Goal: Task Accomplishment & Management: Use online tool/utility

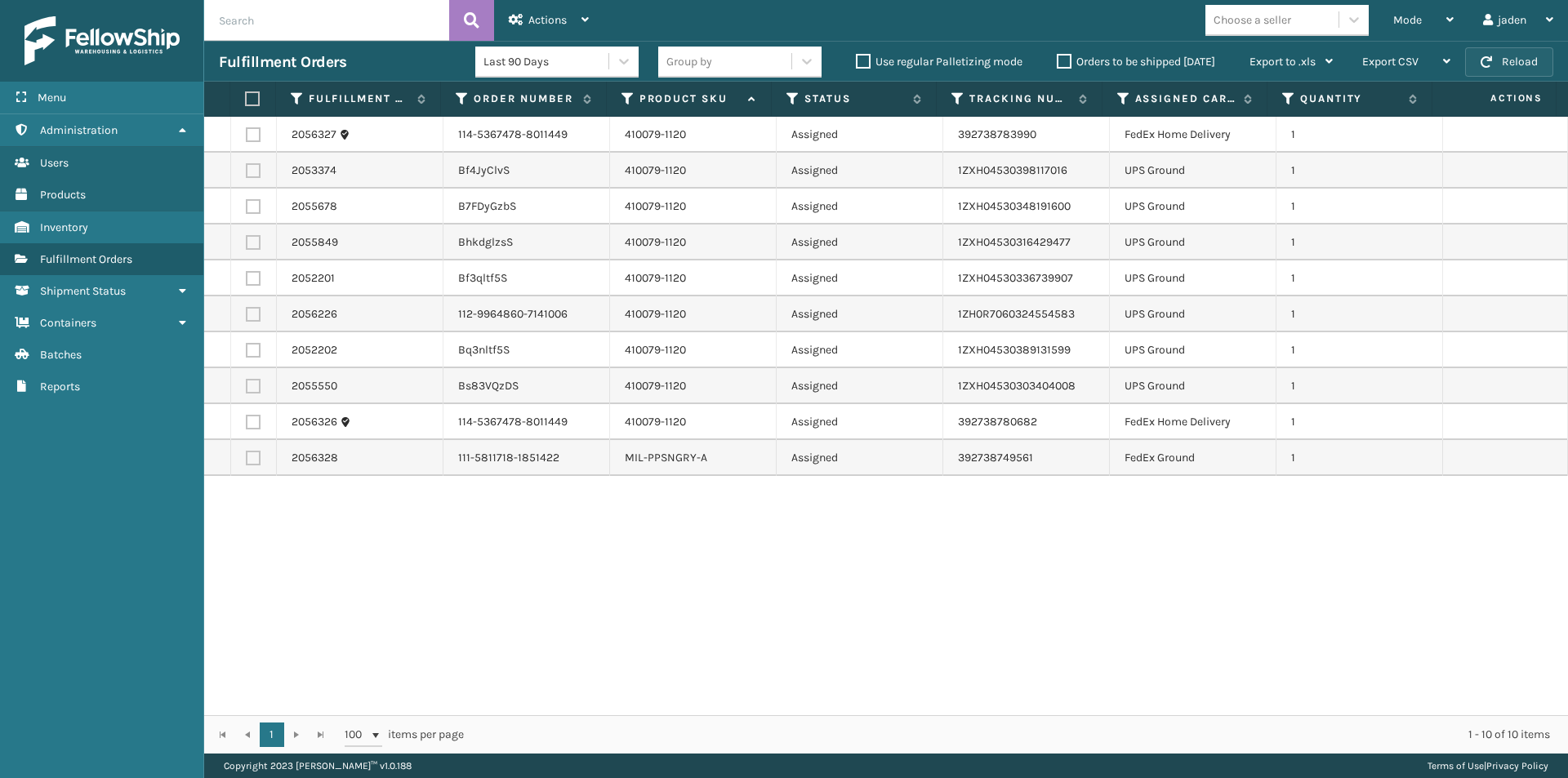
drag, startPoint x: 0, startPoint y: 0, endPoint x: 1509, endPoint y: 67, distance: 1510.5
click at [1509, 67] on button "Reload" at bounding box center [1508, 62] width 88 height 30
drag, startPoint x: 914, startPoint y: 583, endPoint x: 590, endPoint y: 570, distance: 324.3
click at [590, 570] on div "2056327 114-5367478-8011449 410079-1120 Assigned 392738783990 FedEx Home Delive…" at bounding box center [886, 415] width 1364 height 598
drag, startPoint x: 953, startPoint y: 655, endPoint x: 943, endPoint y: 655, distance: 10.0
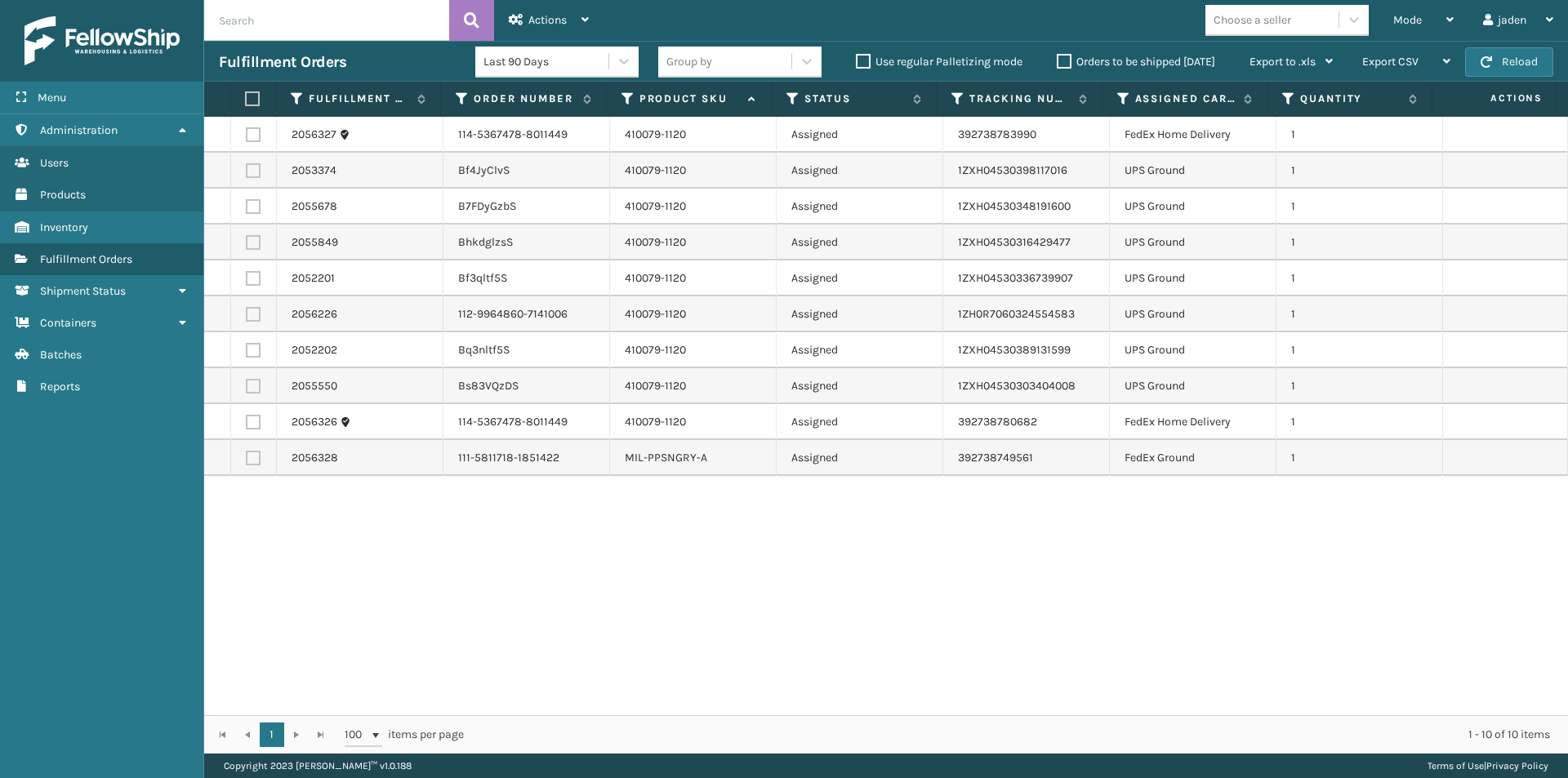
drag, startPoint x: 943, startPoint y: 655, endPoint x: 497, endPoint y: 661, distance: 446.0
click at [524, 694] on div "2056327 114-5367478-8011449 410079-1120 Assigned 392738783990 FedEx Home Delive…" at bounding box center [886, 415] width 1364 height 598
click at [254, 136] on label at bounding box center [253, 134] width 15 height 15
click at [247, 136] on input "checkbox" at bounding box center [246, 132] width 1 height 11
checkbox input "true"
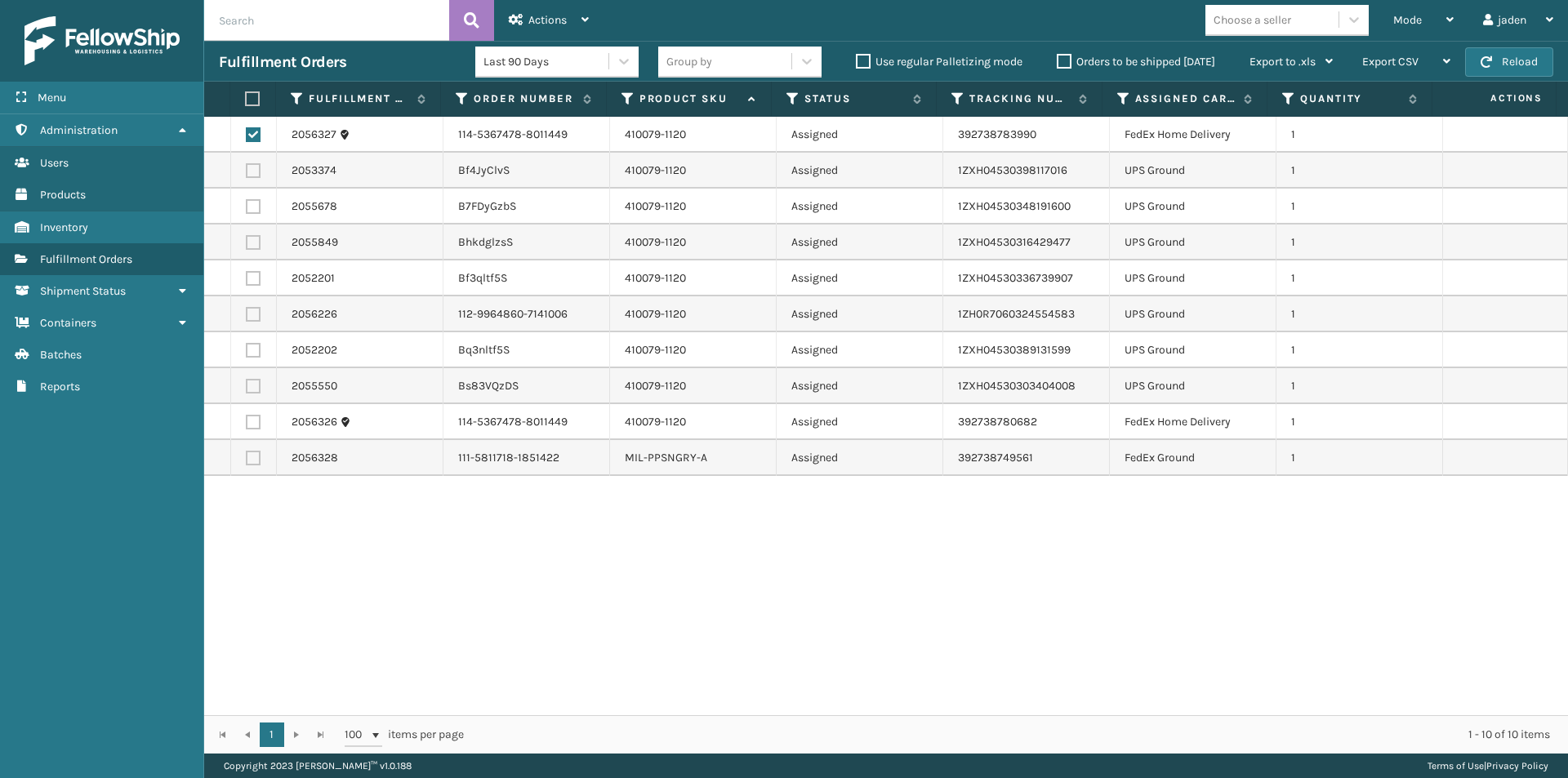
click at [255, 427] on label at bounding box center [253, 422] width 15 height 15
click at [247, 426] on input "checkbox" at bounding box center [246, 421] width 1 height 11
click at [255, 427] on label at bounding box center [253, 422] width 15 height 15
click at [247, 426] on input "checkbox" at bounding box center [246, 421] width 1 height 11
checkbox input "false"
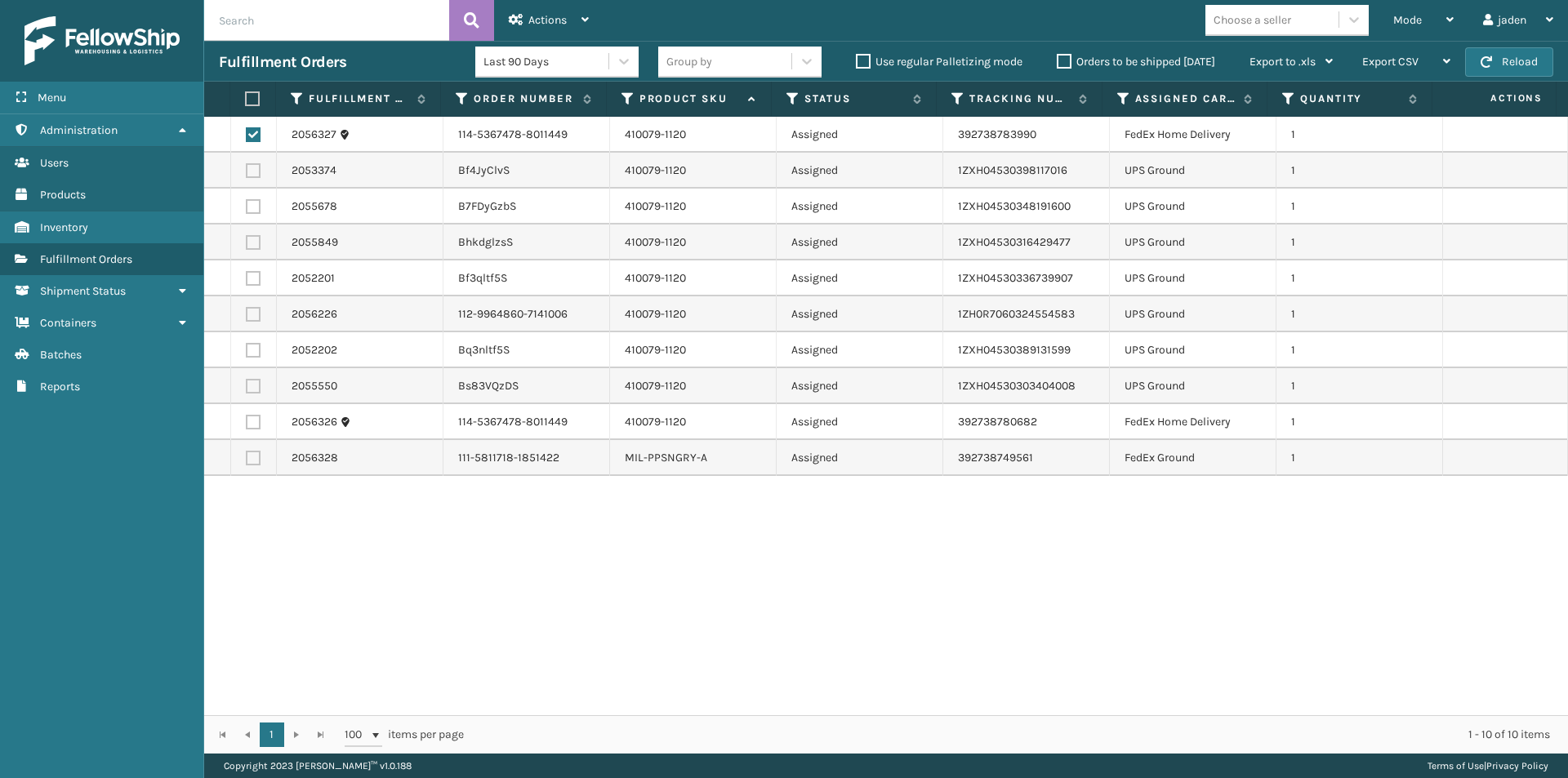
click at [249, 133] on label at bounding box center [253, 134] width 15 height 15
click at [247, 133] on input "checkbox" at bounding box center [246, 132] width 1 height 11
drag, startPoint x: 1008, startPoint y: 606, endPoint x: 630, endPoint y: 548, distance: 382.4
click at [630, 570] on div "2056327 114-5367478-8011449 410079-1120 Assigned 392738783990 FedEx Home Delive…" at bounding box center [886, 415] width 1364 height 598
drag, startPoint x: 1161, startPoint y: 662, endPoint x: 790, endPoint y: 656, distance: 371.0
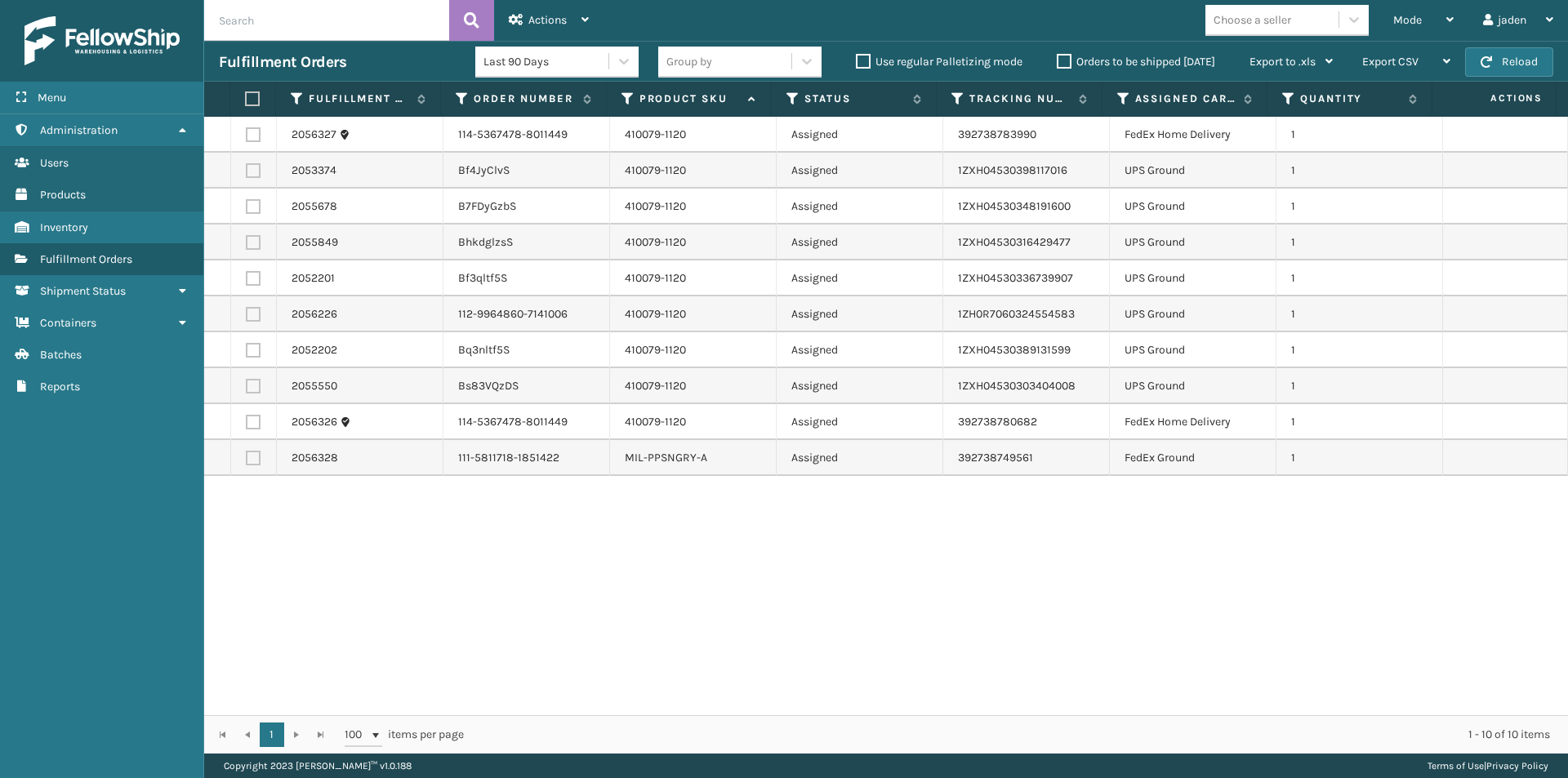
click at [665, 656] on div "2056327 114-5367478-8011449 410079-1120 Assigned 392738783990 FedEx Home Delive…" at bounding box center [886, 415] width 1364 height 598
drag, startPoint x: 1062, startPoint y: 654, endPoint x: 874, endPoint y: 612, distance: 192.6
click at [662, 613] on div "2056327 114-5367478-8011449 410079-1120 Assigned 392738783990 FedEx Home Delive…" at bounding box center [886, 415] width 1364 height 598
drag, startPoint x: 1040, startPoint y: 613, endPoint x: 886, endPoint y: 596, distance: 154.9
click at [623, 593] on div "2056327 114-5367478-8011449 410079-1120 Assigned 392738783990 FedEx Home Delive…" at bounding box center [886, 415] width 1364 height 598
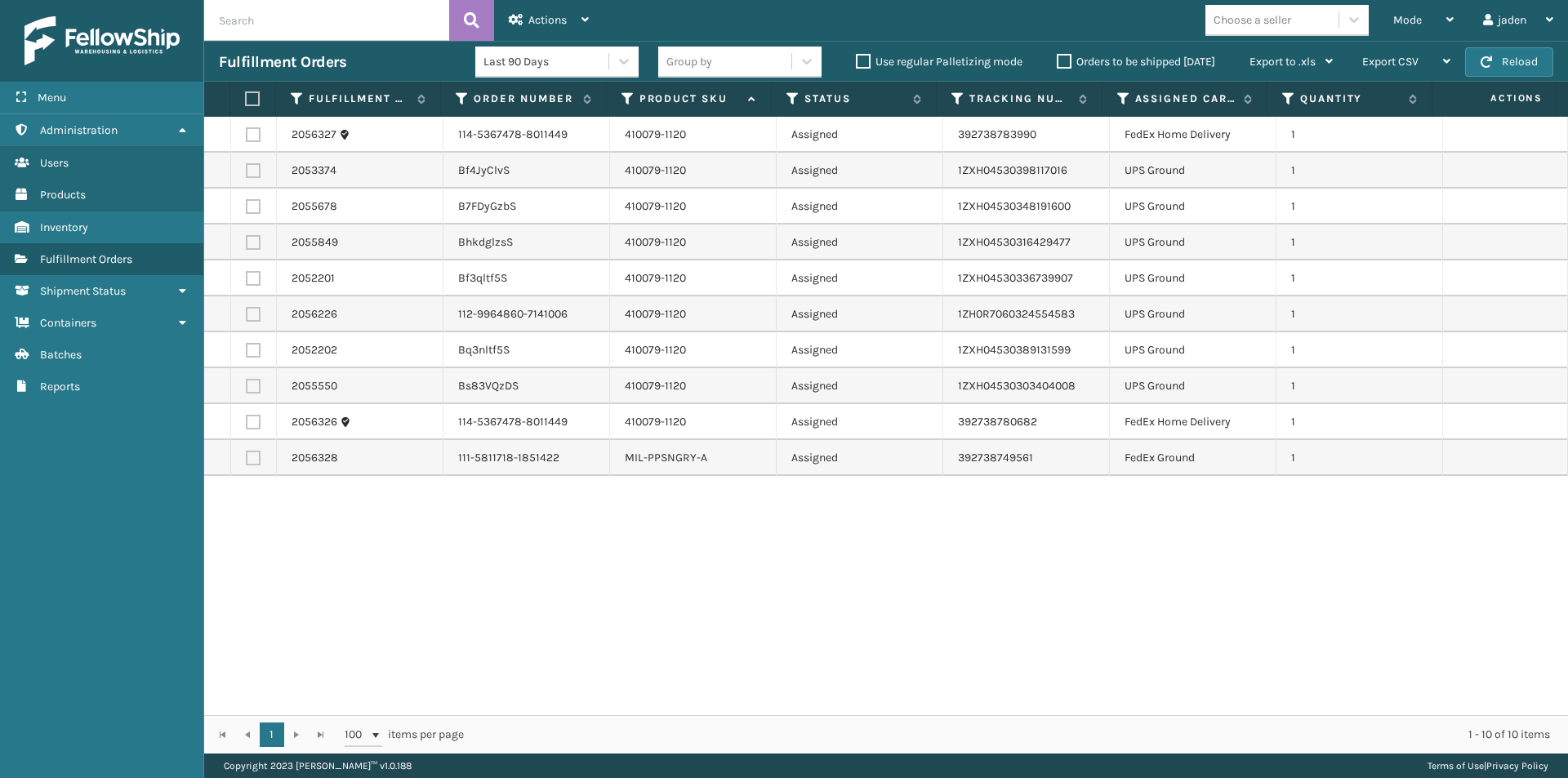
drag, startPoint x: 1089, startPoint y: 621, endPoint x: 928, endPoint y: 612, distance: 161.3
click at [696, 612] on div "2056327 114-5367478-8011449 410079-1120 Assigned 392738783990 FedEx Home Delive…" at bounding box center [886, 415] width 1364 height 598
drag, startPoint x: 1070, startPoint y: 612, endPoint x: 637, endPoint y: 585, distance: 433.8
click at [637, 585] on div "2056327 114-5367478-8011449 410079-1120 Assigned 392738783990 FedEx Home Delive…" at bounding box center [886, 415] width 1364 height 598
drag, startPoint x: 997, startPoint y: 584, endPoint x: 950, endPoint y: 619, distance: 58.6
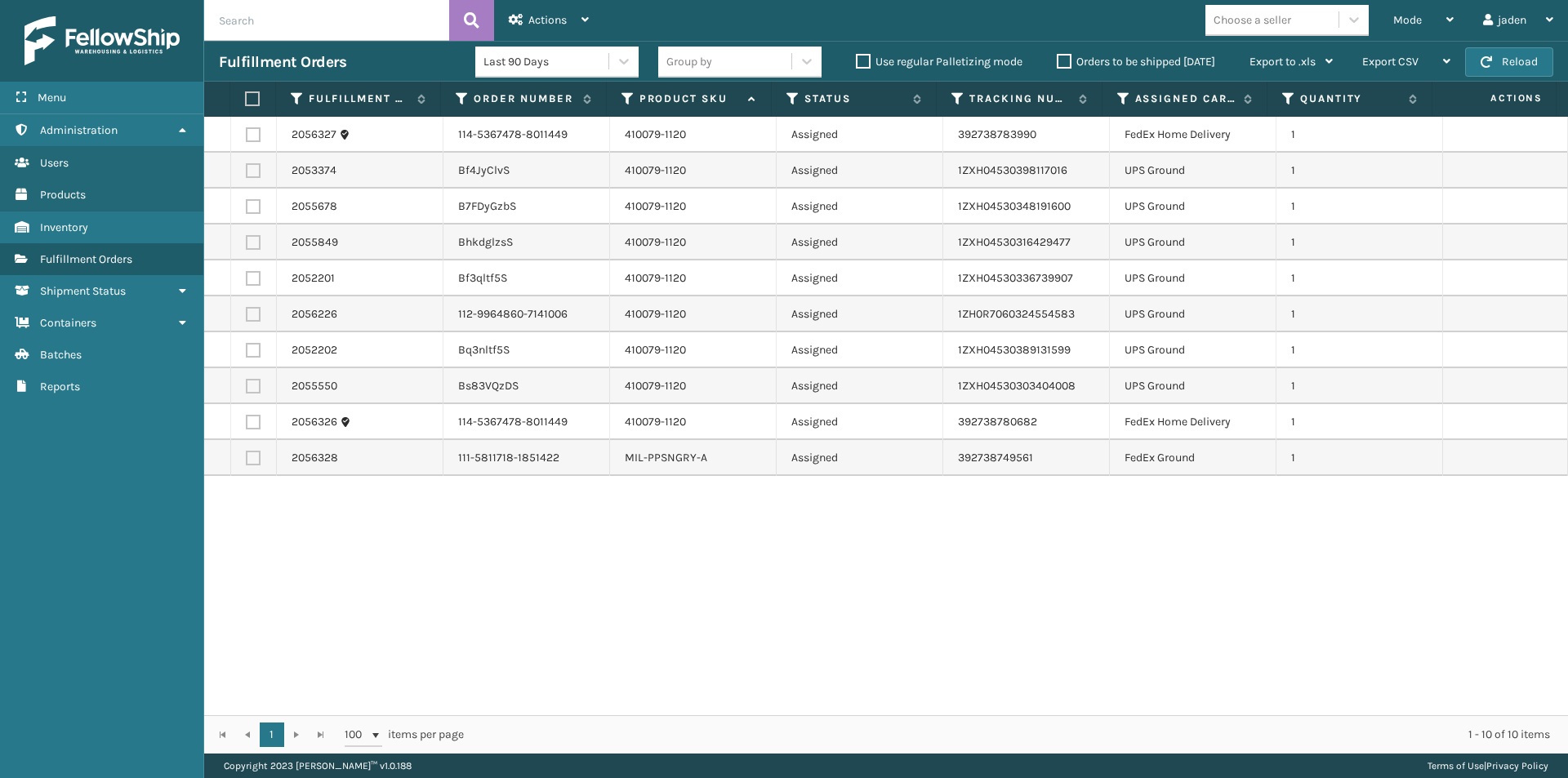
click at [671, 610] on div "2056327 114-5367478-8011449 410079-1120 Assigned 392738783990 FedEx Home Delive…" at bounding box center [886, 415] width 1364 height 598
drag, startPoint x: 1008, startPoint y: 632, endPoint x: 528, endPoint y: 325, distance: 569.8
click at [533, 632] on div "2056327 114-5367478-8011449 410079-1120 Assigned 392738783990 FedEx Home Delive…" at bounding box center [886, 415] width 1364 height 598
click at [252, 132] on label at bounding box center [253, 134] width 15 height 15
click at [247, 132] on input "checkbox" at bounding box center [246, 132] width 1 height 11
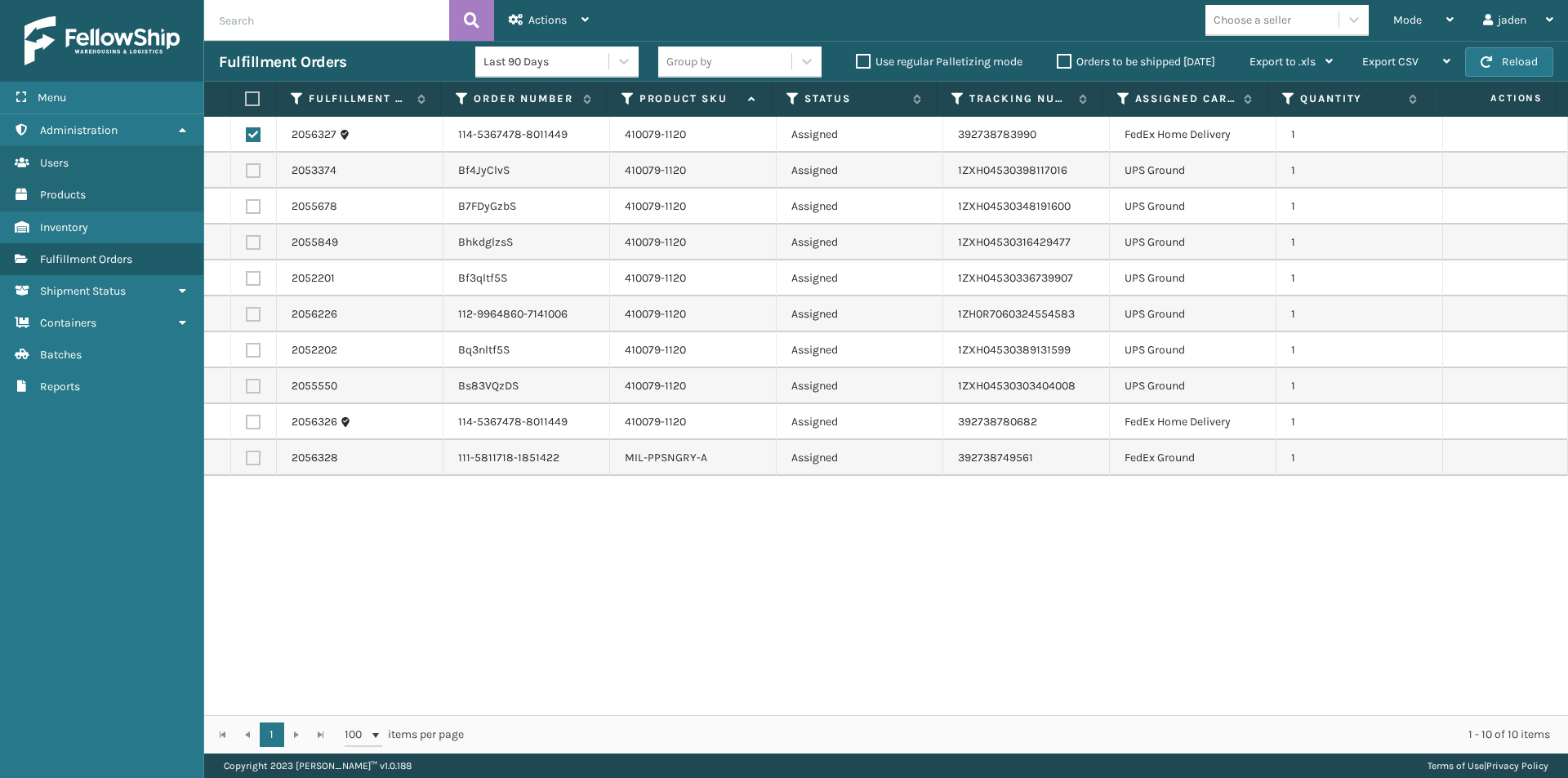
click at [251, 137] on label at bounding box center [253, 134] width 15 height 15
click at [247, 137] on input "checkbox" at bounding box center [246, 132] width 1 height 11
checkbox input "false"
drag, startPoint x: 1032, startPoint y: 545, endPoint x: 696, endPoint y: 584, distance: 338.3
click at [696, 584] on div "2056327 114-5367478-8011449 410079-1120 Assigned 392738783990 FedEx Home Delive…" at bounding box center [886, 415] width 1364 height 598
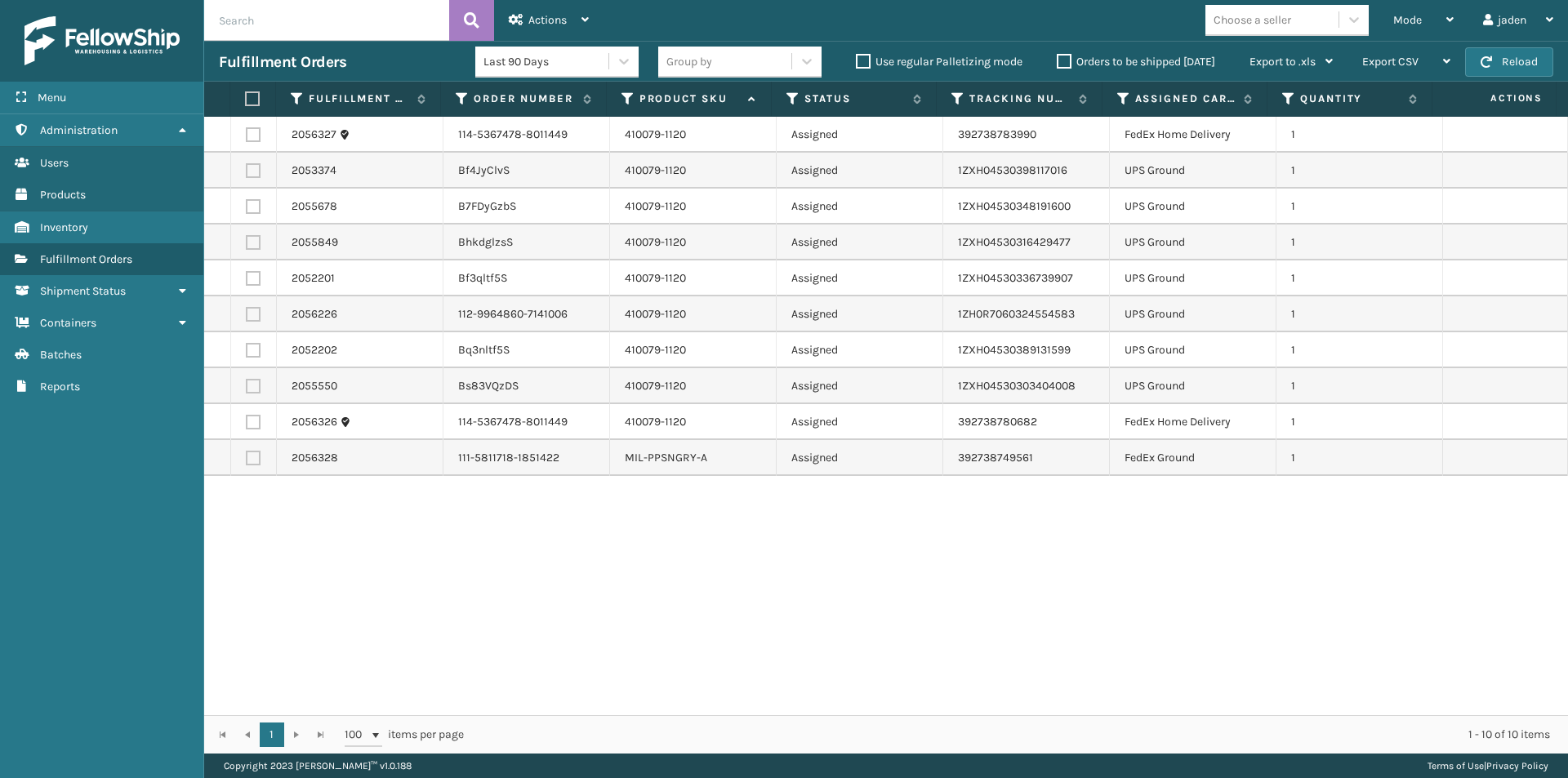
click at [252, 173] on label at bounding box center [253, 170] width 15 height 15
click at [247, 173] on input "checkbox" at bounding box center [246, 168] width 1 height 11
checkbox input "true"
click at [257, 211] on label at bounding box center [253, 206] width 15 height 15
click at [247, 210] on input "checkbox" at bounding box center [246, 204] width 1 height 11
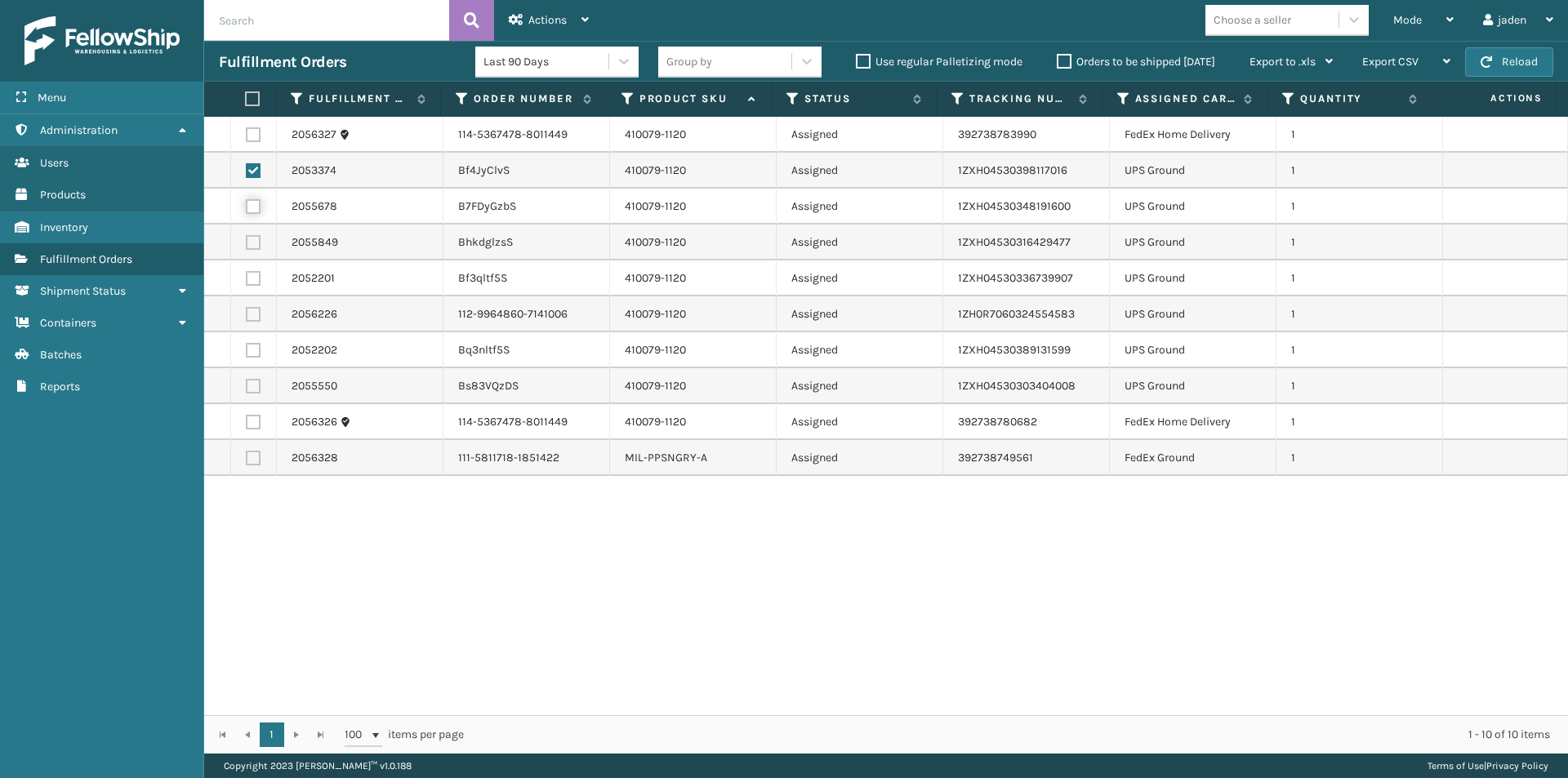
checkbox input "true"
click at [560, 20] on span "Actions" at bounding box center [547, 20] width 39 height 14
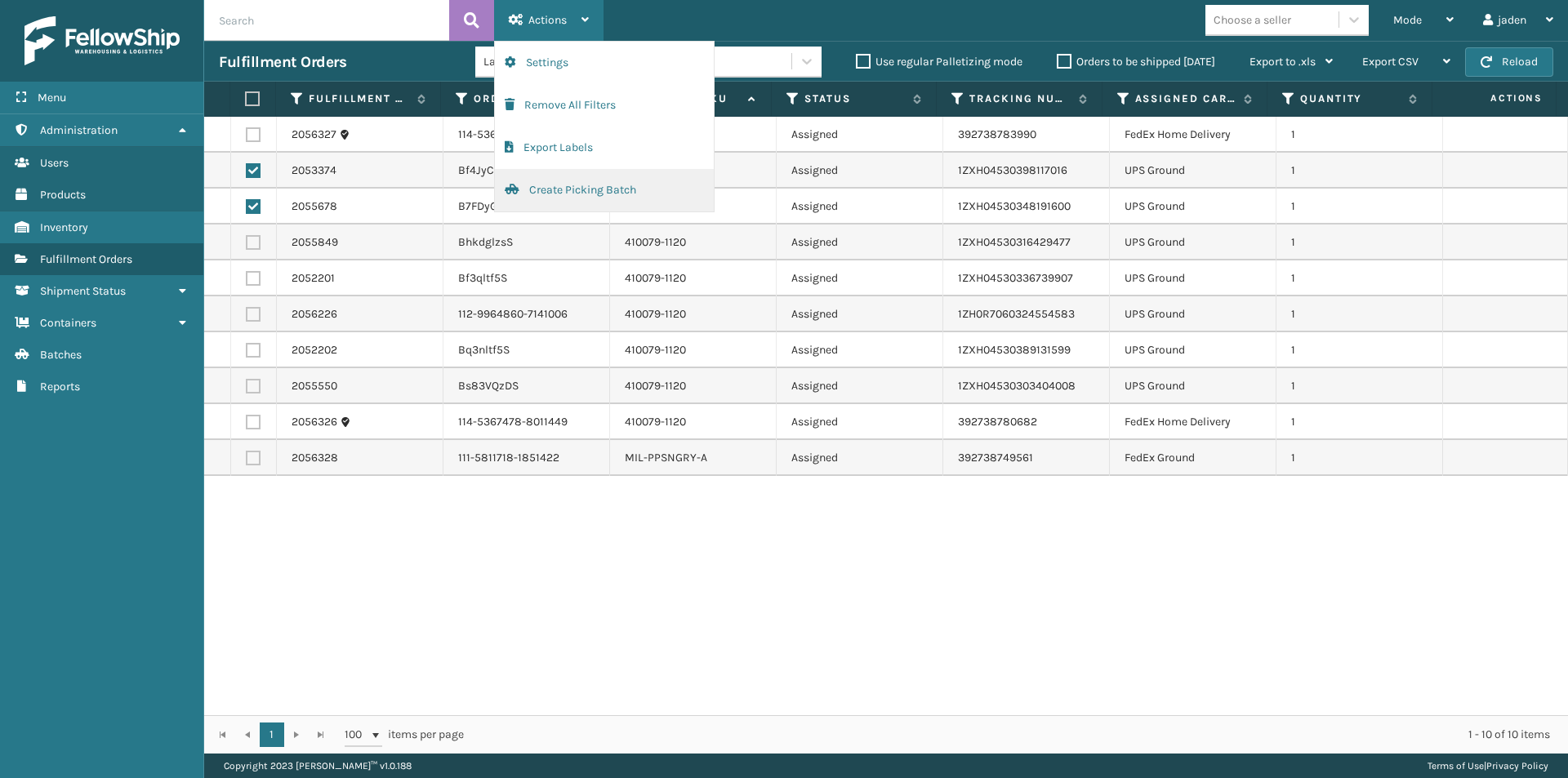
click at [577, 192] on button "Create Picking Batch" at bounding box center [604, 190] width 219 height 42
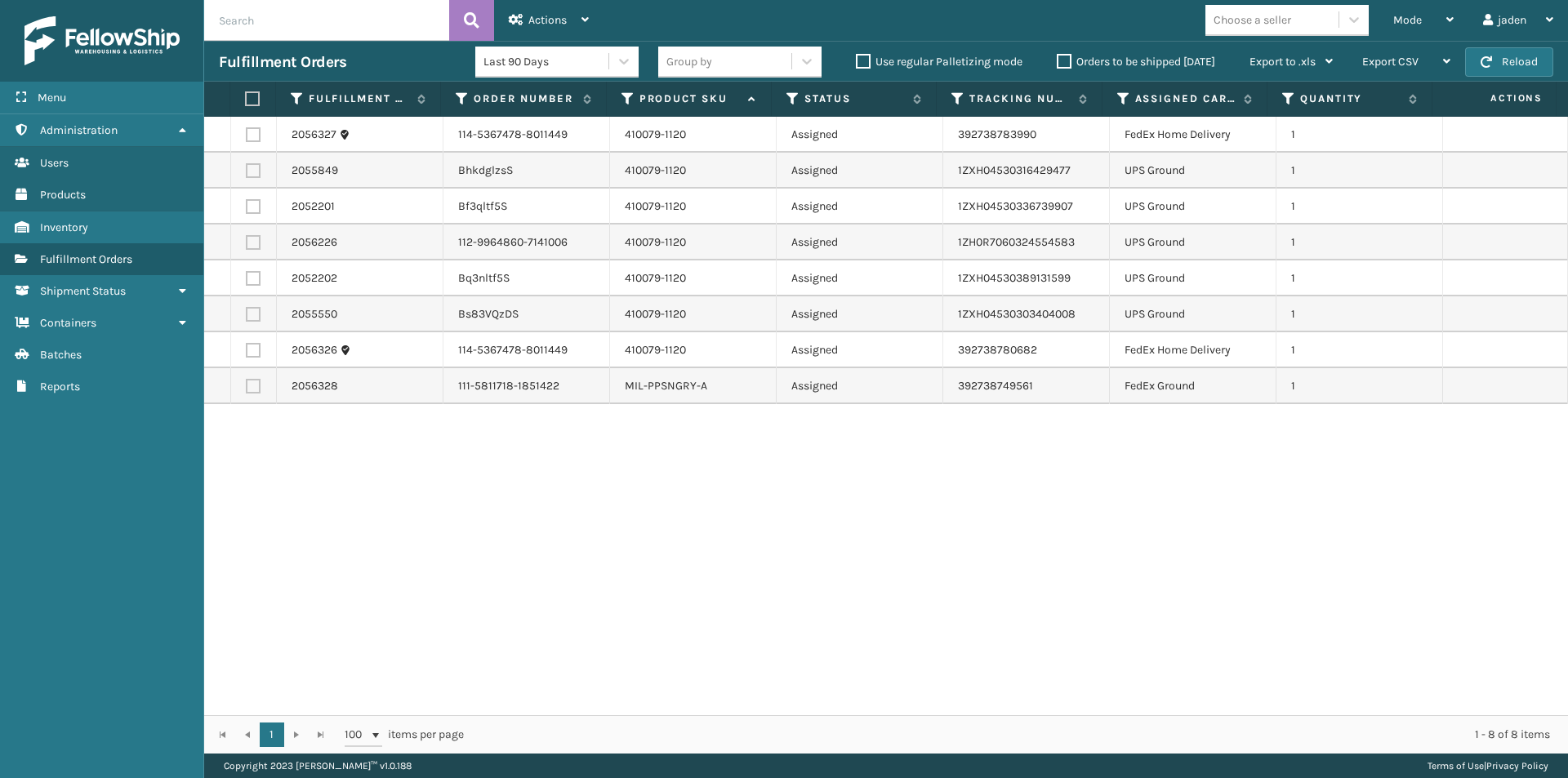
click at [251, 388] on label at bounding box center [253, 386] width 15 height 15
click at [247, 388] on input "checkbox" at bounding box center [246, 385] width 1 height 11
checkbox input "true"
click at [551, 4] on div "Actions" at bounding box center [548, 20] width 80 height 41
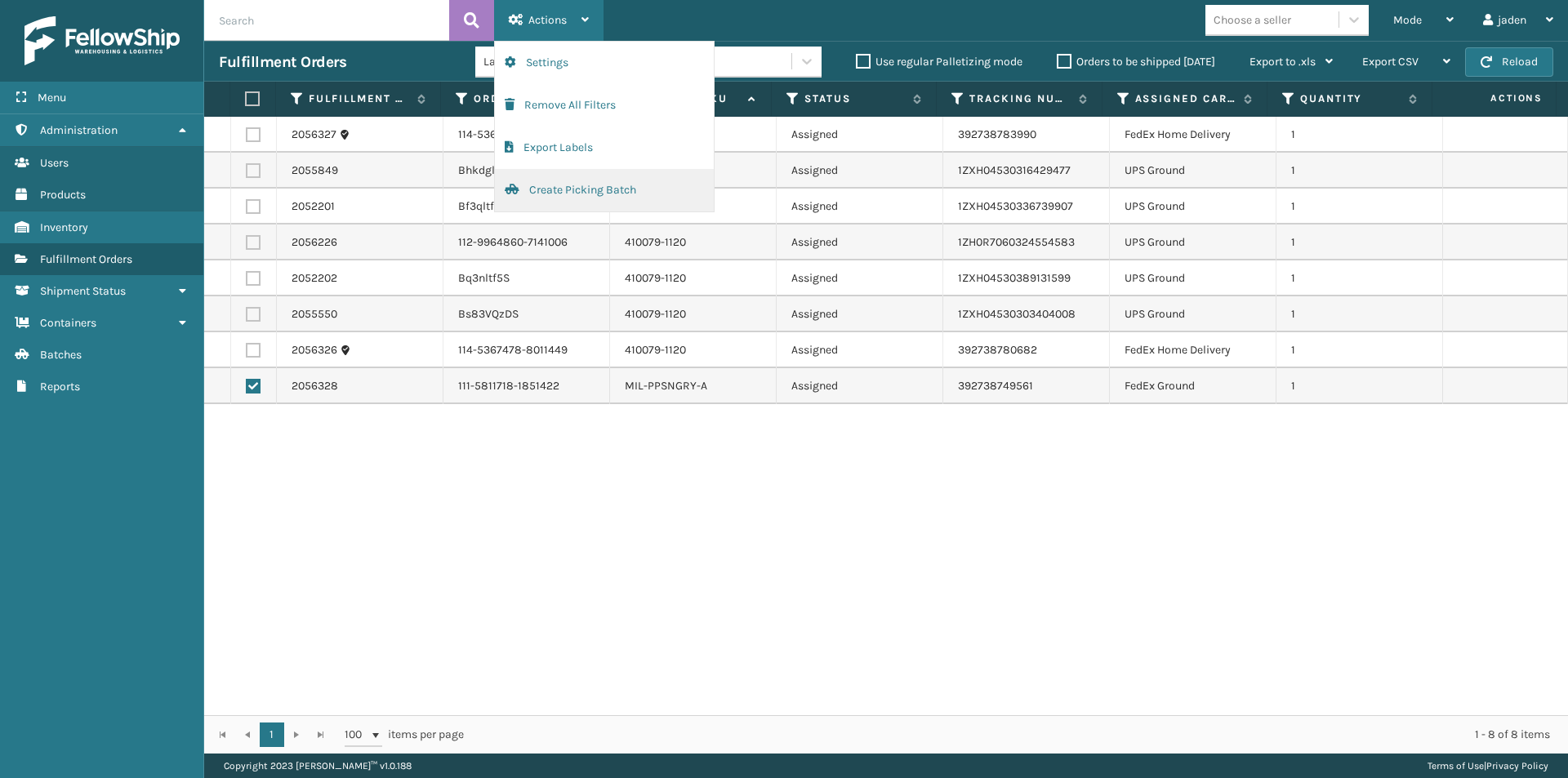
click at [567, 194] on button "Create Picking Batch" at bounding box center [604, 190] width 219 height 42
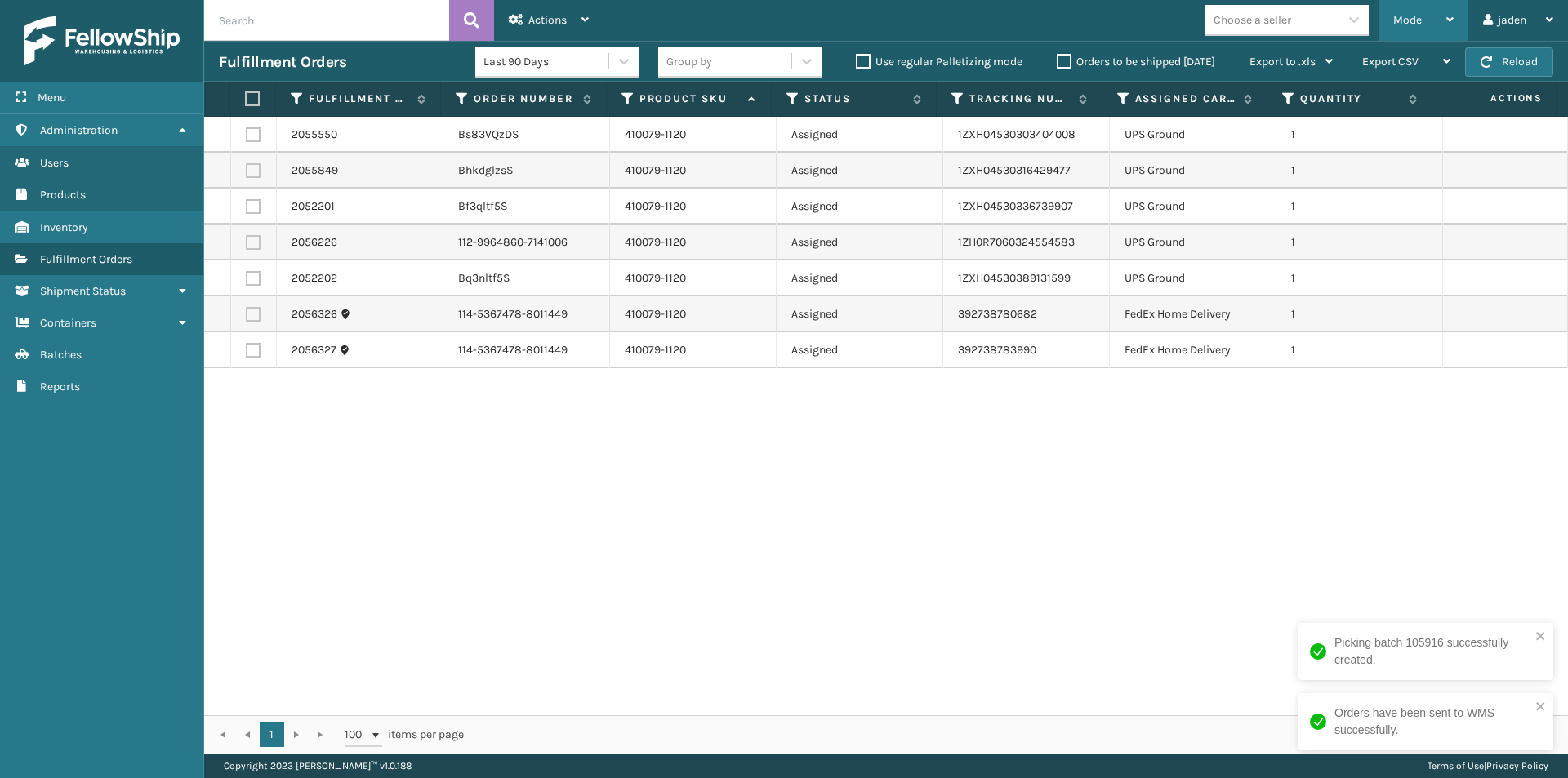
click at [1396, 20] on span "Mode" at bounding box center [1407, 20] width 29 height 14
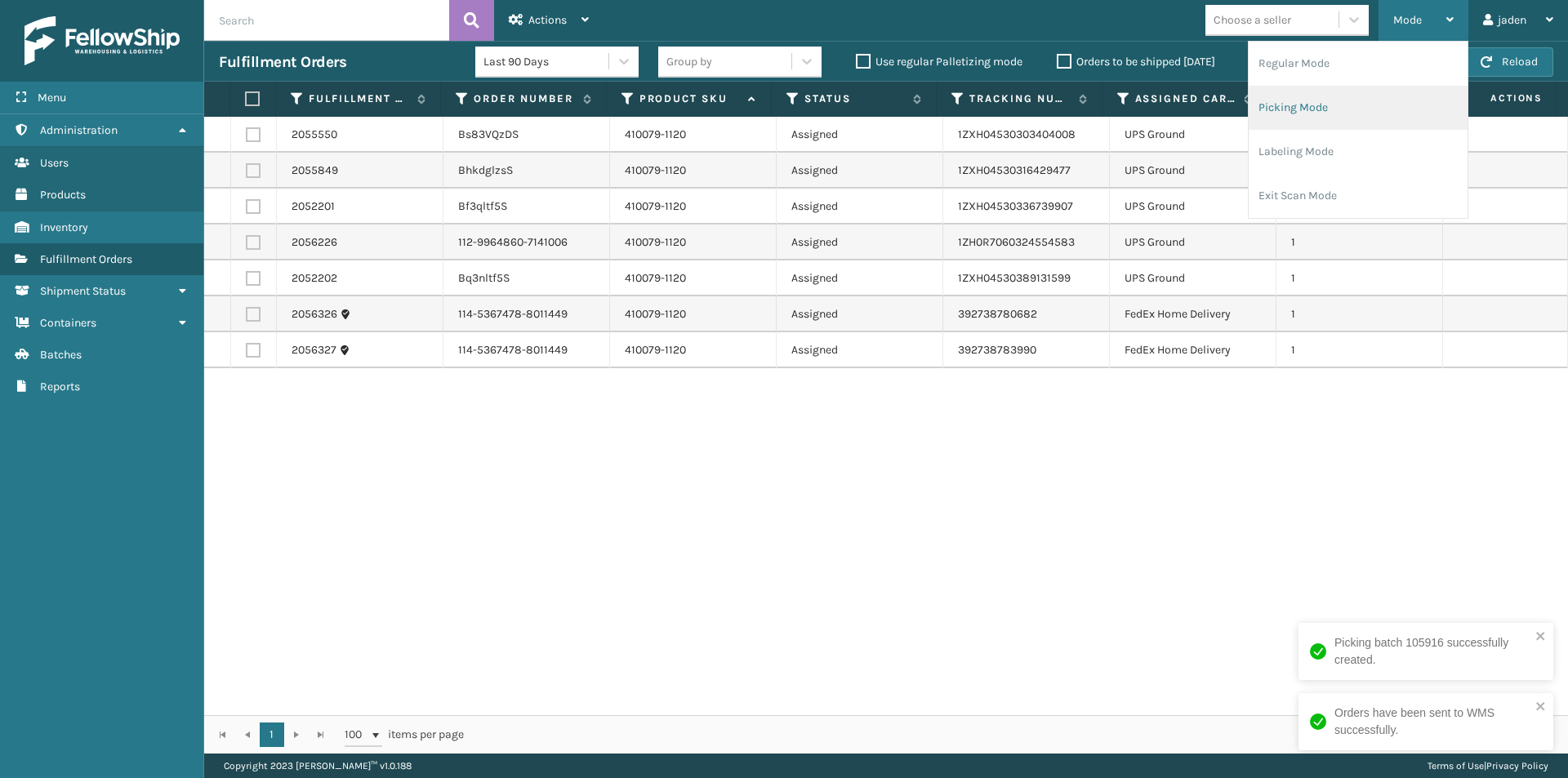
click at [1323, 109] on li "Picking Mode" at bounding box center [1358, 108] width 219 height 44
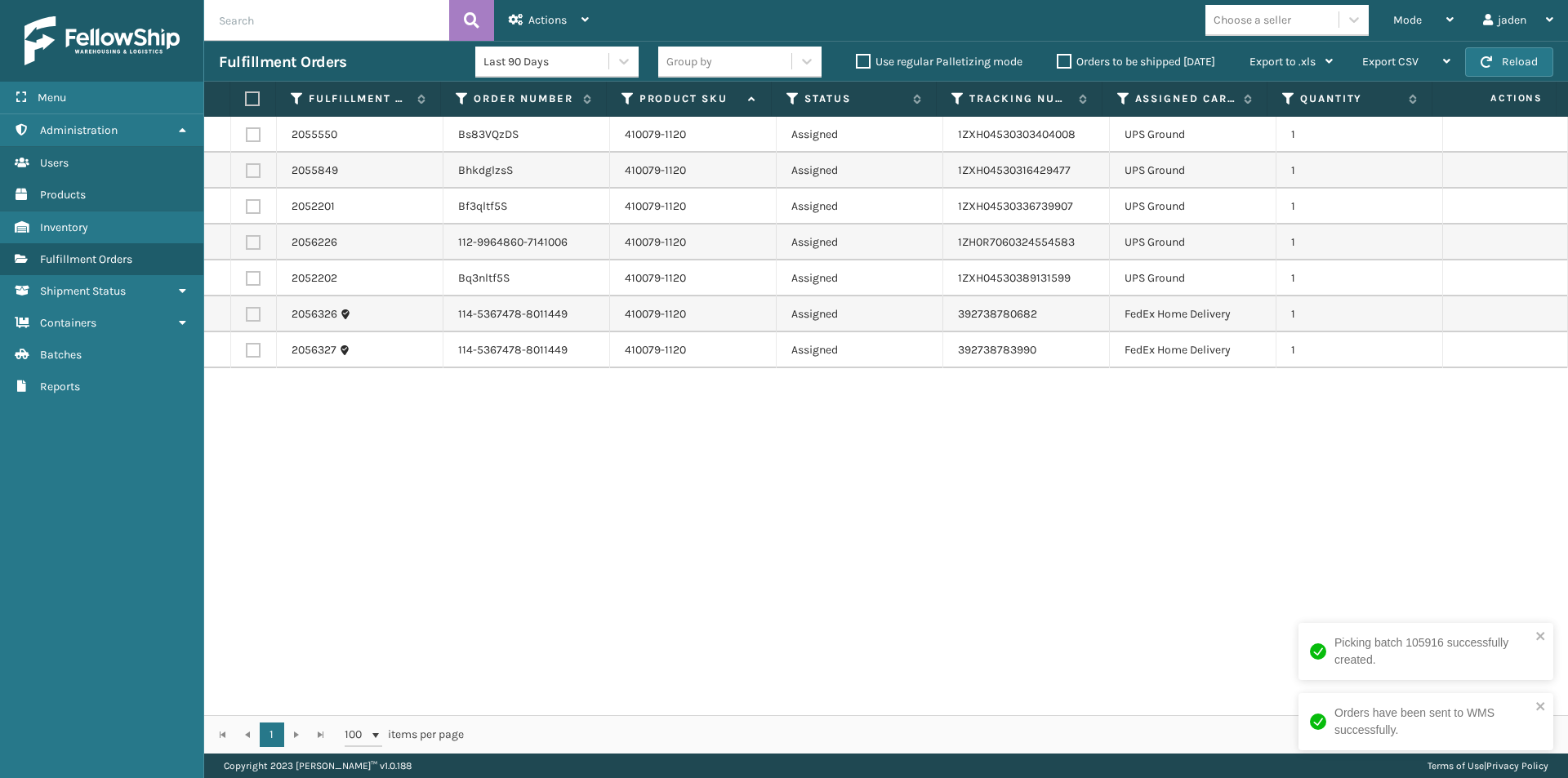
drag, startPoint x: 987, startPoint y: 529, endPoint x: 615, endPoint y: 520, distance: 372.1
click at [532, 520] on div "2055550 Bs83VQzDS 410079-1120 Assigned 1ZXH04530303404008 UPS Ground 1 2055849 …" at bounding box center [886, 415] width 1364 height 598
drag, startPoint x: 1024, startPoint y: 520, endPoint x: 688, endPoint y: 524, distance: 336.0
click at [544, 523] on div "2055550 Bs83VQzDS 410079-1120 Assigned 1ZXH04530303404008 UPS Ground 1 2055849 …" at bounding box center [886, 415] width 1364 height 598
drag, startPoint x: 1077, startPoint y: 527, endPoint x: 1052, endPoint y: 551, distance: 34.7
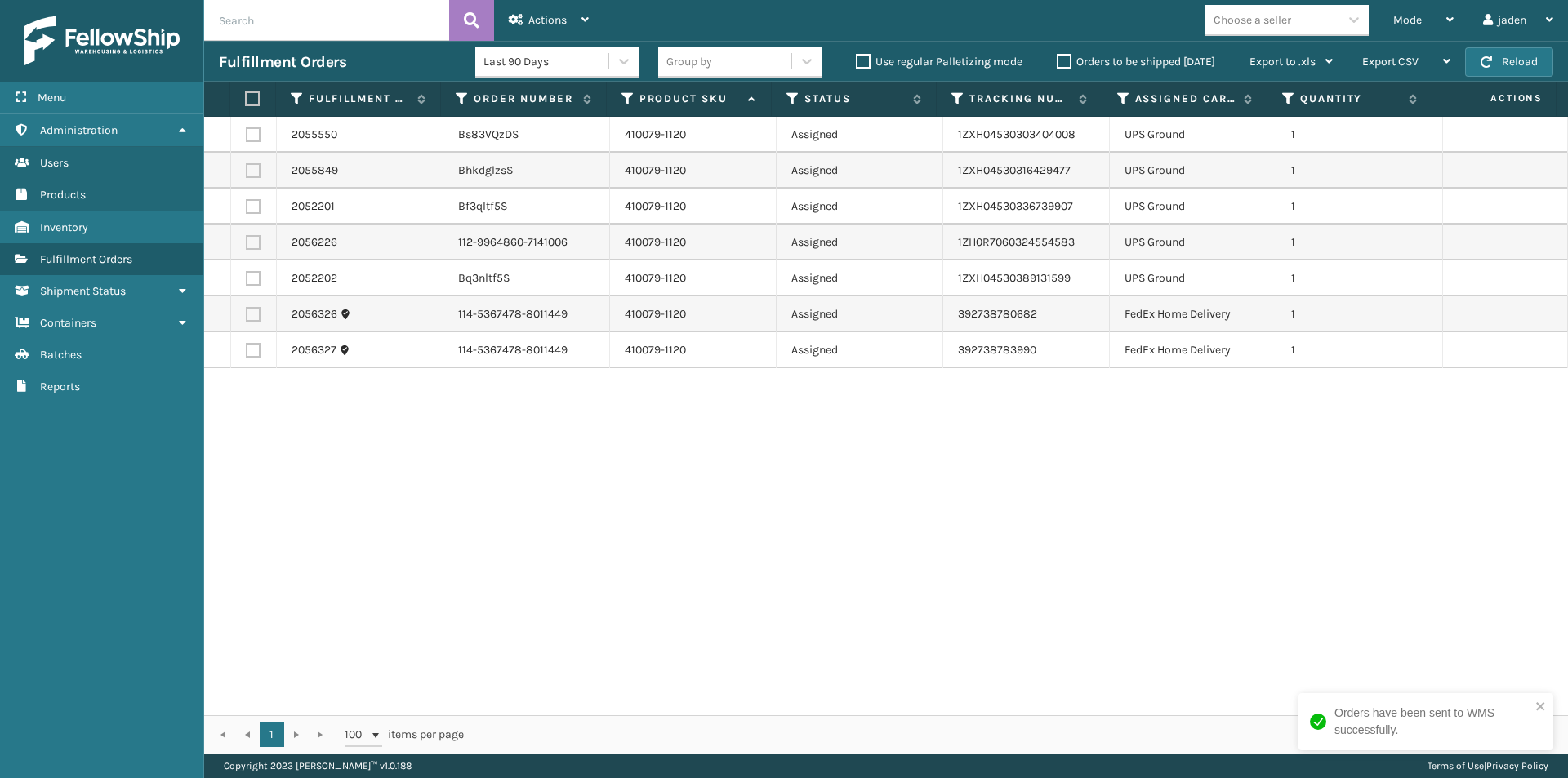
click at [581, 527] on div "2055550 Bs83VQzDS 410079-1120 Assigned 1ZXH04530303404008 UPS Ground 1 2055849 …" at bounding box center [886, 415] width 1364 height 598
drag, startPoint x: 1059, startPoint y: 553, endPoint x: 1041, endPoint y: 553, distance: 18.0
drag, startPoint x: 1041, startPoint y: 553, endPoint x: 1137, endPoint y: 570, distance: 97.5
click at [538, 553] on div "2055550 Bs83VQzDS 410079-1120 Assigned 1ZXH04530303404008 UPS Ground 1 2055849 …" at bounding box center [886, 415] width 1364 height 598
drag, startPoint x: 1137, startPoint y: 570, endPoint x: 1114, endPoint y: 570, distance: 23.0
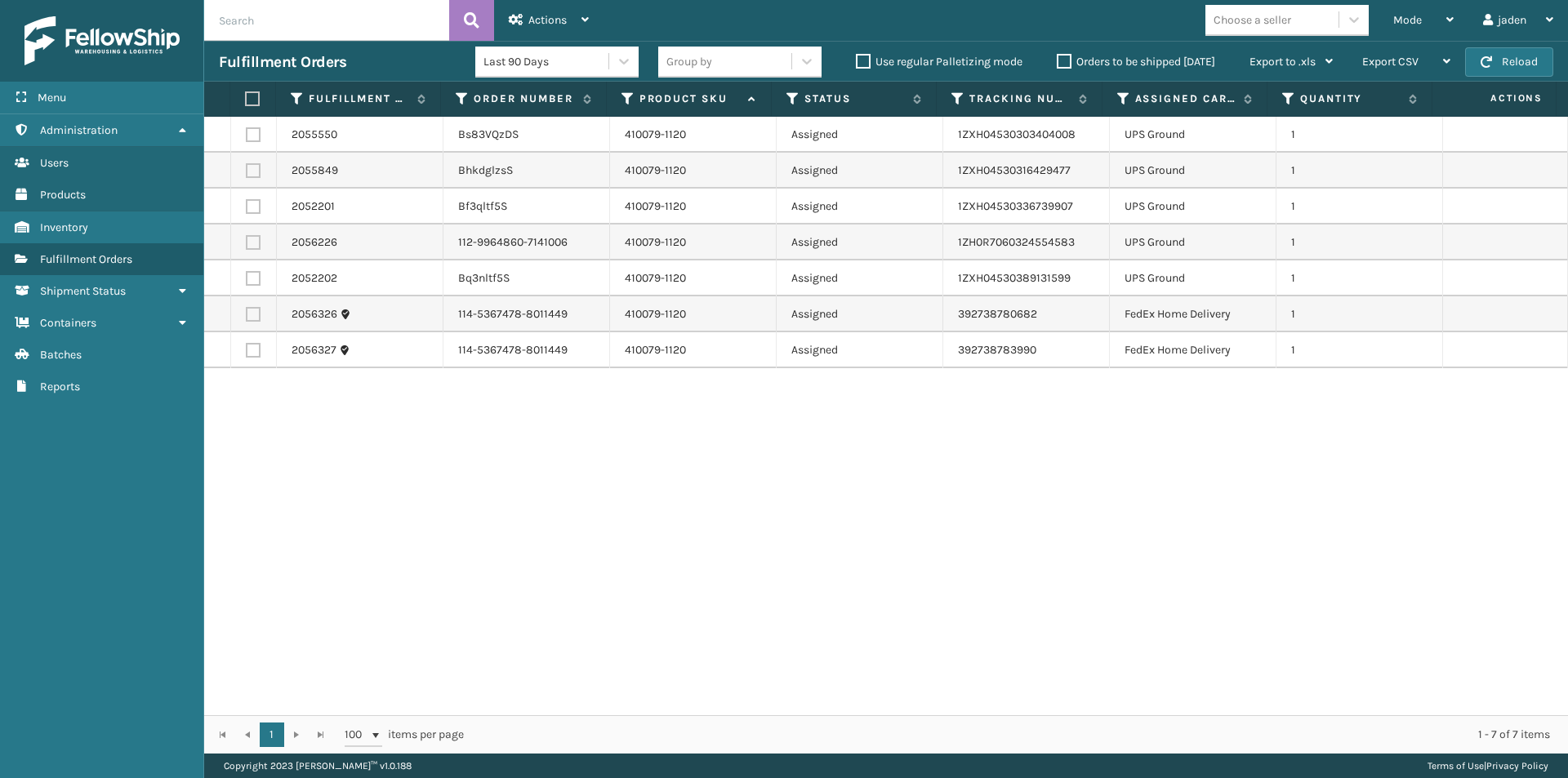
drag, startPoint x: 1114, startPoint y: 570, endPoint x: 567, endPoint y: 565, distance: 547.0
click at [567, 565] on div "2055550 Bs83VQzDS 410079-1120 Assigned 1ZXH04530303404008 UPS Ground 1 2055849 …" at bounding box center [886, 415] width 1364 height 598
drag, startPoint x: 1149, startPoint y: 557, endPoint x: 1077, endPoint y: 555, distance: 72.0
drag, startPoint x: 1077, startPoint y: 555, endPoint x: 1240, endPoint y: 520, distance: 166.7
click at [710, 529] on div "2055550 Bs83VQzDS 410079-1120 Assigned 1ZXH04530303404008 UPS Ground 1 2055849 …" at bounding box center [886, 415] width 1364 height 598
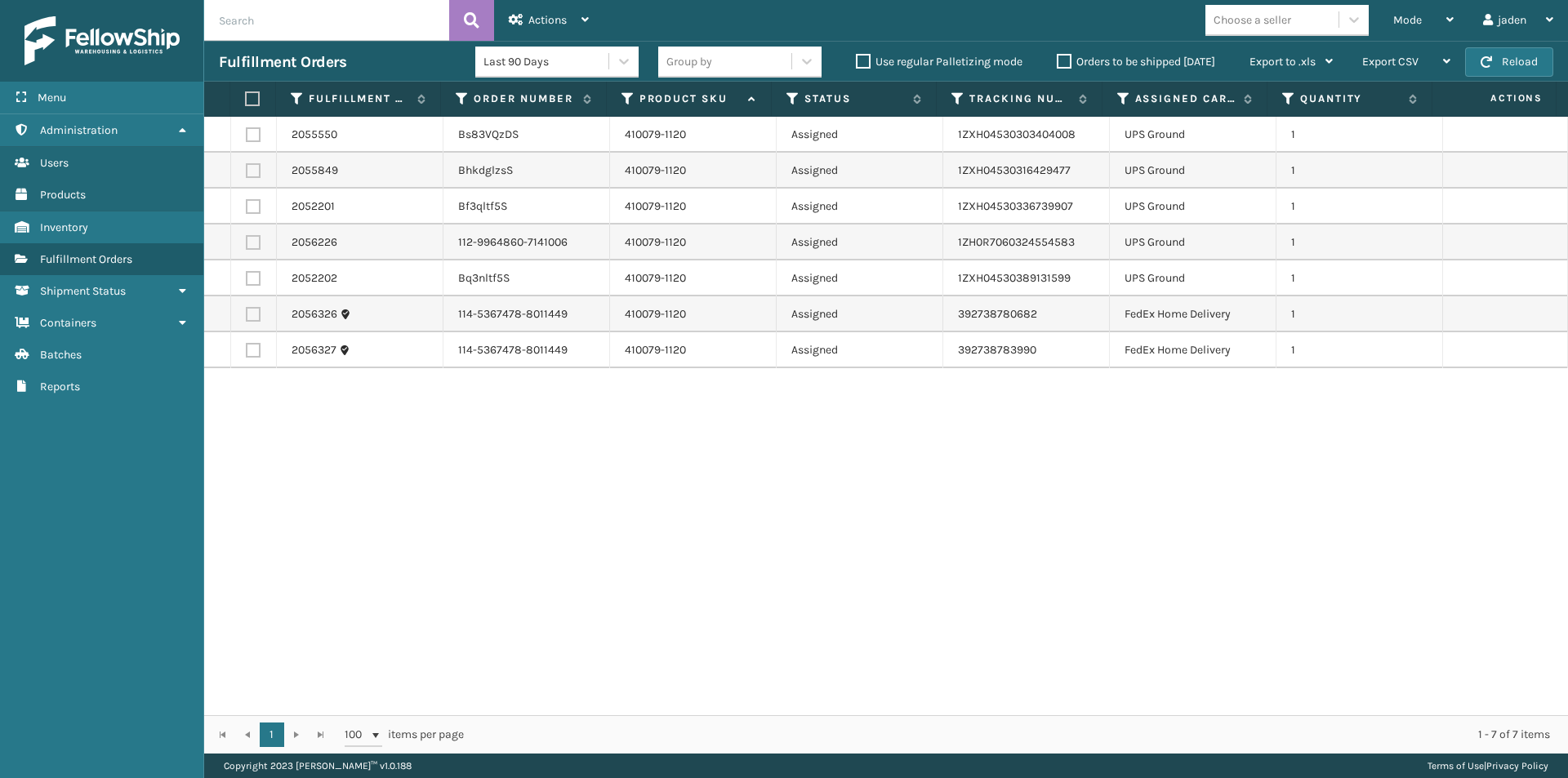
drag, startPoint x: 1221, startPoint y: 520, endPoint x: 1247, endPoint y: 525, distance: 26.5
click at [674, 525] on div "2055550 Bs83VQzDS 410079-1120 Assigned 1ZXH04530303404008 UPS Ground 1 2055849 …" at bounding box center [886, 415] width 1364 height 598
drag, startPoint x: 1161, startPoint y: 534, endPoint x: 790, endPoint y: 543, distance: 371.1
click at [593, 543] on div "2055550 Bs83VQzDS 410079-1120 Assigned 1ZXH04530303404008 UPS Ground 1 2055849 …" at bounding box center [886, 415] width 1364 height 598
drag, startPoint x: 1288, startPoint y: 559, endPoint x: 1227, endPoint y: 553, distance: 61.3
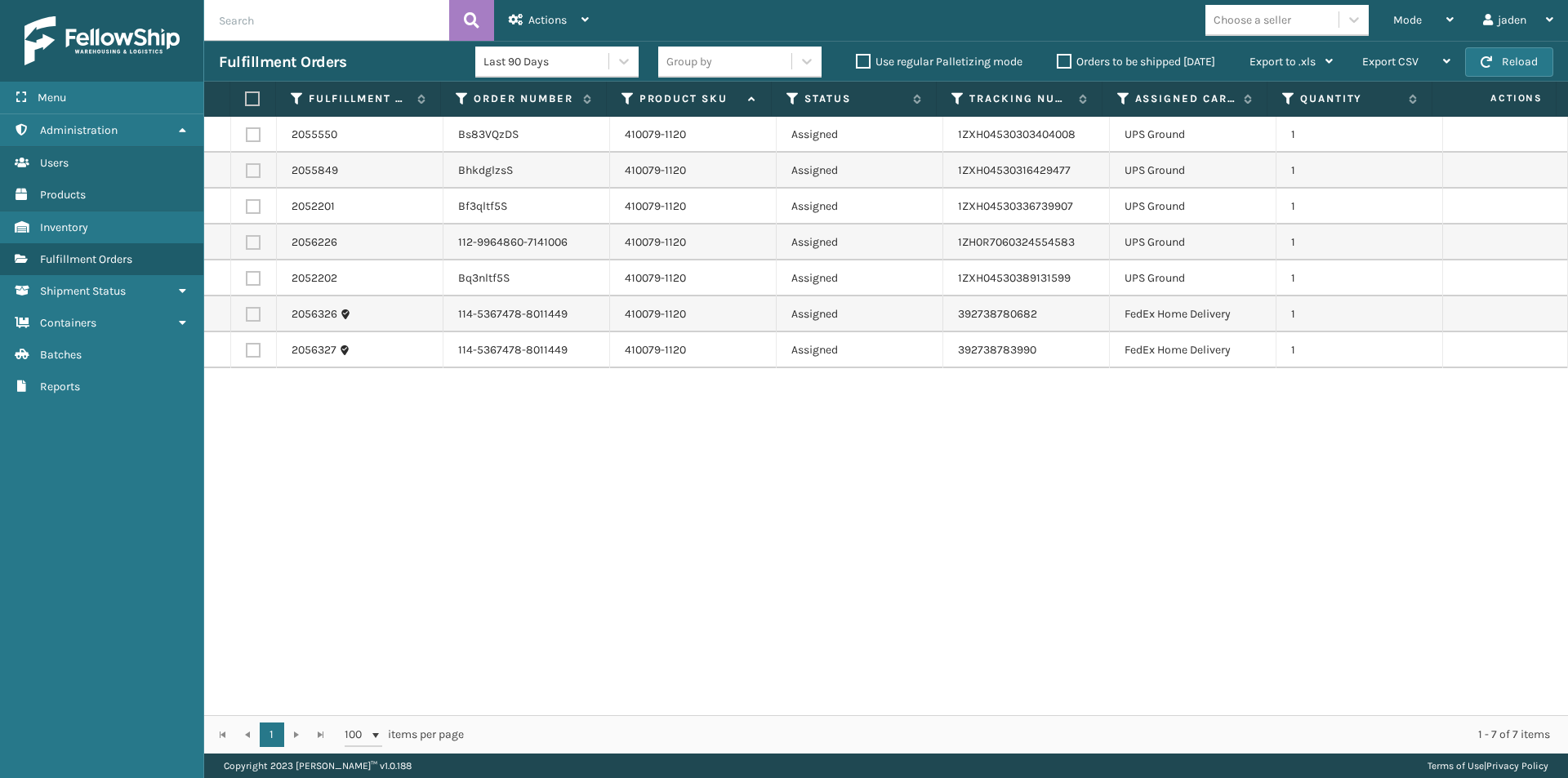
drag, startPoint x: 1227, startPoint y: 553, endPoint x: 1089, endPoint y: 543, distance: 138.4
click at [667, 523] on div "2055550 Bs83VQzDS 410079-1120 Assigned 1ZXH04530303404008 UPS Ground 1 2055849 …" at bounding box center [886, 415] width 1364 height 598
drag, startPoint x: 1150, startPoint y: 543, endPoint x: 1094, endPoint y: 535, distance: 56.6
drag, startPoint x: 1094, startPoint y: 535, endPoint x: 1275, endPoint y: 530, distance: 181.1
click at [801, 524] on div "2055550 Bs83VQzDS 410079-1120 Assigned 1ZXH04530303404008 UPS Ground 1 2055849 …" at bounding box center [886, 415] width 1364 height 598
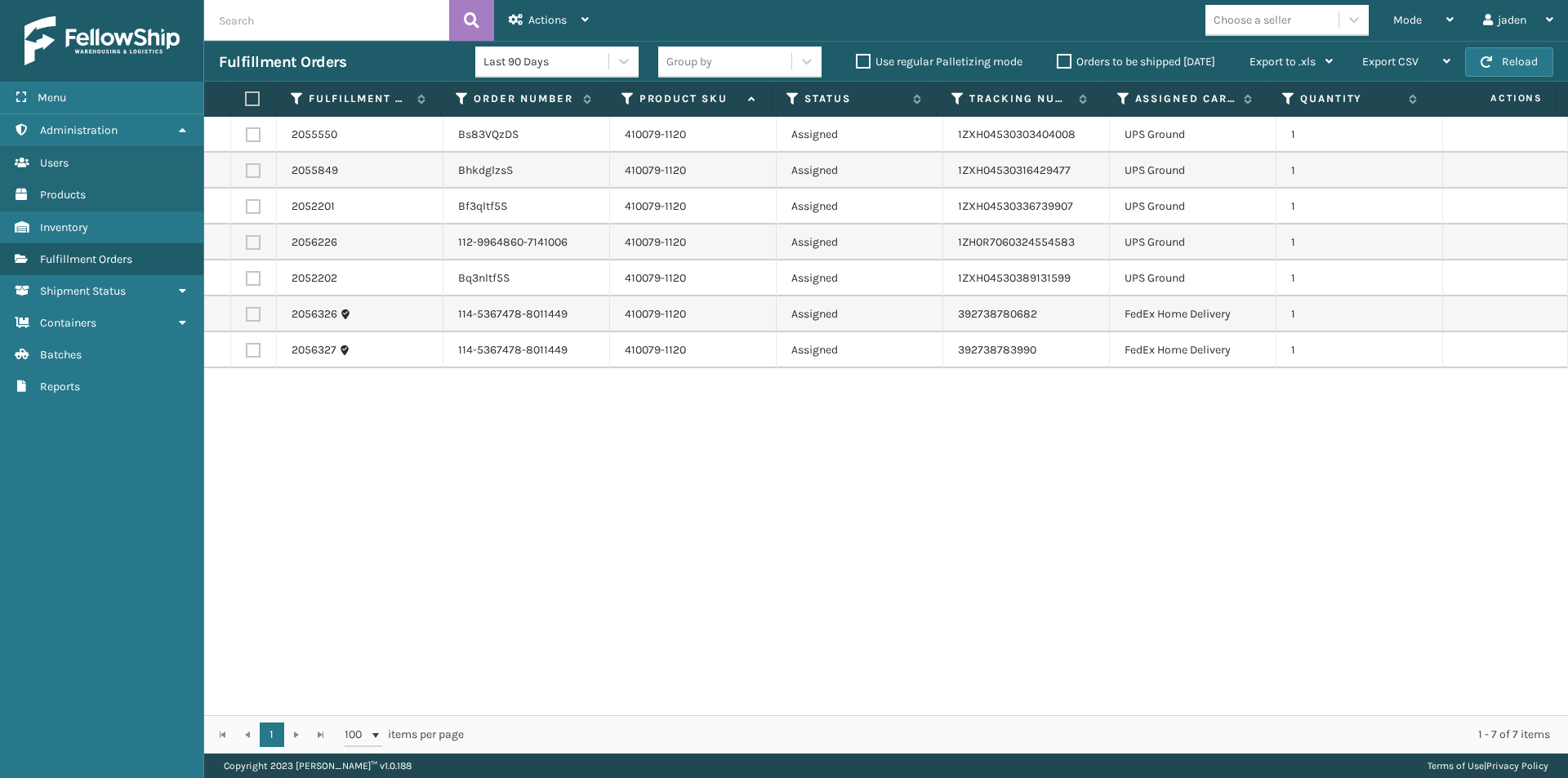
drag, startPoint x: 1289, startPoint y: 528, endPoint x: 1208, endPoint y: 526, distance: 81.0
click at [844, 526] on div "2055550 Bs83VQzDS 410079-1120 Assigned 1ZXH04530303404008 UPS Ground 1 2055849 …" at bounding box center [886, 415] width 1364 height 598
drag, startPoint x: 1220, startPoint y: 526, endPoint x: 1174, endPoint y: 522, distance: 46.2
drag, startPoint x: 1174, startPoint y: 522, endPoint x: 1208, endPoint y: 516, distance: 34.5
click at [860, 516] on div "2055550 Bs83VQzDS 410079-1120 Assigned 1ZXH04530303404008 UPS Ground 1 2055849 …" at bounding box center [886, 415] width 1364 height 598
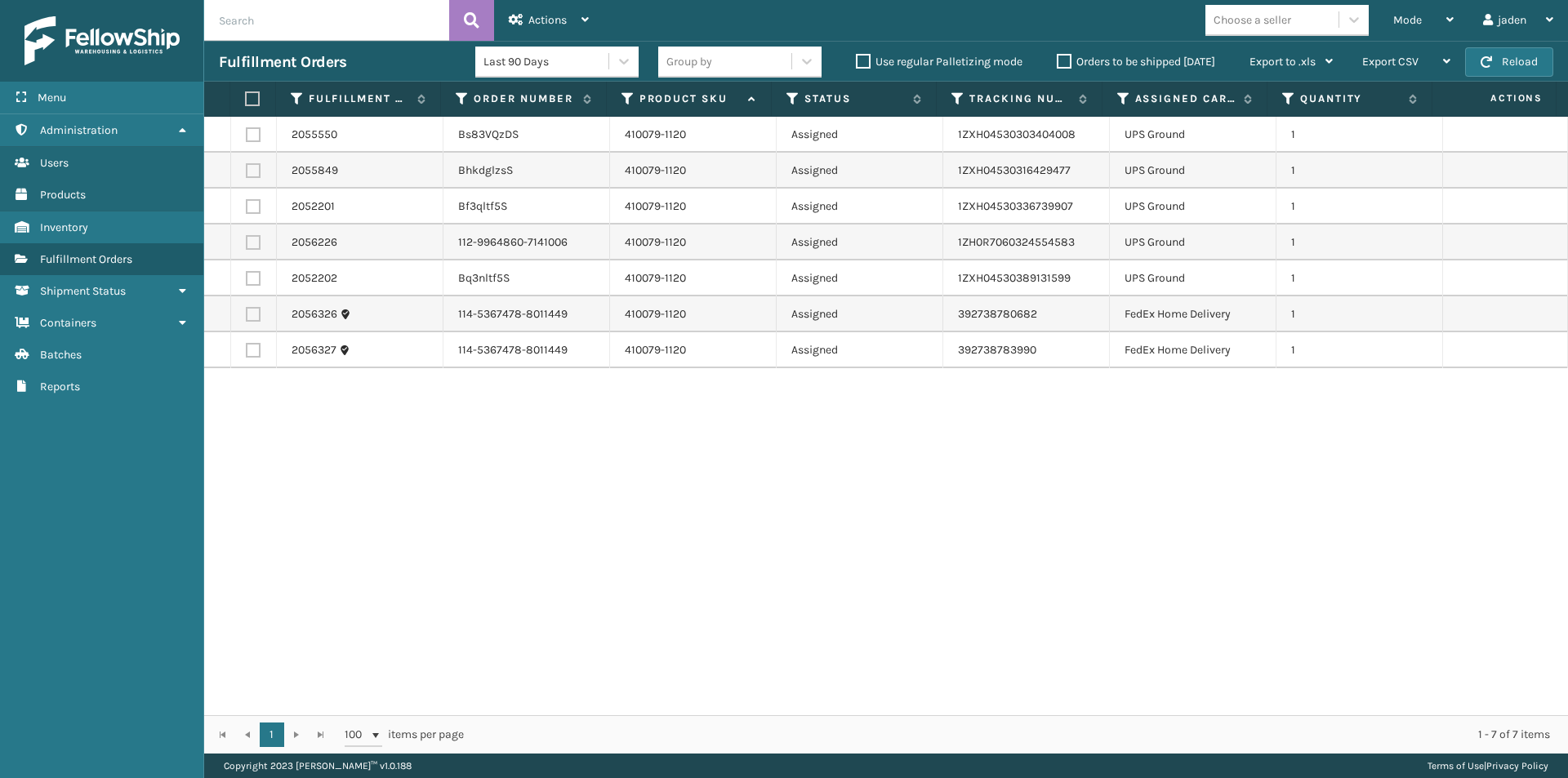
drag, startPoint x: 1339, startPoint y: 516, endPoint x: 1272, endPoint y: 516, distance: 67.0
drag, startPoint x: 1272, startPoint y: 516, endPoint x: 795, endPoint y: 471, distance: 479.1
click at [792, 481] on div "2055550 Bs83VQzDS 410079-1120 Assigned 1ZXH04530303404008 UPS Ground 1 2055849 …" at bounding box center [886, 415] width 1364 height 598
click at [1515, 60] on button "Reload" at bounding box center [1508, 62] width 88 height 30
click at [1430, 6] on div "Mode" at bounding box center [1423, 20] width 60 height 41
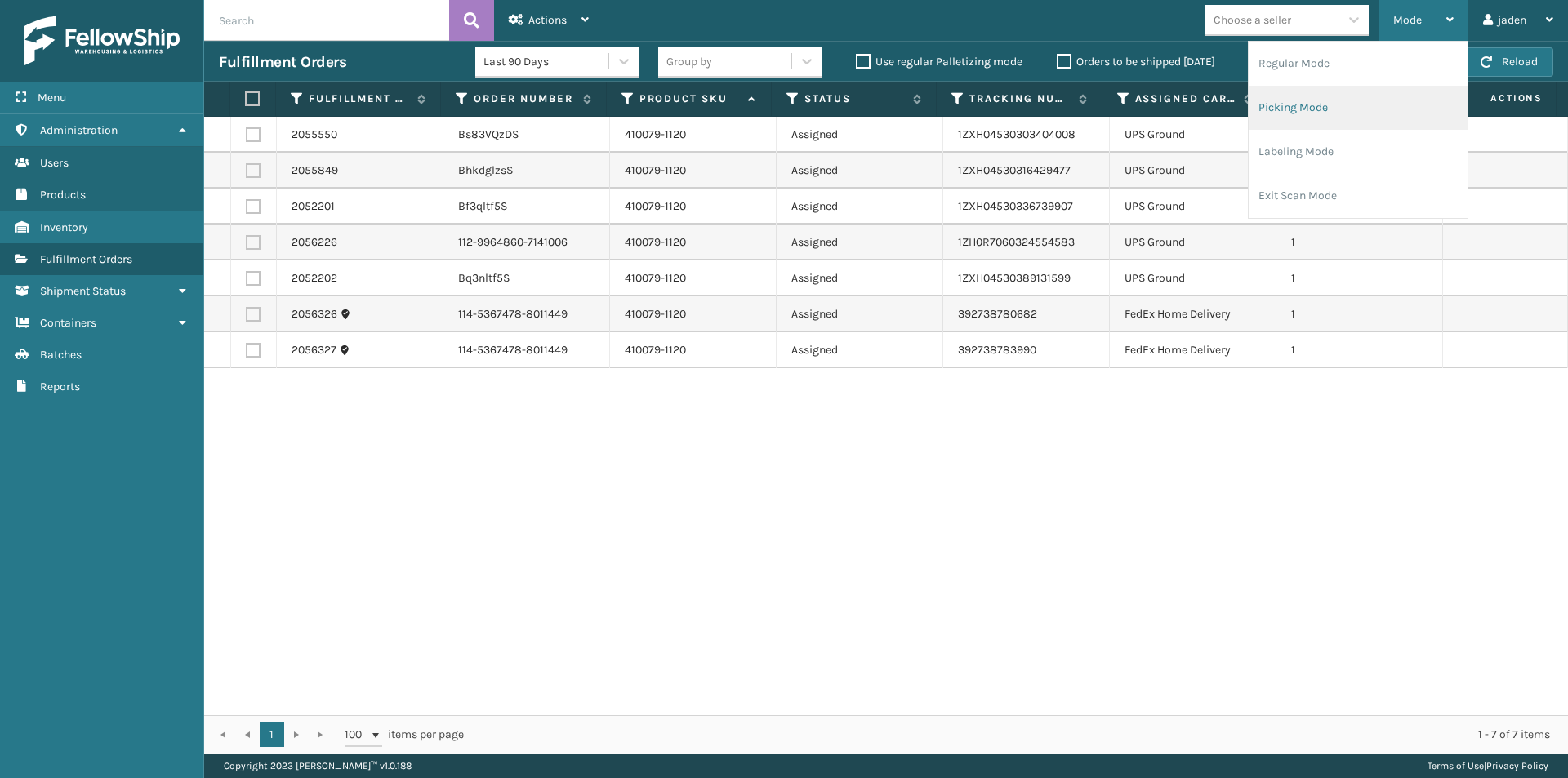
click at [1352, 117] on li "Picking Mode" at bounding box center [1358, 108] width 219 height 44
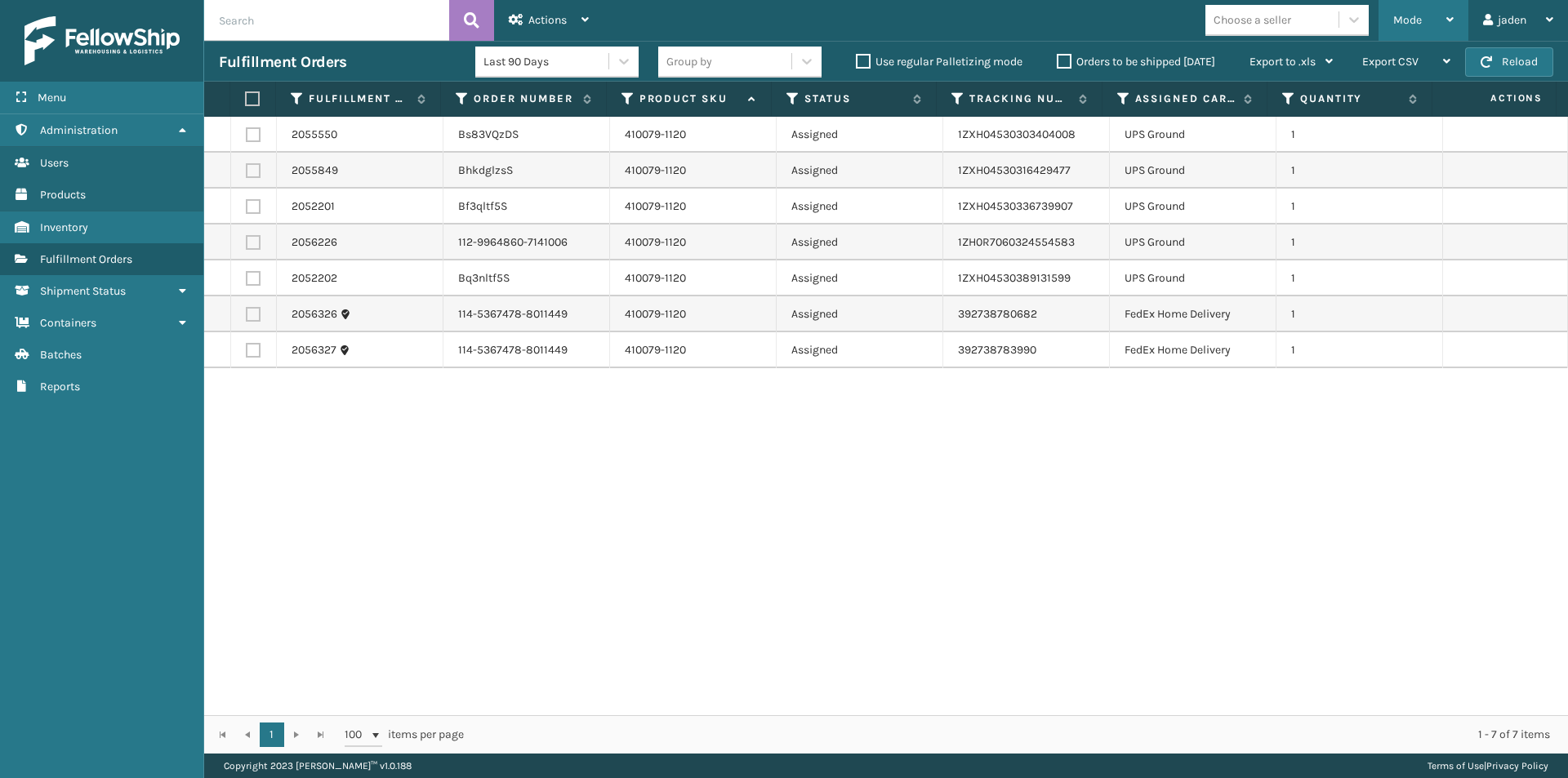
click at [1439, 18] on div "Mode" at bounding box center [1423, 20] width 60 height 41
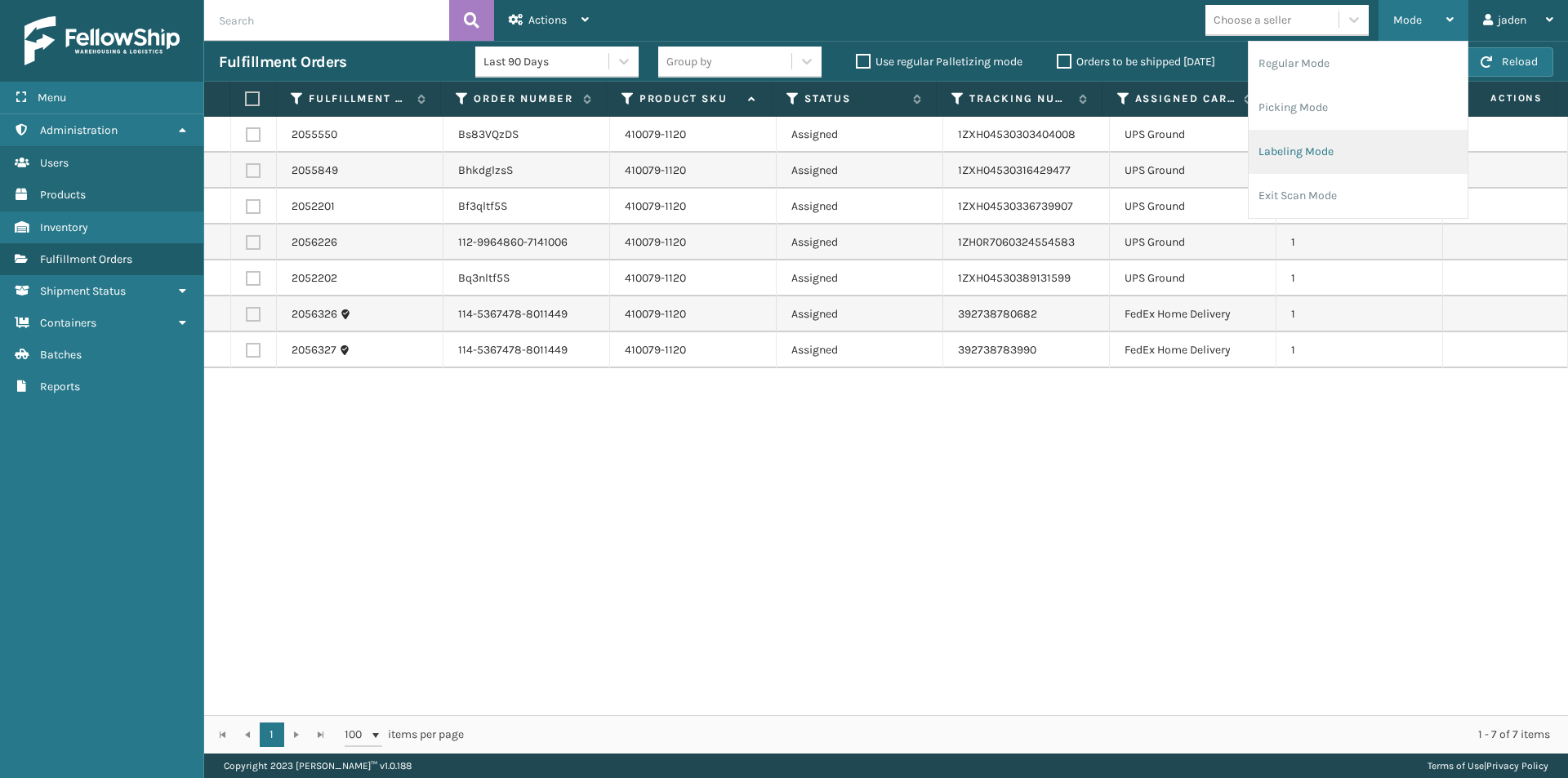
click at [1333, 166] on li "Labeling Mode" at bounding box center [1358, 152] width 219 height 44
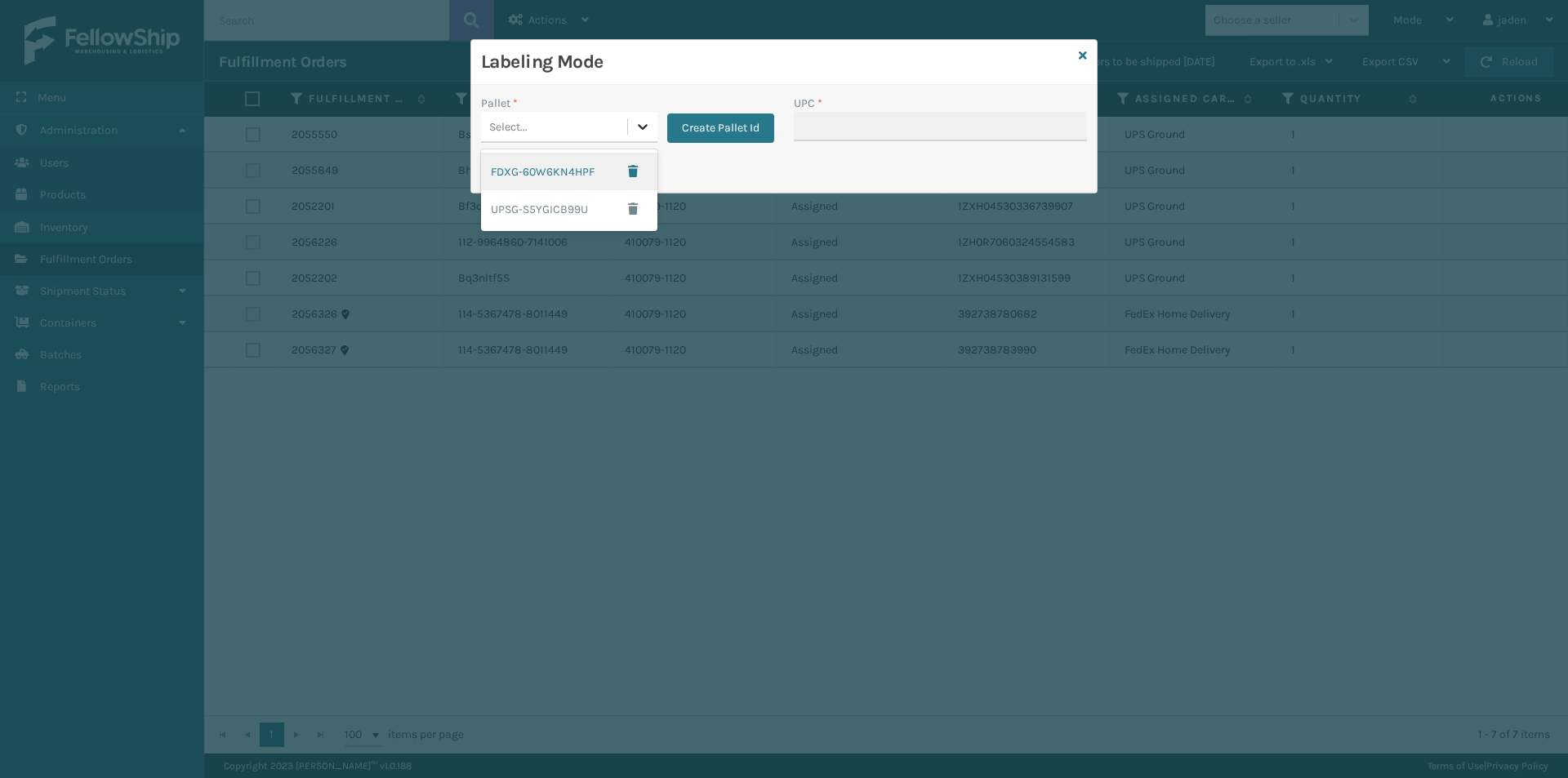
drag, startPoint x: 632, startPoint y: 122, endPoint x: 544, endPoint y: 194, distance: 113.7
click at [632, 123] on div at bounding box center [643, 127] width 30 height 30
click at [542, 197] on div "UPSG-S5YGICB99U" at bounding box center [569, 209] width 176 height 38
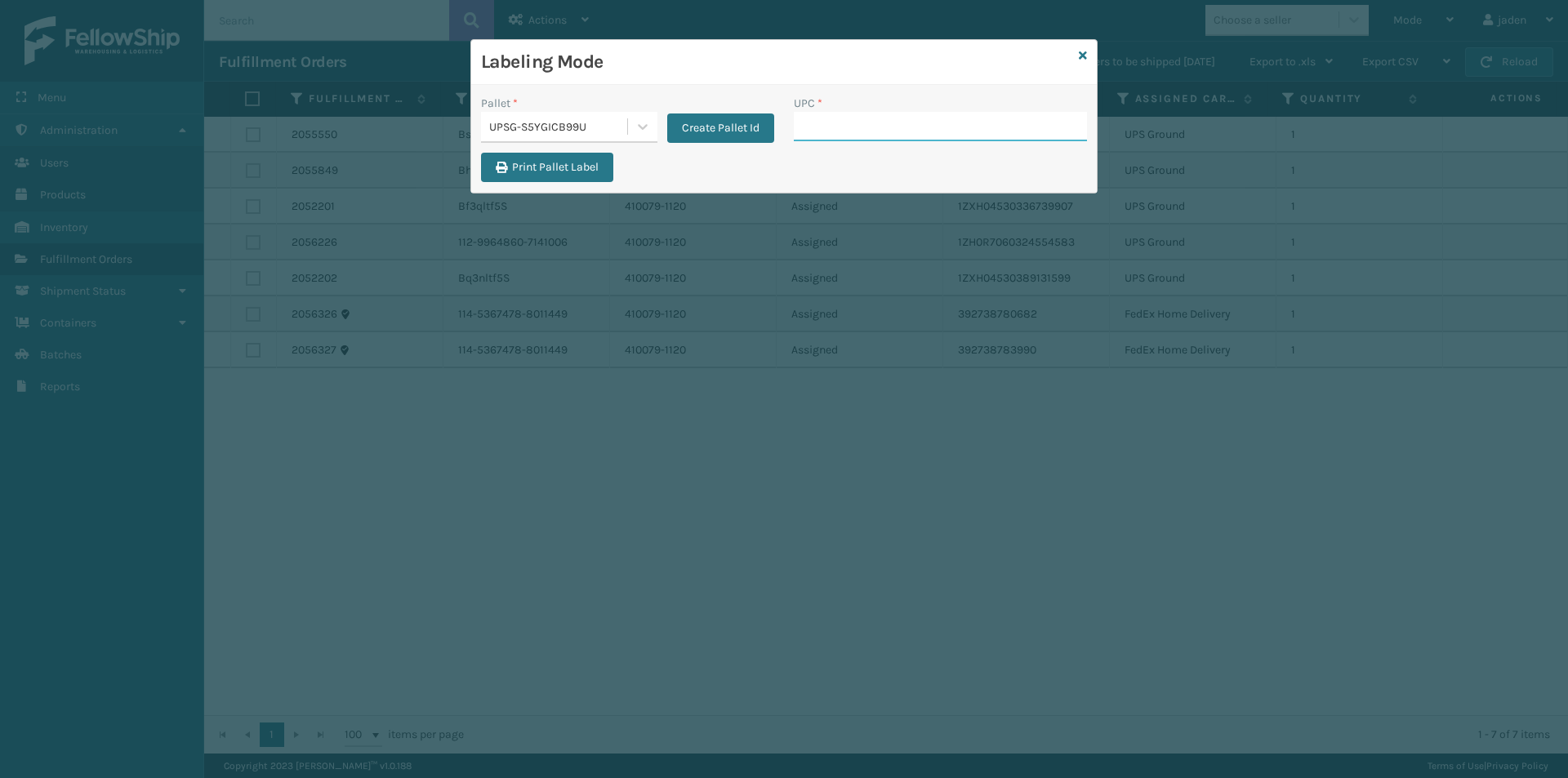
click at [893, 138] on input "UPC *" at bounding box center [940, 127] width 293 height 30
type input "410079-1120"
click at [888, 119] on input "UPC *" at bounding box center [940, 127] width 293 height 30
type input "410069-1110"
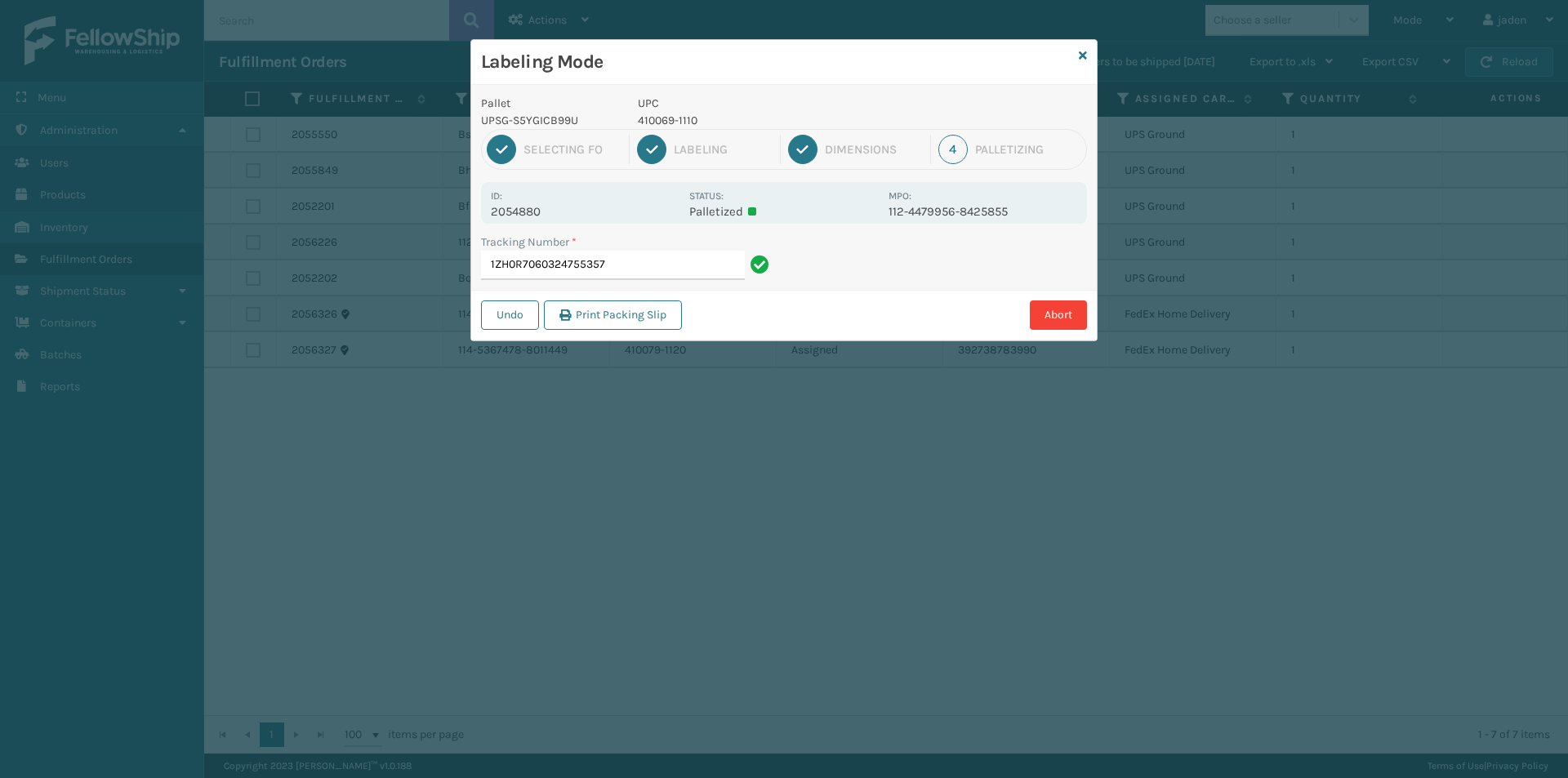
type input "1ZH0R70603247553574"
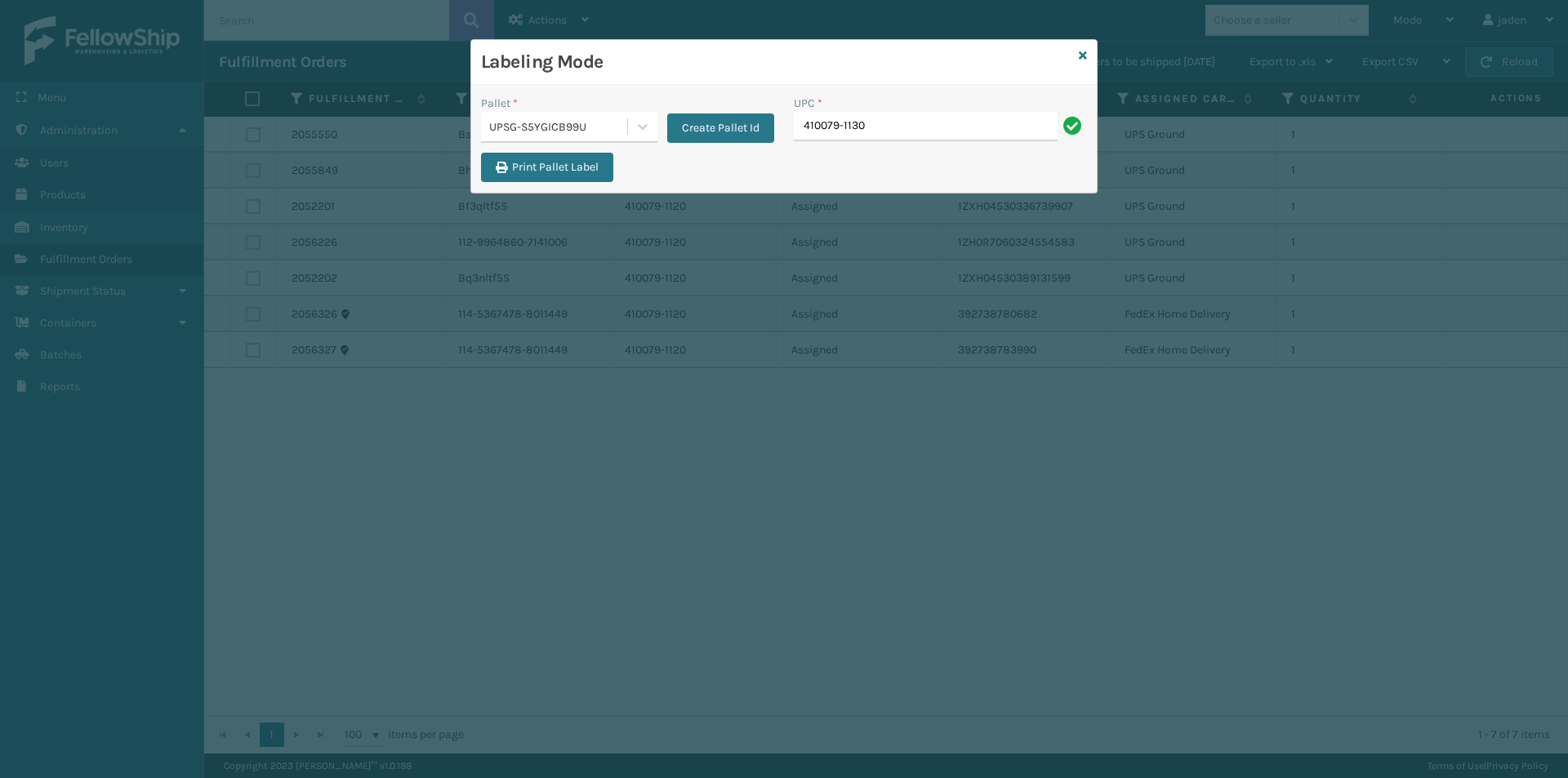
type input "410079-1130"
type input "410106-1120"
type input "410106-1150"
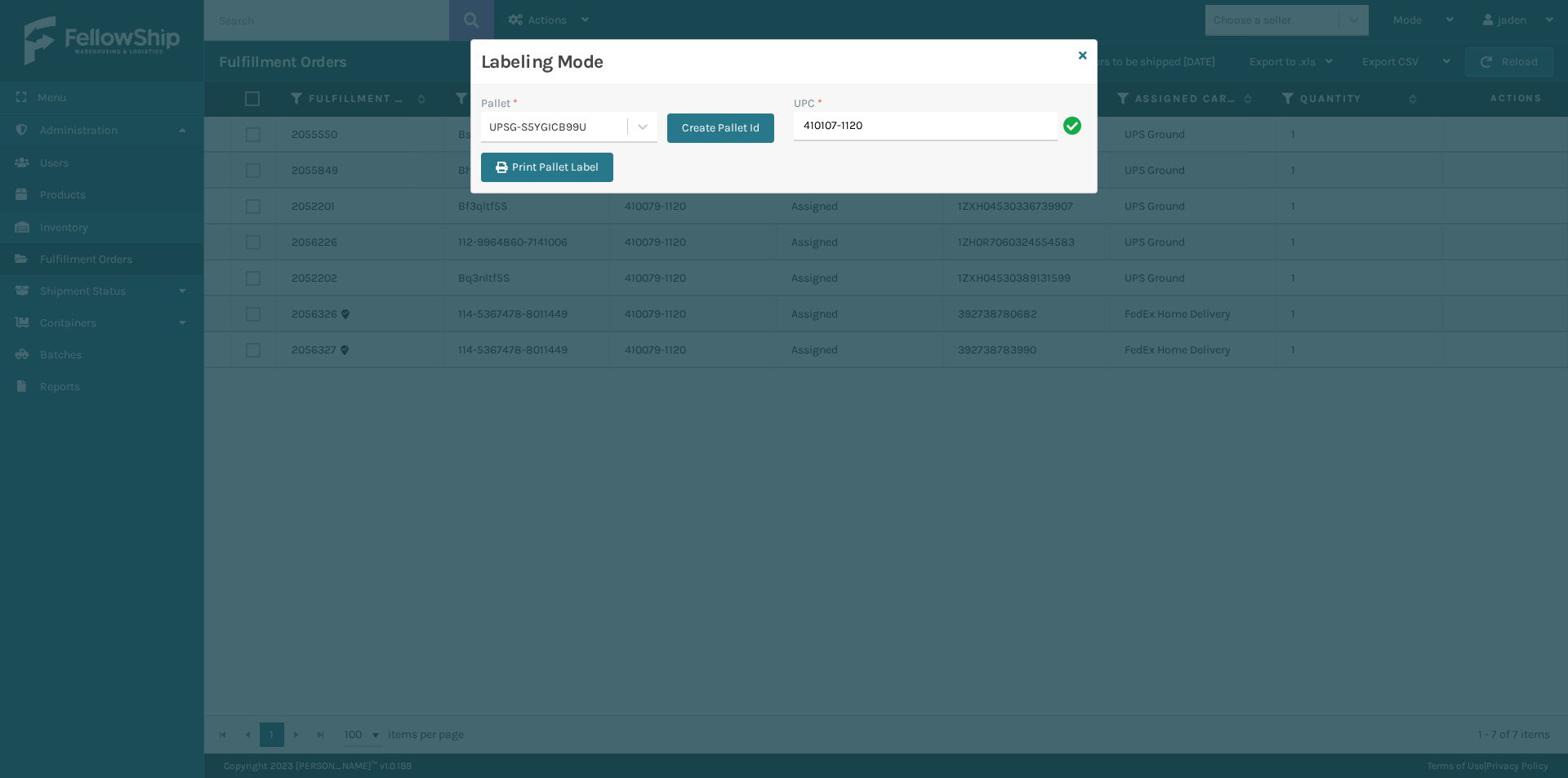
type input "410107-1120"
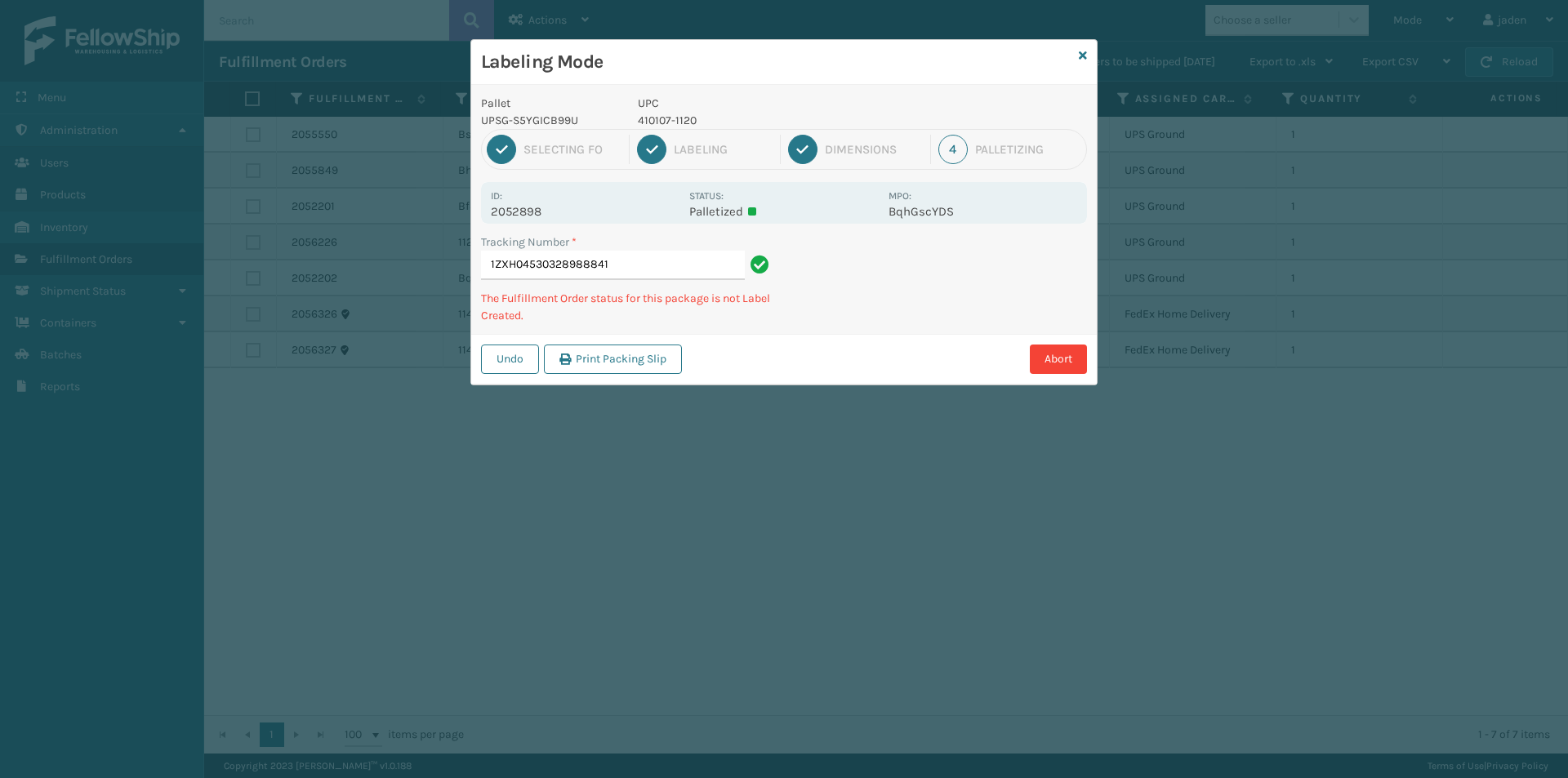
type input "1ZXH045303289888414"
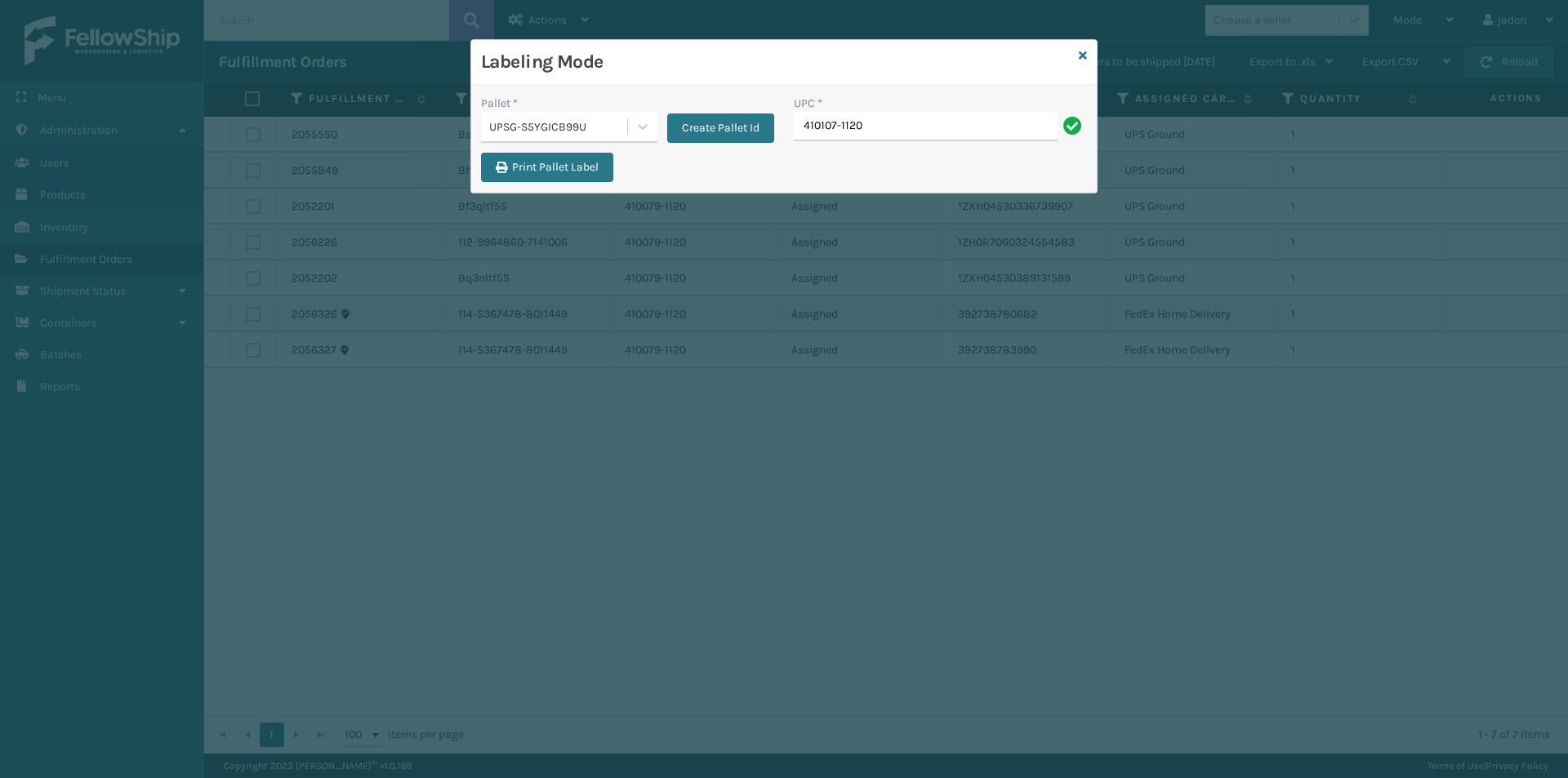
type input "410107-1120"
type input "410168-8010"
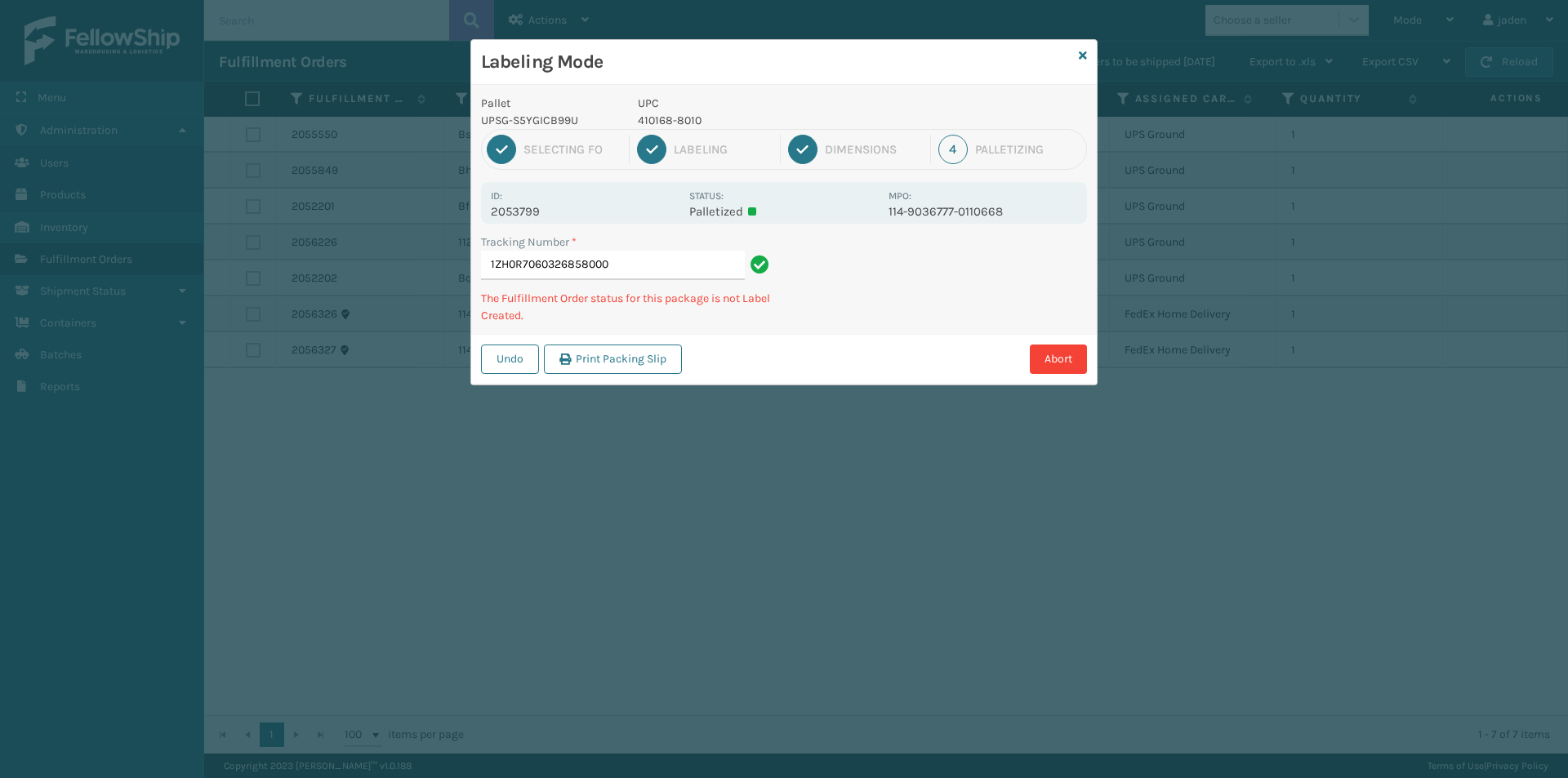
type input "1ZH0R70603268580004"
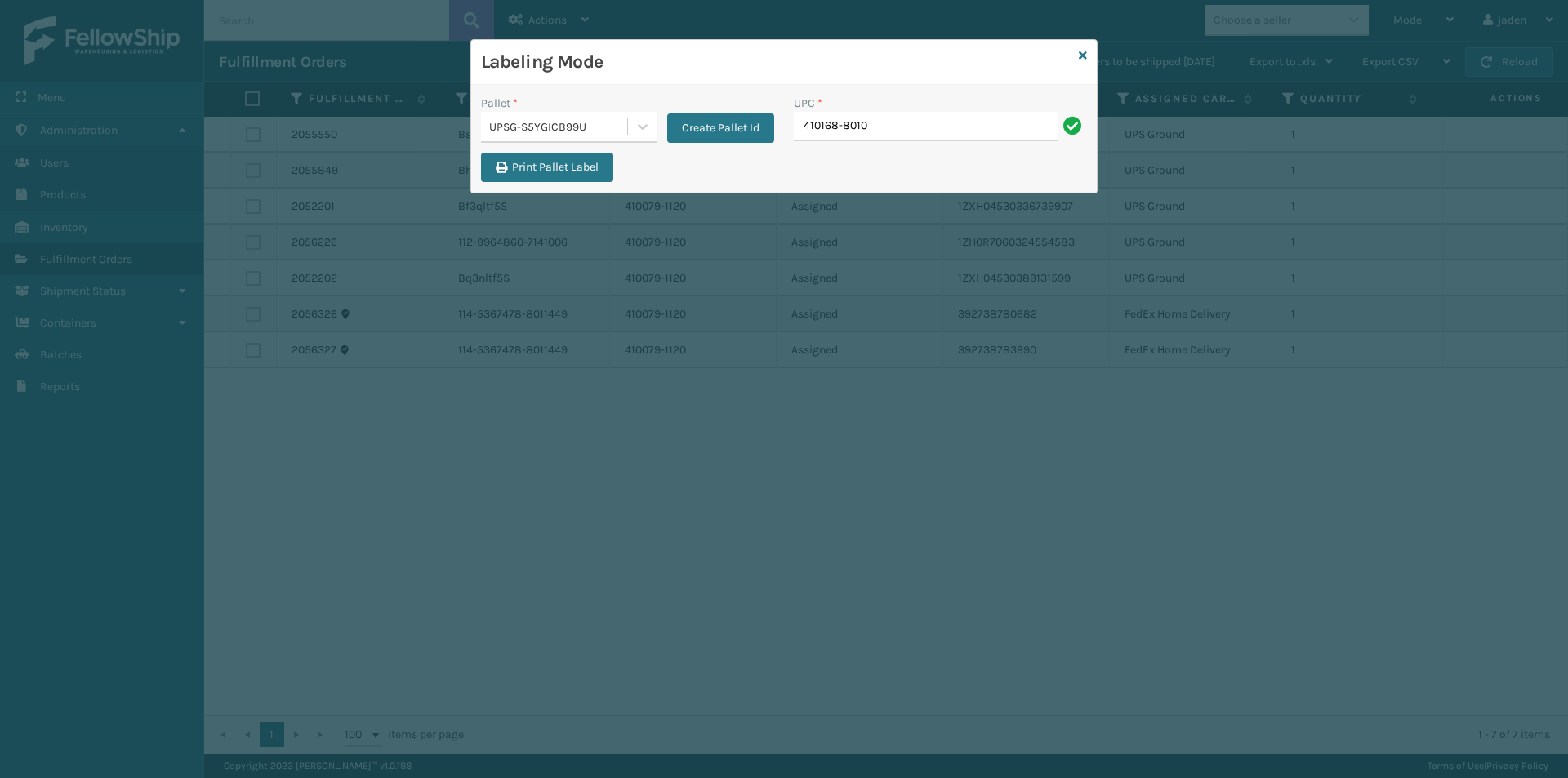
type input "410168-8010"
type input "410168-8060"
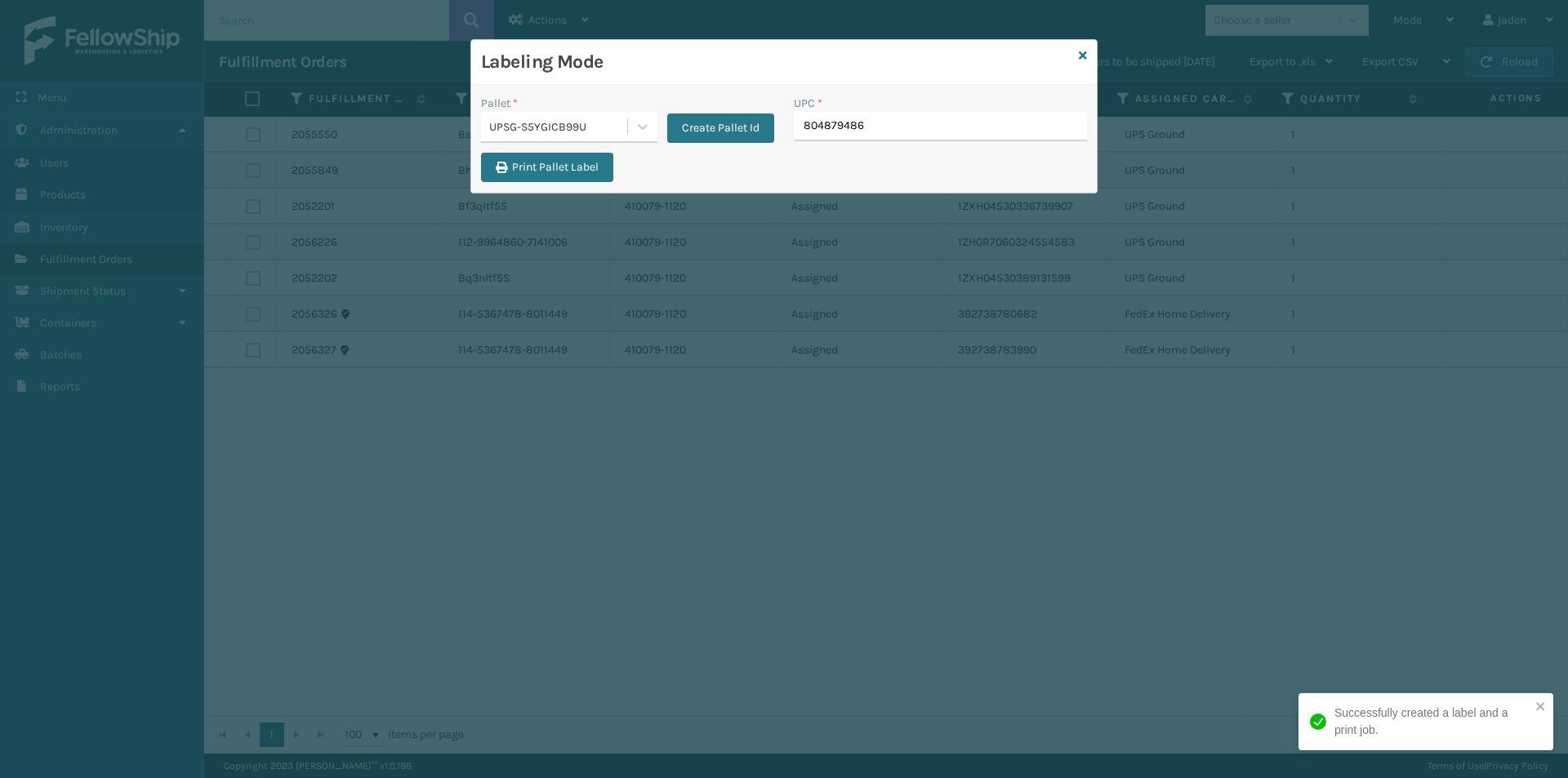
type input "8048794862"
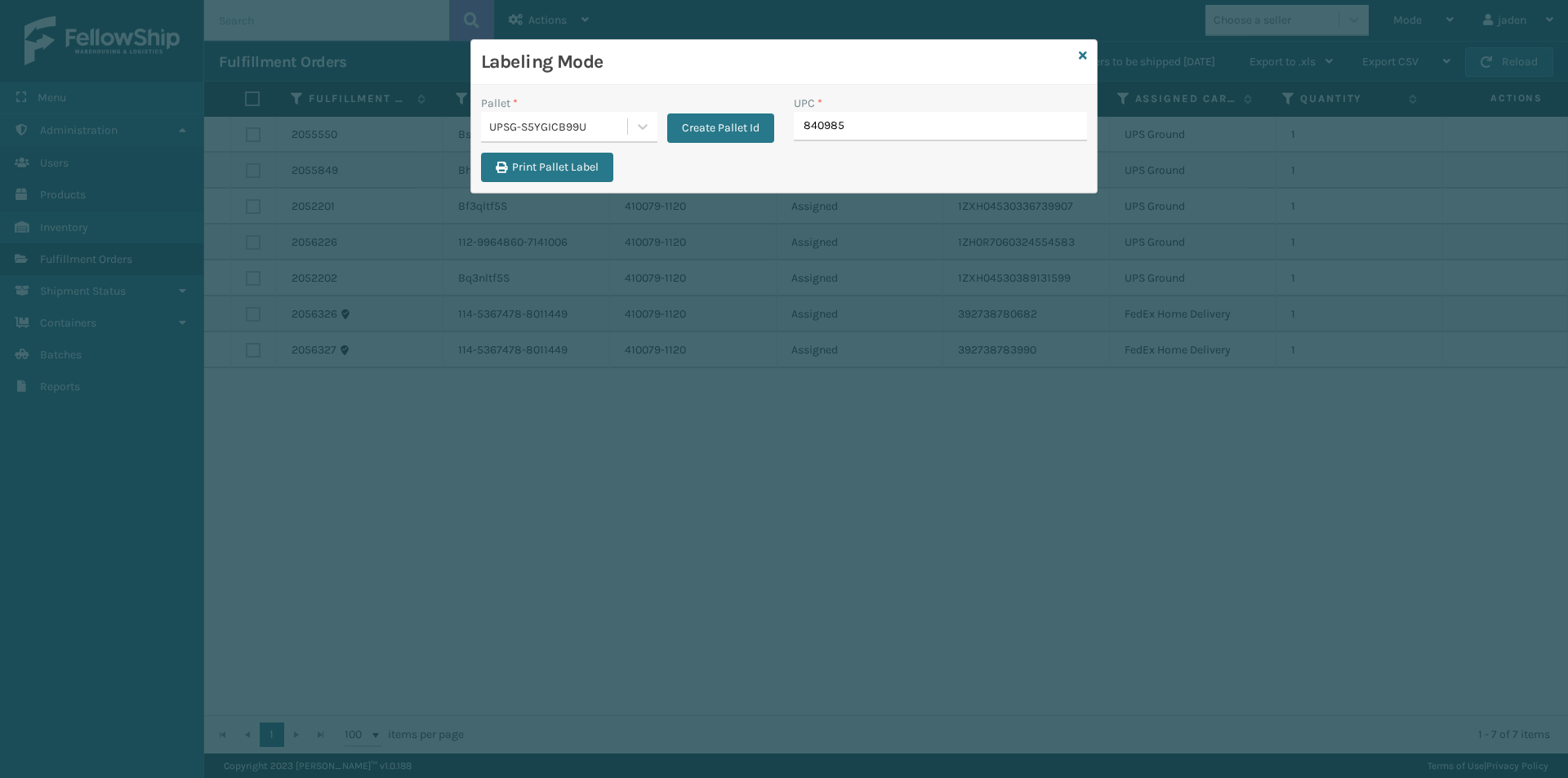
type input "8409851"
type input "8409851240"
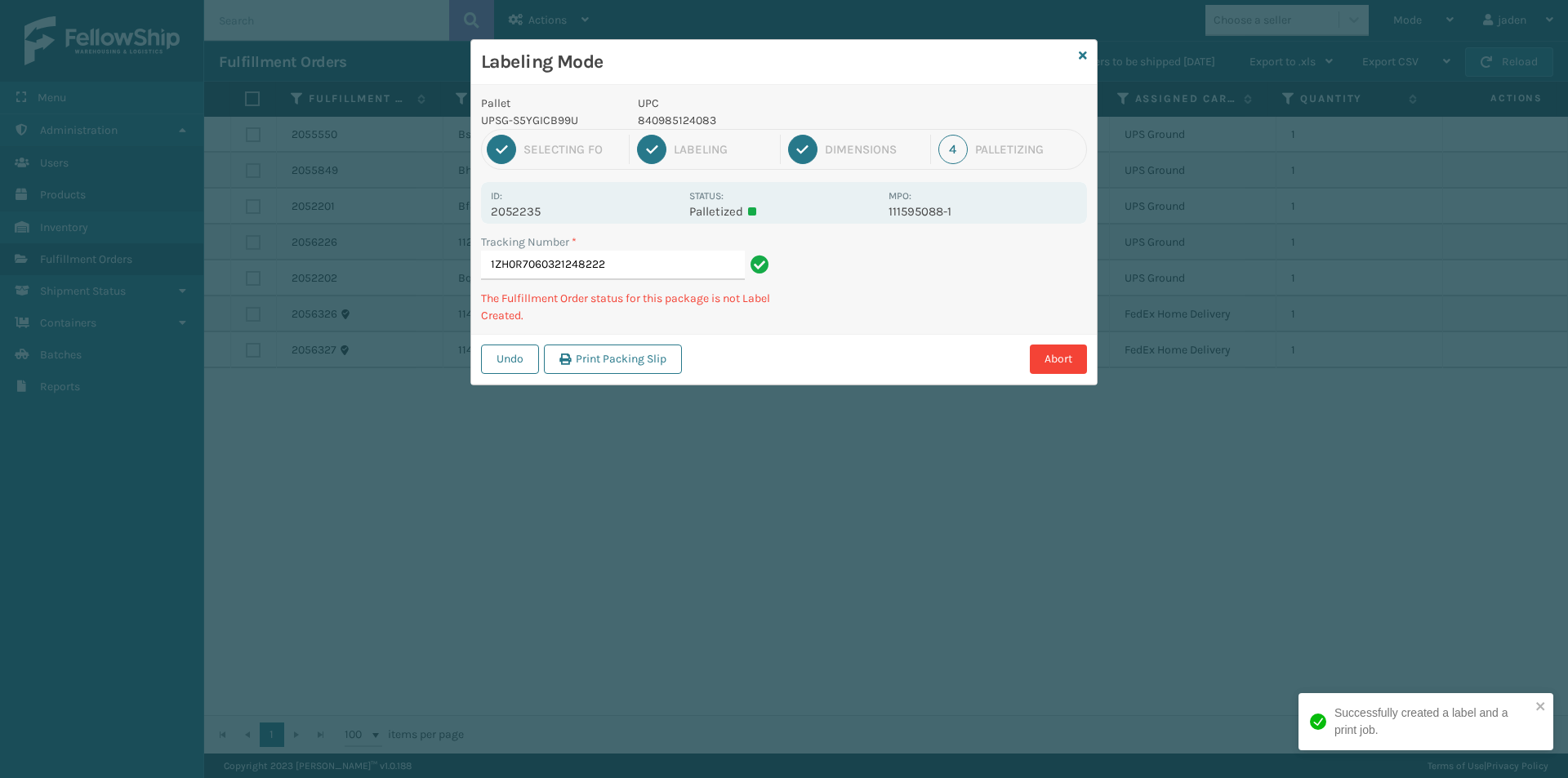
drag, startPoint x: 950, startPoint y: 279, endPoint x: 807, endPoint y: 356, distance: 162.4
click at [807, 356] on div "Abort" at bounding box center [886, 359] width 400 height 30
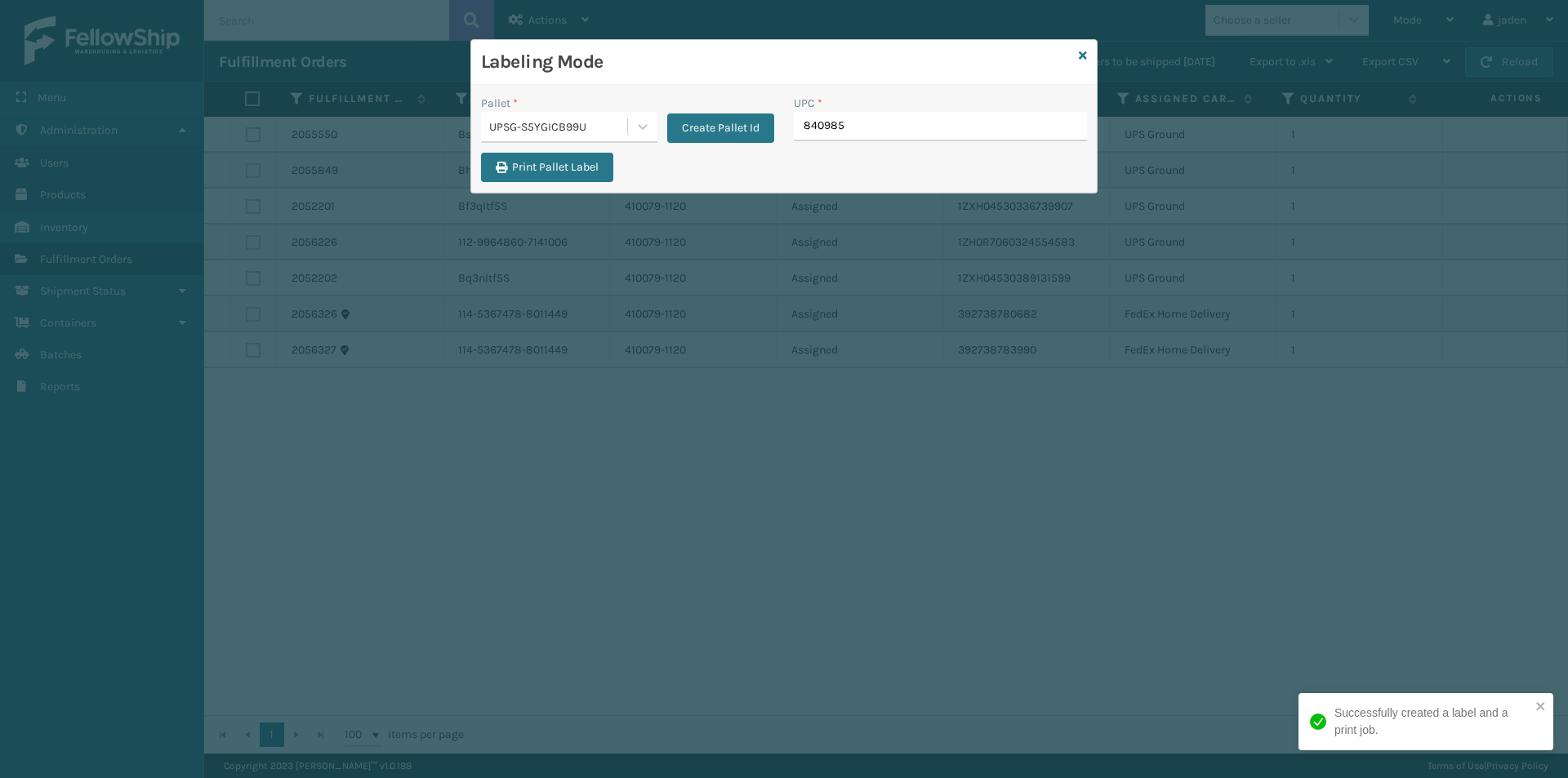
type input "8409851"
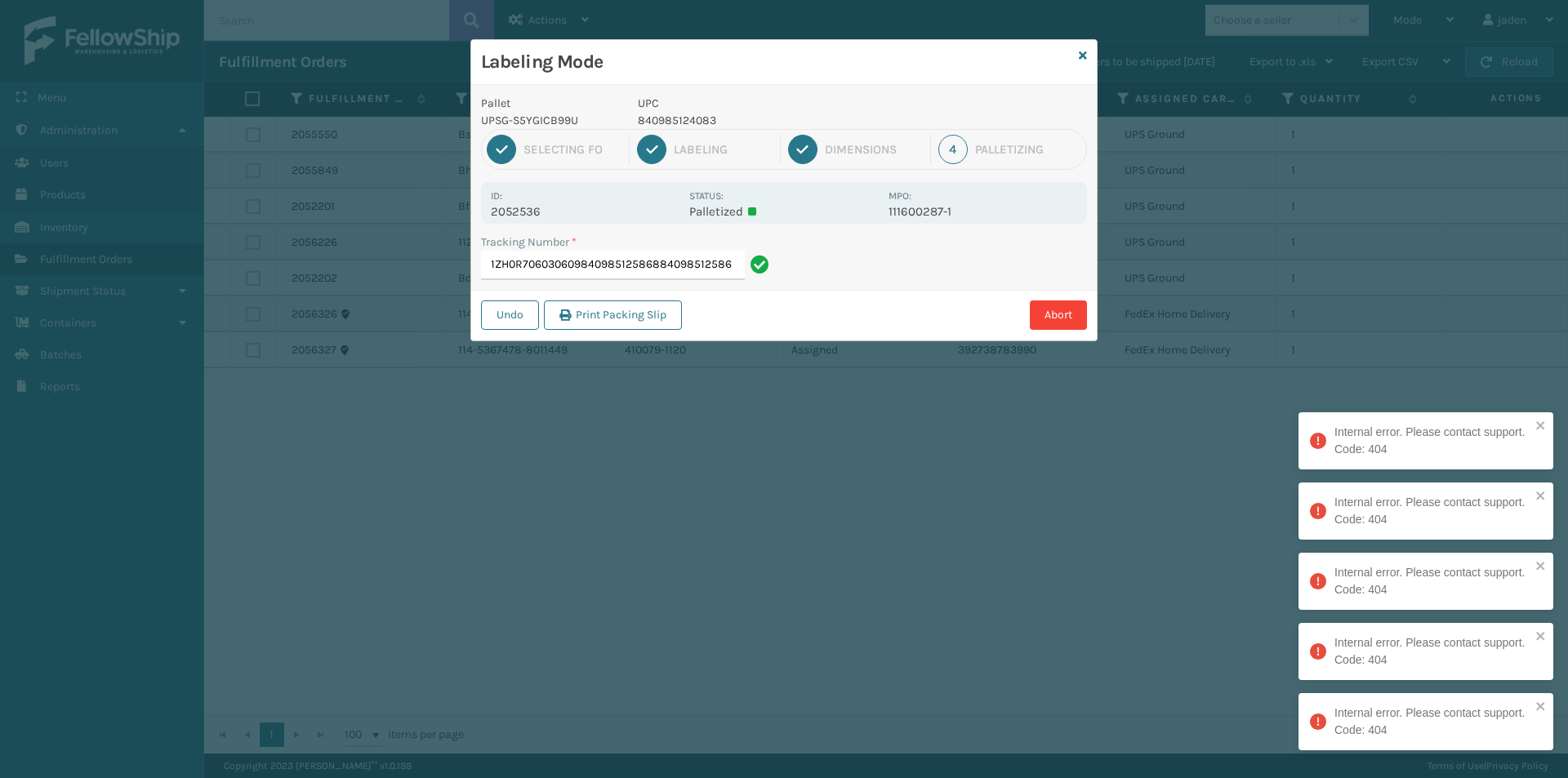
type input "1ZH0R706030609840985125868840985125868"
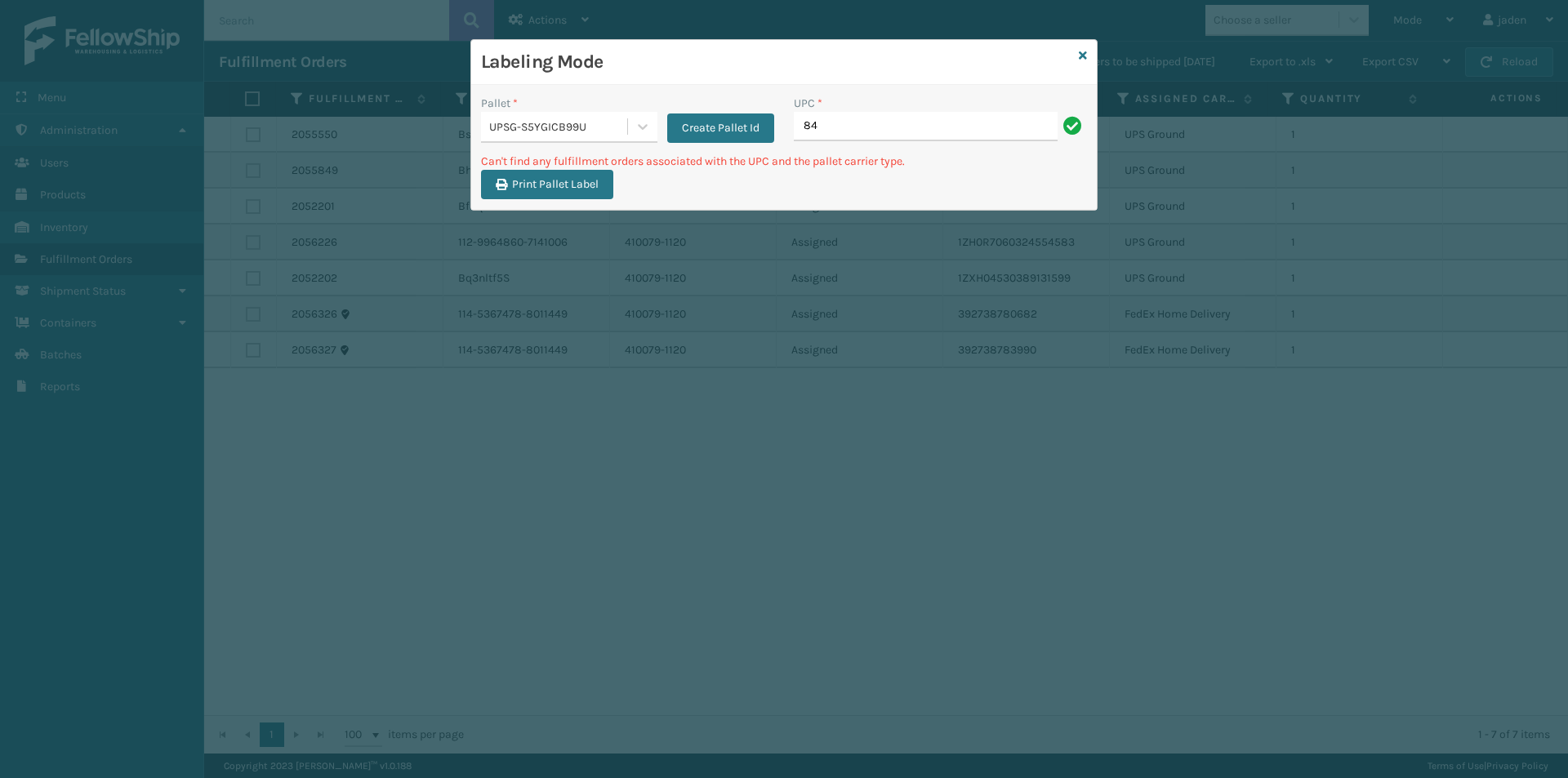
type input "8"
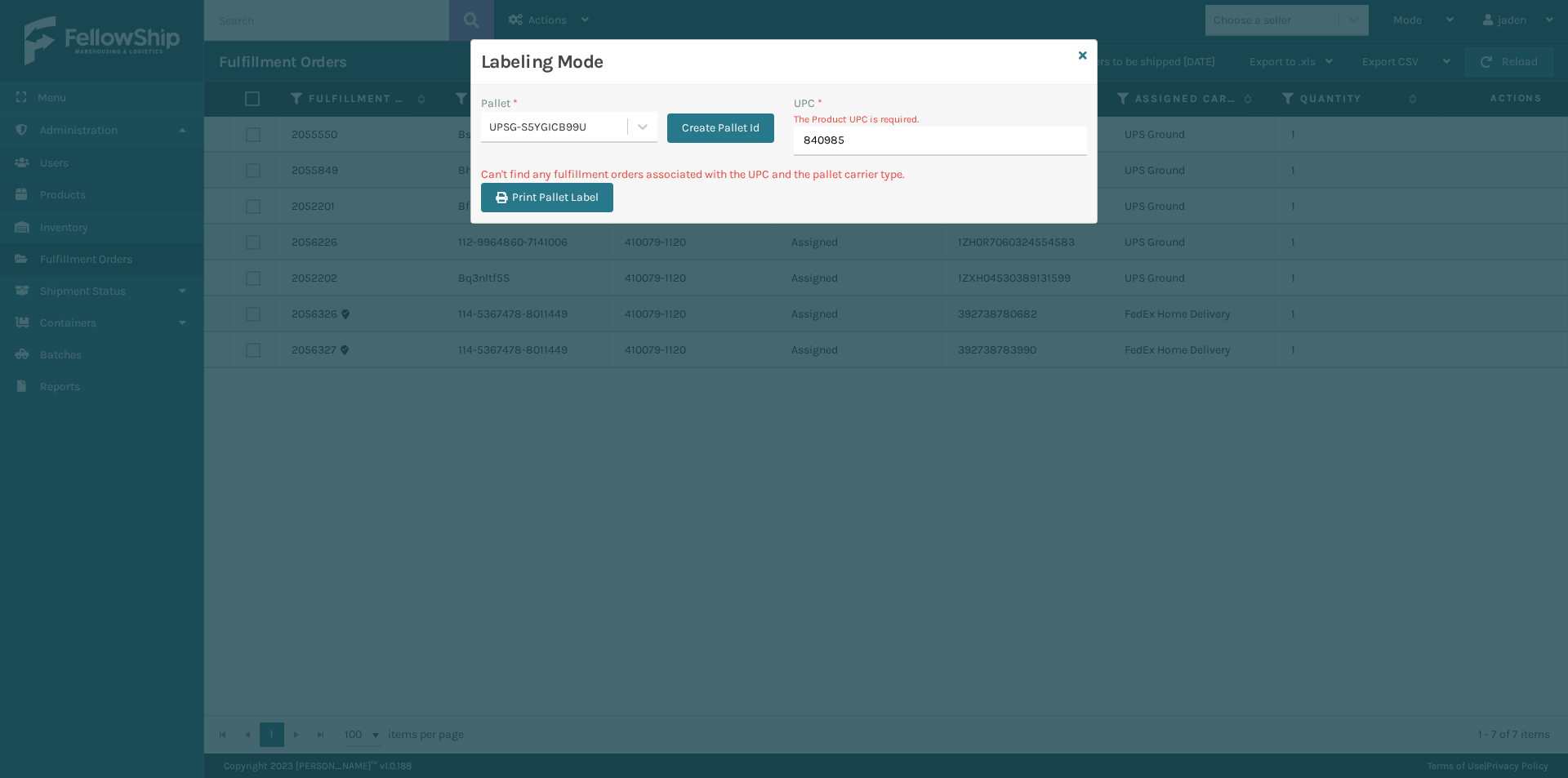
type input "8409851"
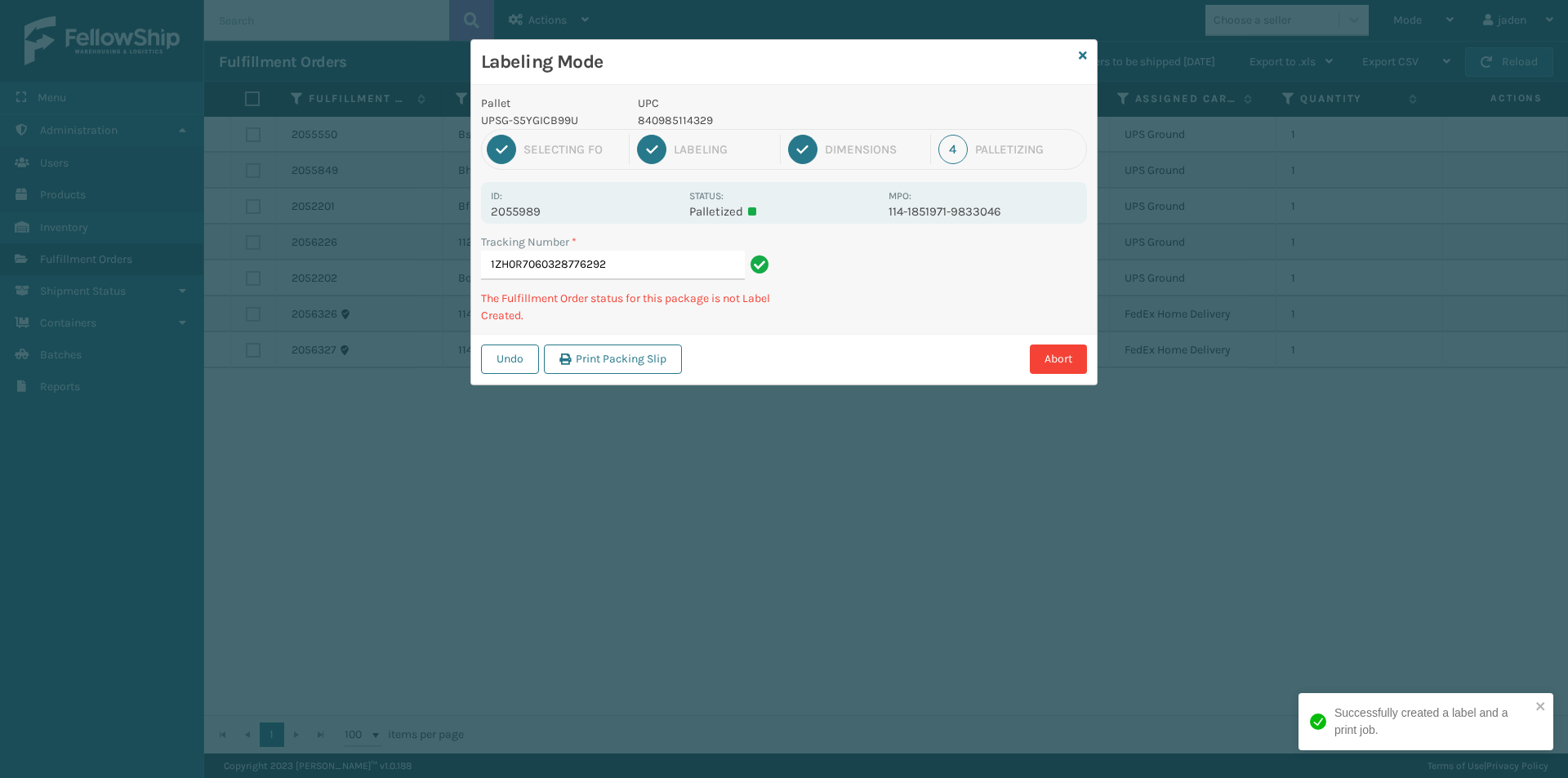
click at [667, 115] on p "840985114329" at bounding box center [758, 121] width 241 height 18
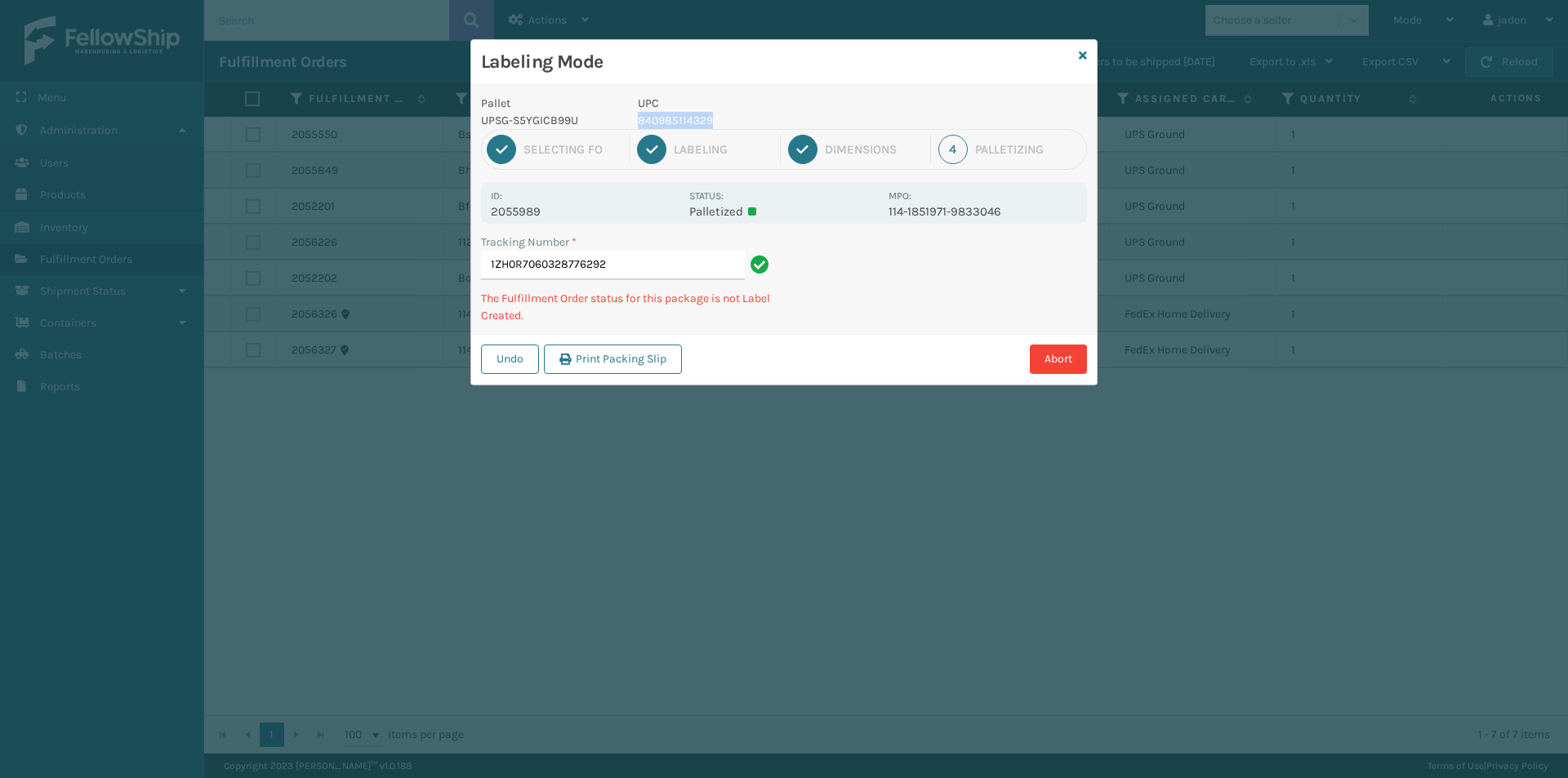
copy p "840985114329"
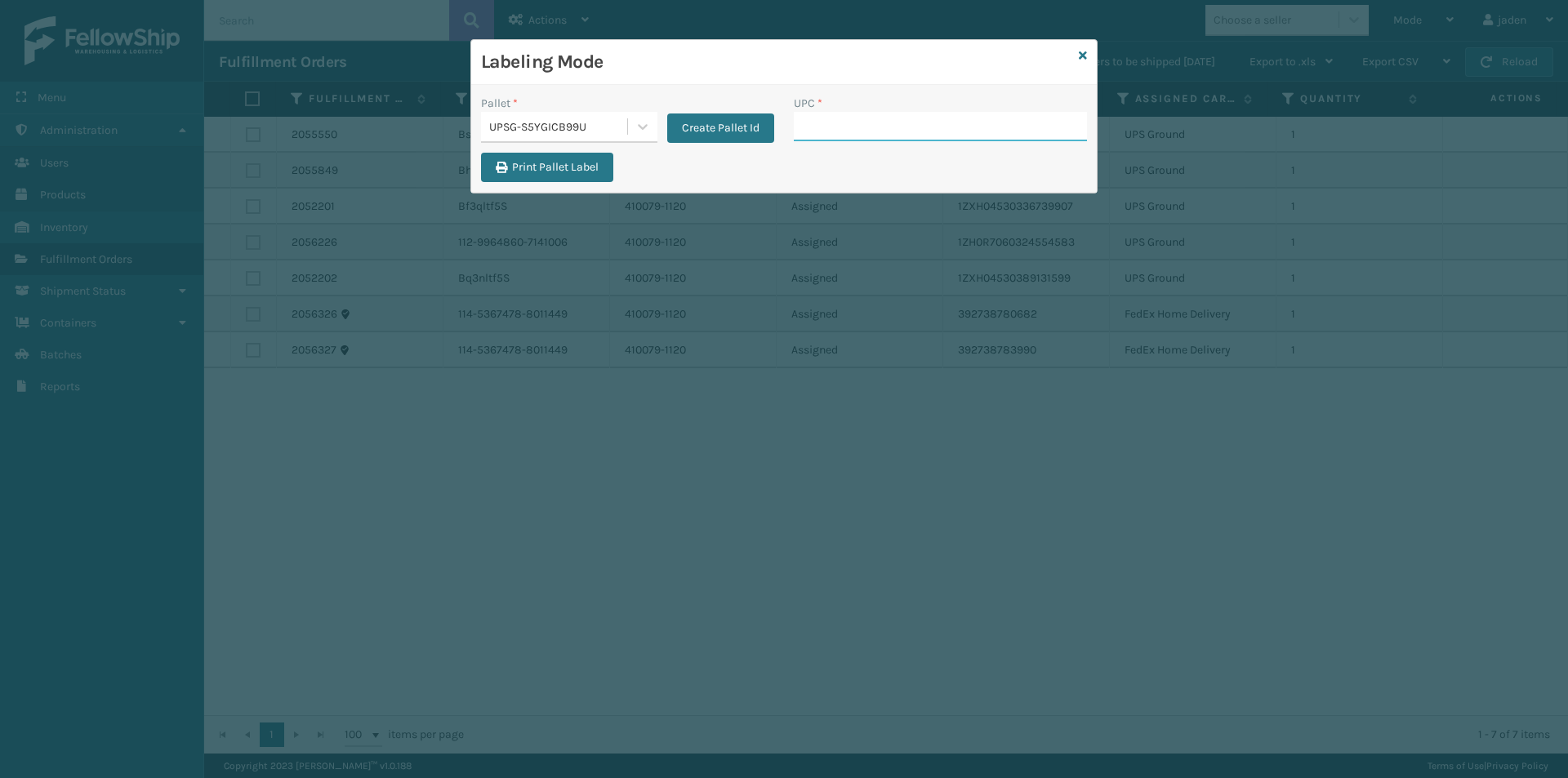
paste input "840985114329"
type input "840985114329"
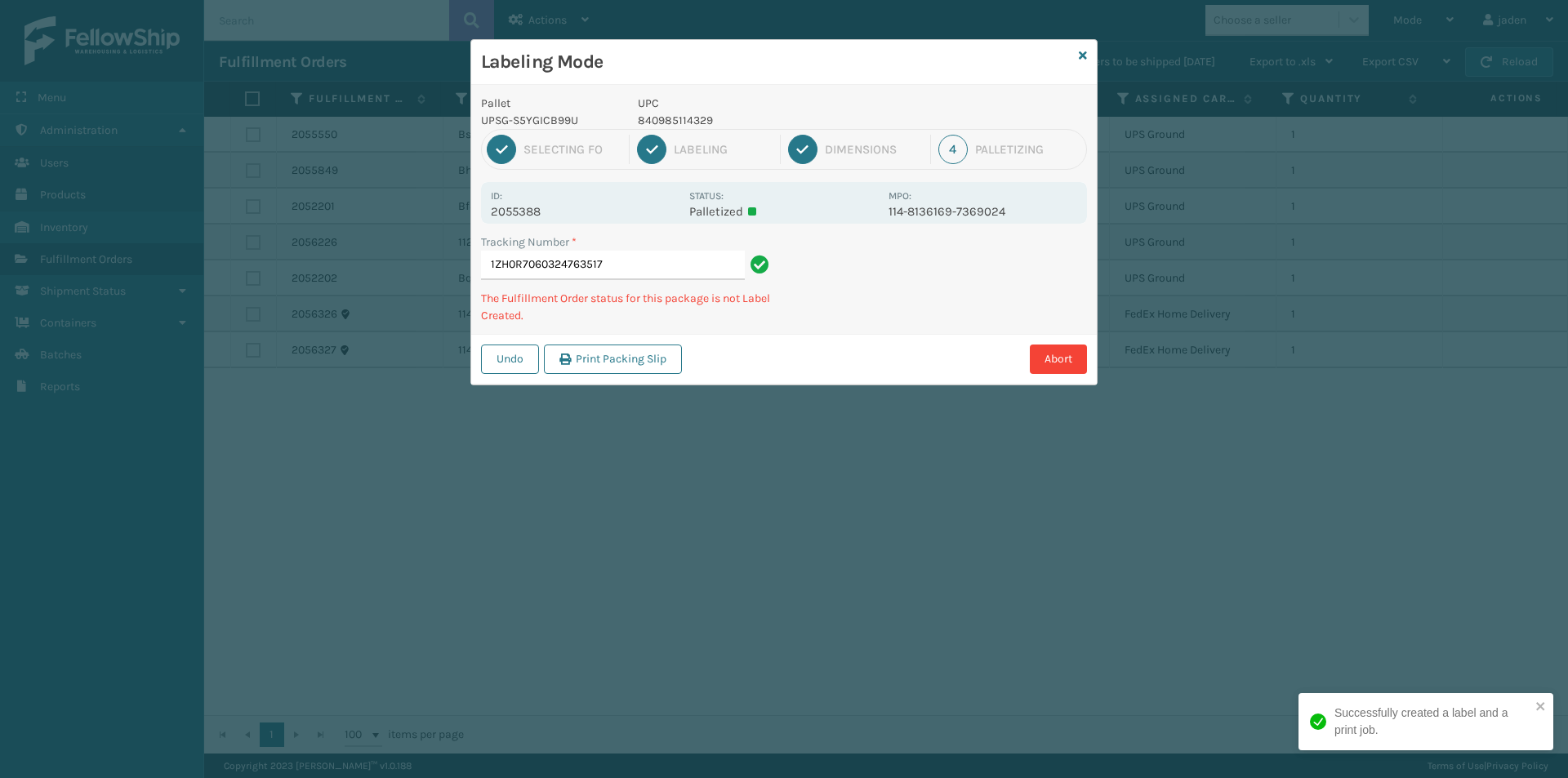
drag, startPoint x: 999, startPoint y: 331, endPoint x: 891, endPoint y: 367, distance: 113.8
click at [891, 369] on div "Abort" at bounding box center [886, 359] width 400 height 30
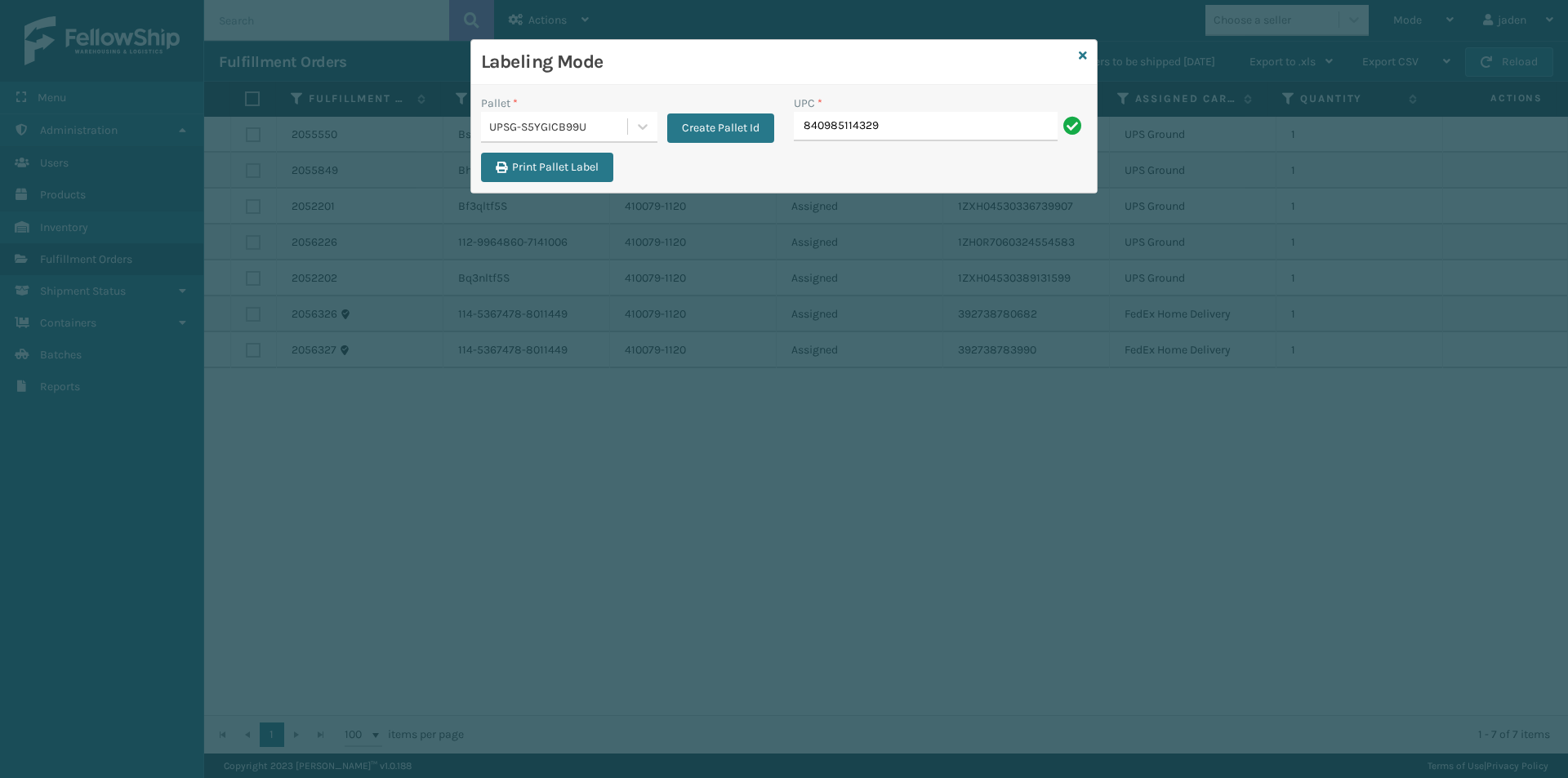
type input "840985114329"
paste input "840985114329"
type input "840985114329"
drag, startPoint x: 875, startPoint y: 93, endPoint x: 825, endPoint y: 118, distance: 55.9
paste input "840985114329"
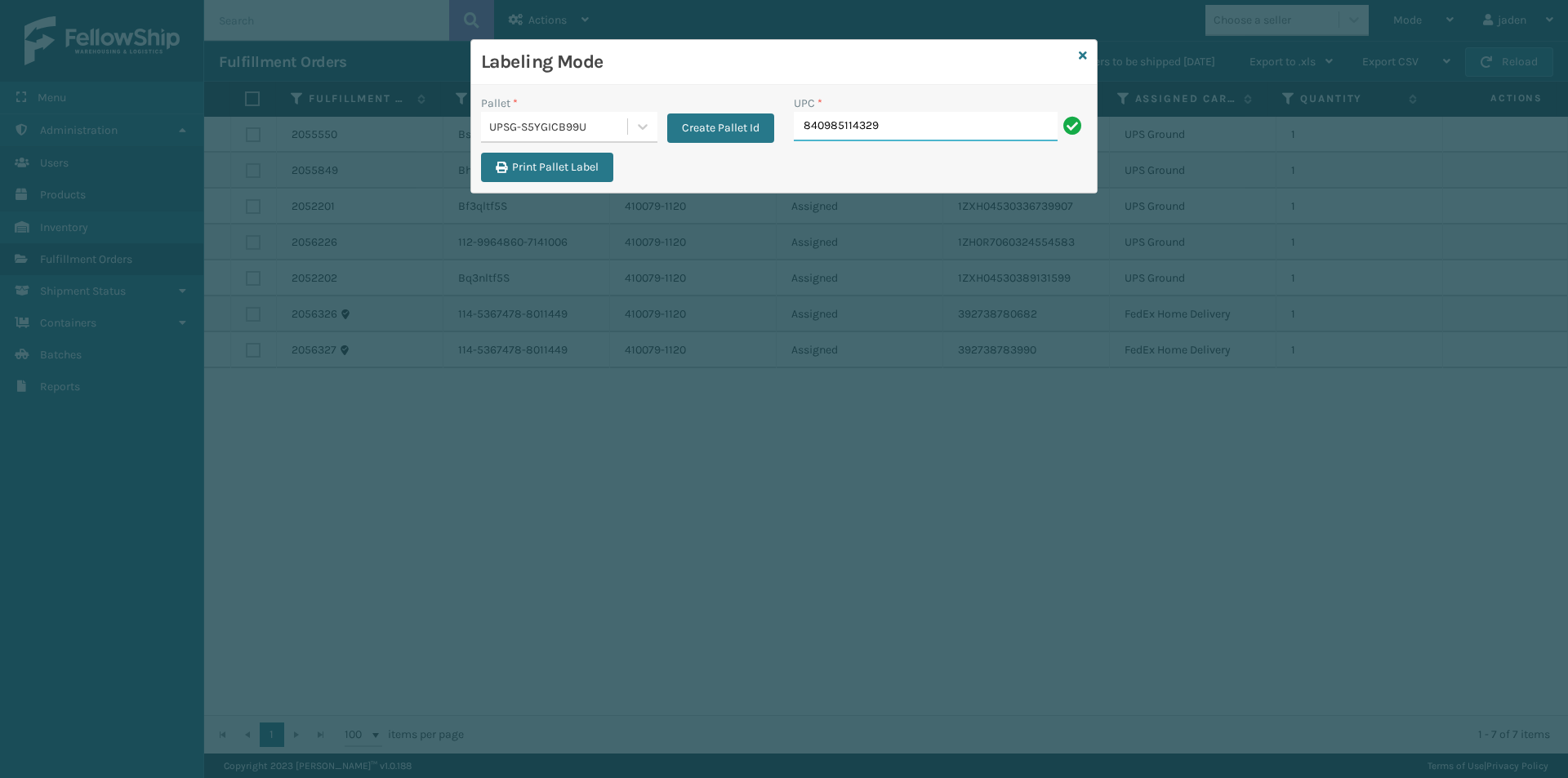
type input "840985114329"
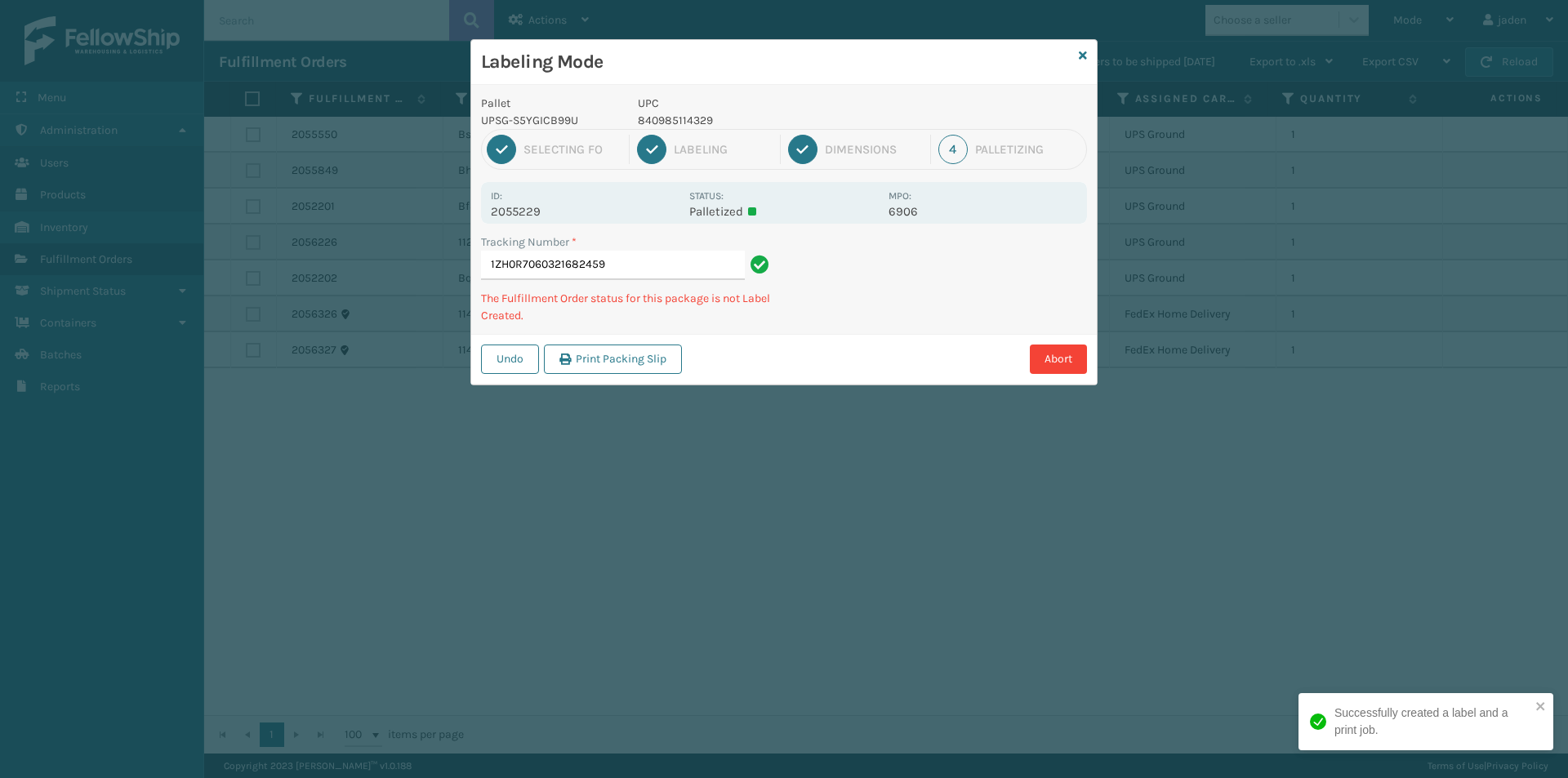
drag, startPoint x: 992, startPoint y: 267, endPoint x: 1011, endPoint y: 265, distance: 19.1
click at [831, 353] on div "Undo Print Packing Slip Abort" at bounding box center [784, 358] width 625 height 50
drag, startPoint x: 1011, startPoint y: 265, endPoint x: 915, endPoint y: 318, distance: 109.7
click at [915, 318] on div "Tracking Number * 1ZH0R7060321682459 The Fulfillment Order status for this pack…" at bounding box center [784, 284] width 625 height 101
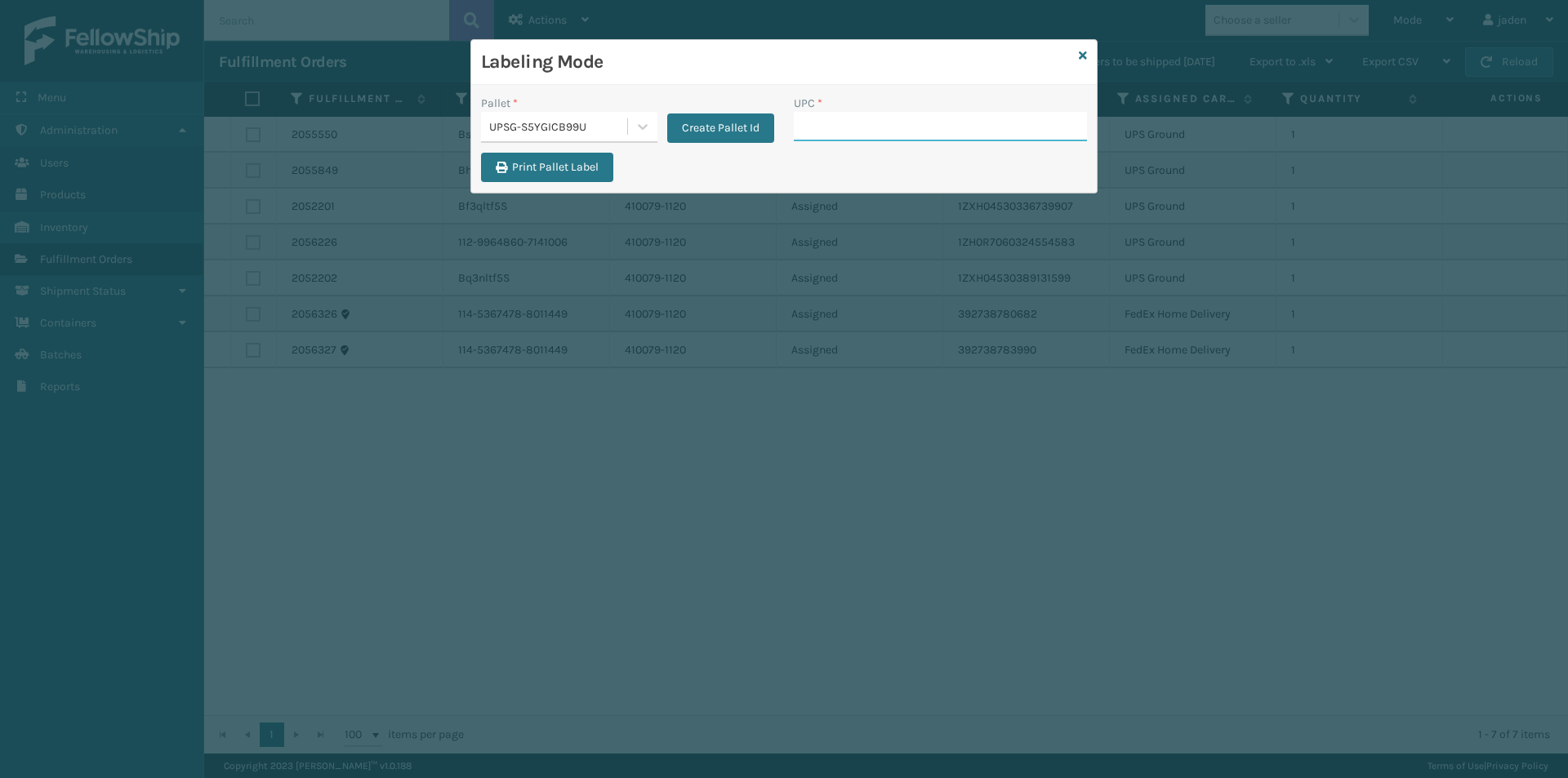
paste input "840985114329"
type input "840985114329"
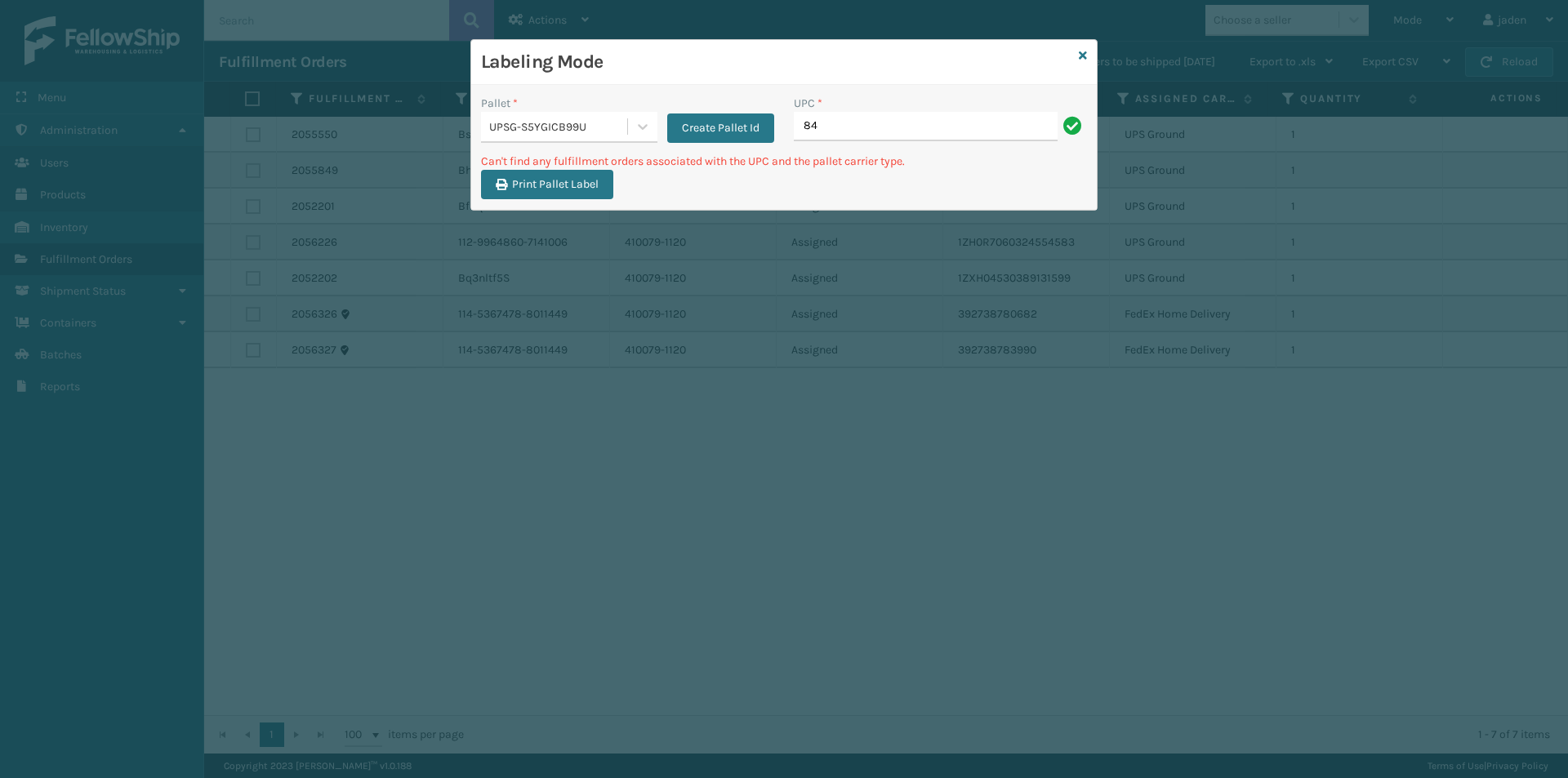
type input "8"
type input "840985126872"
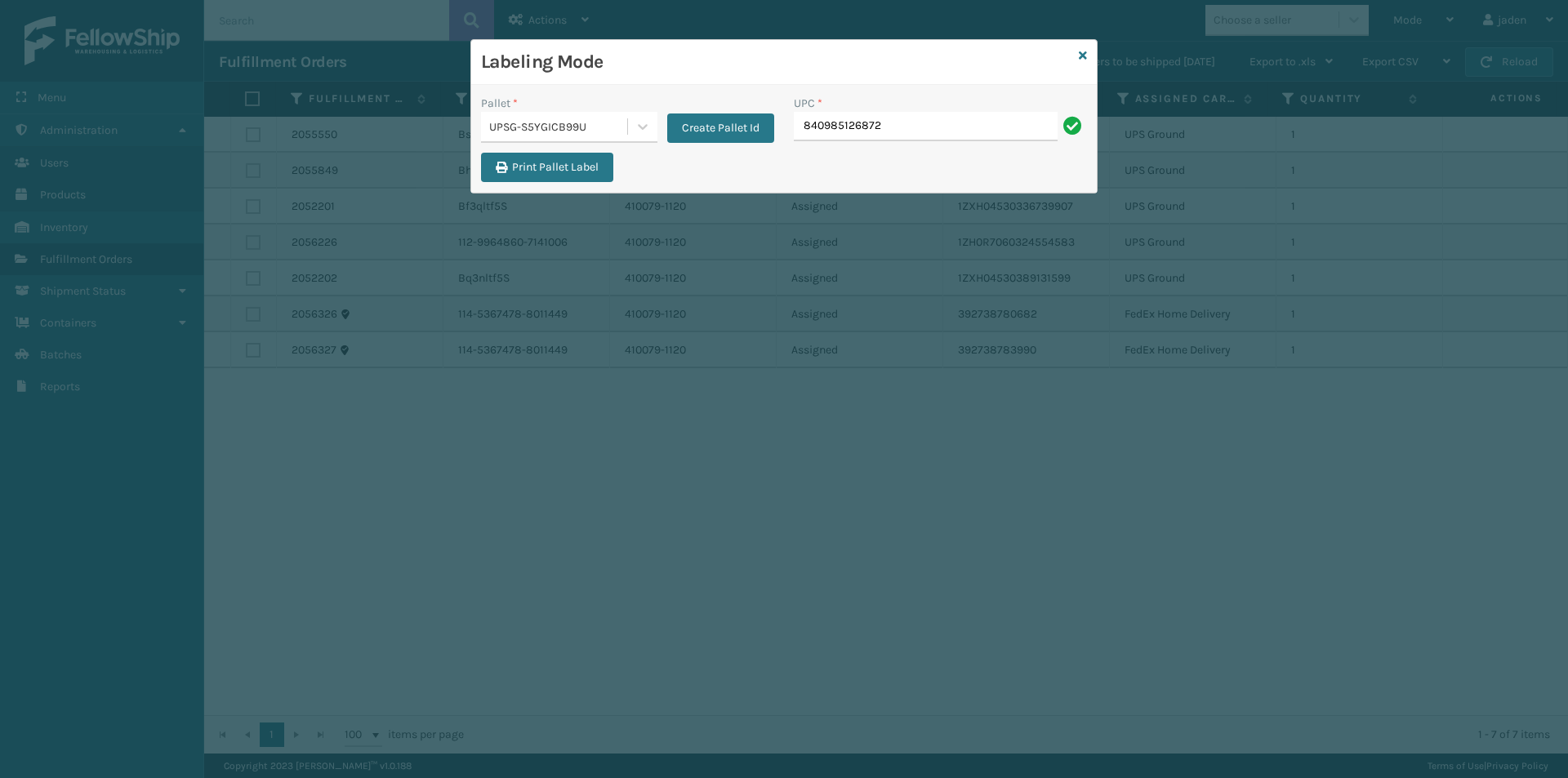
type input "840985126872"
click at [1082, 59] on icon at bounding box center [1082, 55] width 8 height 11
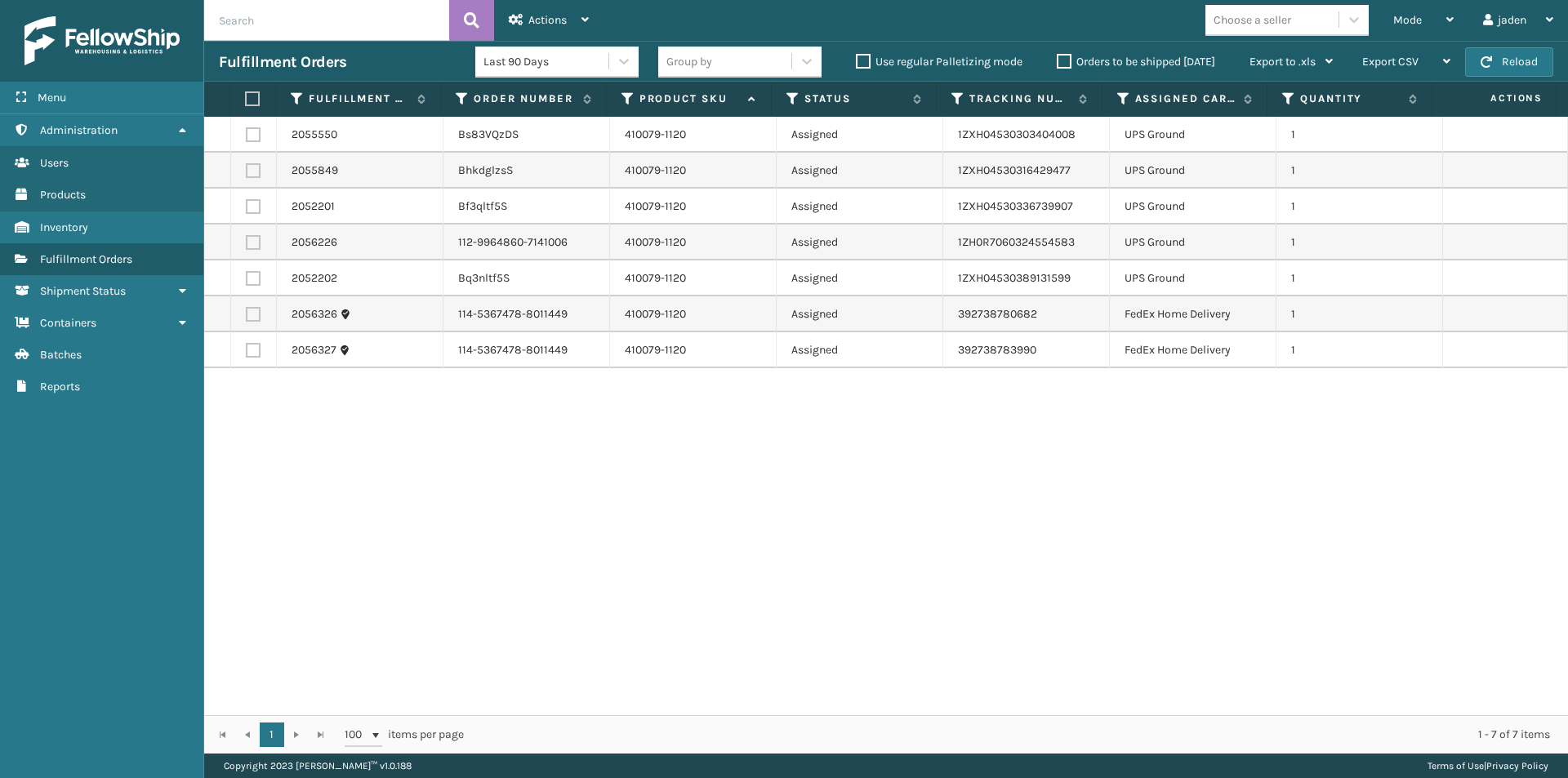
drag, startPoint x: 1144, startPoint y: 487, endPoint x: 1113, endPoint y: 482, distance: 31.4
drag, startPoint x: 1113, startPoint y: 482, endPoint x: 673, endPoint y: 562, distance: 447.2
click at [673, 562] on div "2055550 Bs83VQzDS 410079-1120 Assigned 1ZXH04530303404008 UPS Ground 1 2055849 …" at bounding box center [886, 415] width 1364 height 598
click at [1497, 63] on button "Reload" at bounding box center [1508, 62] width 88 height 30
drag, startPoint x: 1041, startPoint y: 505, endPoint x: 1031, endPoint y: 500, distance: 11.2
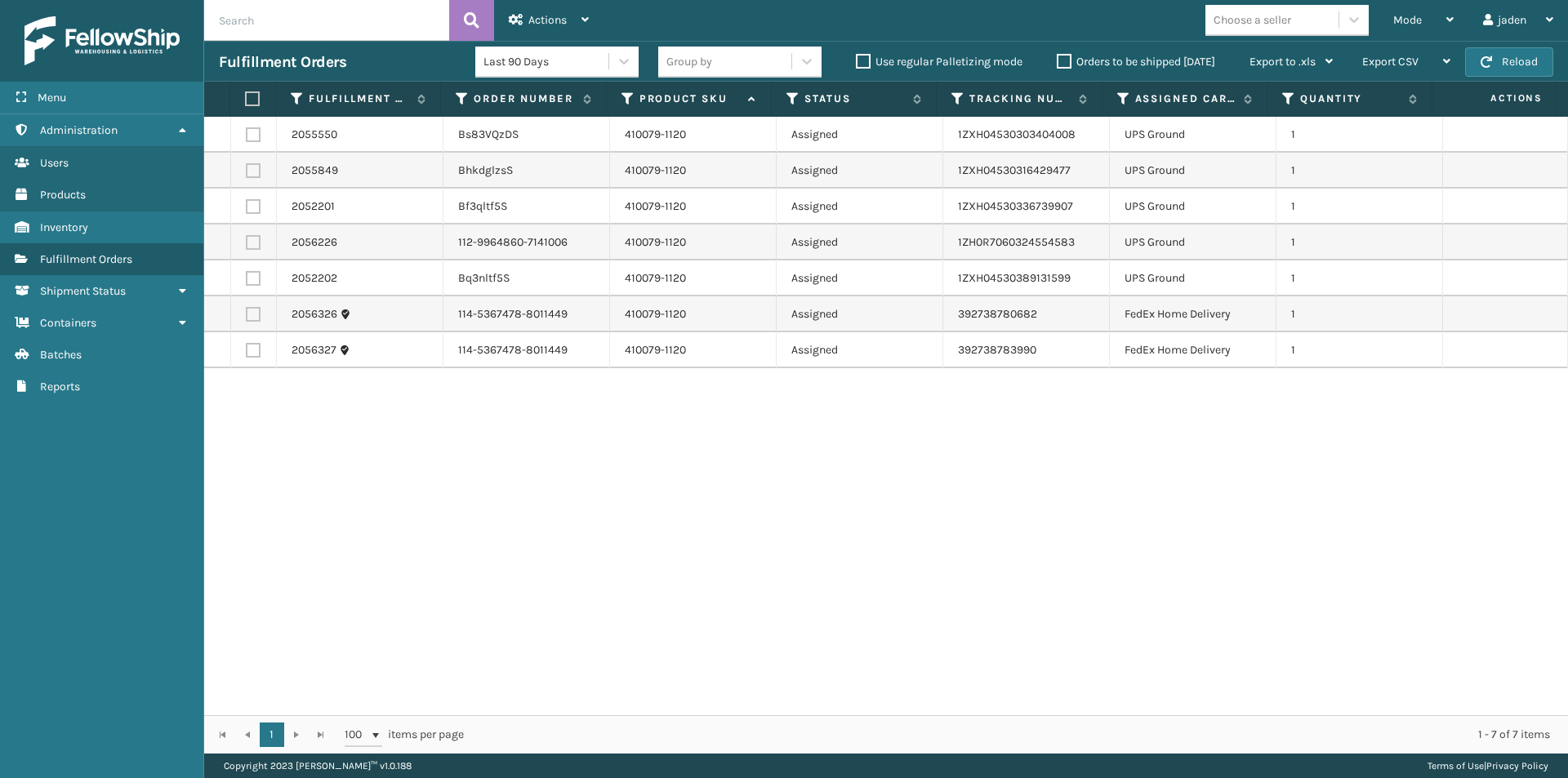
drag, startPoint x: 1031, startPoint y: 500, endPoint x: 629, endPoint y: 513, distance: 402.2
click at [629, 513] on div "2055550 Bs83VQzDS 410079-1120 Assigned 1ZXH04530303404008 UPS Ground 1 2055849 …" at bounding box center [886, 415] width 1364 height 598
click at [1411, 11] on div "Mode" at bounding box center [1423, 20] width 60 height 41
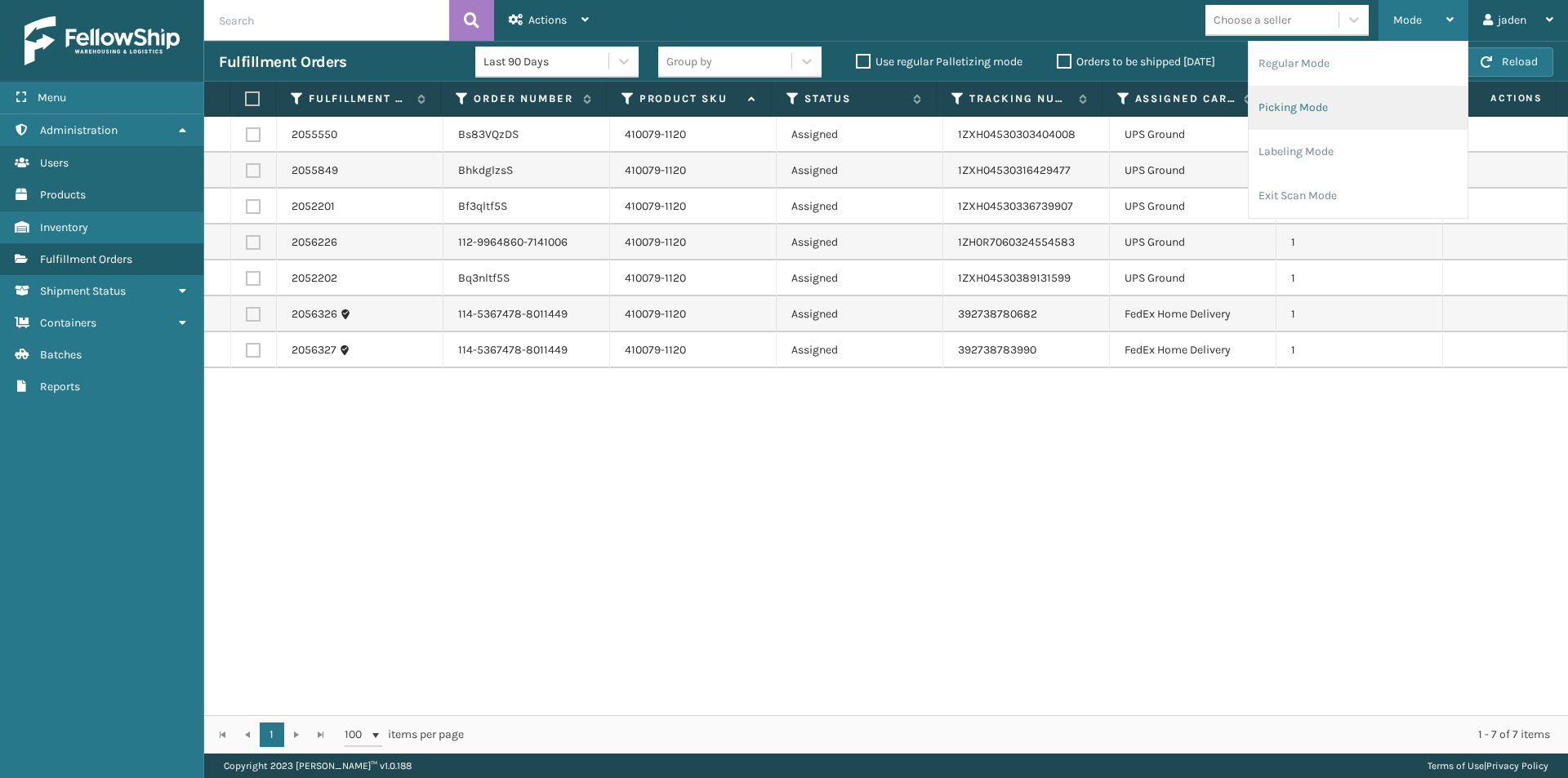
click at [1327, 120] on li "Picking Mode" at bounding box center [1358, 108] width 219 height 44
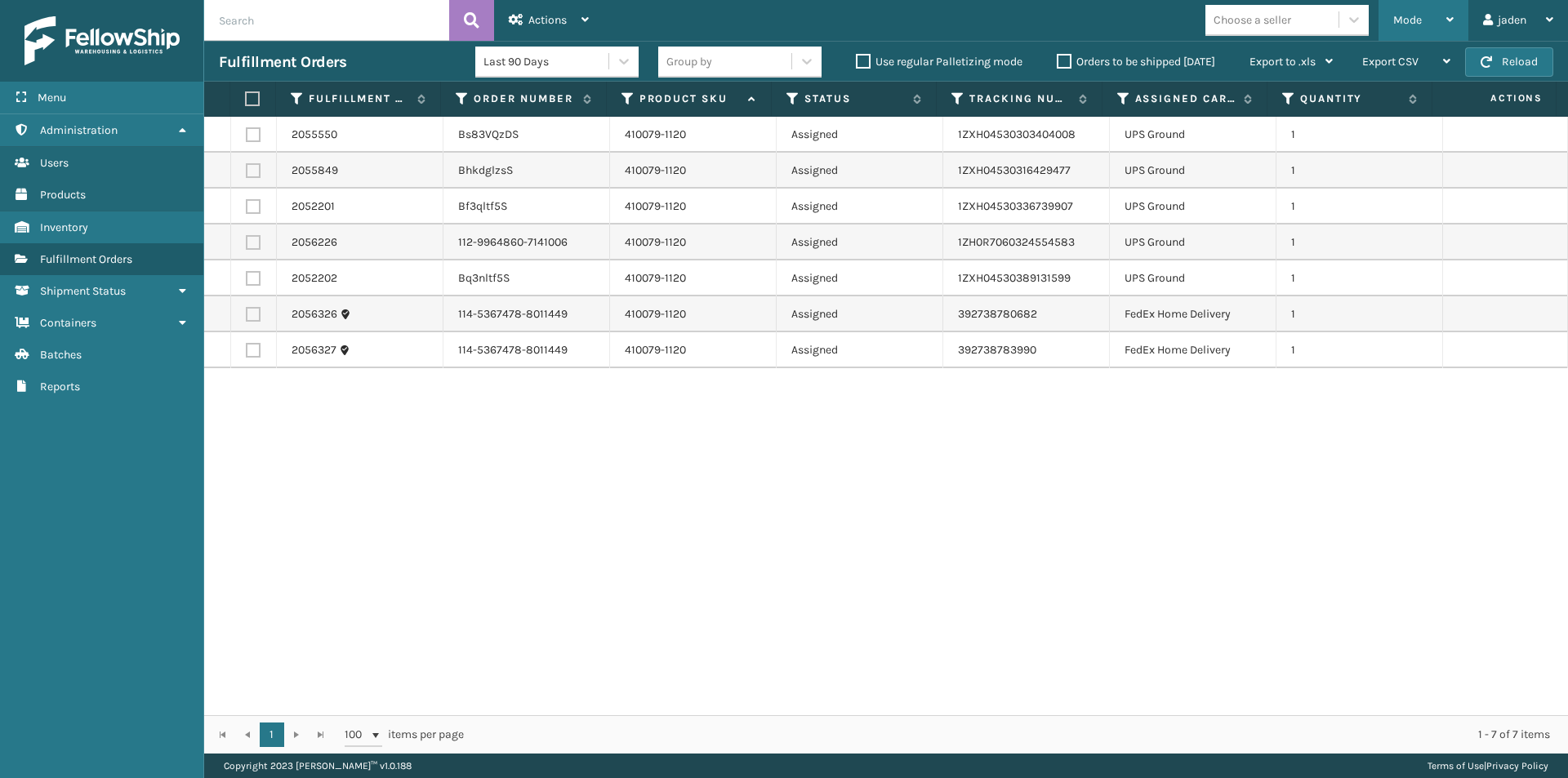
click at [1395, 20] on span "Mode" at bounding box center [1407, 20] width 29 height 14
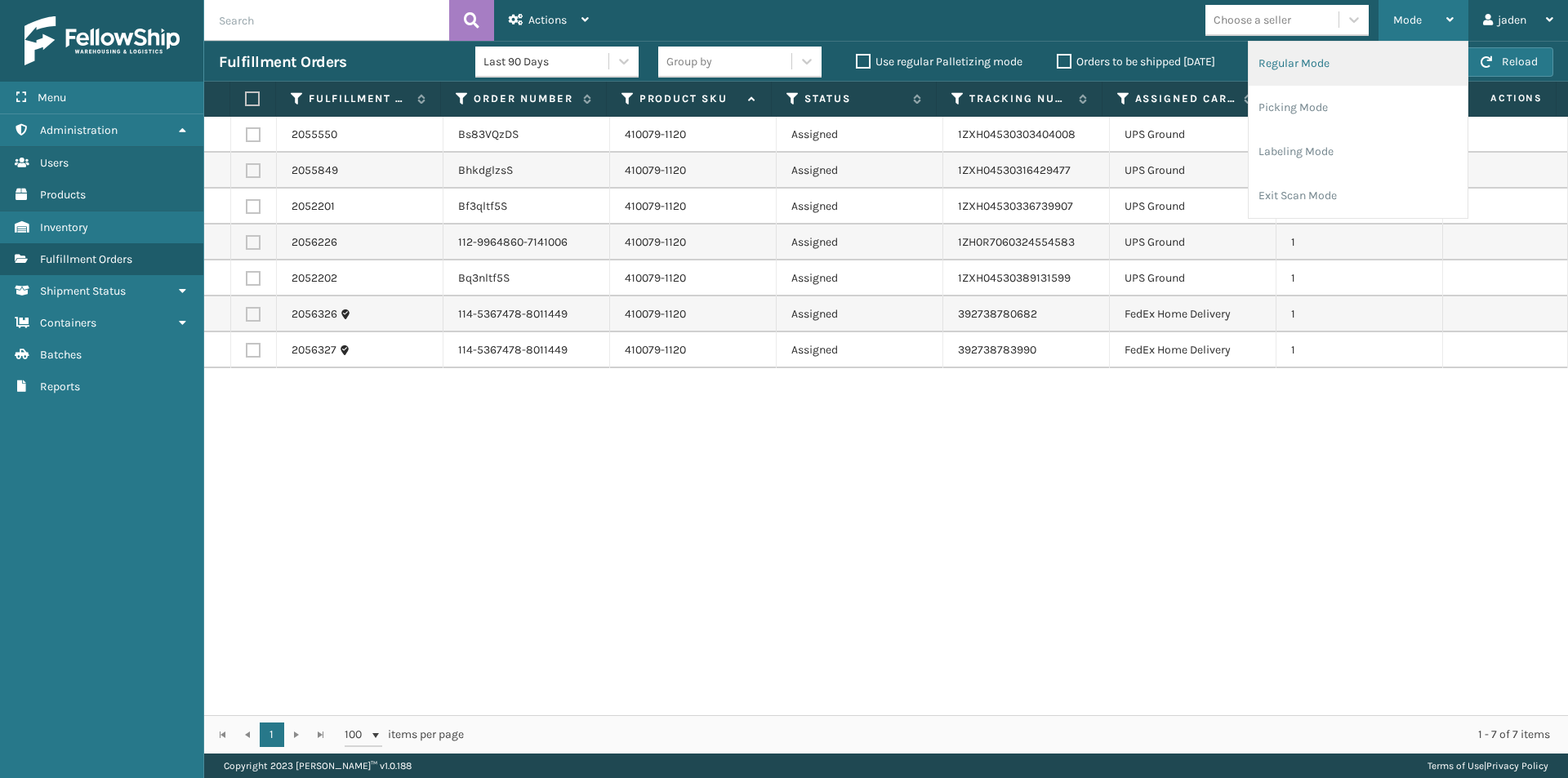
click at [1295, 78] on li "Regular Mode" at bounding box center [1358, 64] width 219 height 44
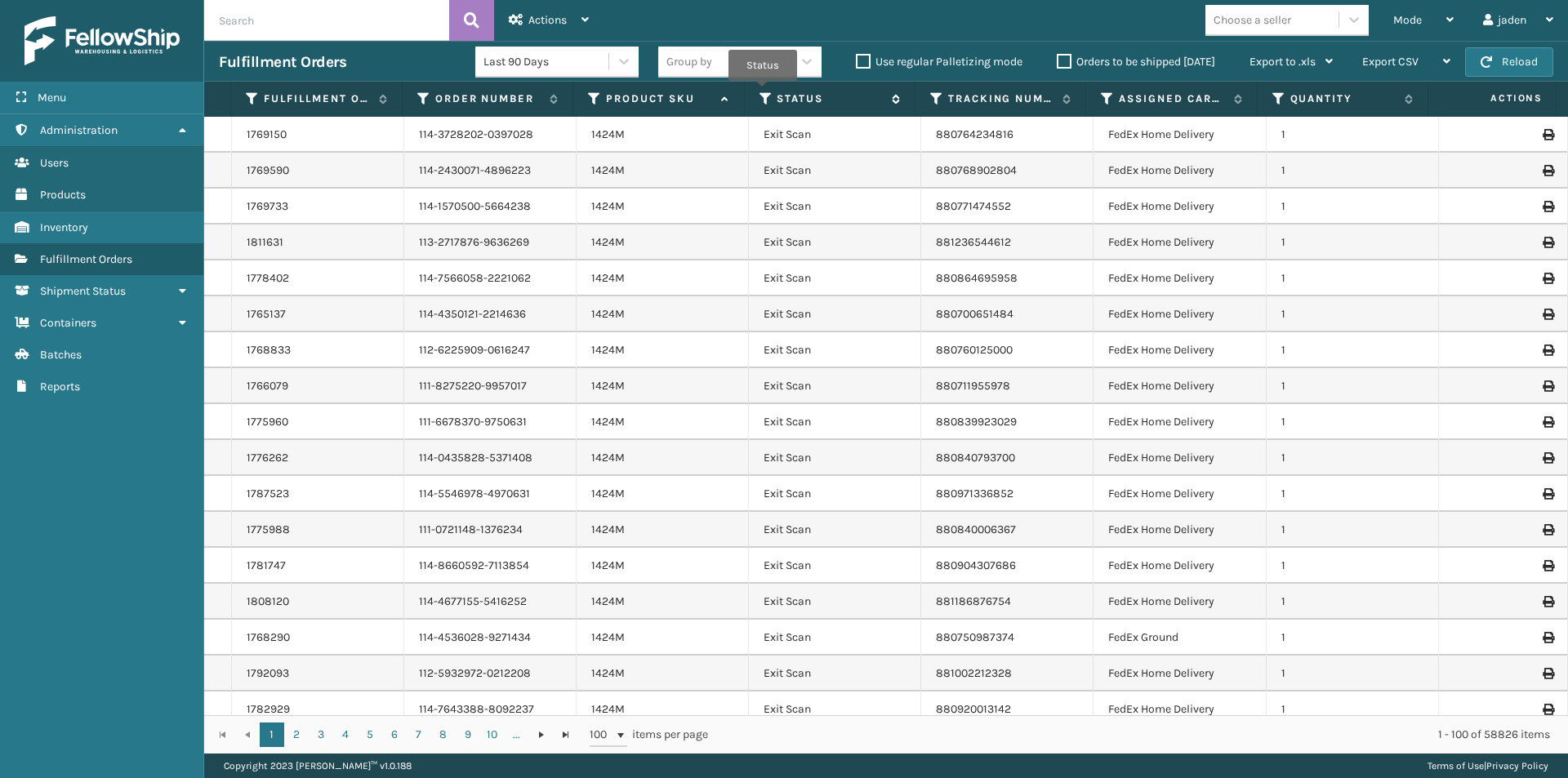
click at [763, 91] on icon at bounding box center [766, 98] width 13 height 15
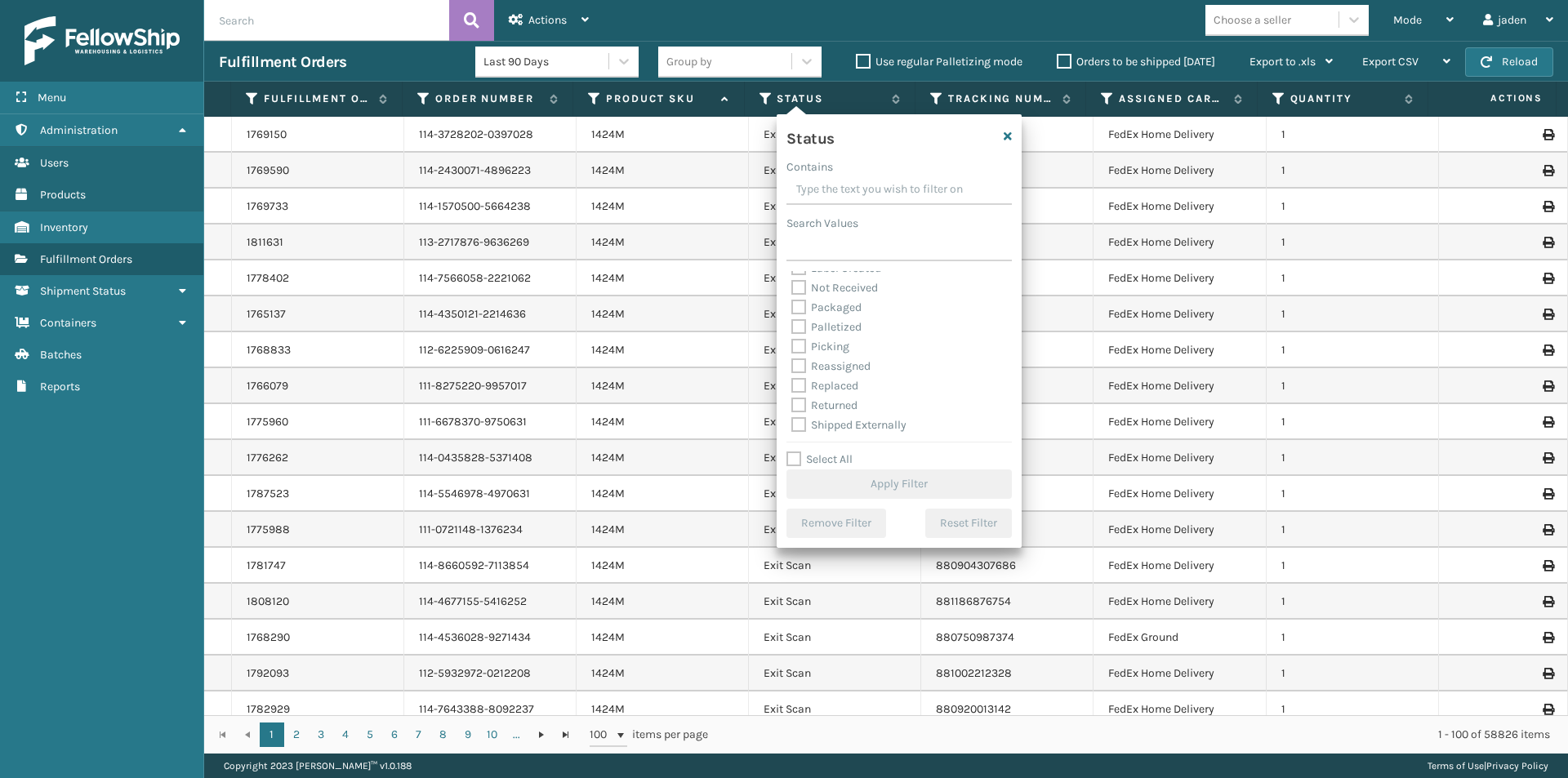
scroll to position [91, 0]
drag, startPoint x: 796, startPoint y: 348, endPoint x: 826, endPoint y: 440, distance: 96.8
click at [796, 347] on label "Picking" at bounding box center [820, 346] width 58 height 14
click at [792, 347] on input "Picking" at bounding box center [791, 342] width 1 height 11
checkbox input "true"
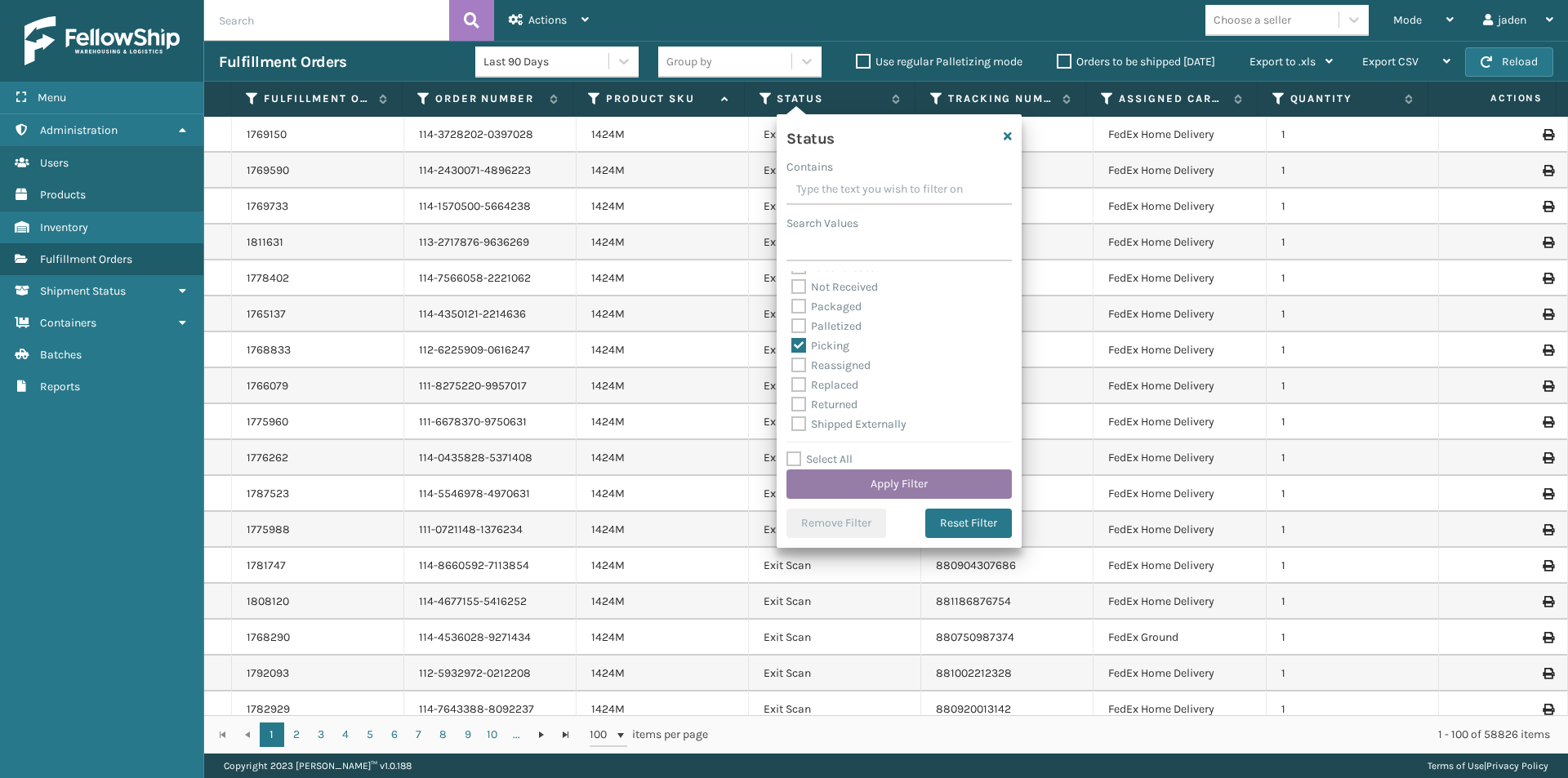
click at [849, 485] on button "Apply Filter" at bounding box center [899, 484] width 225 height 30
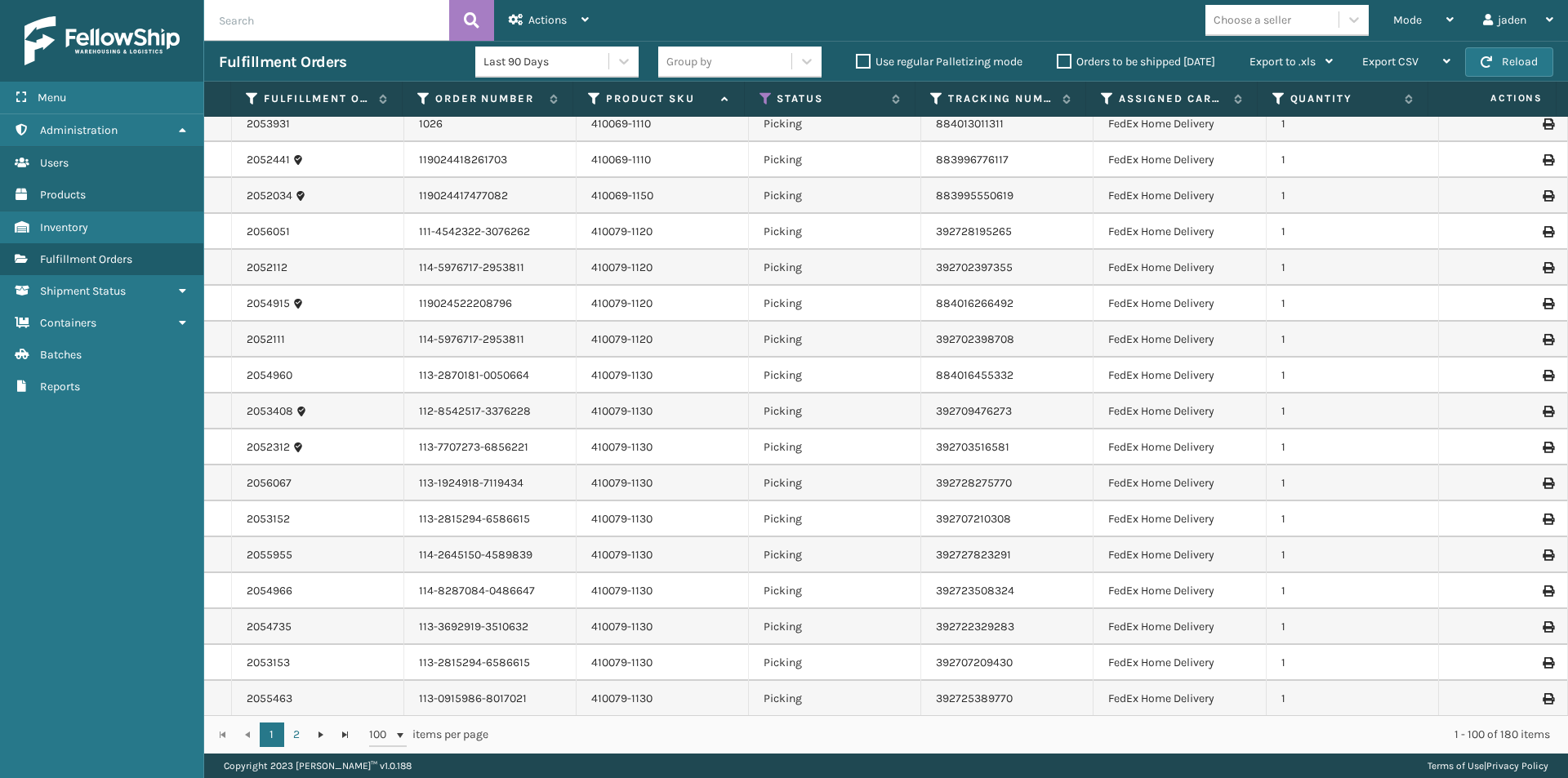
scroll to position [0, 0]
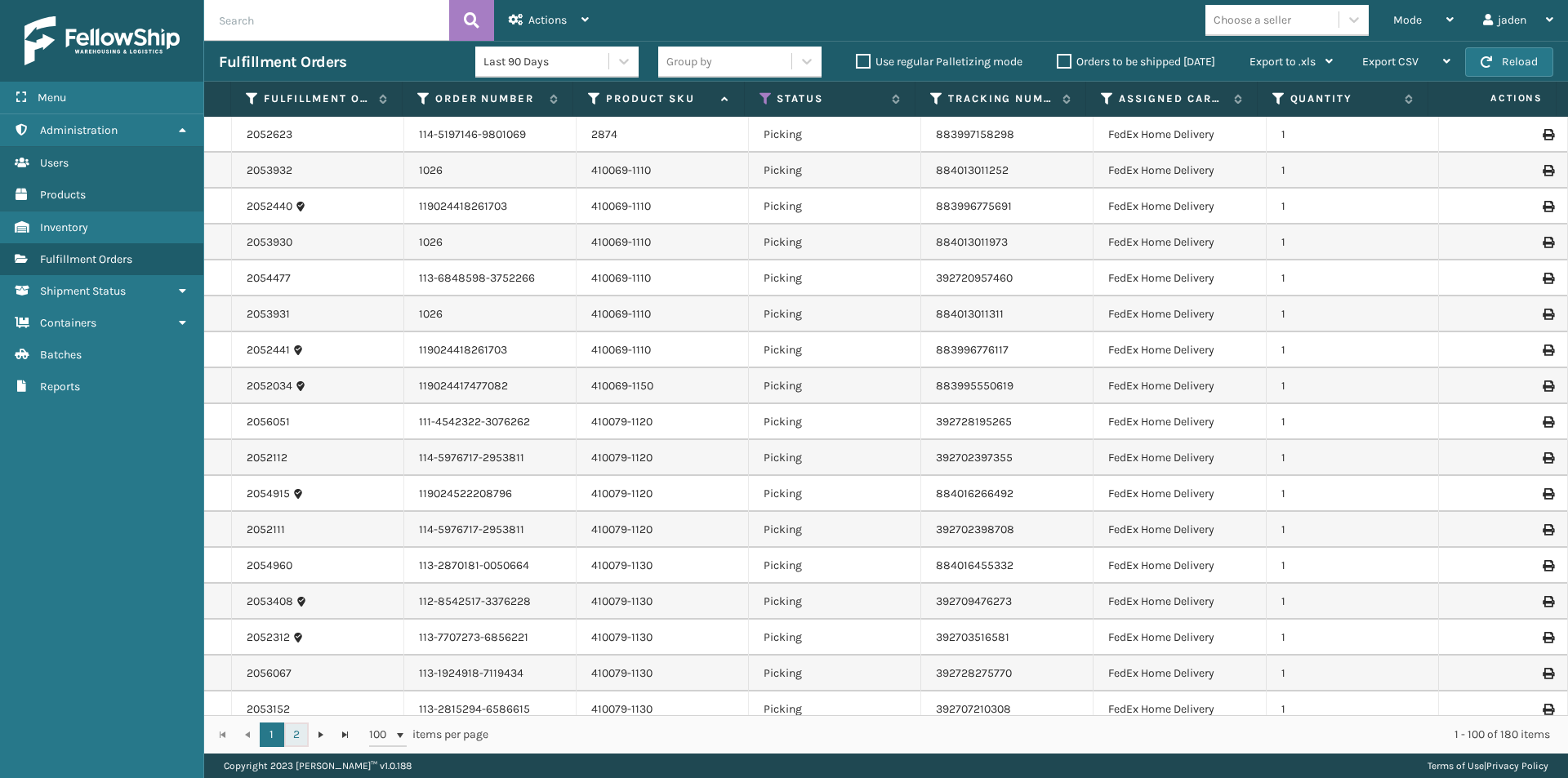
click at [293, 727] on link "2" at bounding box center [296, 735] width 25 height 25
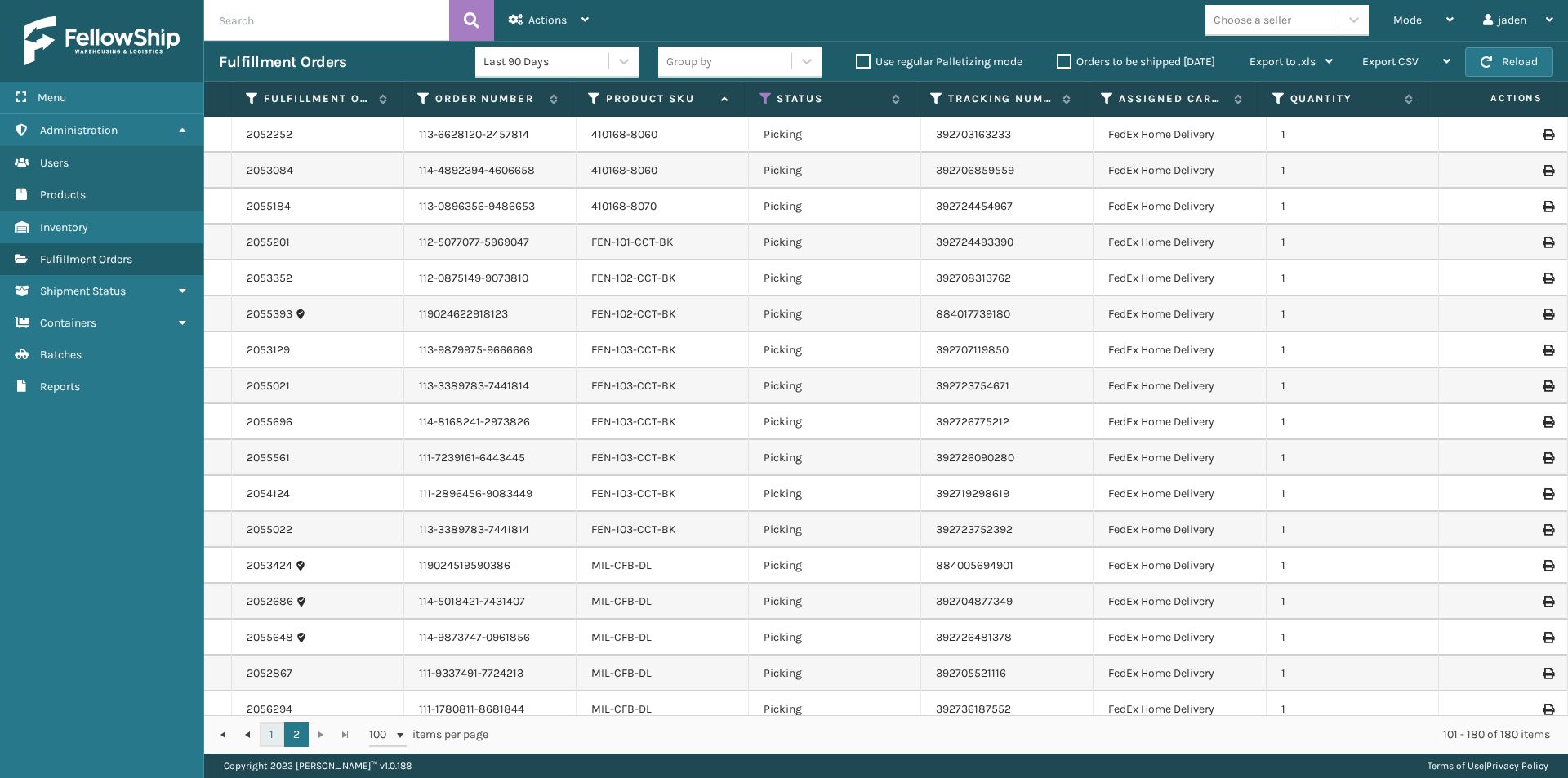
click at [269, 738] on link "1" at bounding box center [272, 735] width 25 height 25
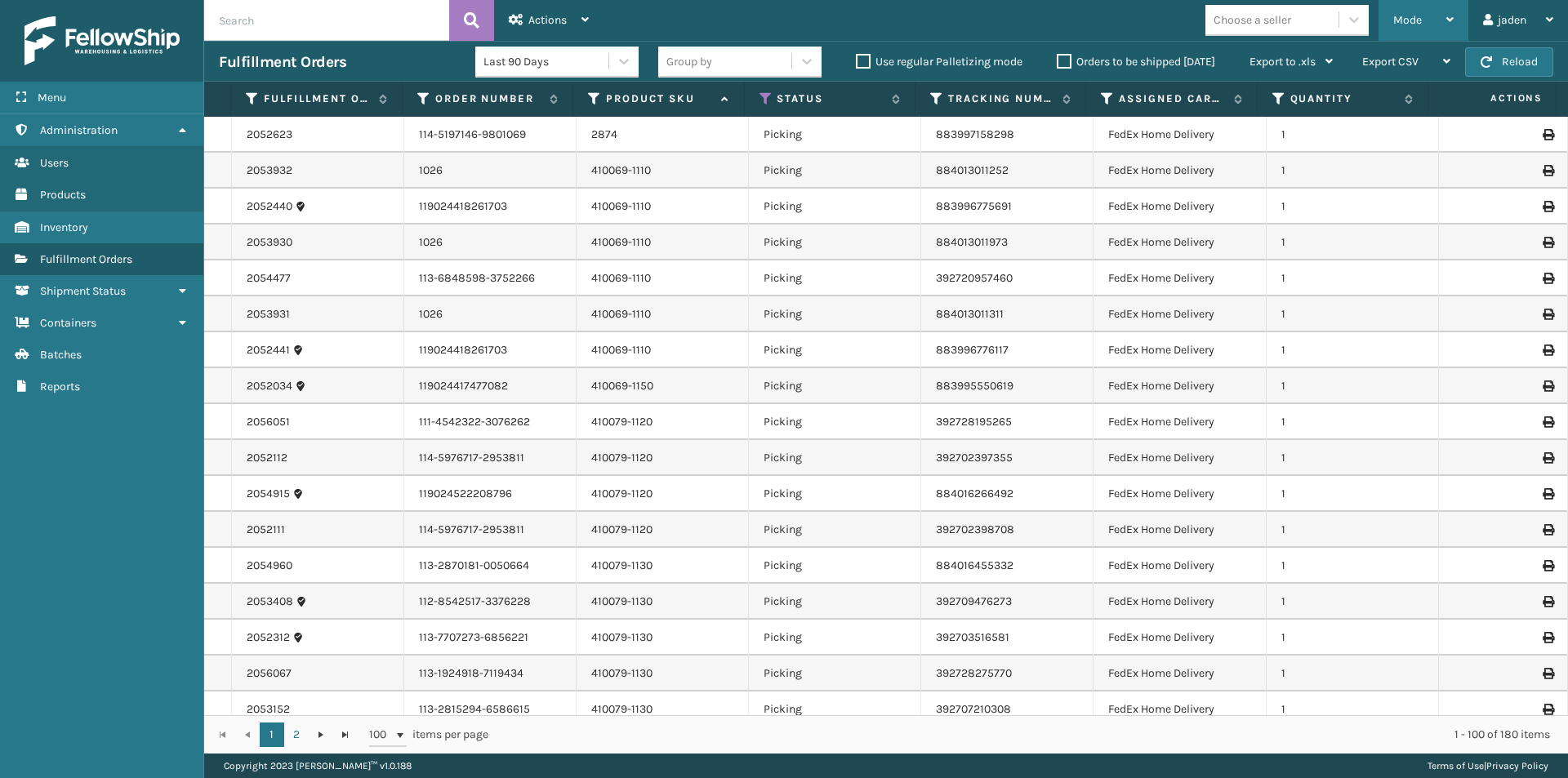
click at [1409, 13] on span "Mode" at bounding box center [1407, 20] width 29 height 14
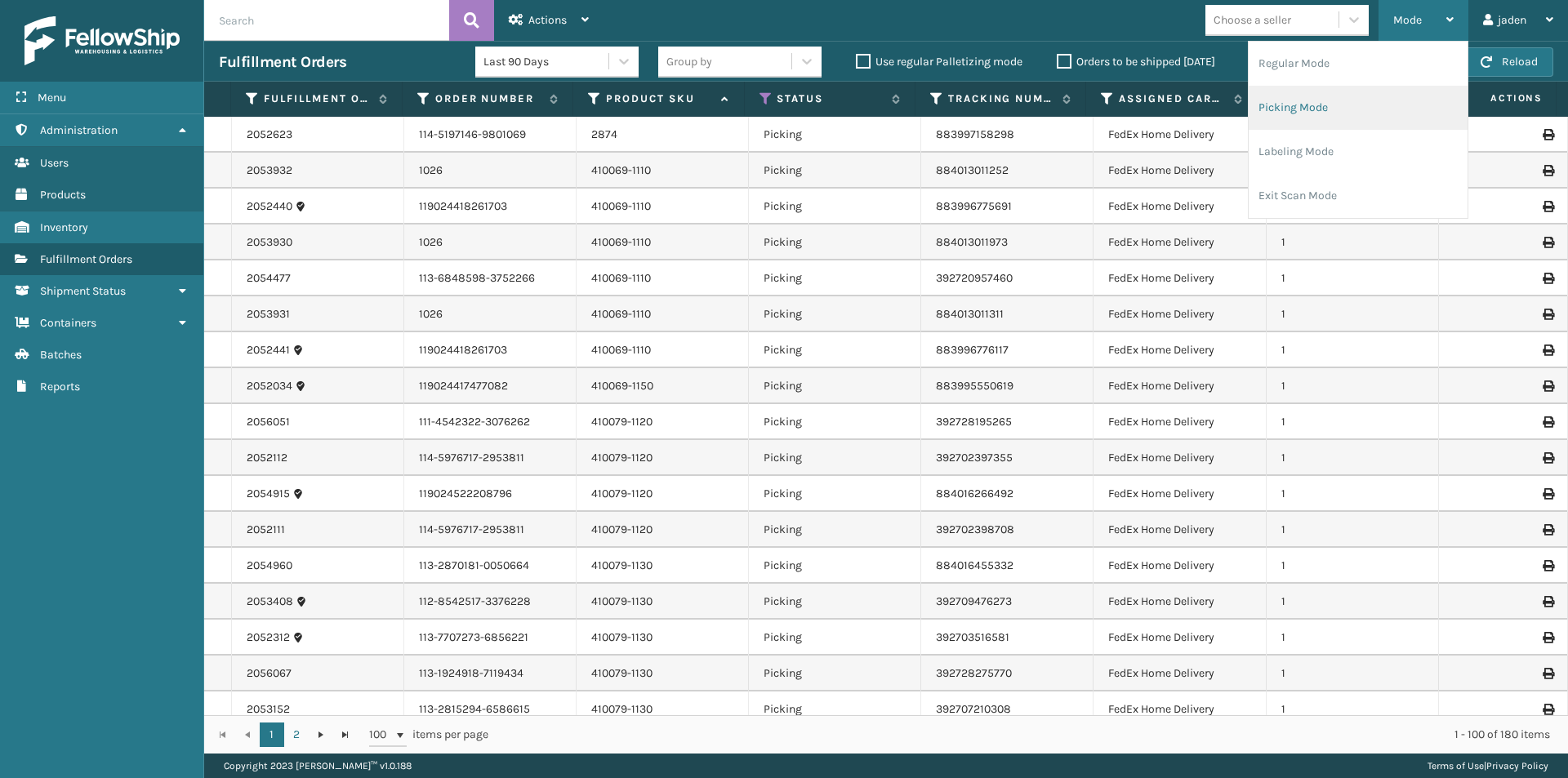
click at [1318, 97] on li "Picking Mode" at bounding box center [1358, 108] width 219 height 44
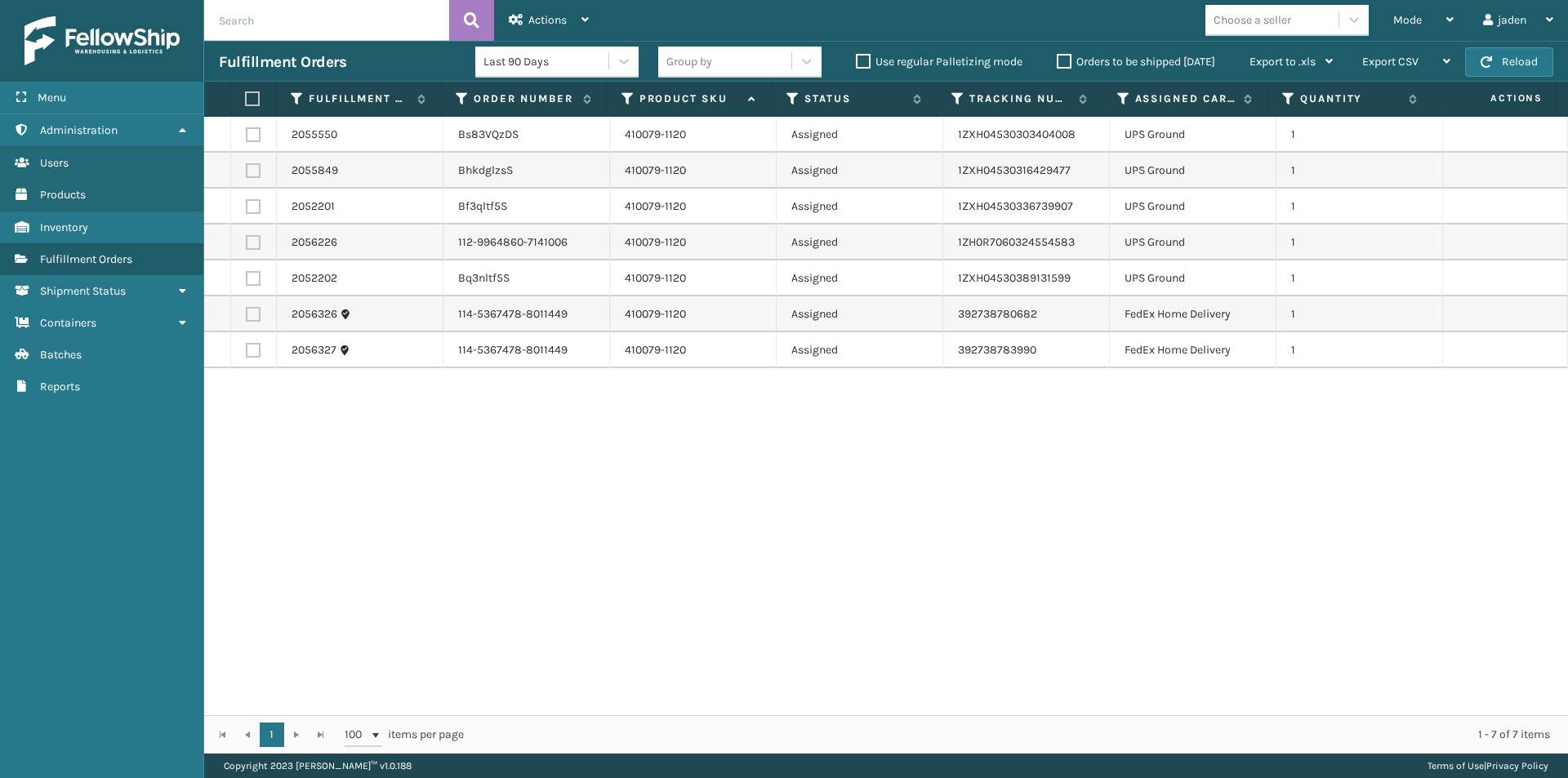
drag, startPoint x: 1051, startPoint y: 535, endPoint x: 1039, endPoint y: 534, distance: 12.0
drag, startPoint x: 1039, startPoint y: 534, endPoint x: 419, endPoint y: 593, distance: 622.8
click at [419, 593] on div "2055550 Bs83VQzDS 410079-1120 Assigned 1ZXH04530303404008 UPS Ground 1 2055849 …" at bounding box center [886, 415] width 1364 height 598
drag, startPoint x: 1068, startPoint y: 554, endPoint x: 759, endPoint y: 544, distance: 309.2
click at [500, 550] on div "2055550 Bs83VQzDS 410079-1120 Assigned 1ZXH04530303404008 UPS Ground 1 2055849 …" at bounding box center [886, 415] width 1364 height 598
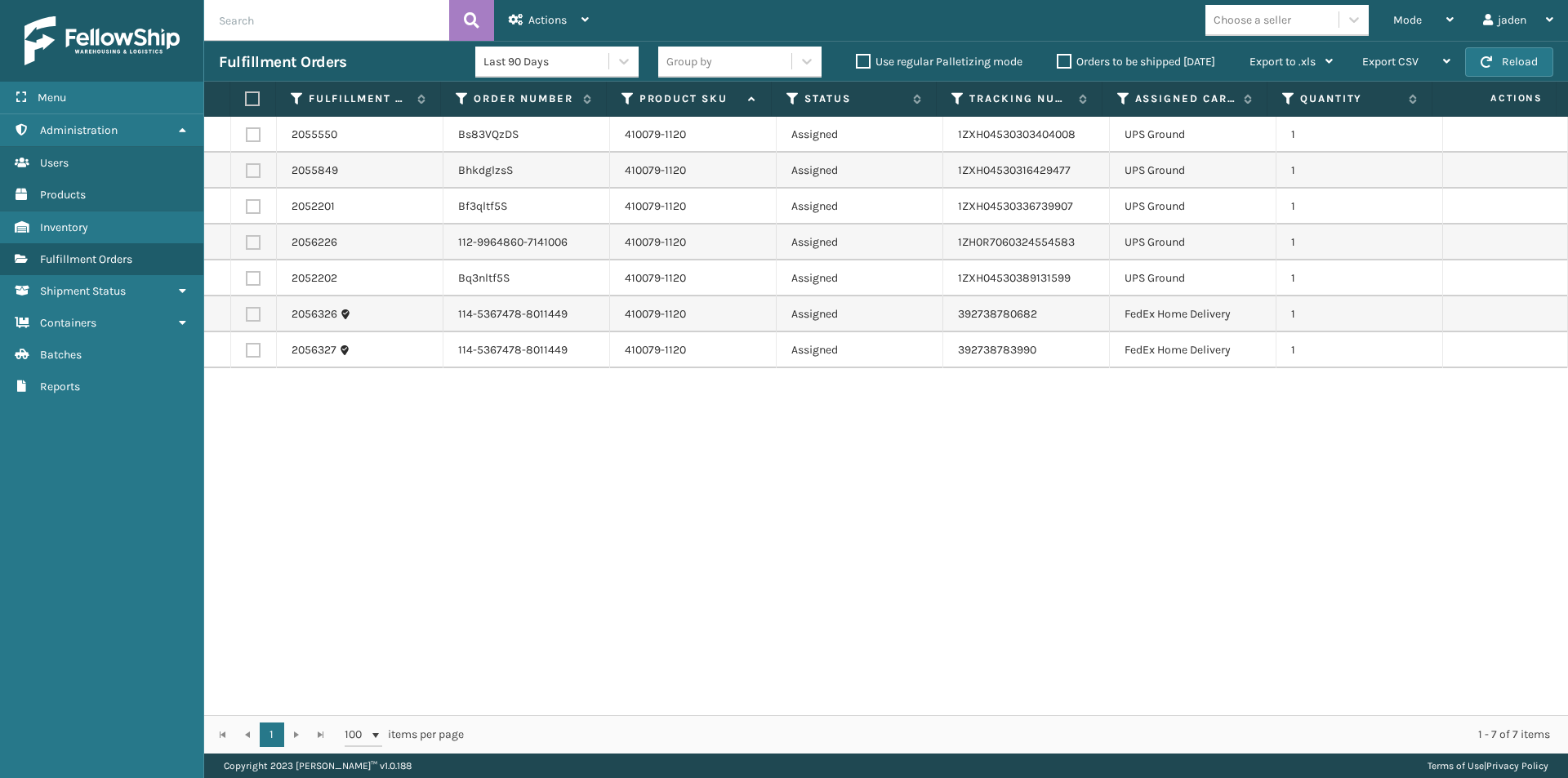
drag, startPoint x: 883, startPoint y: 540, endPoint x: 618, endPoint y: 554, distance: 265.4
click at [549, 554] on div "2055550 Bs83VQzDS 410079-1120 Assigned 1ZXH04530303404008 UPS Ground 1 2055849 …" at bounding box center [886, 415] width 1364 height 598
drag, startPoint x: 1146, startPoint y: 555, endPoint x: 1060, endPoint y: 555, distance: 86.0
click at [753, 555] on div "2055550 Bs83VQzDS 410079-1120 Assigned 1ZXH04530303404008 UPS Ground 1 2055849 …" at bounding box center [886, 415] width 1364 height 598
drag, startPoint x: 1073, startPoint y: 555, endPoint x: 1050, endPoint y: 554, distance: 23.0
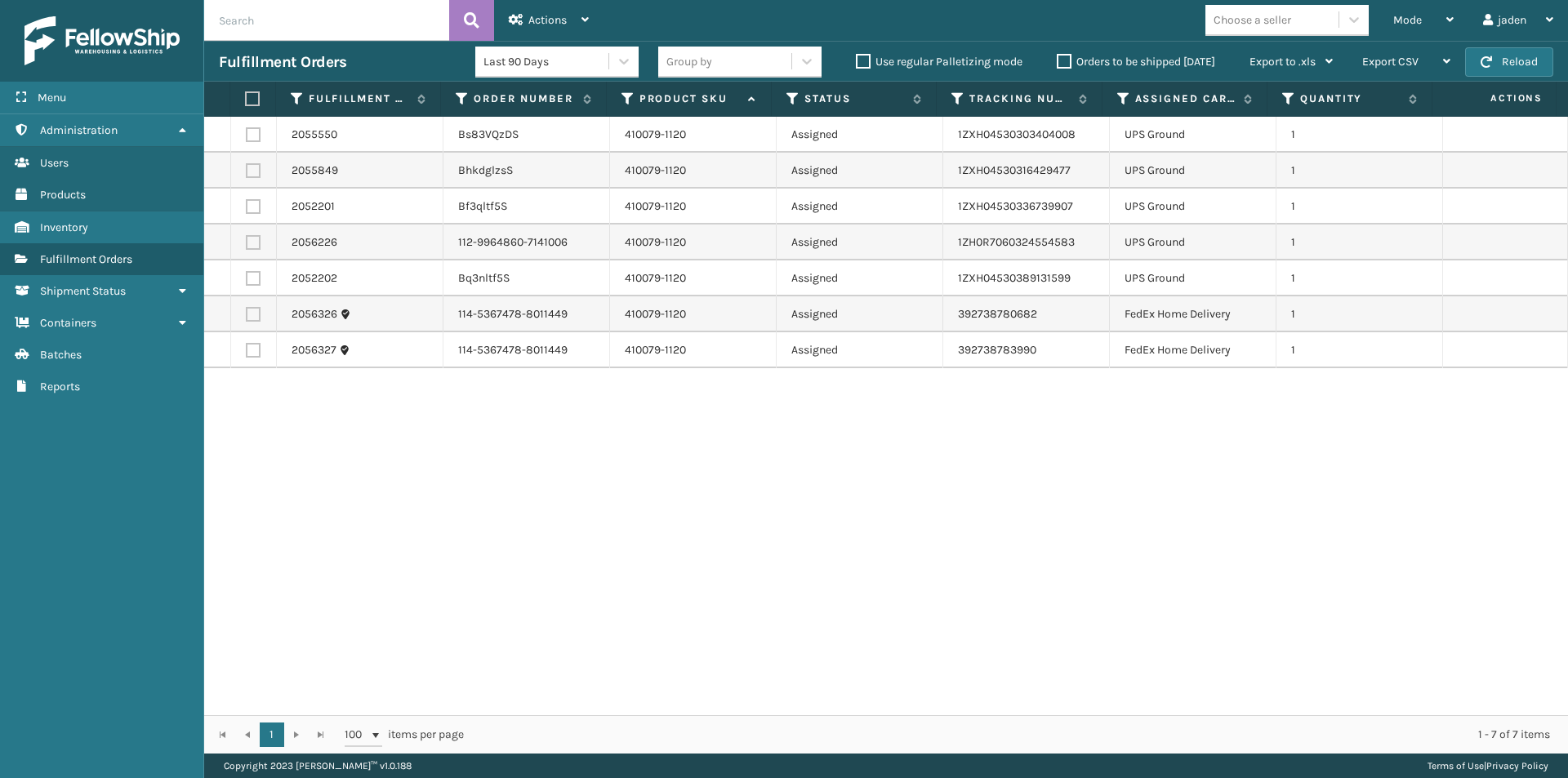
drag, startPoint x: 1050, startPoint y: 554, endPoint x: 1035, endPoint y: 549, distance: 15.8
click at [766, 549] on div "2055550 Bs83VQzDS 410079-1120 Assigned 1ZXH04530303404008 UPS Ground 1 2055849 …" at bounding box center [886, 415] width 1364 height 598
drag, startPoint x: 1041, startPoint y: 537, endPoint x: 1204, endPoint y: 523, distance: 163.6
click at [817, 567] on div "2055550 Bs83VQzDS 410079-1120 Assigned 1ZXH04530303404008 UPS Ground 1 2055849 …" at bounding box center [886, 415] width 1364 height 598
drag, startPoint x: 1289, startPoint y: 516, endPoint x: 1205, endPoint y: 515, distance: 84.0
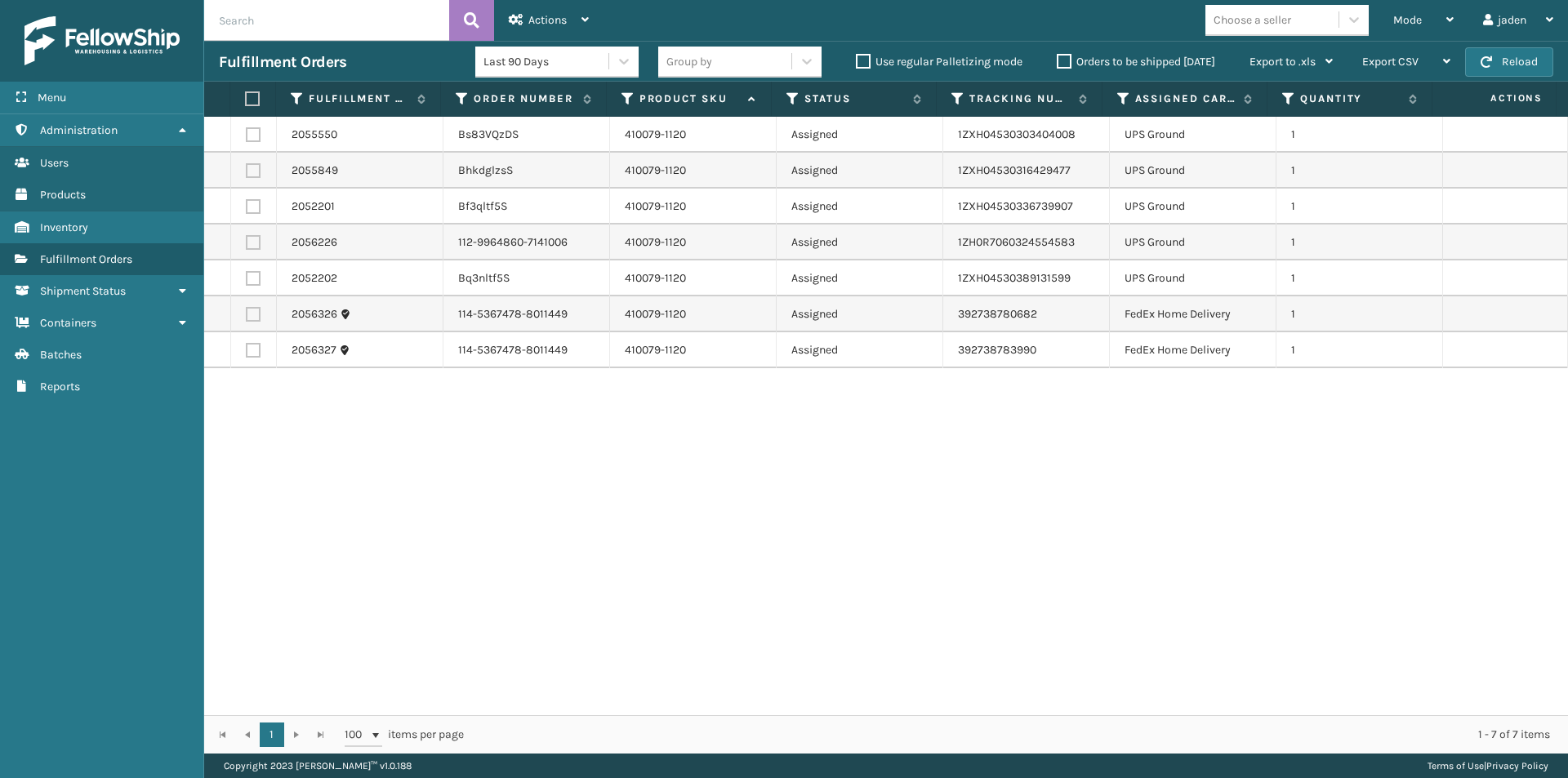
drag, startPoint x: 1205, startPoint y: 515, endPoint x: 1215, endPoint y: 199, distance: 316.2
click at [697, 486] on div "2055550 Bs83VQzDS 410079-1120 Assigned 1ZXH04530303404008 UPS Ground 1 2055849 …" at bounding box center [886, 415] width 1364 height 598
click at [1502, 62] on button "Reload" at bounding box center [1508, 62] width 88 height 30
click at [1437, 18] on div "Mode" at bounding box center [1423, 20] width 60 height 41
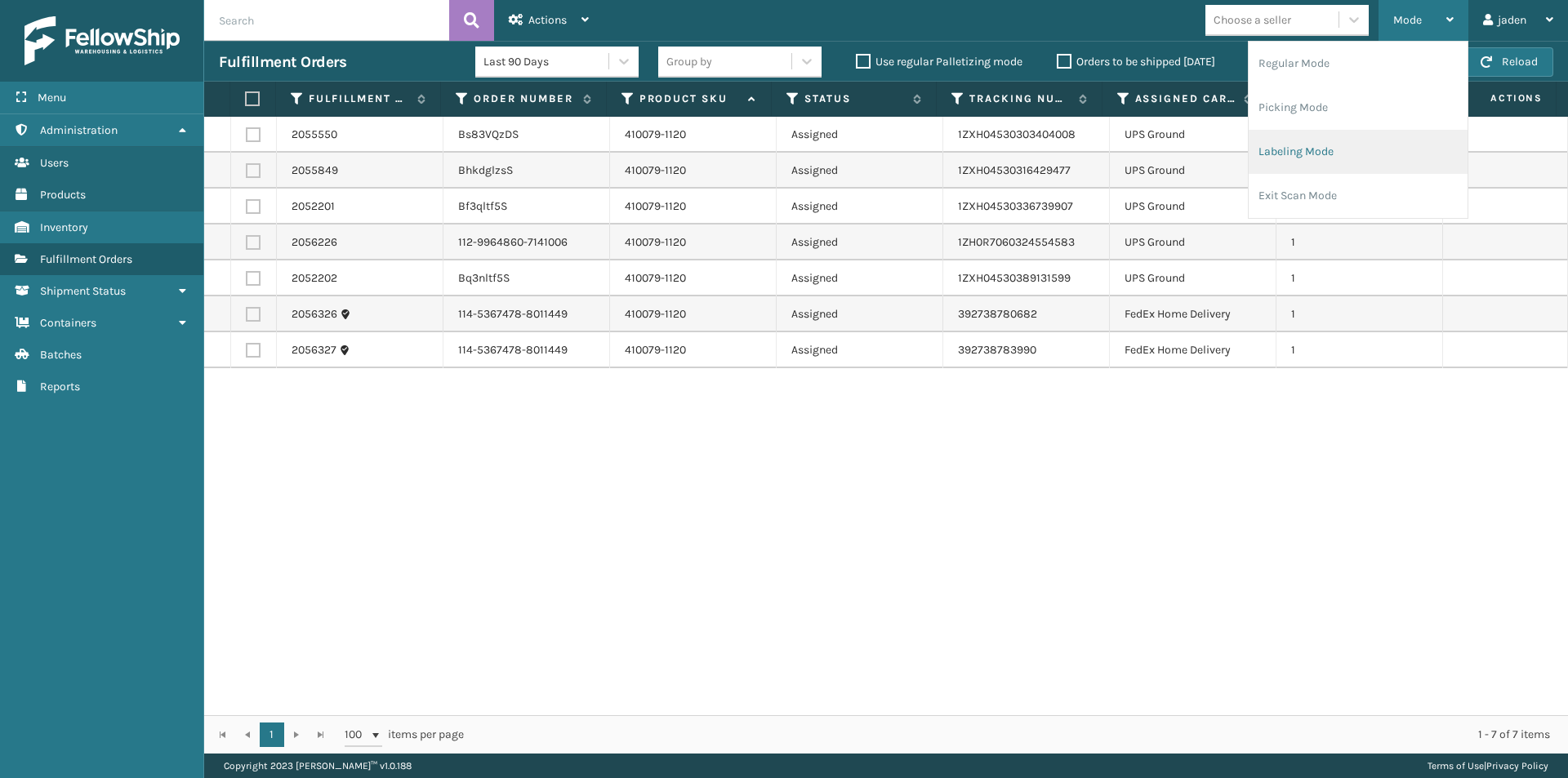
click at [1315, 147] on li "Labeling Mode" at bounding box center [1358, 152] width 219 height 44
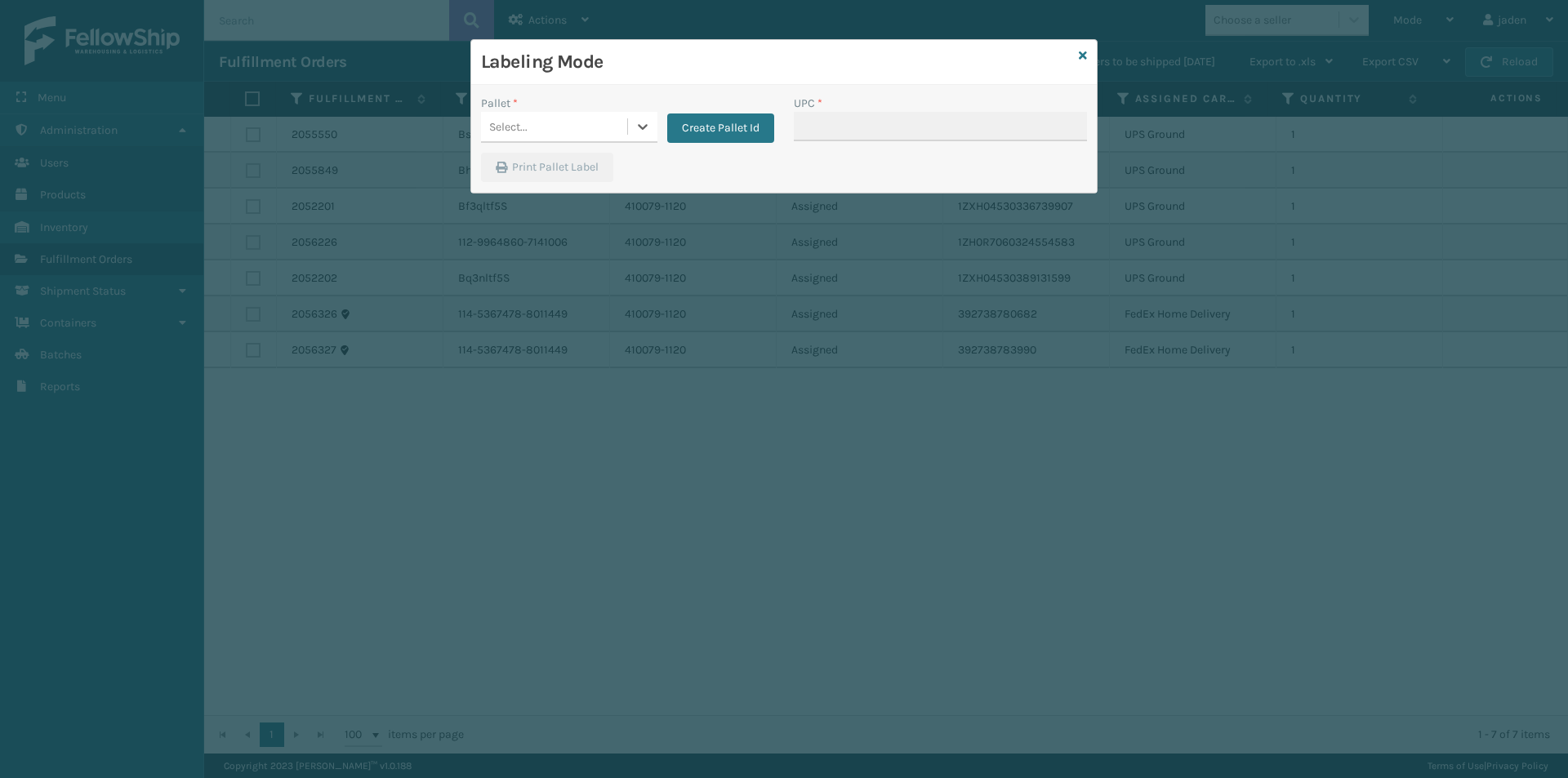
drag, startPoint x: 640, startPoint y: 137, endPoint x: 631, endPoint y: 141, distance: 9.8
click at [631, 141] on div "Select..." at bounding box center [569, 127] width 176 height 31
click at [513, 178] on div "FDXG-60W6KN4HPF" at bounding box center [569, 171] width 176 height 38
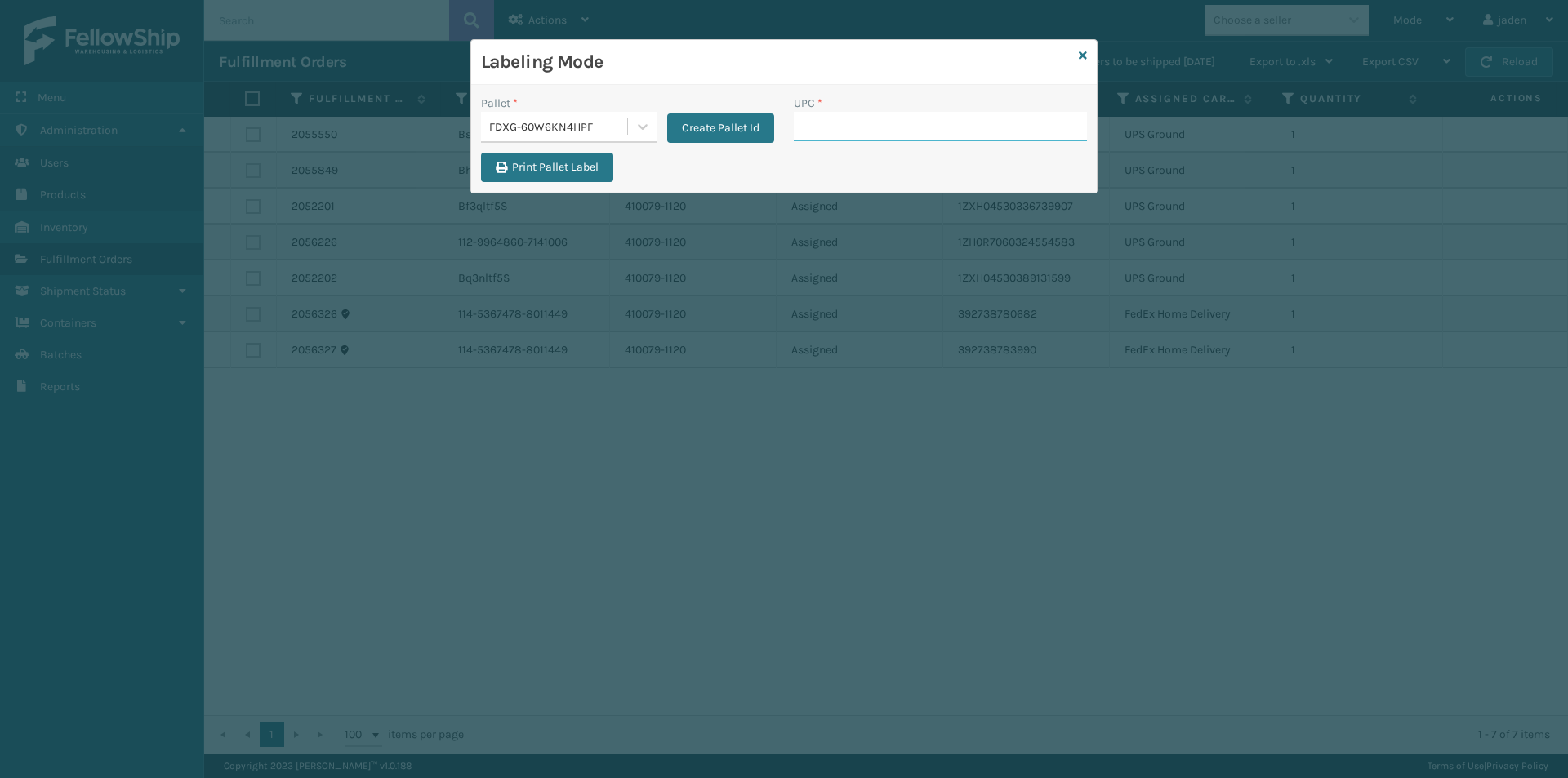
click at [863, 135] on input "UPC *" at bounding box center [940, 127] width 293 height 30
drag, startPoint x: 846, startPoint y: 94, endPoint x: 759, endPoint y: 86, distance: 87.4
click at [712, 73] on h3 "Labeling Mode" at bounding box center [776, 62] width 591 height 25
drag, startPoint x: 854, startPoint y: 100, endPoint x: 783, endPoint y: 100, distance: 71.0
click at [721, 100] on div "Create Pallet Id" at bounding box center [715, 118] width 117 height 48
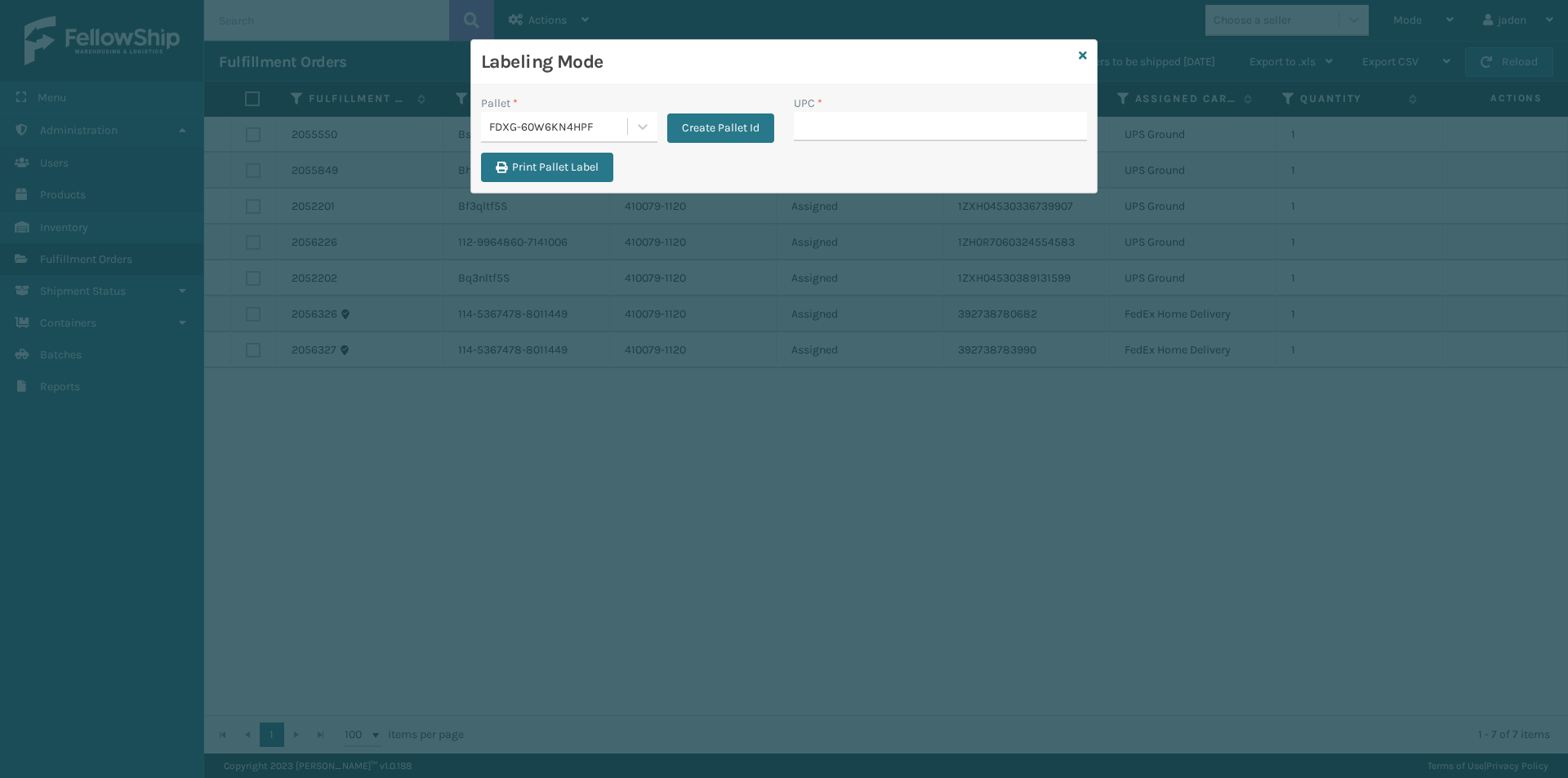
drag, startPoint x: 885, startPoint y: 100, endPoint x: 854, endPoint y: 89, distance: 32.9
click at [745, 89] on div "Pallet * FDXG-60W6KN4HPF Create Pallet Id UPC * Print Pallet Label" at bounding box center [784, 138] width 625 height 108
drag, startPoint x: 855, startPoint y: 88, endPoint x: 697, endPoint y: 75, distance: 158.5
click at [697, 75] on div "Labeling Mode" at bounding box center [784, 62] width 625 height 45
click at [641, 133] on icon at bounding box center [642, 126] width 17 height 17
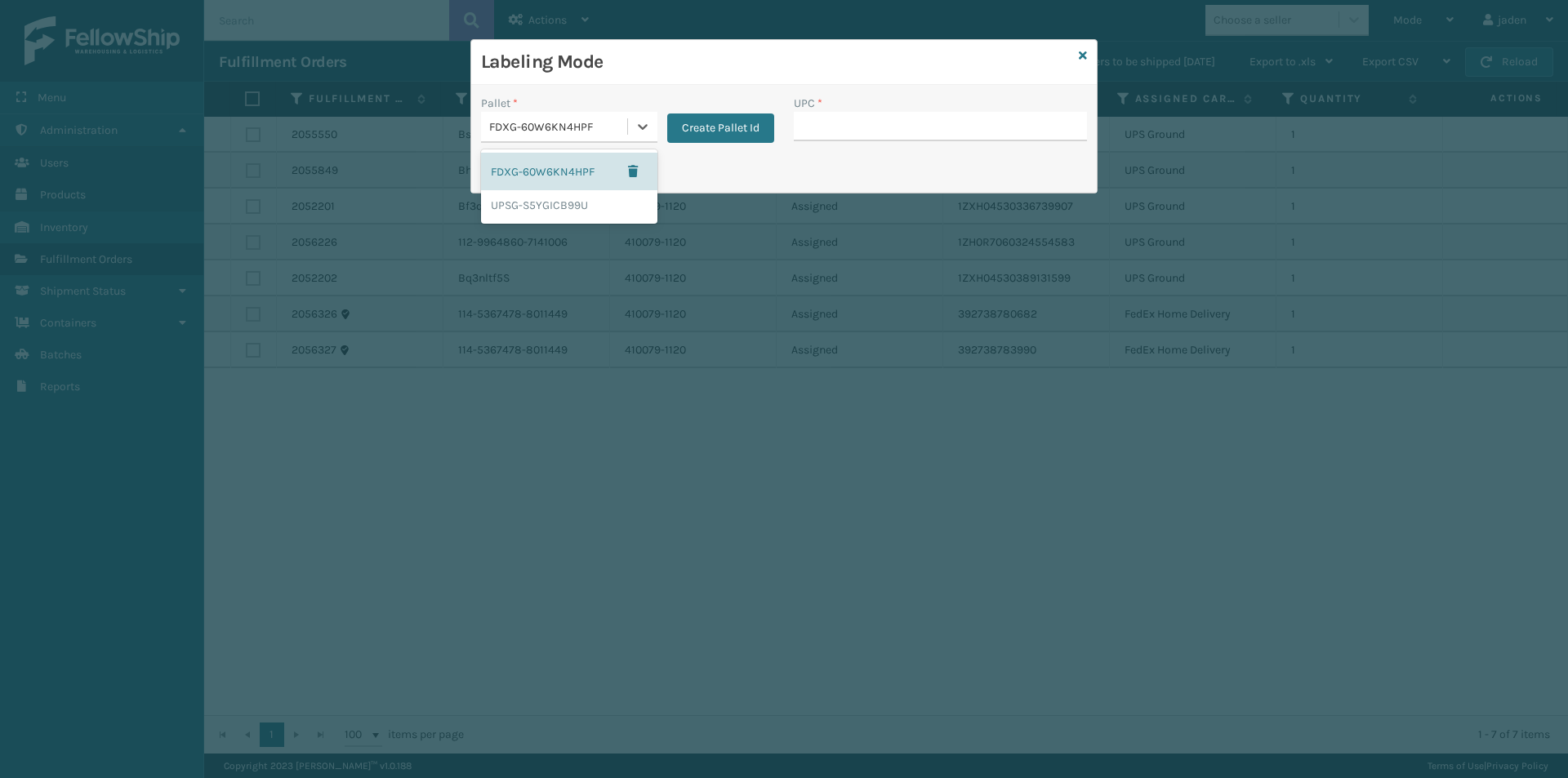
click at [569, 167] on div "FDXG-60W6KN4HPF" at bounding box center [569, 171] width 176 height 38
drag, startPoint x: 887, startPoint y: 74, endPoint x: 756, endPoint y: 67, distance: 131.2
click at [756, 67] on h3 "Labeling Mode" at bounding box center [776, 62] width 591 height 25
click at [630, 124] on div at bounding box center [643, 127] width 30 height 30
click at [560, 168] on div "FDXG-60W6KN4HPF" at bounding box center [569, 171] width 176 height 38
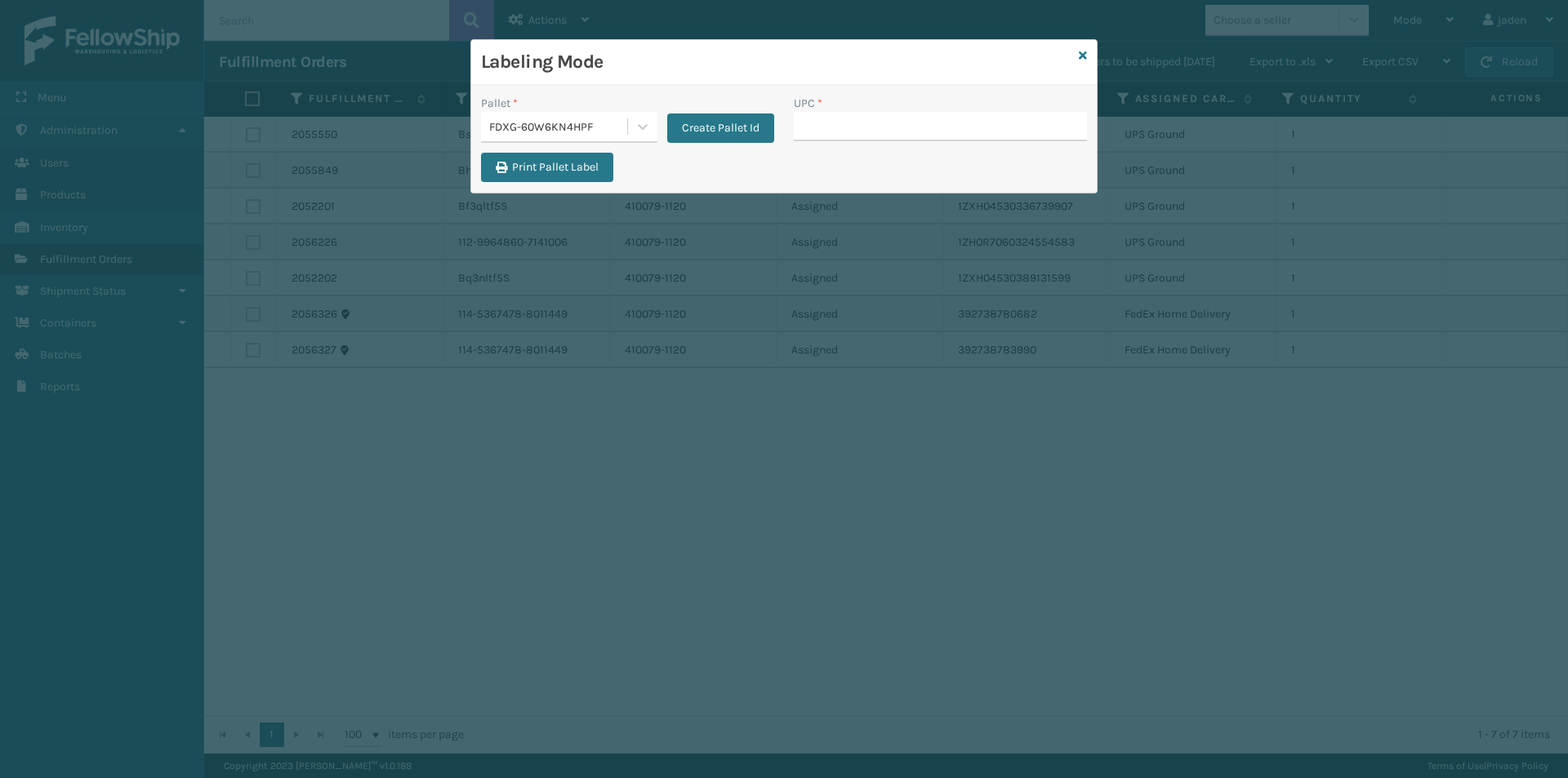
drag, startPoint x: 908, startPoint y: 92, endPoint x: 928, endPoint y: 69, distance: 30.5
click at [734, 69] on h3 "Labeling Mode" at bounding box center [776, 62] width 591 height 25
drag, startPoint x: 936, startPoint y: 69, endPoint x: 915, endPoint y: 67, distance: 21.1
drag, startPoint x: 915, startPoint y: 67, endPoint x: 675, endPoint y: 104, distance: 242.8
click at [735, 69] on h3 "Labeling Mode" at bounding box center [776, 62] width 591 height 25
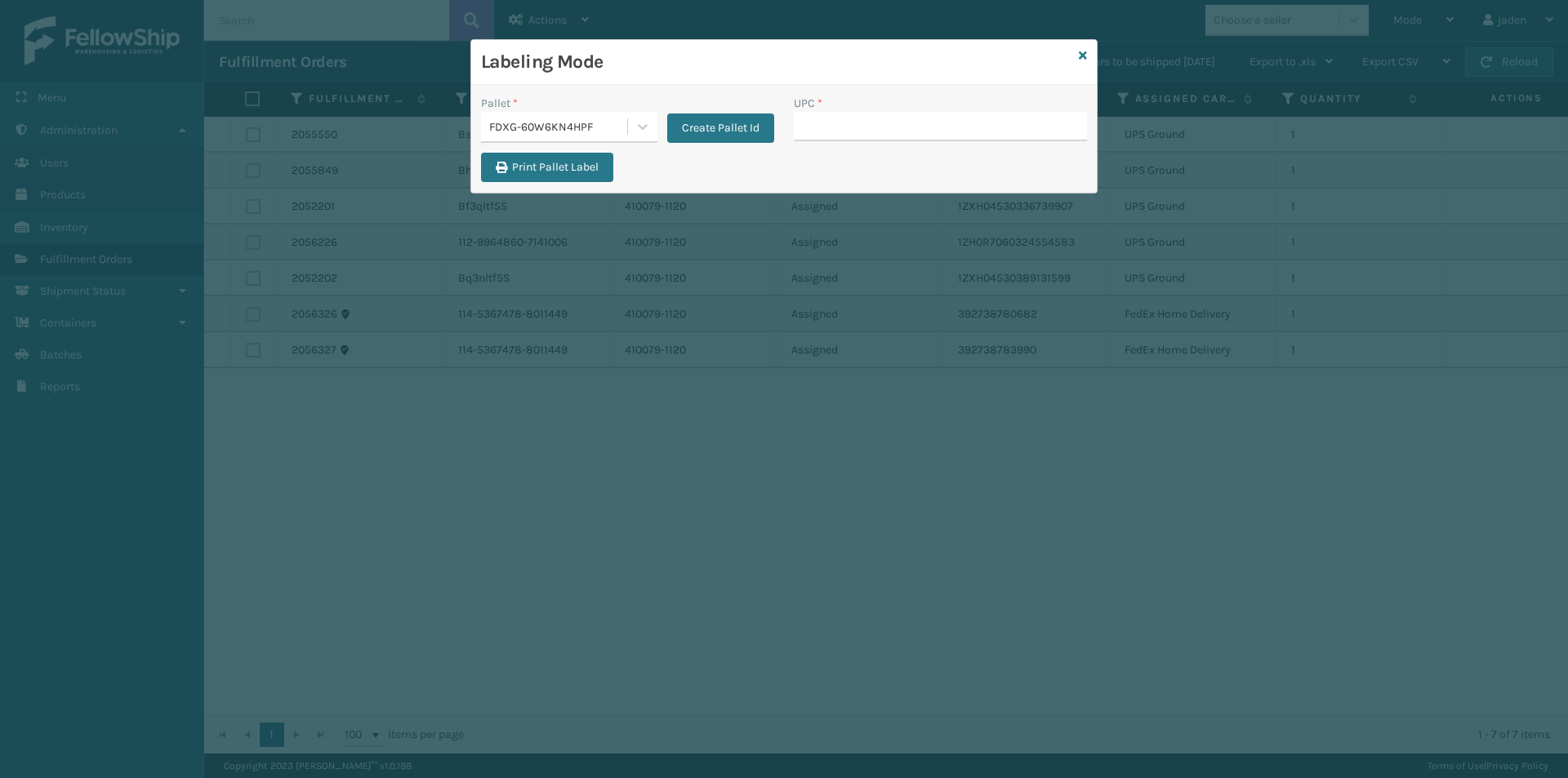
drag, startPoint x: 641, startPoint y: 134, endPoint x: 618, endPoint y: 145, distance: 25.5
click at [639, 135] on div at bounding box center [643, 127] width 30 height 30
click at [557, 166] on div "FDXG-60W6KN4HPF" at bounding box center [569, 171] width 176 height 38
drag, startPoint x: 900, startPoint y: 102, endPoint x: 917, endPoint y: 93, distance: 19.2
click at [744, 89] on div "Pallet * FDXG-60W6KN4HPF Create Pallet Id UPC * Print Pallet Label" at bounding box center [784, 138] width 625 height 108
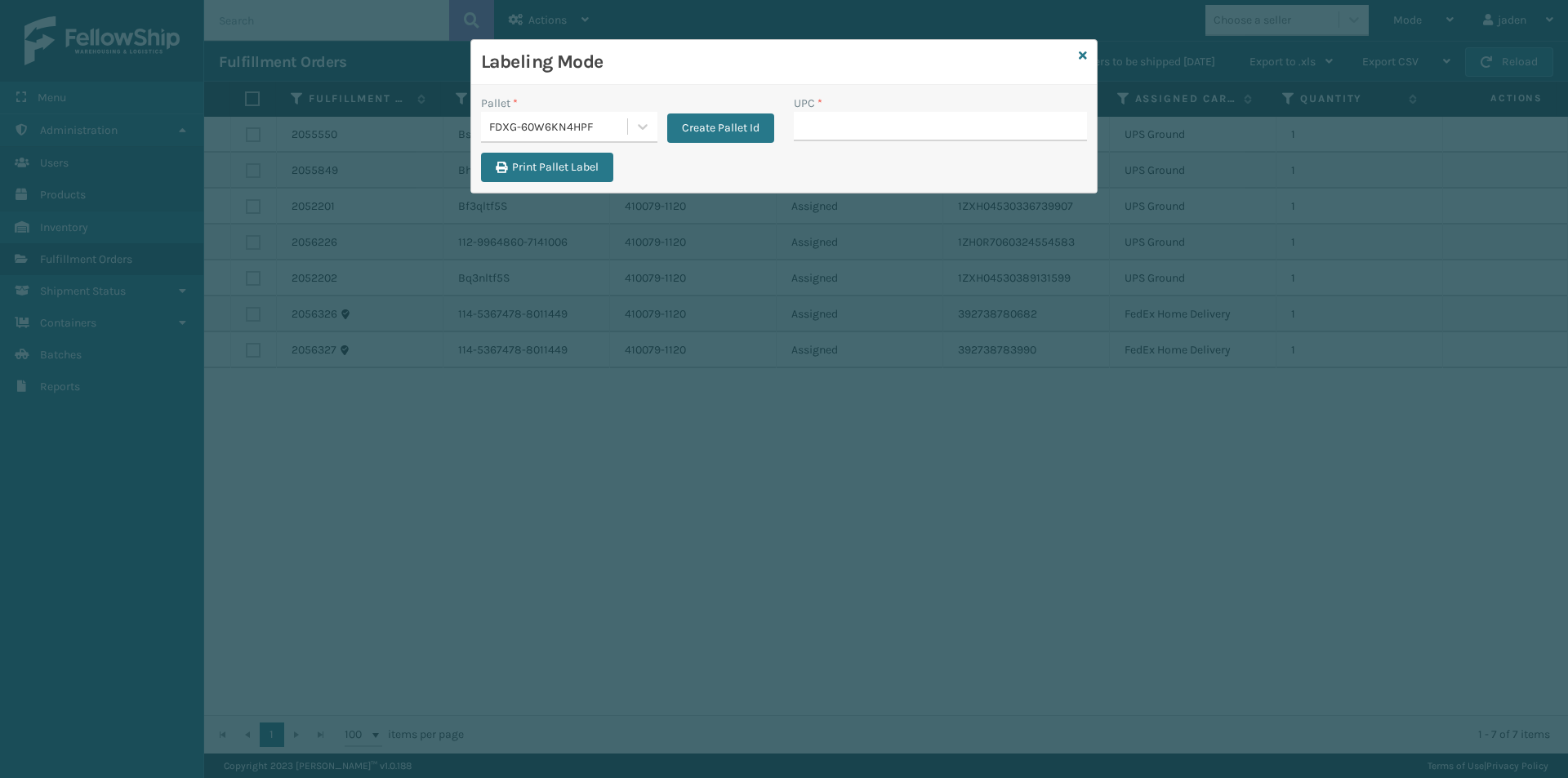
drag, startPoint x: 925, startPoint y: 88, endPoint x: 913, endPoint y: 83, distance: 13.0
drag, startPoint x: 913, startPoint y: 83, endPoint x: 795, endPoint y: 91, distance: 118.3
click at [744, 75] on div "Labeling Mode" at bounding box center [784, 62] width 625 height 45
click at [835, 138] on input "UPC *" at bounding box center [940, 127] width 293 height 30
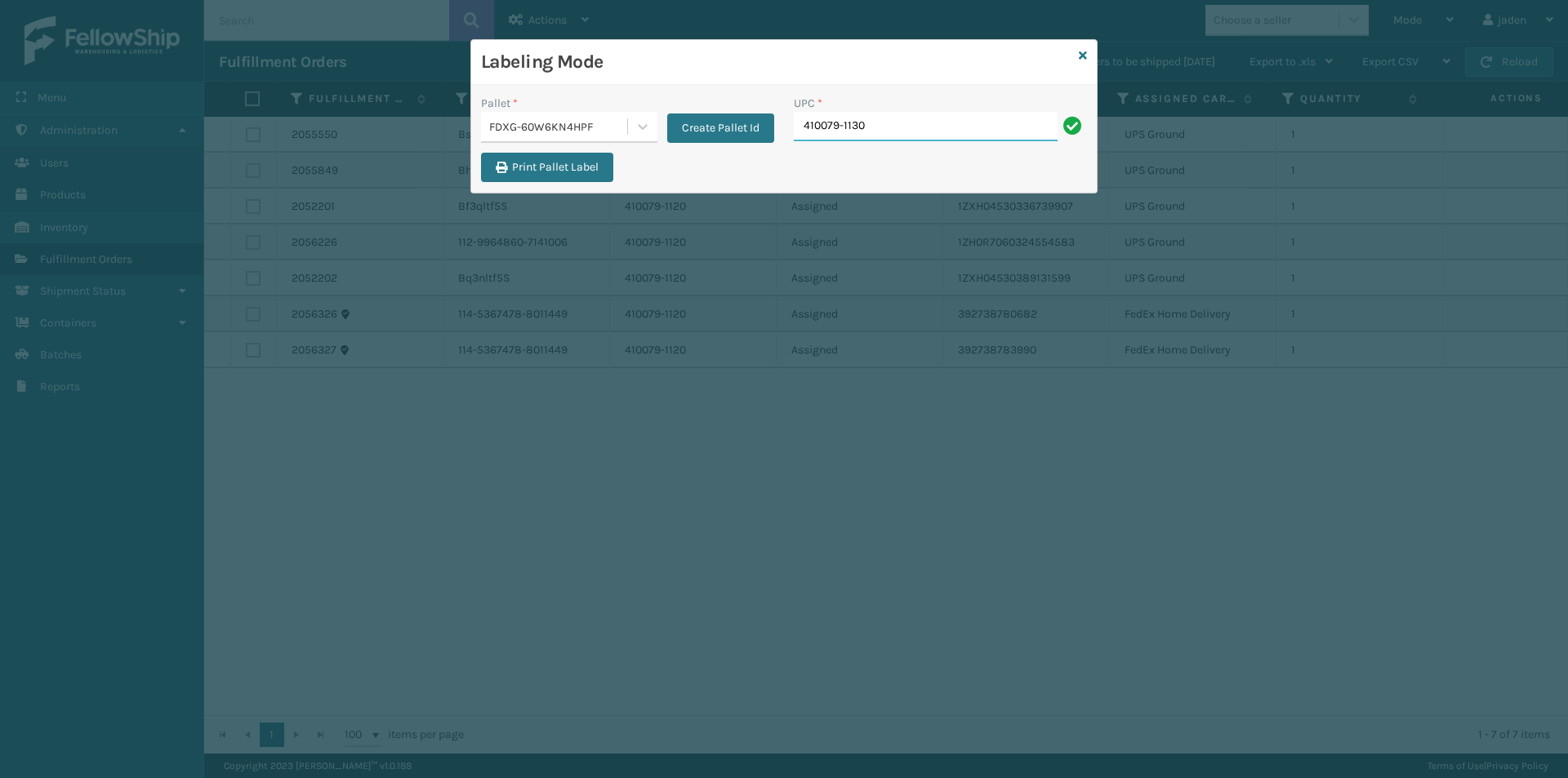
type input "410079-1130"
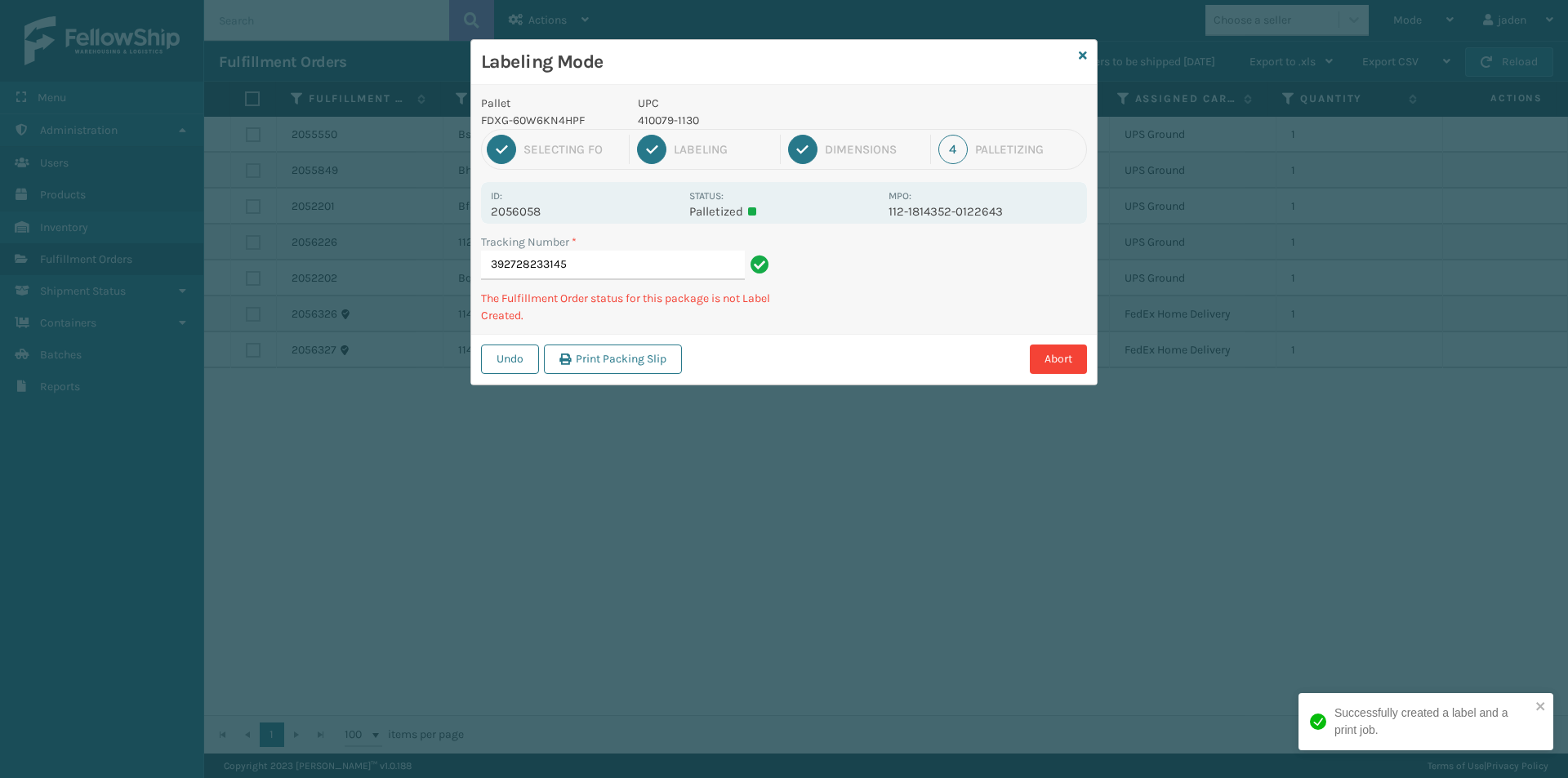
click at [683, 123] on p "410079-1130" at bounding box center [758, 121] width 241 height 18
click at [678, 121] on p "410079-1130" at bounding box center [758, 121] width 241 height 18
copy p "410079-1130"
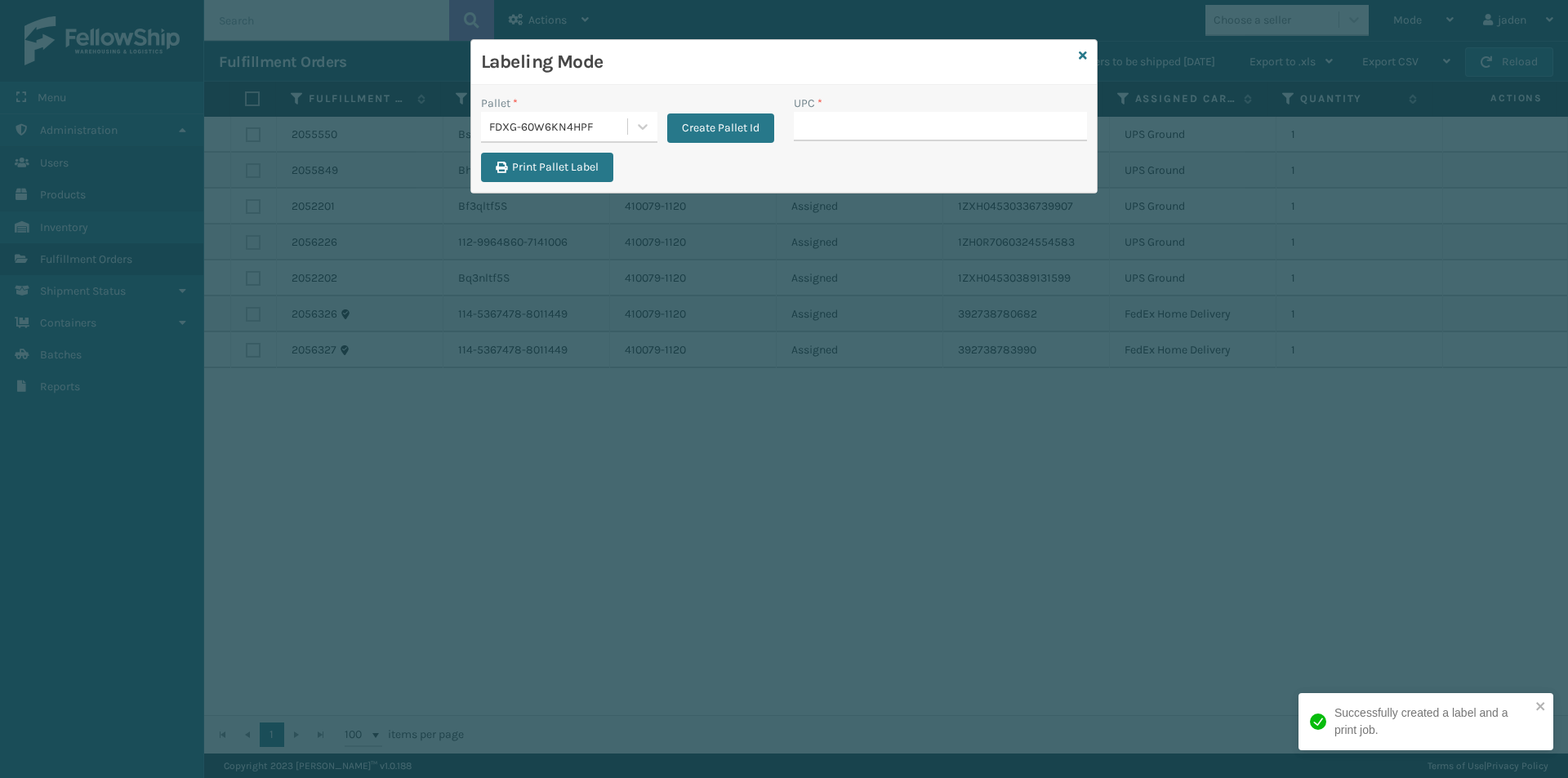
drag, startPoint x: 911, startPoint y: 325, endPoint x: 780, endPoint y: 383, distance: 143.3
drag, startPoint x: 780, startPoint y: 383, endPoint x: 904, endPoint y: 168, distance: 248.2
click at [842, 324] on div "Labeling Mode Pallet * FDXG-60W6KN4HPF Create Pallet Id UPC * Print Pallet Label" at bounding box center [784, 389] width 1568 height 778
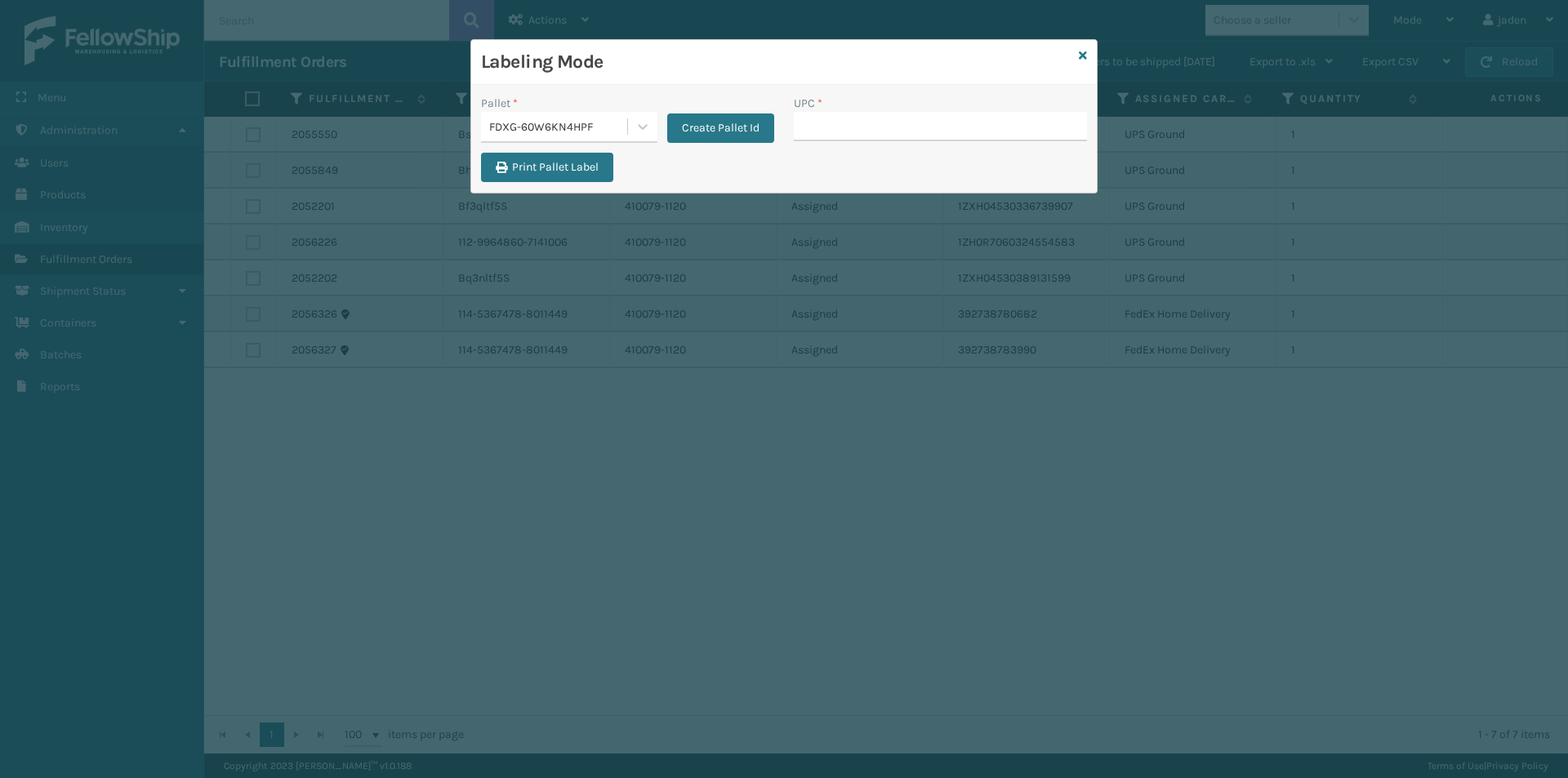
type input "410079-1130"
paste input "410079-1130"
type input "410079-1130"
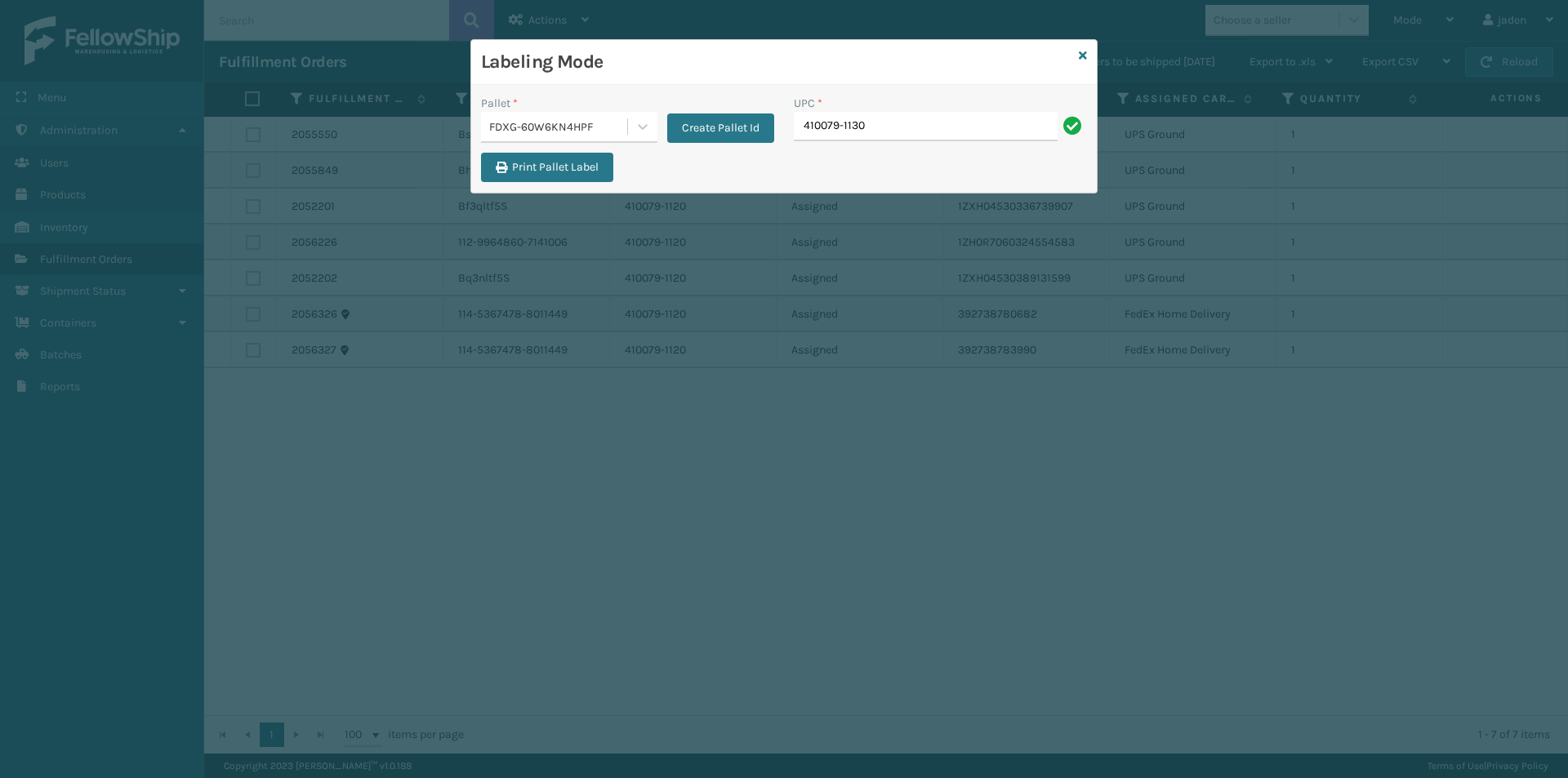
type input "410079-1130"
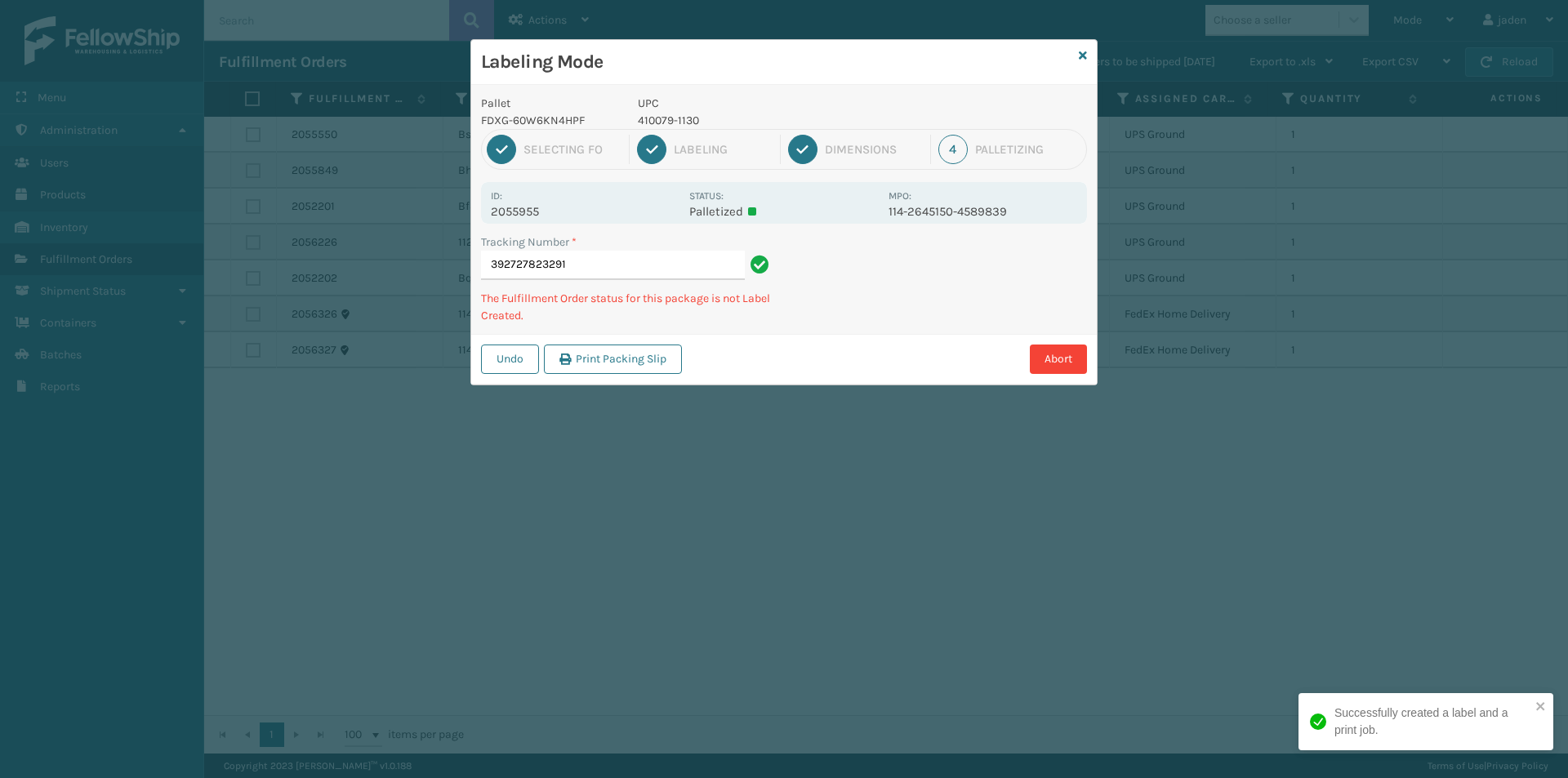
drag, startPoint x: 1005, startPoint y: 264, endPoint x: 928, endPoint y: 192, distance: 105.4
click at [899, 328] on div "Tracking Number * 392727823291 The Fulfillment Order status for this package is…" at bounding box center [784, 284] width 625 height 101
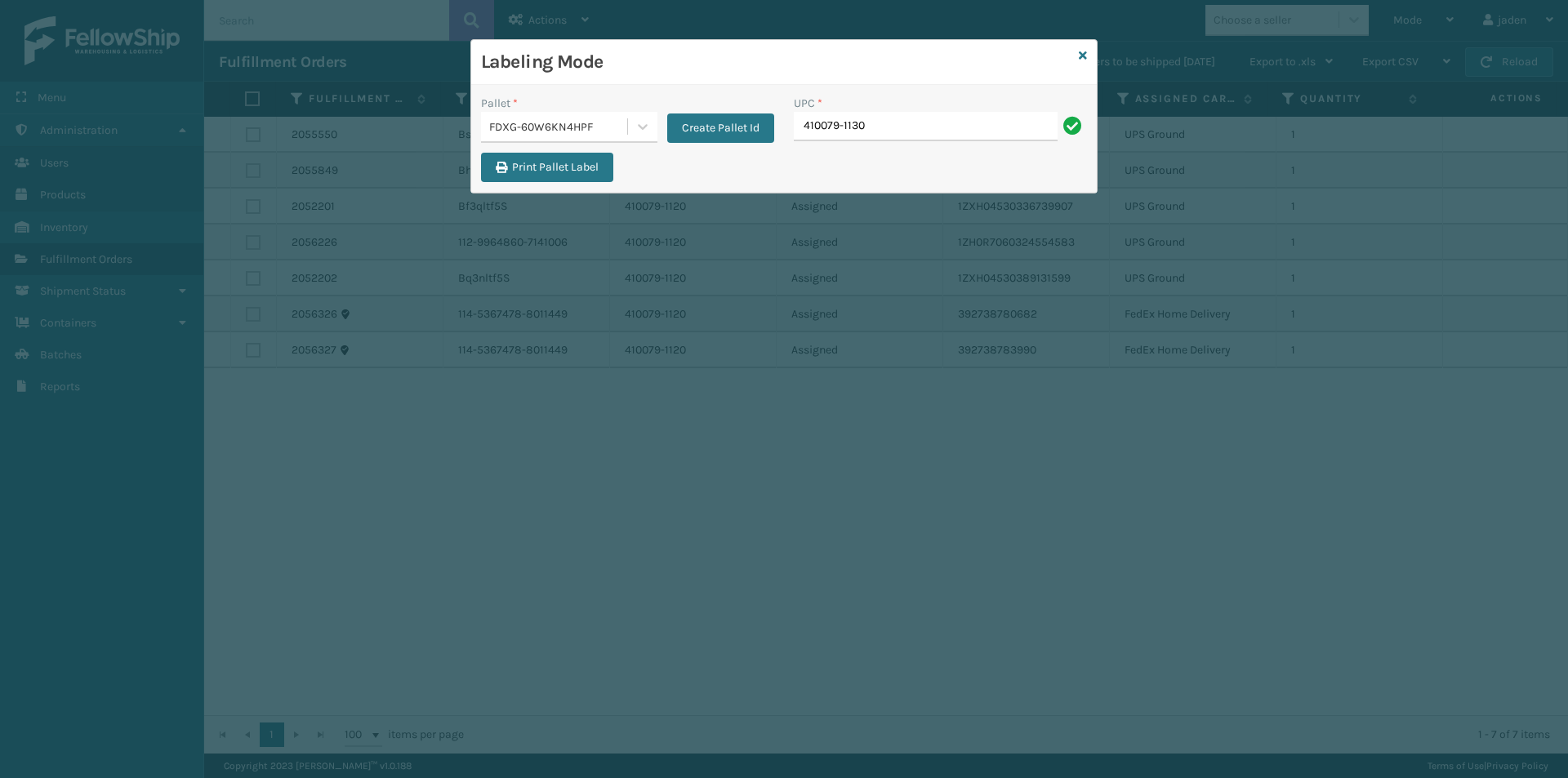
type input "410079-1130"
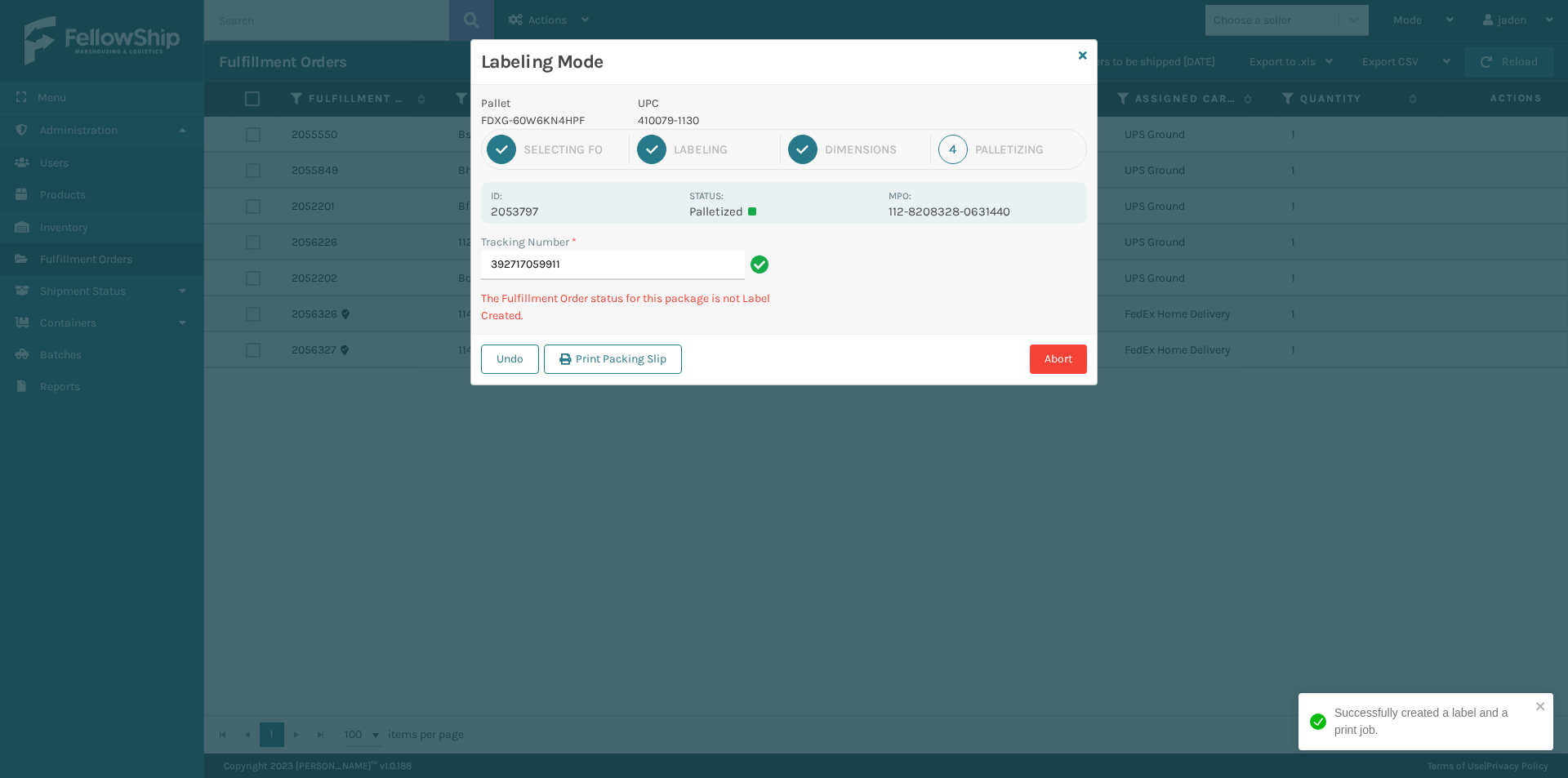
drag, startPoint x: 995, startPoint y: 288, endPoint x: 974, endPoint y: 287, distance: 21.0
drag, startPoint x: 974, startPoint y: 287, endPoint x: 942, endPoint y: 306, distance: 37.2
click at [942, 306] on div "Tracking Number * 392717059911 The Fulfillment Order status for this package is…" at bounding box center [784, 284] width 625 height 101
drag, startPoint x: 966, startPoint y: 294, endPoint x: 908, endPoint y: 304, distance: 58.9
drag, startPoint x: 908, startPoint y: 304, endPoint x: 814, endPoint y: 365, distance: 112.1
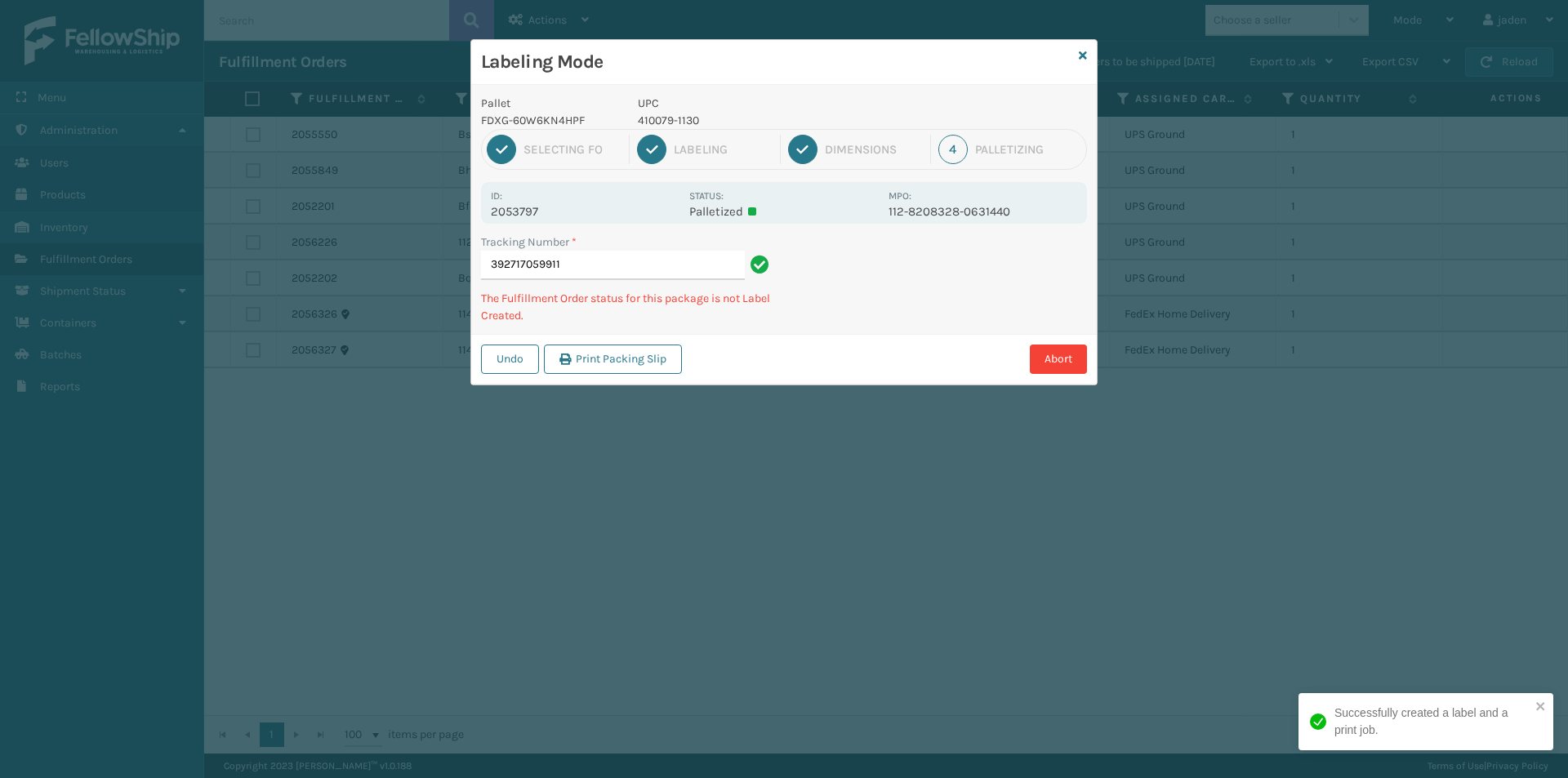
click at [790, 378] on div "Labeling Mode Pallet FDXG-60W6KN4HPF UPC 410079-1130 1 Selecting FO 2 Labeling …" at bounding box center [784, 389] width 1568 height 778
drag, startPoint x: 1021, startPoint y: 302, endPoint x: 1007, endPoint y: 283, distance: 23.6
click at [933, 346] on div "Labeling Mode Pallet FDXG-60W6KN4HPF UPC 410079-1130 1 Selecting FO 2 Labeling …" at bounding box center [784, 389] width 1568 height 778
drag, startPoint x: 994, startPoint y: 279, endPoint x: 965, endPoint y: 281, distance: 29.1
drag, startPoint x: 965, startPoint y: 281, endPoint x: 896, endPoint y: 311, distance: 75.2
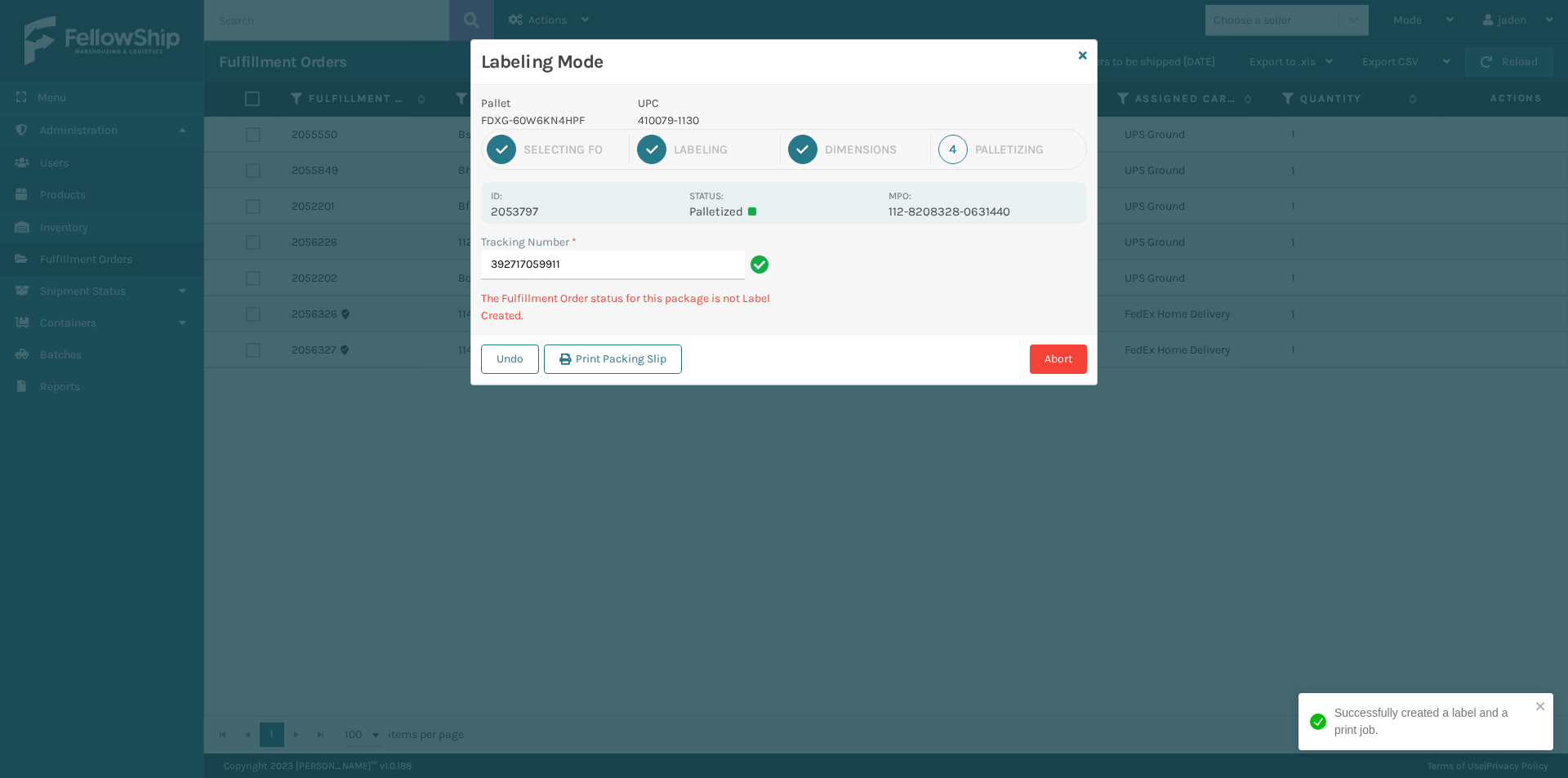
click at [896, 311] on div "Tracking Number * 392717059911 The Fulfillment Order status for this package is…" at bounding box center [784, 284] width 625 height 101
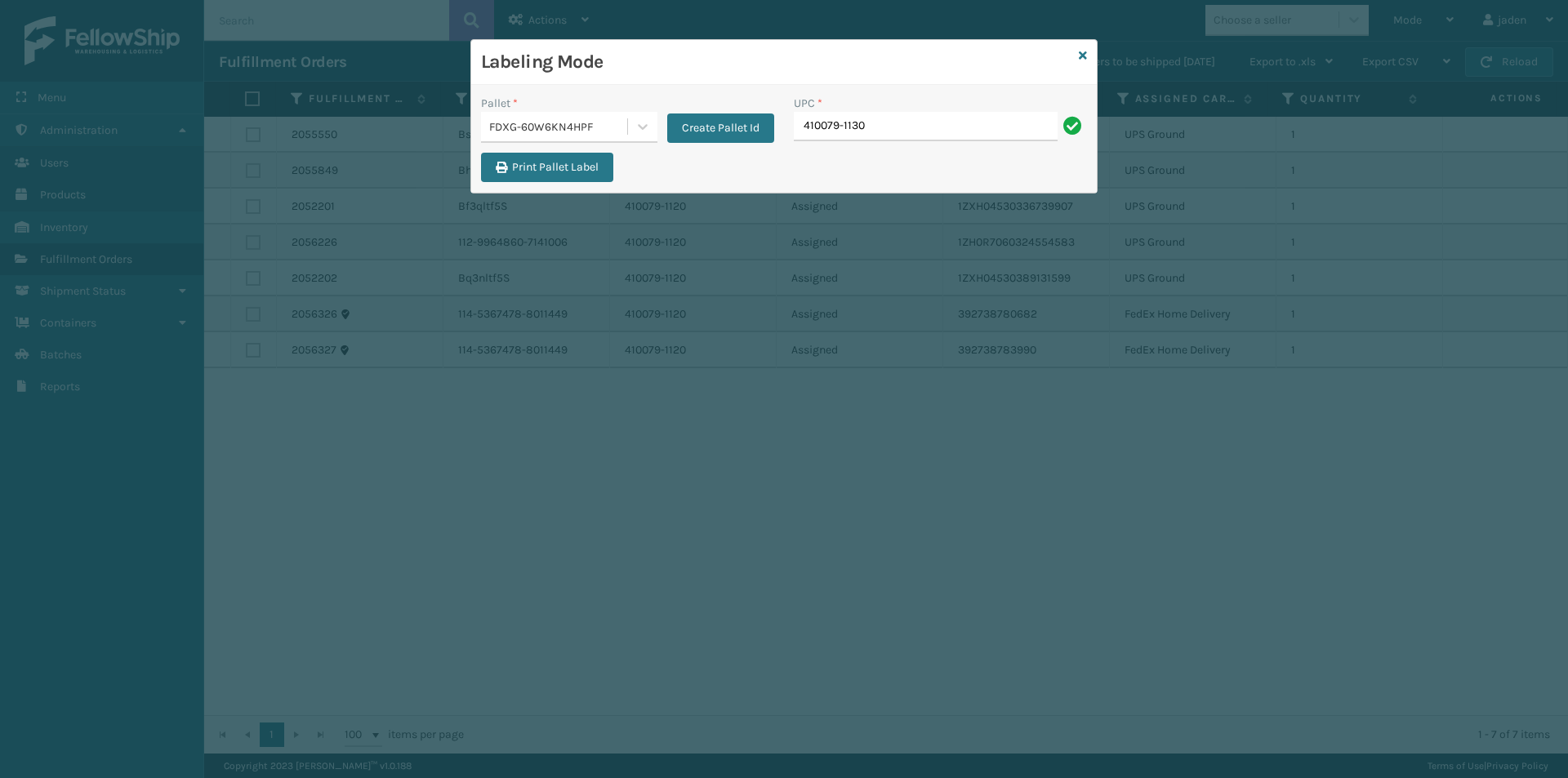
type input "410079-1130"
drag, startPoint x: 970, startPoint y: 120, endPoint x: 919, endPoint y: 126, distance: 51.4
type input "410079-1130."
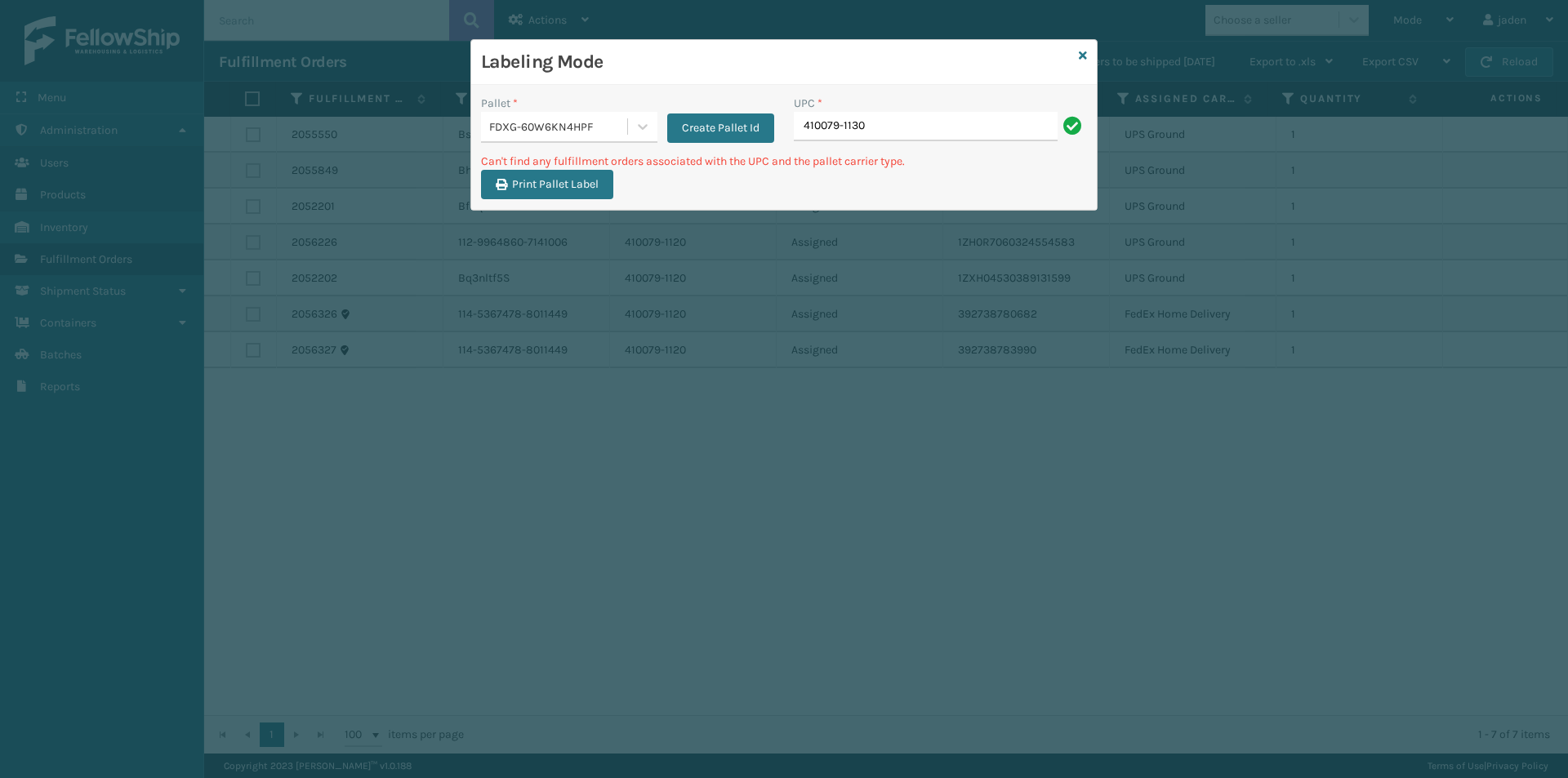
type input "410079-1130"
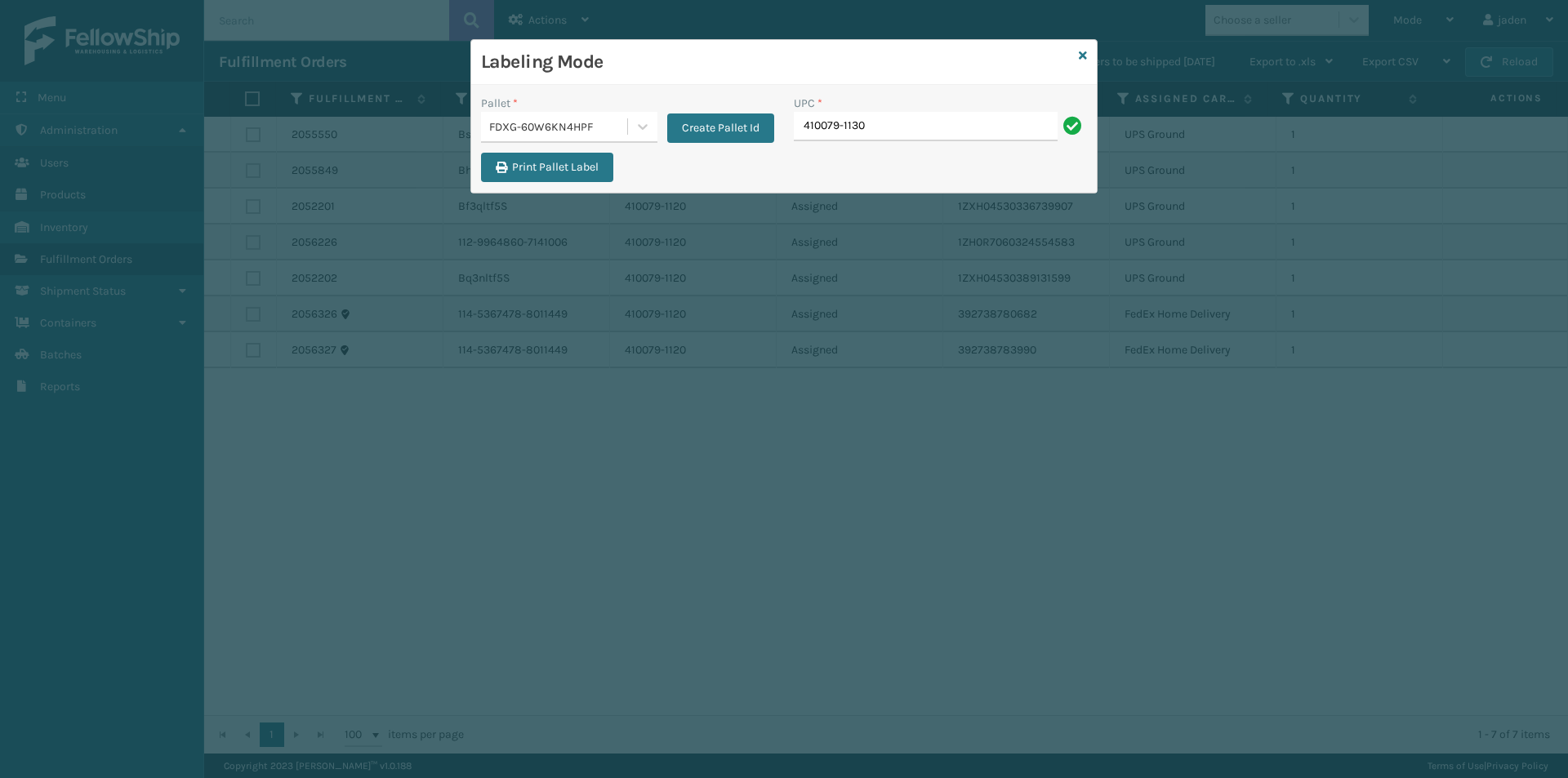
type input "410079-1130"
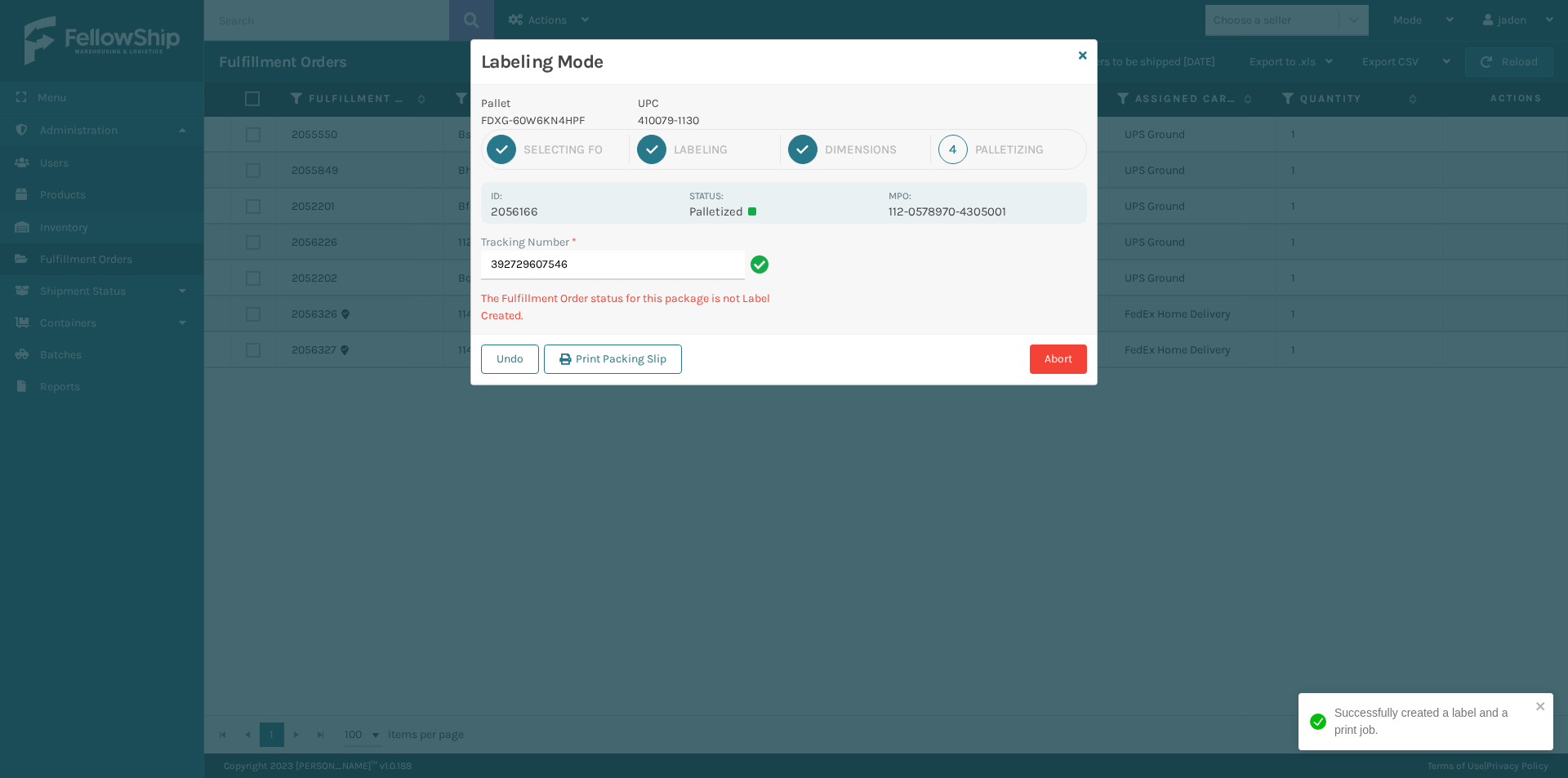
drag, startPoint x: 956, startPoint y: 329, endPoint x: 939, endPoint y: 336, distance: 18.4
drag, startPoint x: 939, startPoint y: 336, endPoint x: 933, endPoint y: 182, distance: 154.1
click at [851, 377] on div "Labeling Mode Pallet FDXG-60W6KN4HPF UPC 410079-1130 1 Selecting FO 2 Labeling …" at bounding box center [784, 389] width 1568 height 778
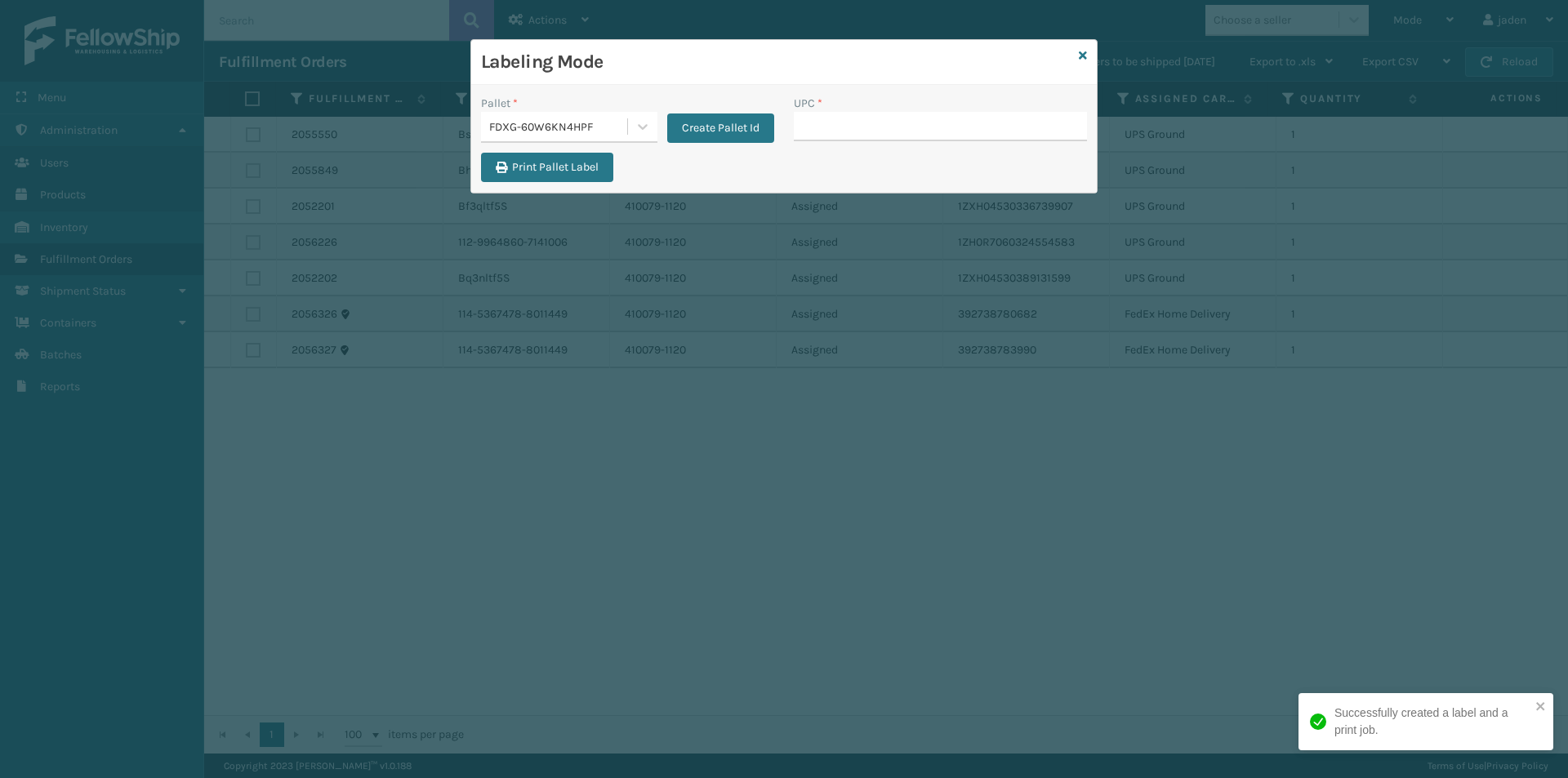
type input "410079-1130"
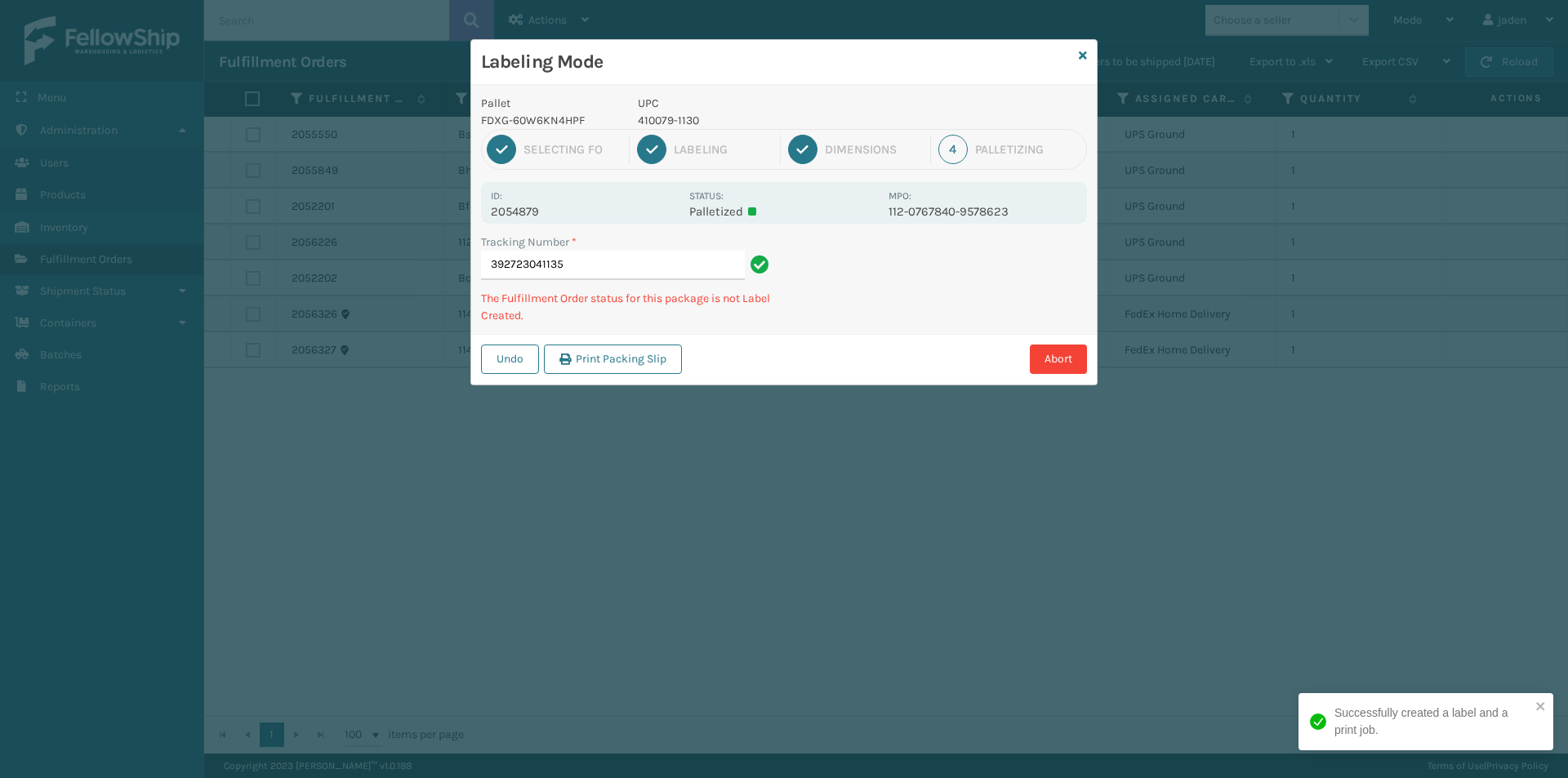
drag, startPoint x: 978, startPoint y: 261, endPoint x: 872, endPoint y: 305, distance: 114.8
click at [872, 305] on div "Tracking Number * 392723041135 The Fulfillment Order status for this package is…" at bounding box center [784, 284] width 625 height 101
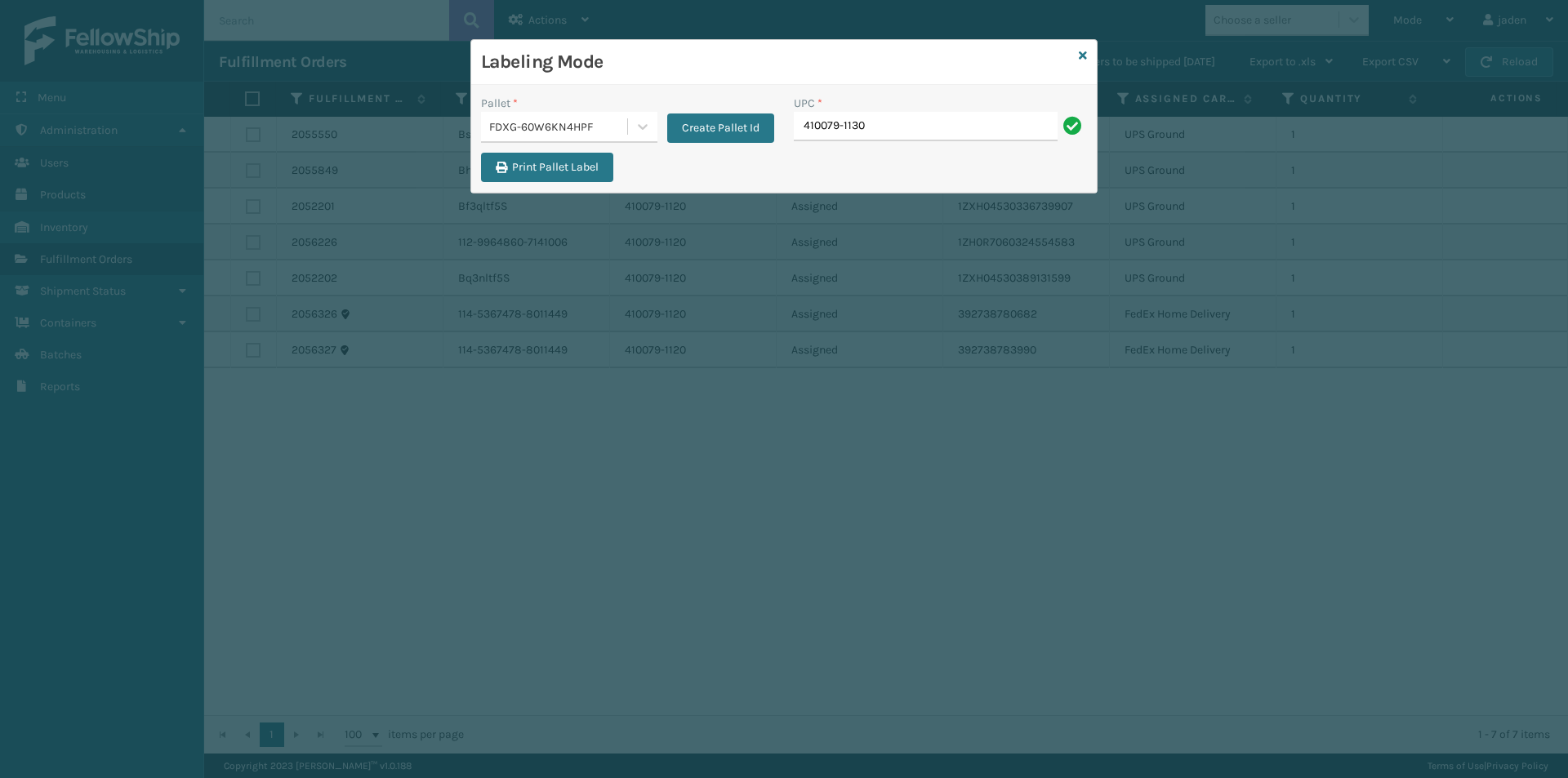
type input "410079-1130"
drag, startPoint x: 868, startPoint y: 138, endPoint x: 861, endPoint y: 131, distance: 9.9
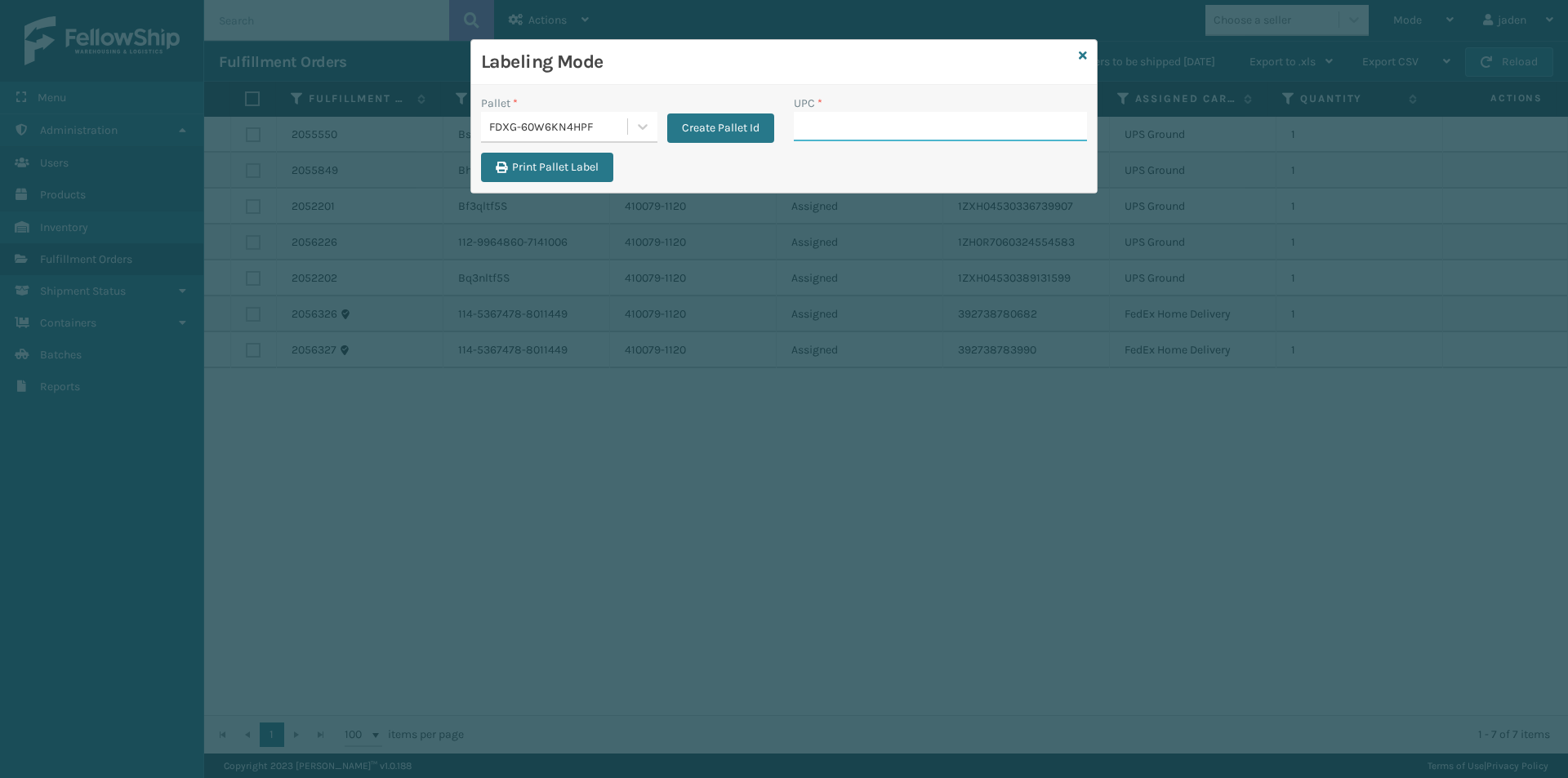
paste input "410079-1130"
type input "410079-1130"
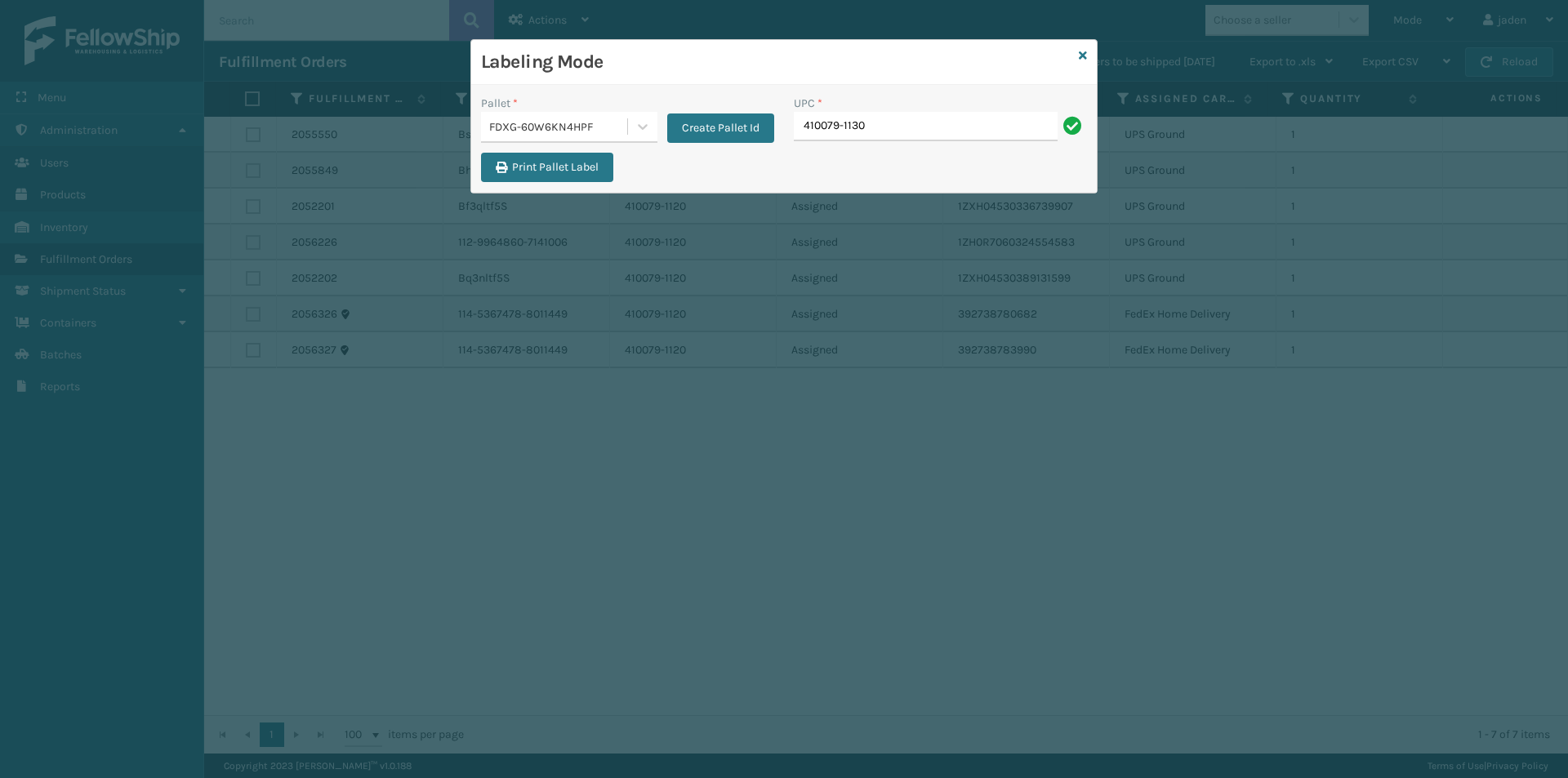
type input "410079-1130"
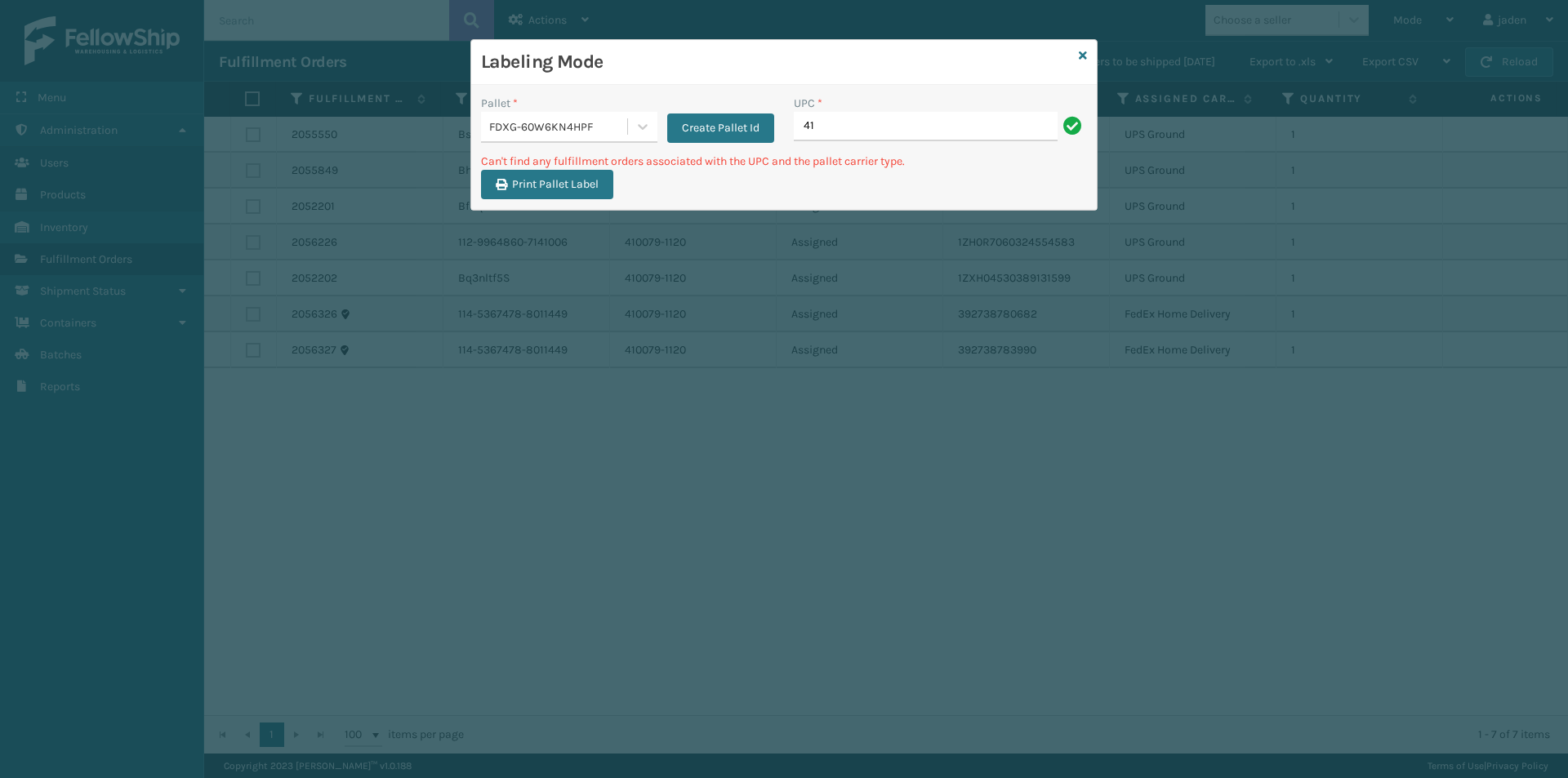
type input "4"
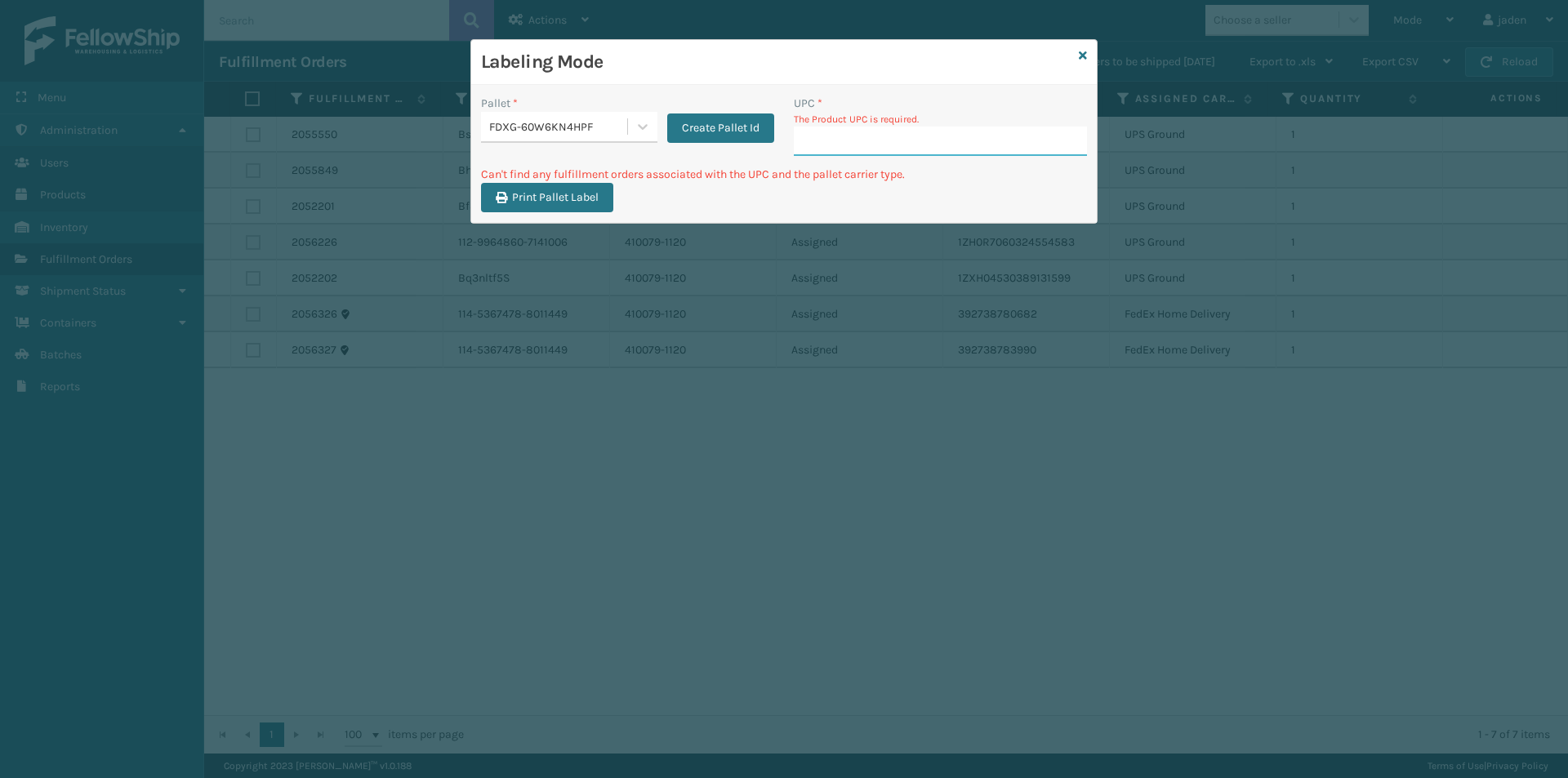
paste input "410079-1130"
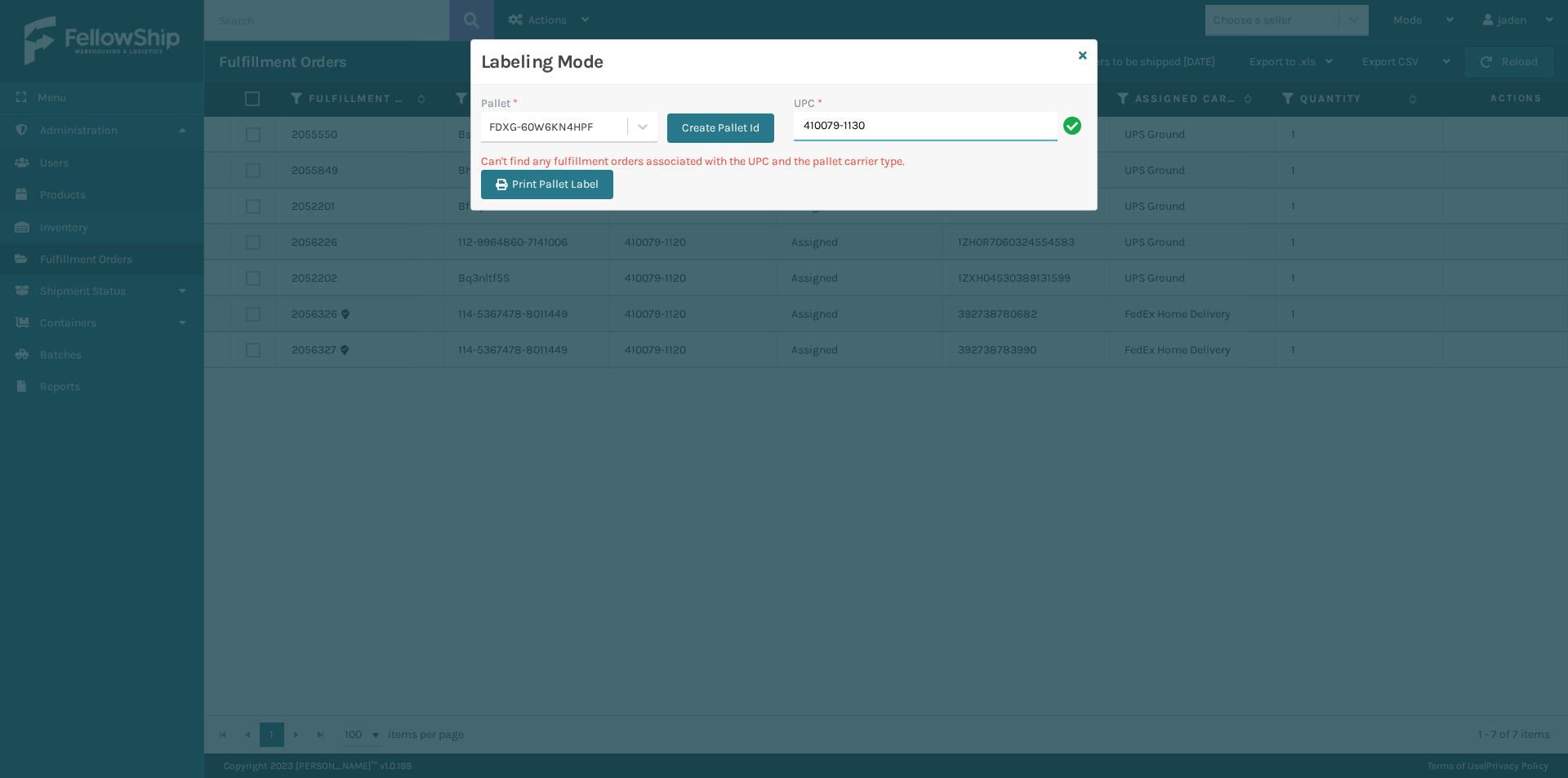
type input "410079-1130"
type input "4"
type input "410168-8060"
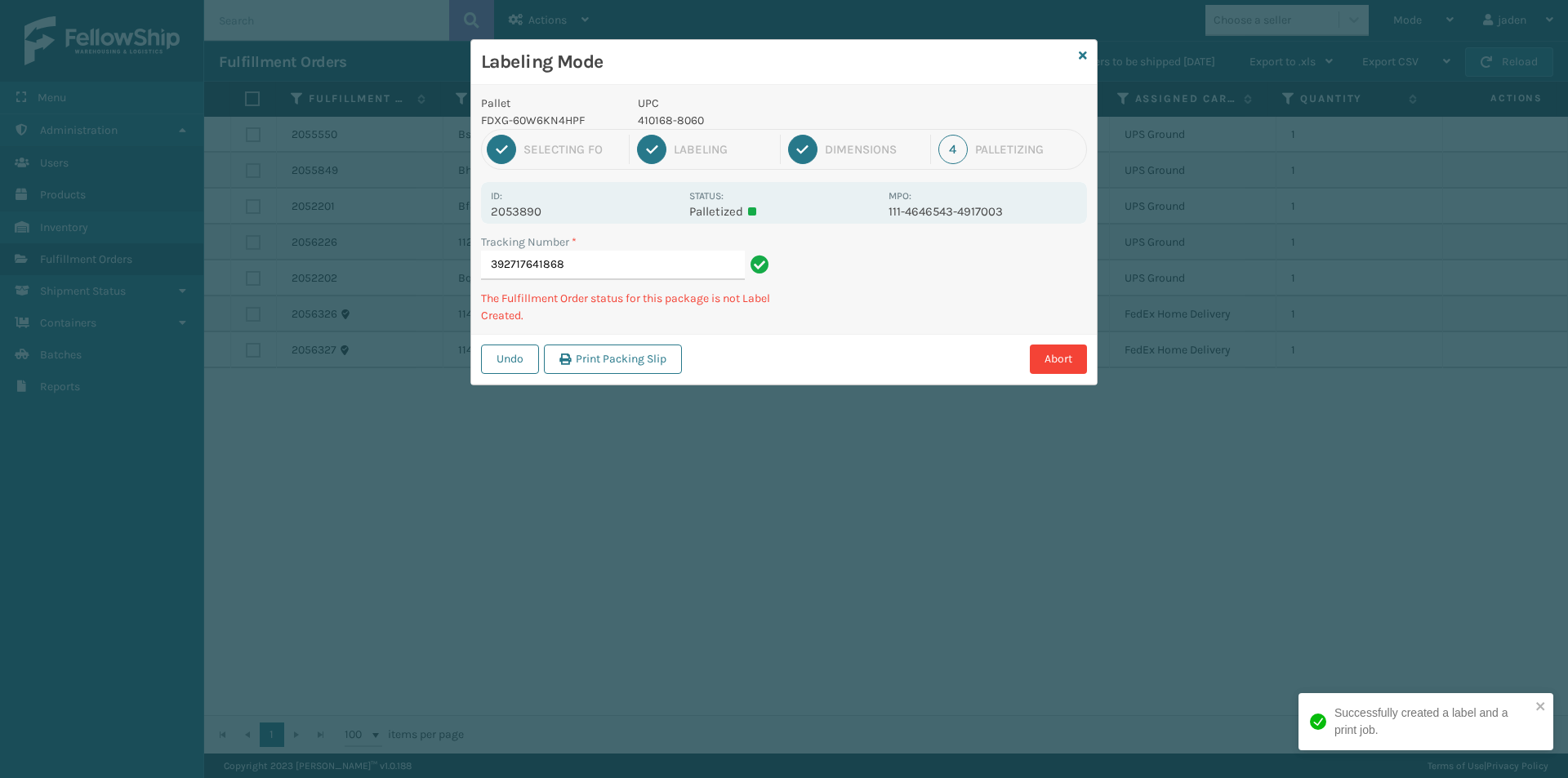
click at [691, 135] on div "2 Labeling" at bounding box center [708, 150] width 143 height 30
click at [678, 117] on p "410168-8060" at bounding box center [758, 121] width 241 height 18
copy p "410168-8060"
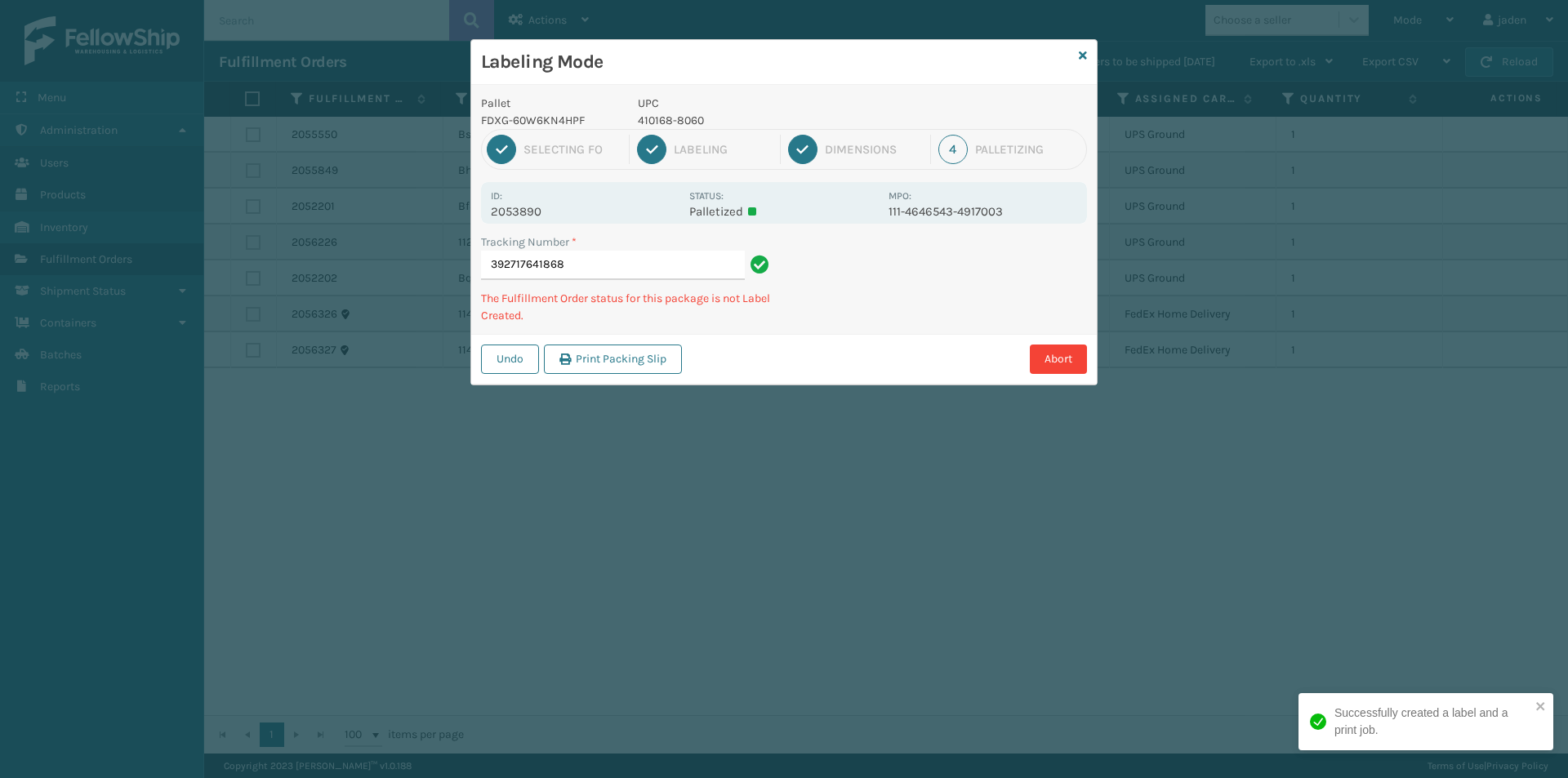
drag, startPoint x: 974, startPoint y: 299, endPoint x: 852, endPoint y: 333, distance: 126.6
click at [853, 334] on div "Undo Print Packing Slip Abort" at bounding box center [784, 358] width 625 height 50
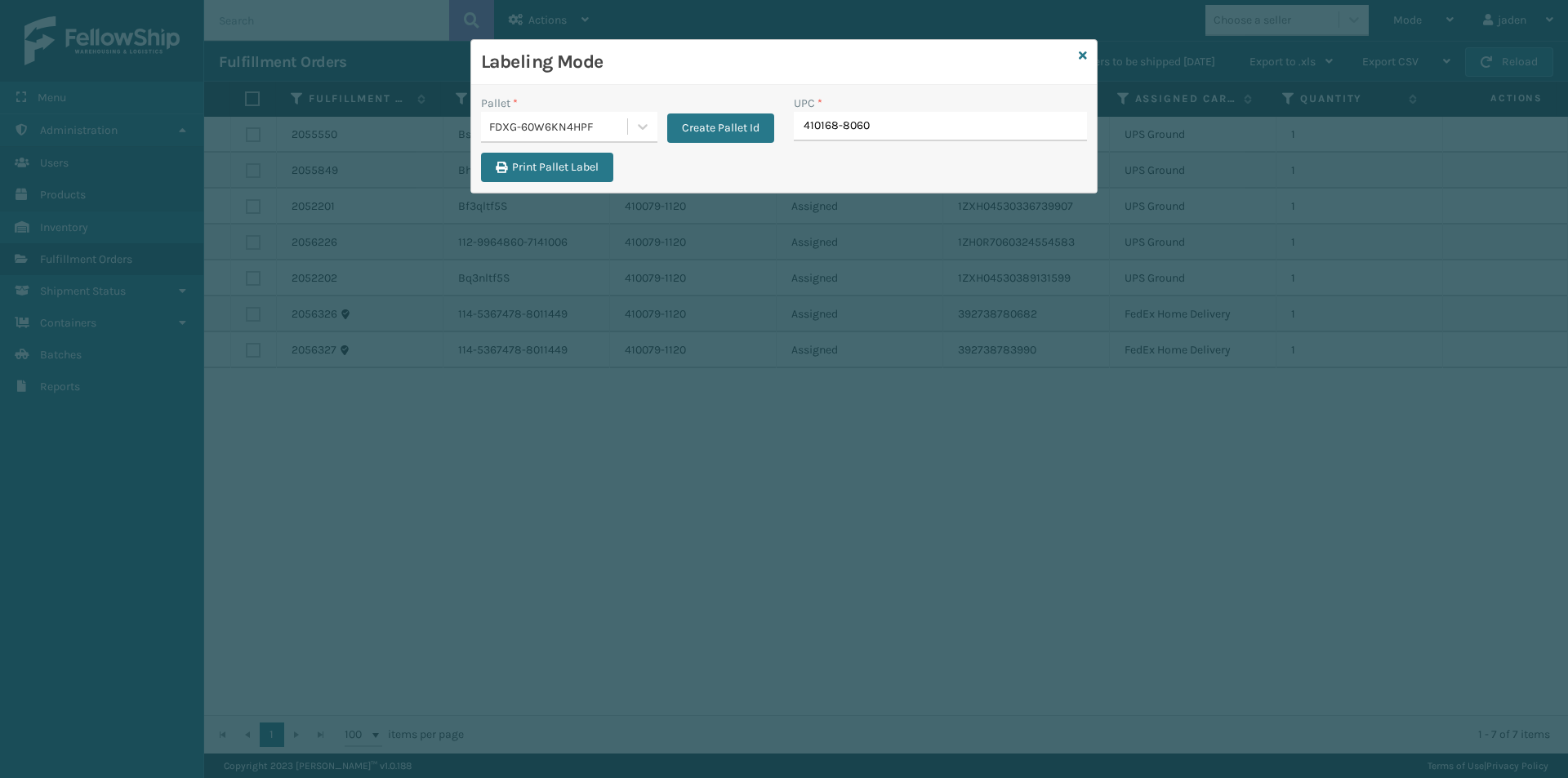
type input "410168-8060"
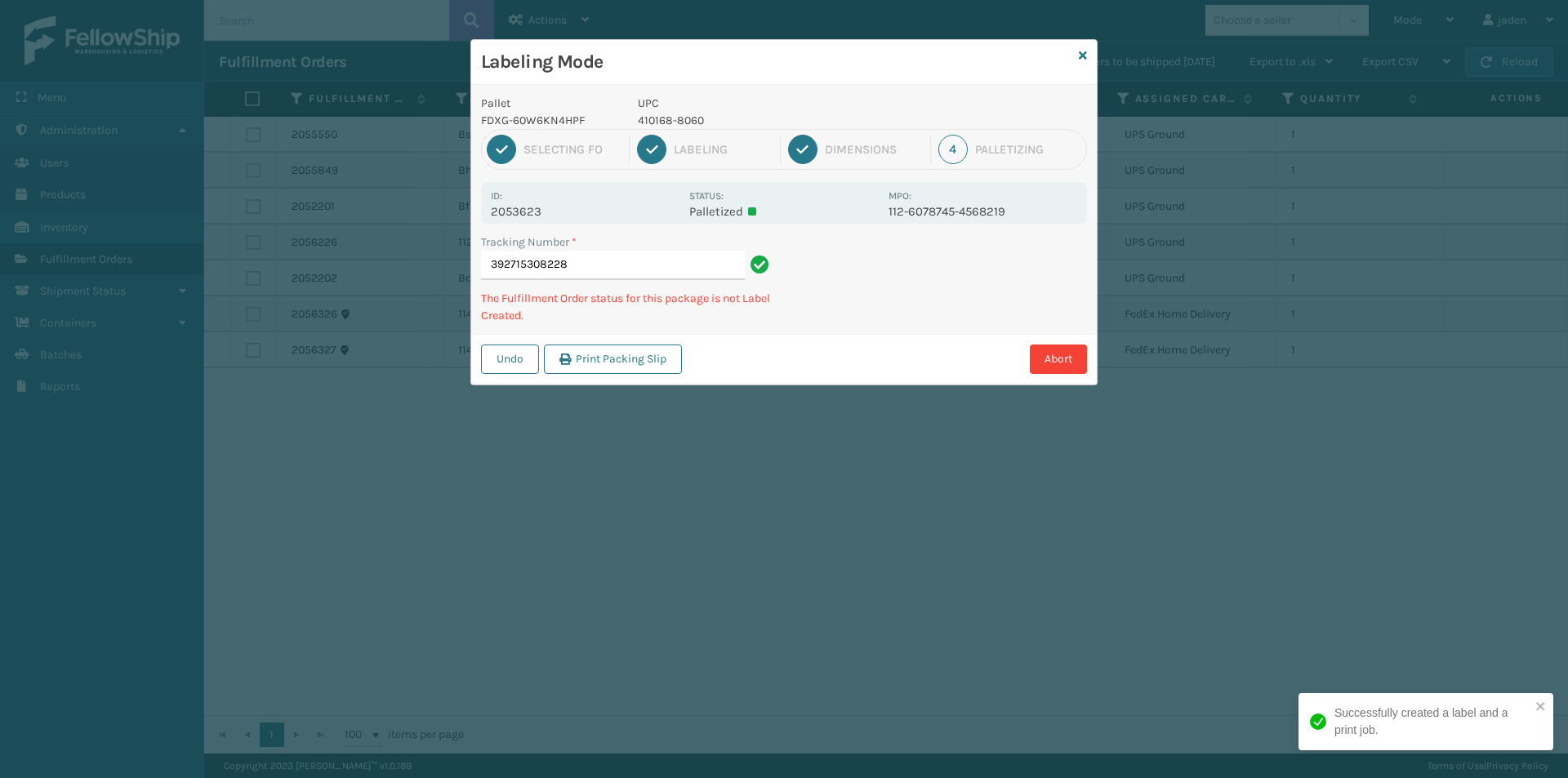
drag, startPoint x: 968, startPoint y: 267, endPoint x: 951, endPoint y: 263, distance: 17.5
drag, startPoint x: 951, startPoint y: 263, endPoint x: 962, endPoint y: 253, distance: 14.9
click at [827, 312] on div "Tracking Number * 392715308228 The Fulfillment Order status for this package is…" at bounding box center [784, 284] width 625 height 101
drag, startPoint x: 963, startPoint y: 251, endPoint x: 947, endPoint y: 286, distance: 38.5
click at [837, 350] on div "Abort" at bounding box center [886, 359] width 400 height 30
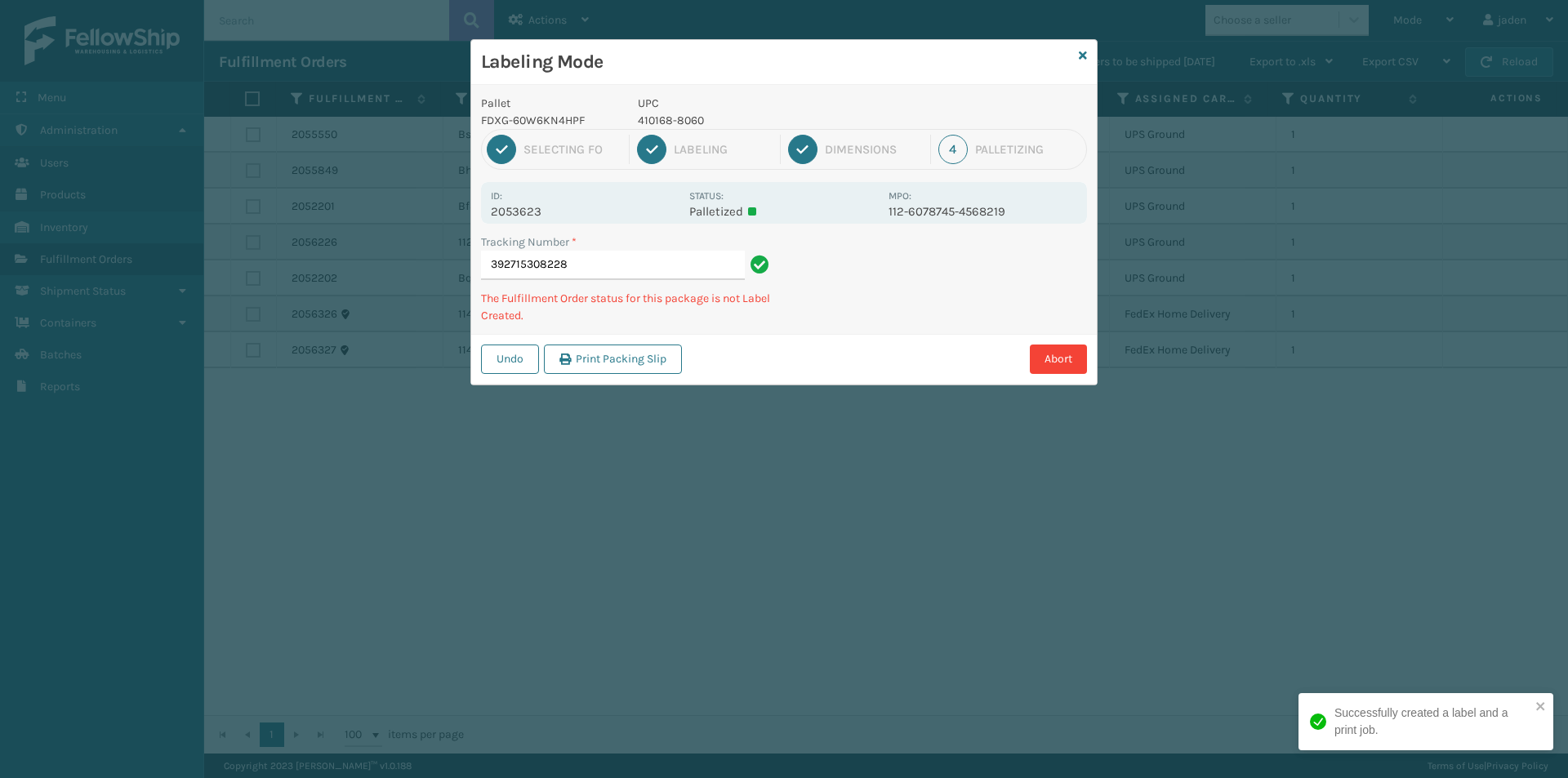
drag, startPoint x: 996, startPoint y: 261, endPoint x: 841, endPoint y: 354, distance: 180.8
click at [841, 354] on div "Abort" at bounding box center [886, 359] width 400 height 30
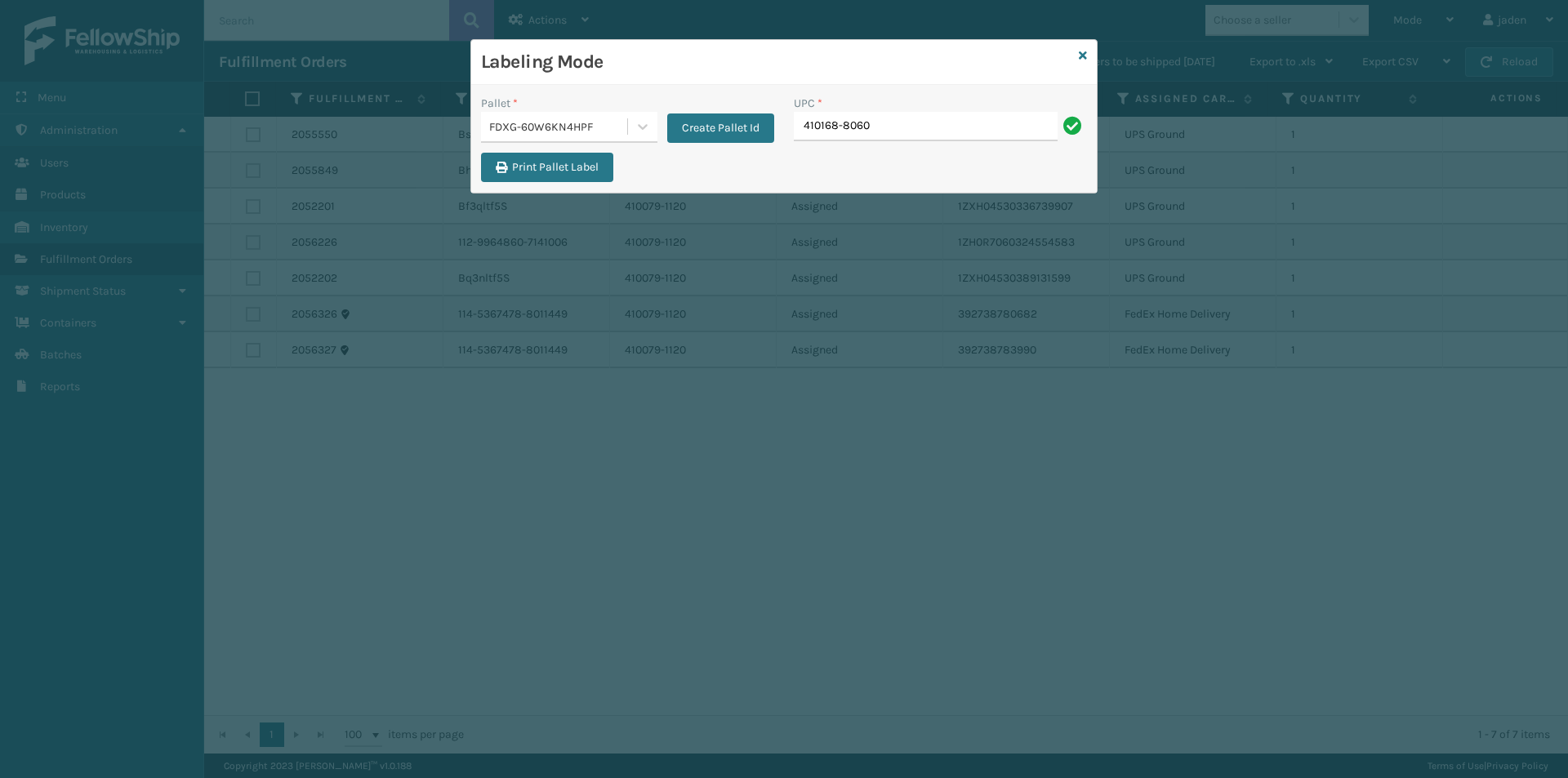
type input "410168-8060"
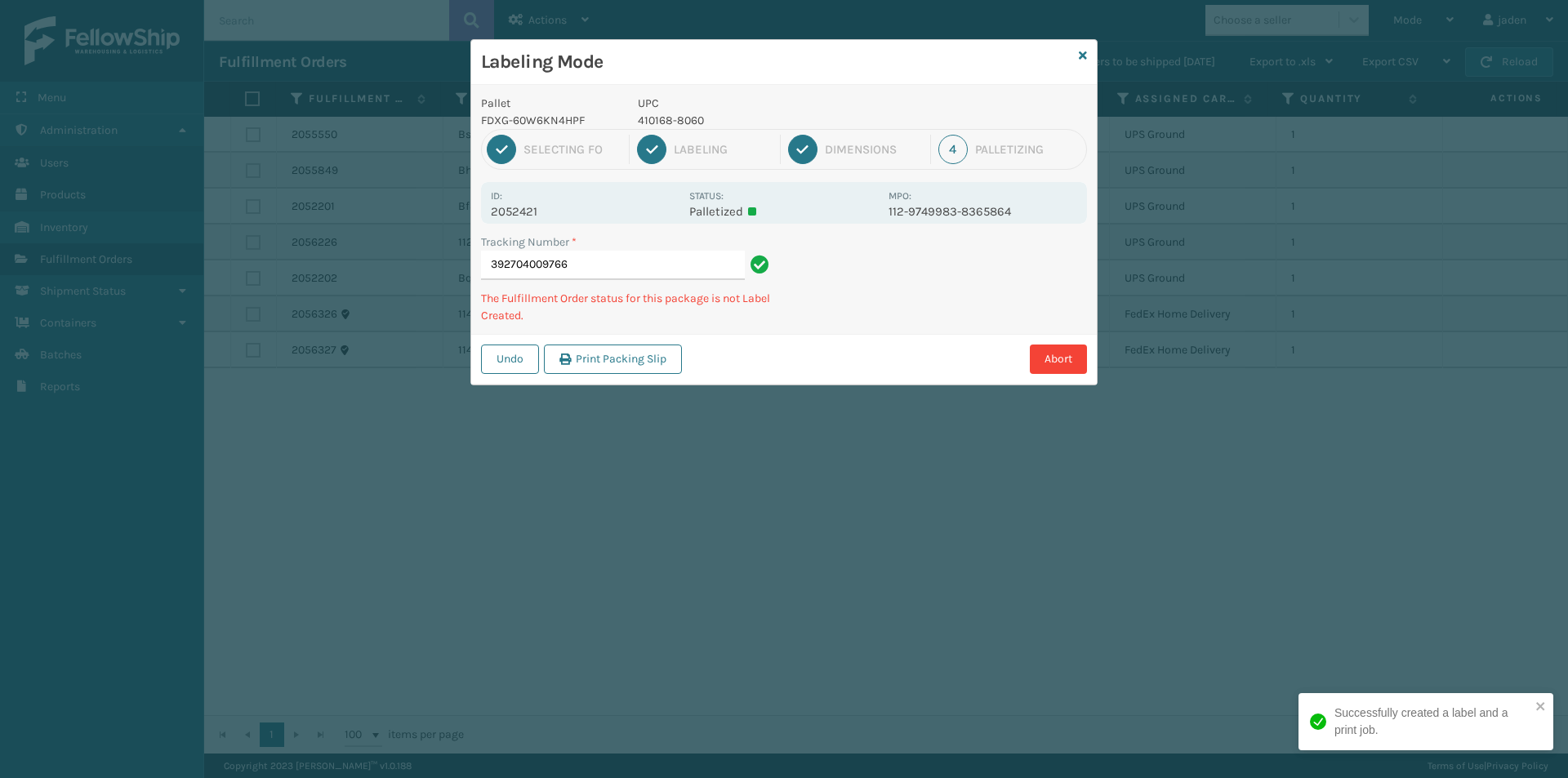
drag, startPoint x: 1003, startPoint y: 296, endPoint x: 992, endPoint y: 296, distance: 11.0
drag, startPoint x: 992, startPoint y: 296, endPoint x: 865, endPoint y: 309, distance: 127.7
click at [831, 371] on div "Pallet FDXG-60W6KN4HPF UPC 410168-8060 1 Selecting FO 2 Labeling 3 Dimensions 4…" at bounding box center [784, 235] width 625 height 300
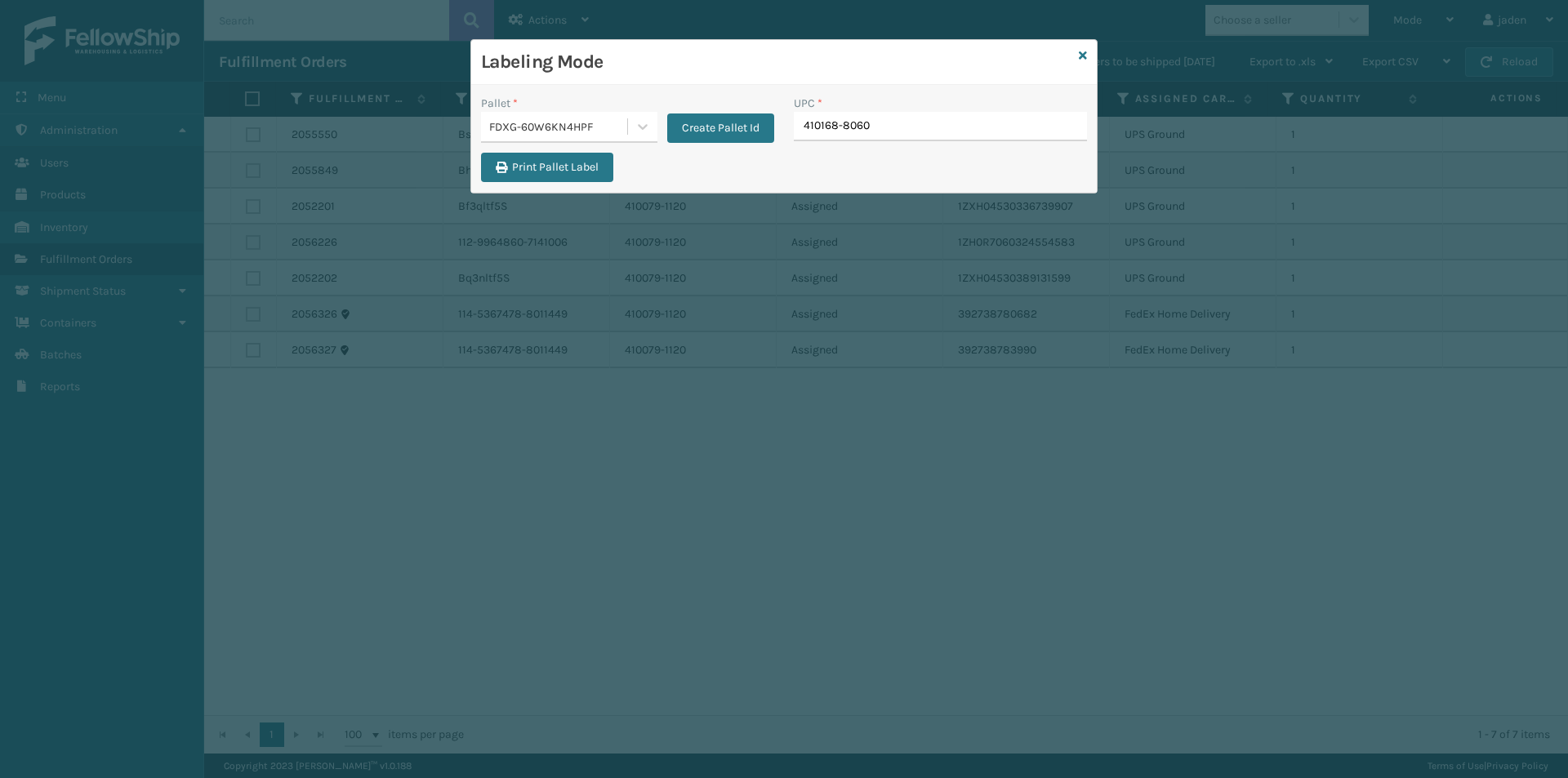
type input "410168-8060"
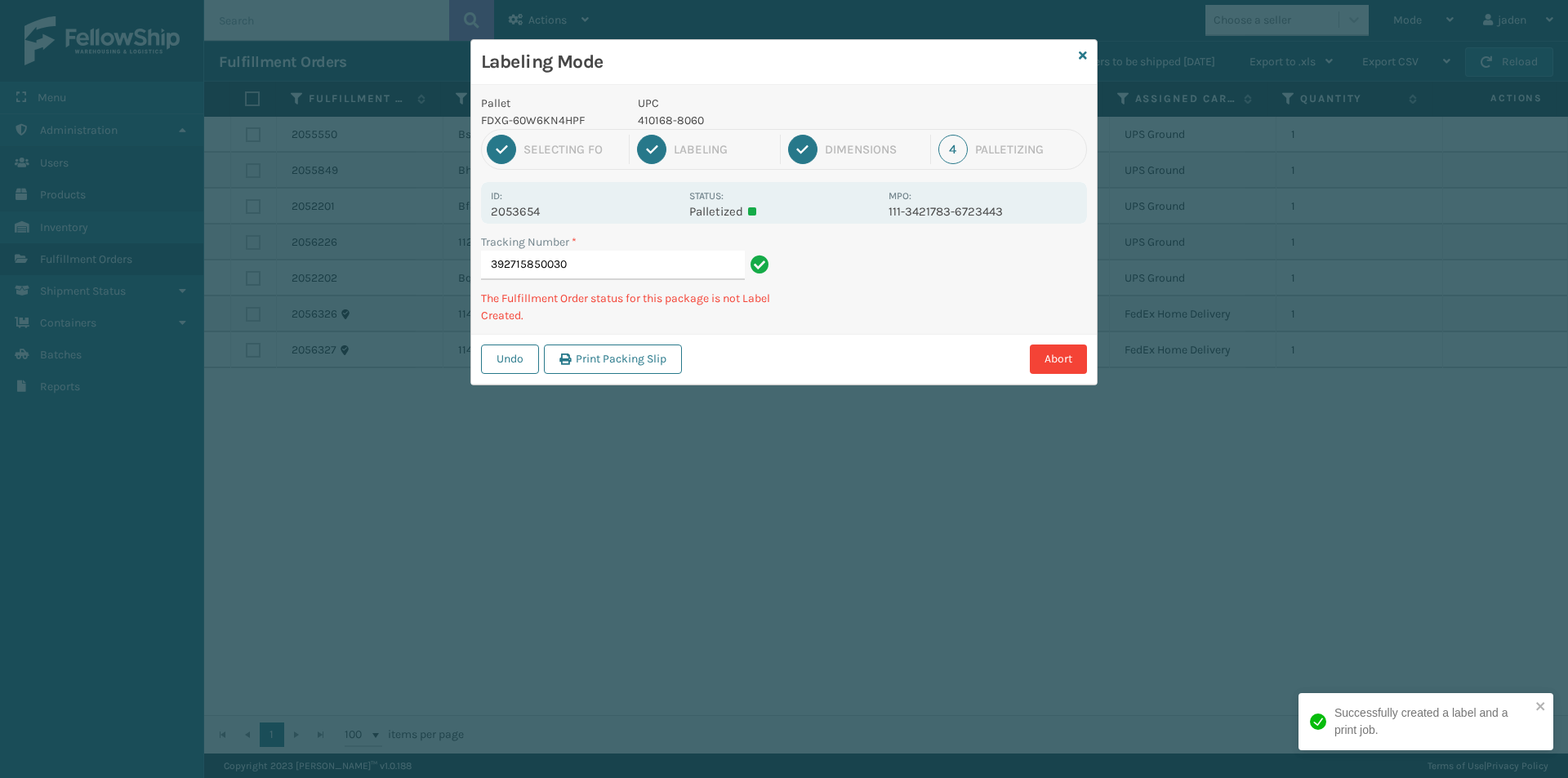
drag, startPoint x: 997, startPoint y: 289, endPoint x: 988, endPoint y: 289, distance: 9.0
drag, startPoint x: 988, startPoint y: 289, endPoint x: 917, endPoint y: 332, distance: 83.0
click at [917, 332] on div "Pallet FDXG-60W6KN4HPF UPC 410168-8060 1 Selecting FO 2 Labeling 3 Dimensions 4…" at bounding box center [784, 235] width 625 height 300
drag, startPoint x: 992, startPoint y: 283, endPoint x: 970, endPoint y: 293, distance: 24.2
drag, startPoint x: 970, startPoint y: 293, endPoint x: 908, endPoint y: 265, distance: 68.0
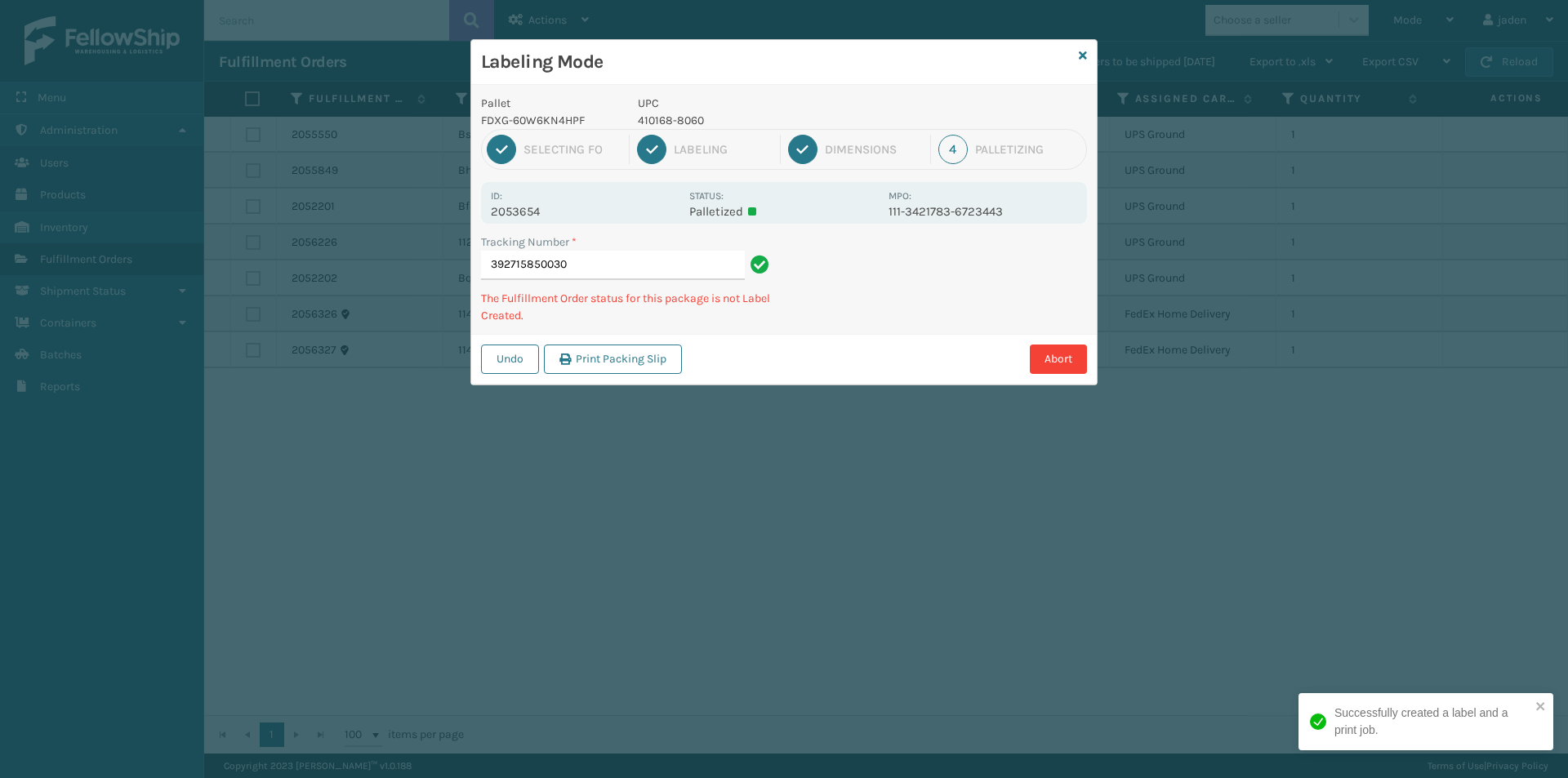
click at [855, 344] on div "Abort" at bounding box center [886, 359] width 400 height 30
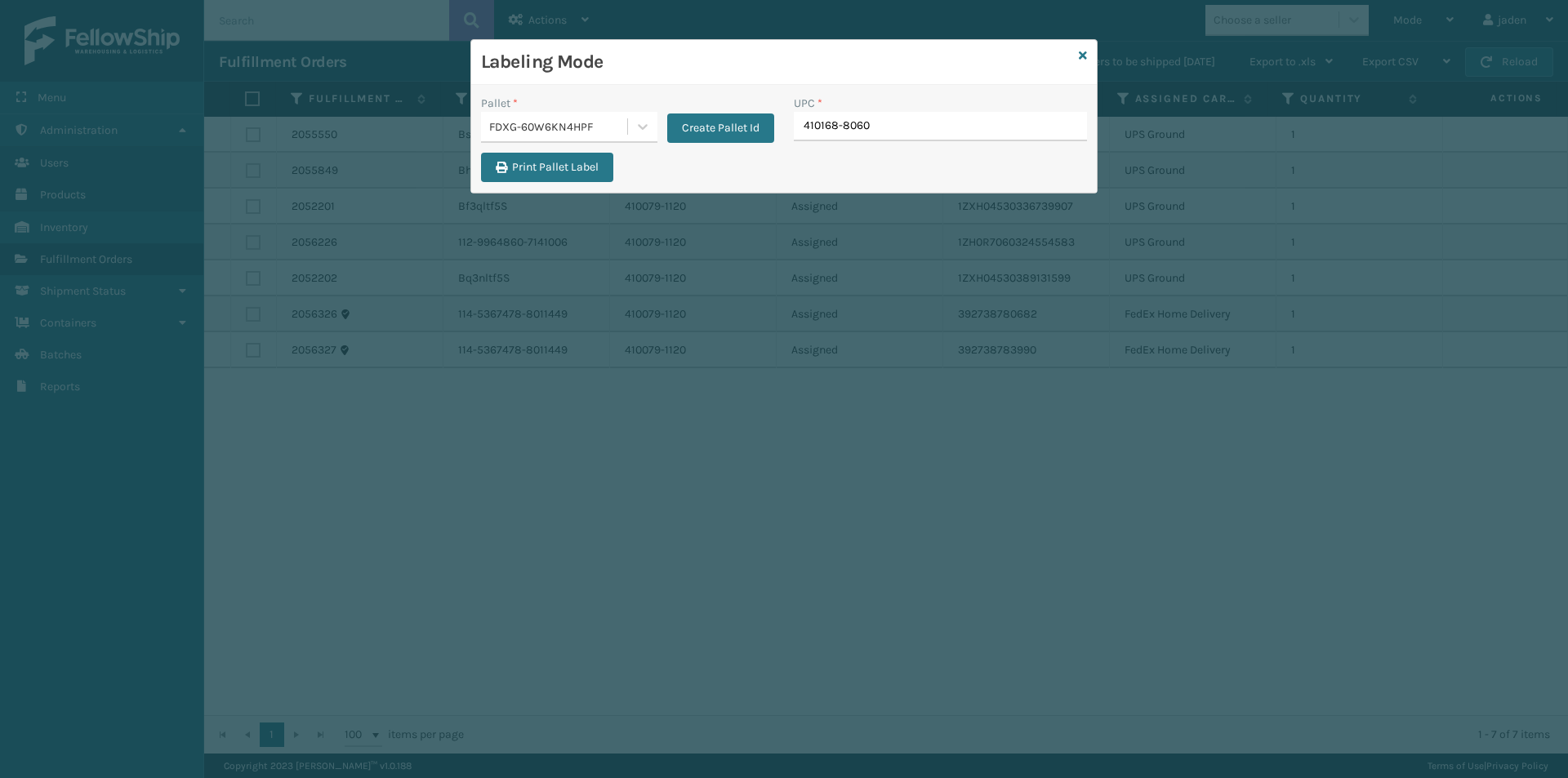
type input "410168-8060"
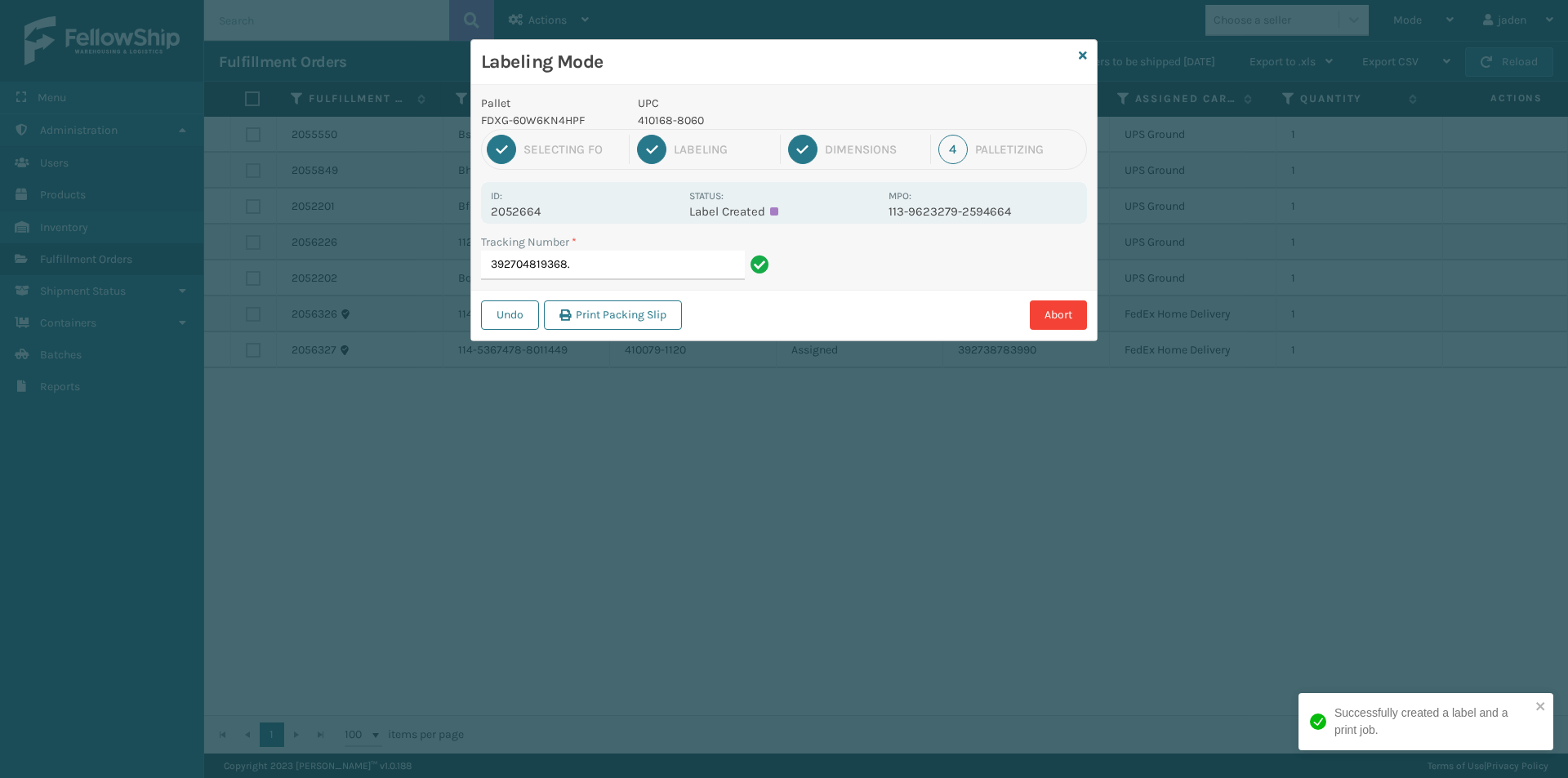
type input "392704819368"
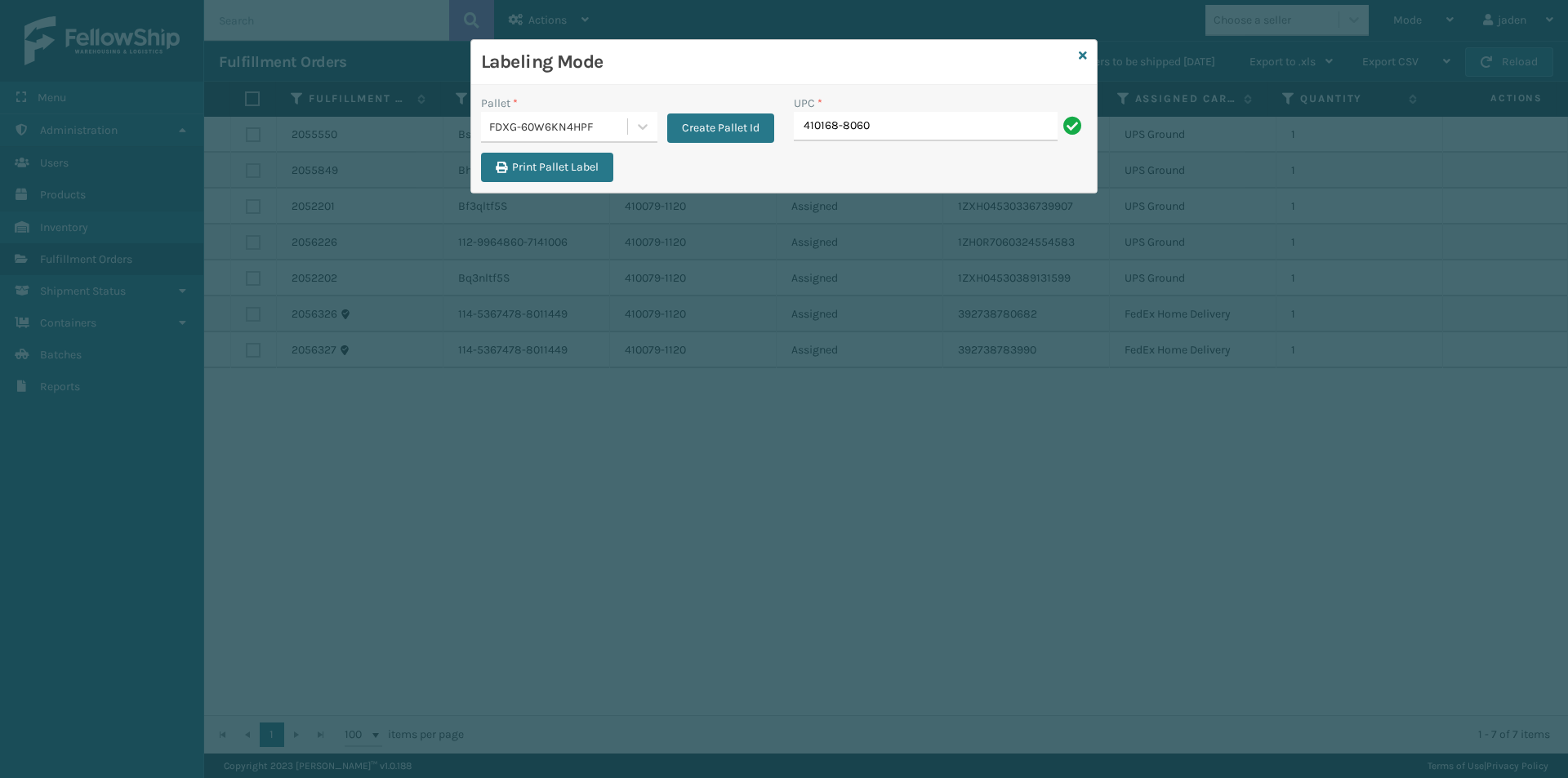
type input "410168-8060"
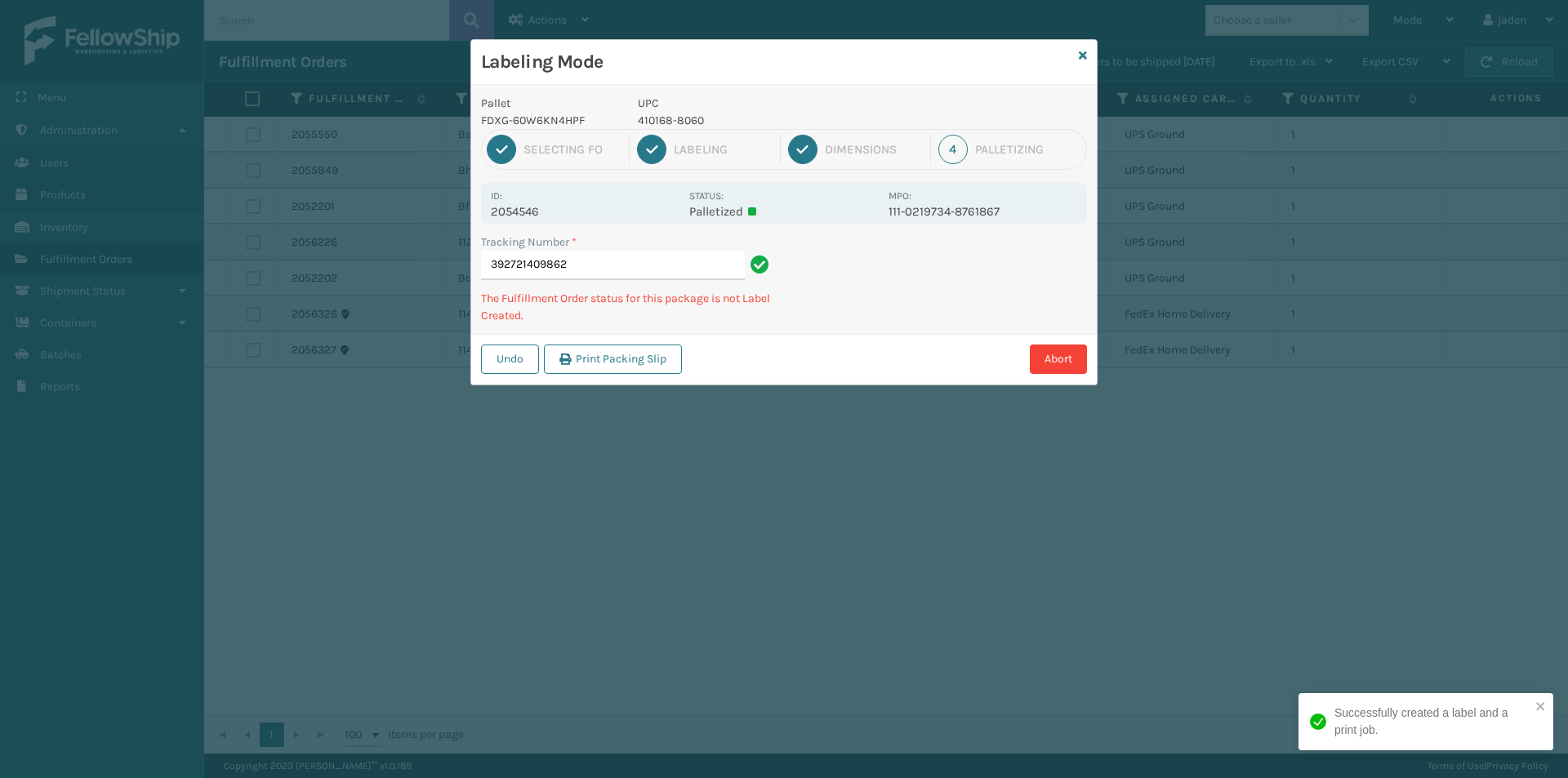
drag, startPoint x: 1000, startPoint y: 254, endPoint x: 911, endPoint y: 283, distance: 93.6
click at [856, 322] on div "Tracking Number * 392721409862 The Fulfillment Order status for this package is…" at bounding box center [784, 284] width 625 height 101
drag, startPoint x: 947, startPoint y: 271, endPoint x: 863, endPoint y: 341, distance: 109.3
drag, startPoint x: 863, startPoint y: 341, endPoint x: 943, endPoint y: 207, distance: 156.1
click at [871, 334] on div "Undo Print Packing Slip Abort" at bounding box center [784, 358] width 625 height 50
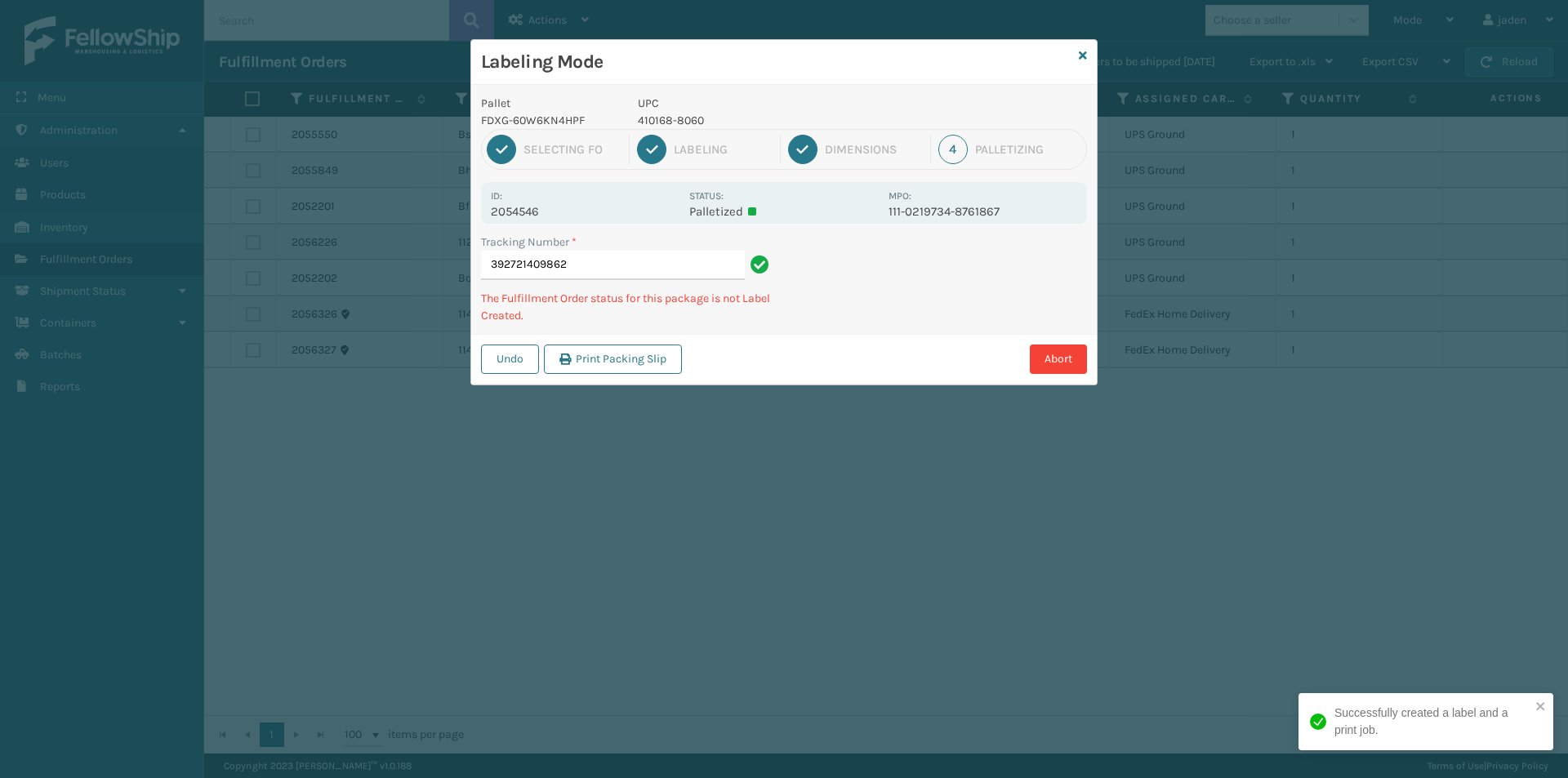
drag, startPoint x: 877, startPoint y: 83, endPoint x: 735, endPoint y: 96, distance: 142.6
click at [698, 79] on div "Labeling Mode" at bounding box center [784, 62] width 625 height 45
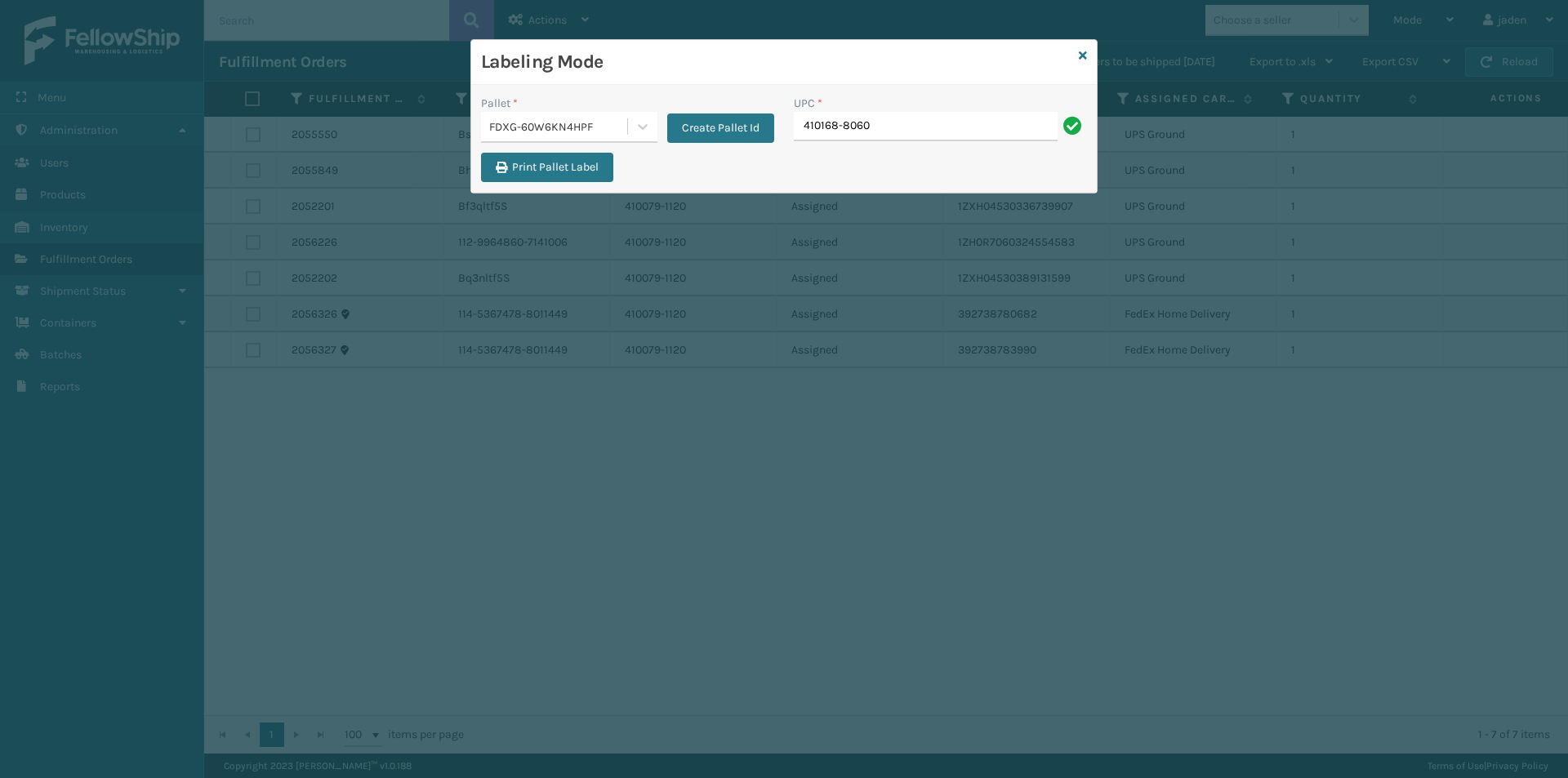
type input "410168-8060"
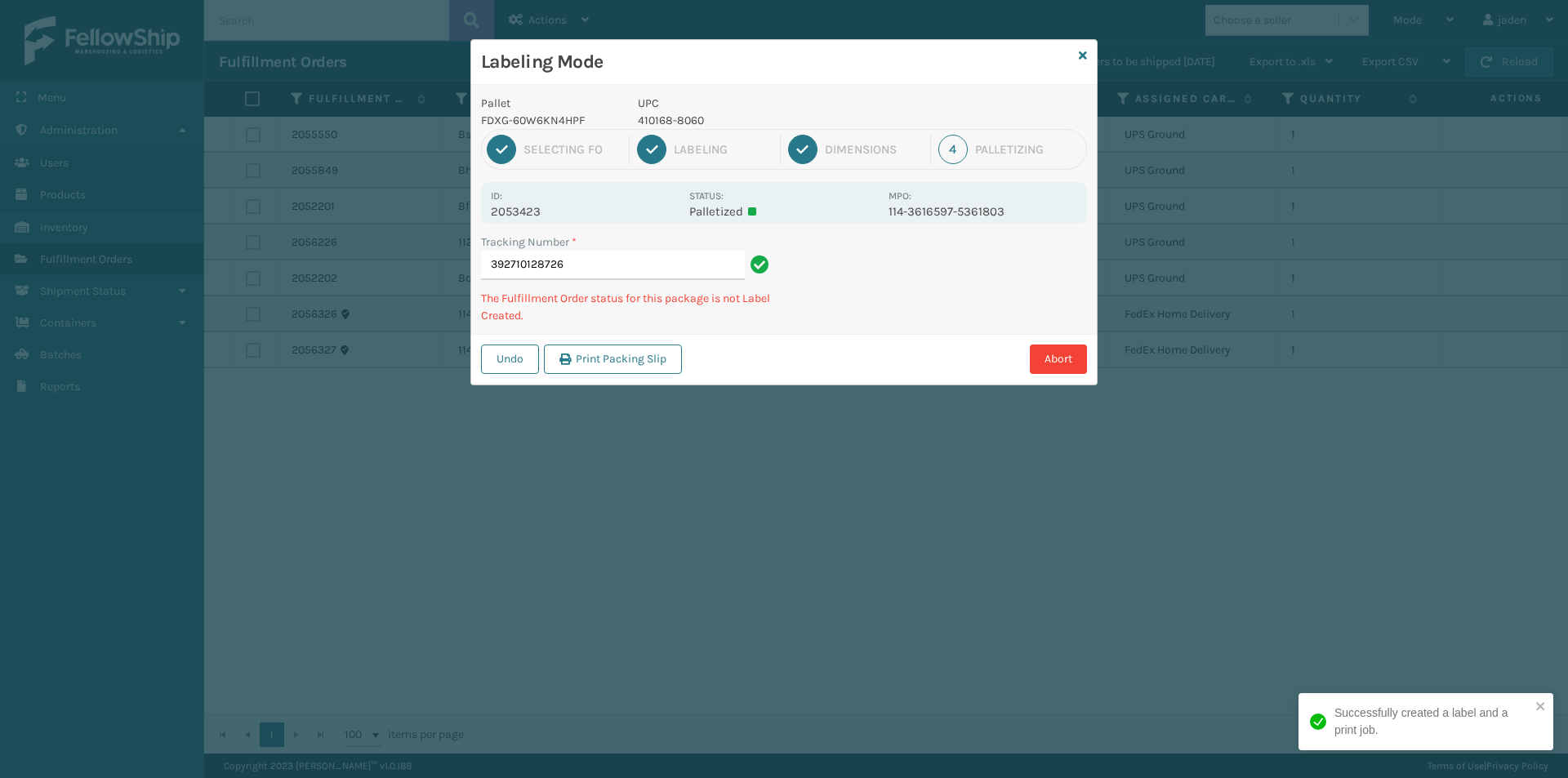
drag, startPoint x: 983, startPoint y: 277, endPoint x: 939, endPoint y: 285, distance: 44.7
click at [840, 347] on div "Abort" at bounding box center [886, 359] width 400 height 30
drag, startPoint x: 936, startPoint y: 285, endPoint x: 954, endPoint y: 270, distance: 23.4
click at [823, 336] on div "Undo Print Packing Slip Abort" at bounding box center [784, 358] width 625 height 50
drag, startPoint x: 954, startPoint y: 270, endPoint x: 917, endPoint y: 279, distance: 38.1
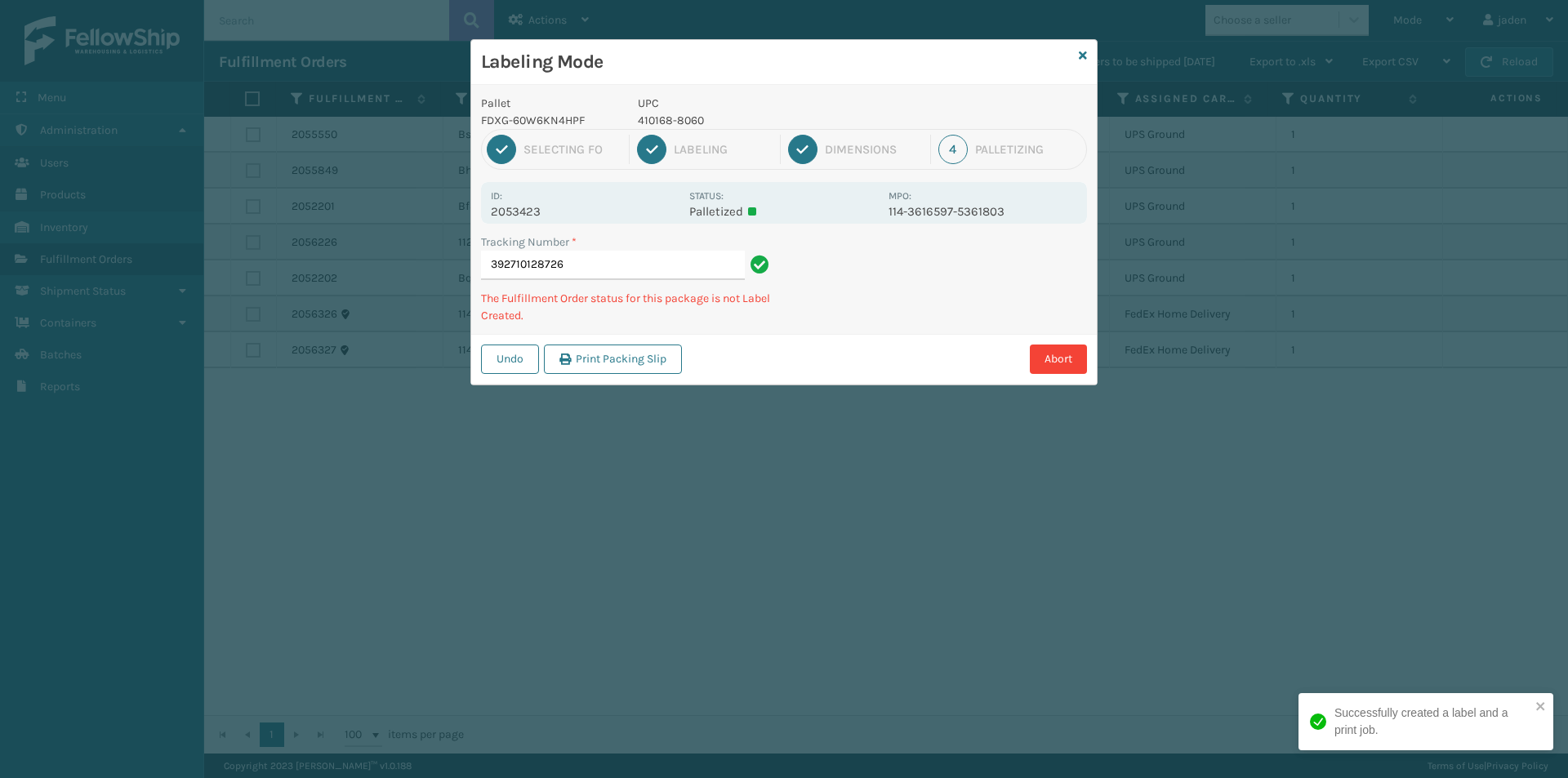
drag, startPoint x: 917, startPoint y: 279, endPoint x: 844, endPoint y: 338, distance: 93.9
click at [844, 338] on div "Labeling Mode Pallet FDXG-60W6KN4HPF UPC 410168-8060 1 Selecting FO 2 Labeling …" at bounding box center [784, 389] width 1568 height 778
drag, startPoint x: 938, startPoint y: 287, endPoint x: 885, endPoint y: 305, distance: 56.0
drag, startPoint x: 885, startPoint y: 305, endPoint x: 1063, endPoint y: 251, distance: 186.0
click at [892, 311] on div "Pallet FDXG-60W6KN4HPF UPC 410168-8060 1 Selecting FO 2 Labeling 3 Dimensions 4…" at bounding box center [784, 235] width 625 height 300
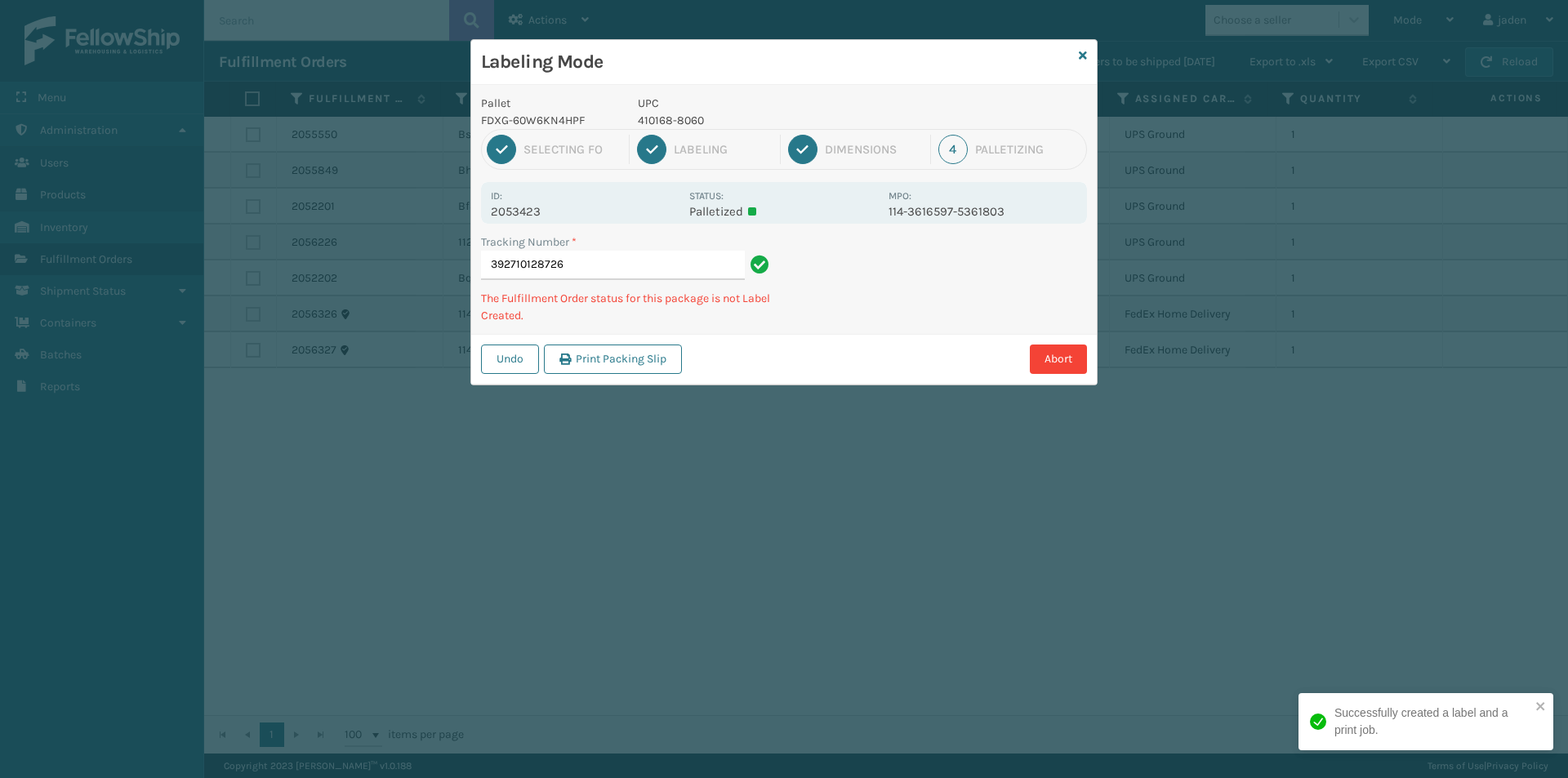
drag, startPoint x: 1063, startPoint y: 251, endPoint x: 1037, endPoint y: 257, distance: 26.7
drag, startPoint x: 1037, startPoint y: 257, endPoint x: 1095, endPoint y: 230, distance: 64.0
click at [991, 292] on div "Pallet FDXG-60W6KN4HPF UPC 410168-8060 1 Selecting FO 2 Labeling 3 Dimensions 4…" at bounding box center [784, 235] width 625 height 300
click at [1089, 59] on div "Labeling Mode" at bounding box center [784, 62] width 625 height 45
click at [1082, 58] on icon at bounding box center [1082, 55] width 8 height 11
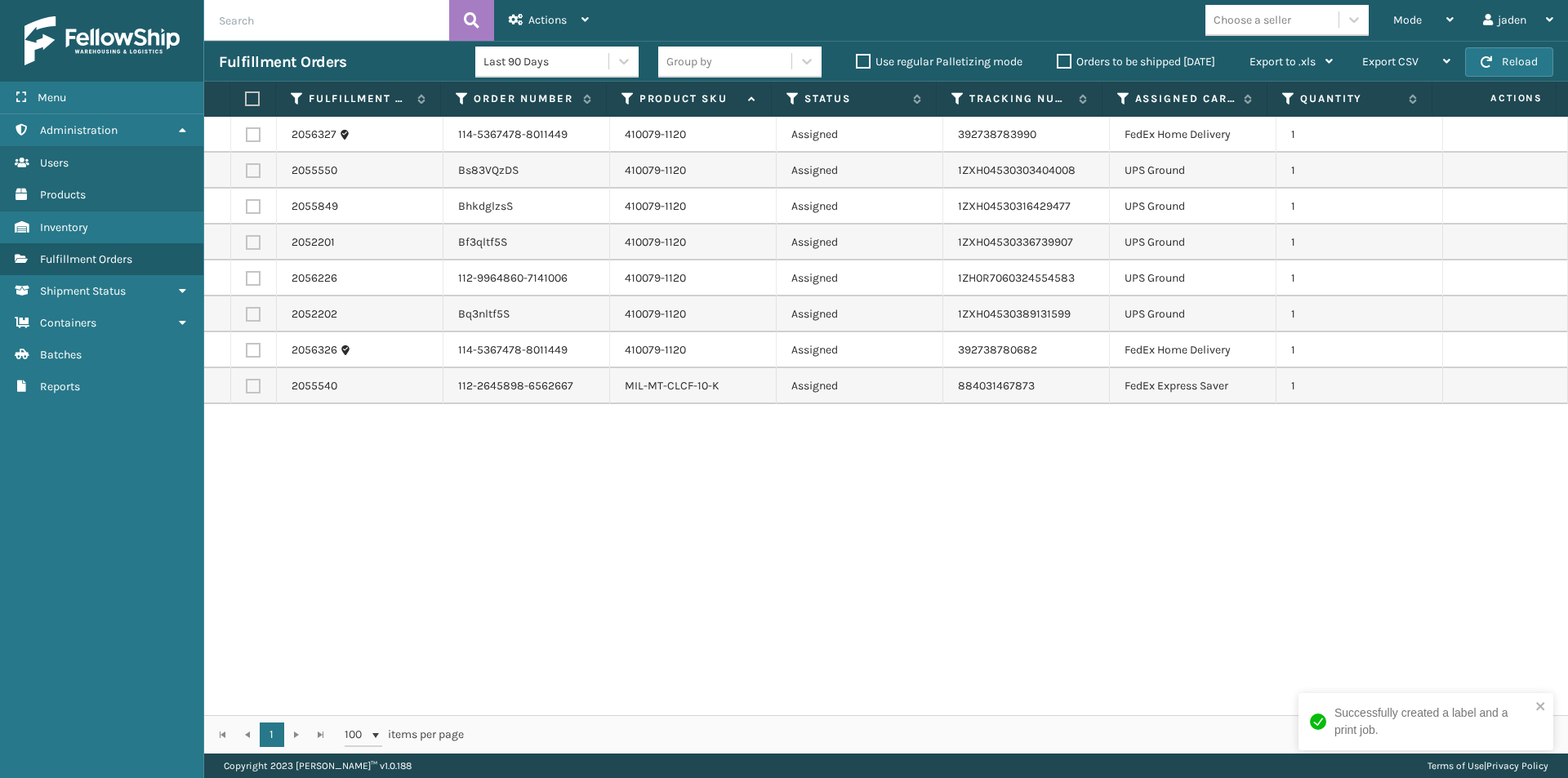
drag, startPoint x: 1065, startPoint y: 544, endPoint x: 604, endPoint y: 546, distance: 461.0
click at [604, 546] on div "2056327 114-5367478-8011449 410079-1120 Assigned 392738783990 FedEx Home Delive…" at bounding box center [886, 415] width 1364 height 598
click at [1410, 18] on span "Mode" at bounding box center [1407, 20] width 29 height 14
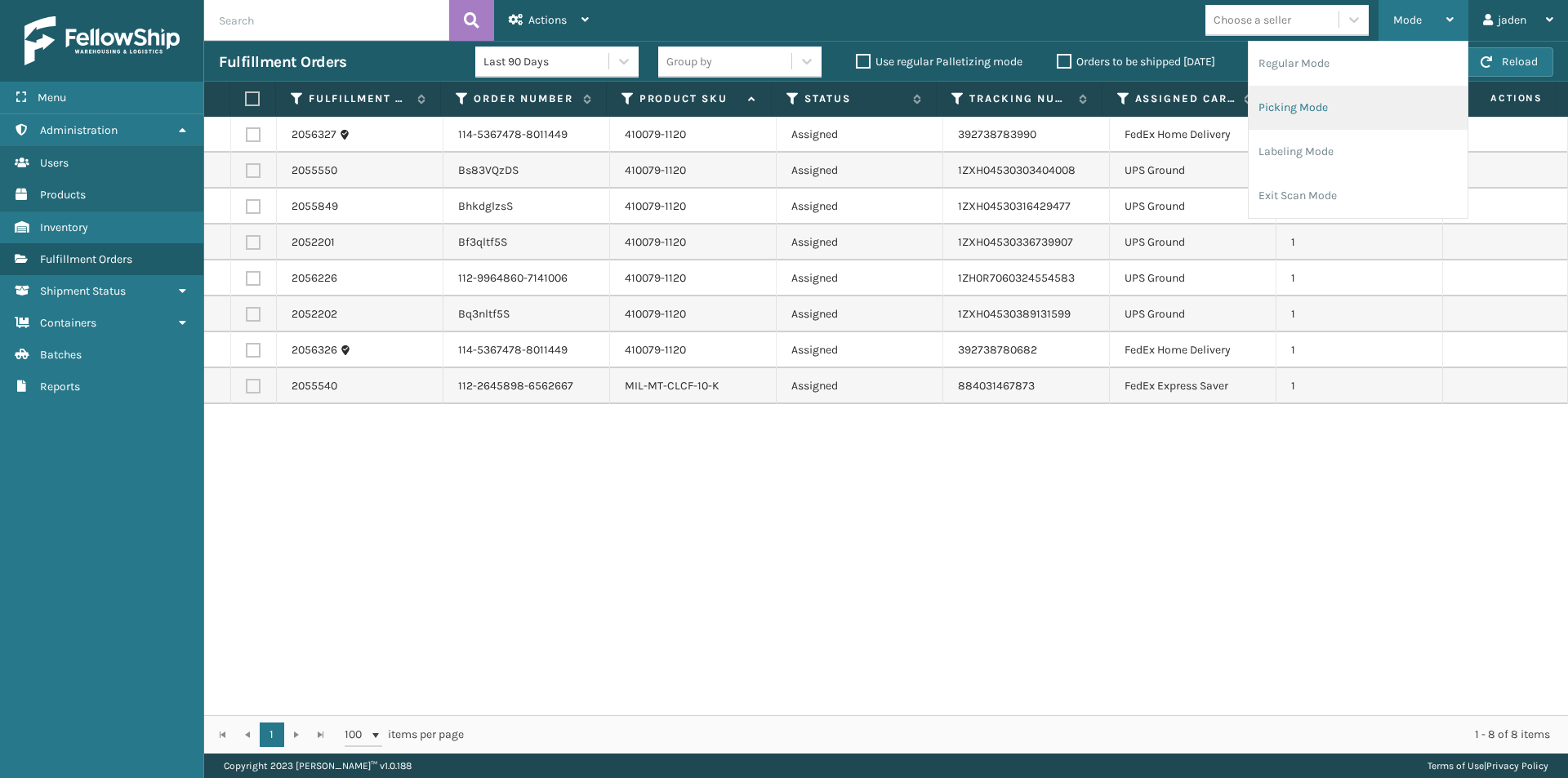
click at [1342, 127] on li "Picking Mode" at bounding box center [1358, 108] width 219 height 44
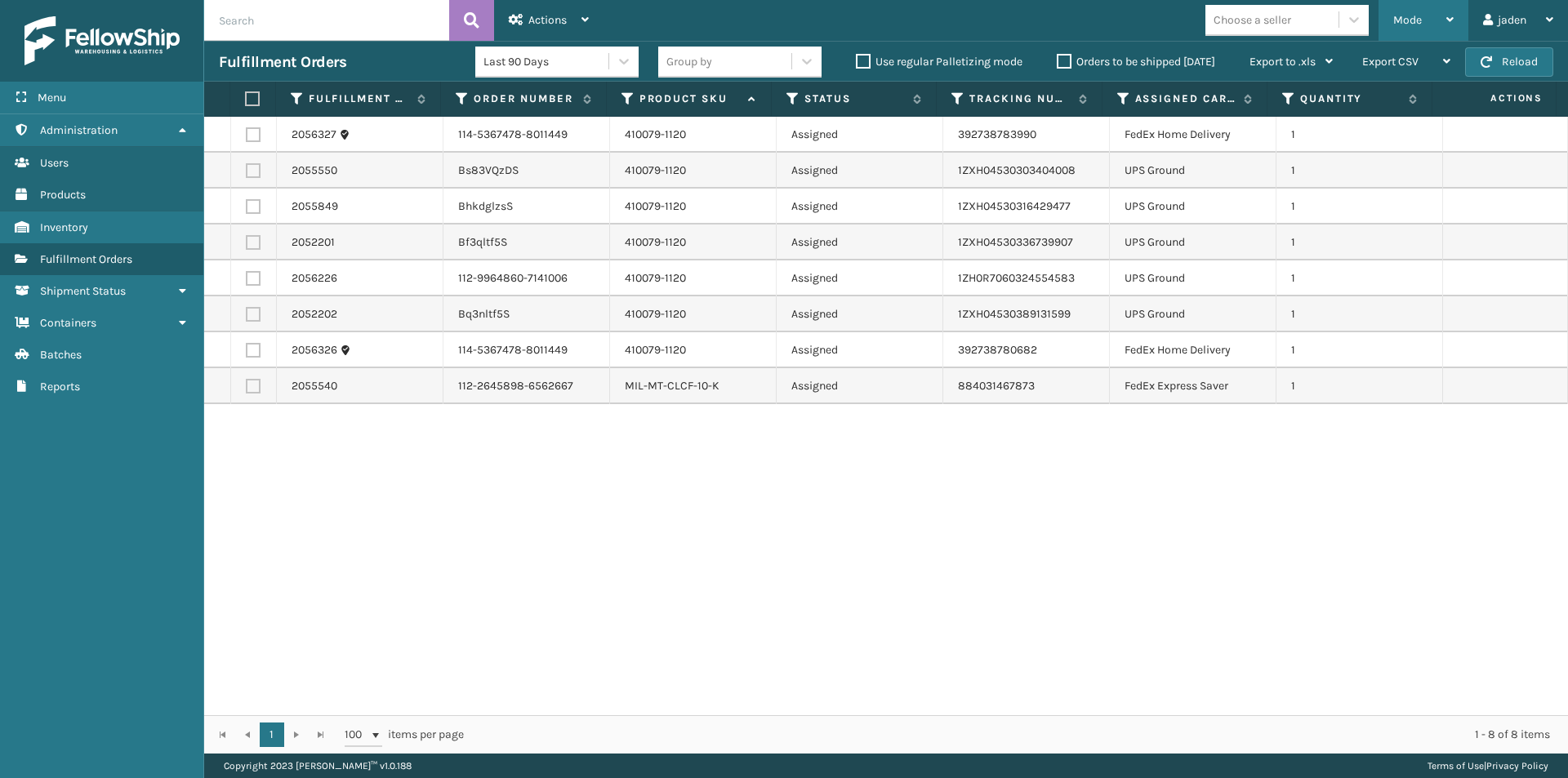
click at [1419, 7] on div "Mode" at bounding box center [1423, 20] width 60 height 41
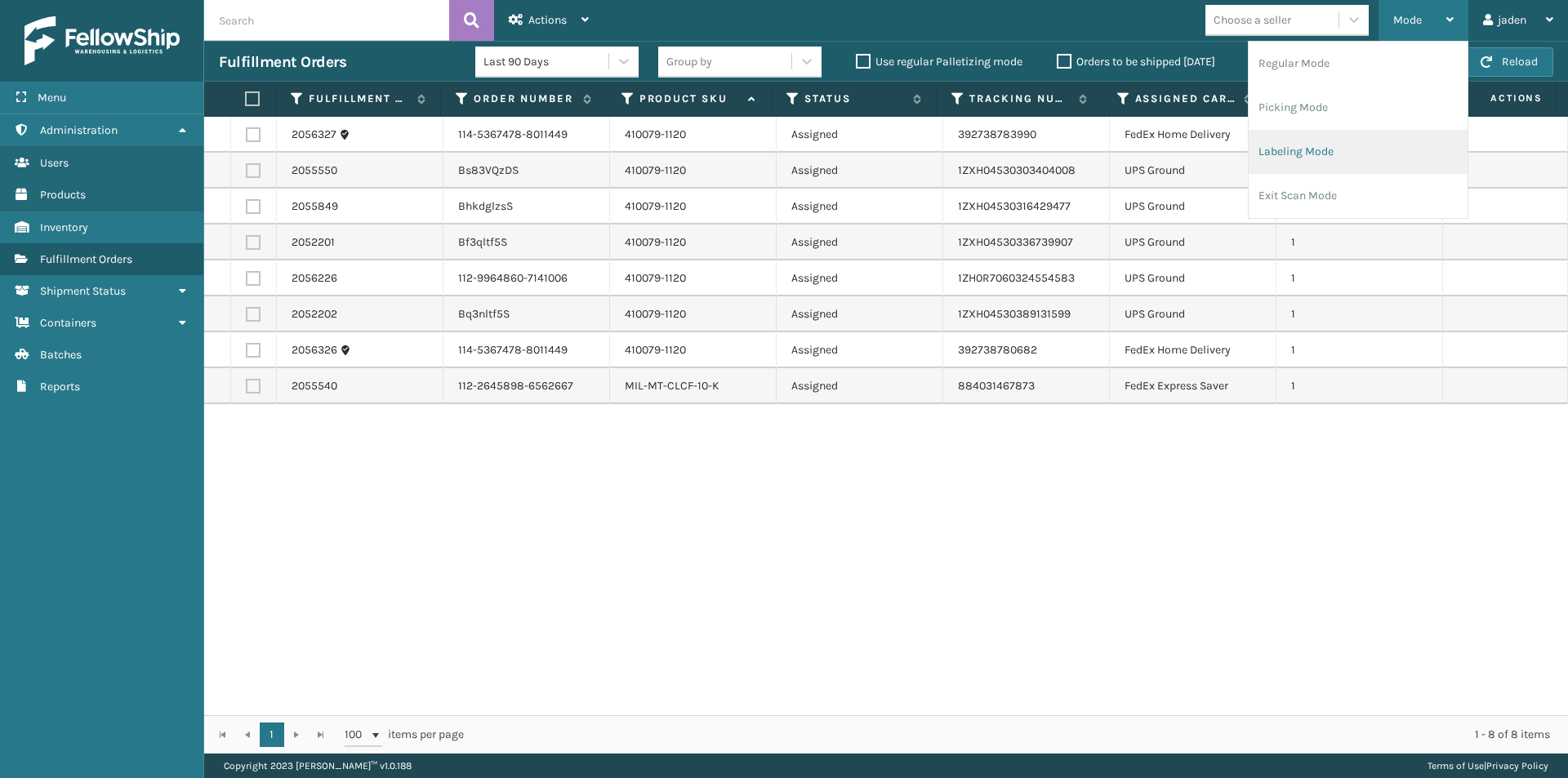
click at [1346, 140] on li "Labeling Mode" at bounding box center [1358, 152] width 219 height 44
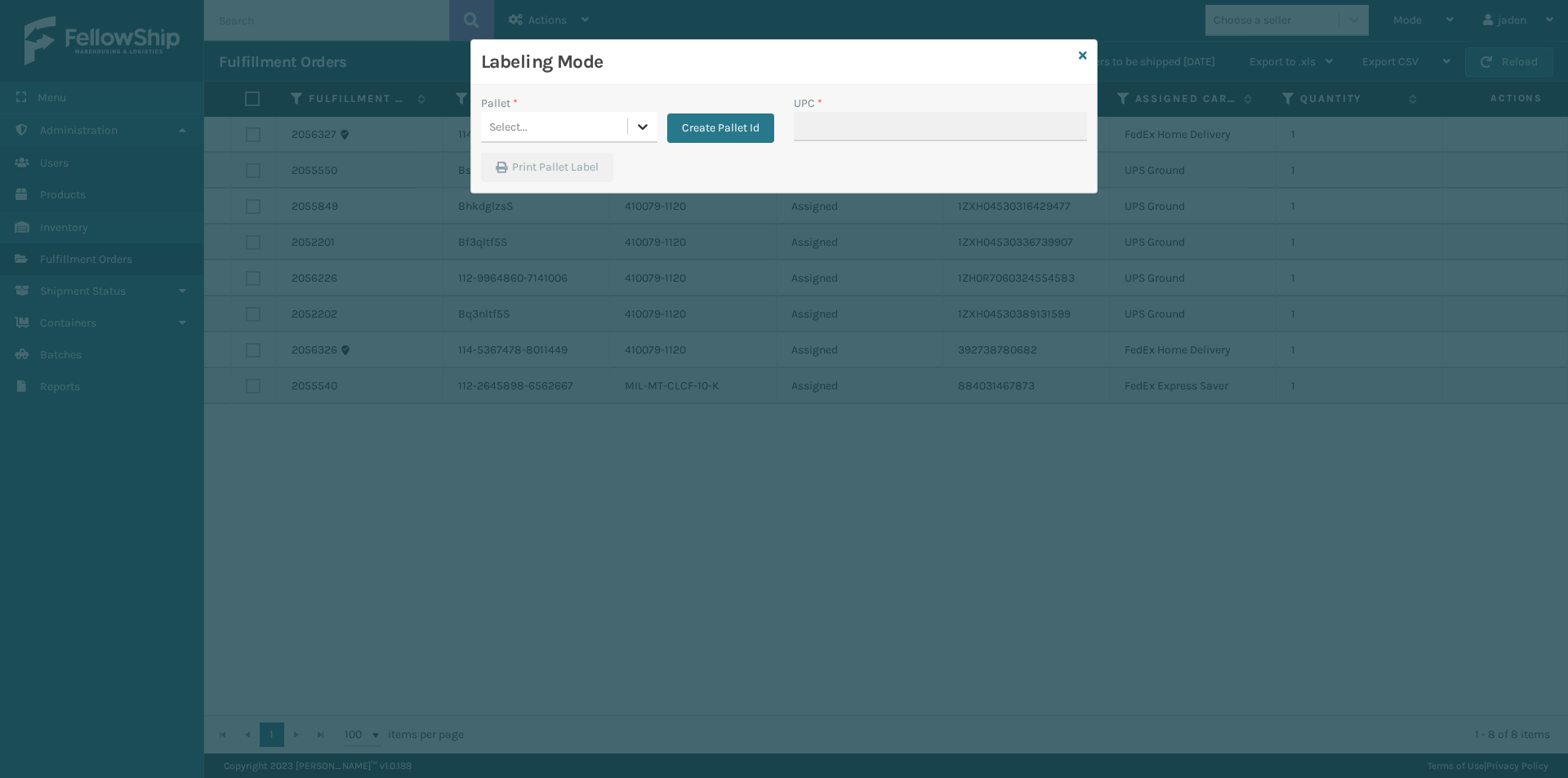
click at [650, 123] on icon at bounding box center [642, 126] width 17 height 17
click at [547, 166] on div "FDXG-60W6KN4HPF" at bounding box center [569, 167] width 176 height 30
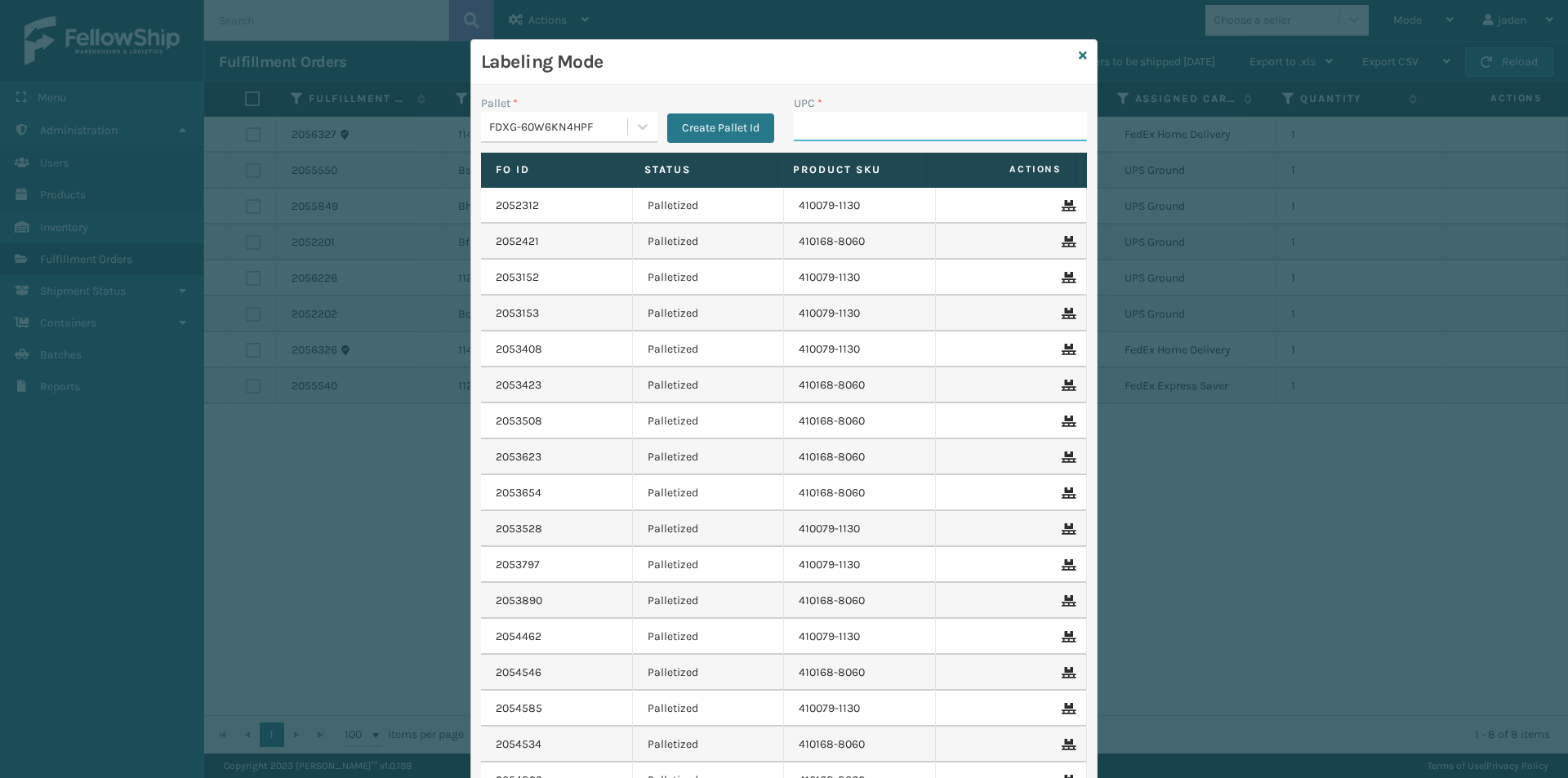
click at [837, 137] on input "UPC *" at bounding box center [940, 127] width 293 height 30
type input "4100749-1120"
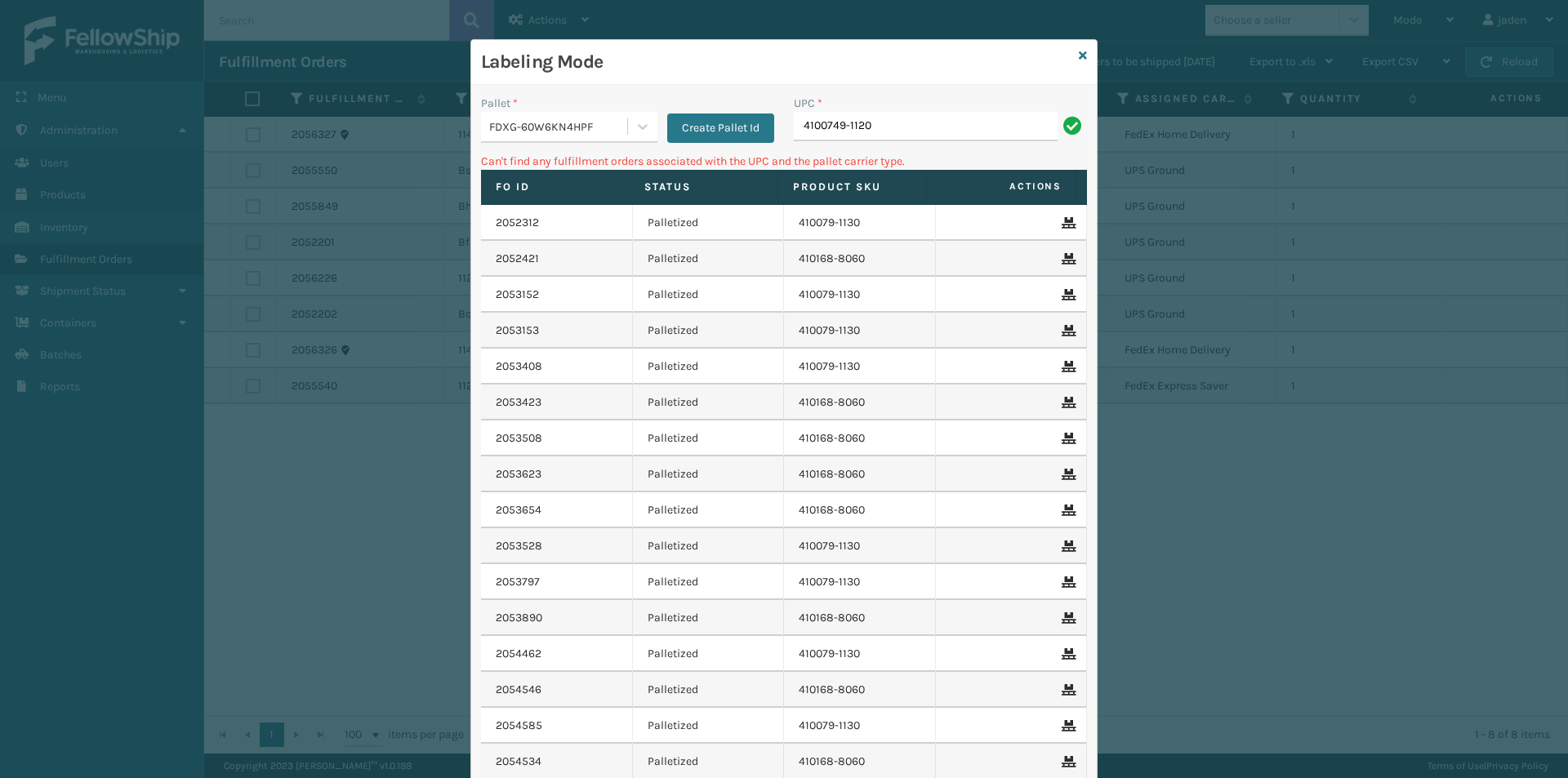
click at [813, 134] on input "4100749-1120" at bounding box center [925, 127] width 264 height 30
click at [833, 130] on input "4100749-1120" at bounding box center [925, 127] width 264 height 30
type input "410079-1120"
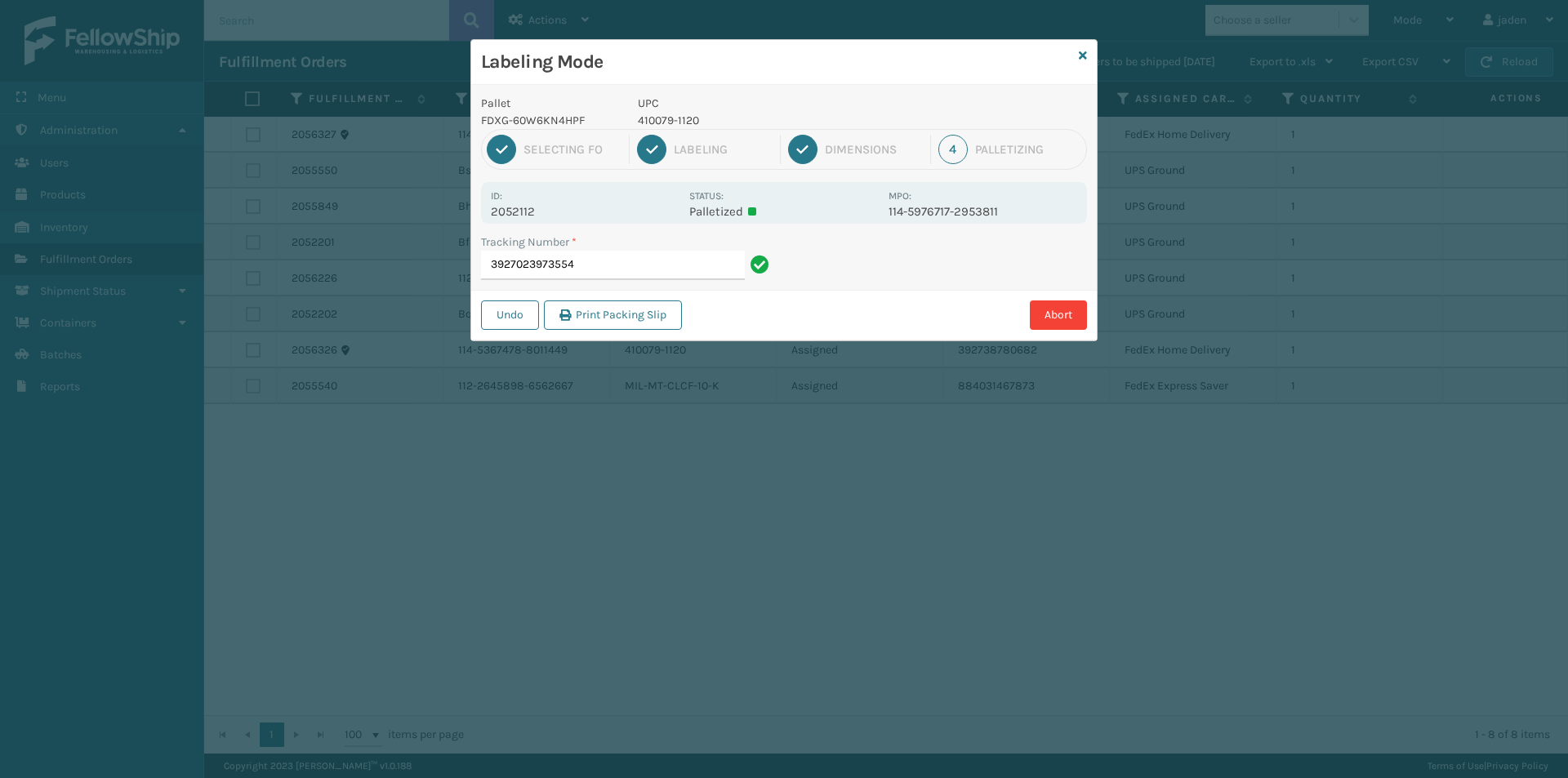
type input "39270239735544"
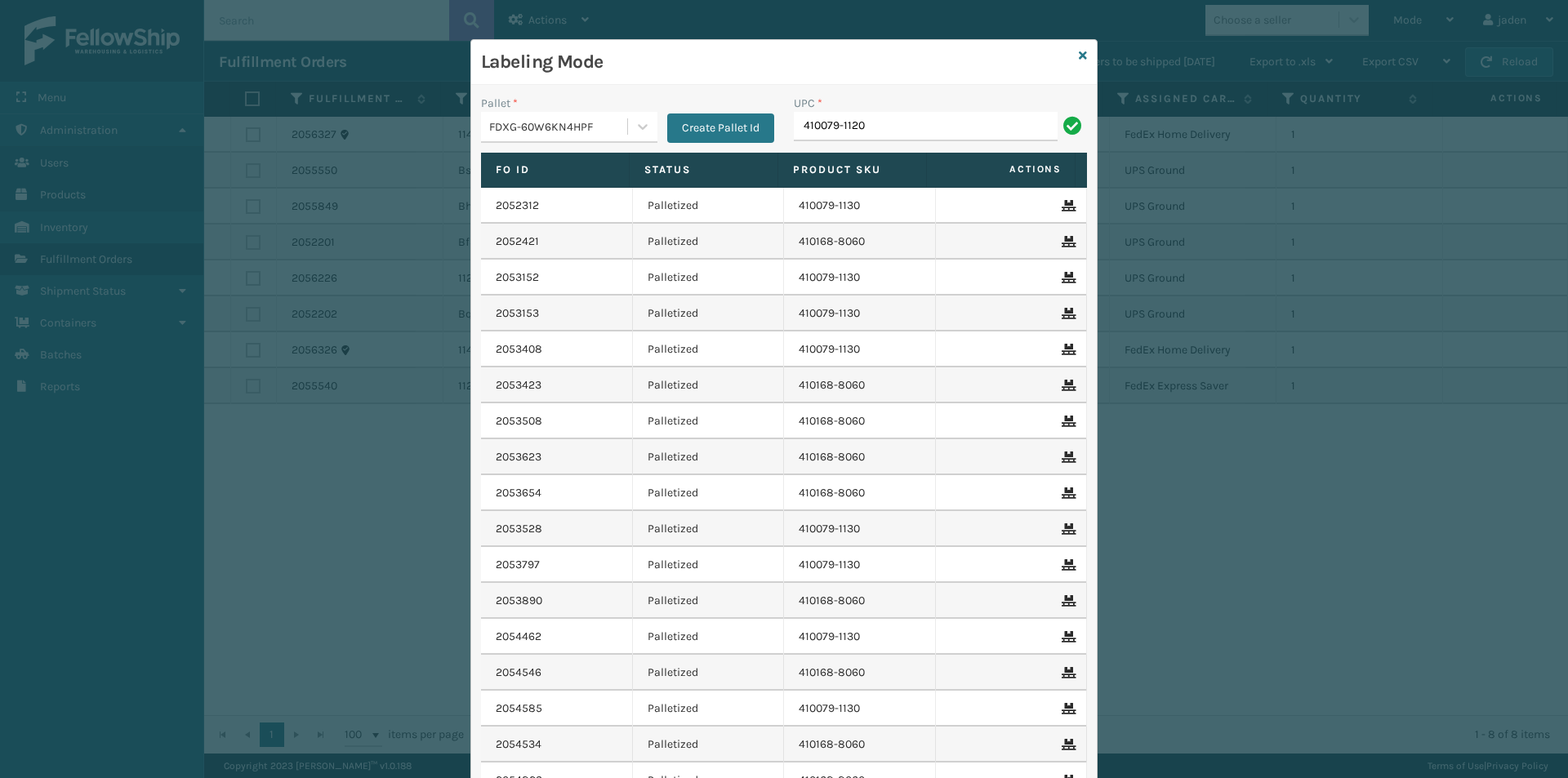
type input "410079-1120"
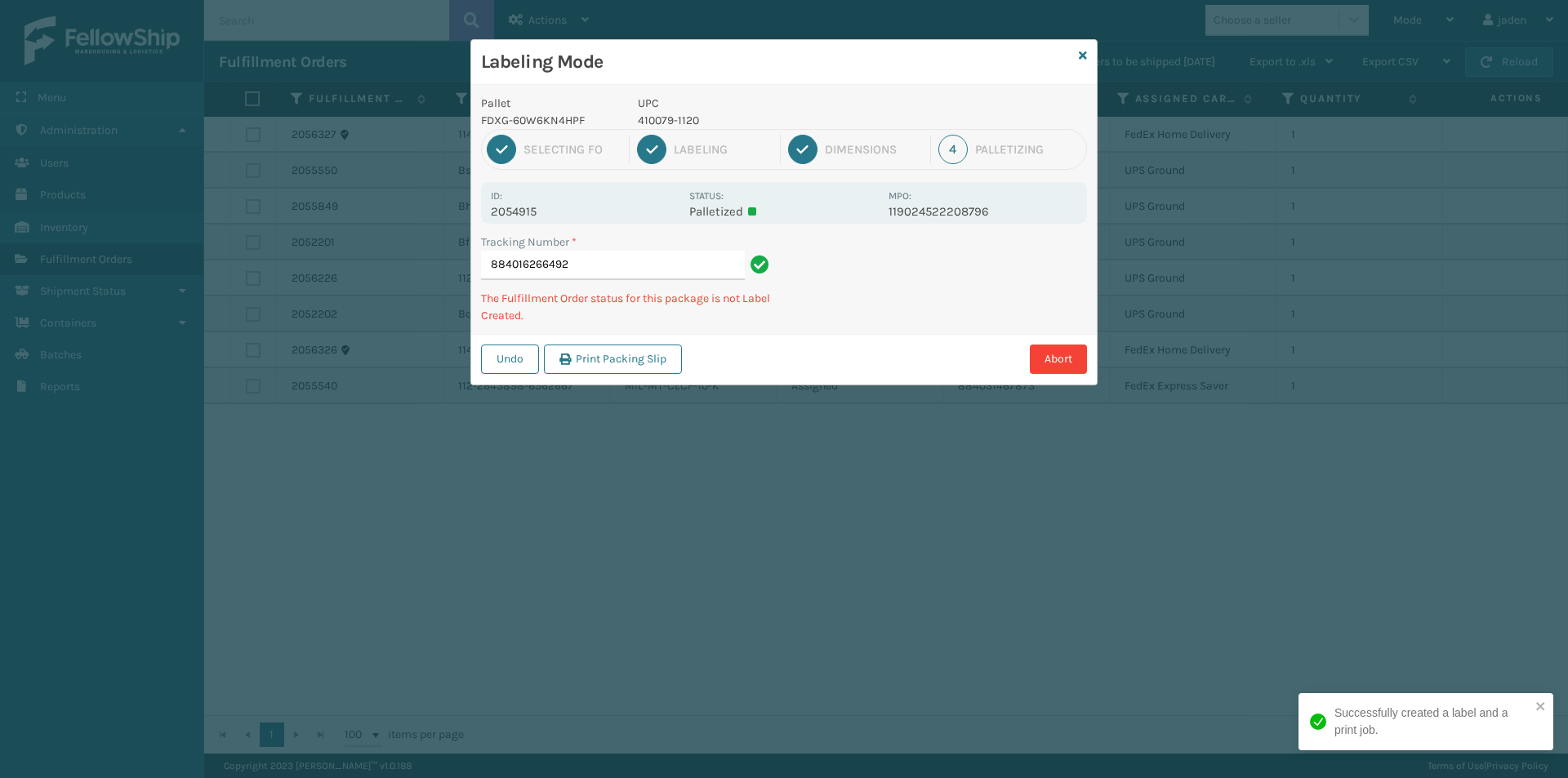
type input "8840162664924"
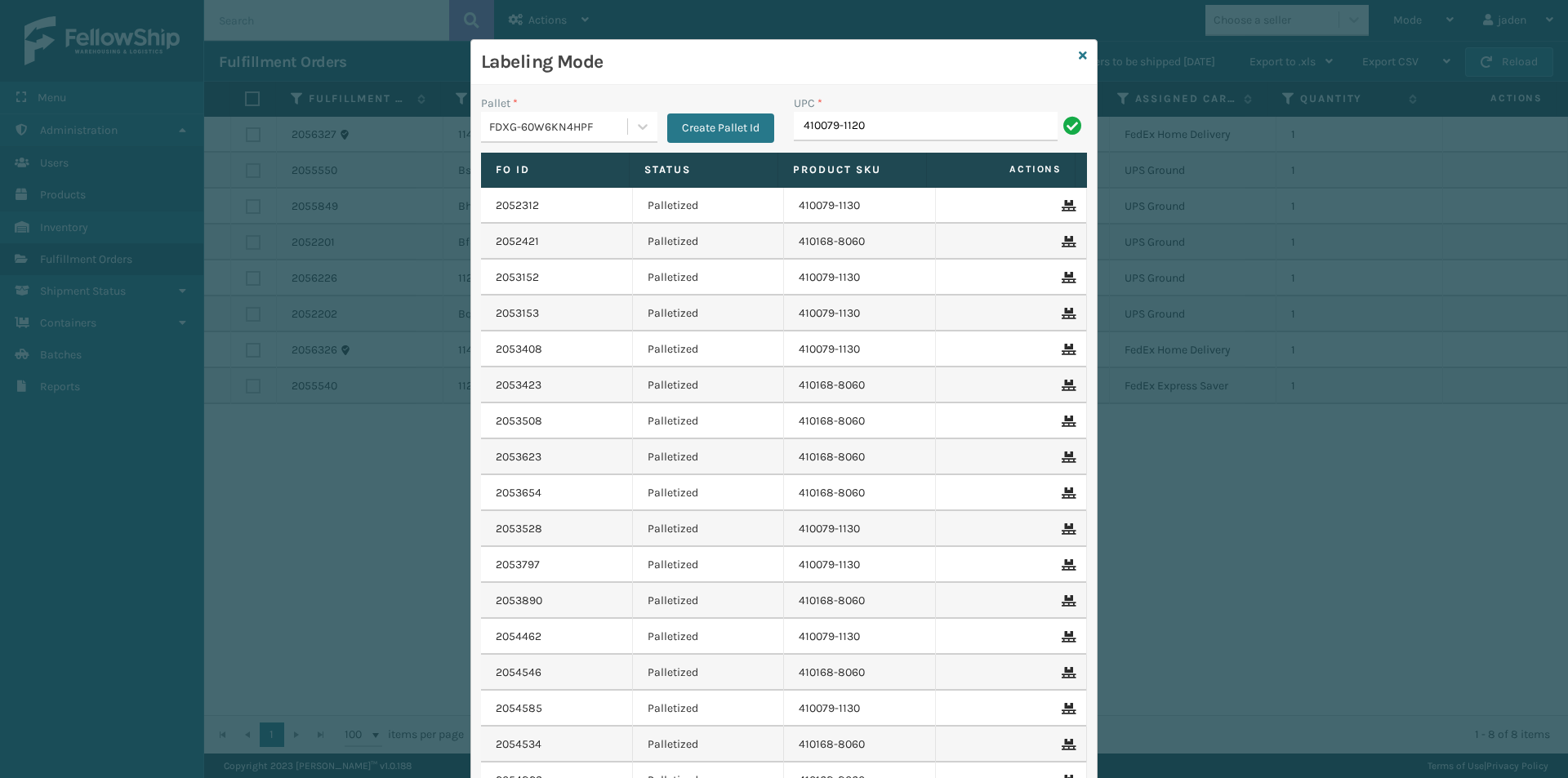
type input "410079-1120"
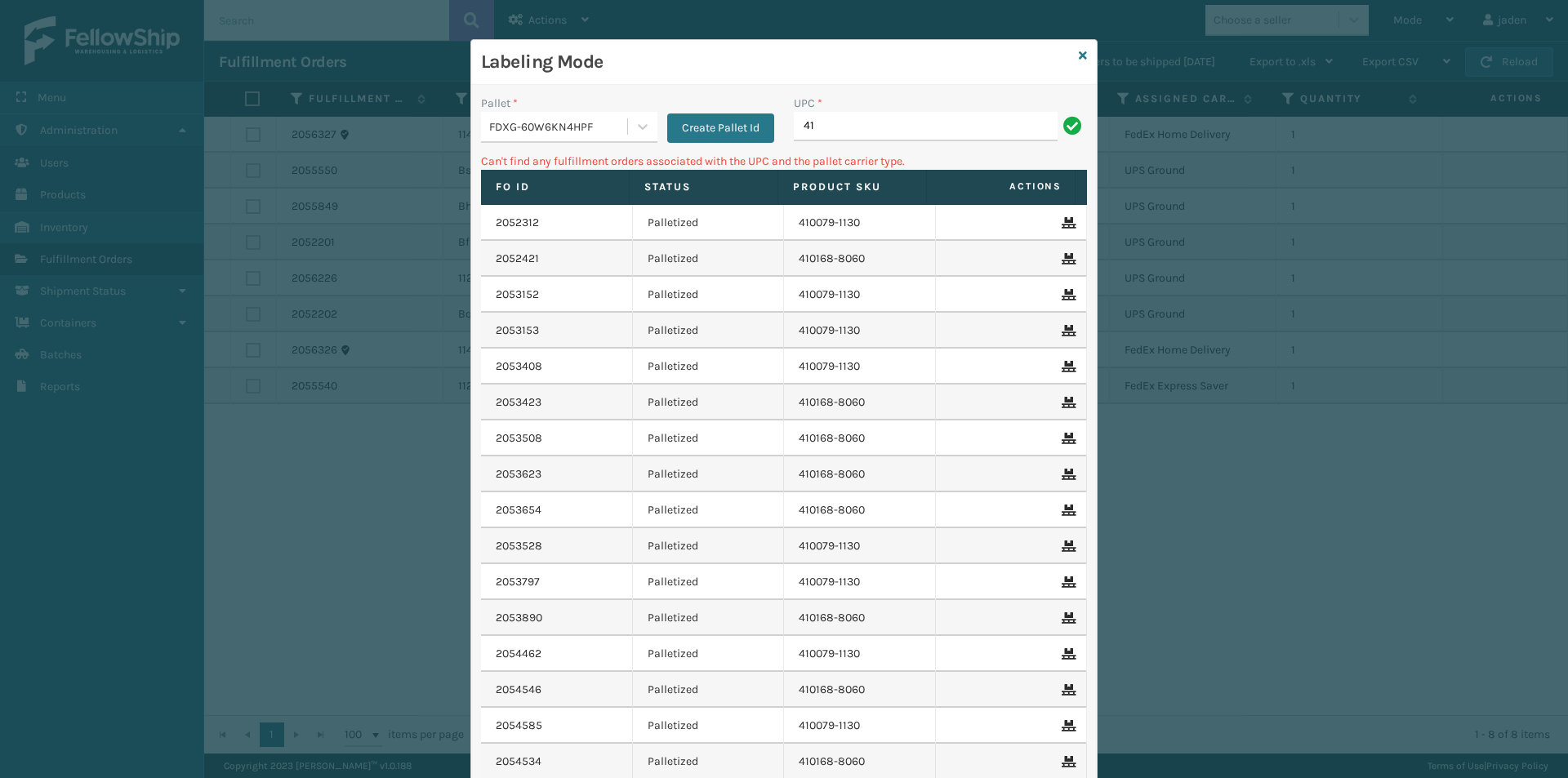
type input "4"
type input "410168-8060"
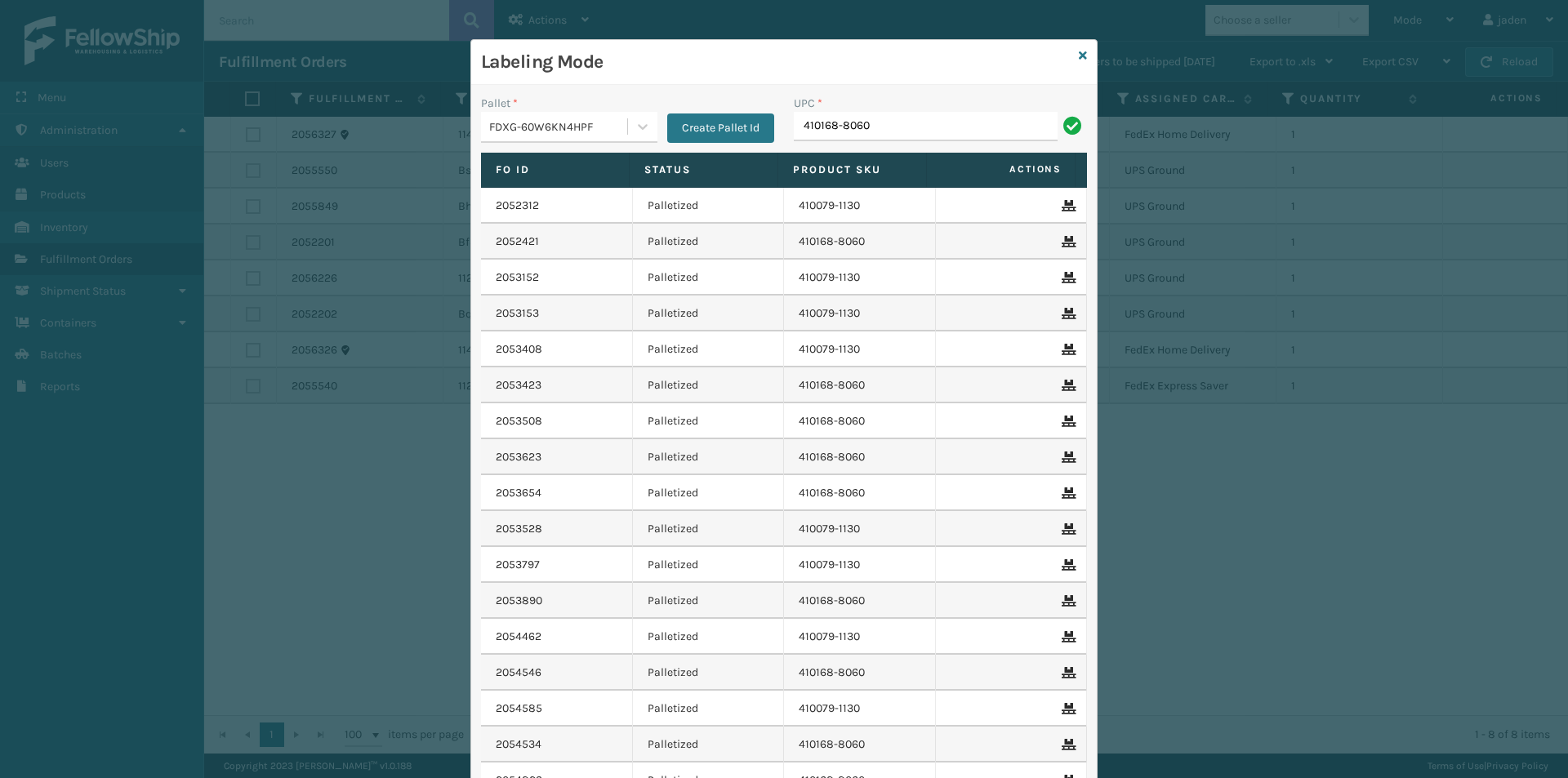
type input "410168-8060"
click at [1078, 53] on icon at bounding box center [1082, 55] width 8 height 11
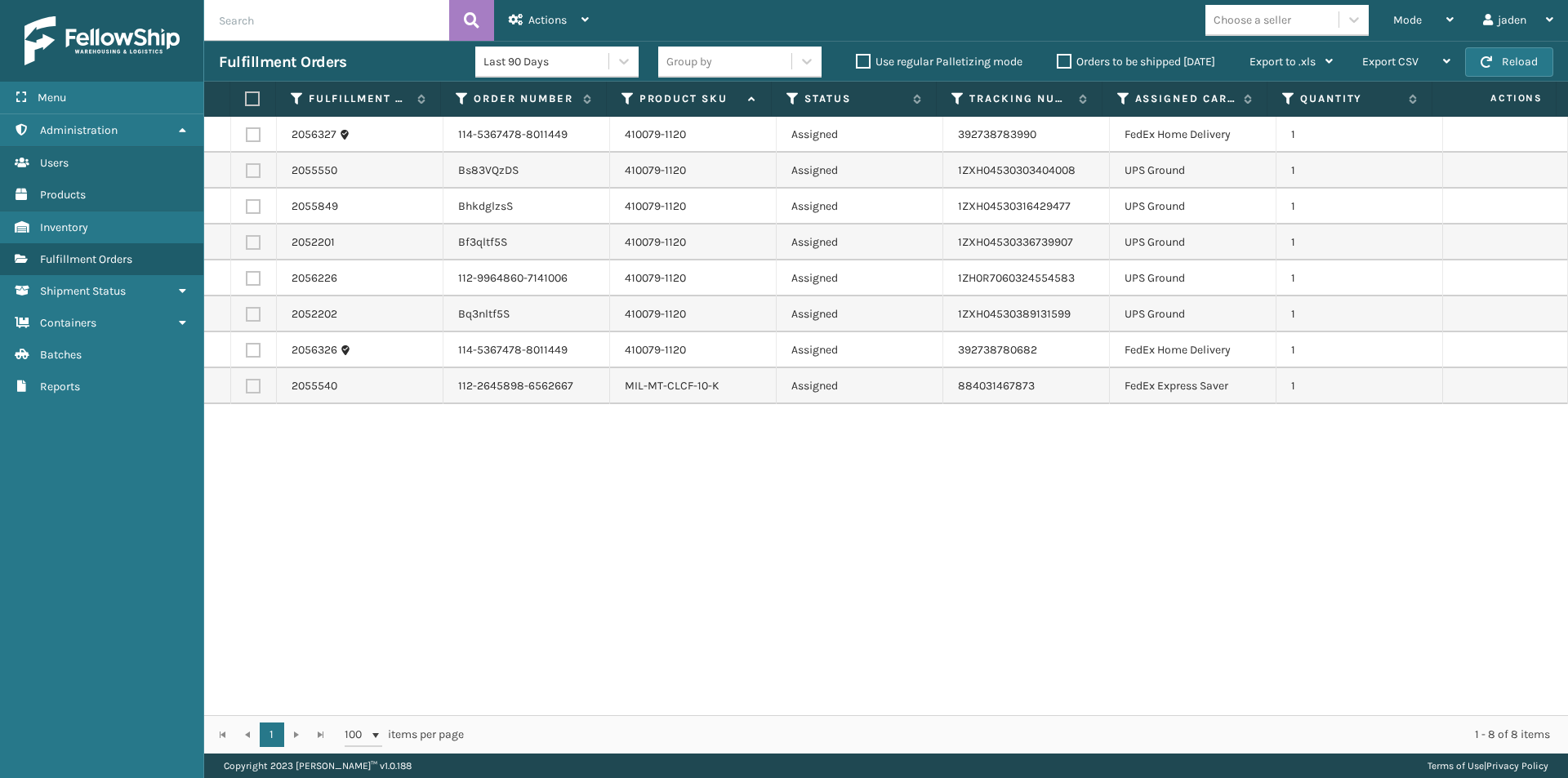
drag, startPoint x: 1291, startPoint y: 487, endPoint x: 1014, endPoint y: 563, distance: 287.2
click at [1014, 563] on div "2056327 114-5367478-8011449 410079-1120 Assigned 392738783990 FedEx Home Delive…" at bounding box center [886, 415] width 1364 height 598
click at [1530, 60] on button "Reload" at bounding box center [1508, 62] width 88 height 30
click at [1408, 5] on div "Mode" at bounding box center [1423, 20] width 60 height 41
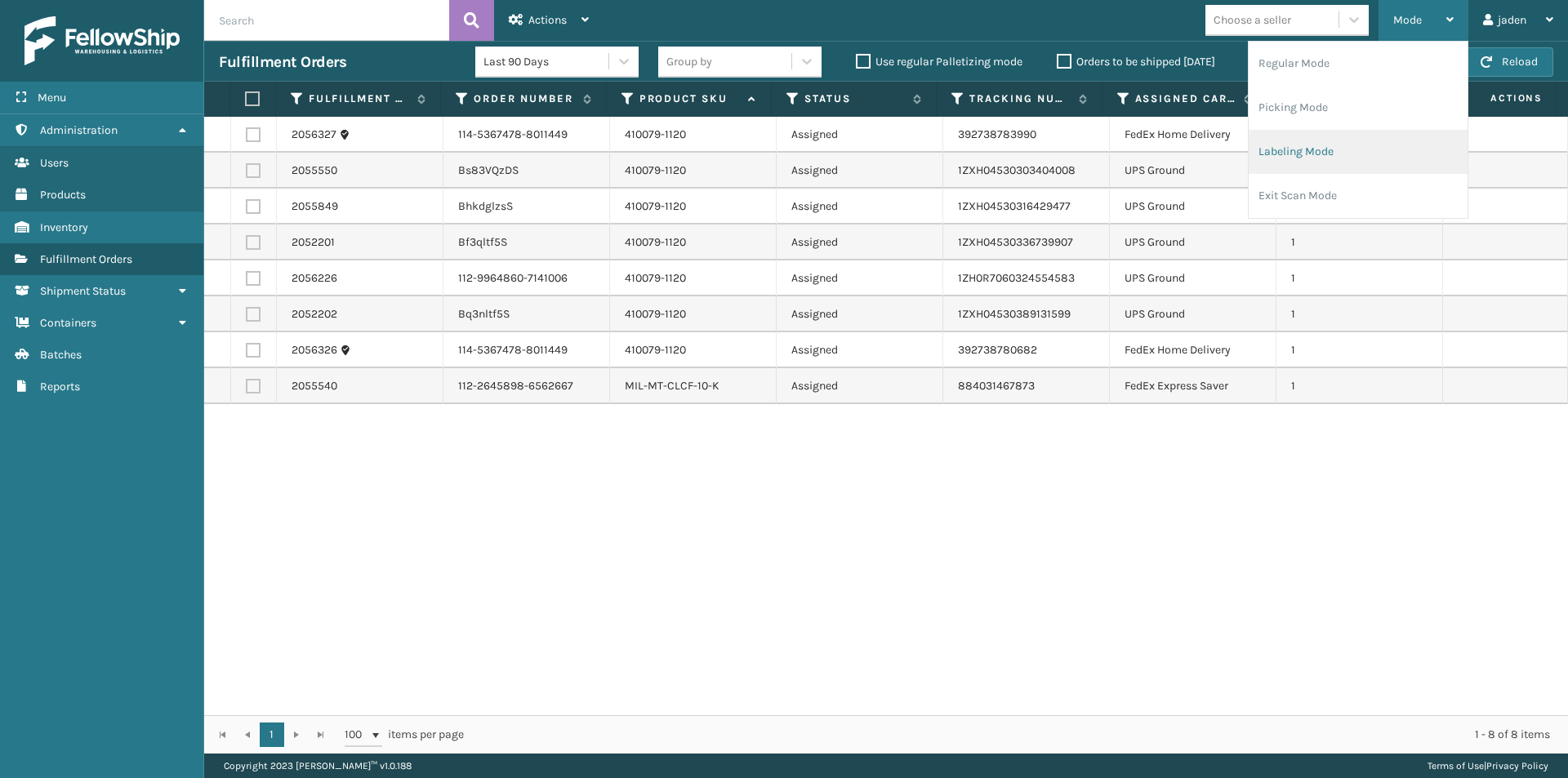
click at [1291, 144] on li "Labeling Mode" at bounding box center [1358, 152] width 219 height 44
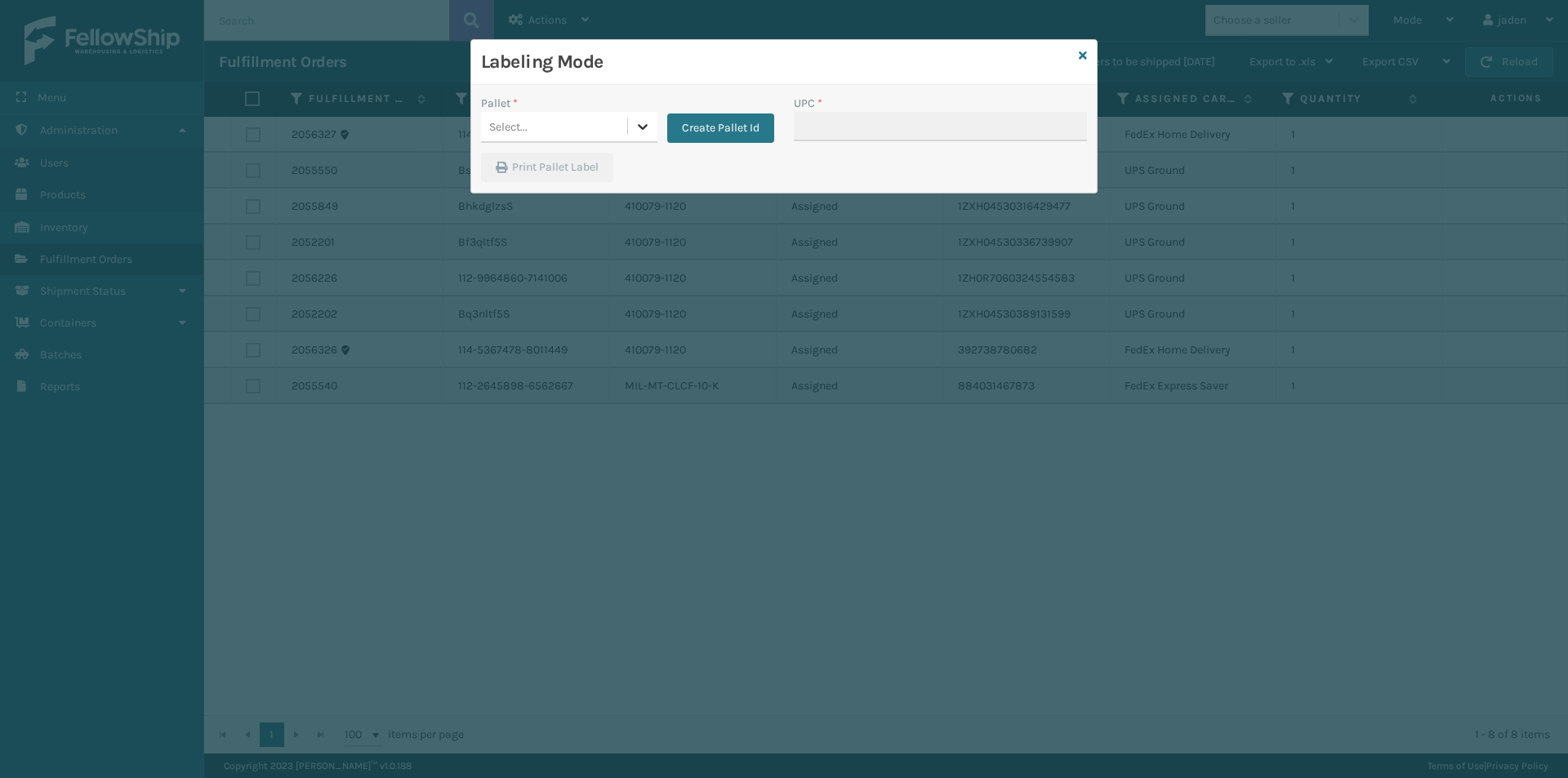
click at [645, 131] on icon at bounding box center [642, 126] width 17 height 17
click at [555, 165] on div "FDXG-60W6KN4HPF" at bounding box center [569, 167] width 176 height 30
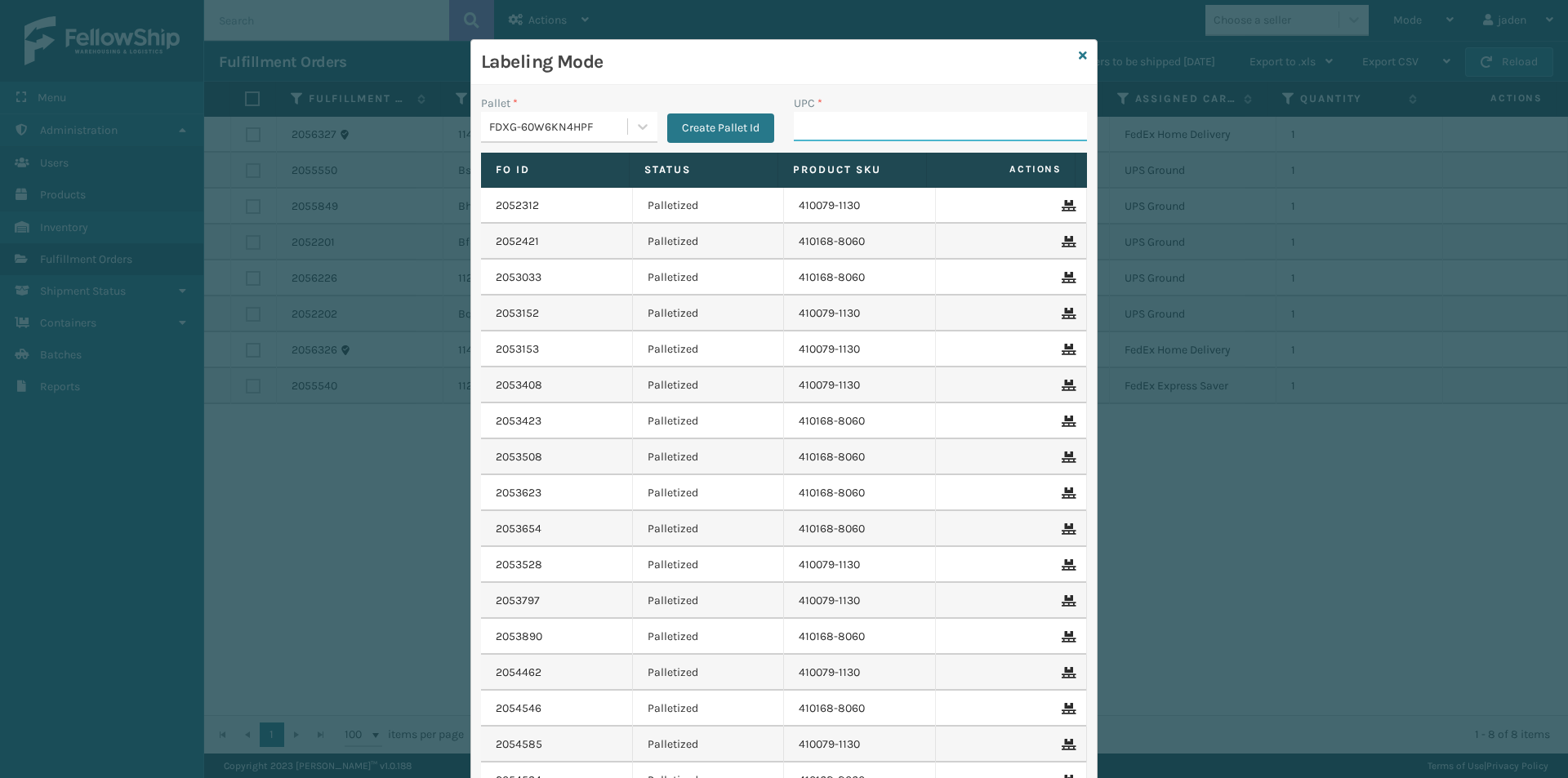
paste input "410168-8060"
type input "410168-8060"
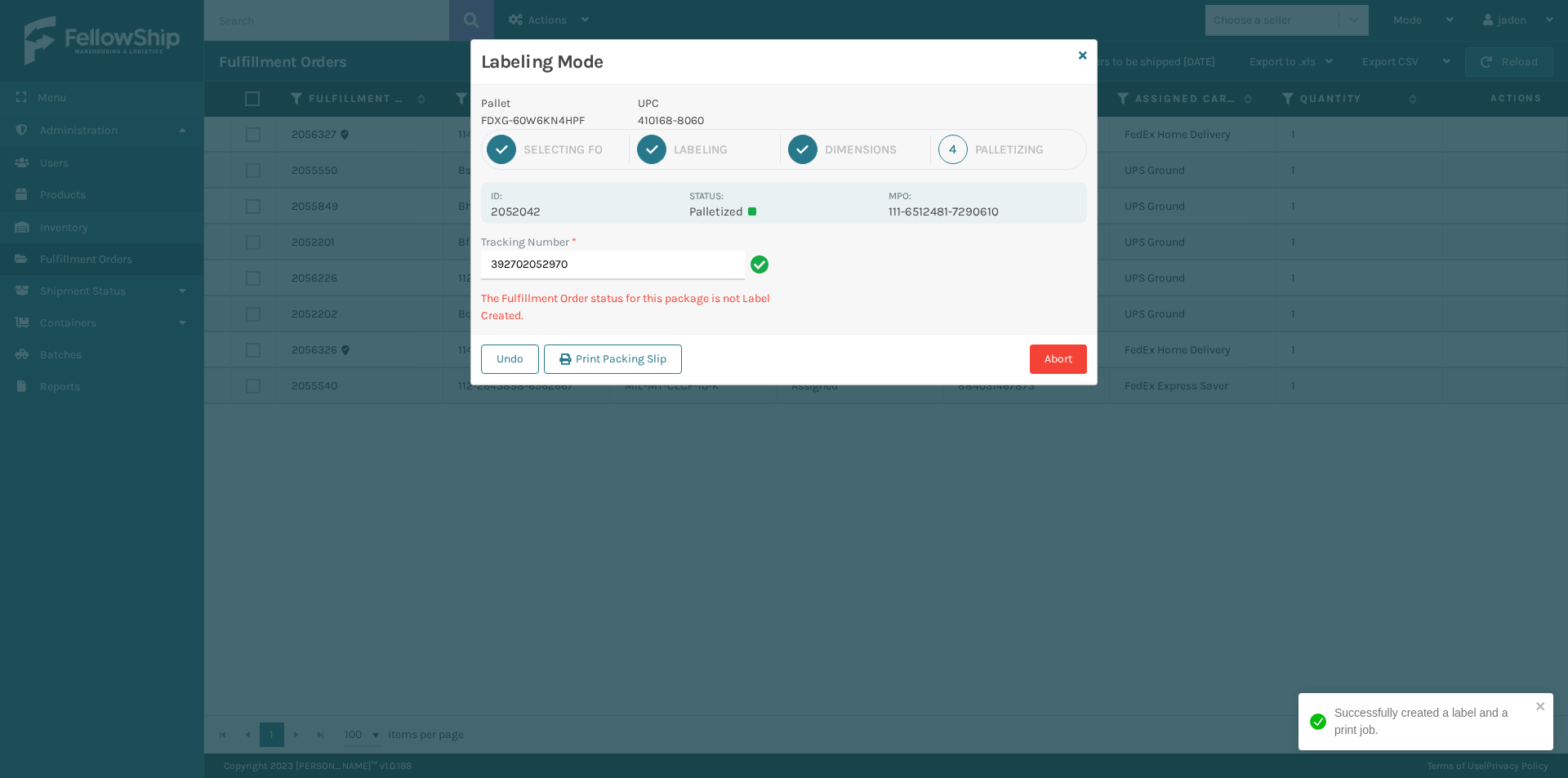
drag, startPoint x: 927, startPoint y: 315, endPoint x: 887, endPoint y: 293, distance: 45.7
click at [865, 343] on div "Undo Print Packing Slip Abort" at bounding box center [784, 358] width 625 height 50
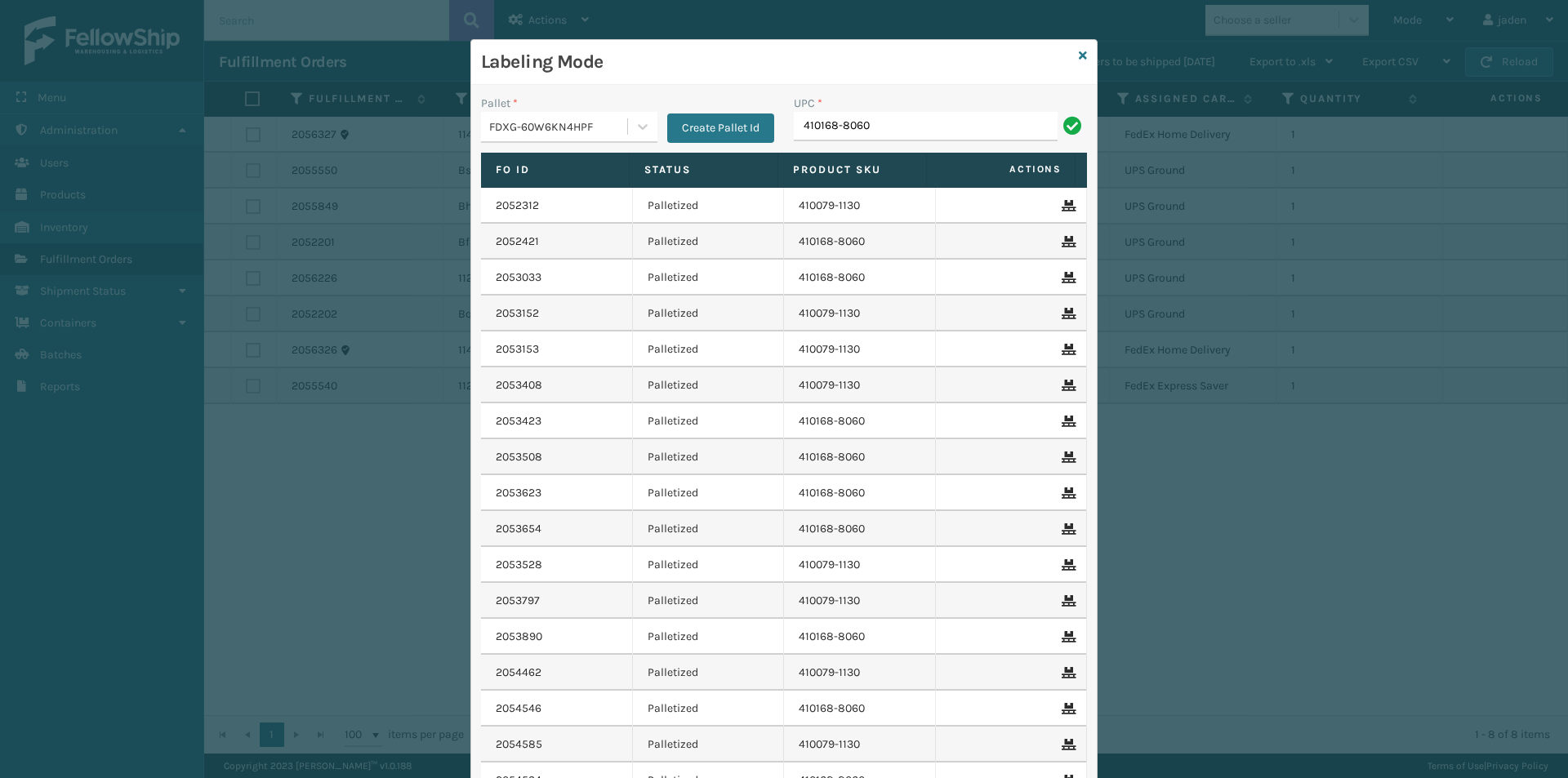
type input "410168-8060"
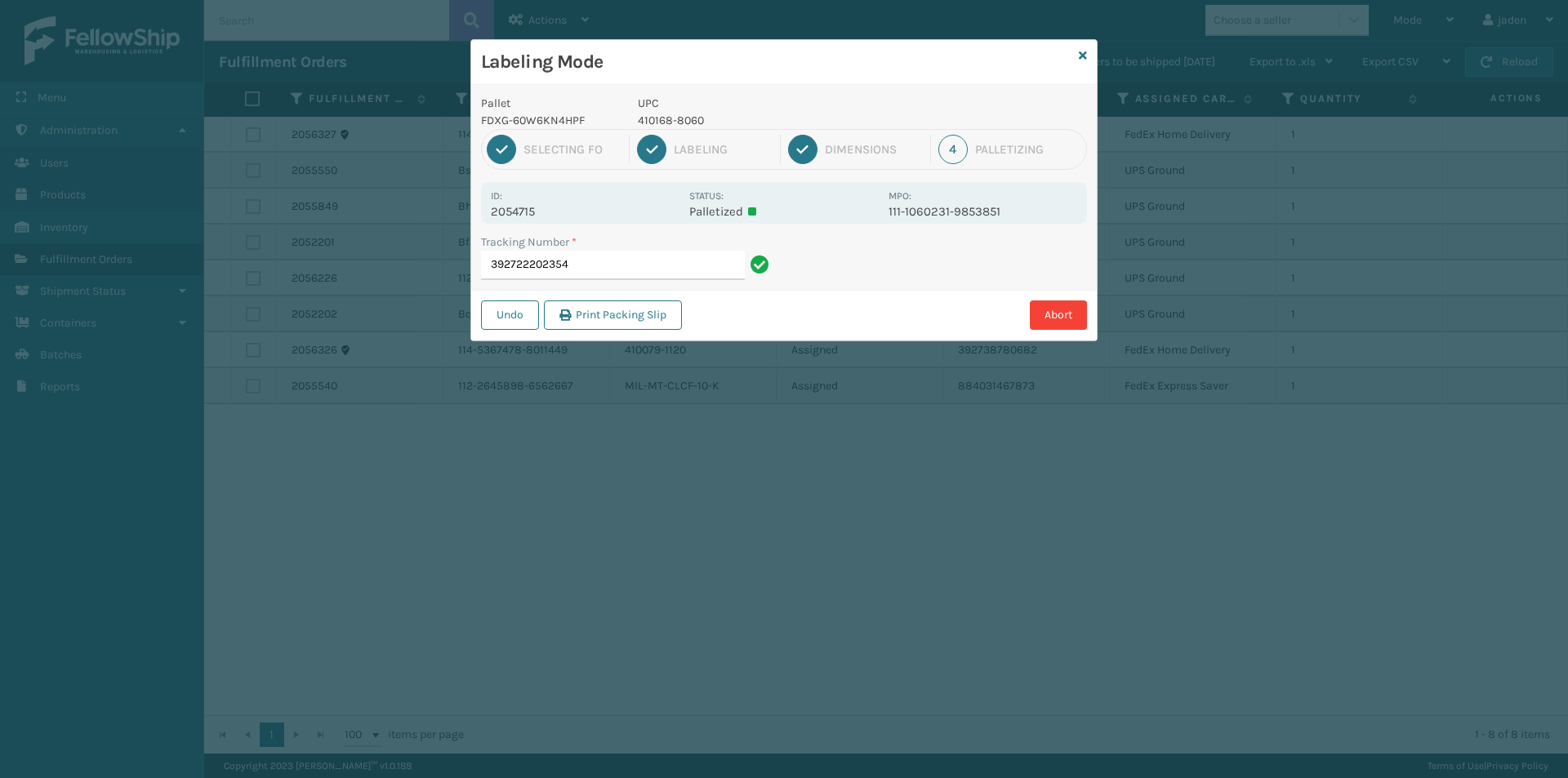
drag, startPoint x: 909, startPoint y: 265, endPoint x: 806, endPoint y: 288, distance: 105.5
click at [776, 322] on div "Abort" at bounding box center [886, 315] width 400 height 30
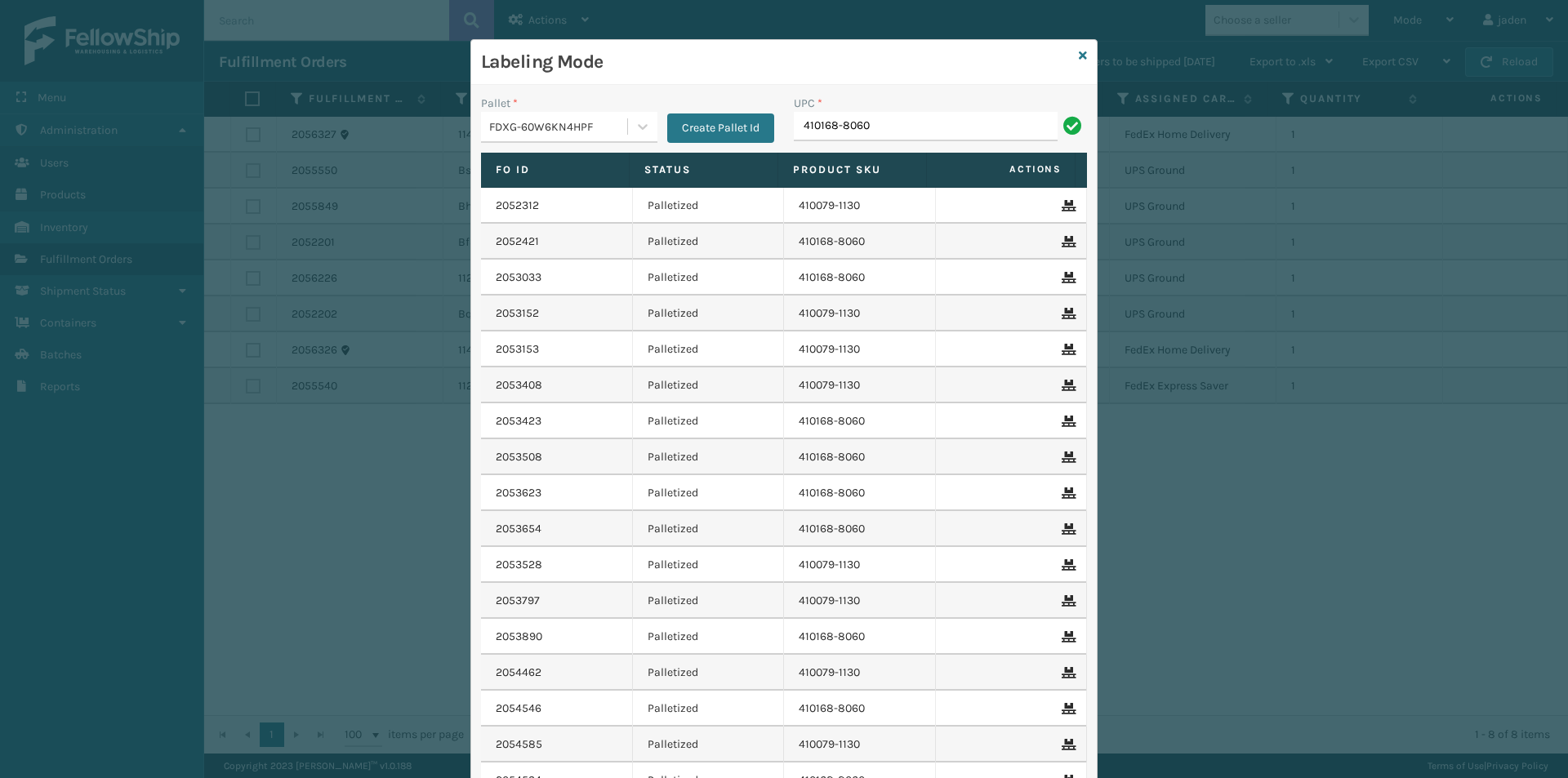
type input "410168-8060"
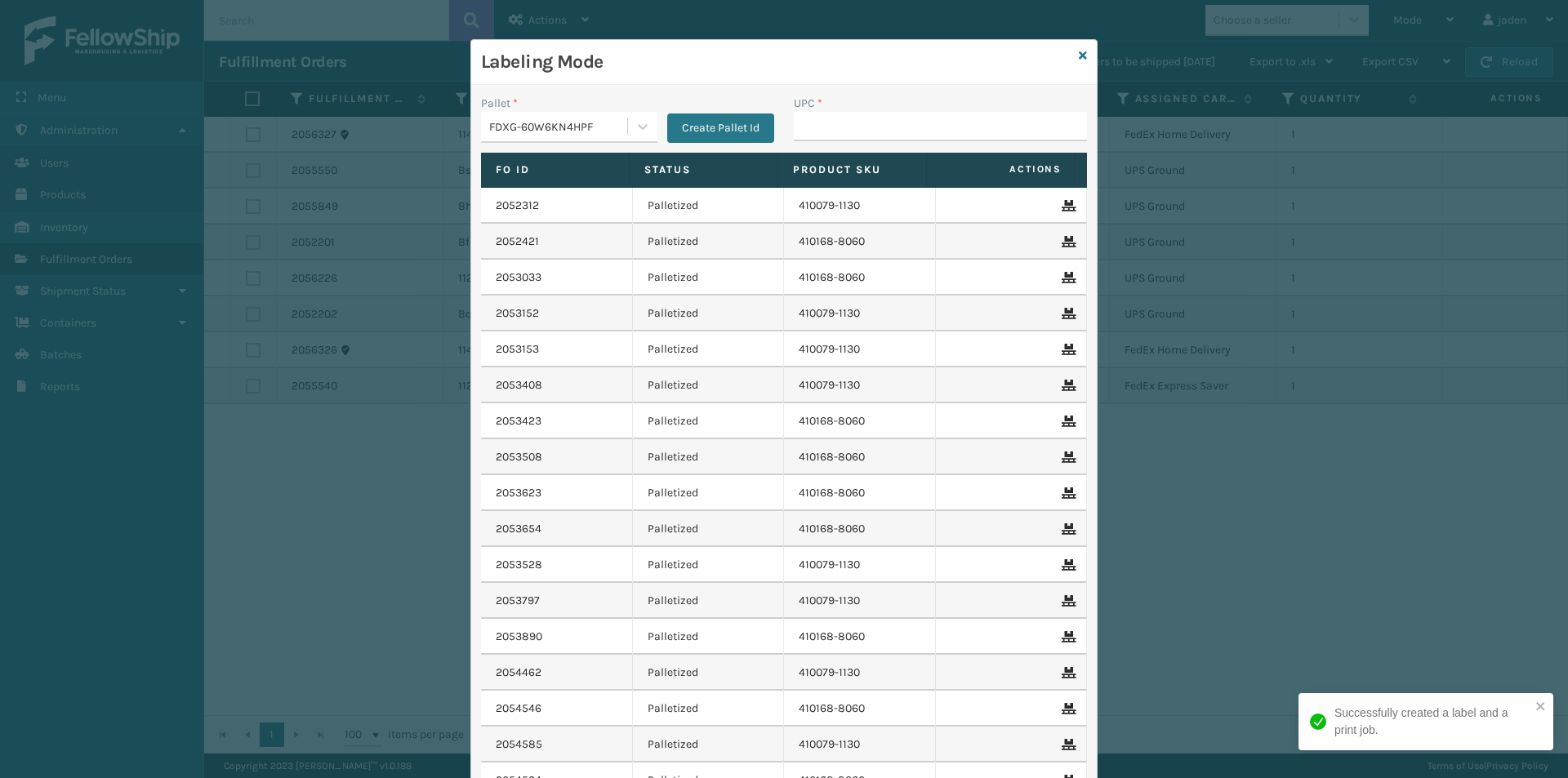
drag, startPoint x: 839, startPoint y: 109, endPoint x: 830, endPoint y: 134, distance: 26.6
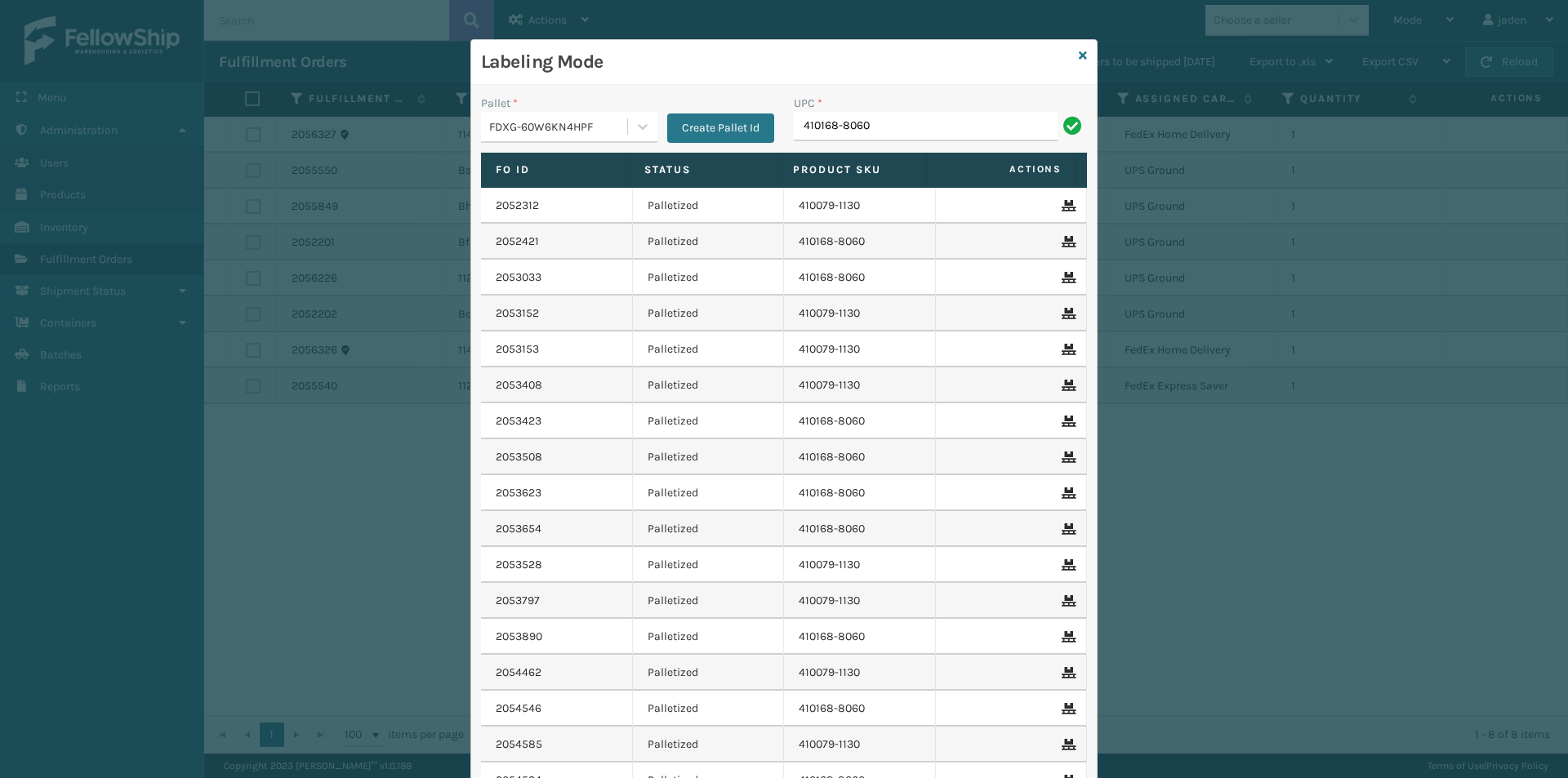
type input "410168-8060"
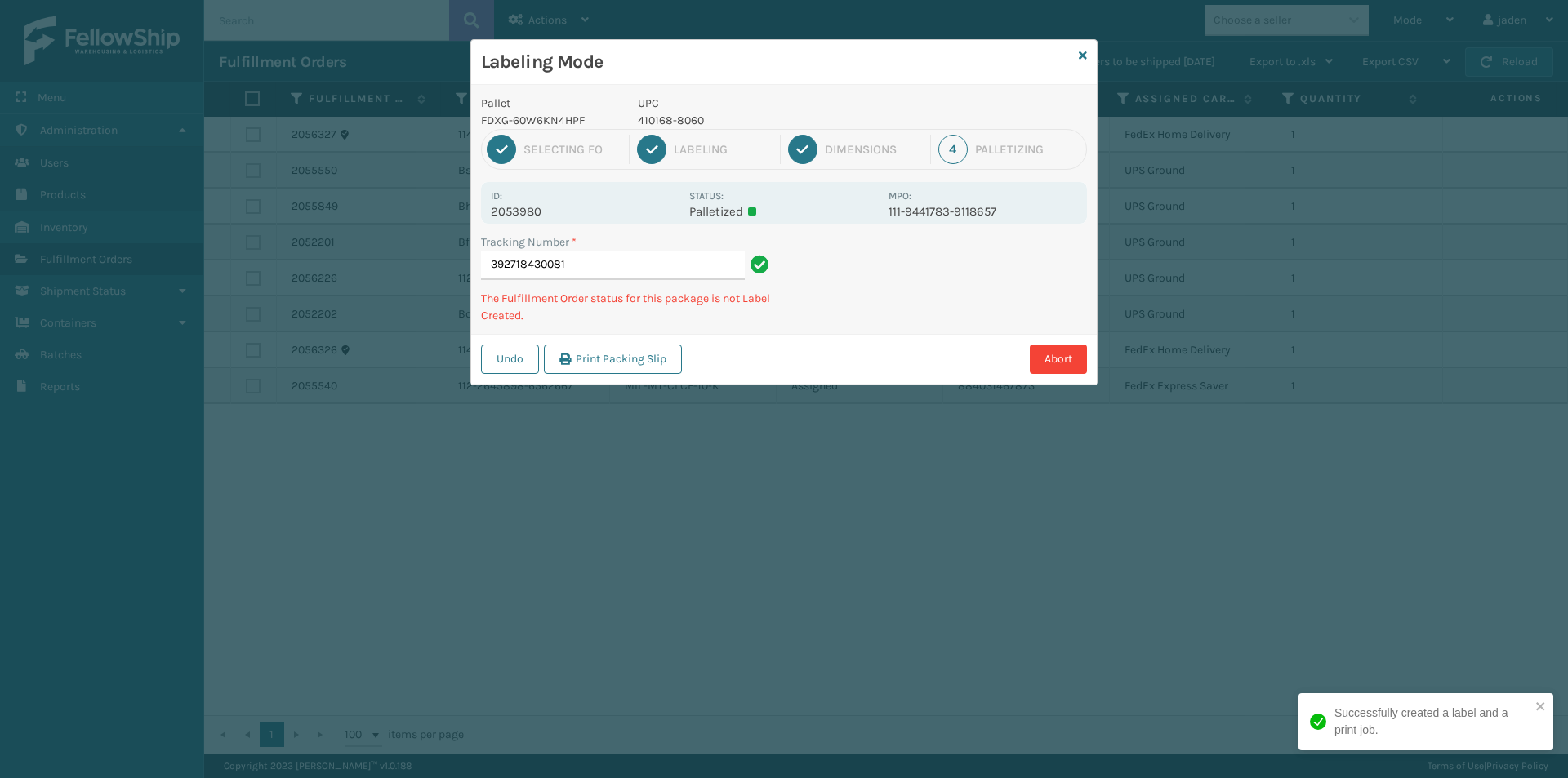
drag, startPoint x: 990, startPoint y: 273, endPoint x: 903, endPoint y: 320, distance: 98.9
click at [864, 353] on div "Abort" at bounding box center [886, 359] width 400 height 30
drag, startPoint x: 1002, startPoint y: 240, endPoint x: 992, endPoint y: 240, distance: 10.0
drag, startPoint x: 992, startPoint y: 240, endPoint x: 900, endPoint y: 198, distance: 101.1
click at [849, 319] on div "Tracking Number * 392718430081 The Fulfillment Order status for this package is…" at bounding box center [784, 284] width 625 height 101
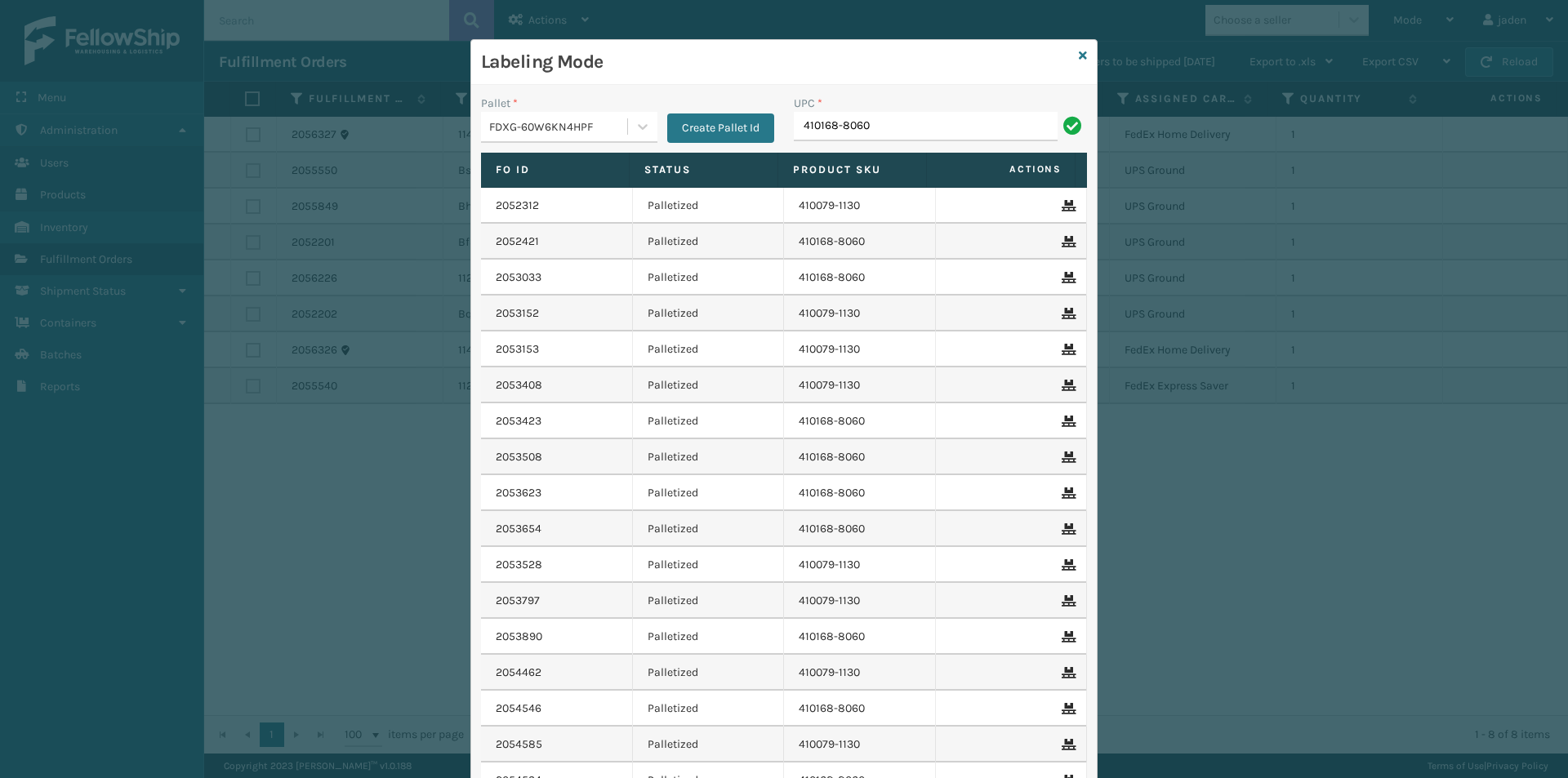
type input "410168-8060"
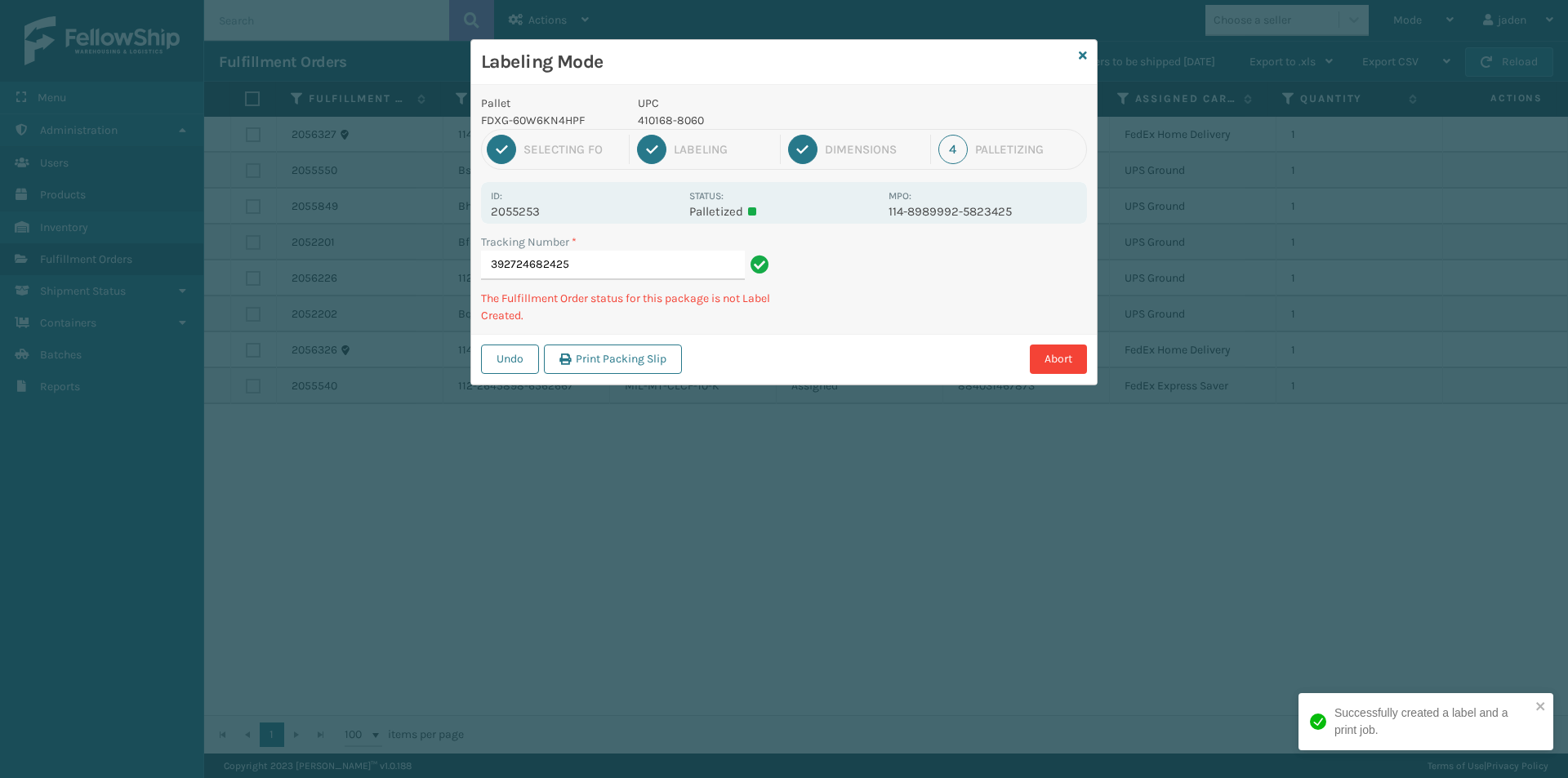
drag, startPoint x: 992, startPoint y: 292, endPoint x: 915, endPoint y: 237, distance: 94.6
click at [905, 336] on div "Undo Print Packing Slip Abort" at bounding box center [784, 358] width 625 height 50
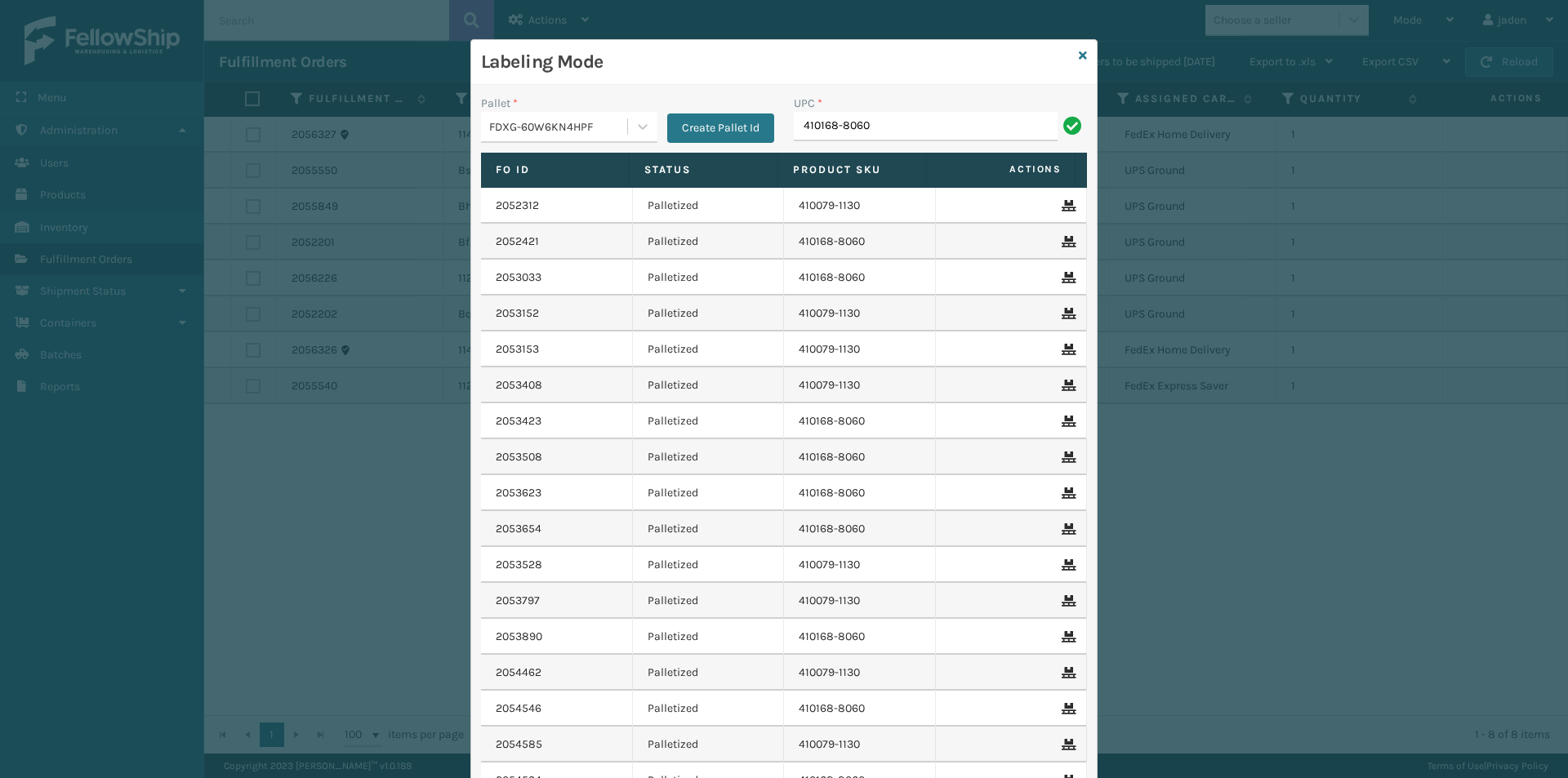
type input "410168-8060"
drag, startPoint x: 852, startPoint y: 111, endPoint x: 808, endPoint y: 121, distance: 45.1
paste input "410168-8060"
type input "410168-8060"
click at [874, 121] on input "410168-8060" at bounding box center [925, 127] width 264 height 30
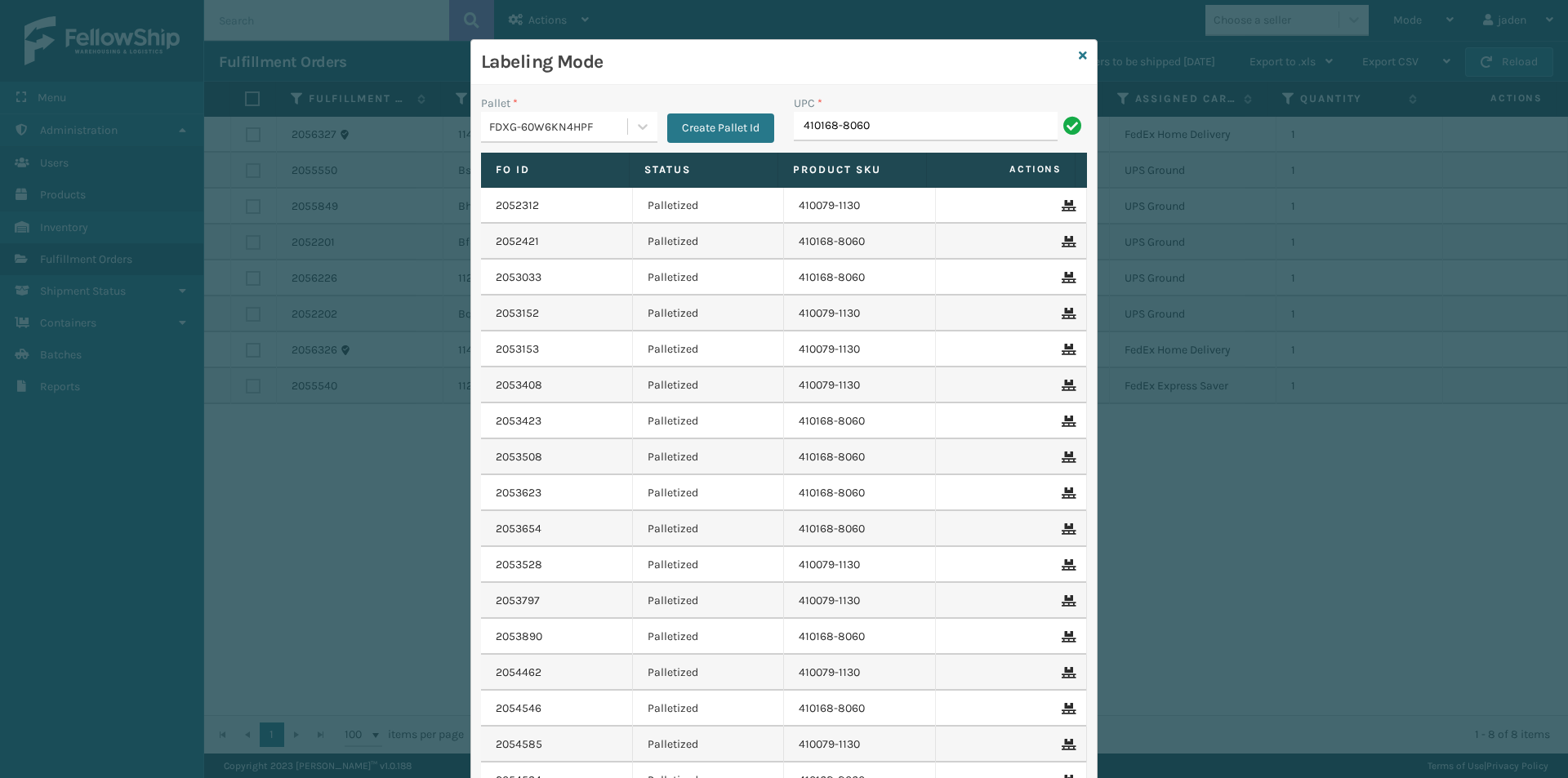
type input "410168-8060"
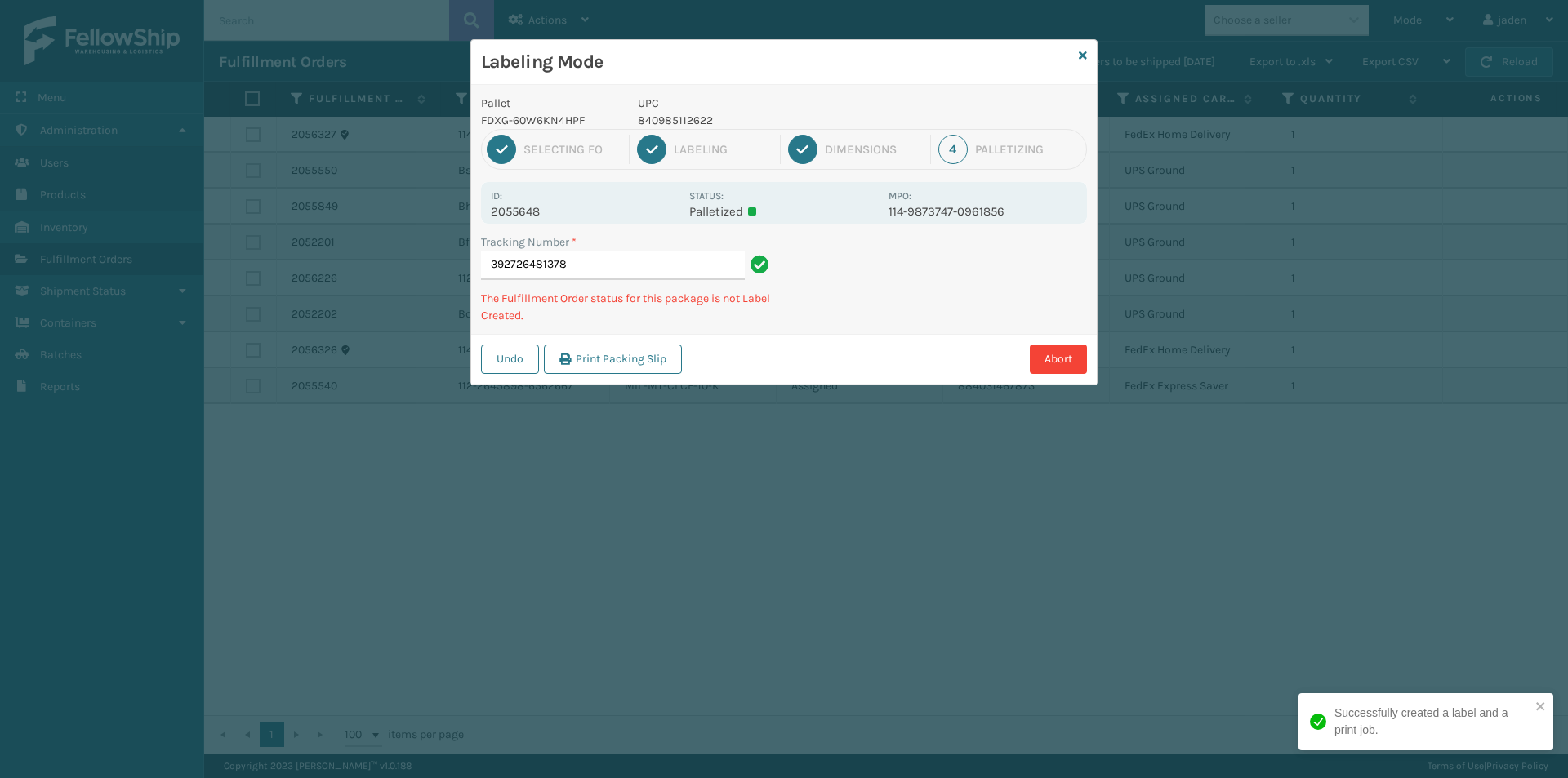
click at [675, 117] on p "840985112622" at bounding box center [758, 121] width 241 height 18
copy p "840985112622"
drag, startPoint x: 978, startPoint y: 316, endPoint x: 899, endPoint y: 345, distance: 84.2
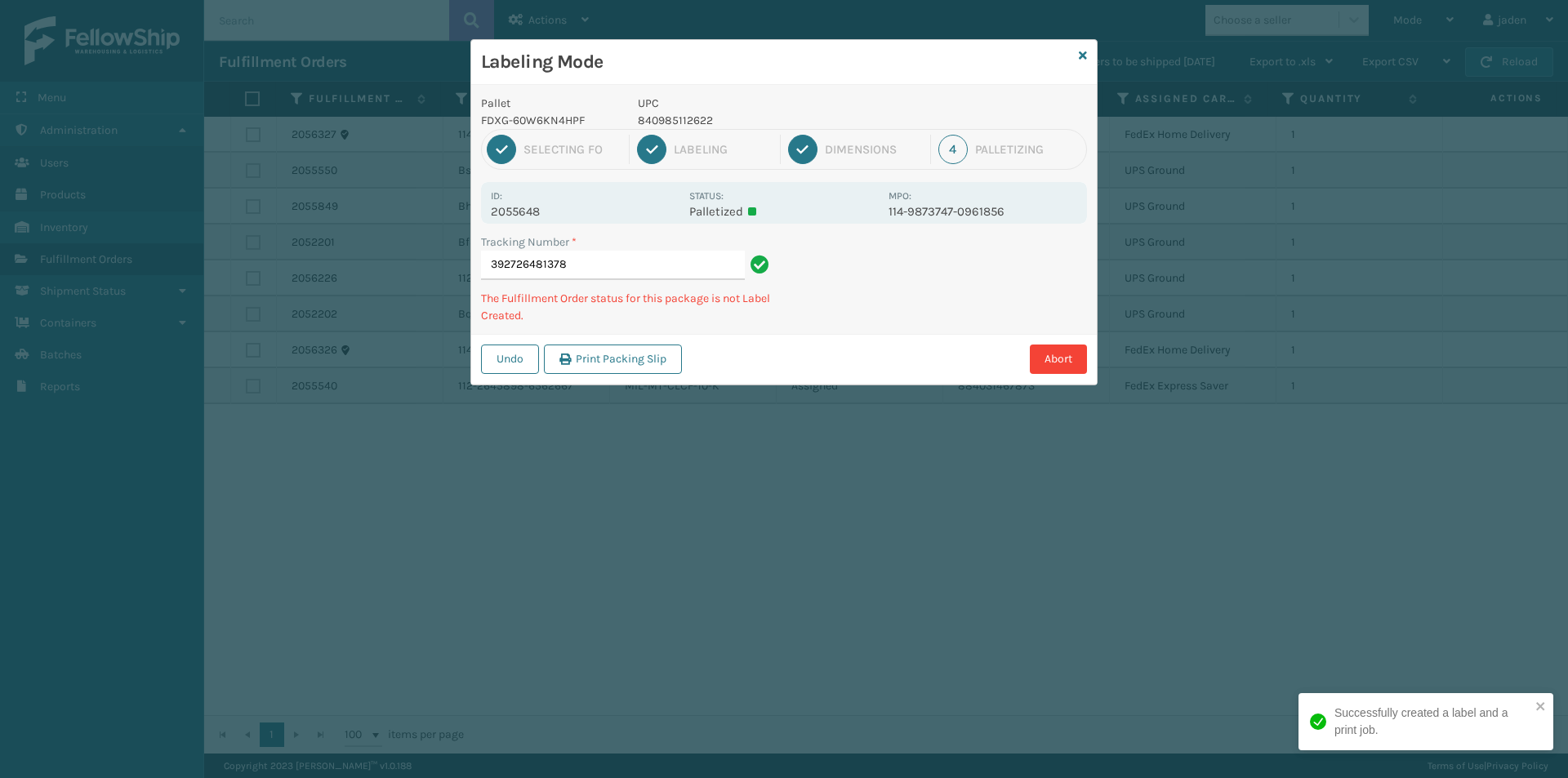
click at [899, 345] on div "Abort" at bounding box center [886, 359] width 400 height 30
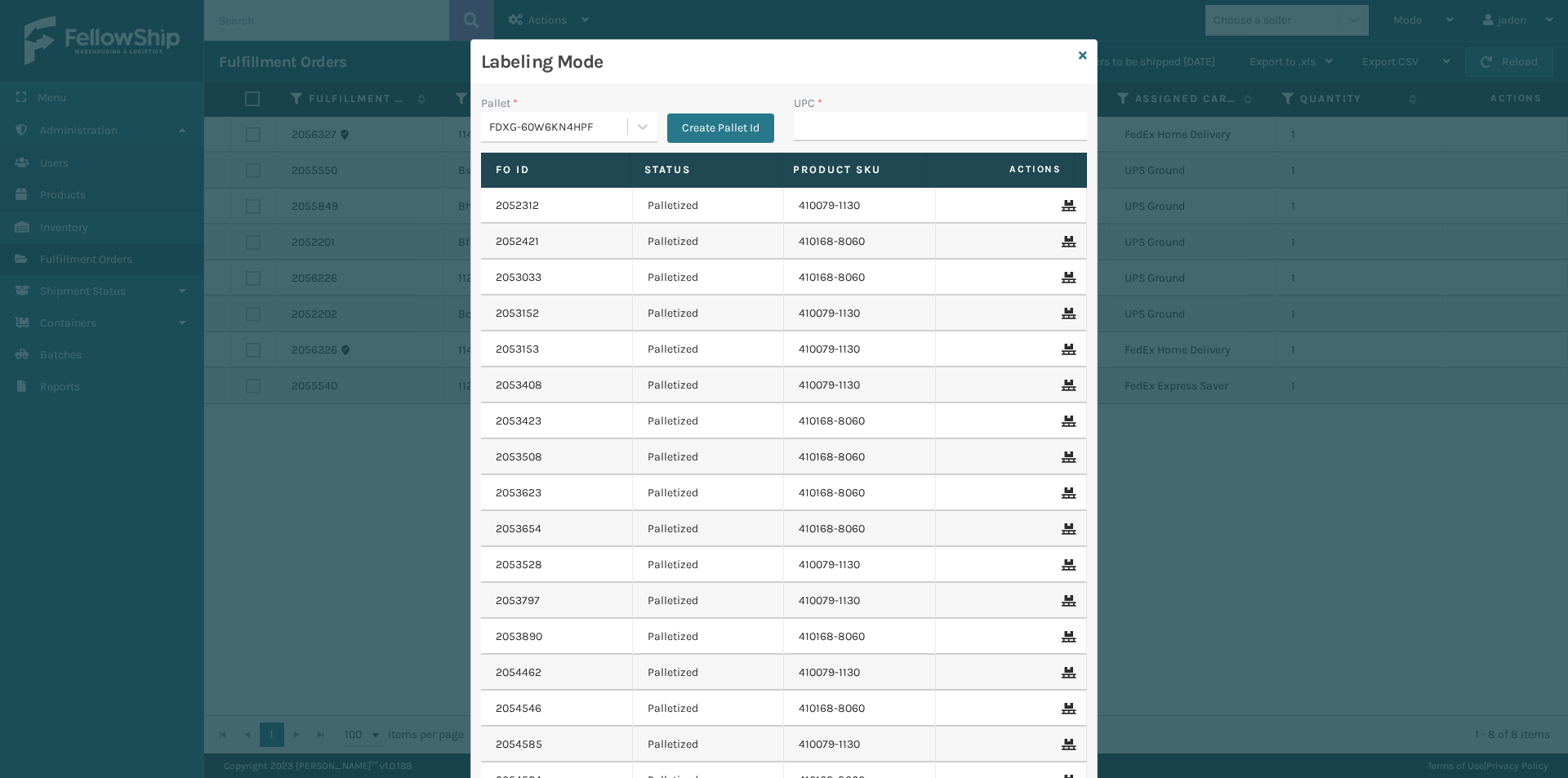
type input "840985112622"
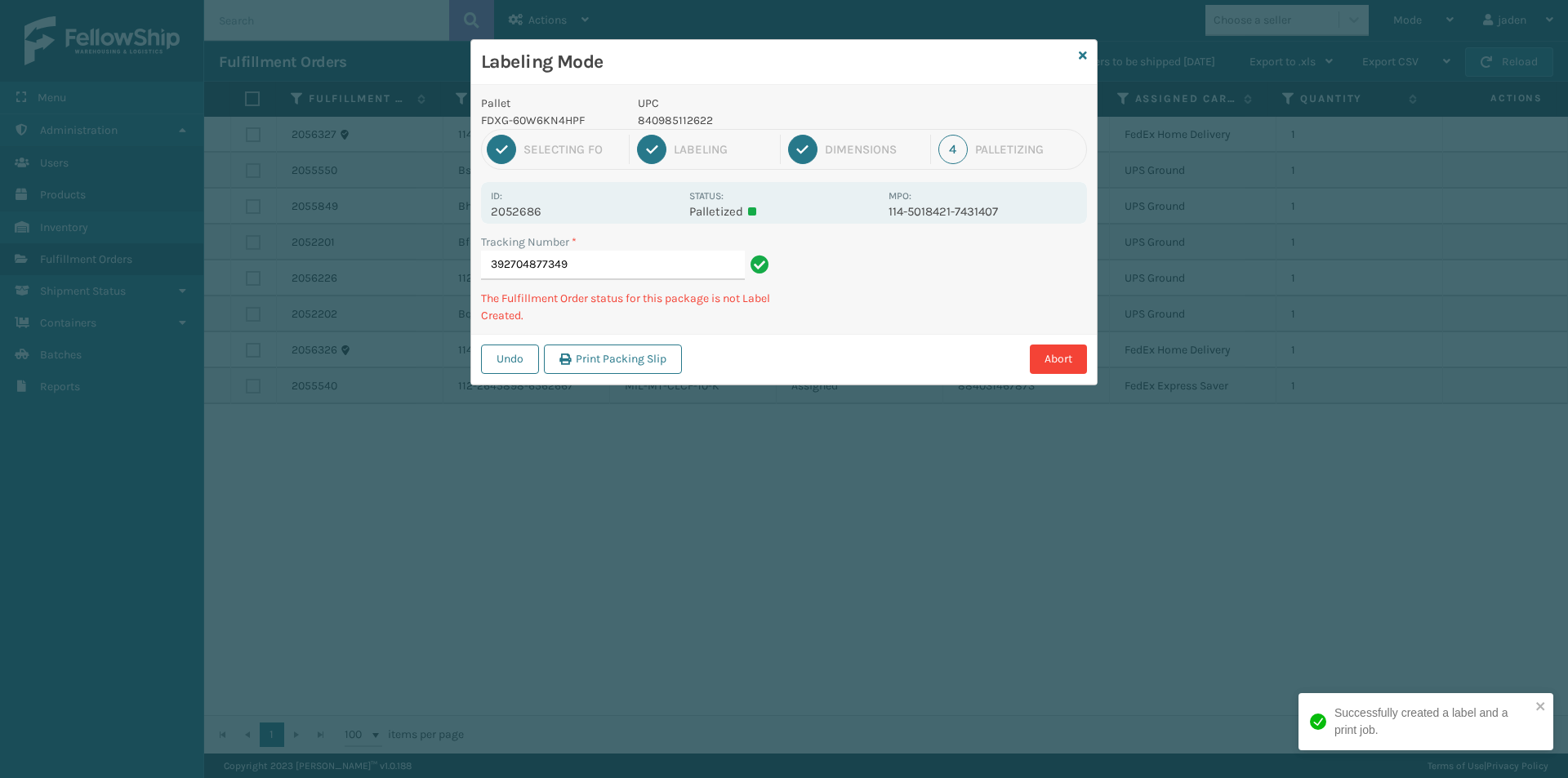
drag, startPoint x: 942, startPoint y: 287, endPoint x: 877, endPoint y: 161, distance: 141.8
click at [775, 373] on div "Labeling Mode Pallet FDXG-60W6KN4HPF UPC 840985112622 1 Selecting FO 2 Labeling…" at bounding box center [784, 389] width 1568 height 778
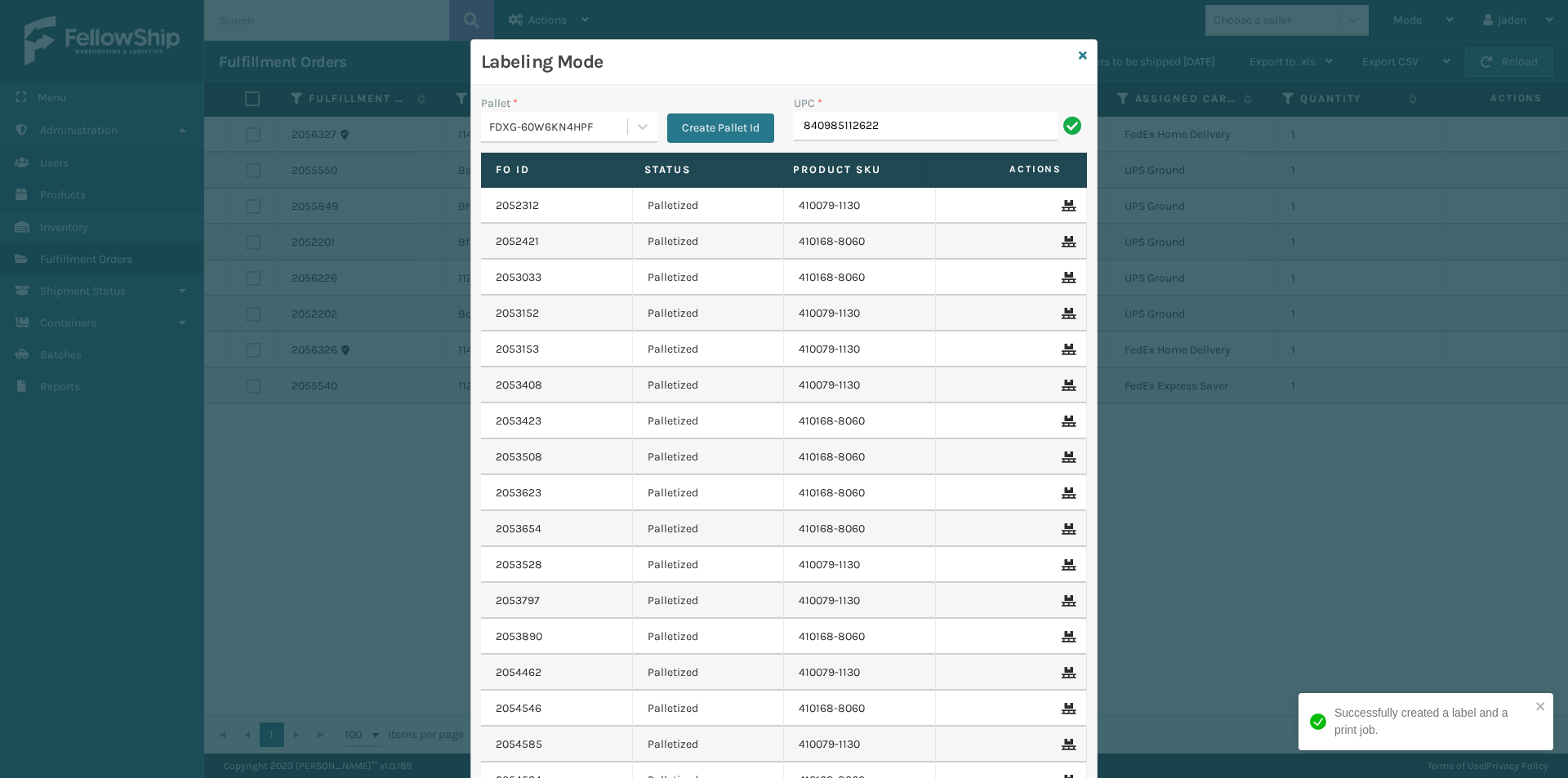
type input "840985112622"
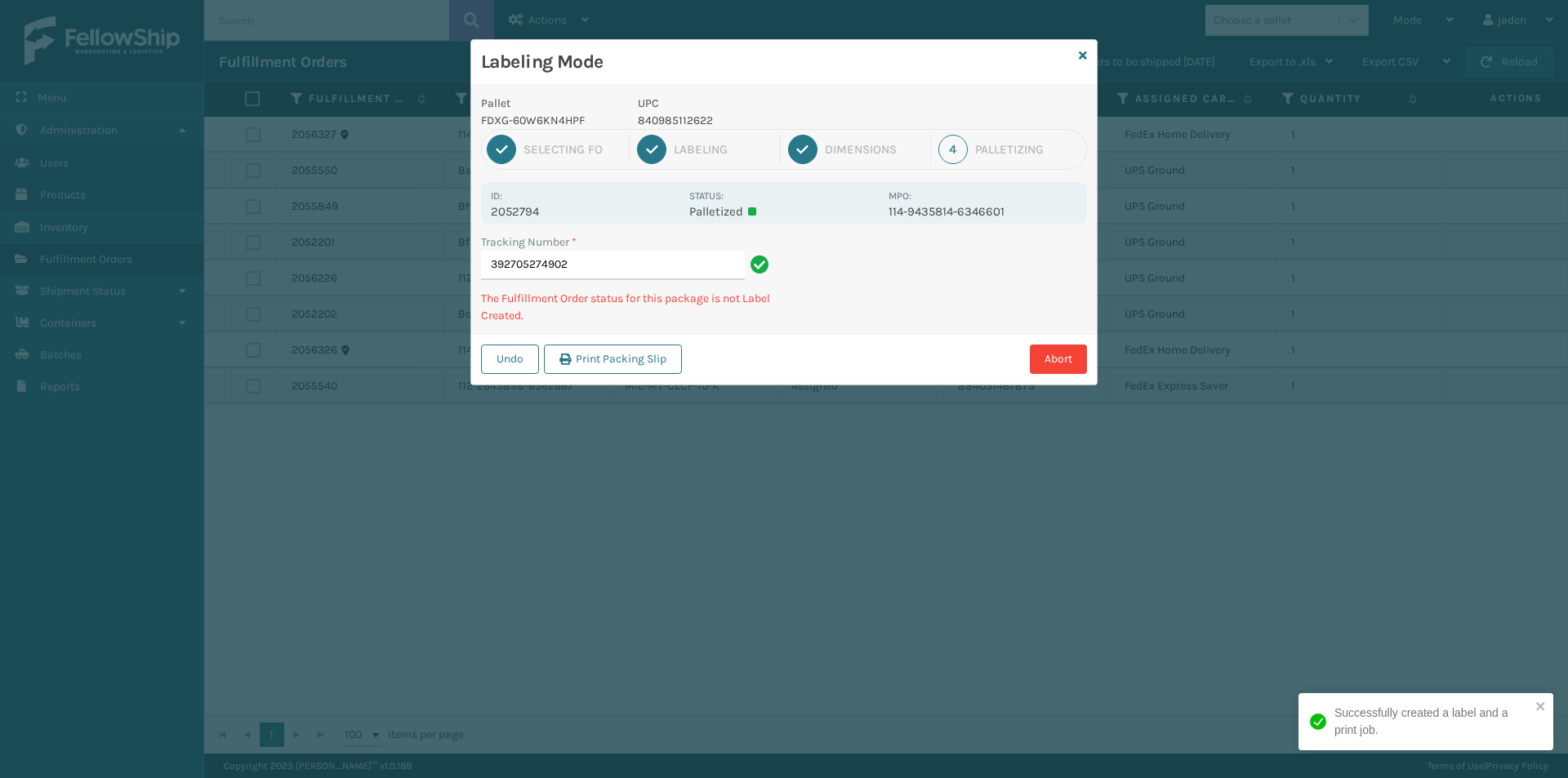
drag, startPoint x: 900, startPoint y: 289, endPoint x: 835, endPoint y: 317, distance: 70.8
click at [835, 317] on div "Tracking Number * 392705274902 The Fulfillment Order status for this package is…" at bounding box center [784, 284] width 625 height 101
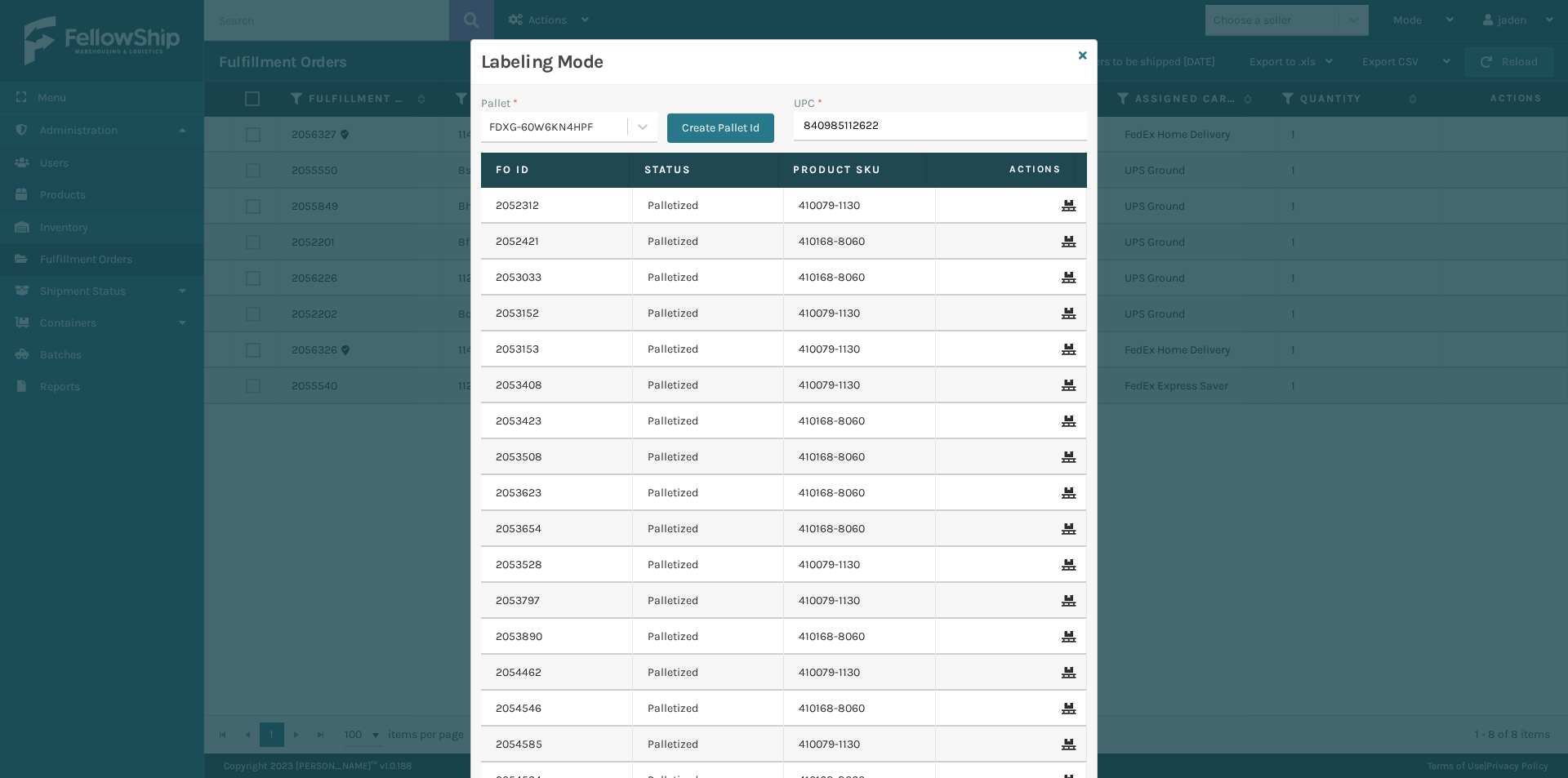
type input "840985112622"
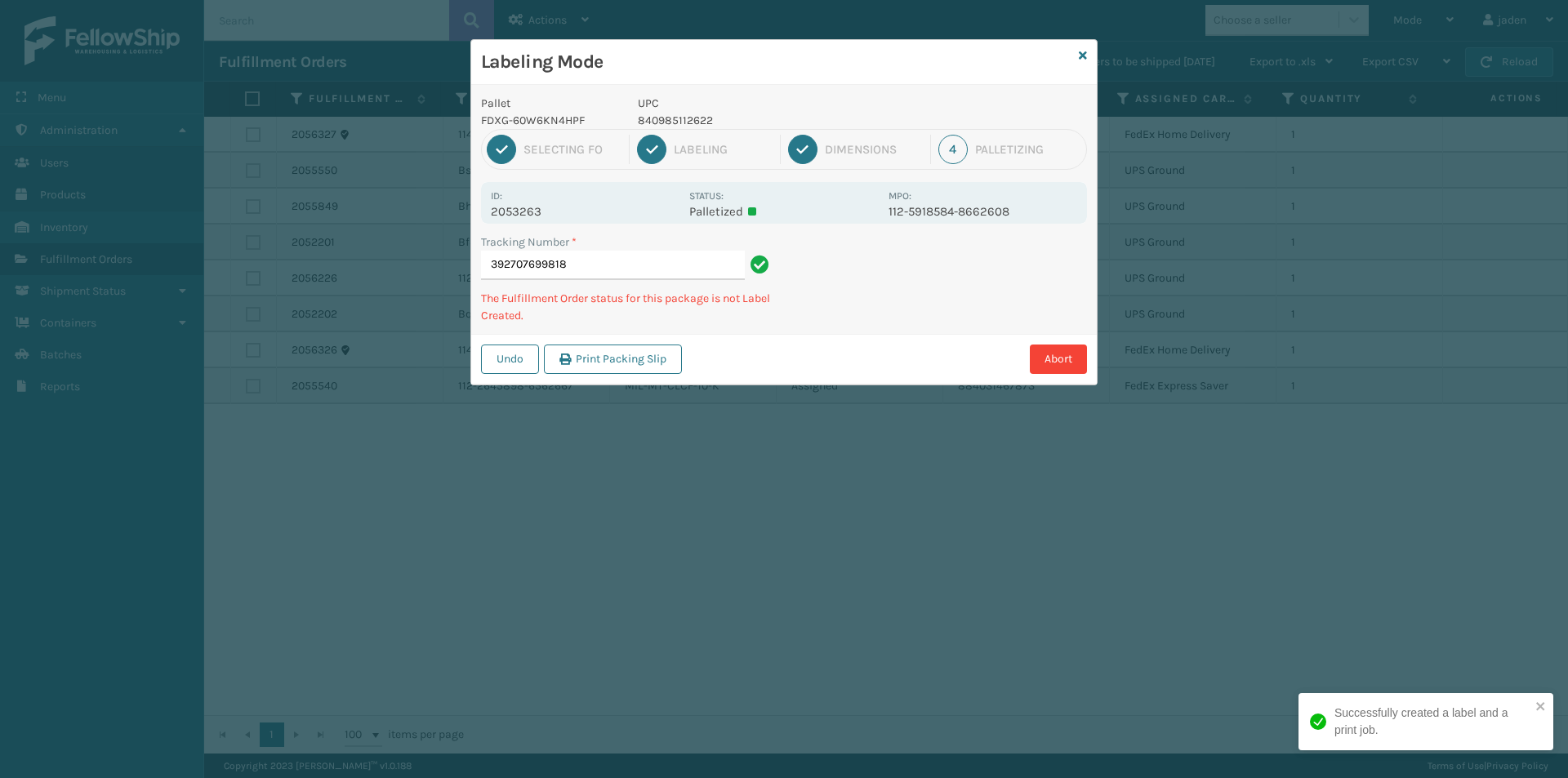
drag, startPoint x: 943, startPoint y: 285, endPoint x: 921, endPoint y: 299, distance: 26.1
click at [865, 339] on div "Undo Print Packing Slip Abort" at bounding box center [784, 358] width 625 height 50
drag, startPoint x: 932, startPoint y: 286, endPoint x: 871, endPoint y: 350, distance: 88.4
click at [871, 350] on div "Abort" at bounding box center [886, 359] width 400 height 30
drag, startPoint x: 1040, startPoint y: 258, endPoint x: 1028, endPoint y: 258, distance: 12.0
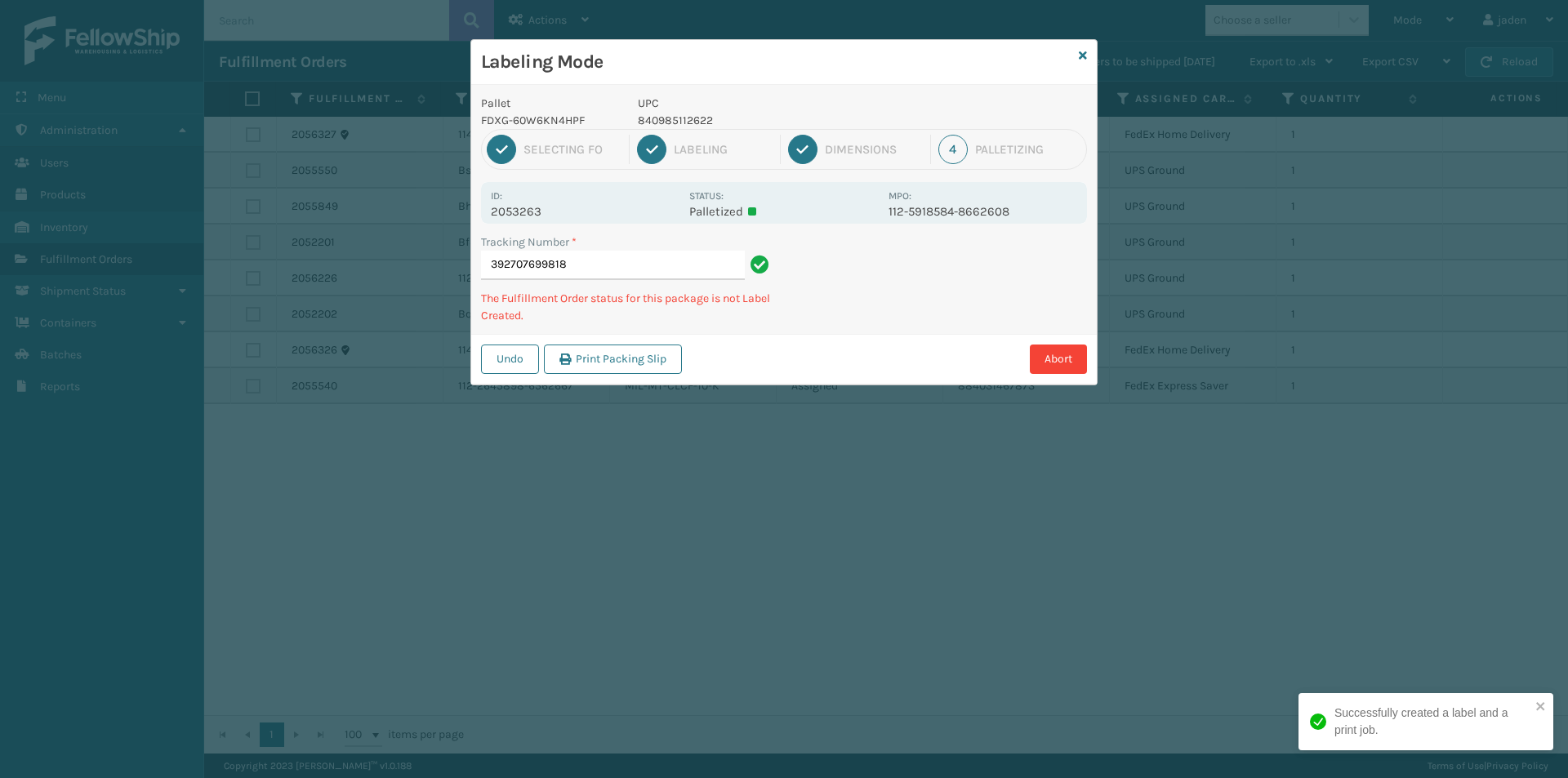
click at [879, 339] on div "Undo Print Packing Slip Abort" at bounding box center [784, 358] width 625 height 50
drag, startPoint x: 1029, startPoint y: 262, endPoint x: 1011, endPoint y: 263, distance: 18.0
drag, startPoint x: 1011, startPoint y: 263, endPoint x: 961, endPoint y: 288, distance: 55.9
click at [865, 329] on div "Pallet FDXG-60W6KN4HPF UPC 840985112622 1 Selecting FO 2 Labeling 3 Dimensions …" at bounding box center [784, 235] width 625 height 300
drag, startPoint x: 961, startPoint y: 288, endPoint x: 952, endPoint y: 287, distance: 9.1
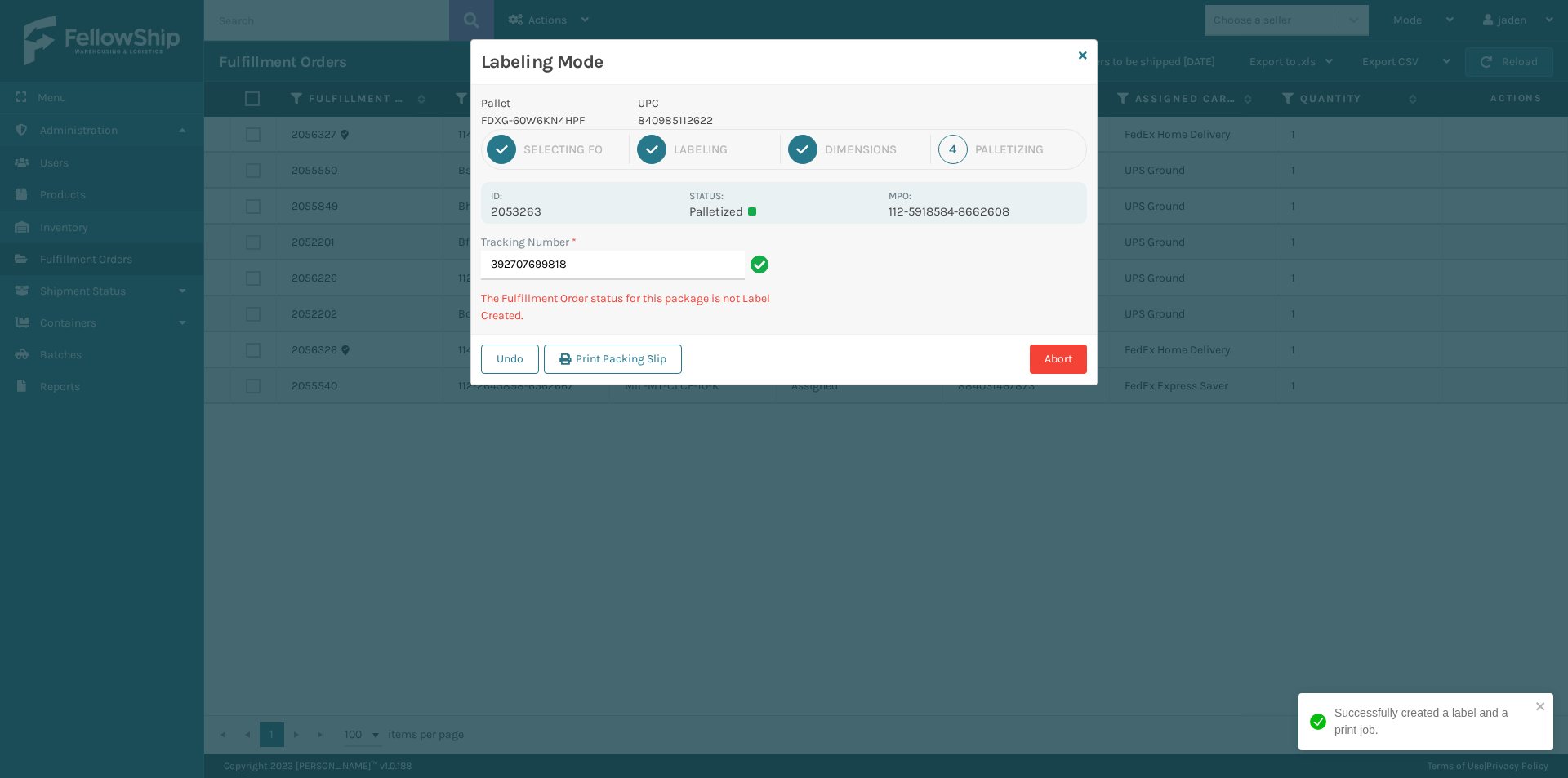
drag, startPoint x: 952, startPoint y: 287, endPoint x: 858, endPoint y: 326, distance: 101.8
click at [826, 368] on div "Abort" at bounding box center [886, 359] width 400 height 30
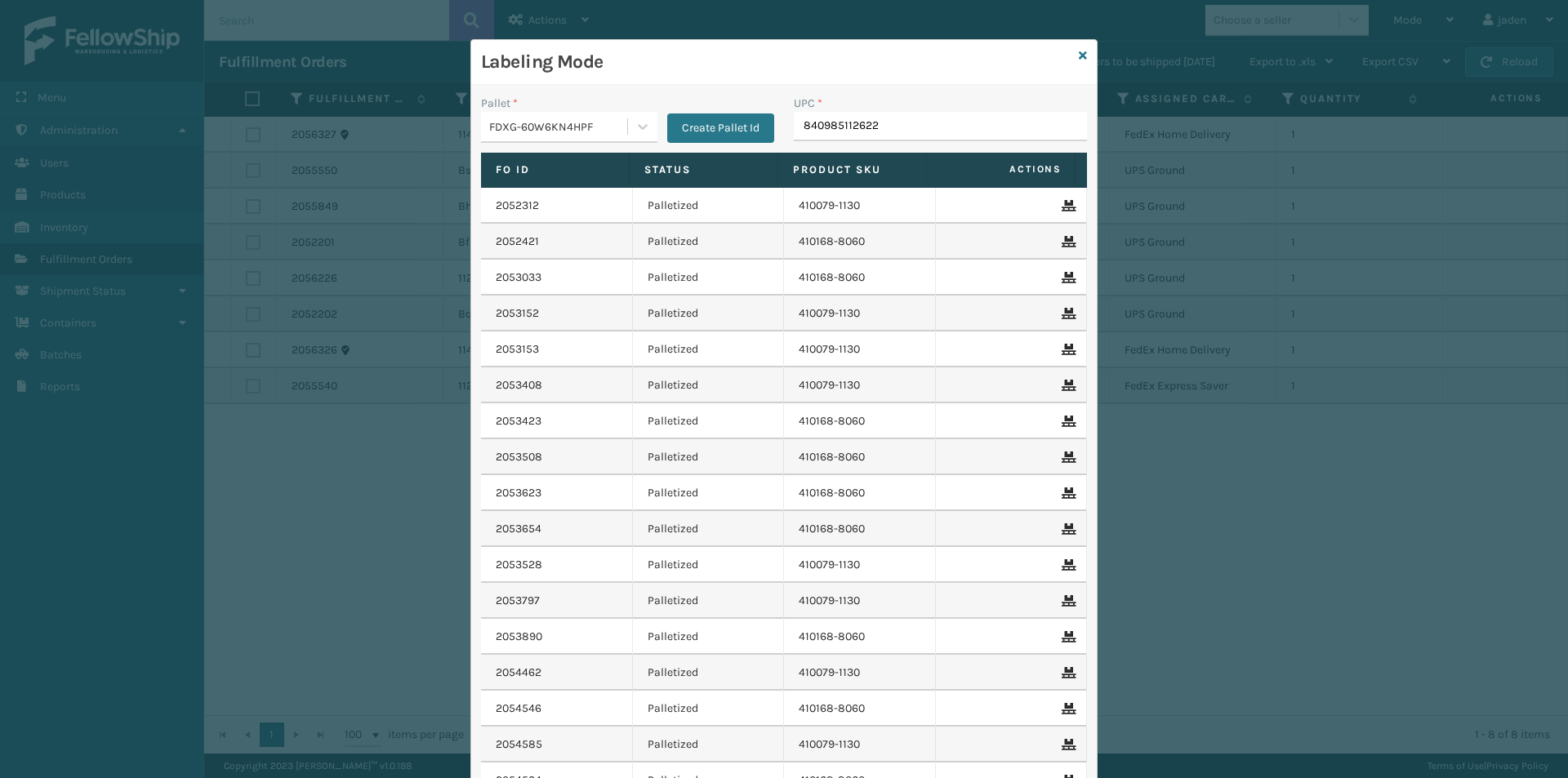
type input "840985112622"
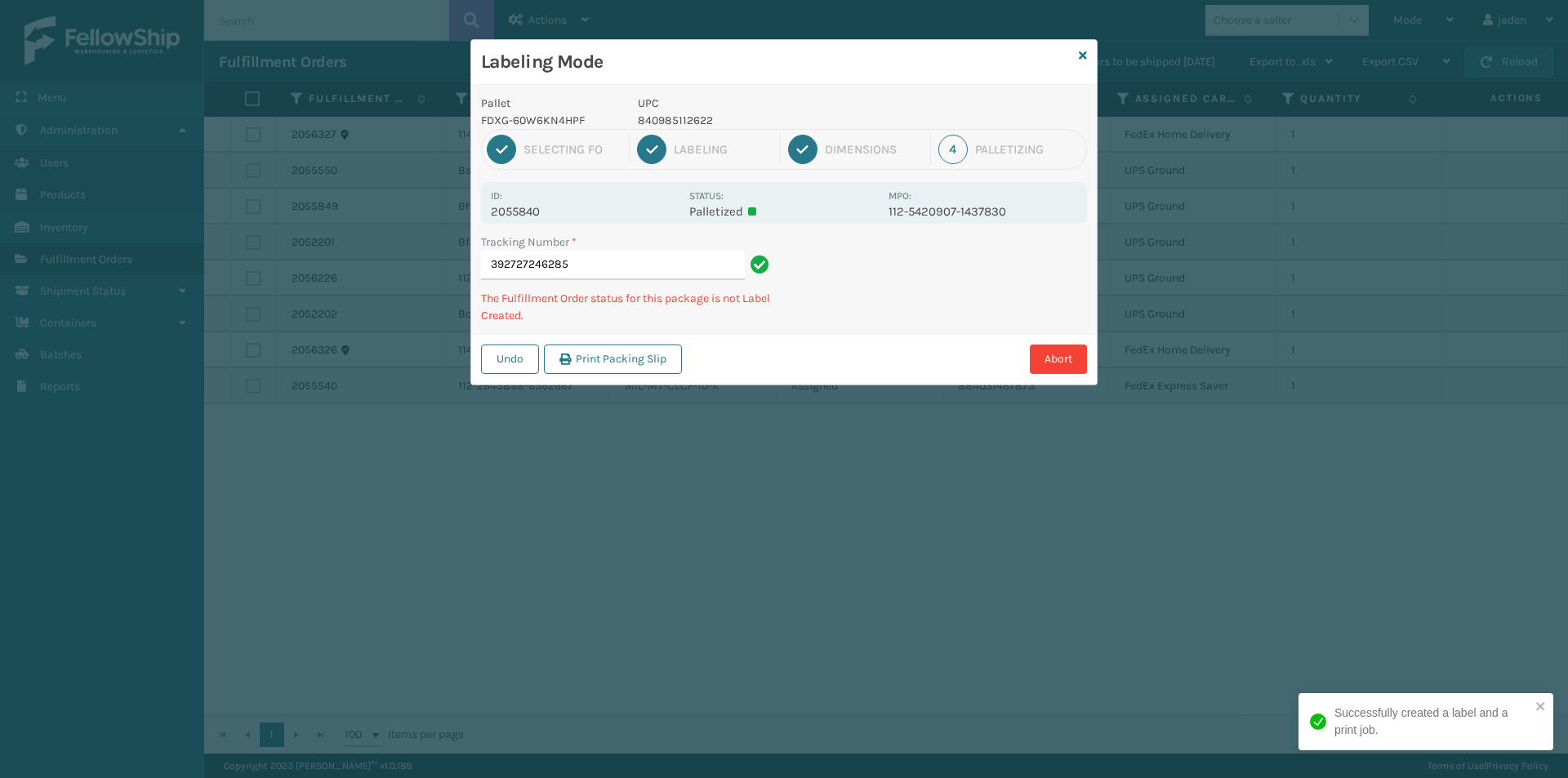
drag, startPoint x: 980, startPoint y: 281, endPoint x: 968, endPoint y: 279, distance: 12.2
drag, startPoint x: 968, startPoint y: 279, endPoint x: 849, endPoint y: 342, distance: 134.6
click at [849, 342] on div "Undo Print Packing Slip Abort" at bounding box center [784, 358] width 625 height 50
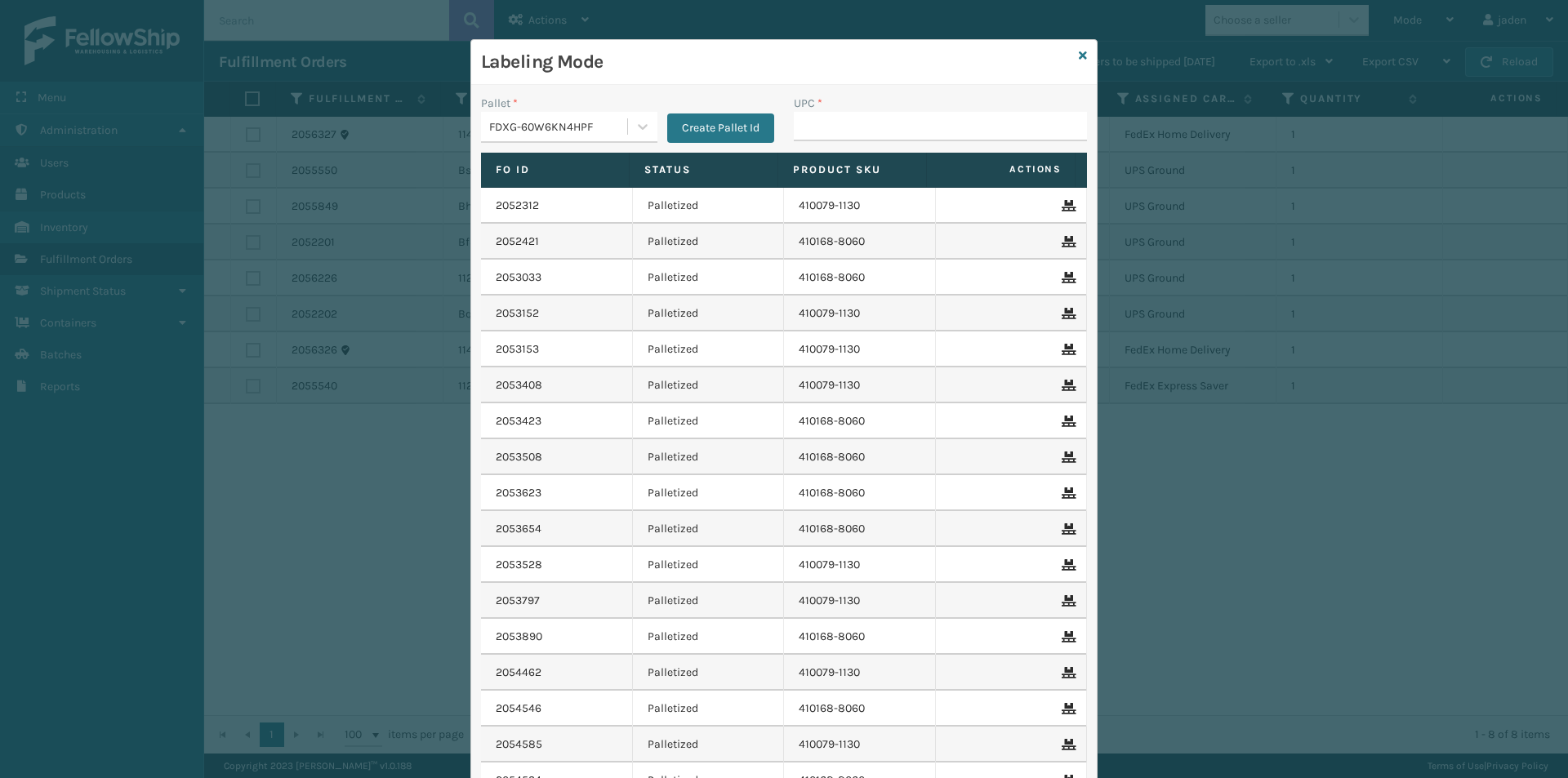
type input "840985112622"
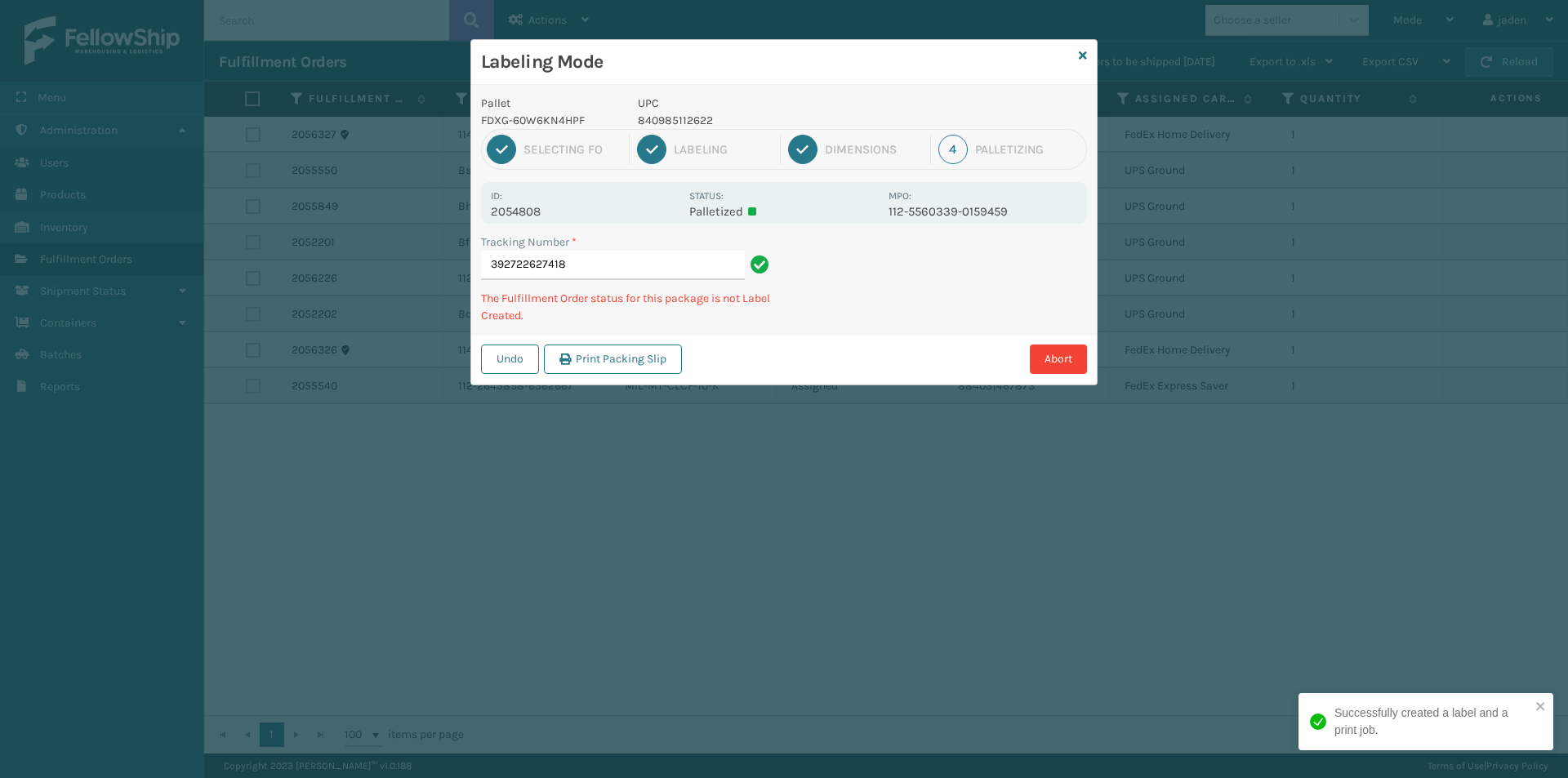
drag, startPoint x: 1089, startPoint y: 255, endPoint x: 831, endPoint y: 353, distance: 276.0
click at [831, 353] on div "Abort" at bounding box center [886, 359] width 400 height 30
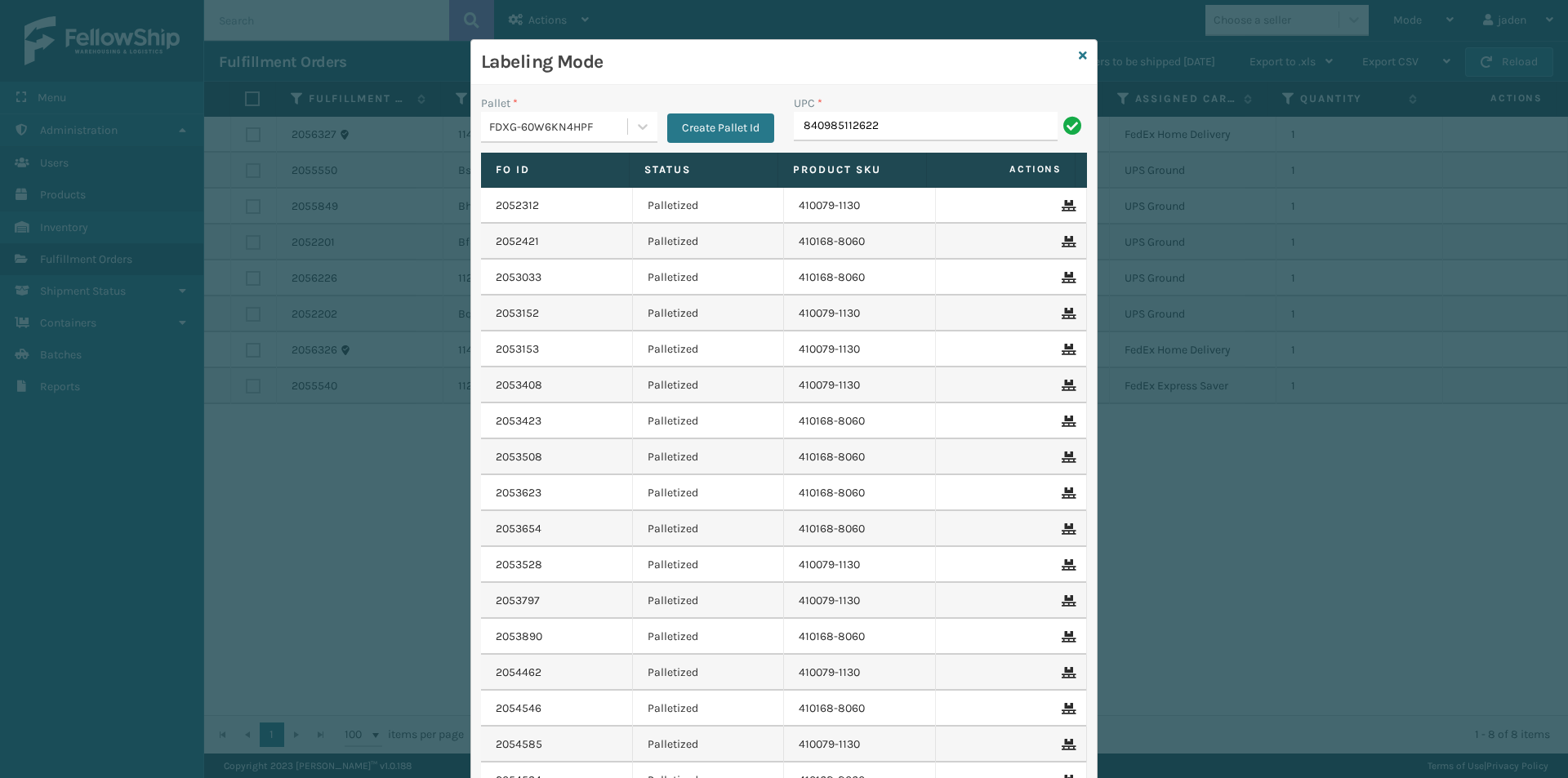
type input "840985112622"
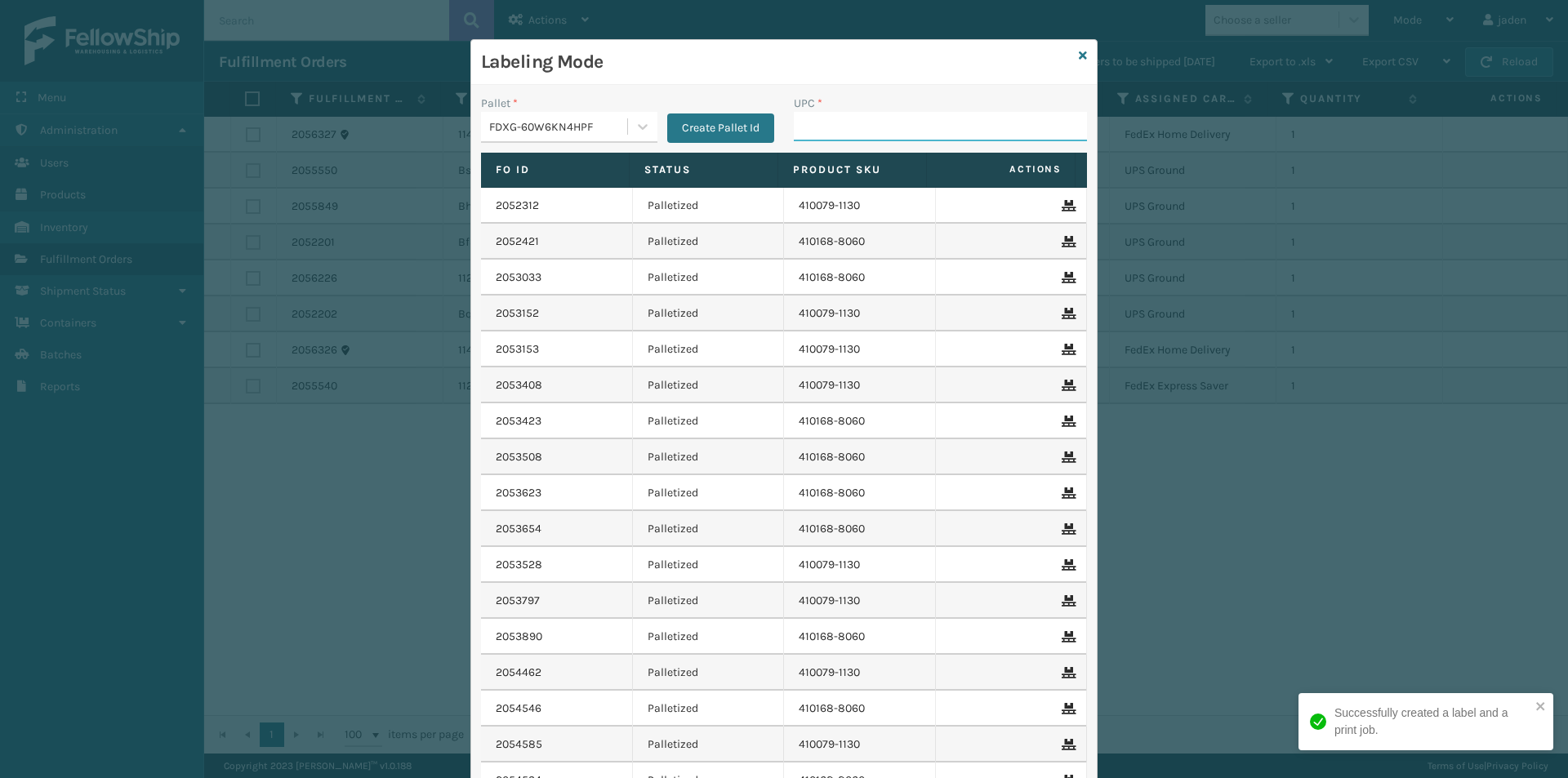
drag, startPoint x: 860, startPoint y: 106, endPoint x: 793, endPoint y: 138, distance: 74.2
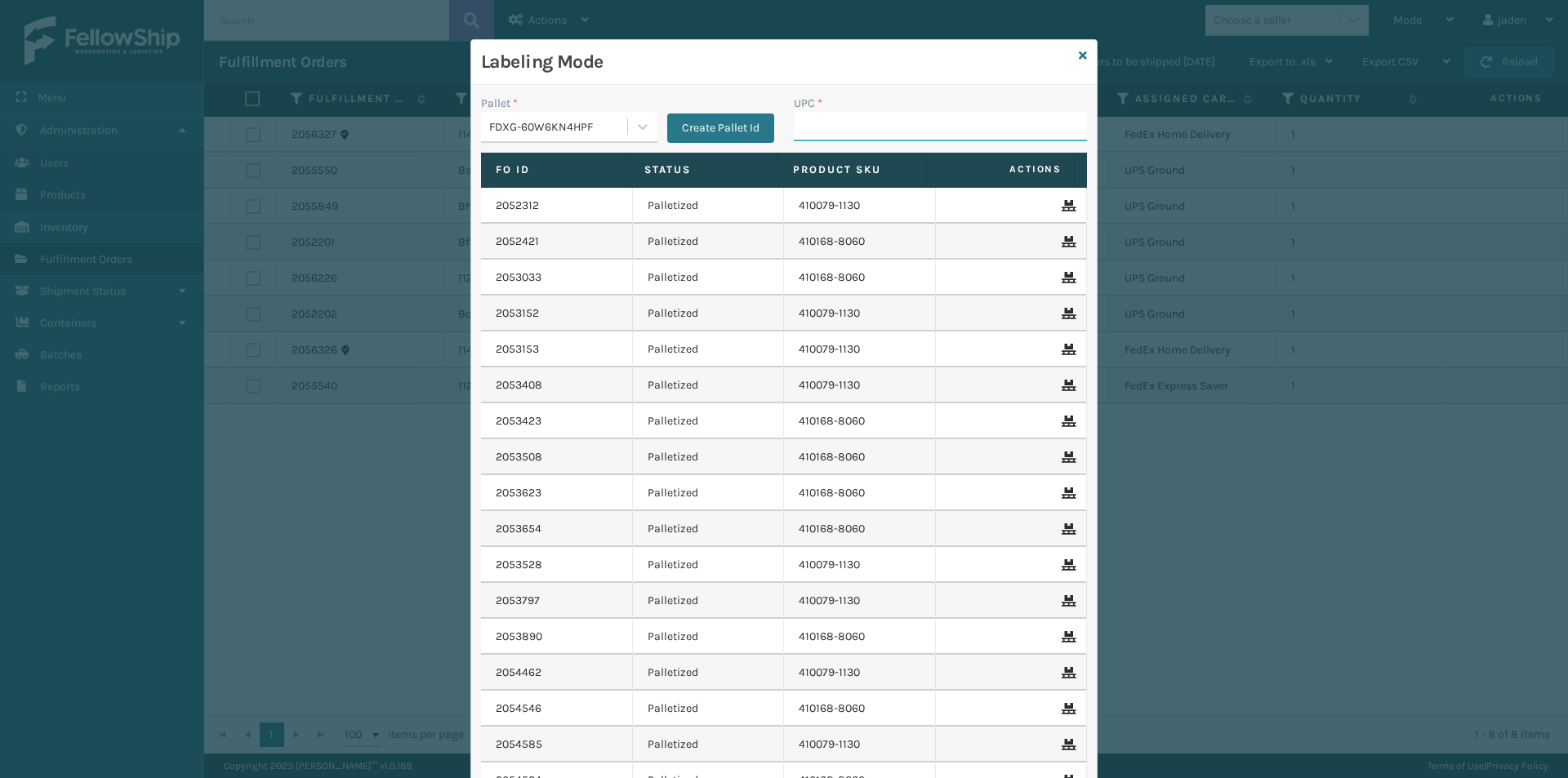
drag, startPoint x: 793, startPoint y: 138, endPoint x: 814, endPoint y: 123, distance: 25.8
paste input "840985112622"
type input "840985112622"
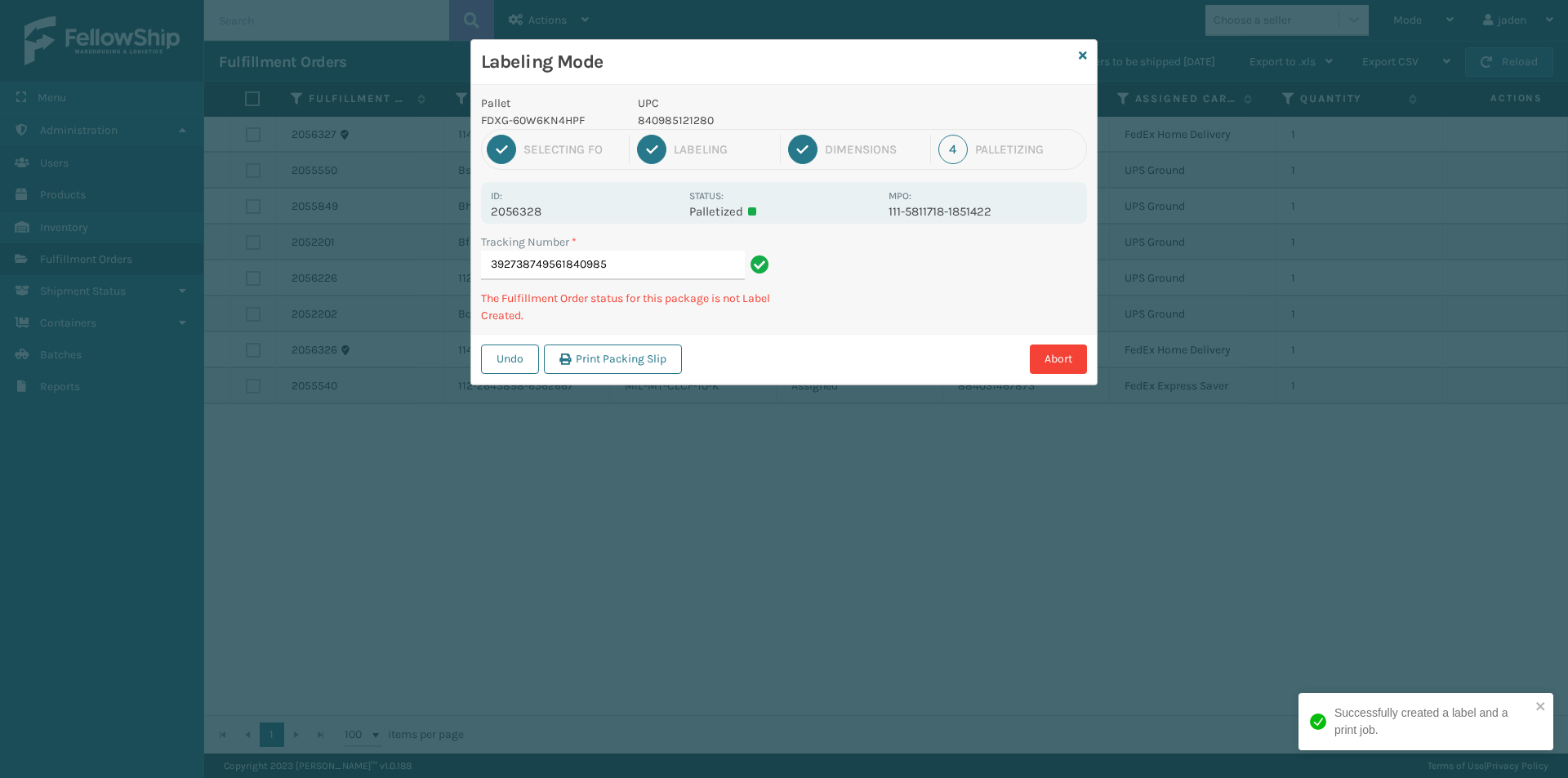
type input "3927387495618409851"
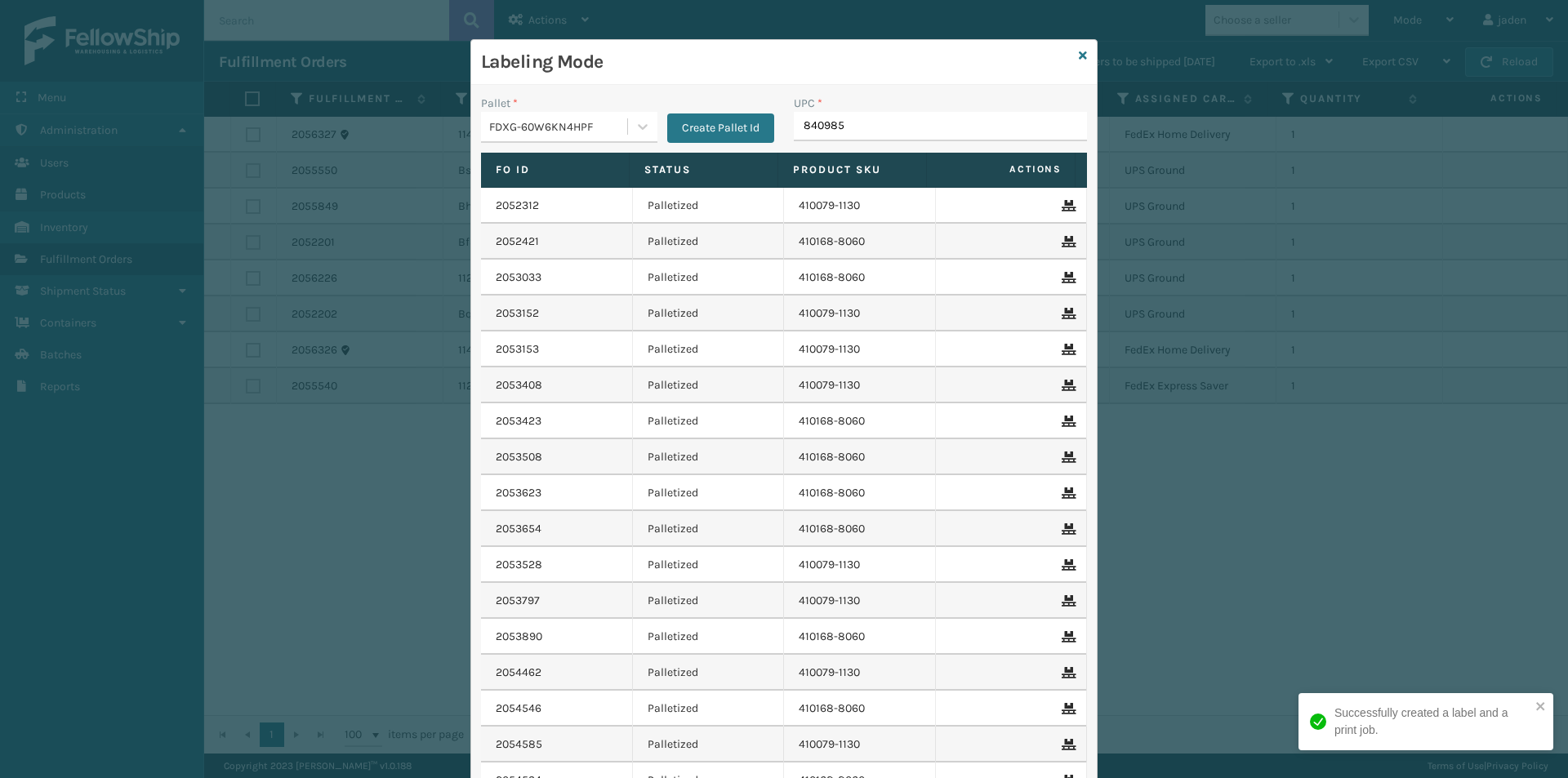
type input "8409851"
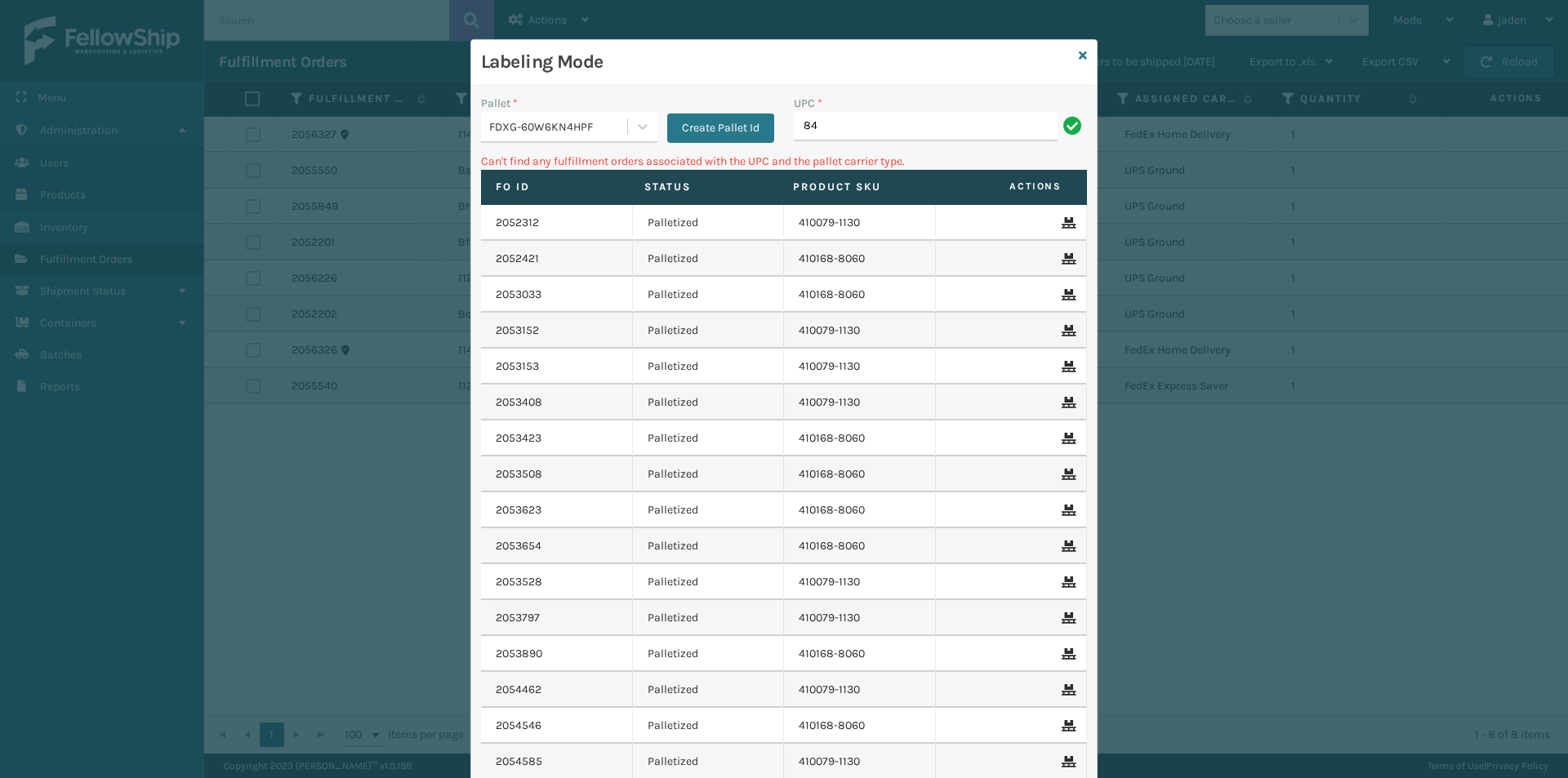
type input "8"
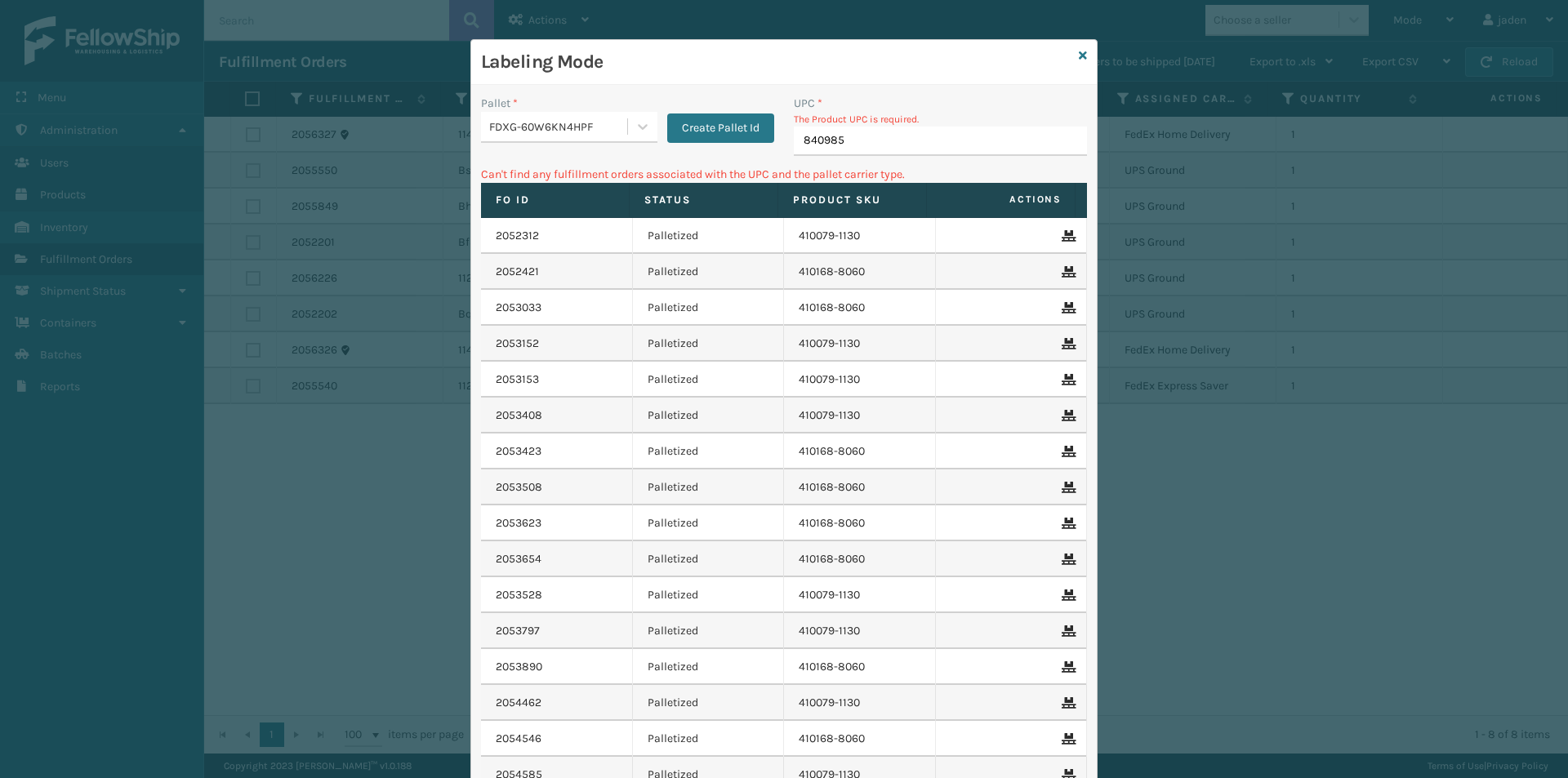
type input "8409851"
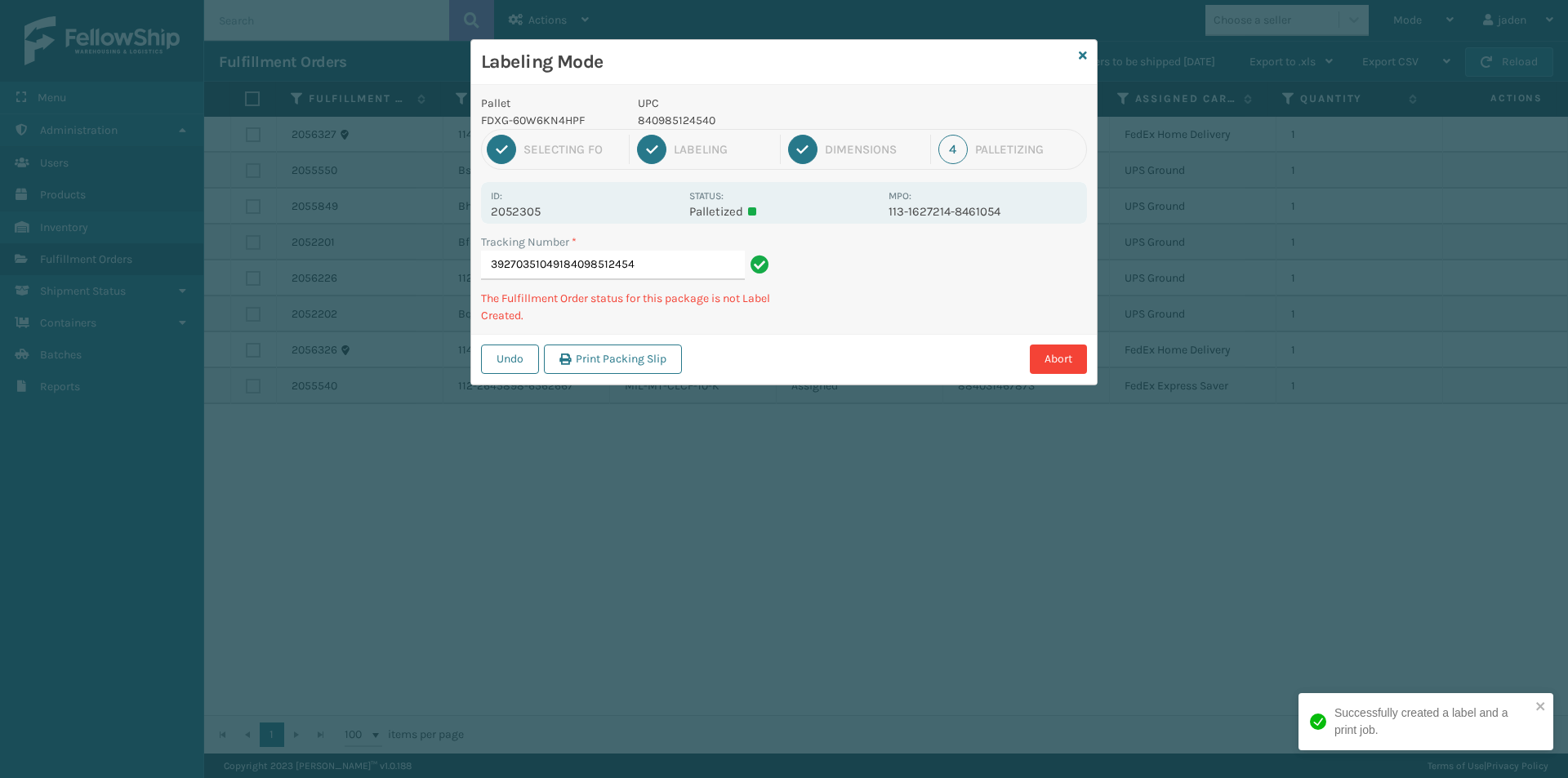
type input "392703510491840985124540"
type input "392722486293840985124540"
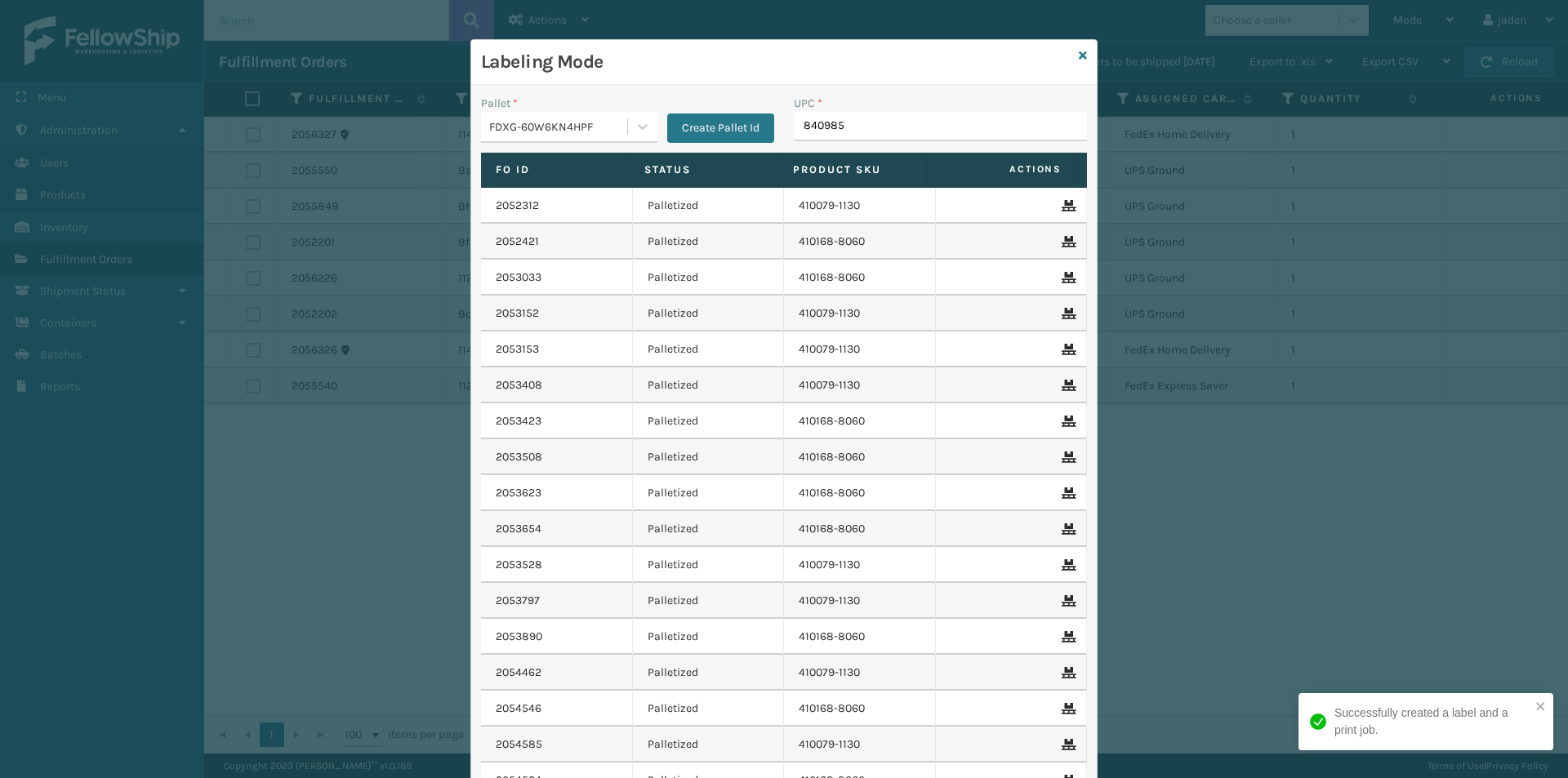
type input "8409851"
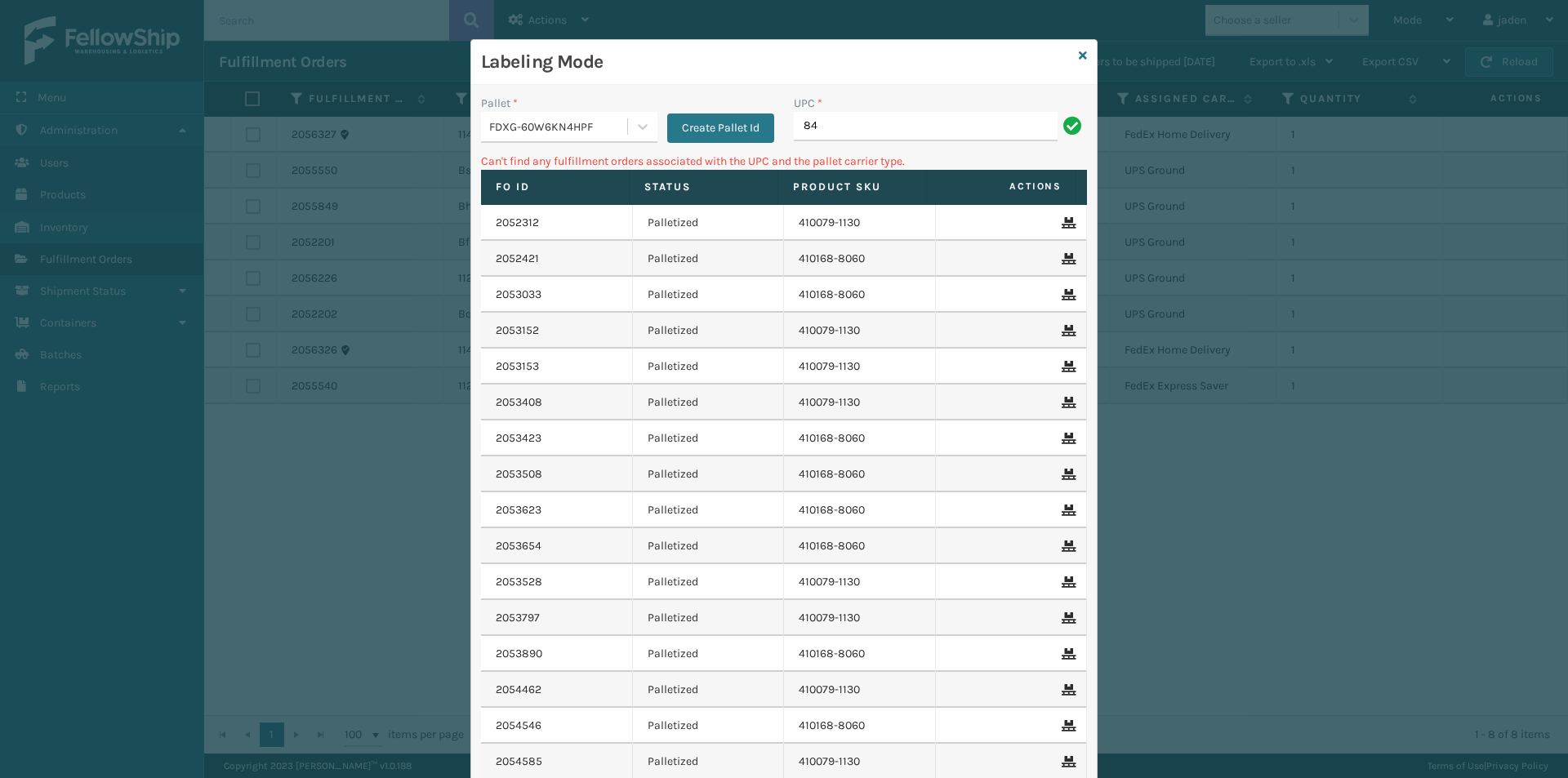
type input "8"
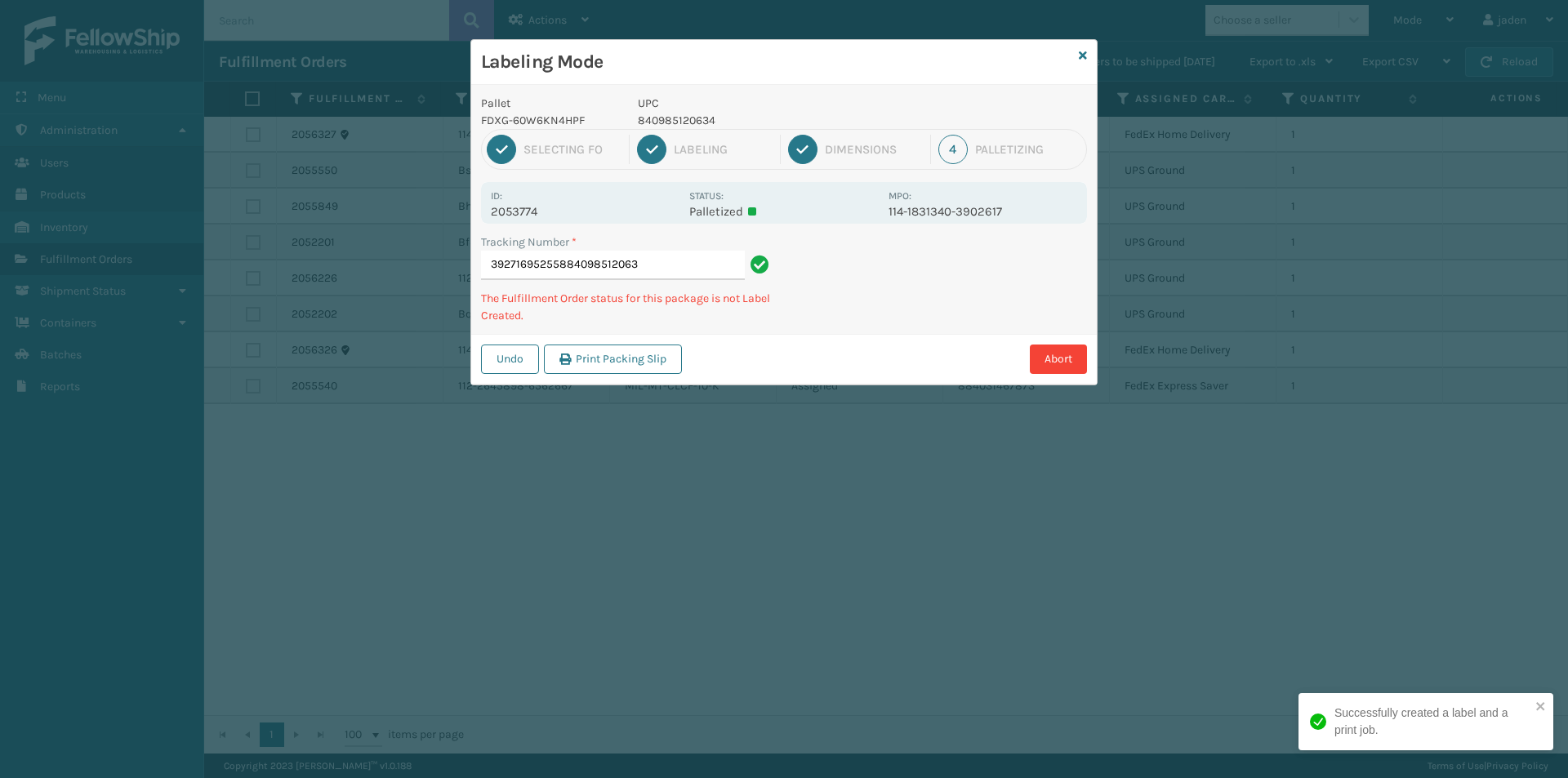
type input "392716952558840985120634"
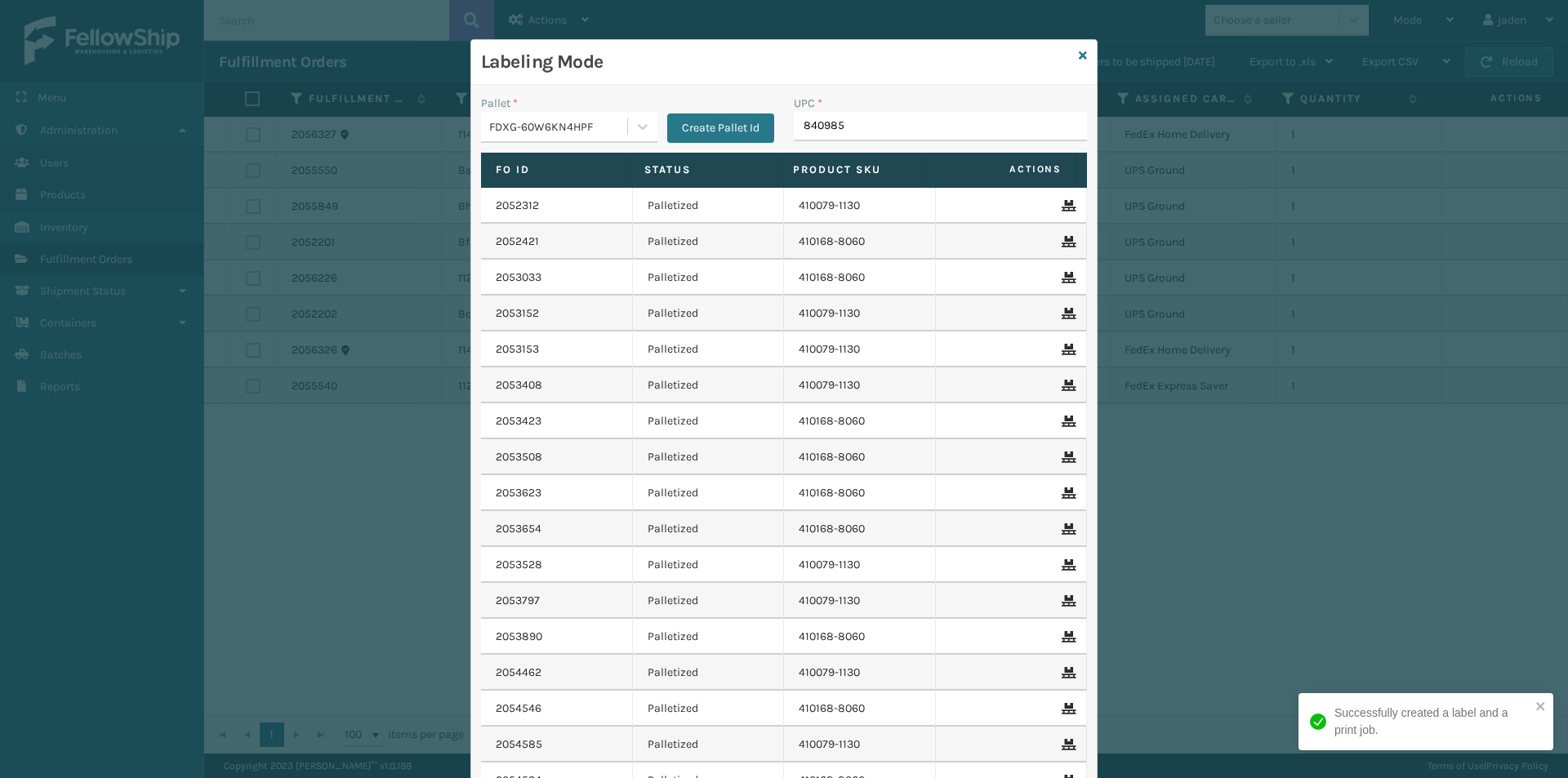
type input "8409851"
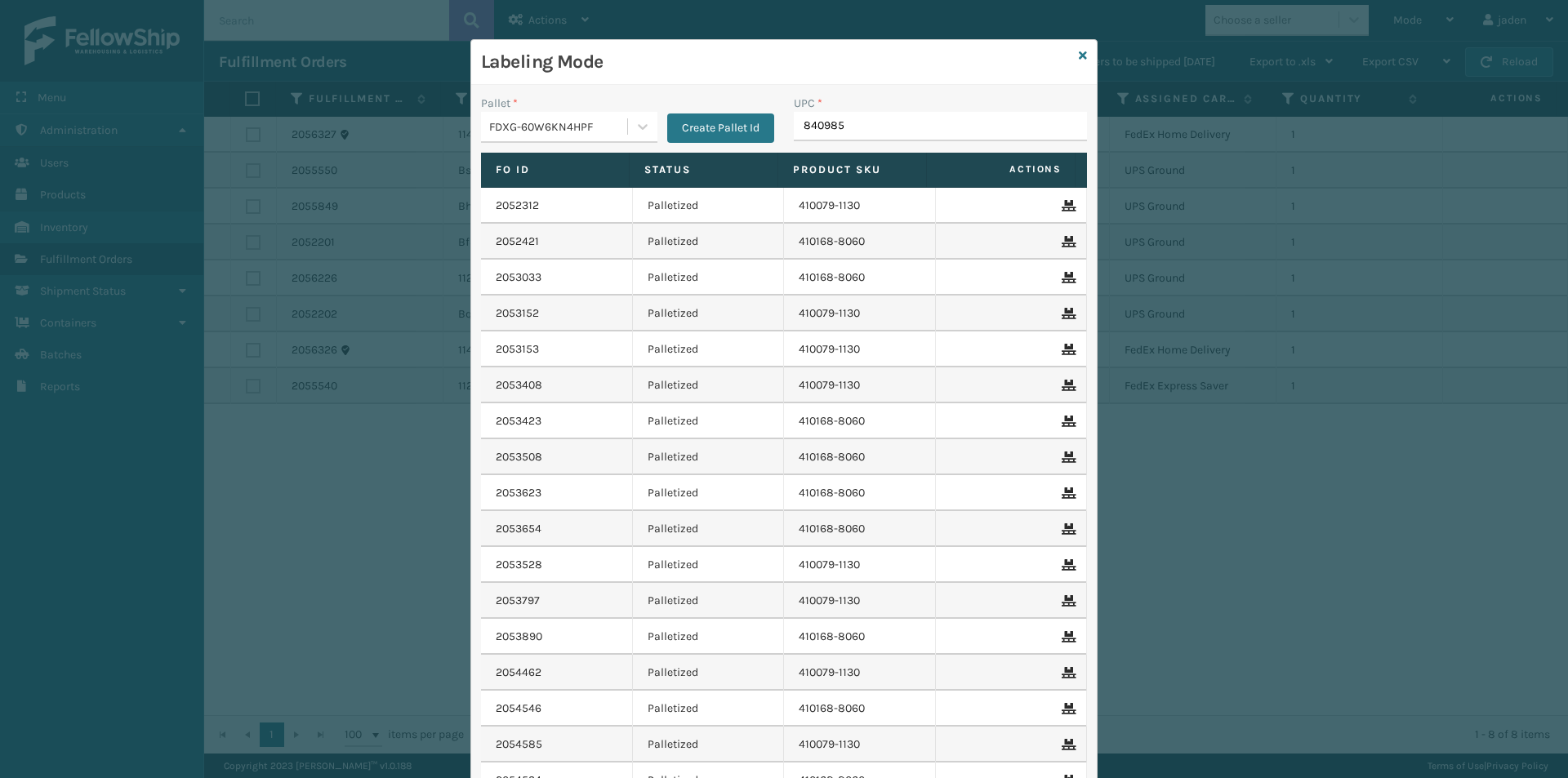
type input "8409851"
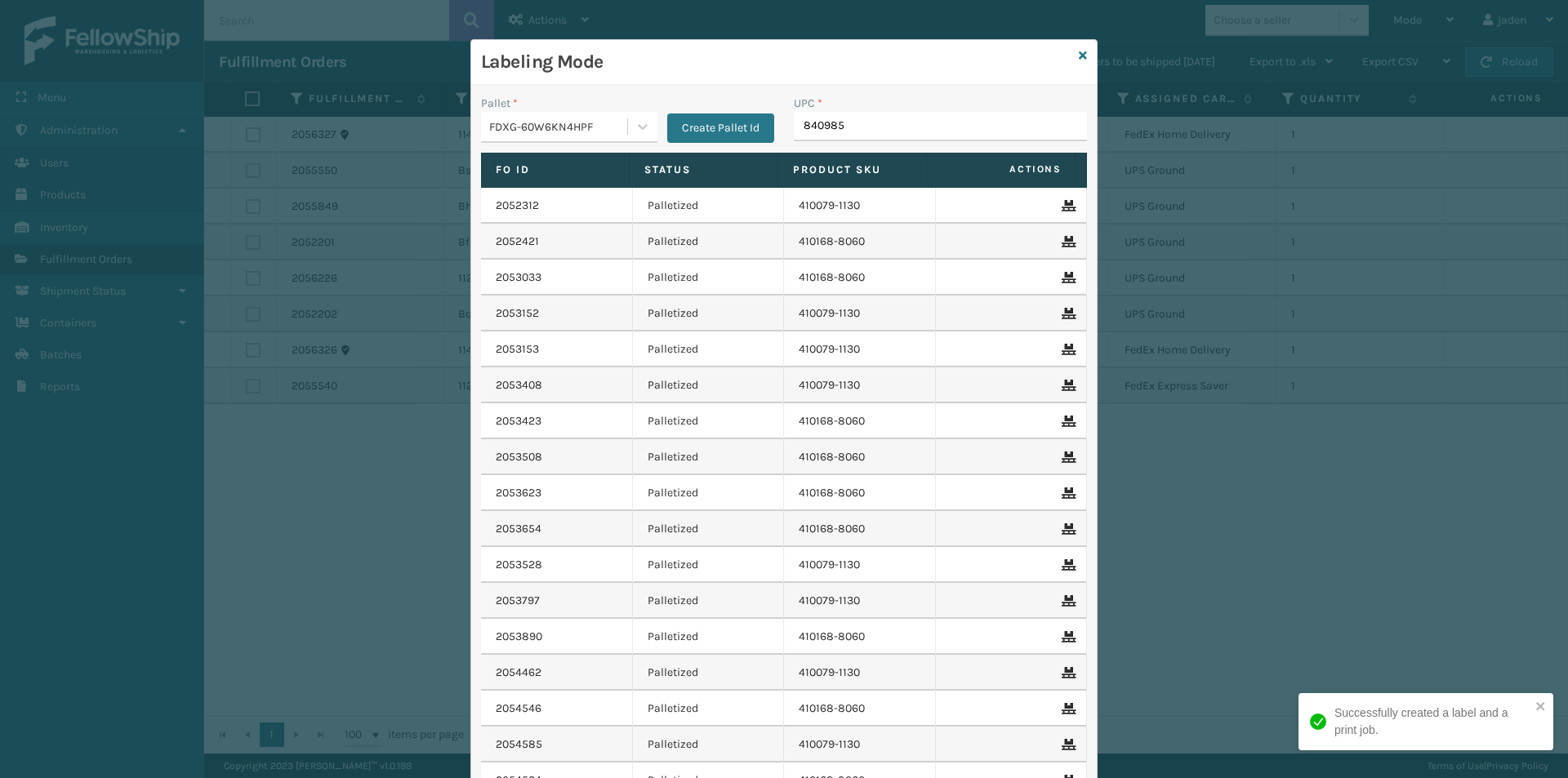
type input "8409851"
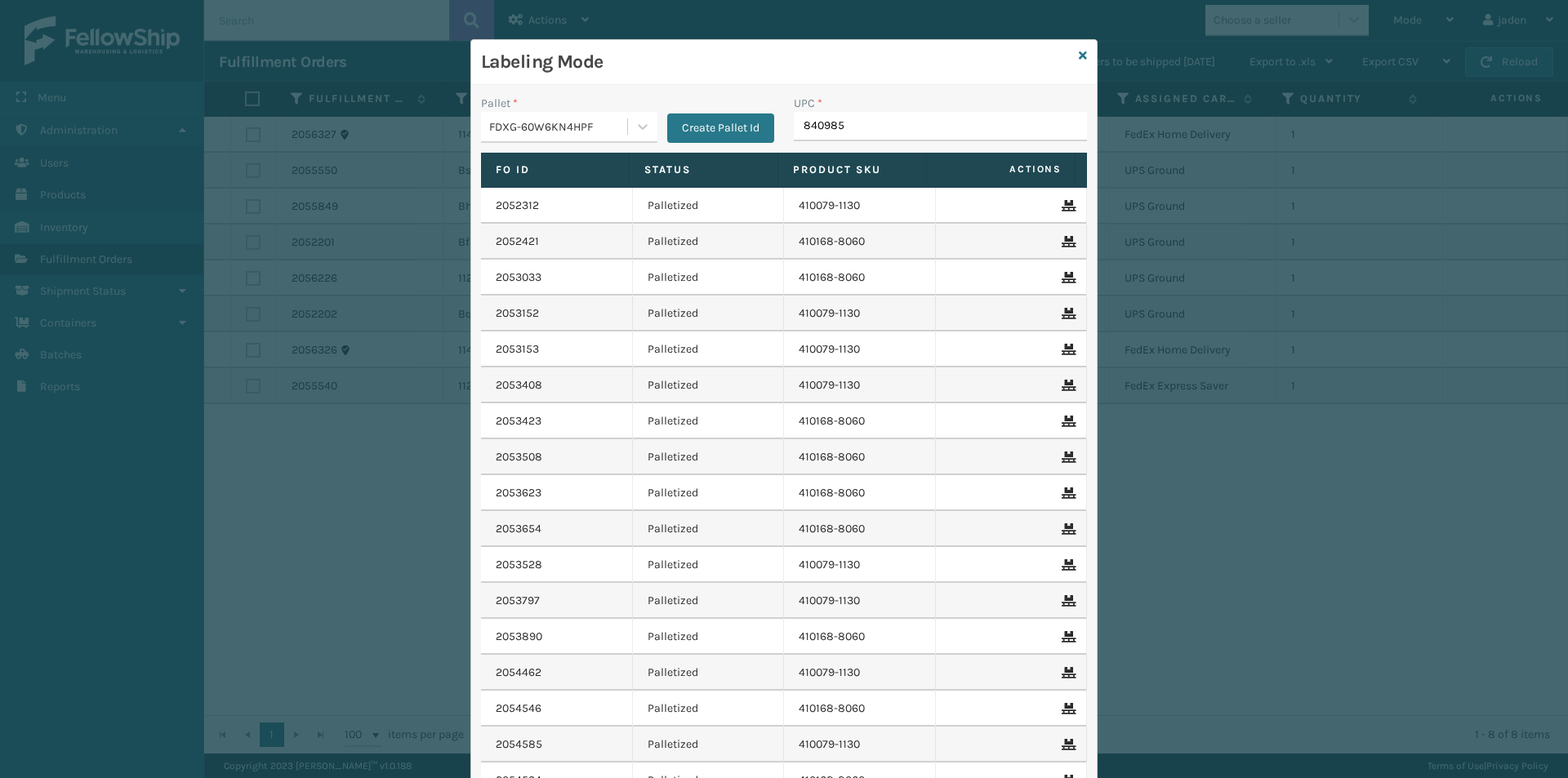
type input "8409851"
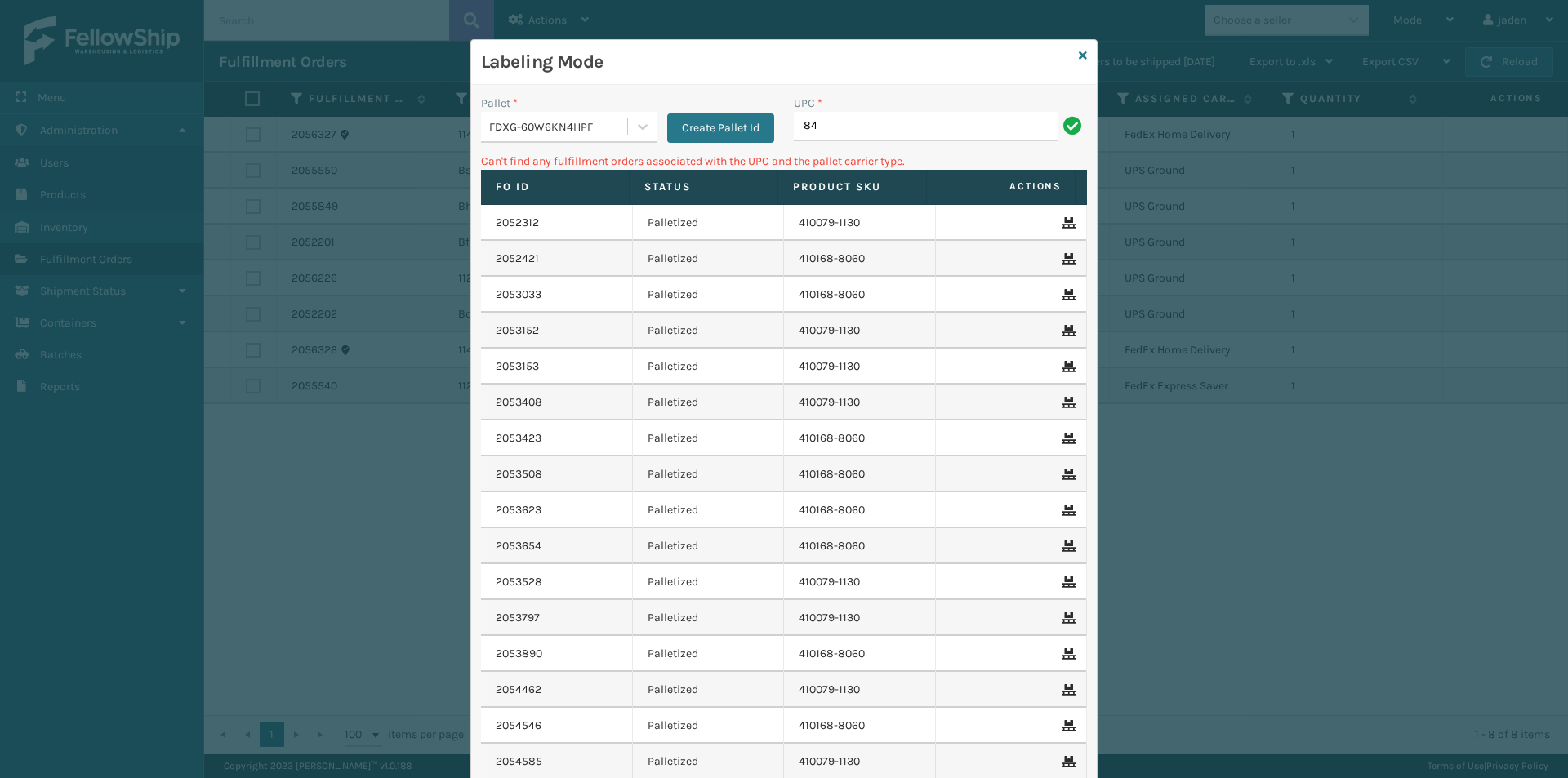
type input "8"
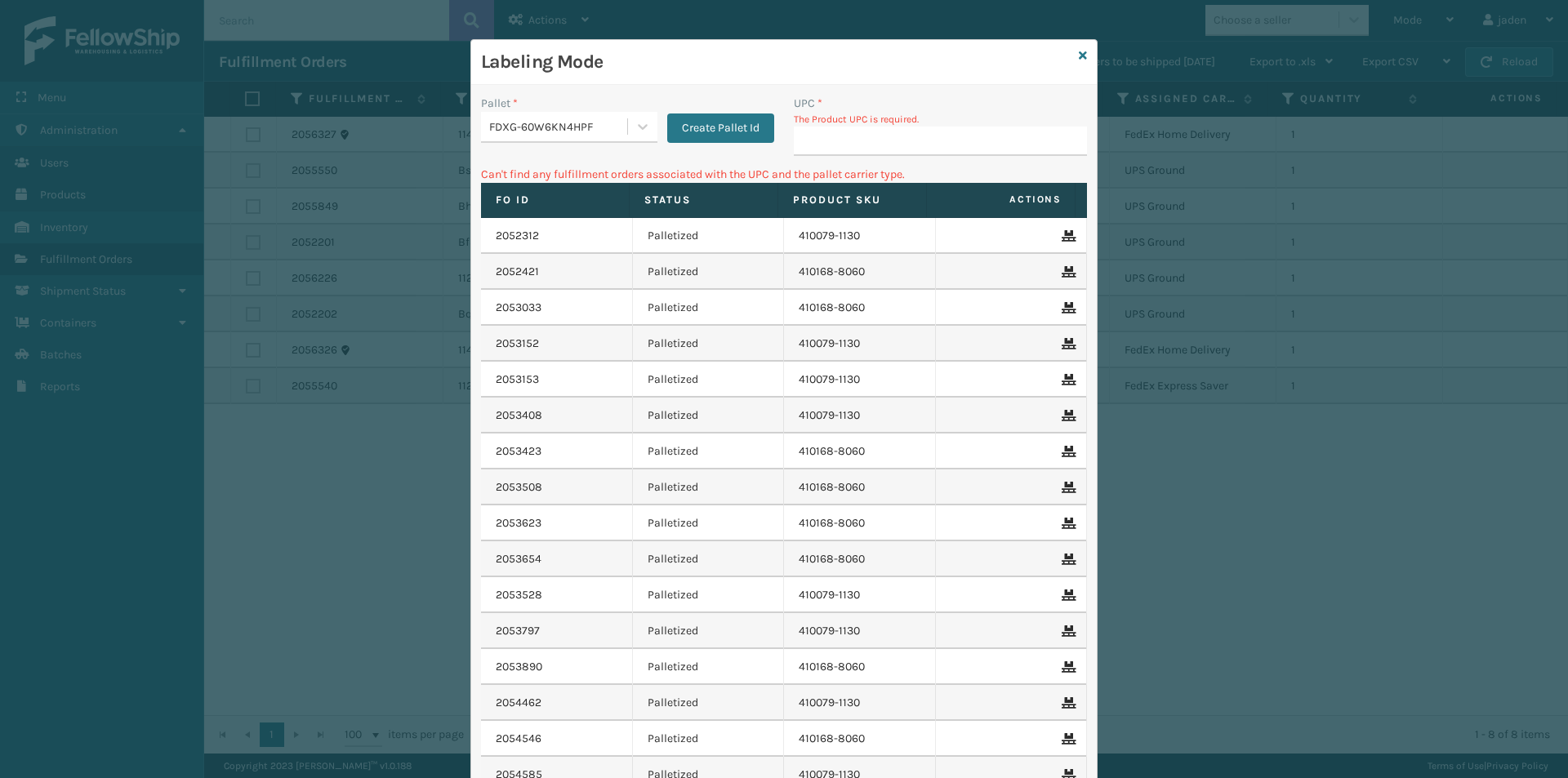
click at [1067, 57] on div "Labeling Mode" at bounding box center [784, 62] width 625 height 45
click at [1078, 59] on icon at bounding box center [1082, 55] width 8 height 11
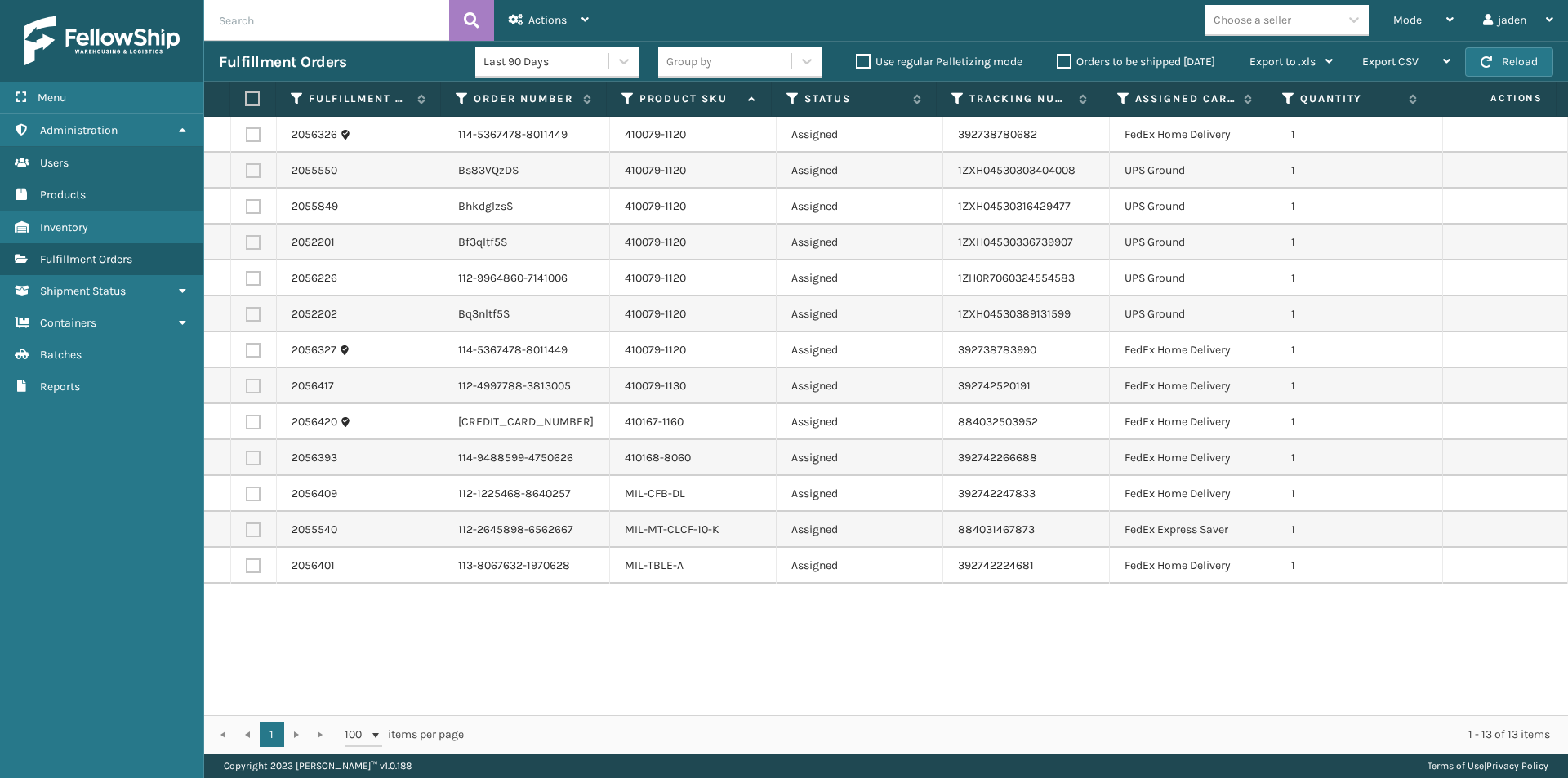
drag, startPoint x: 1050, startPoint y: 647, endPoint x: 801, endPoint y: 647, distance: 249.0
click at [801, 647] on div "2056326 114-5367478-8011449 410079-1120 Assigned 392738780682 FedEx Home Delive…" at bounding box center [886, 415] width 1364 height 598
drag, startPoint x: 796, startPoint y: 647, endPoint x: 526, endPoint y: 657, distance: 270.2
click at [526, 657] on div "2056326 114-5367478-8011449 410079-1120 Assigned 392738780682 FedEx Home Delive…" at bounding box center [886, 415] width 1364 height 598
click at [1398, 17] on span "Mode" at bounding box center [1407, 20] width 29 height 14
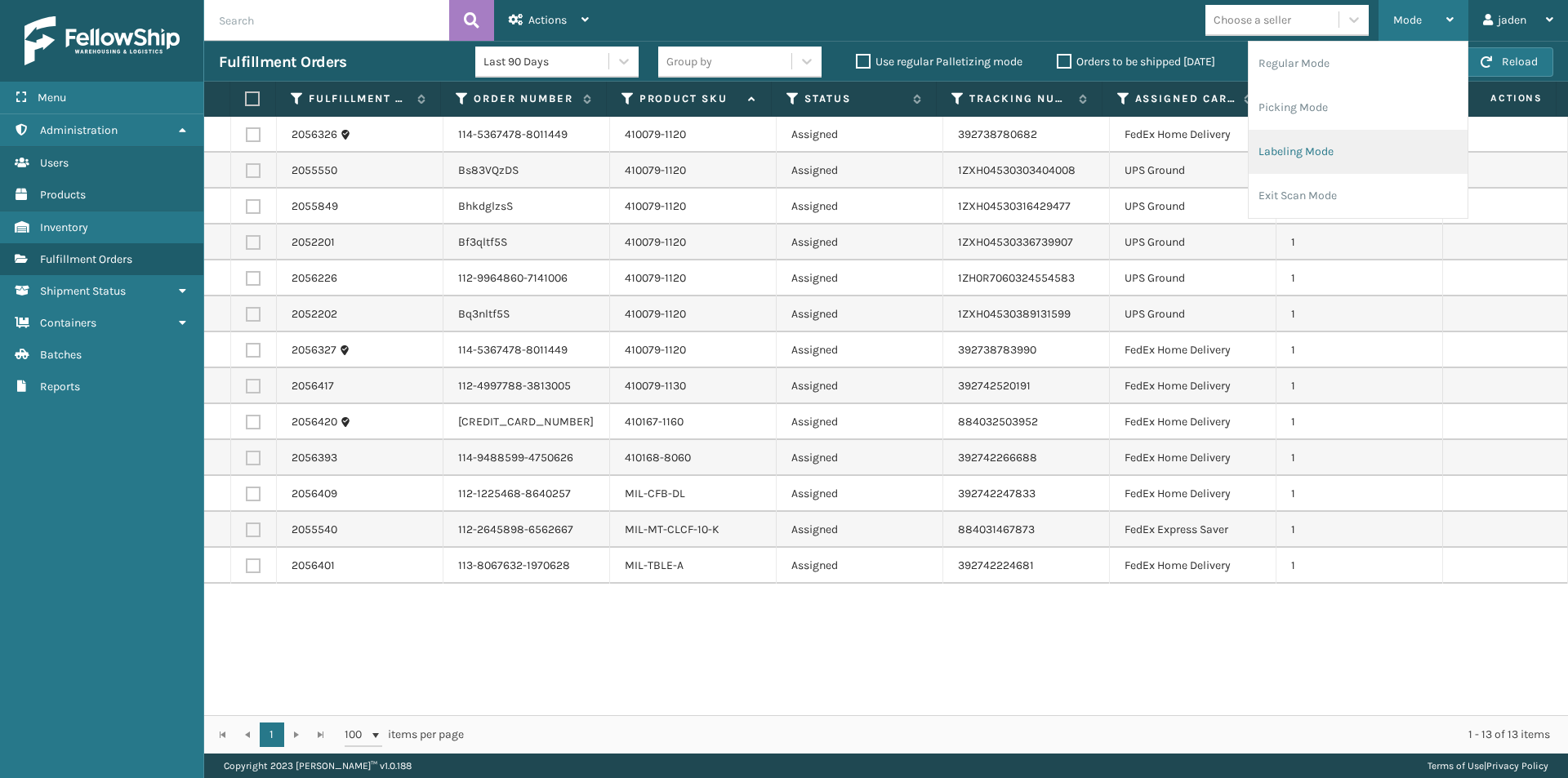
click at [1354, 138] on li "Labeling Mode" at bounding box center [1358, 152] width 219 height 44
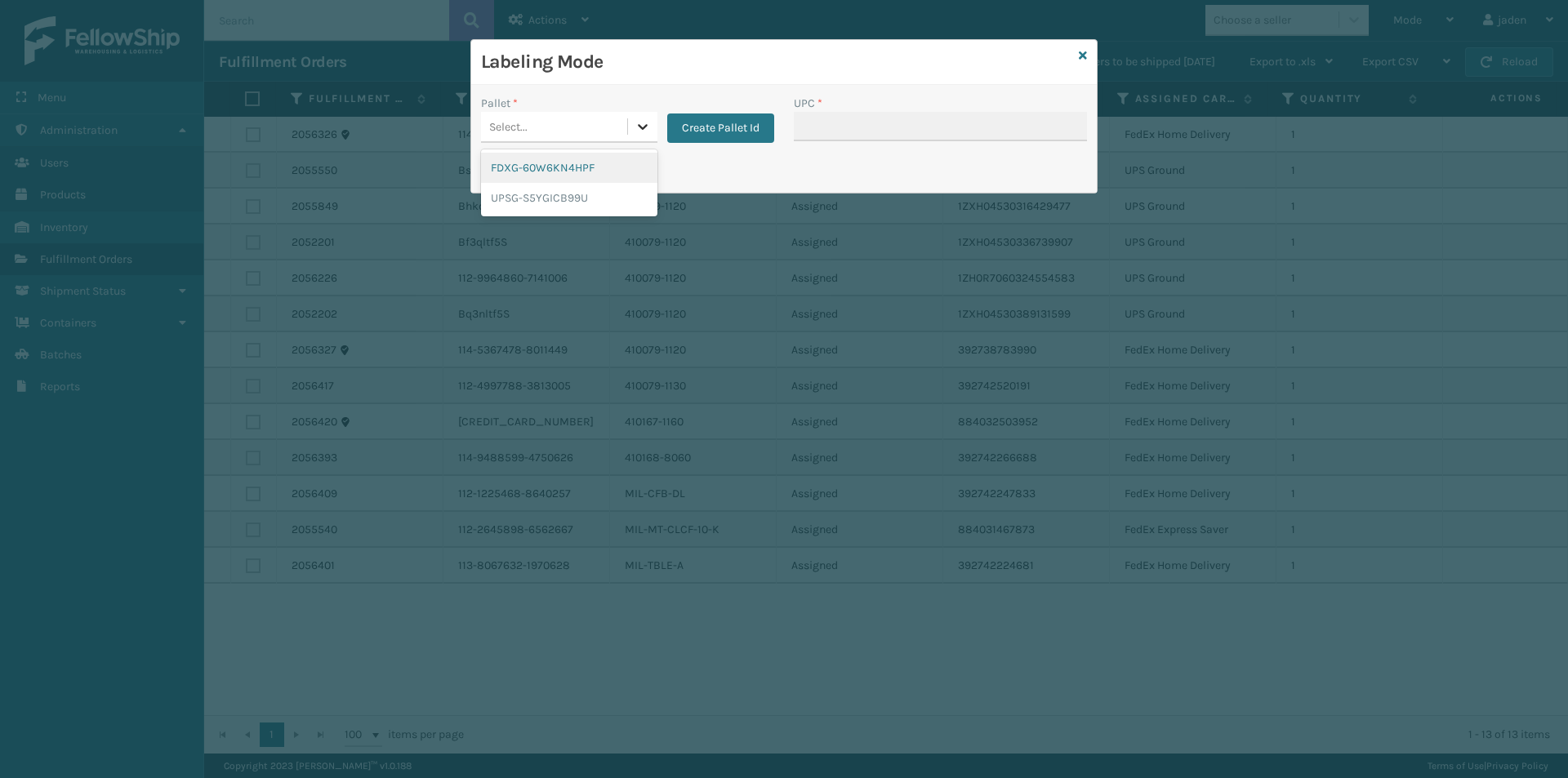
click at [639, 130] on icon at bounding box center [642, 126] width 17 height 17
click at [511, 177] on div "FDXG-60W6KN4HPF" at bounding box center [569, 167] width 176 height 30
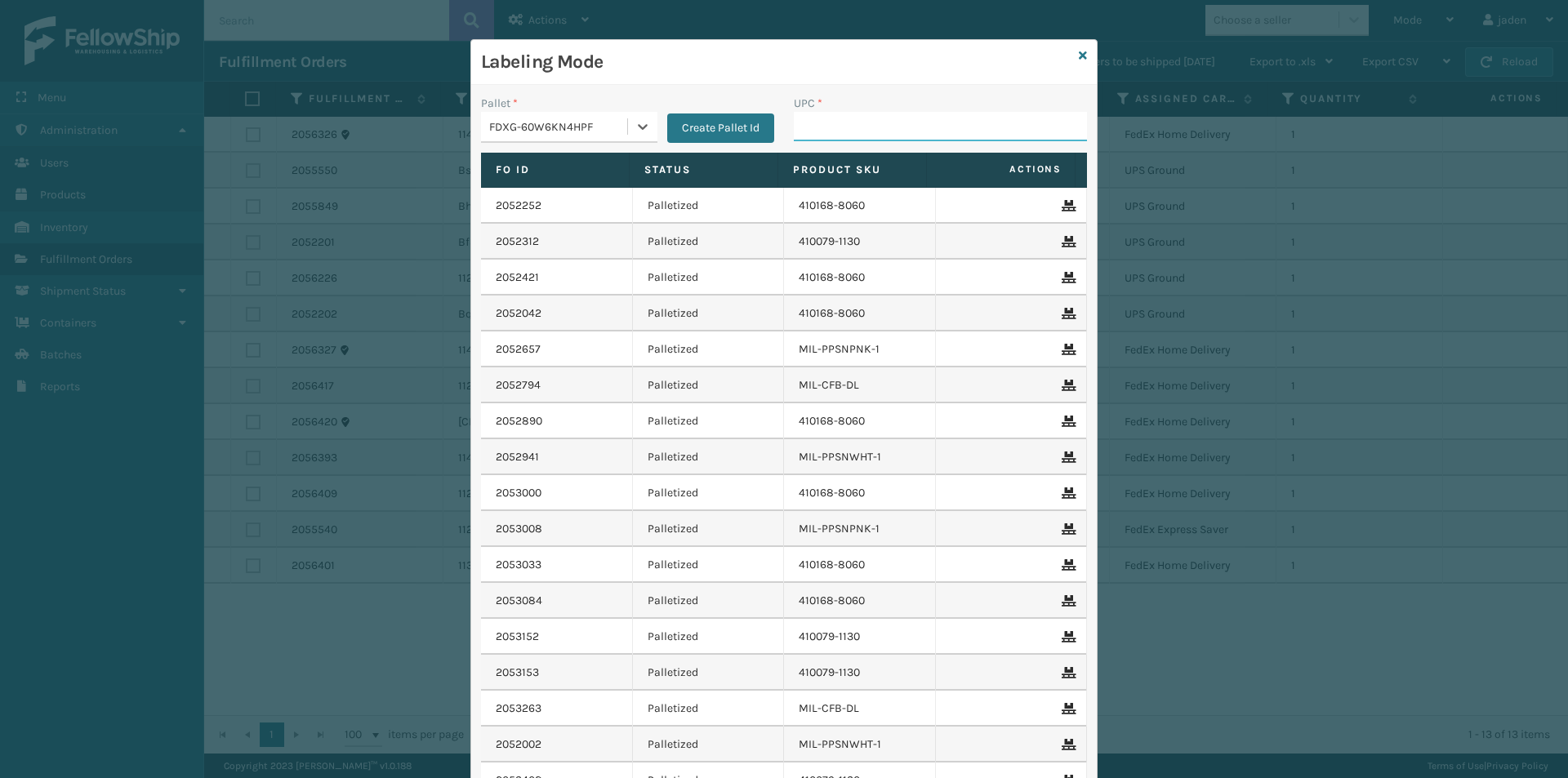
click at [922, 114] on input "UPC *" at bounding box center [940, 127] width 293 height 30
click at [921, 115] on input "UPC *" at bounding box center [940, 127] width 293 height 30
type input "08031328748"
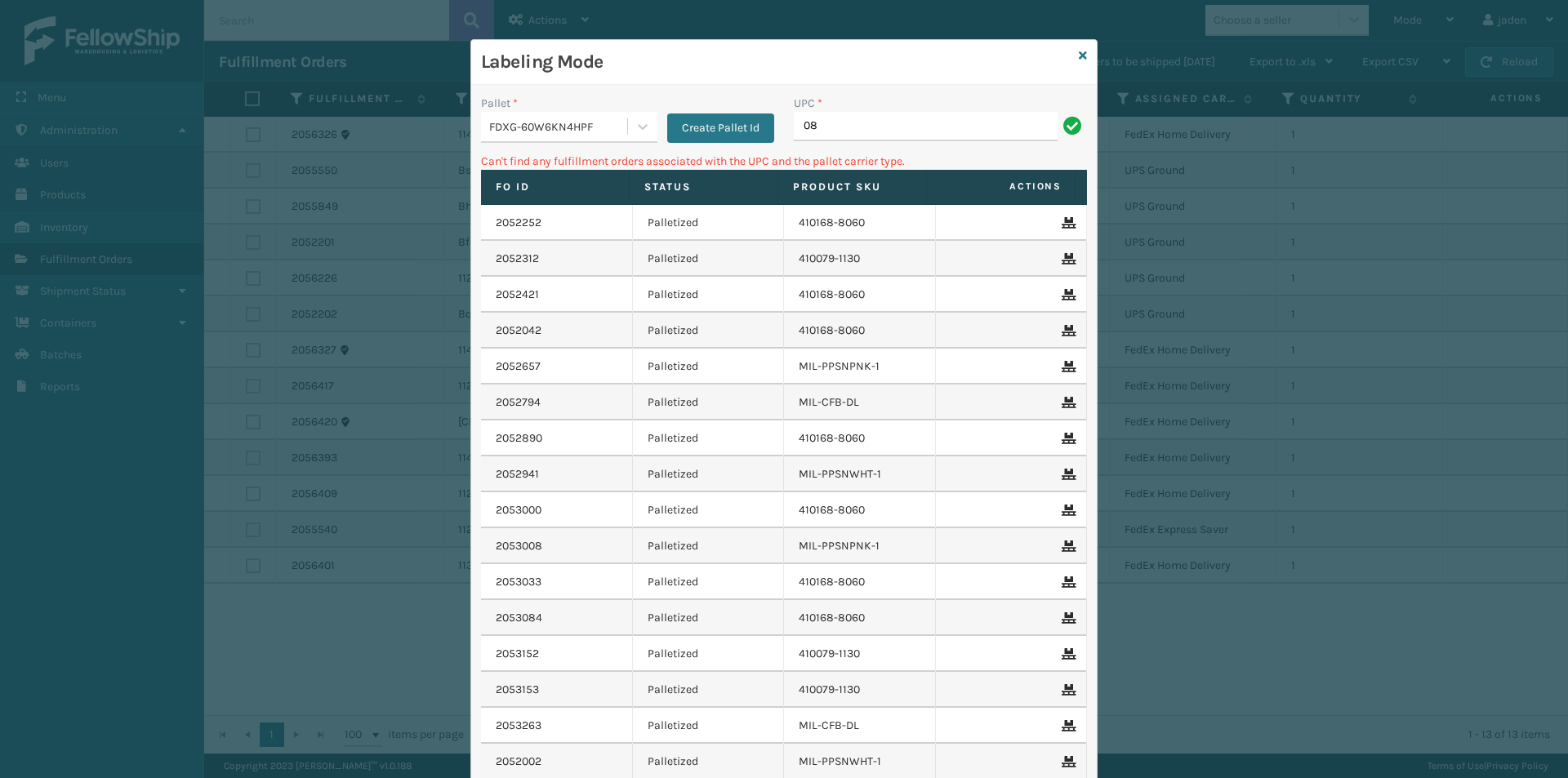
type input "0"
type input "080313028748"
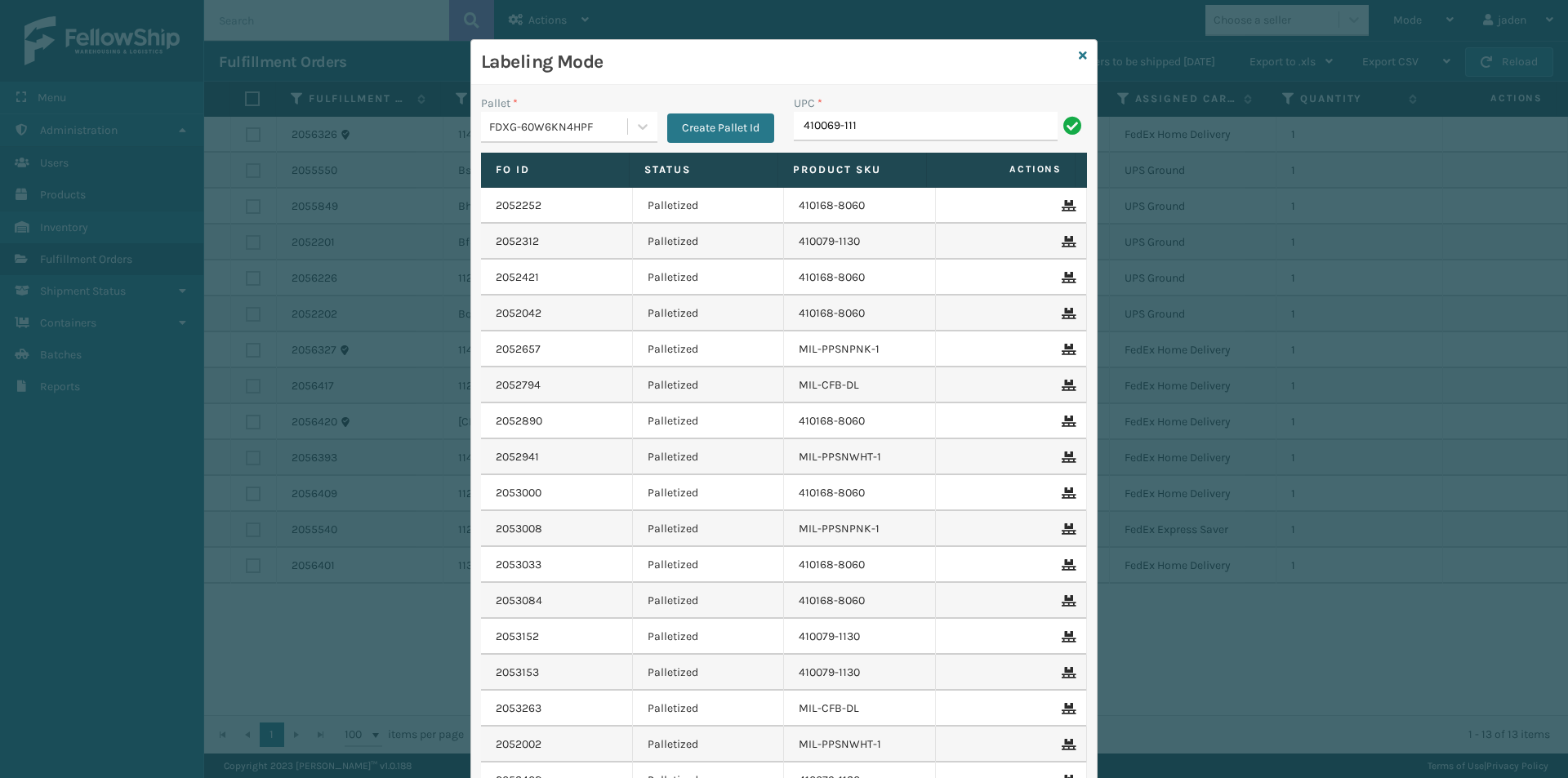
type input "410069-111"
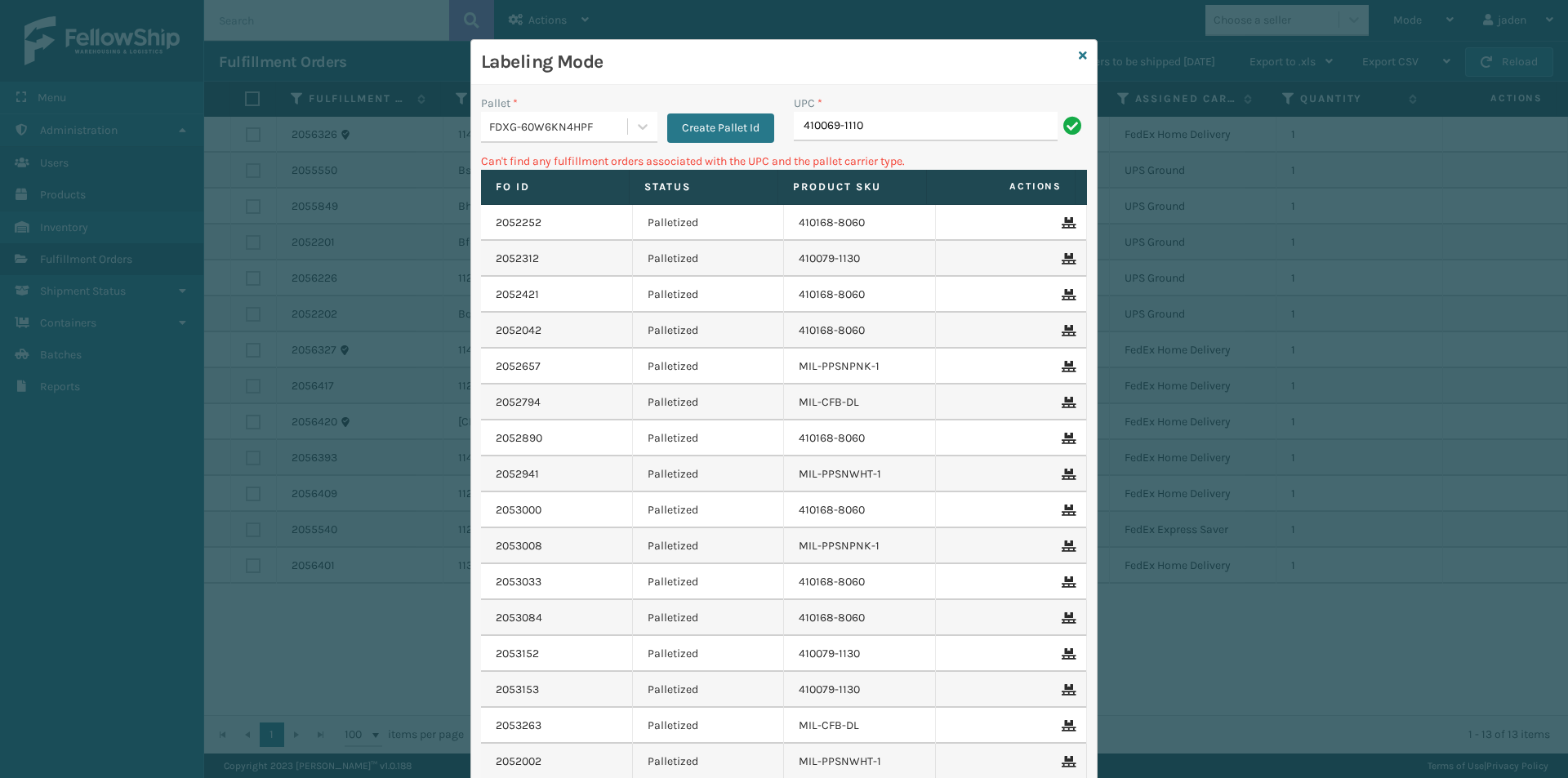
type input "410069-1110"
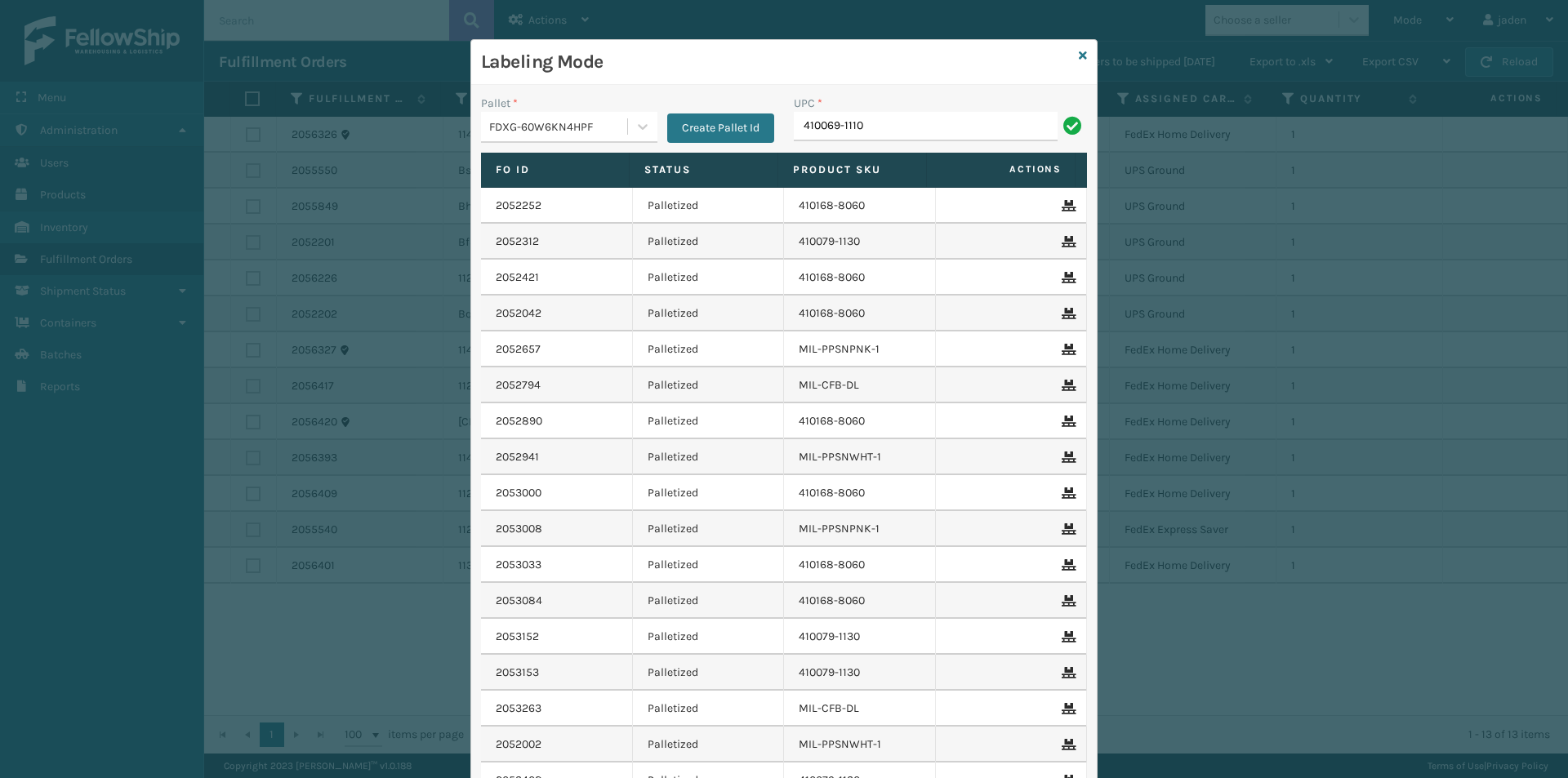
type input "410069-1110"
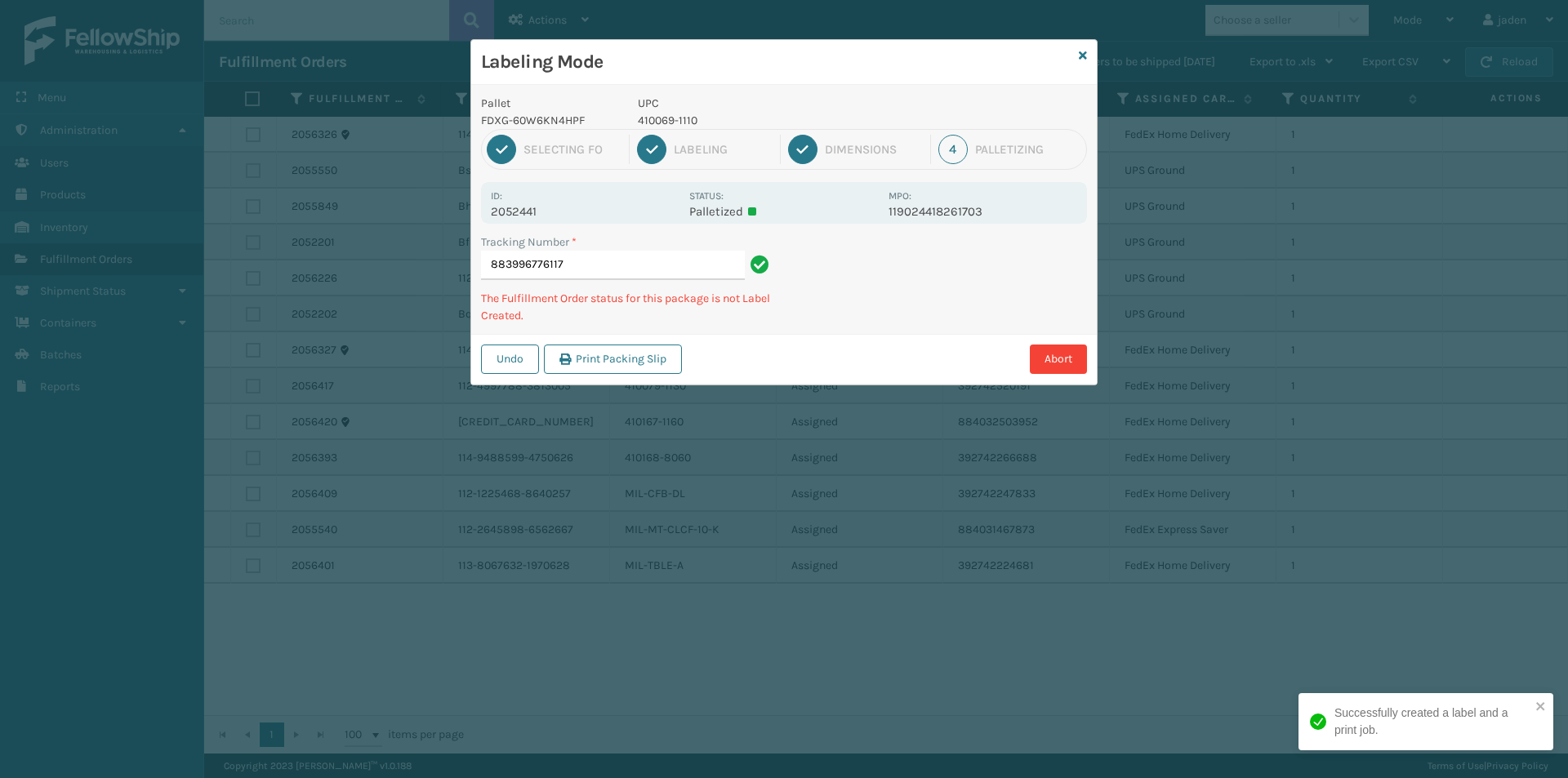
type input "8839967761174"
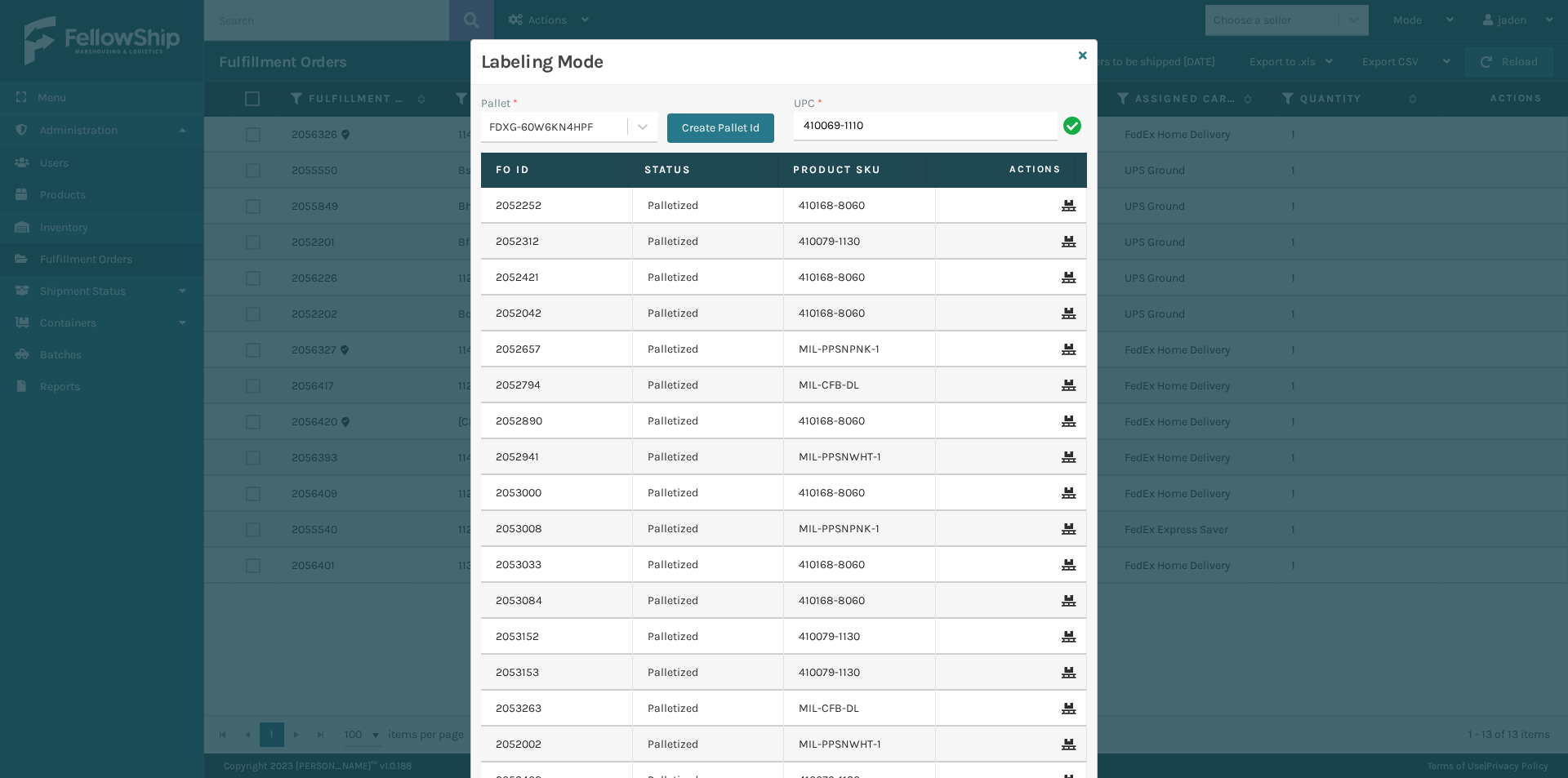
type input "410069-1110"
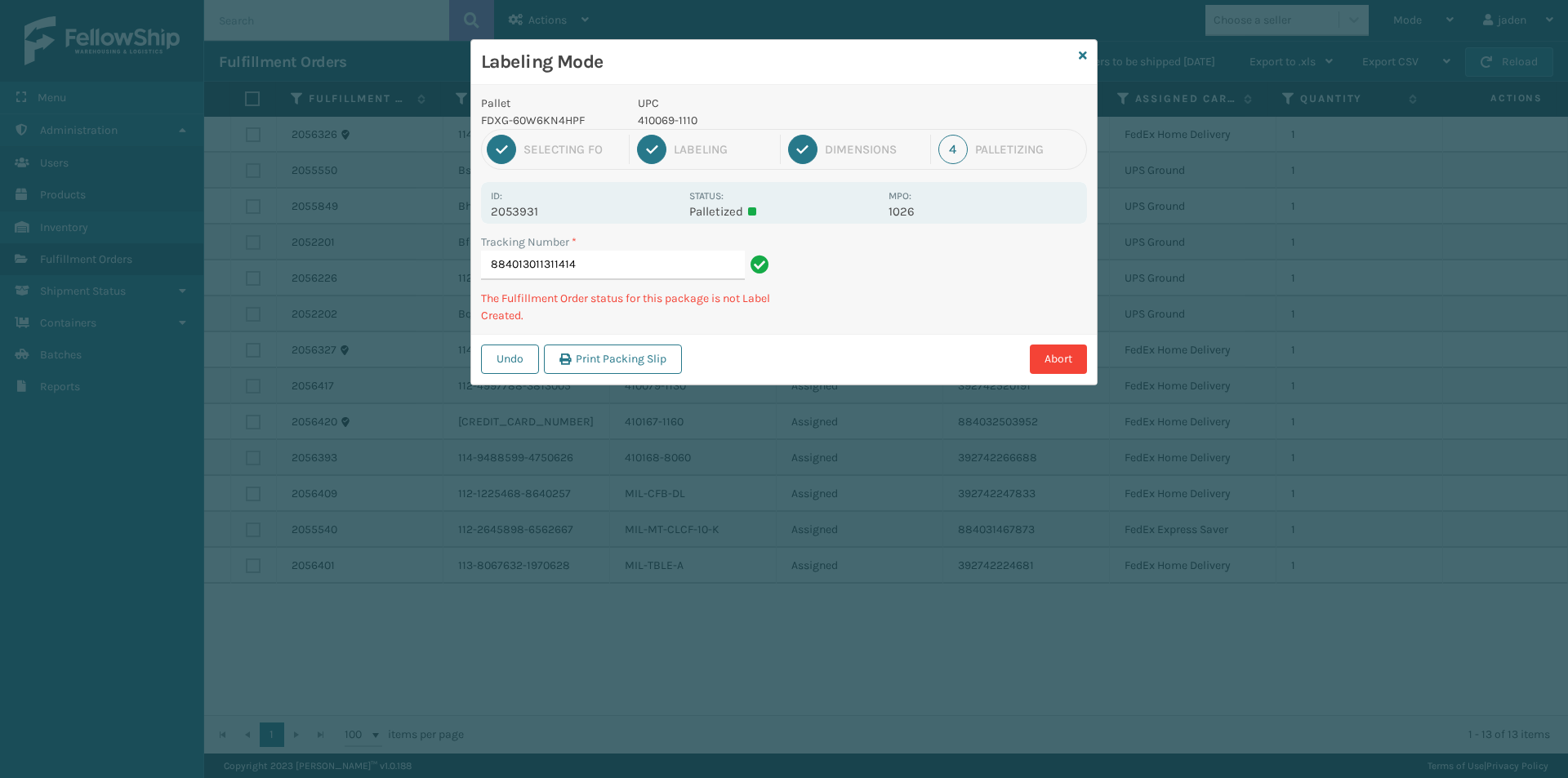
type input "8840130113114144"
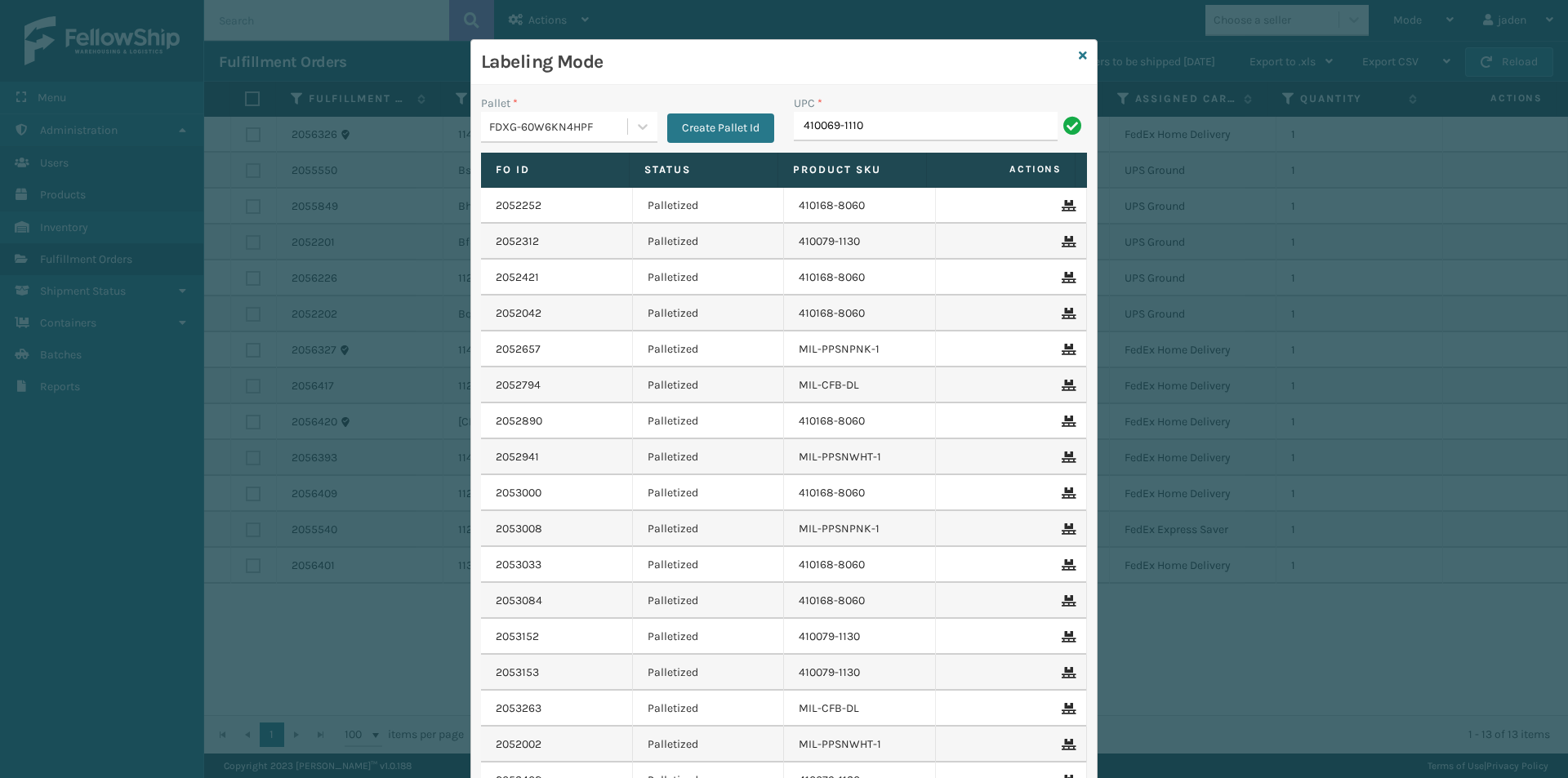
type input "410069-1110"
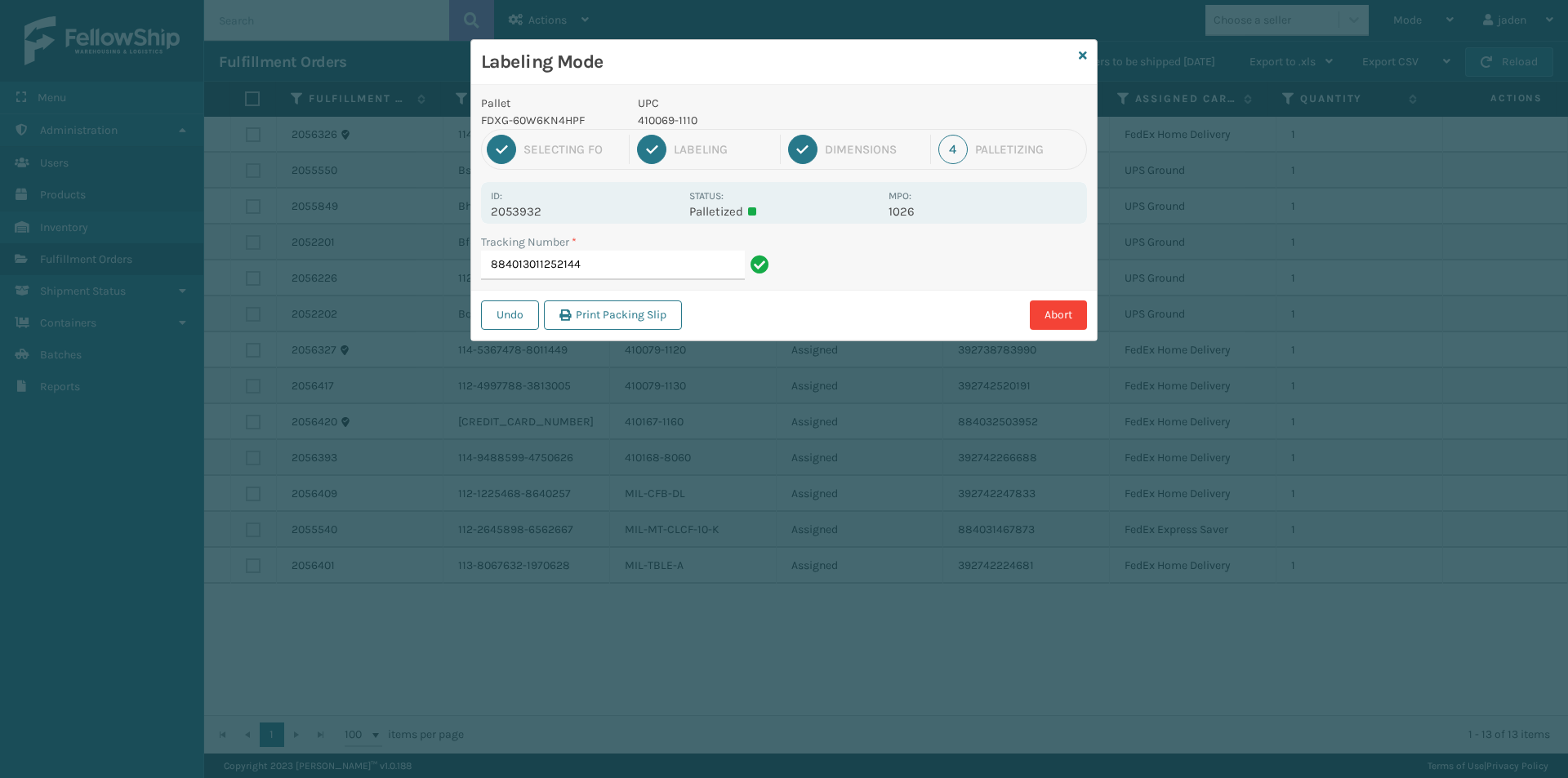
type input "8840130112521444"
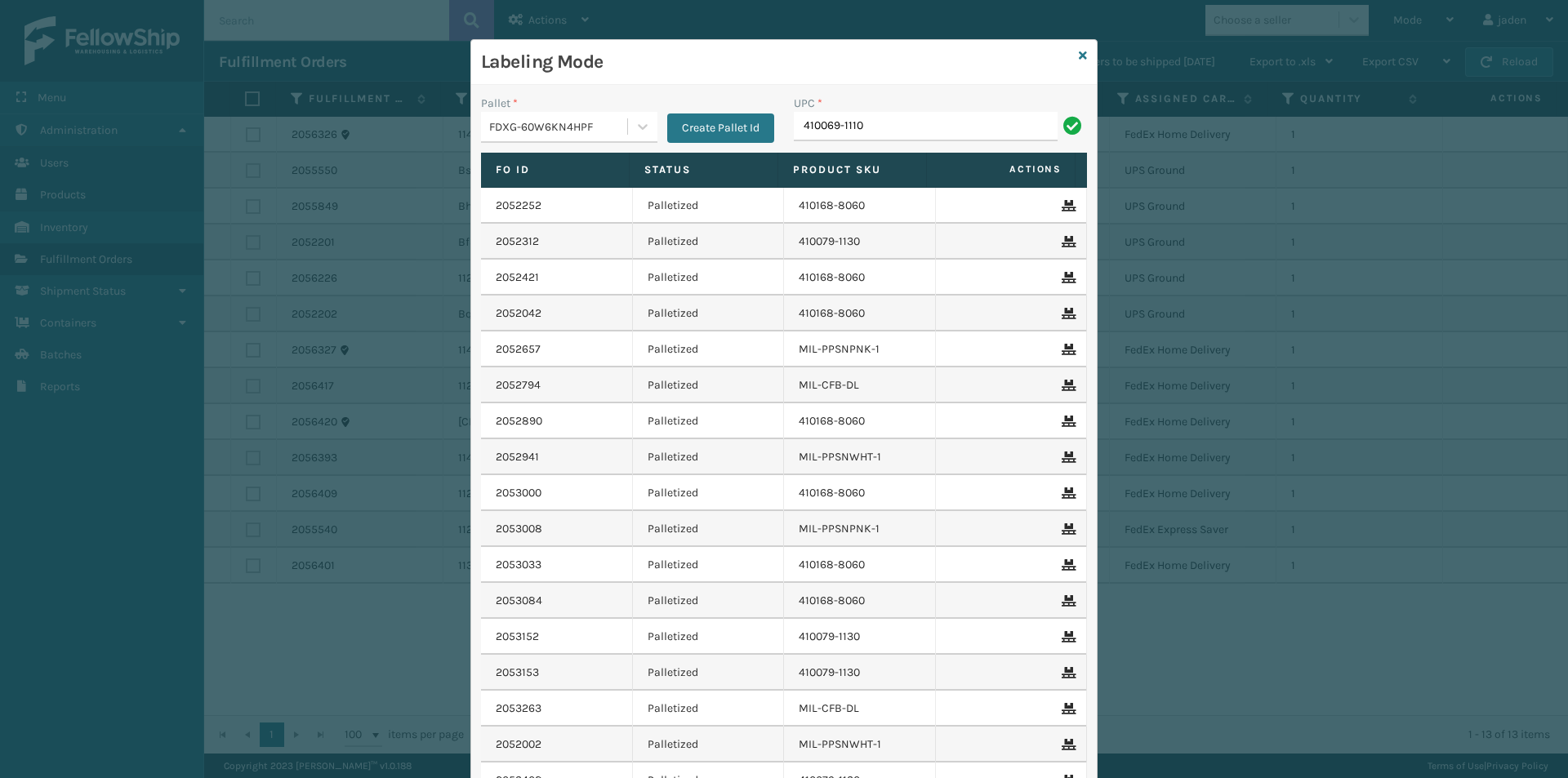
type input "410069-1110"
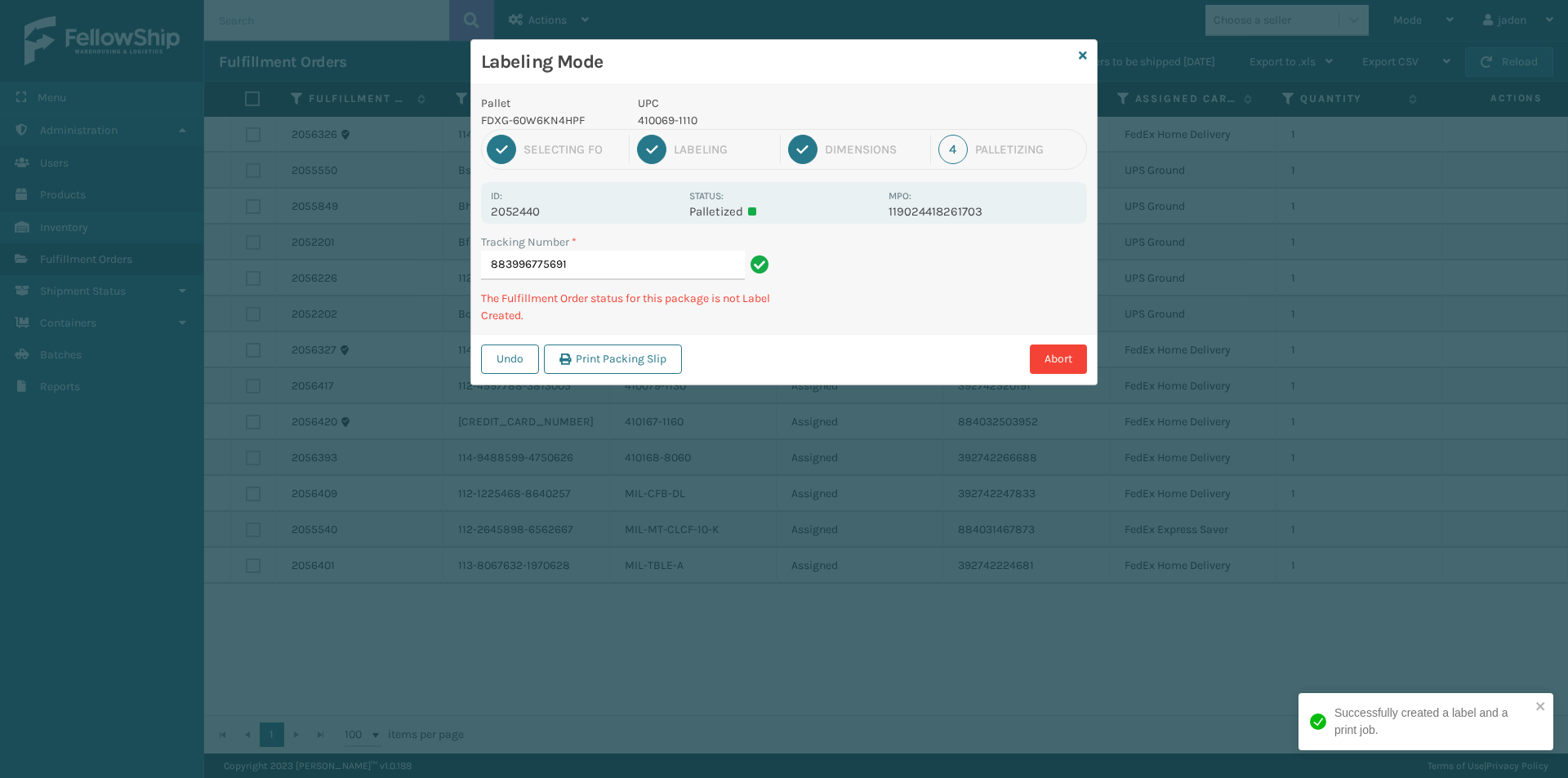
click at [658, 124] on p "410069-1110" at bounding box center [758, 121] width 241 height 18
copy p "410069-1110"
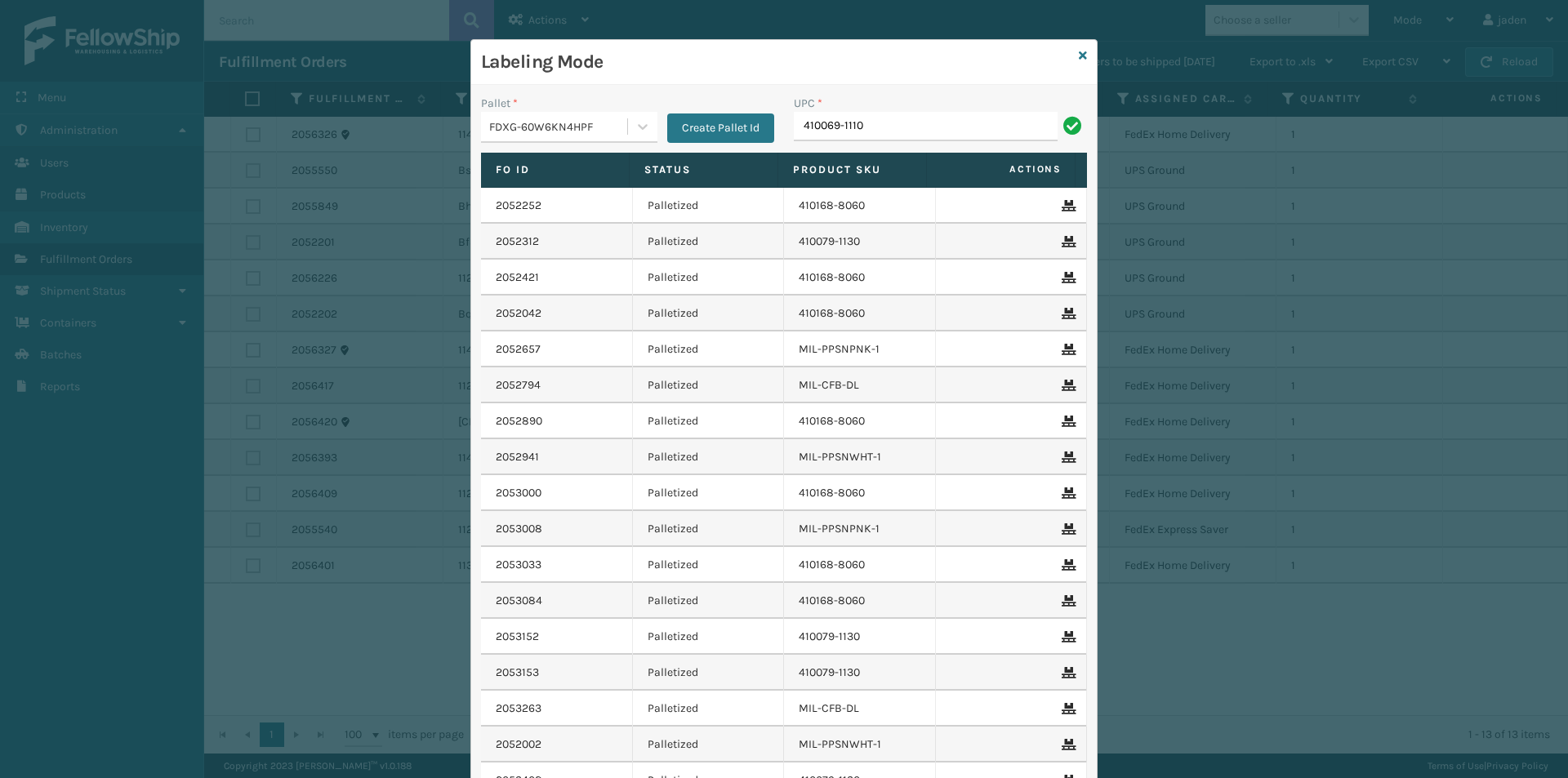
type input "410069-1110"
drag, startPoint x: 844, startPoint y: 103, endPoint x: 813, endPoint y: 115, distance: 33.2
paste input "410069-1110"
type input "410069-1110"
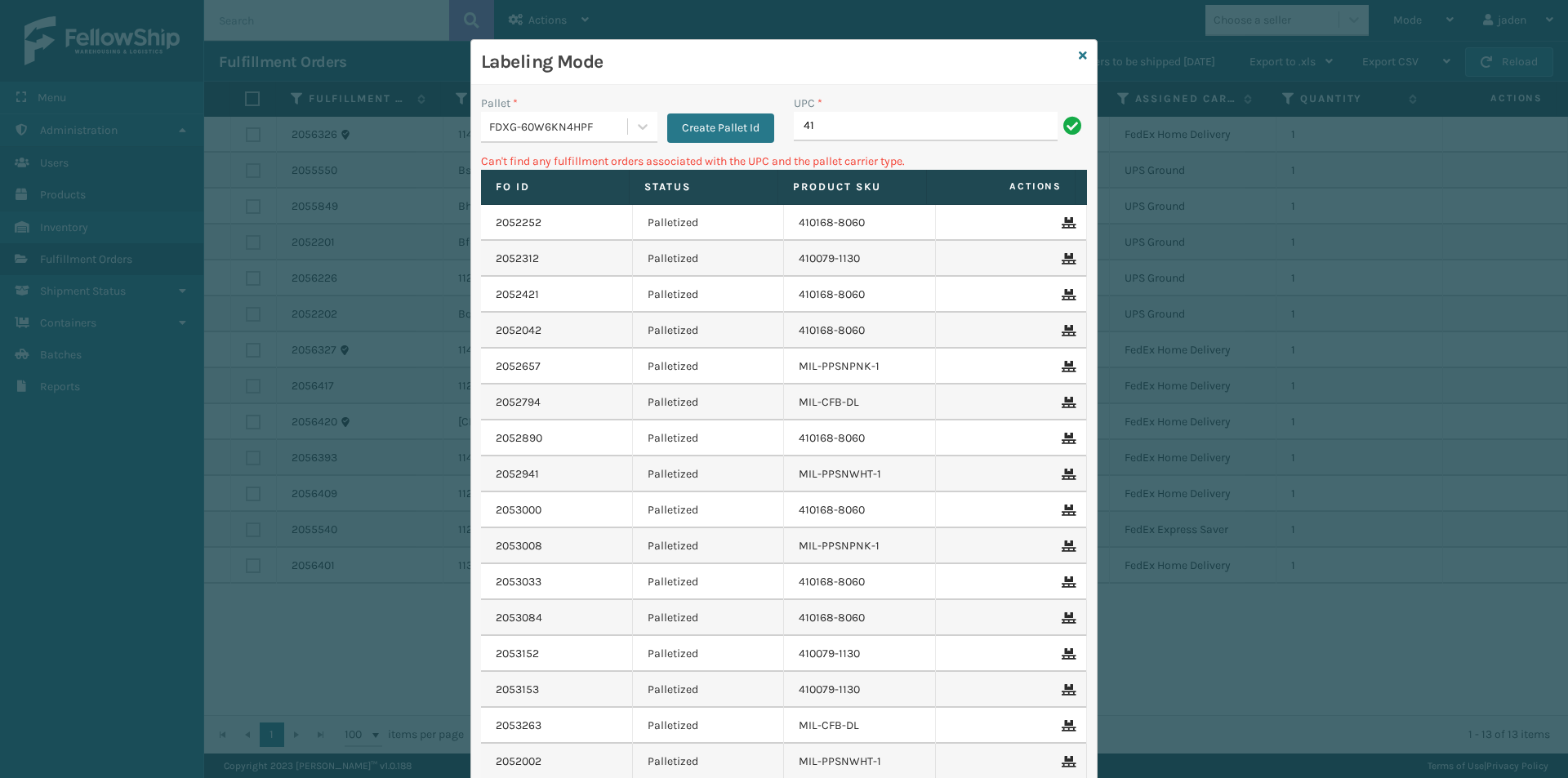
type input "4"
type input "410069-1150"
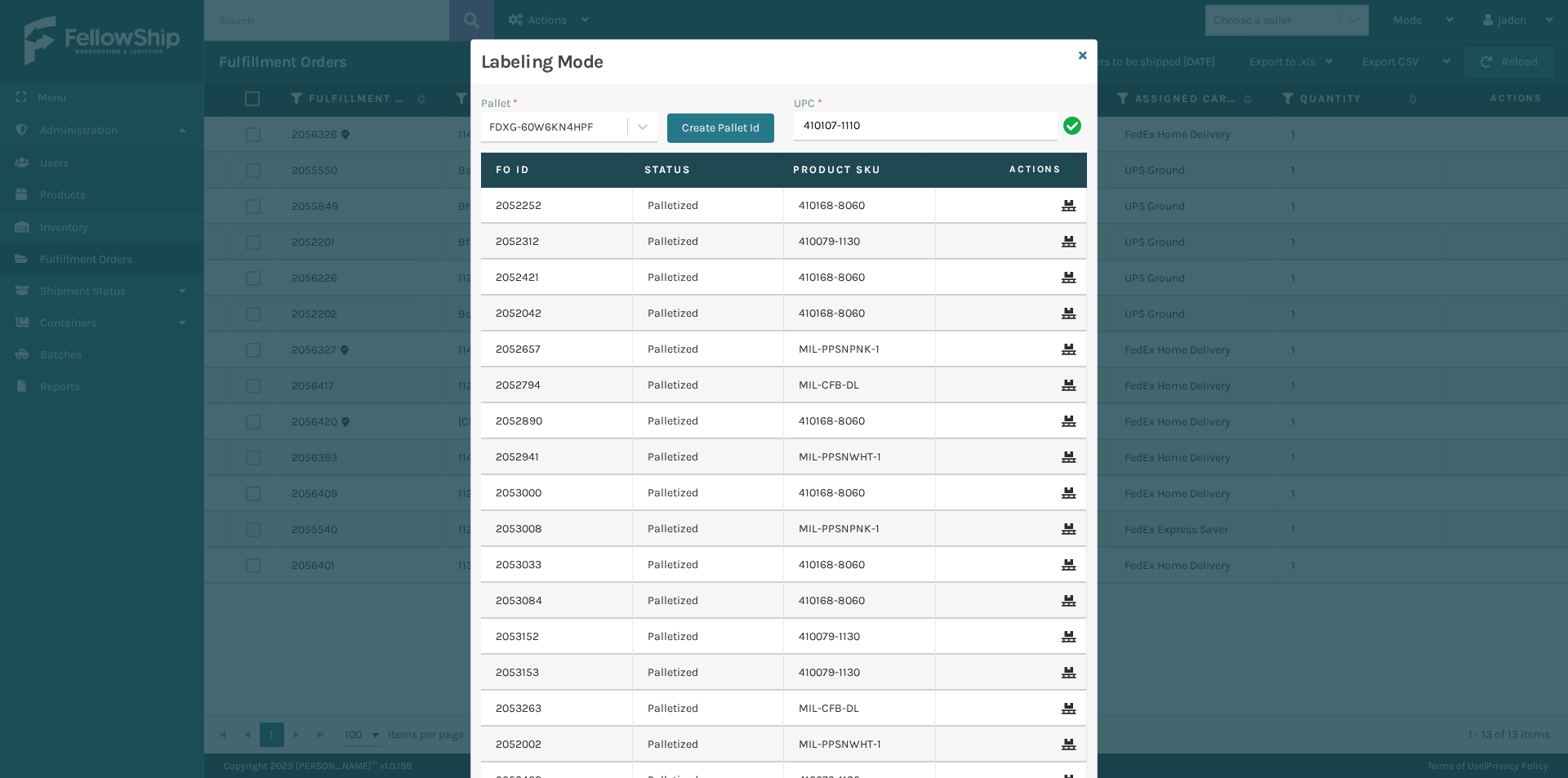
type input "410107-1110"
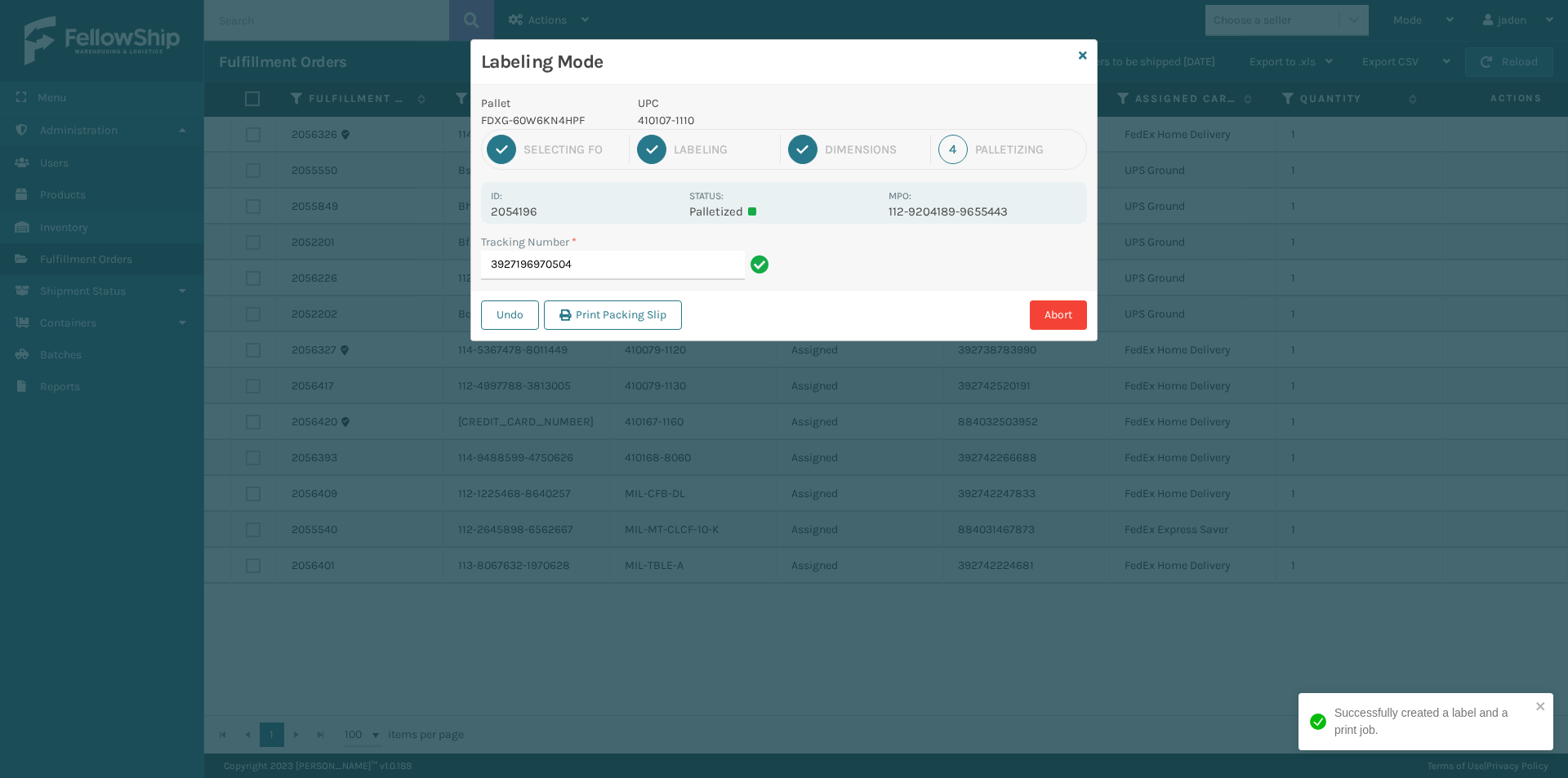
type input "39271969705044"
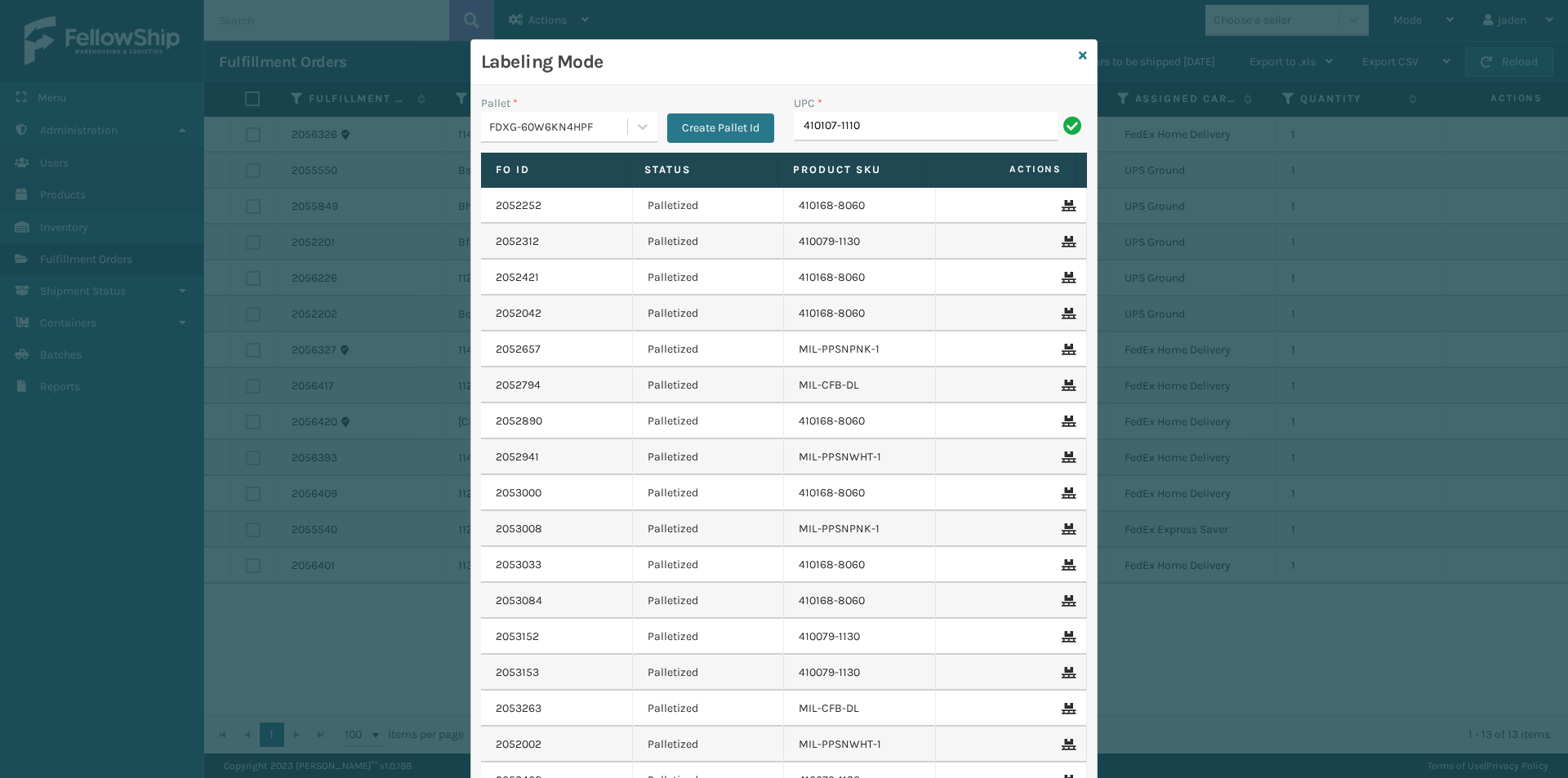
type input "410107-1110"
type input "410107-1120"
type input "410107-1130"
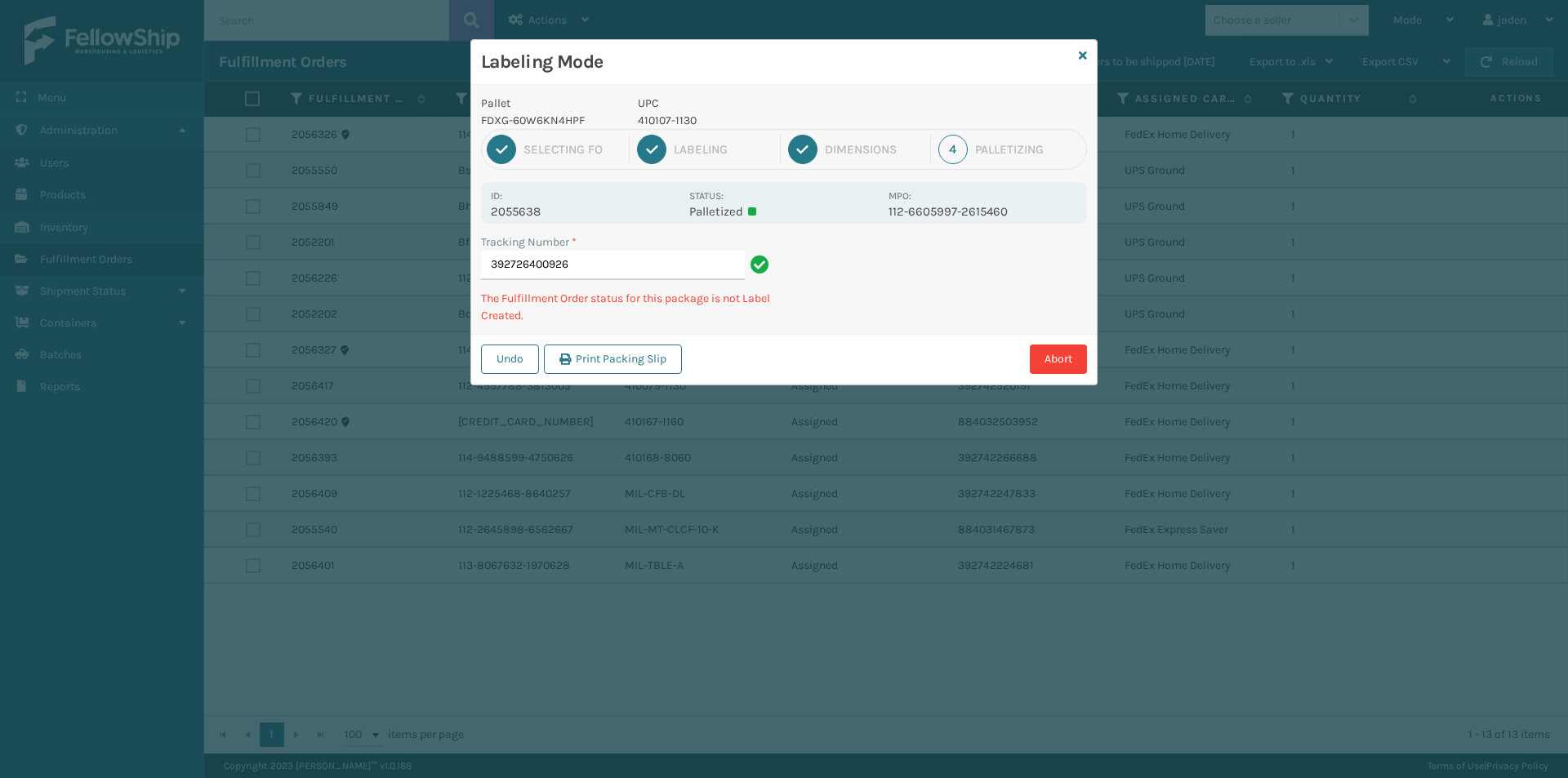
type input "3927264009264"
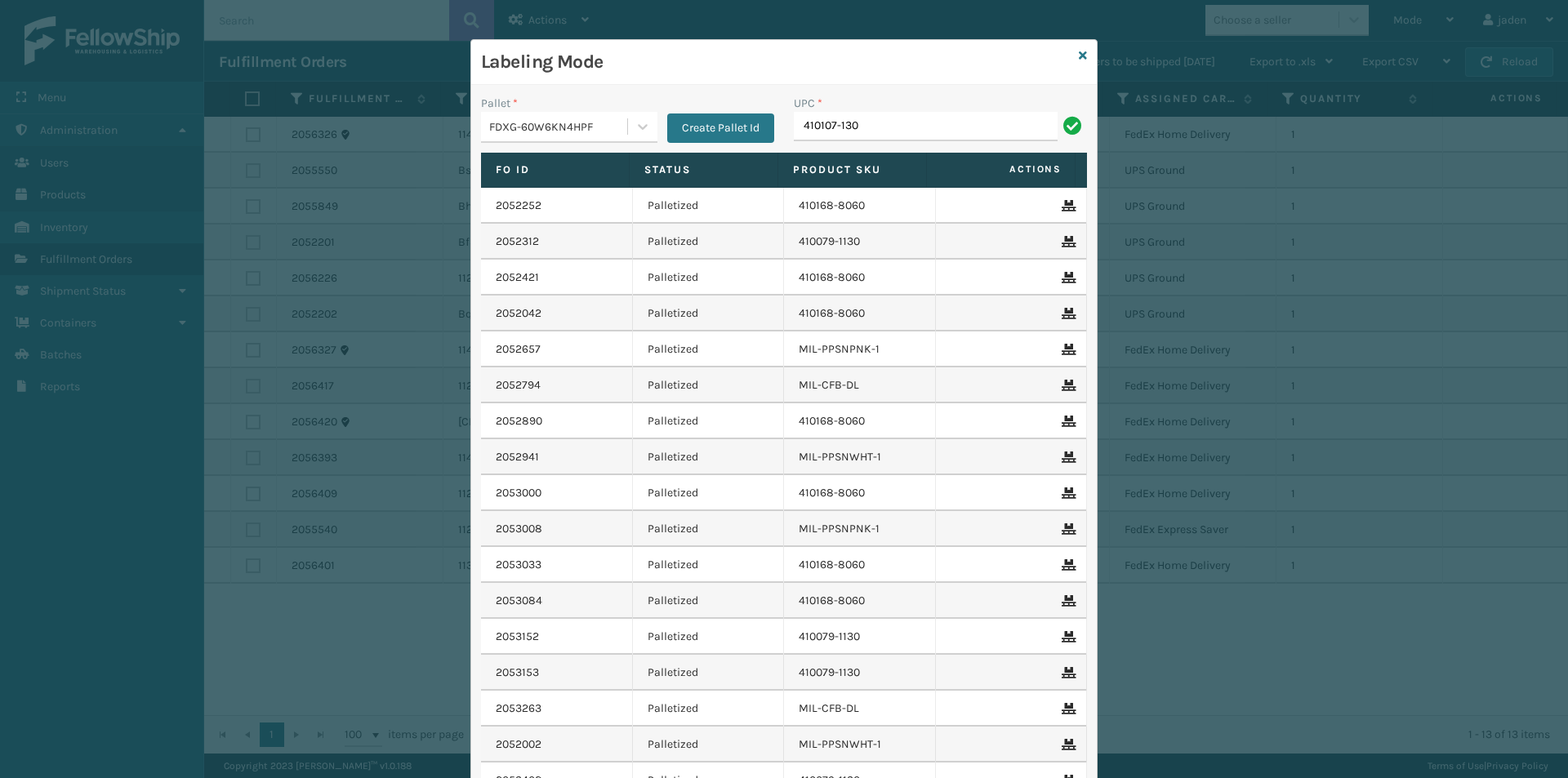
type input "410107-130"
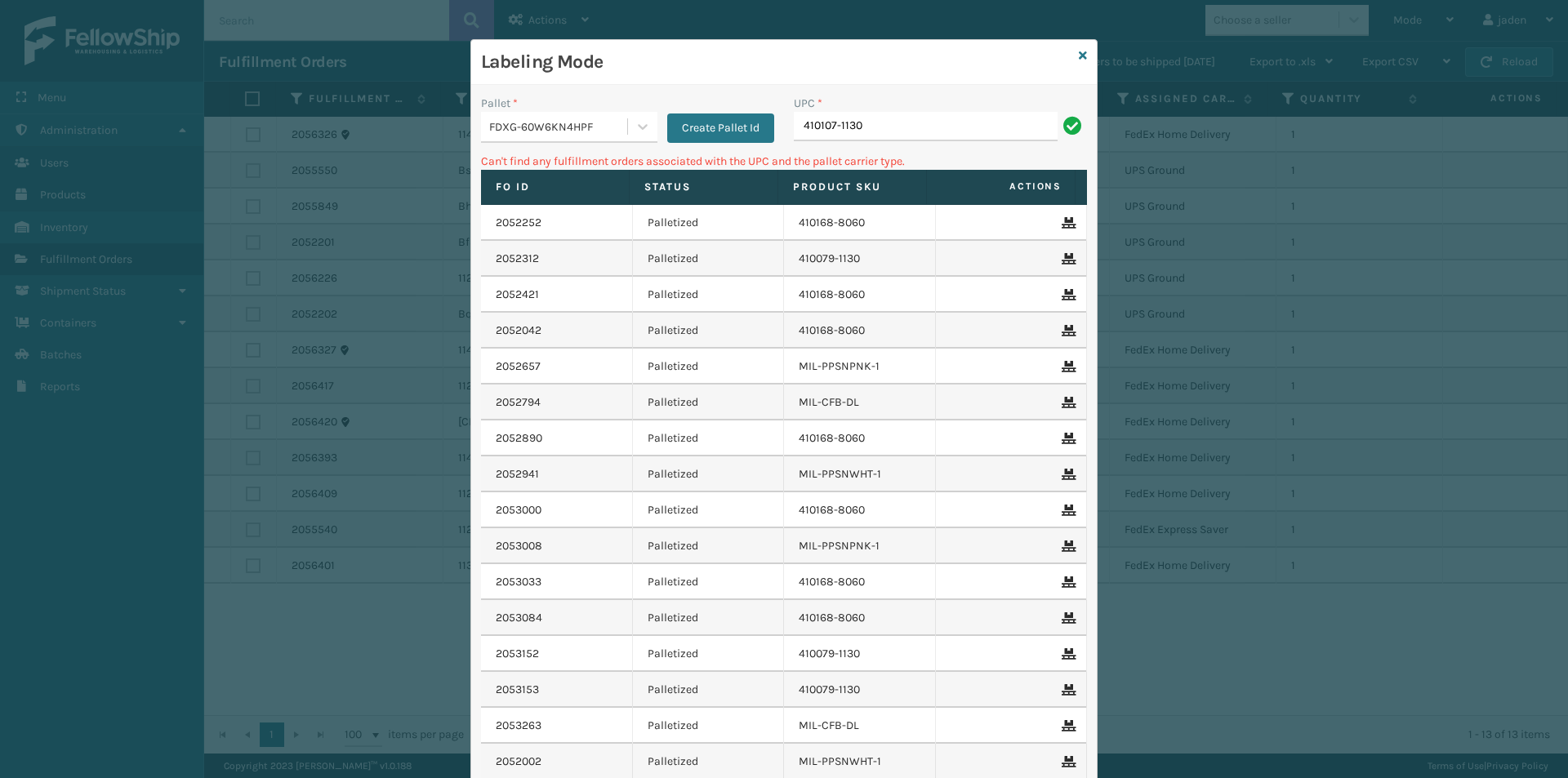
type input "410107-1130"
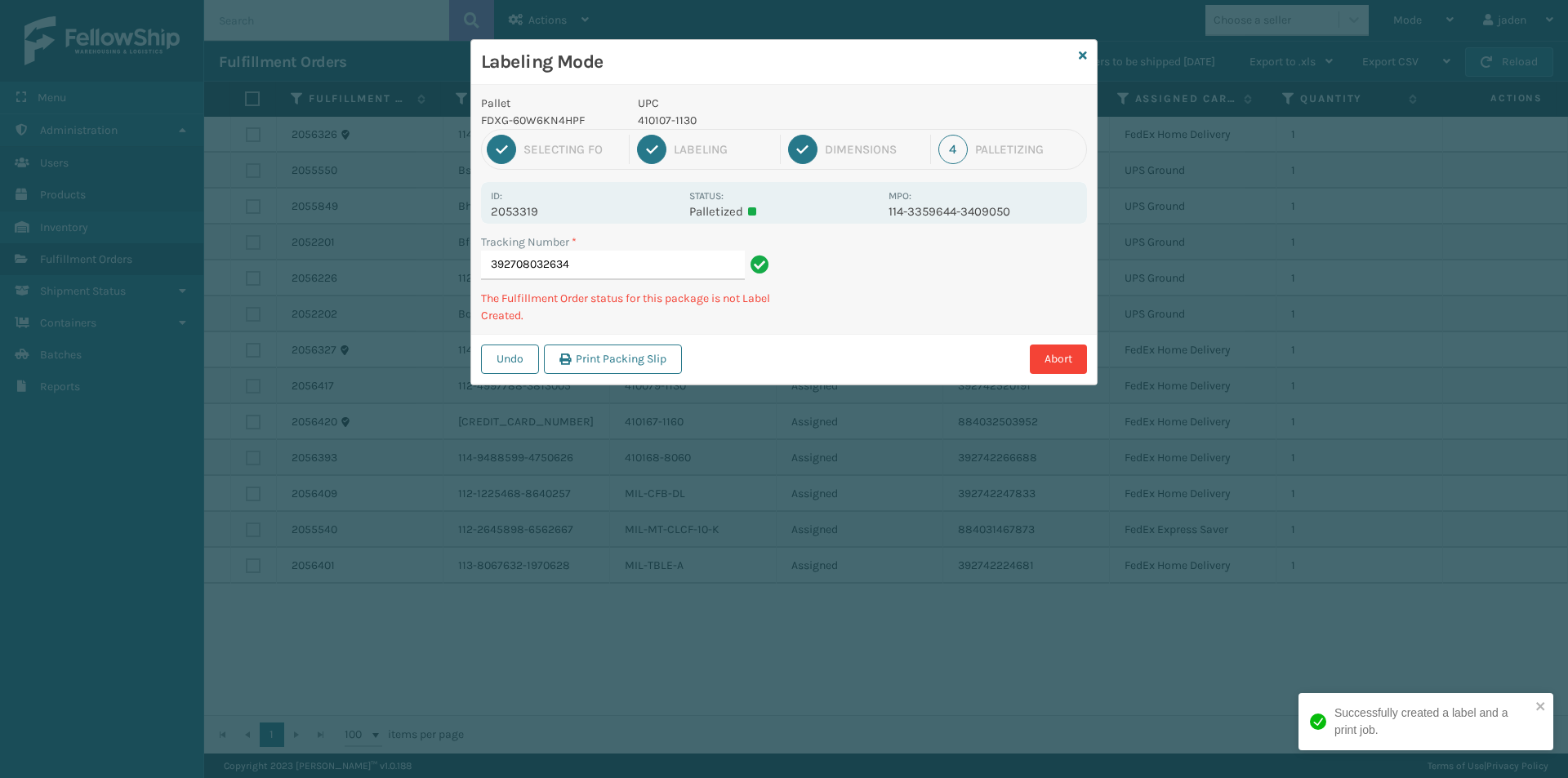
click at [685, 119] on p "410107-1130" at bounding box center [758, 121] width 241 height 18
copy p "410107-1130"
drag, startPoint x: 967, startPoint y: 315, endPoint x: 983, endPoint y: 283, distance: 35.8
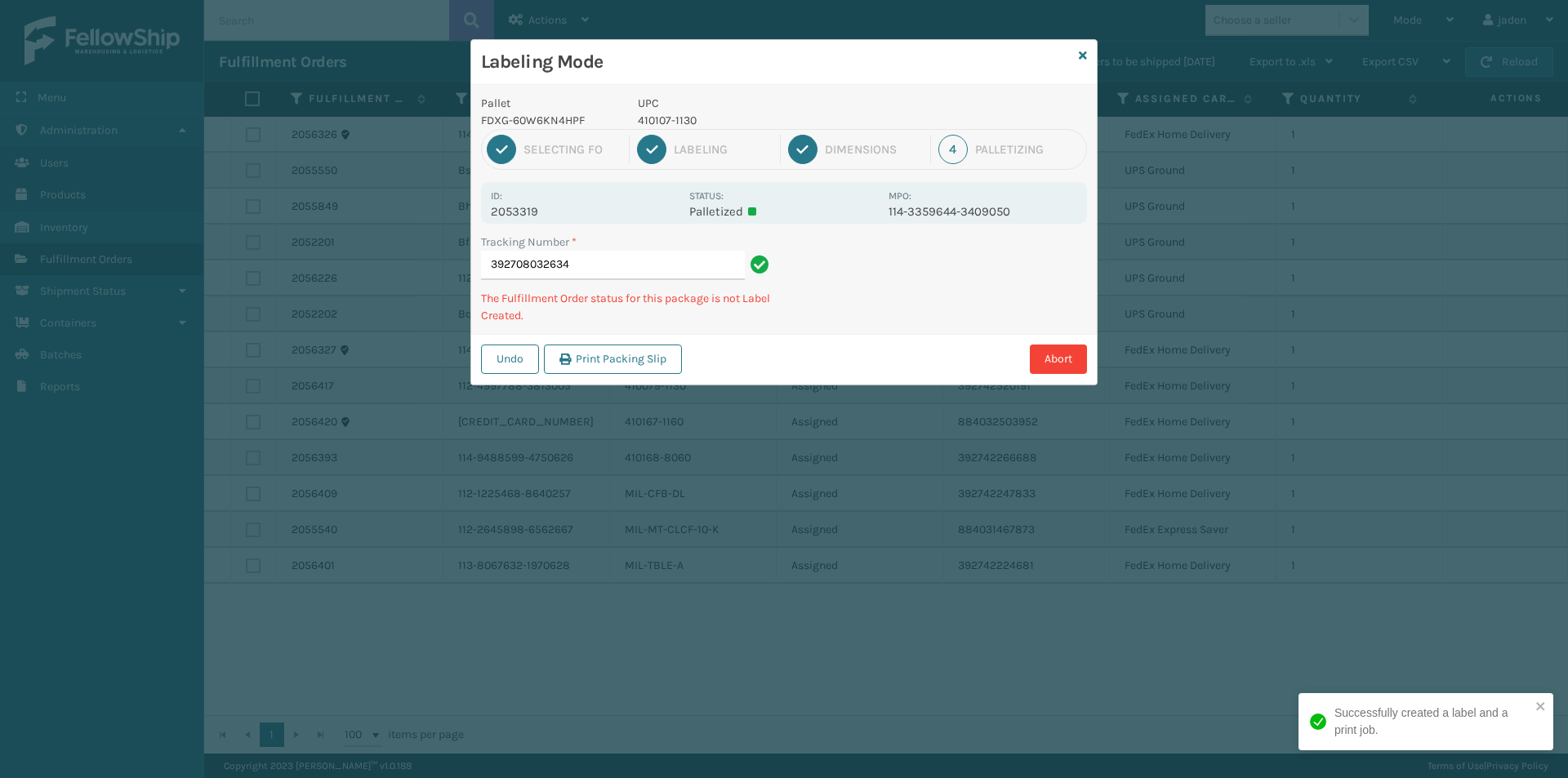
click at [802, 371] on div "Abort" at bounding box center [886, 359] width 400 height 30
click at [816, 368] on div "Abort" at bounding box center [886, 359] width 400 height 30
drag, startPoint x: 932, startPoint y: 290, endPoint x: 923, endPoint y: 291, distance: 9.1
drag, startPoint x: 923, startPoint y: 291, endPoint x: 1003, endPoint y: 248, distance: 90.8
click at [837, 332] on div "Labeling Mode Pallet FDXG-60W6KN4HPF UPC 410107-1130 1 Selecting FO 2 Labeling …" at bounding box center [784, 389] width 1568 height 778
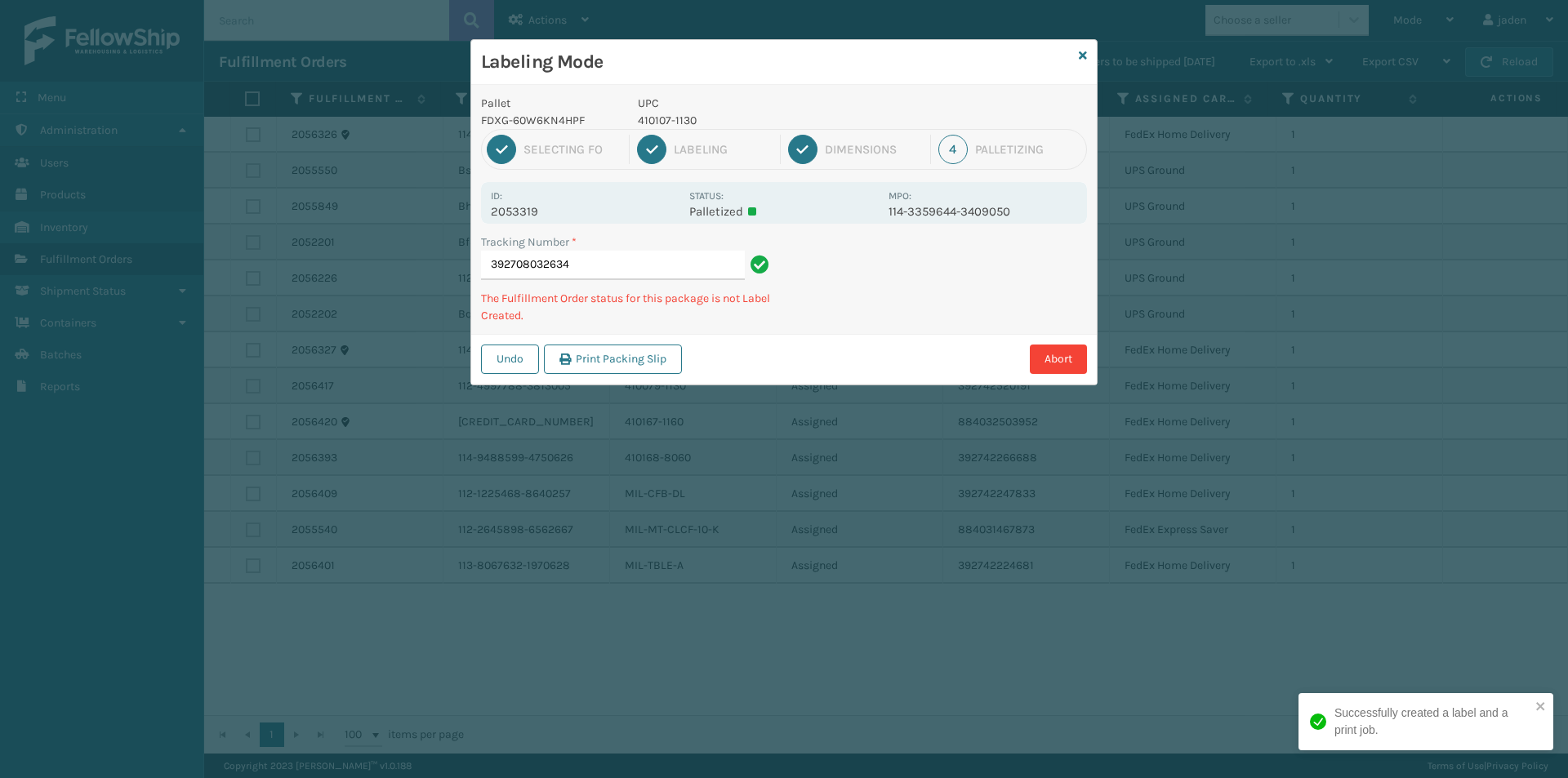
drag, startPoint x: 1003, startPoint y: 248, endPoint x: 975, endPoint y: 254, distance: 28.6
drag, startPoint x: 975, startPoint y: 254, endPoint x: 928, endPoint y: 225, distance: 55.2
click at [879, 319] on div "Tracking Number * 392708032634 The Fulfillment Order status for this package is…" at bounding box center [784, 284] width 625 height 101
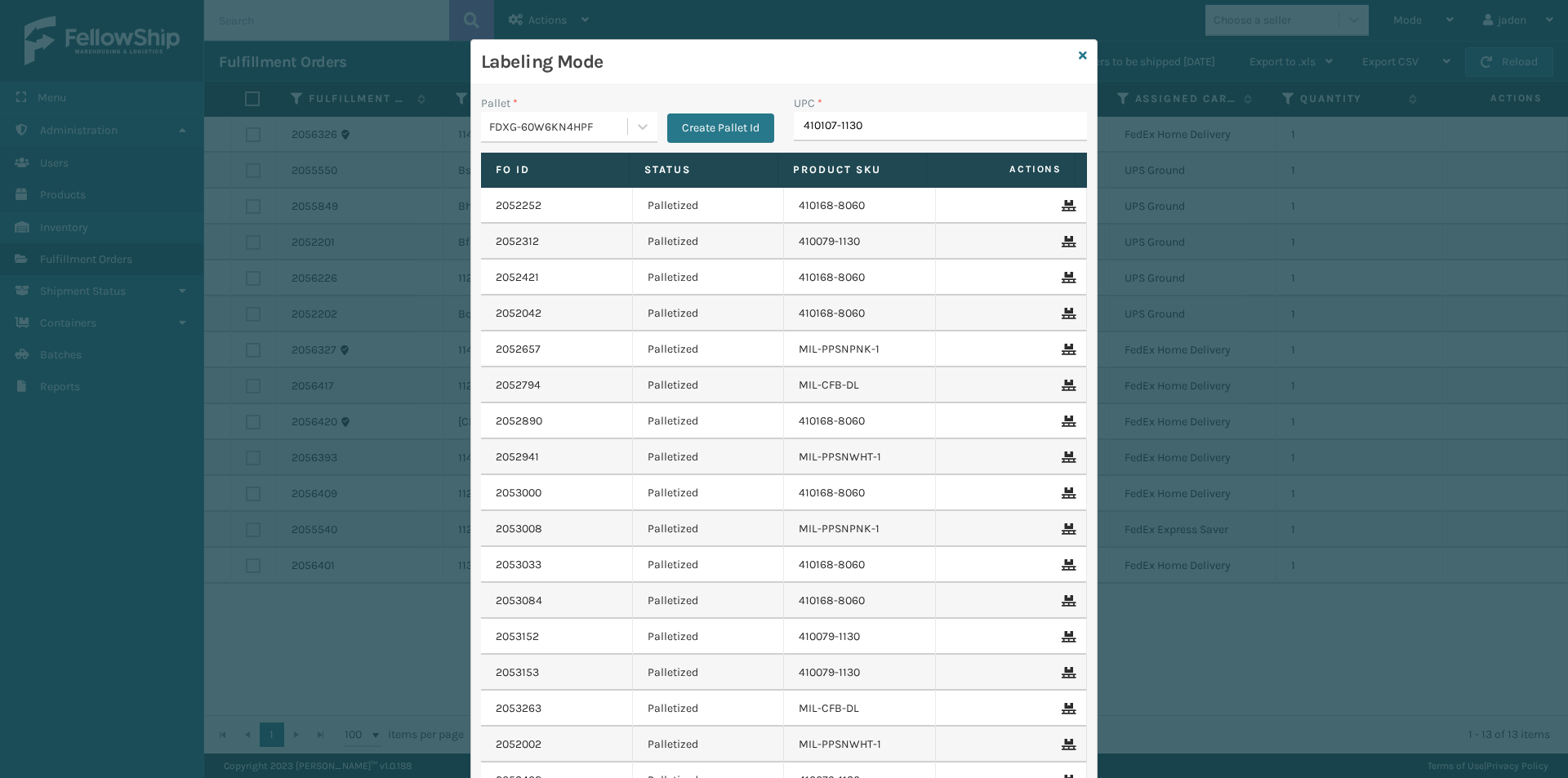
type input "410107-1130"
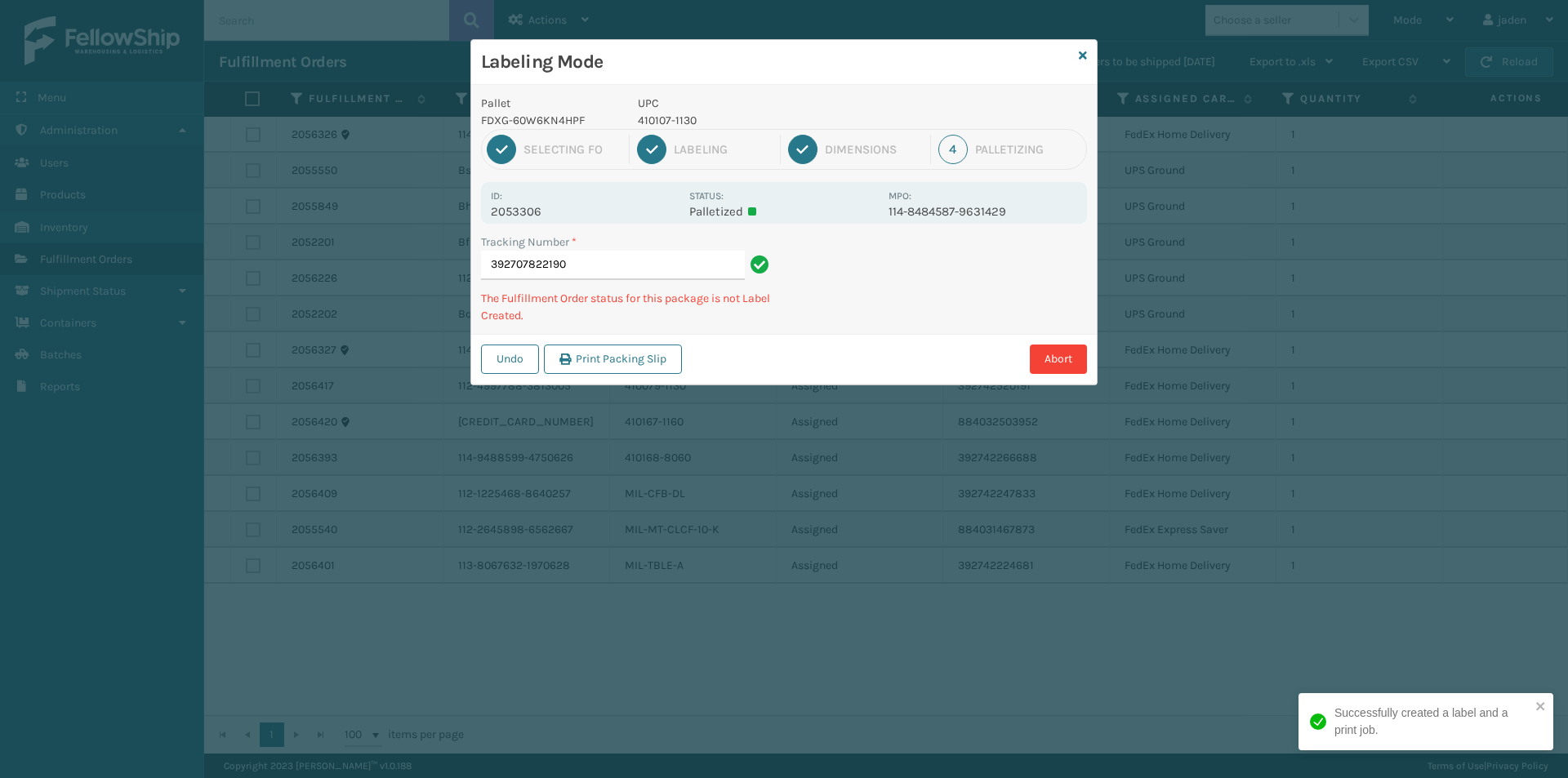
drag, startPoint x: 993, startPoint y: 243, endPoint x: 981, endPoint y: 244, distance: 12.0
drag, startPoint x: 981, startPoint y: 244, endPoint x: 802, endPoint y: 323, distance: 195.7
click at [747, 408] on div "Labeling Mode Pallet FDXG-60W6KN4HPF UPC 410107-1130 1 Selecting FO 2 Labeling …" at bounding box center [784, 389] width 1568 height 778
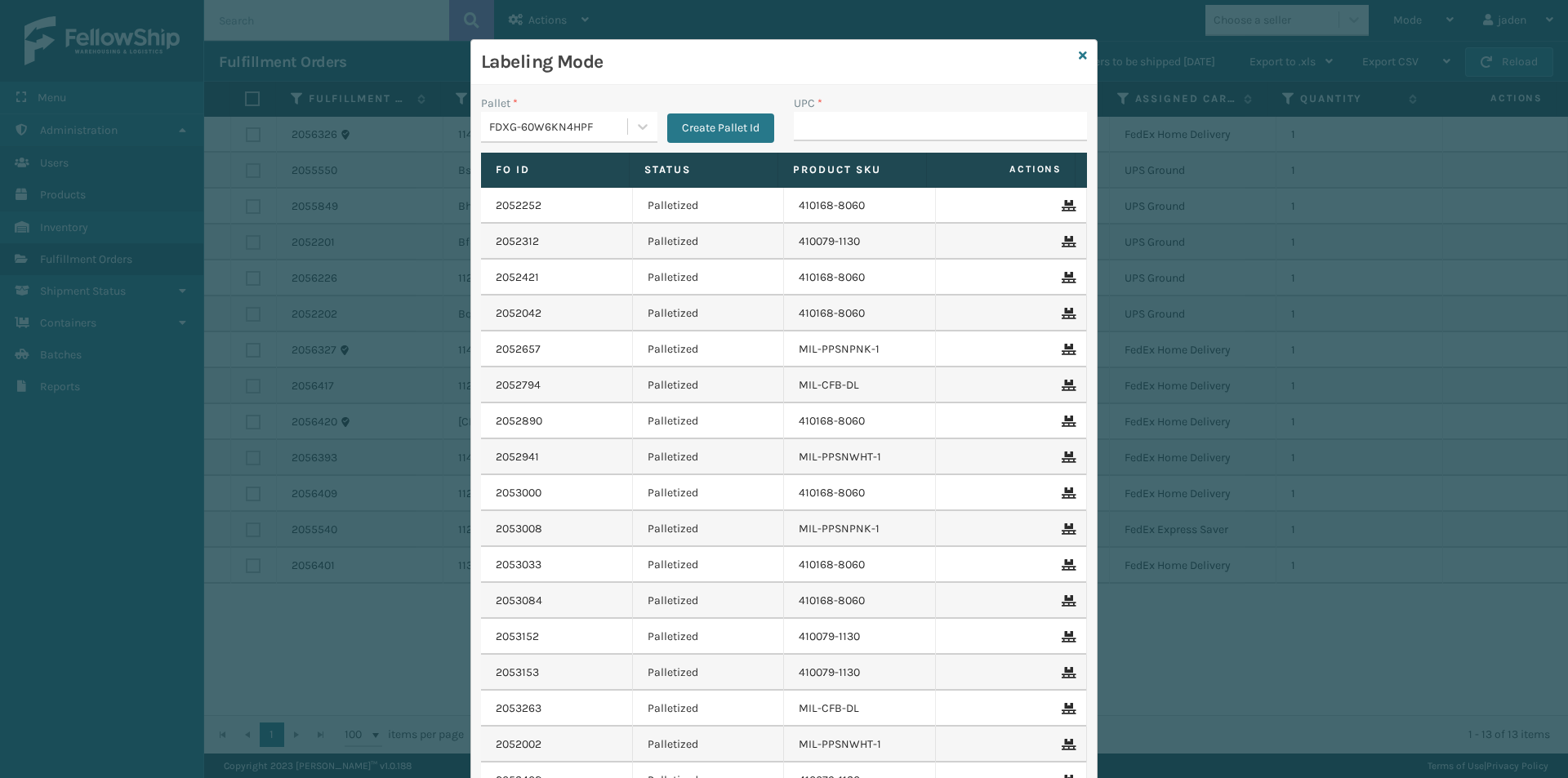
type input "410107-1130"
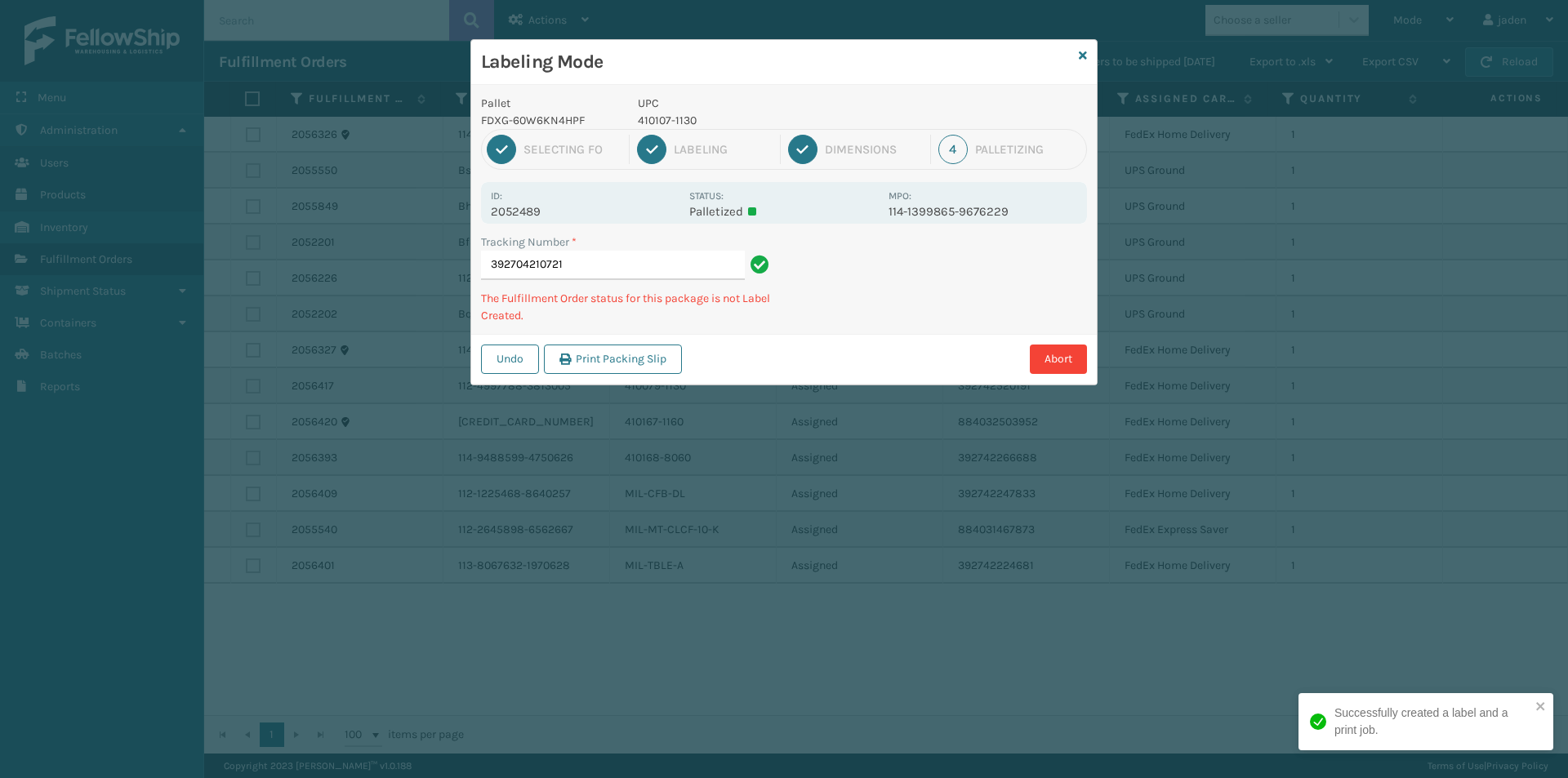
drag, startPoint x: 983, startPoint y: 312, endPoint x: 880, endPoint y: 369, distance: 117.7
drag, startPoint x: 880, startPoint y: 369, endPoint x: 1005, endPoint y: 270, distance: 159.5
click at [894, 360] on div "Abort" at bounding box center [886, 359] width 400 height 30
drag, startPoint x: 1005, startPoint y: 270, endPoint x: 974, endPoint y: 279, distance: 32.3
drag, startPoint x: 974, startPoint y: 279, endPoint x: 1070, endPoint y: 278, distance: 96.0
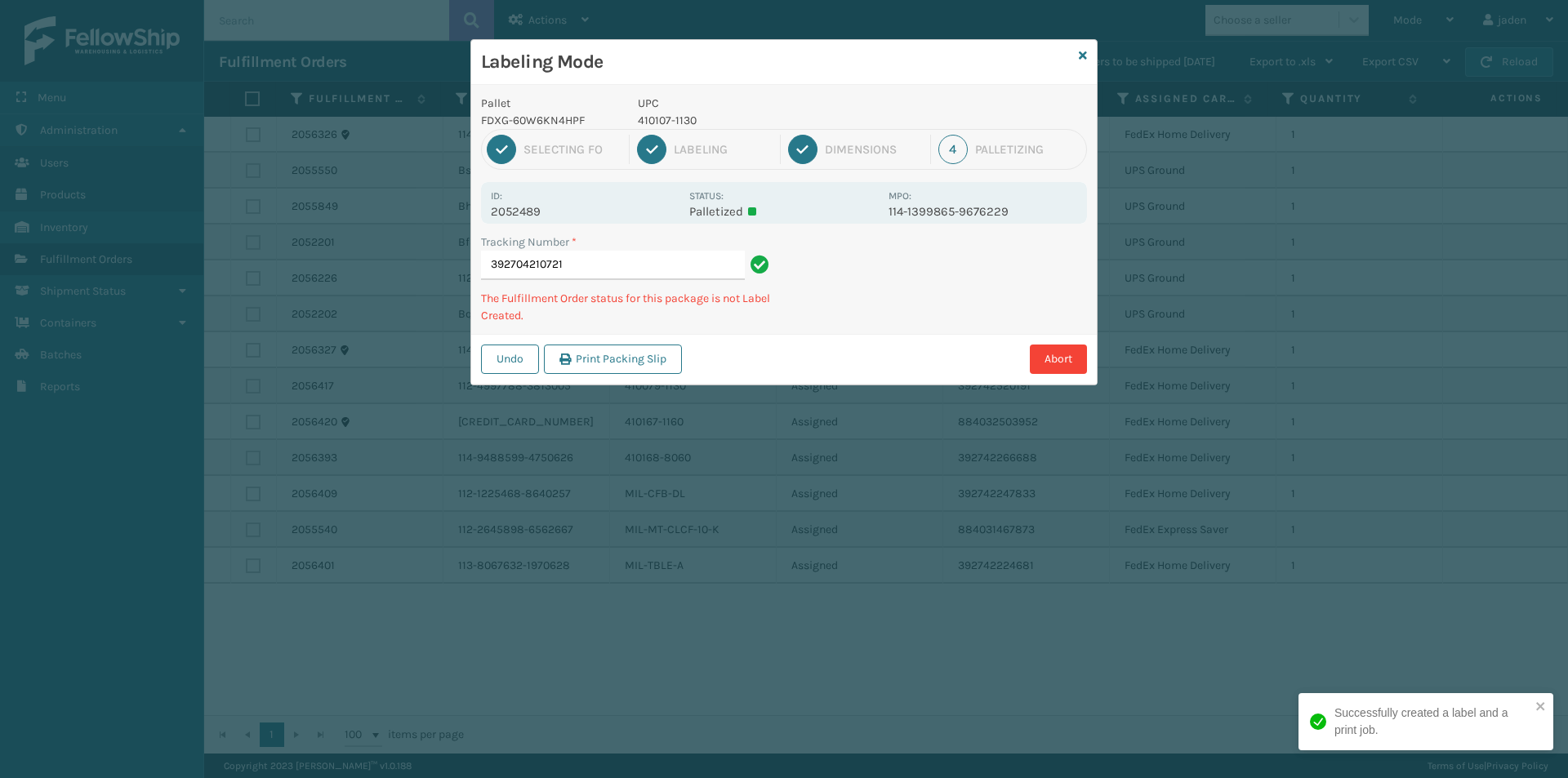
click at [896, 391] on div "Labeling Mode Pallet FDXG-60W6KN4HPF UPC 410107-1130 1 Selecting FO 2 Labeling …" at bounding box center [784, 389] width 1568 height 778
drag, startPoint x: 1070, startPoint y: 278, endPoint x: 873, endPoint y: 428, distance: 247.6
drag, startPoint x: 873, startPoint y: 428, endPoint x: 968, endPoint y: 357, distance: 118.6
click at [920, 398] on div "Labeling Mode Pallet FDXG-60W6KN4HPF UPC 410107-1130 1 Selecting FO 2 Labeling …" at bounding box center [784, 389] width 1568 height 778
drag, startPoint x: 1066, startPoint y: 288, endPoint x: 1029, endPoint y: 288, distance: 37.0
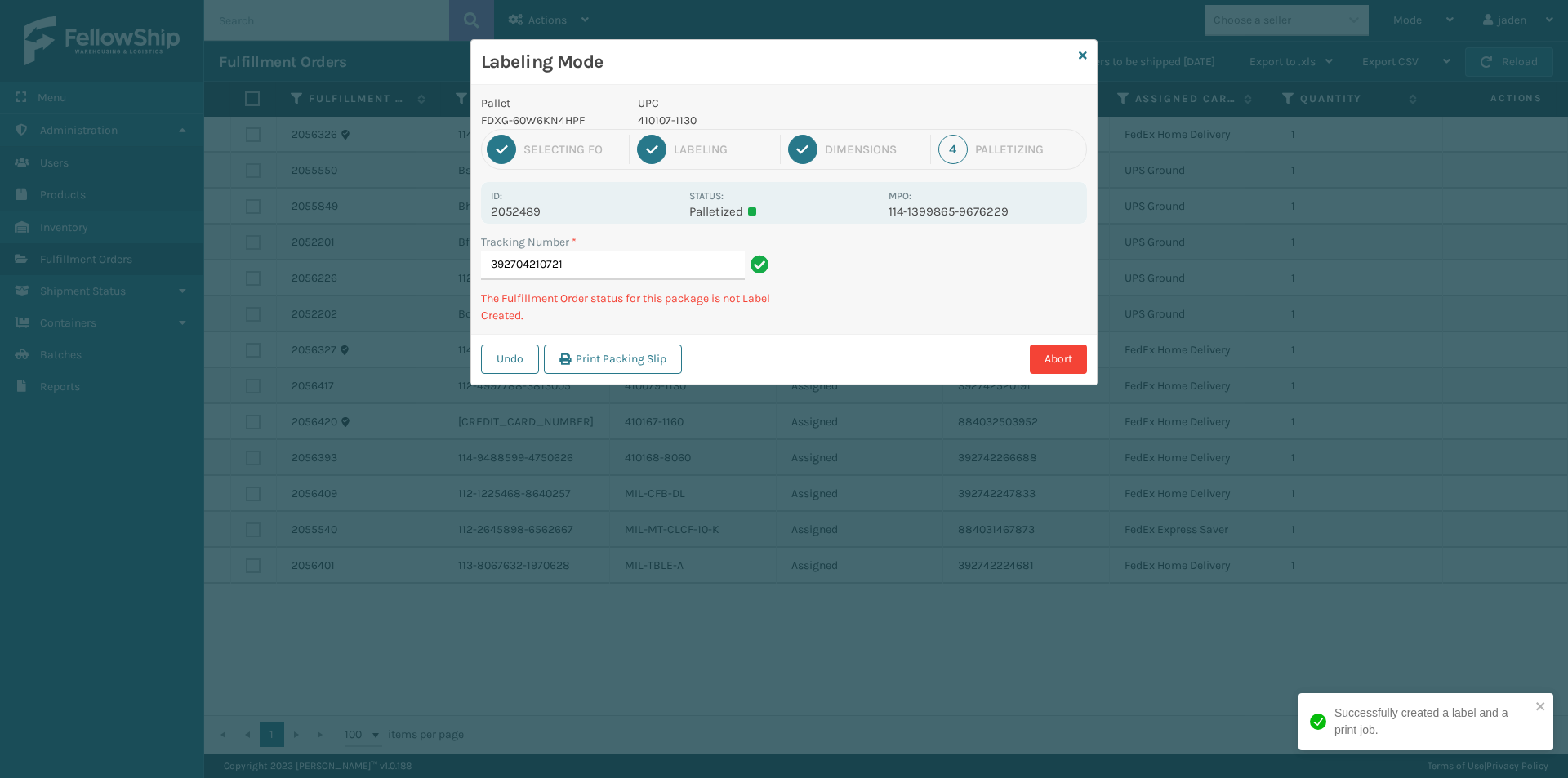
drag, startPoint x: 1029, startPoint y: 288, endPoint x: 978, endPoint y: 203, distance: 99.1
click at [820, 395] on div "Labeling Mode Pallet FDXG-60W6KN4HPF UPC 410107-1130 1 Selecting FO 2 Labeling …" at bounding box center [784, 389] width 1568 height 778
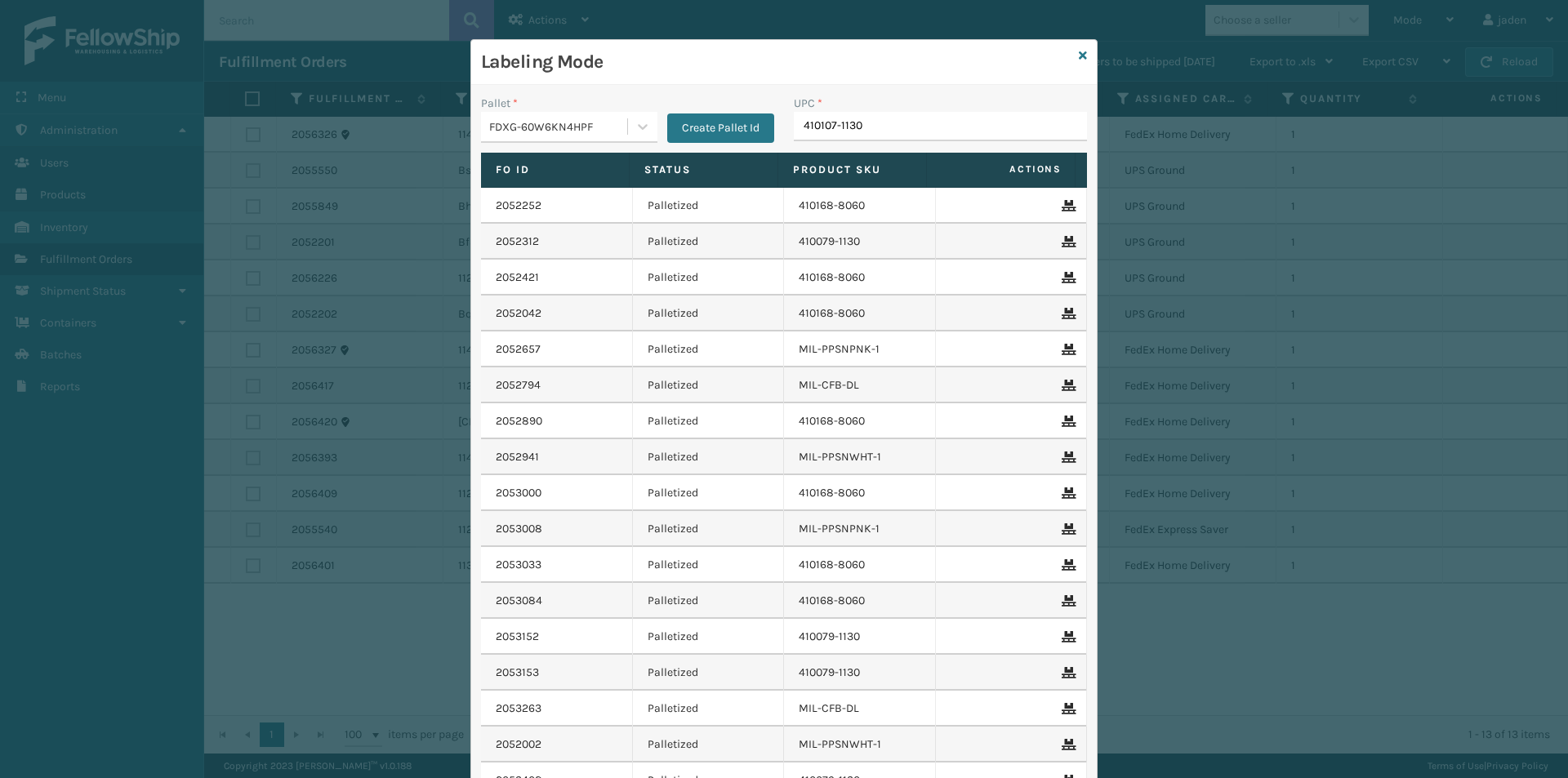
type input "410107-1130"
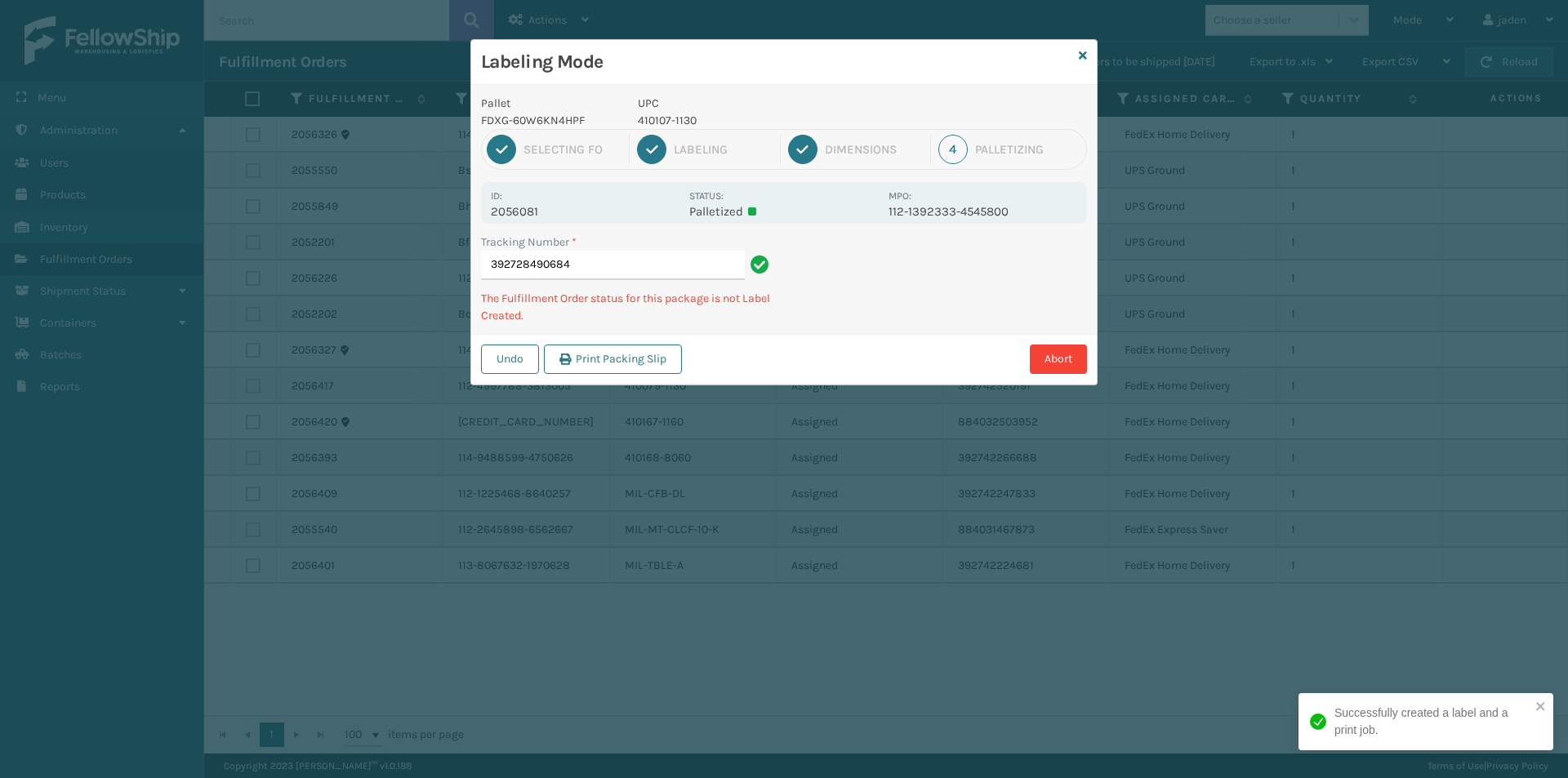
drag, startPoint x: 938, startPoint y: 286, endPoint x: 1032, endPoint y: 282, distance: 94.1
click at [792, 378] on div "Labeling Mode Pallet FDXG-60W6KN4HPF UPC 410107-1130 1 Selecting FO 2 Labeling …" at bounding box center [784, 389] width 1568 height 778
drag, startPoint x: 1032, startPoint y: 282, endPoint x: 1011, endPoint y: 283, distance: 21.0
drag, startPoint x: 1011, startPoint y: 283, endPoint x: 975, endPoint y: 306, distance: 42.7
click at [867, 362] on div "Abort" at bounding box center [886, 359] width 400 height 30
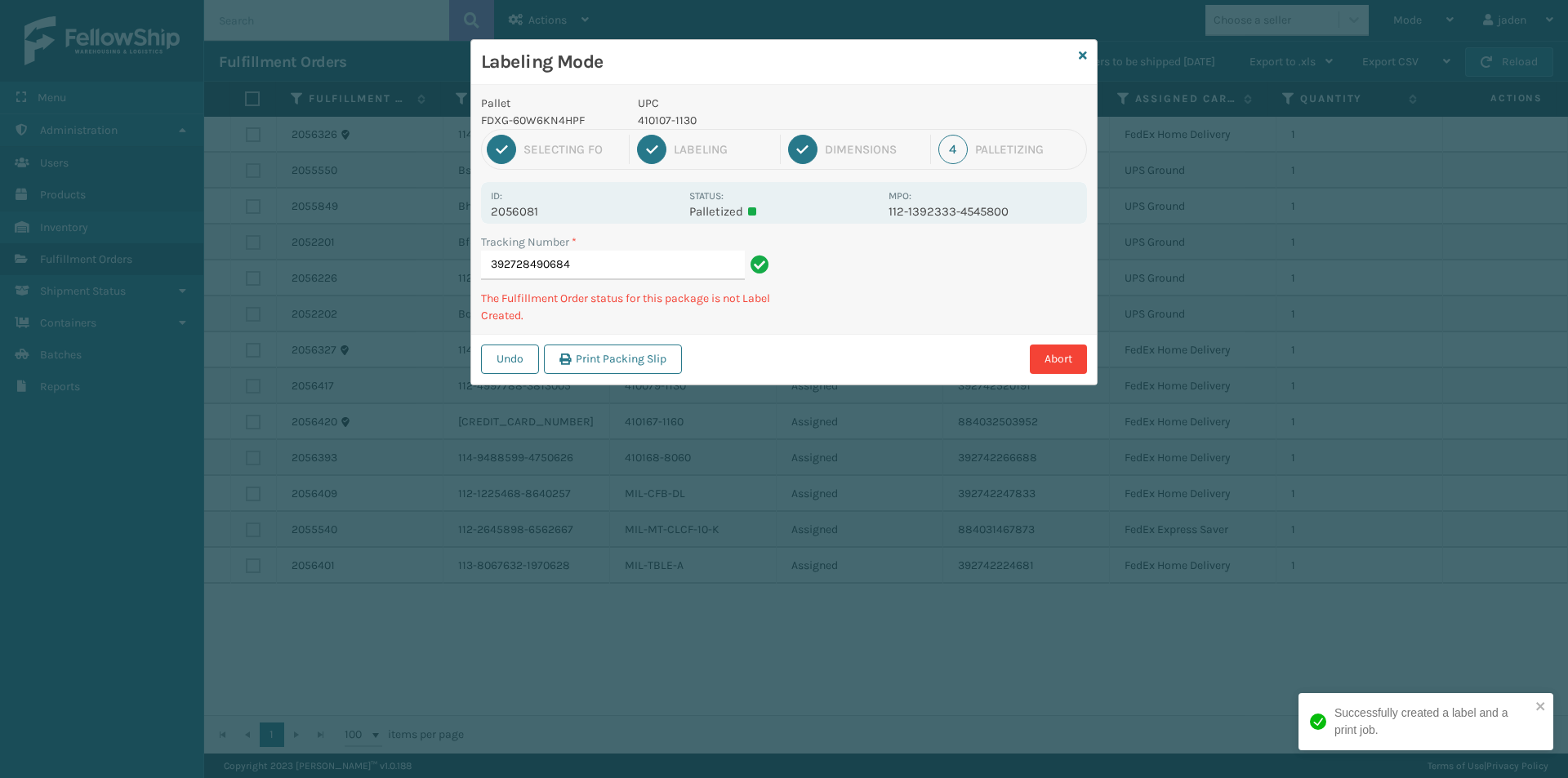
drag, startPoint x: 980, startPoint y: 302, endPoint x: 774, endPoint y: 421, distance: 237.9
drag, startPoint x: 774, startPoint y: 421, endPoint x: 1056, endPoint y: 302, distance: 306.1
click at [847, 393] on div "Labeling Mode Pallet FDXG-60W6KN4HPF UPC 410107-1130 1 Selecting FO 2 Labeling …" at bounding box center [784, 389] width 1568 height 778
drag, startPoint x: 1056, startPoint y: 302, endPoint x: 1024, endPoint y: 310, distance: 33.0
drag, startPoint x: 1024, startPoint y: 310, endPoint x: 1119, endPoint y: 257, distance: 108.8
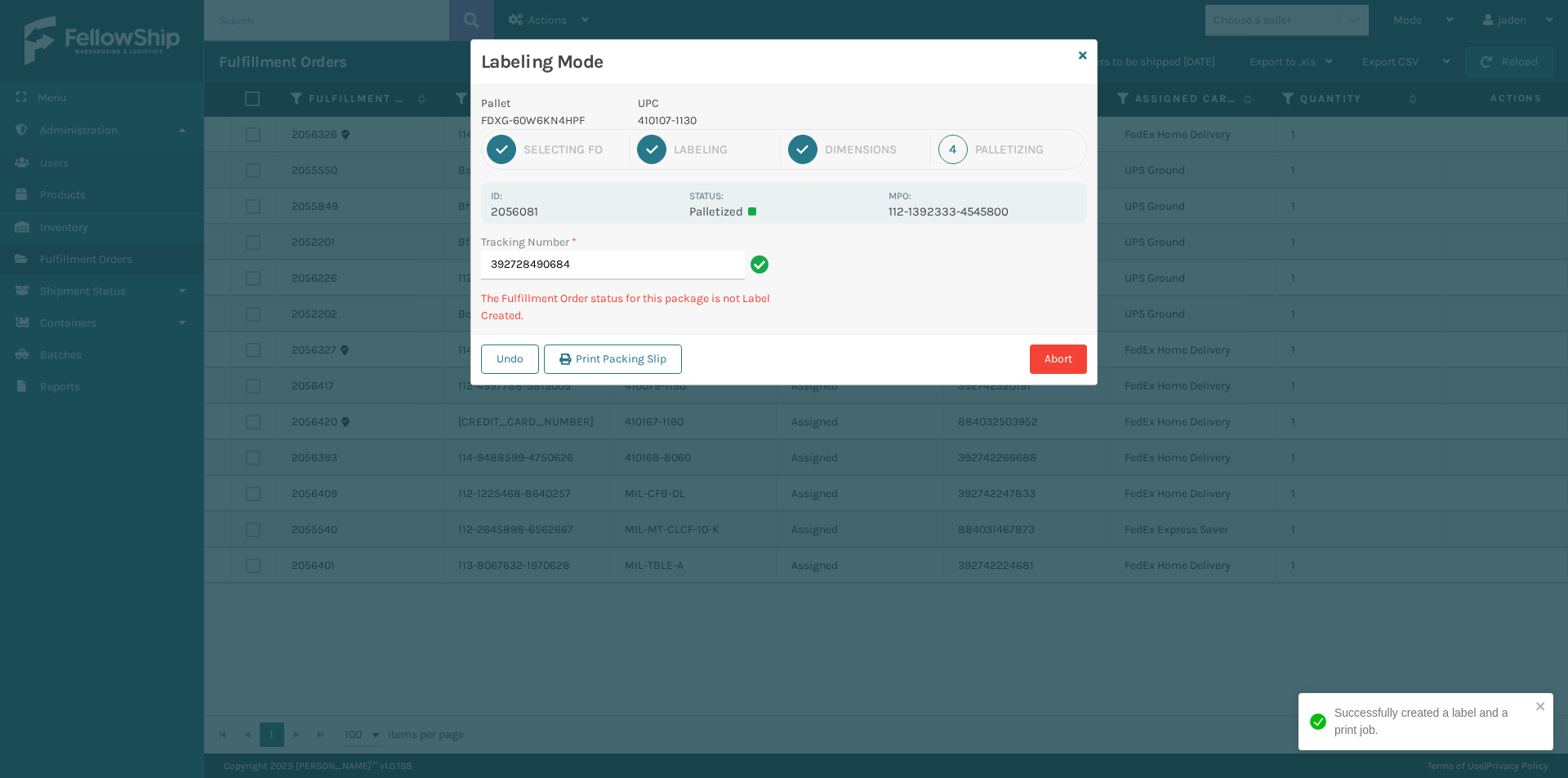
click at [944, 359] on div "Labeling Mode Pallet FDXG-60W6KN4HPF UPC 410107-1130 1 Selecting FO 2 Labeling …" at bounding box center [784, 389] width 1568 height 778
drag, startPoint x: 1119, startPoint y: 257, endPoint x: 1095, endPoint y: 258, distance: 24.0
drag, startPoint x: 1095, startPoint y: 258, endPoint x: 1127, endPoint y: 269, distance: 33.8
click at [947, 365] on div "Labeling Mode Pallet FDXG-60W6KN4HPF UPC 410107-1130 1 Selecting FO 2 Labeling …" at bounding box center [784, 389] width 1568 height 778
drag, startPoint x: 1127, startPoint y: 269, endPoint x: 1113, endPoint y: 269, distance: 14.0
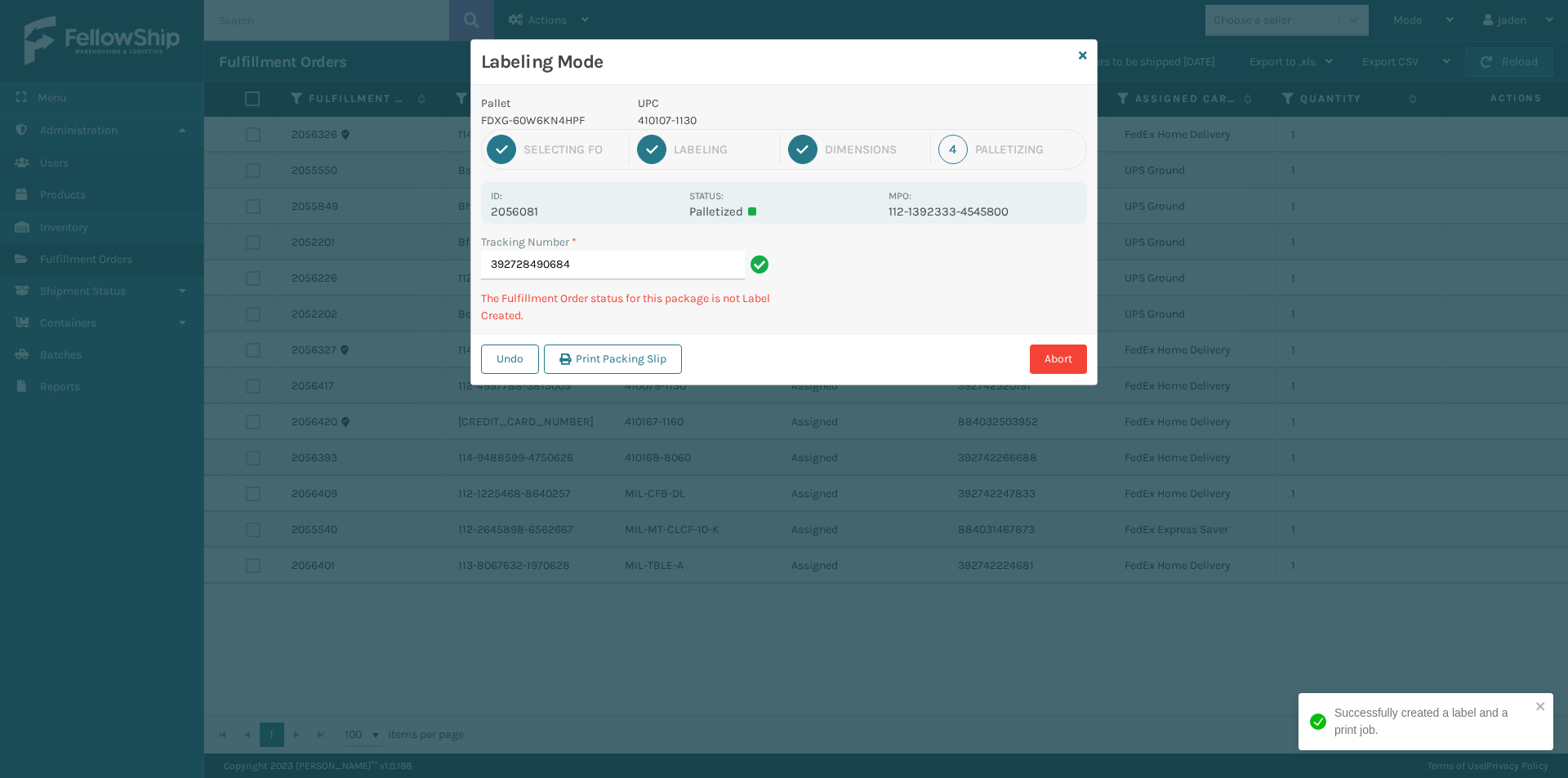
drag, startPoint x: 1113, startPoint y: 269, endPoint x: 966, endPoint y: 279, distance: 147.3
click at [904, 367] on div "Undo Print Packing Slip Abort" at bounding box center [784, 358] width 625 height 50
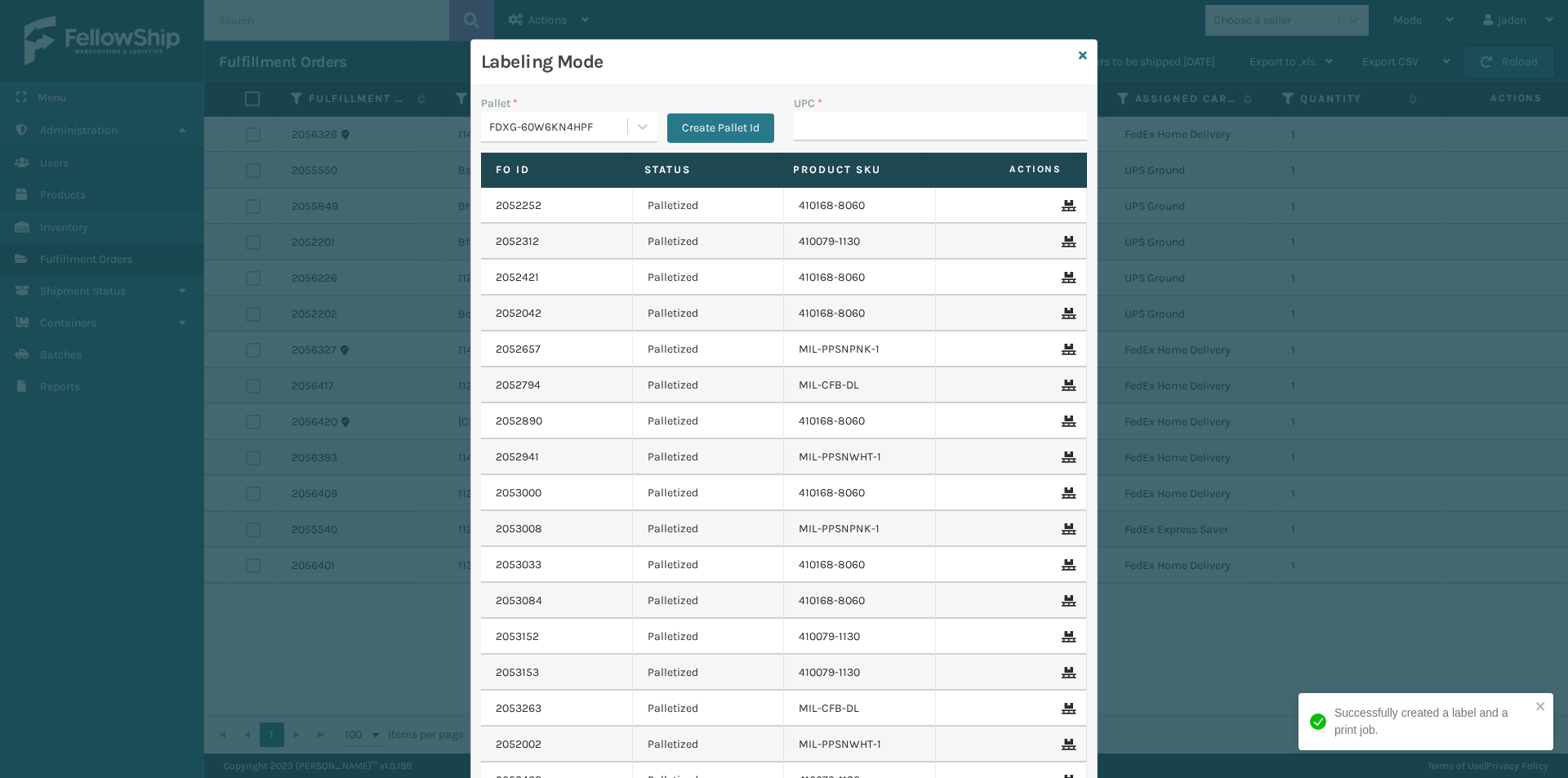
drag, startPoint x: 842, startPoint y: 115, endPoint x: 837, endPoint y: 123, distance: 9.4
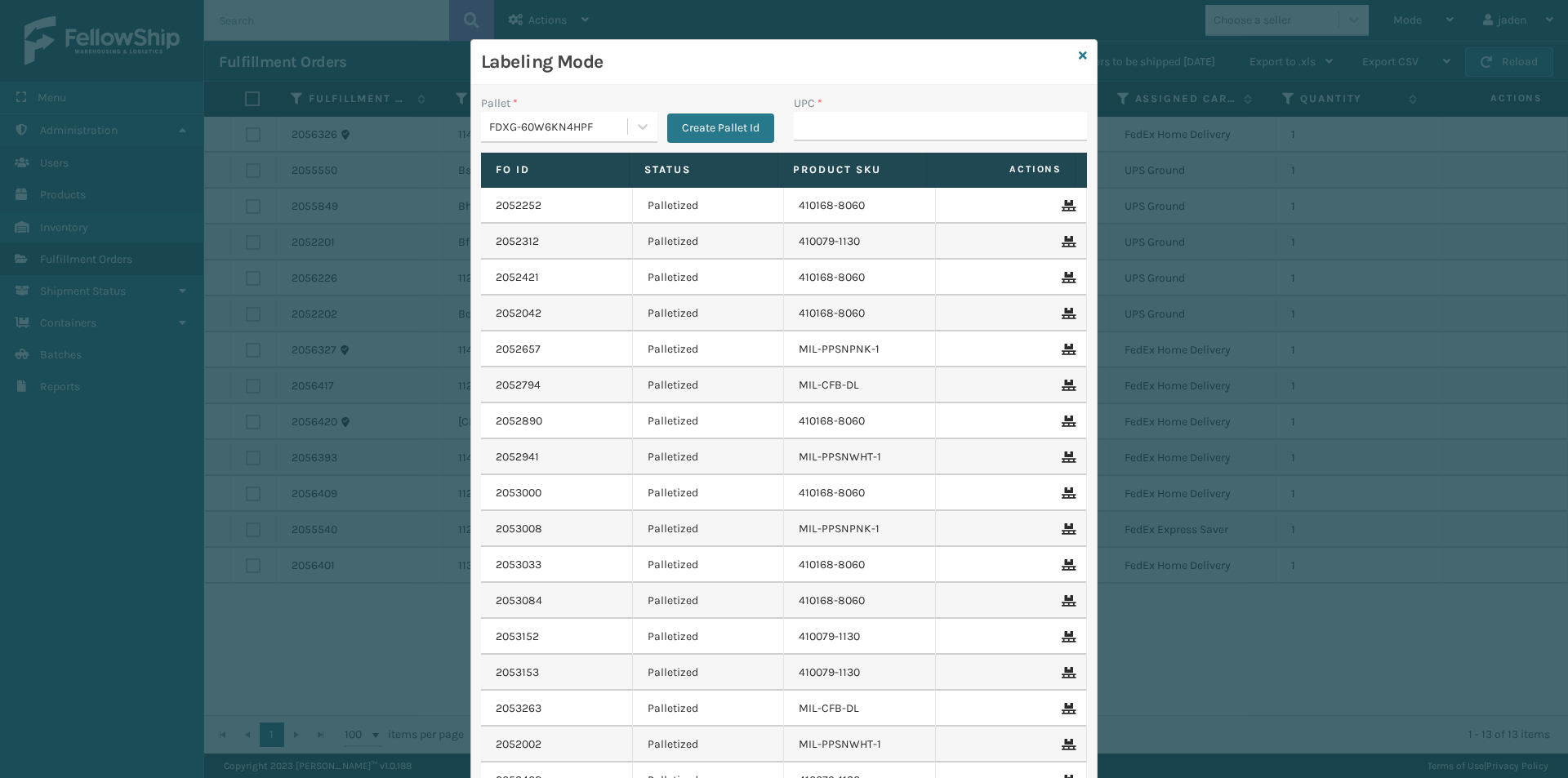
type input "410107-1130"
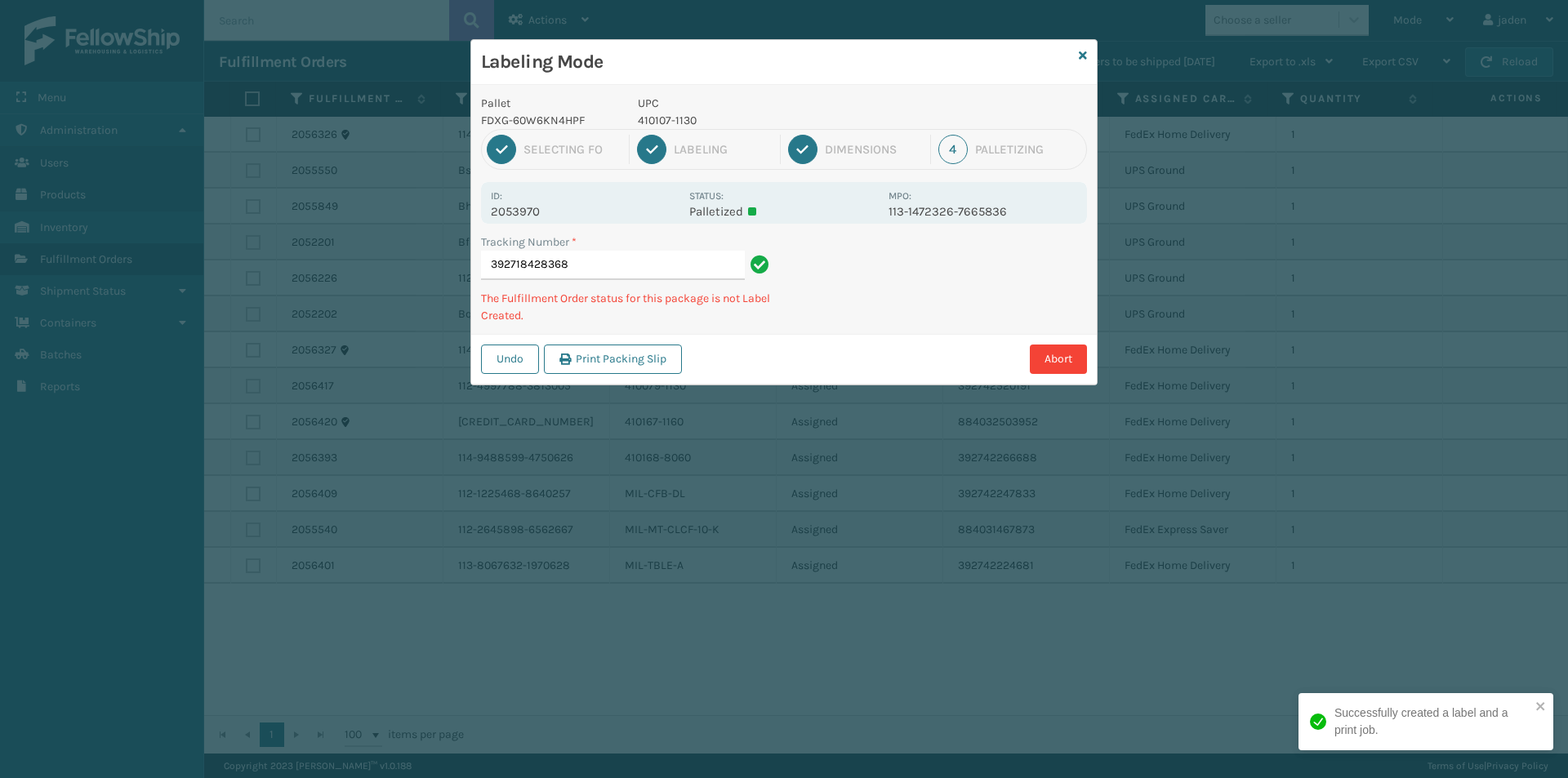
drag, startPoint x: 941, startPoint y: 301, endPoint x: 882, endPoint y: 321, distance: 62.3
click at [882, 321] on div "Tracking Number * 392718428368 The Fulfillment Order status for this package is…" at bounding box center [784, 284] width 625 height 101
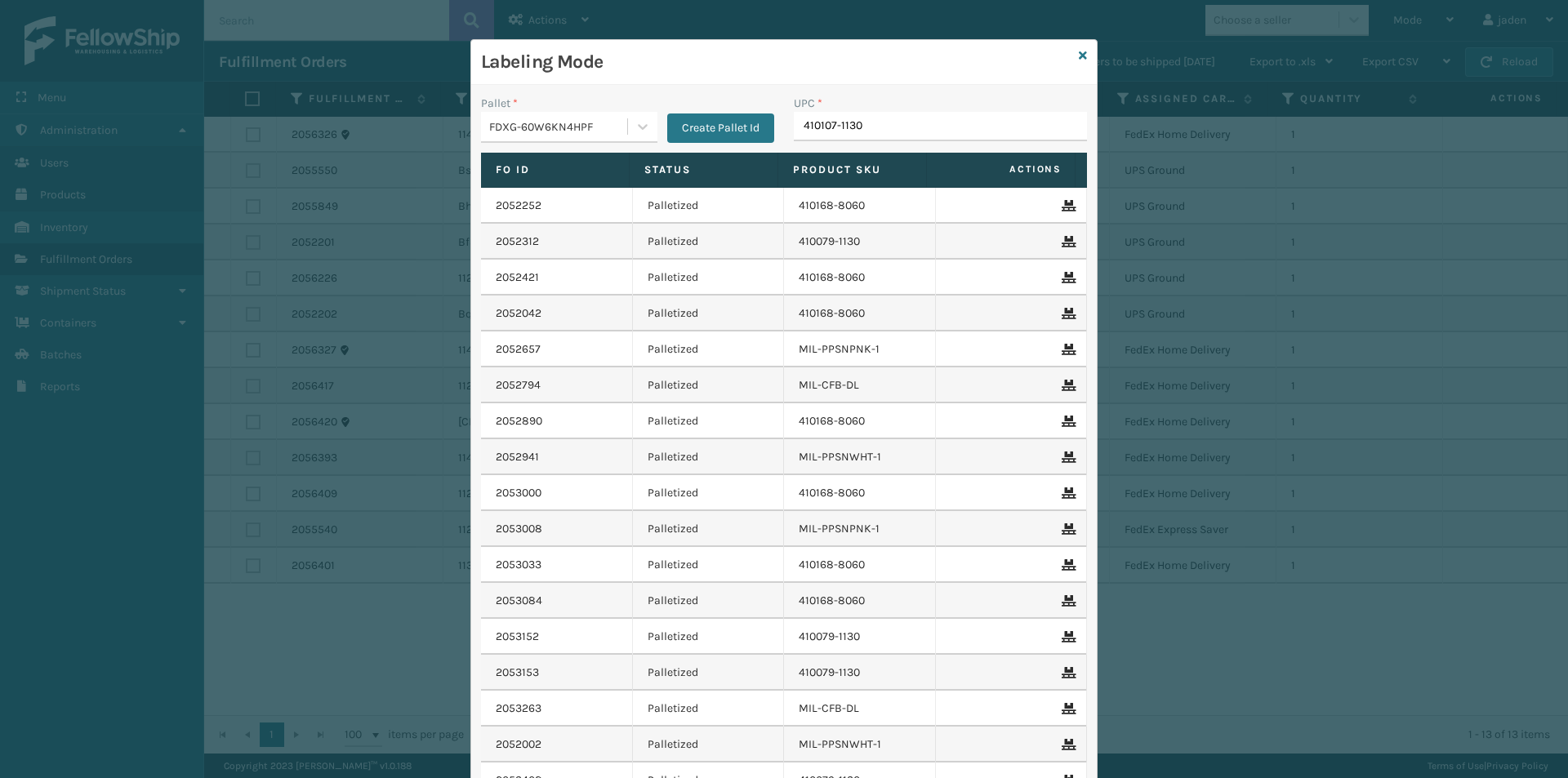
type input "410107-1130"
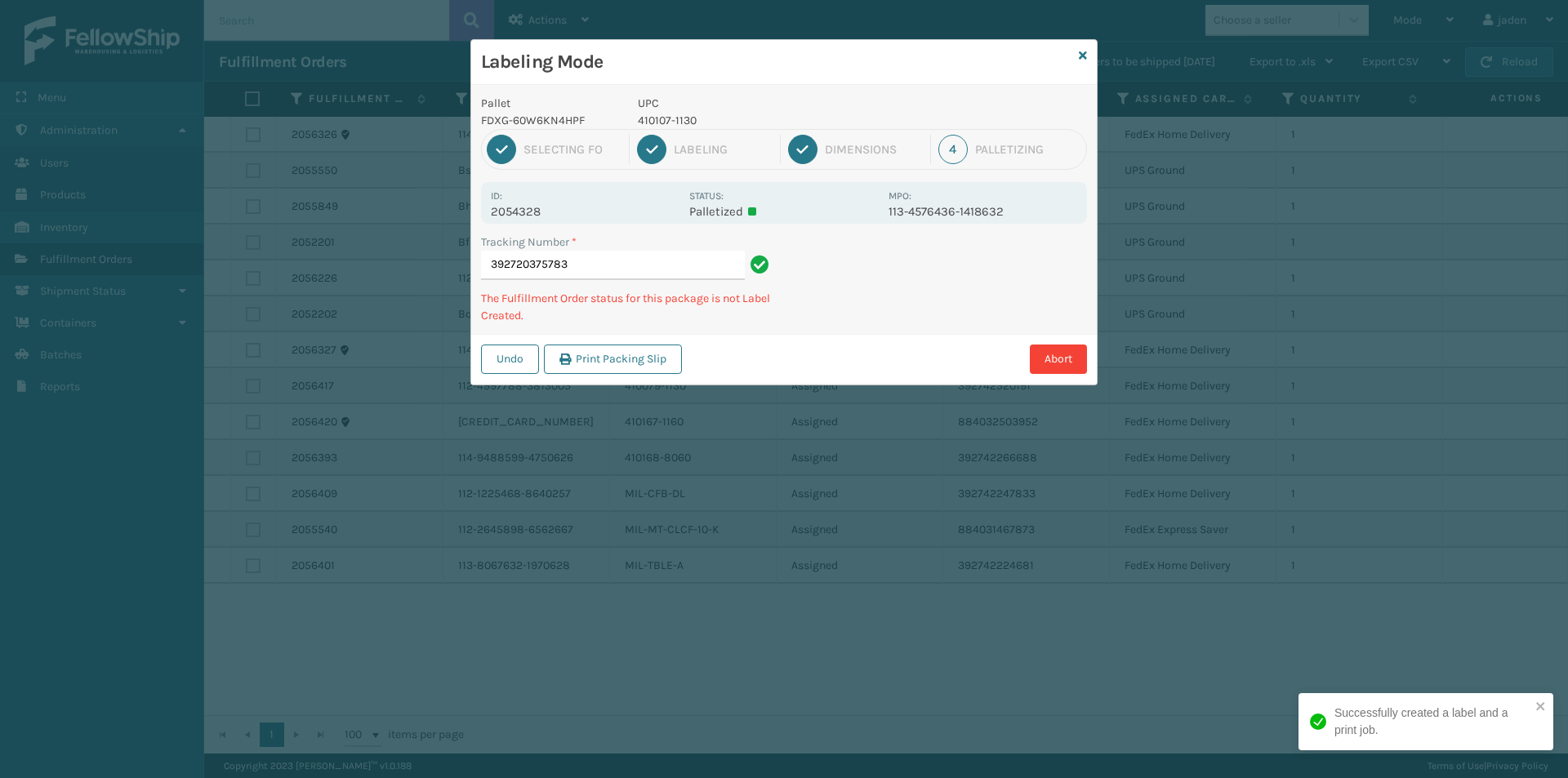
drag, startPoint x: 947, startPoint y: 264, endPoint x: 937, endPoint y: 295, distance: 32.6
click at [849, 343] on div "Undo Print Packing Slip Abort" at bounding box center [784, 358] width 625 height 50
drag, startPoint x: 928, startPoint y: 296, endPoint x: 1019, endPoint y: 291, distance: 91.1
click at [870, 355] on div "Abort" at bounding box center [886, 359] width 400 height 30
drag
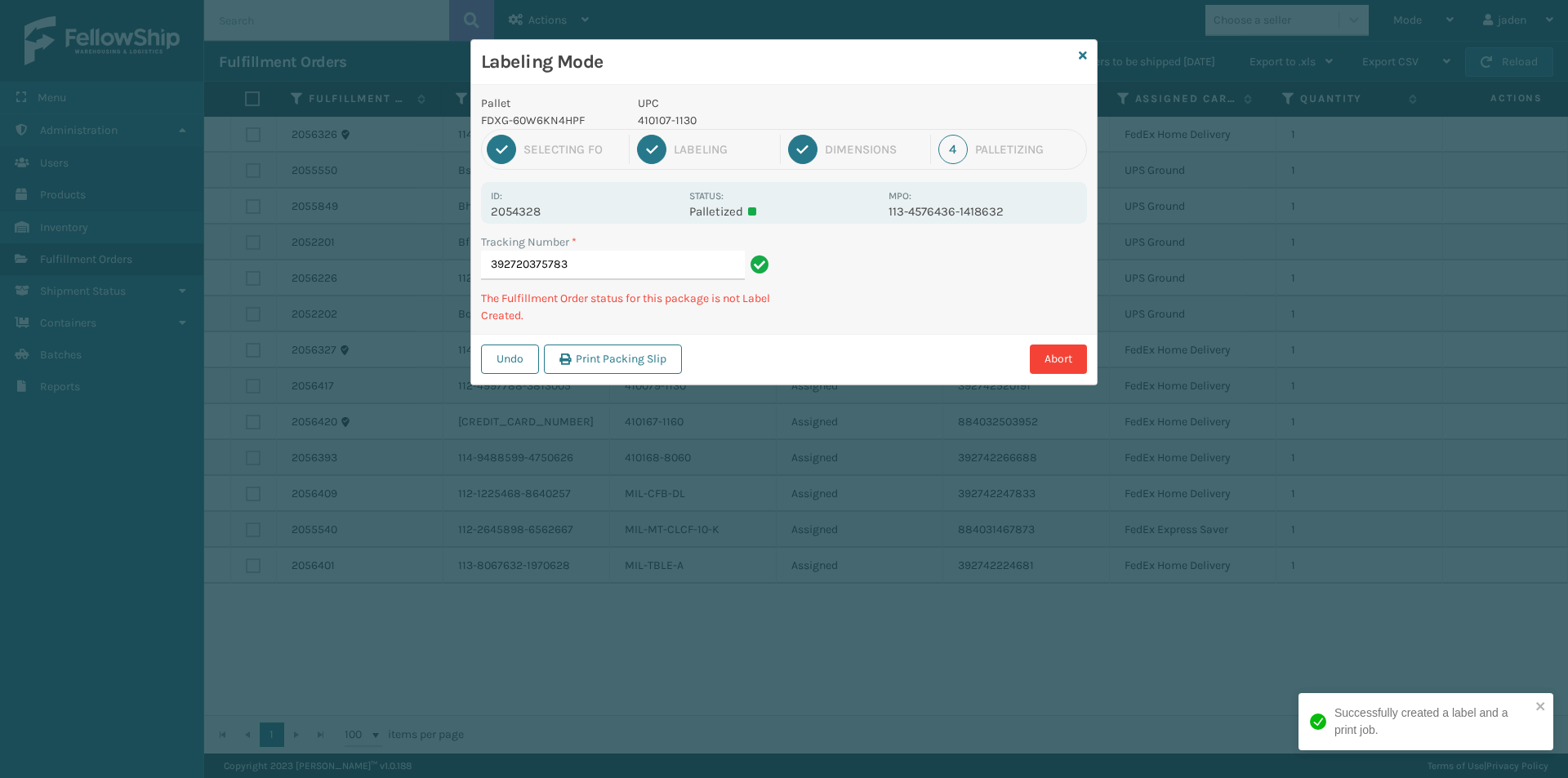
click at [871, 366] on div "Labeling Mode Pallet FDXG-60W6KN4HPF UPC 410107-1130 1 Selecting FO 2 Labeling …" at bounding box center [784, 389] width 1568 height 778
click at [791, 398] on div "Labeling Mode Pallet FDXG-60W6KN4HPF UPC 410107-1130 1 Selecting FO 2 Labeling …" at bounding box center [784, 389] width 1568 height 778
click at [753, 422] on div "Labeling Mode Pallet FDXG-60W6KN4HPF UPC 410107-1130 1 Selecting FO 2 Labeling …" at bounding box center [784, 389] width 1568 height 778
click at [770, 407] on div "Labeling Mode Pallet FDXG-60W6KN4HPF UPC 410107-1130 1 Selecting FO 2 Labeling …" at bounding box center [784, 389] width 1568 height 778
click at [788, 387] on div "Labeling Mode Pallet FDXG-60W6KN4HPF UPC 410107-1130 1 Selecting FO 2 Labeling …" at bounding box center [784, 389] width 1568 height 778
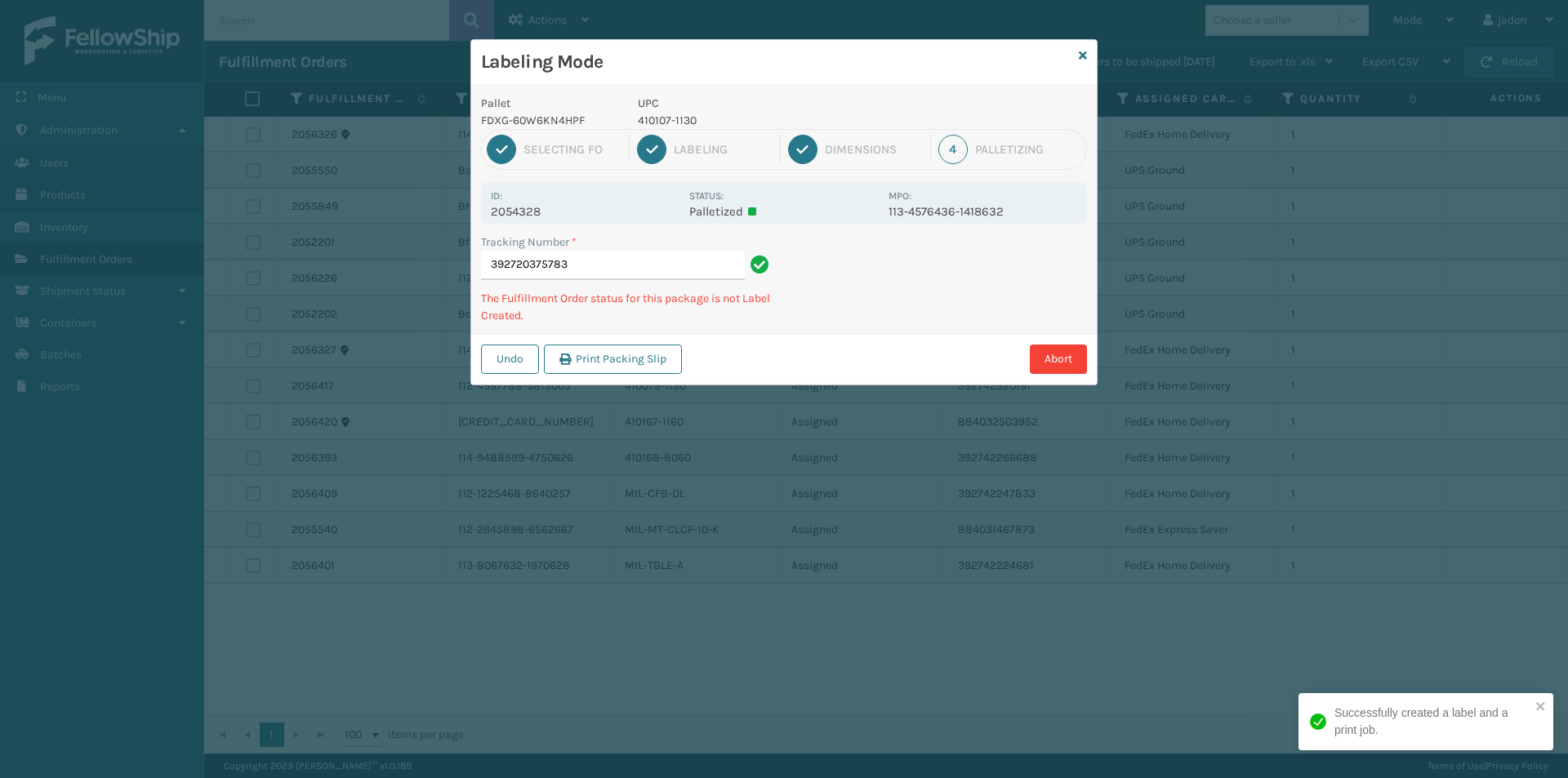
click at [798, 373] on div "Labeling Mode Pallet FDXG-60W6KN4HPF UPC 410107-1130 1 Selecting FO 2 Labeling …" at bounding box center [784, 389] width 1568 height 778
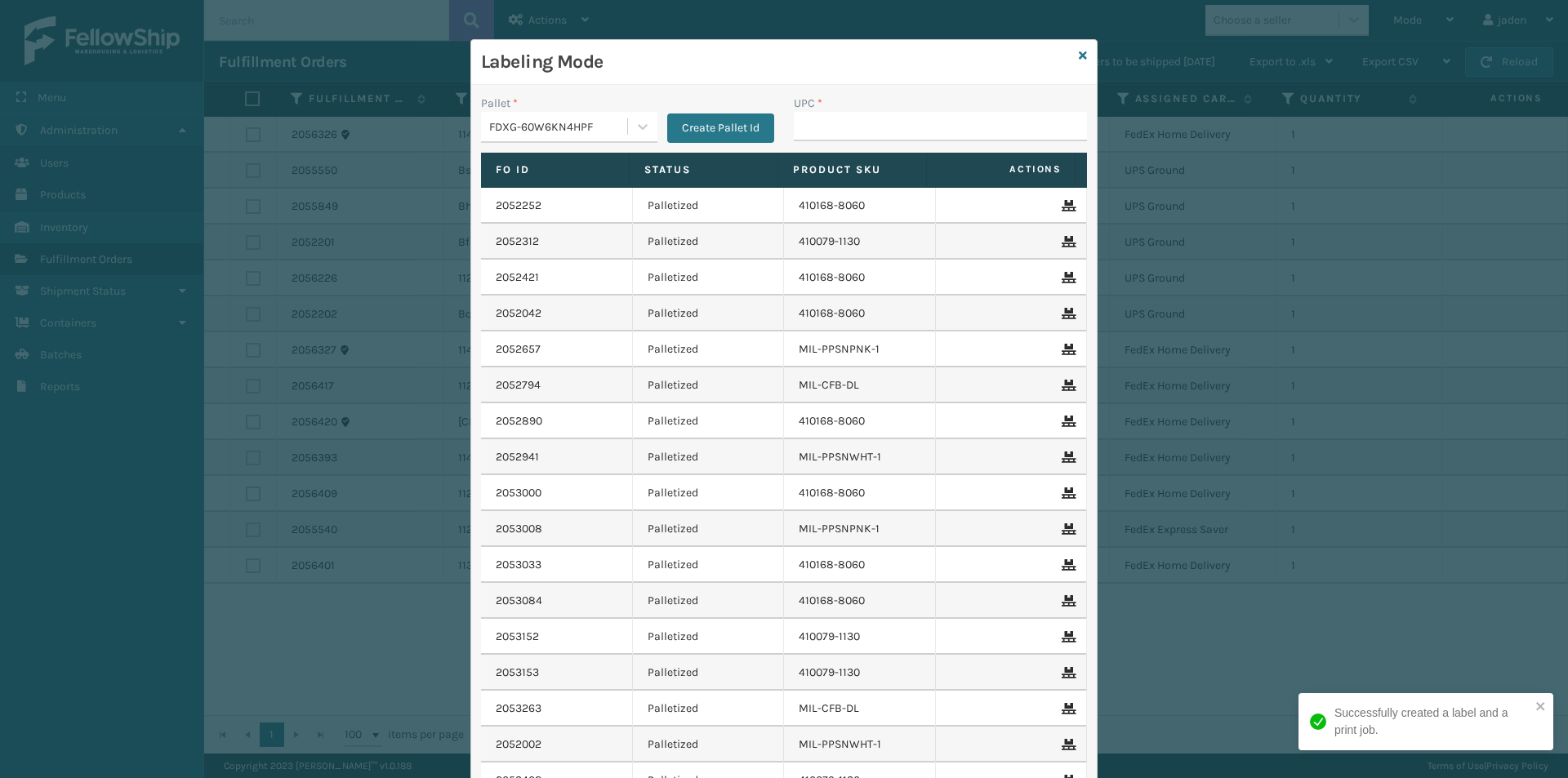
type input "410107-1130"
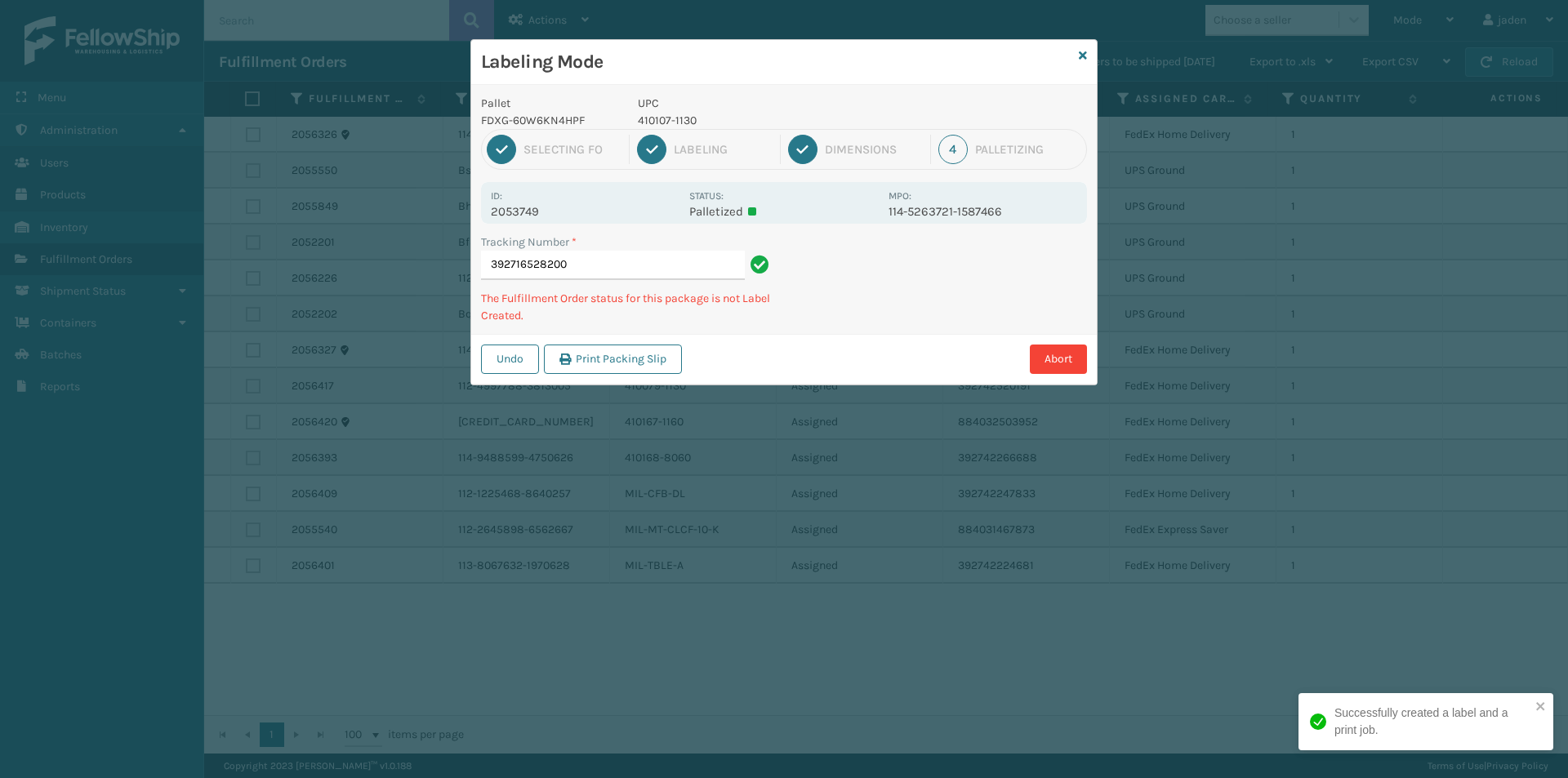
click at [864, 317] on div "Tracking Number * 392716528200 The Fulfillment Order status for this package is…" at bounding box center [784, 284] width 625 height 101
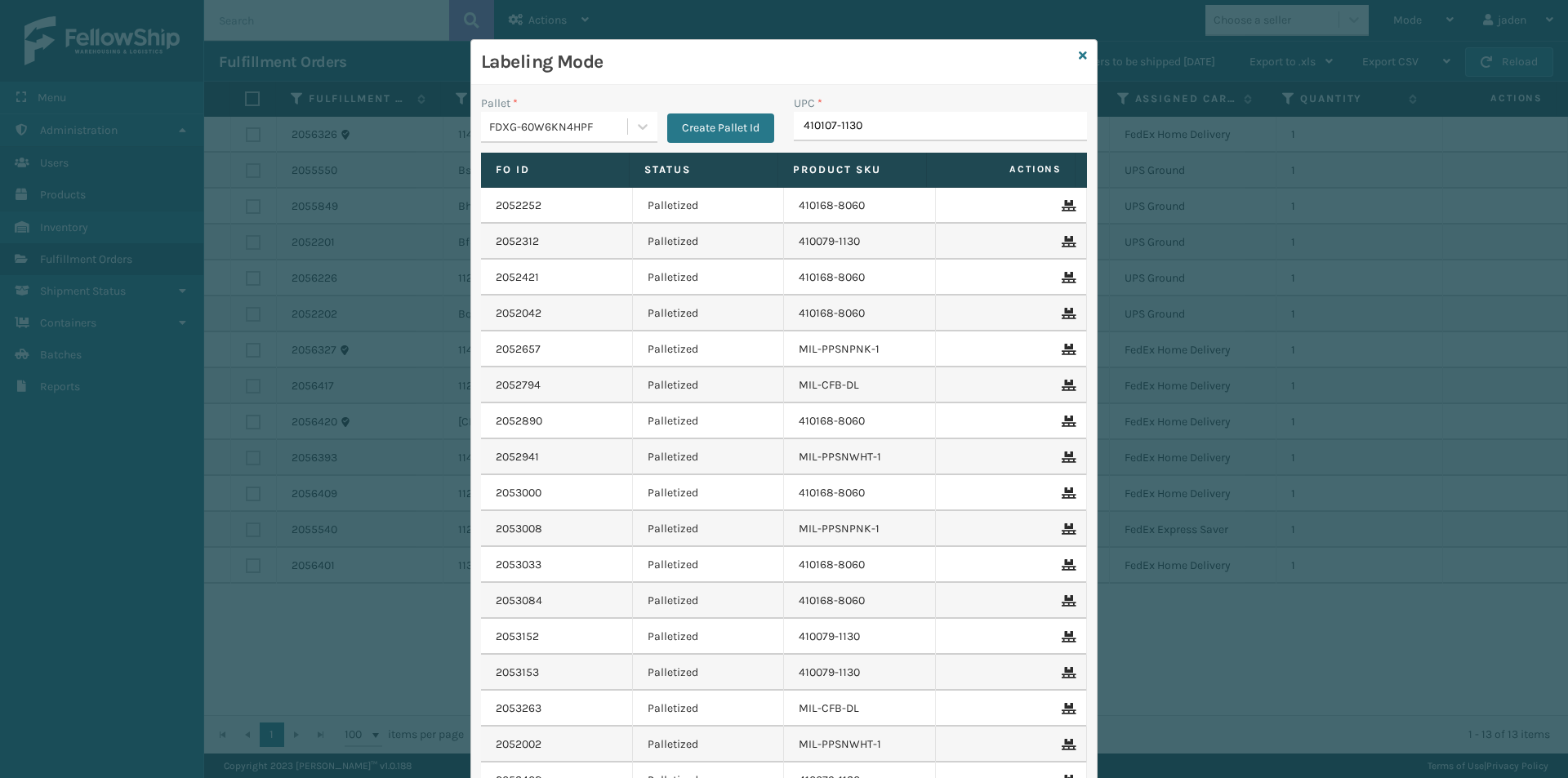
type input "410107-1130"
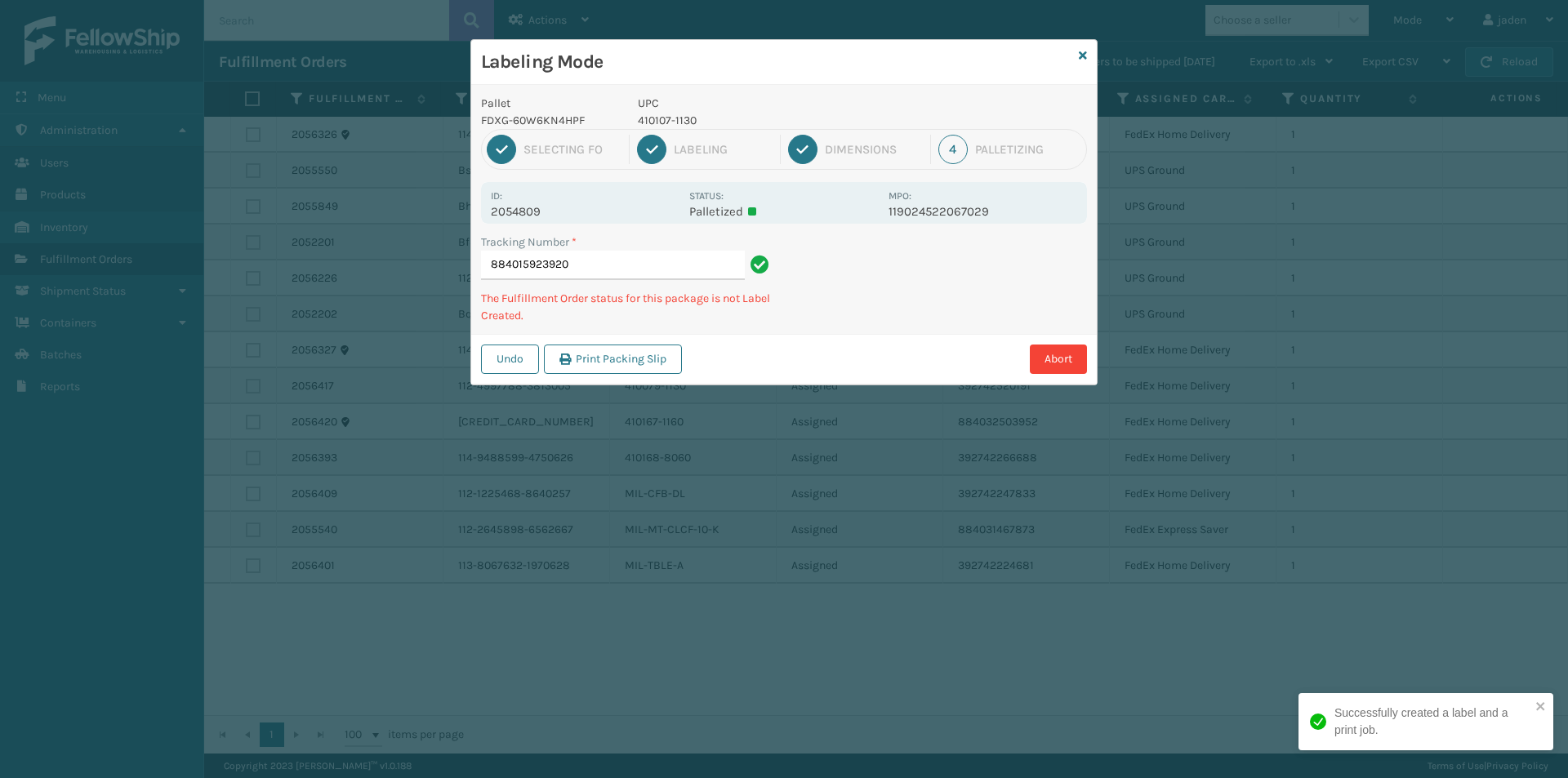
click at [829, 363] on div "Labeling Mode Pallet FDXG-60W6KN4HPF UPC 410107-1130 1 Selecting FO 2 Labeling …" at bounding box center [784, 389] width 1568 height 778
click at [813, 343] on div "Undo Print Packing Slip Abort" at bounding box center [784, 358] width 625 height 50
click at [774, 371] on div "Undo Print Packing Slip Abort" at bounding box center [784, 358] width 625 height 50
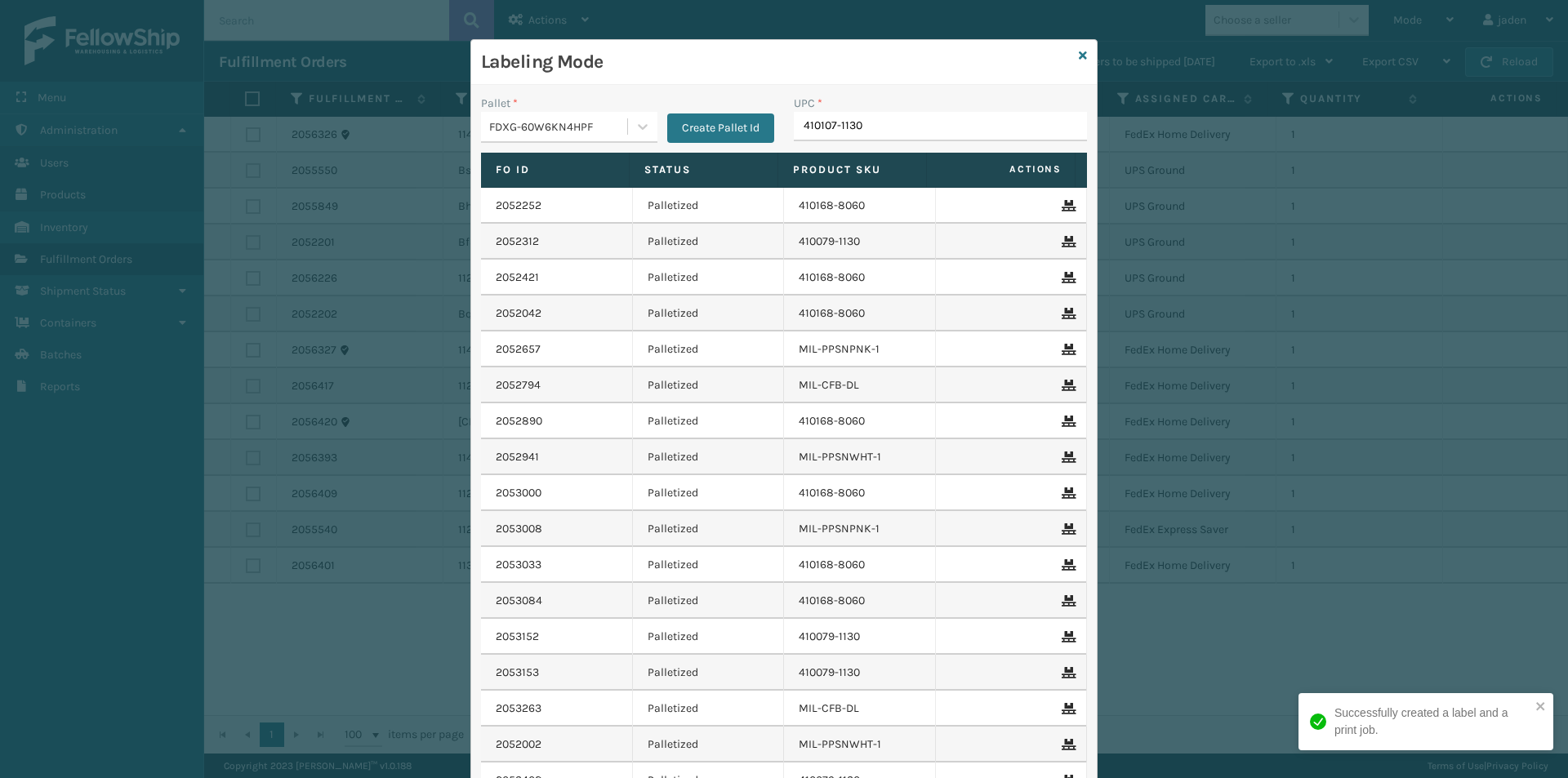
type input "410107-1130"
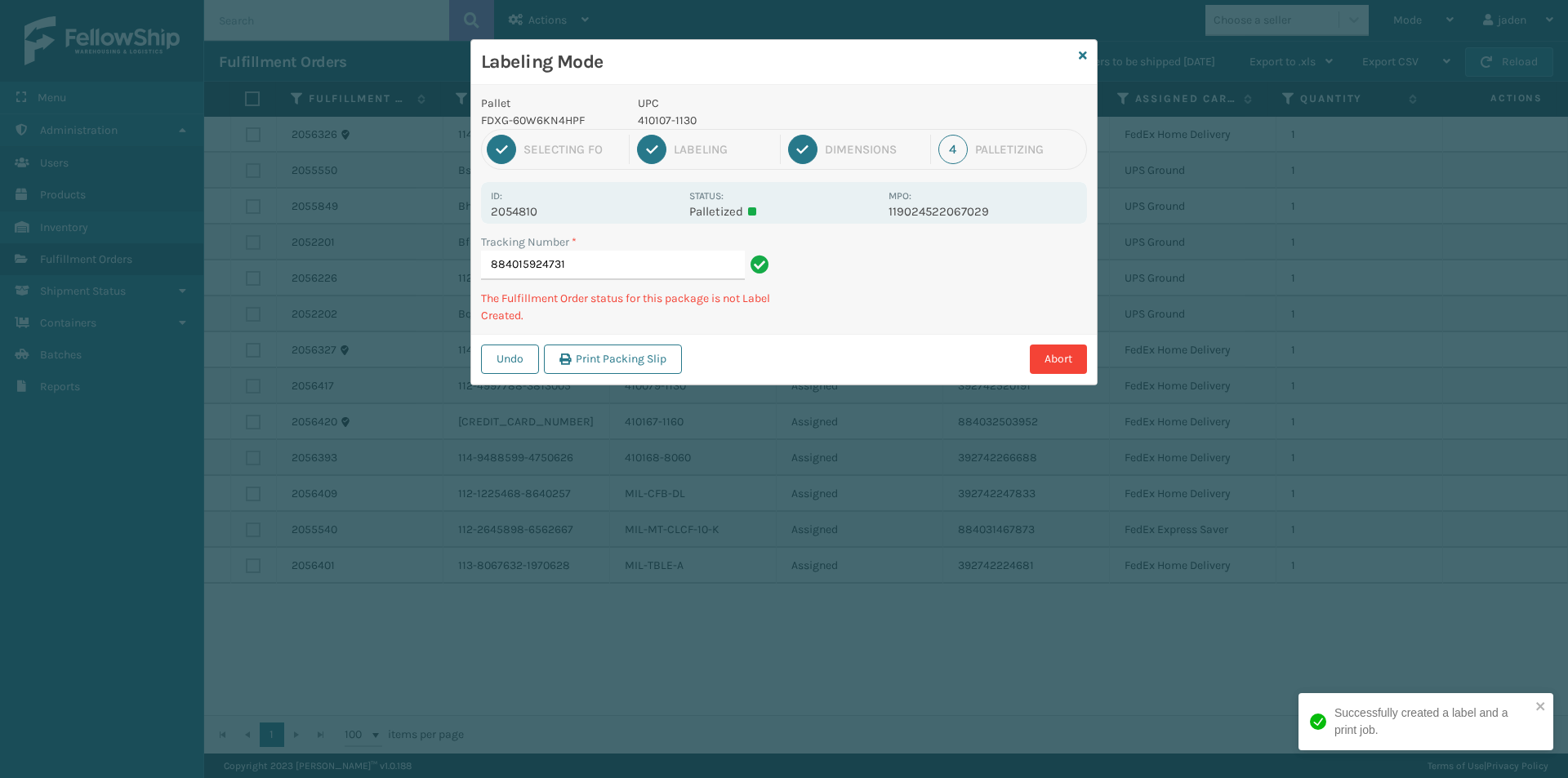
click at [890, 363] on div "Abort" at bounding box center [886, 359] width 400 height 30
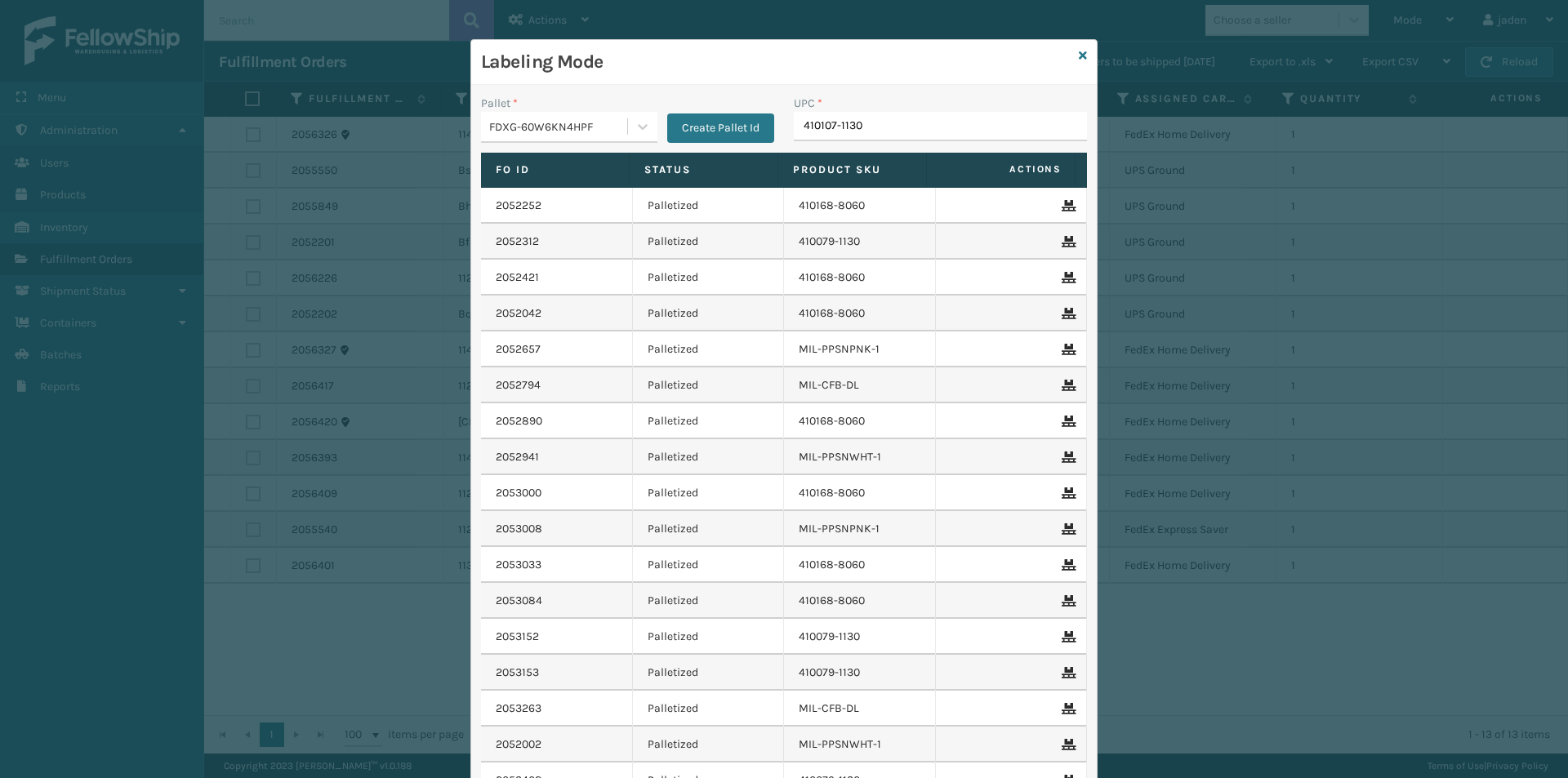
type input "410107-1130"
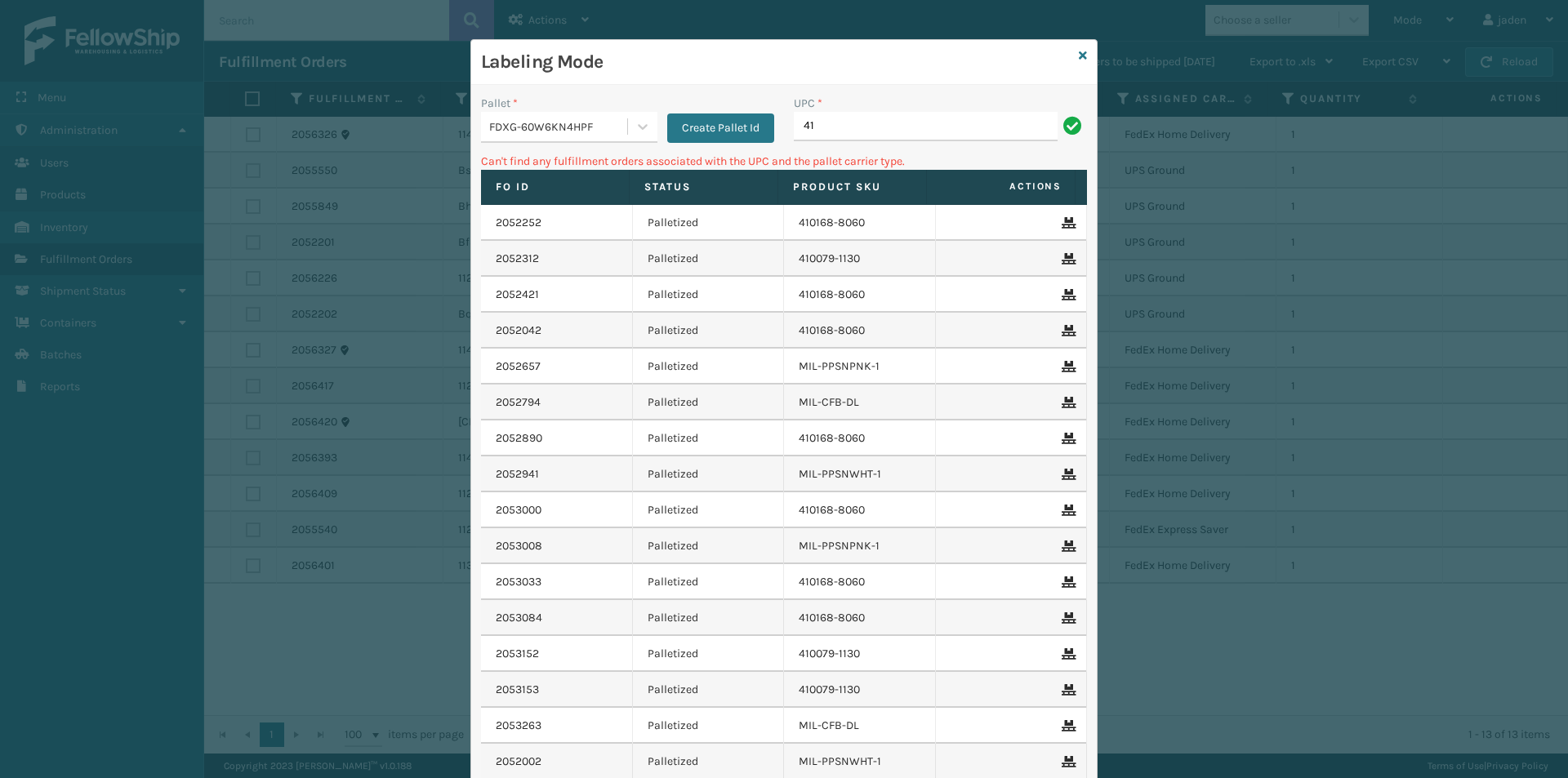
type input "4"
type input "410107-1150"
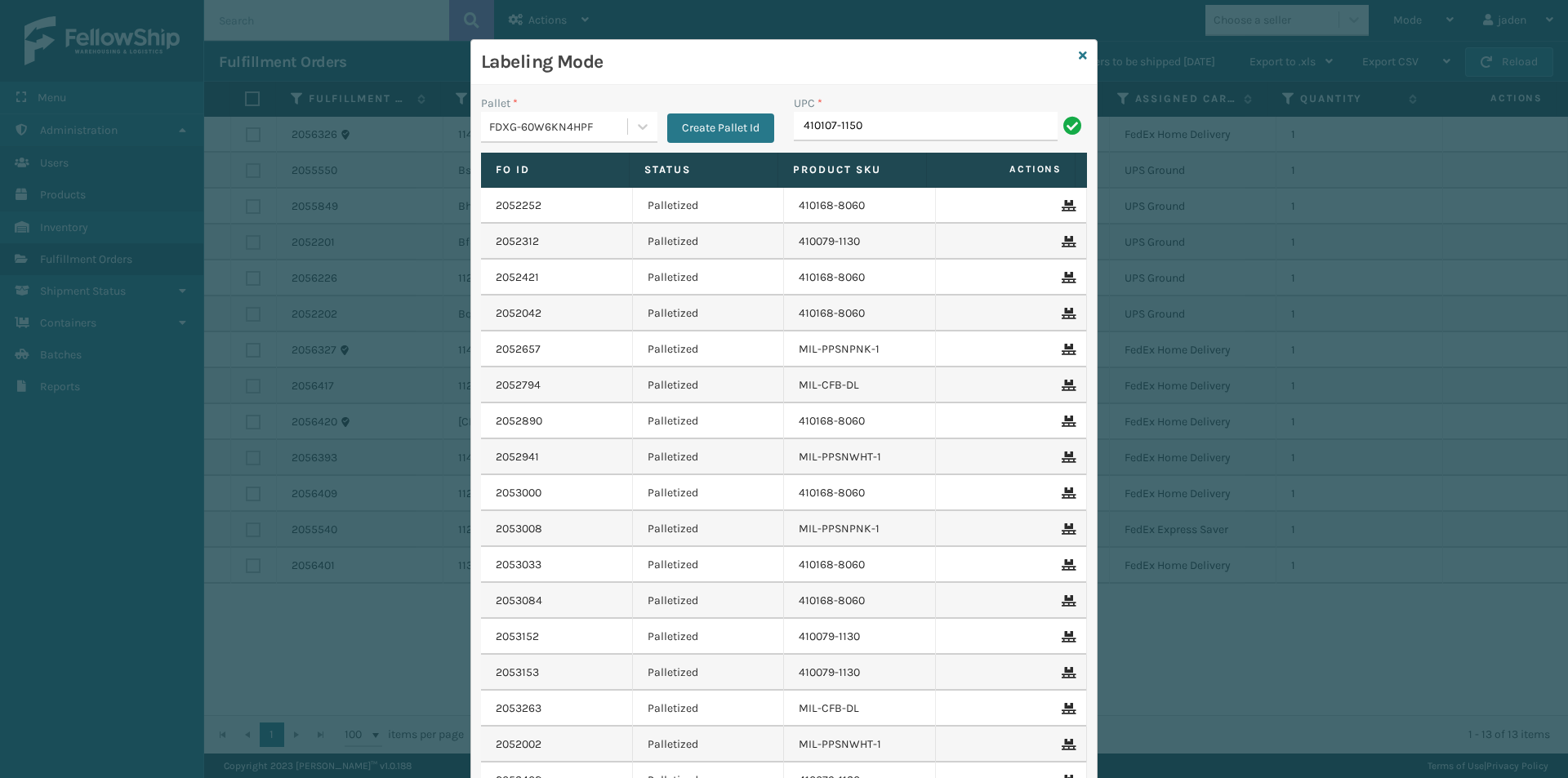
type input "410107-1150"
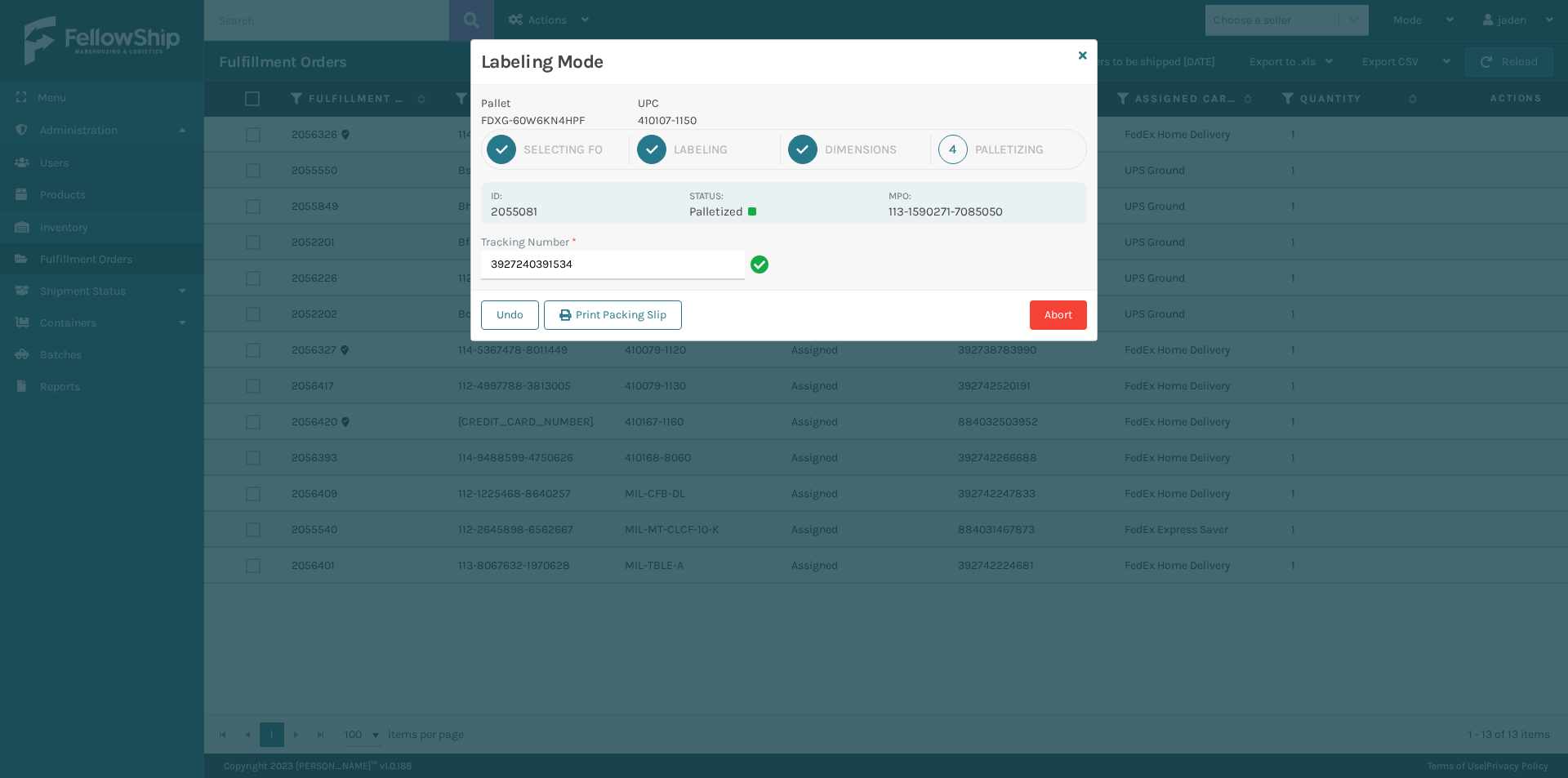
type input "39272403915344"
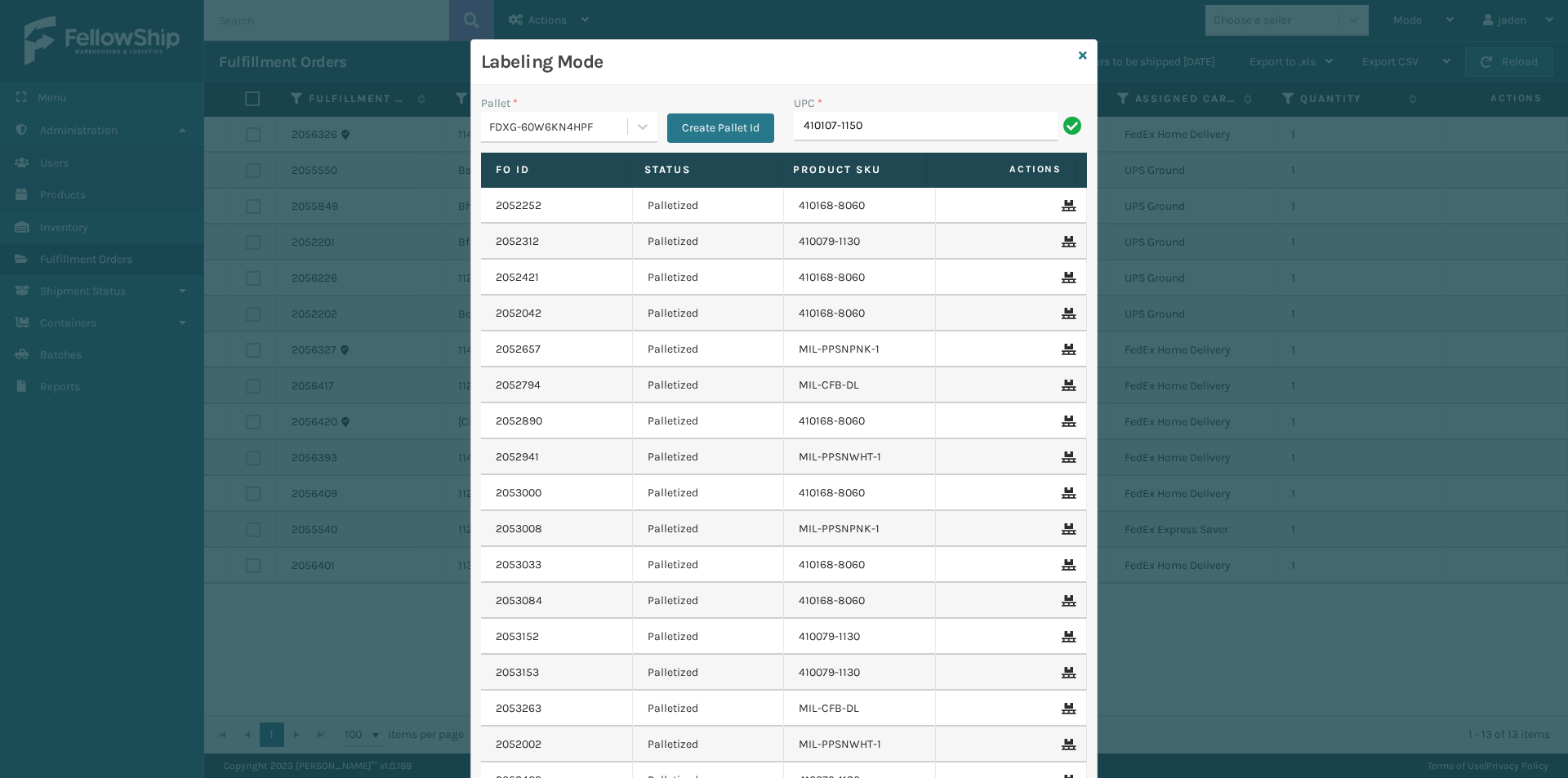
type input "410107-1150"
type input "410106-1160"
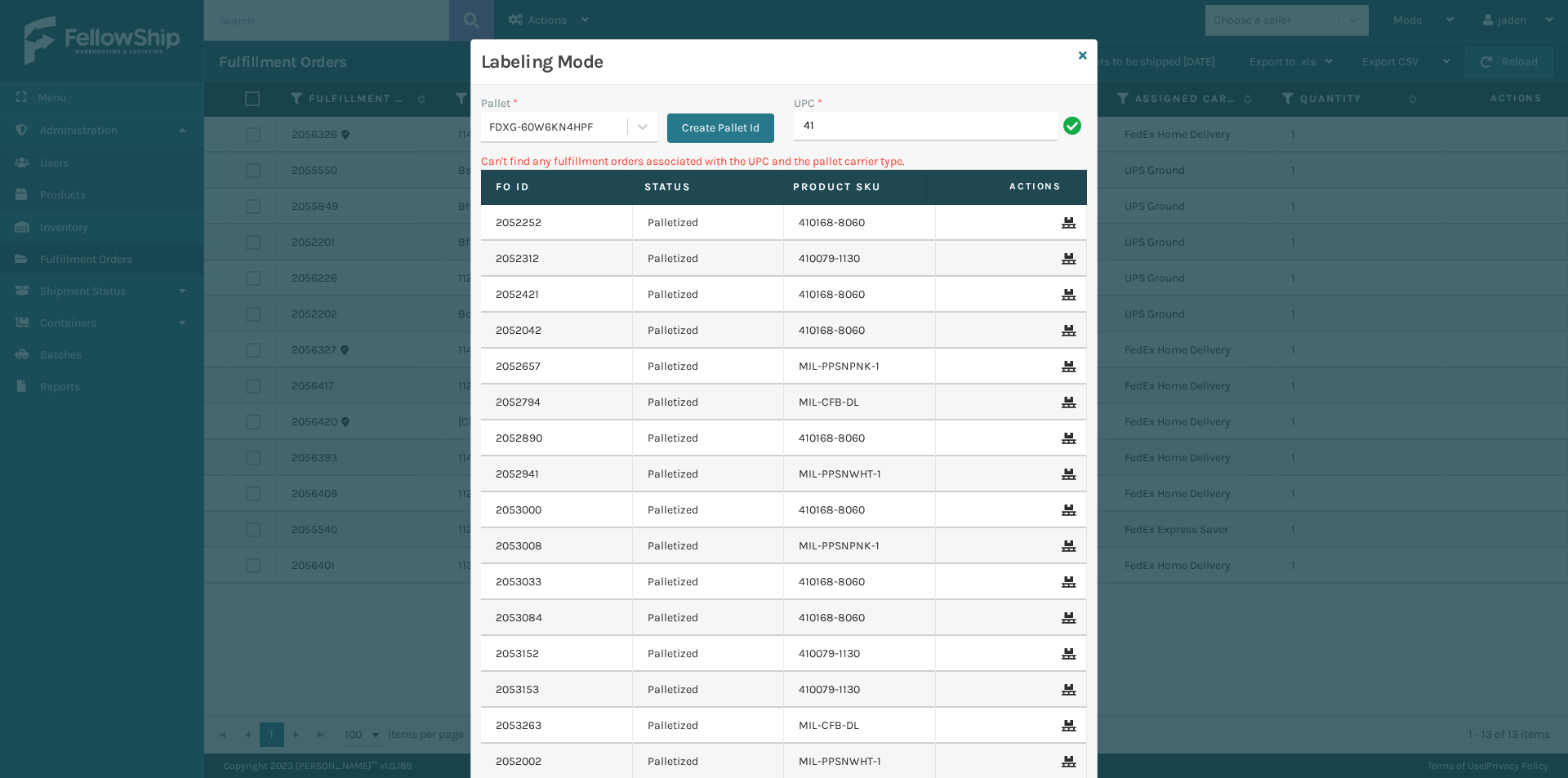
type input "4"
type input "410107-1160"
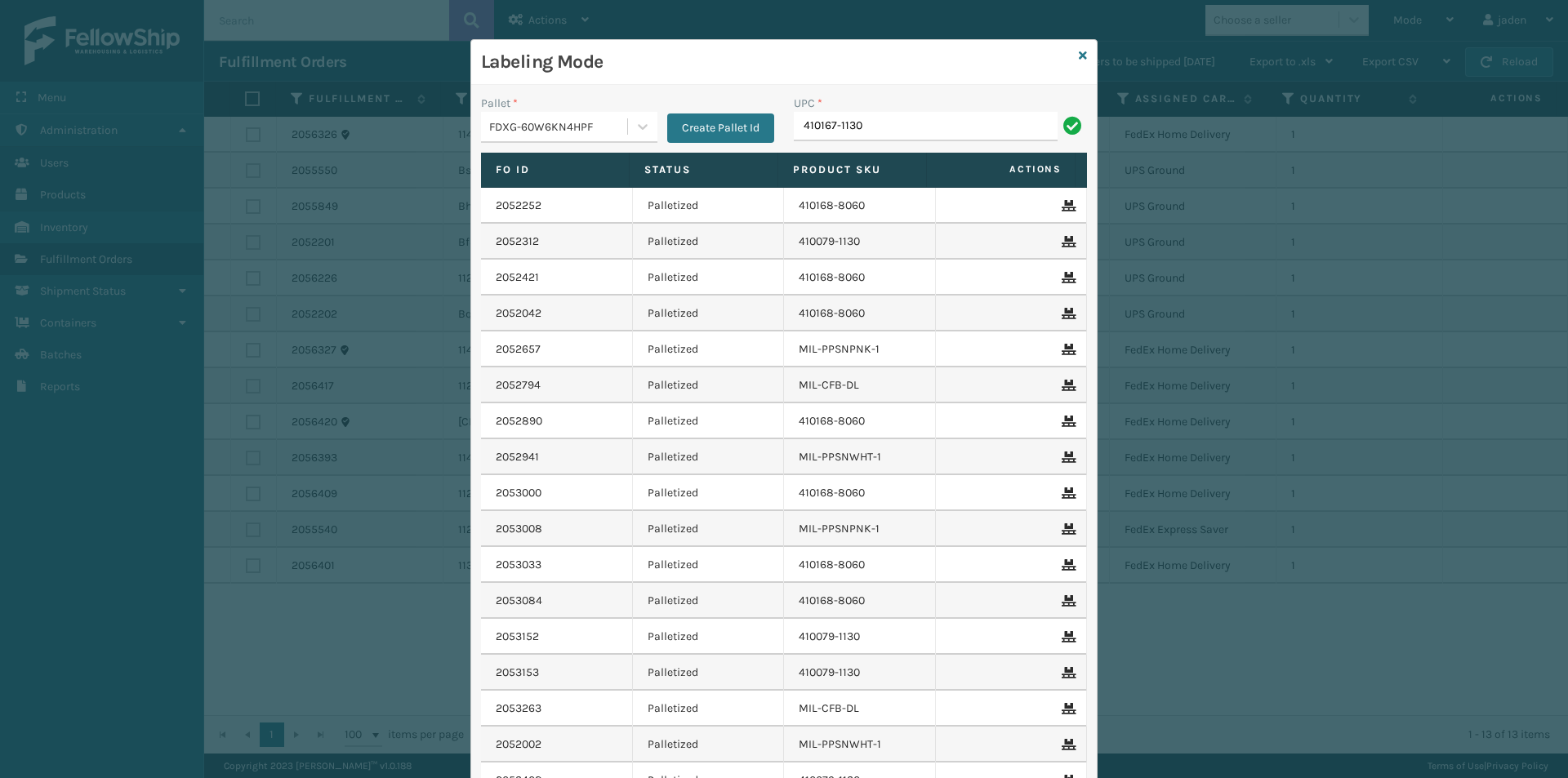
type input "410167-1130"
type input "410167-1150"
type input "410167-1160"
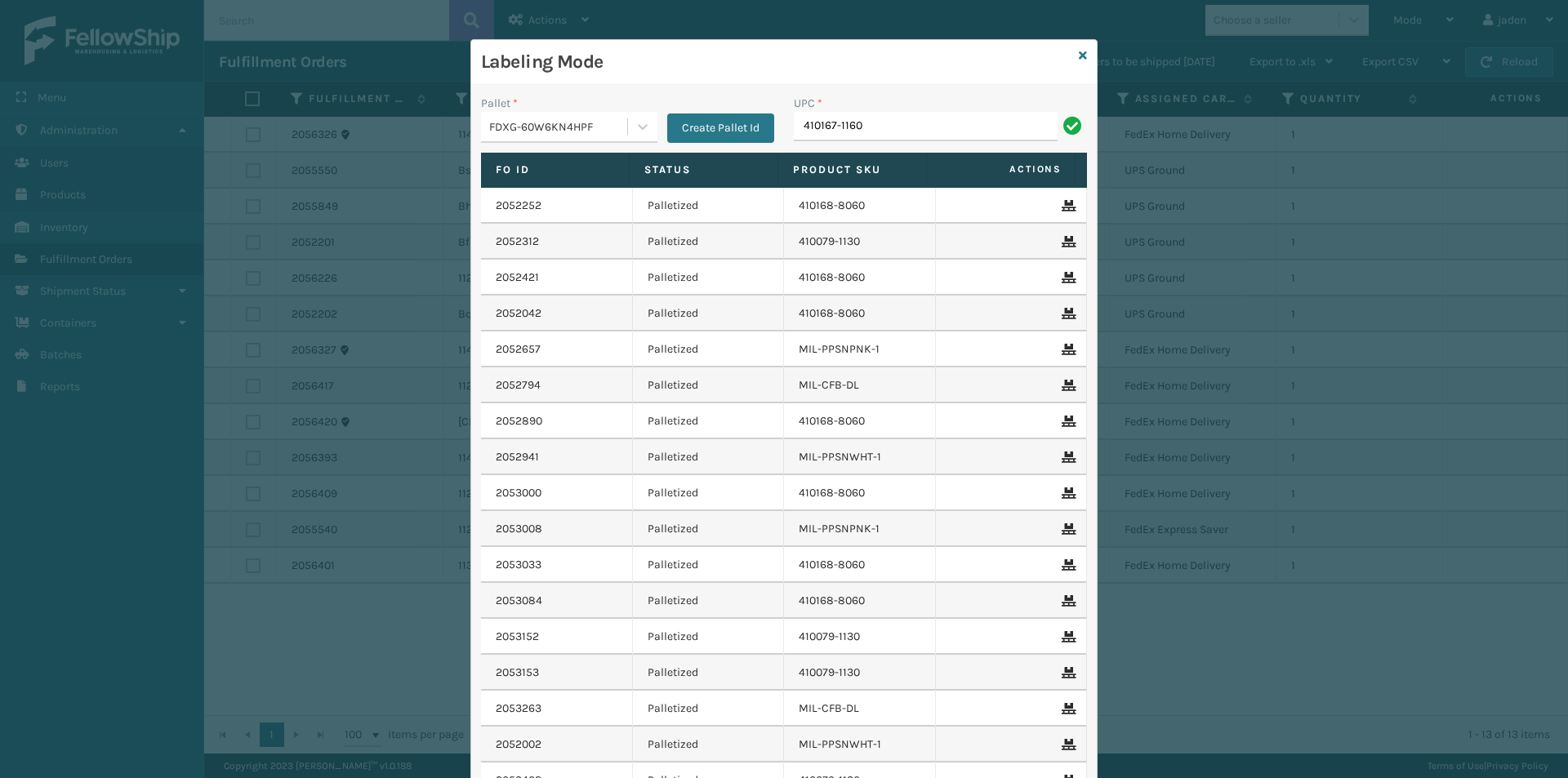
type input "410167-1160"
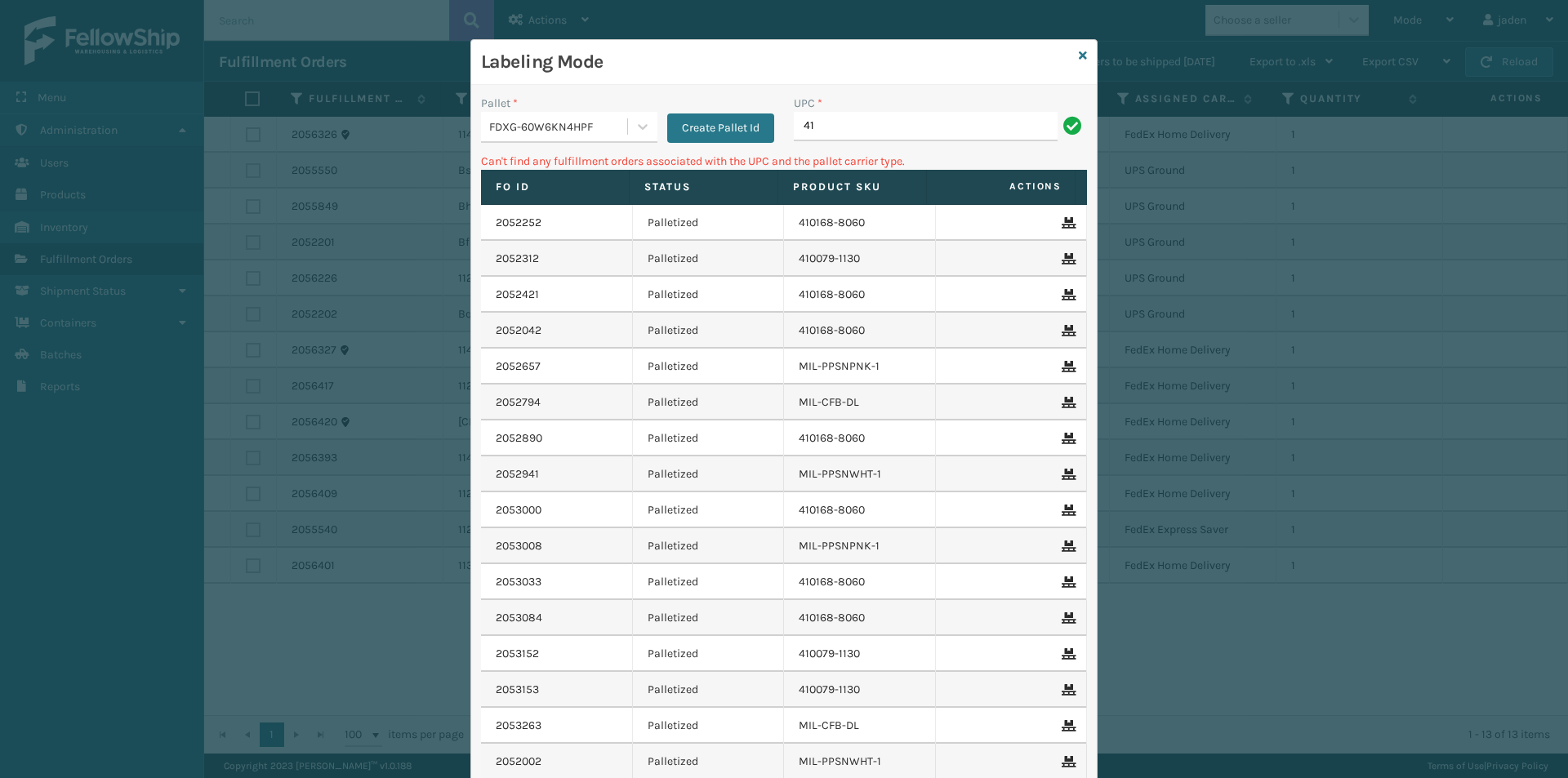
type input "4"
type input "410168-8010"
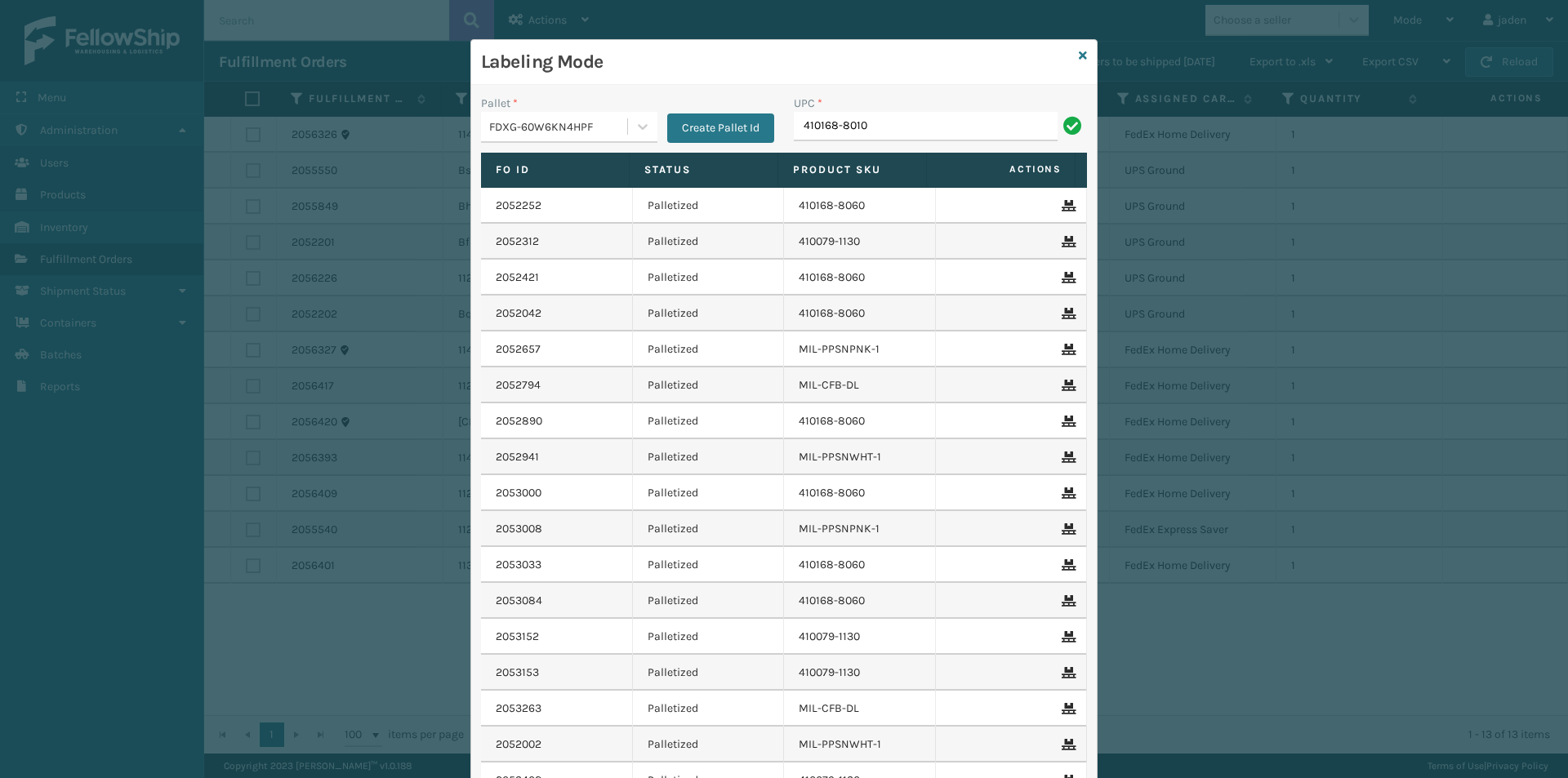
type input "410168-8010"
drag, startPoint x: 901, startPoint y: 88, endPoint x: 888, endPoint y: 87, distance: 13.0
drag, startPoint x: 888, startPoint y: 87, endPoint x: 786, endPoint y: 68, distance: 103.8
click at [786, 68] on h3 "Labeling Mode" at bounding box center [776, 62] width 591 height 25
click at [837, 126] on input "UPC *" at bounding box center [940, 127] width 293 height 30
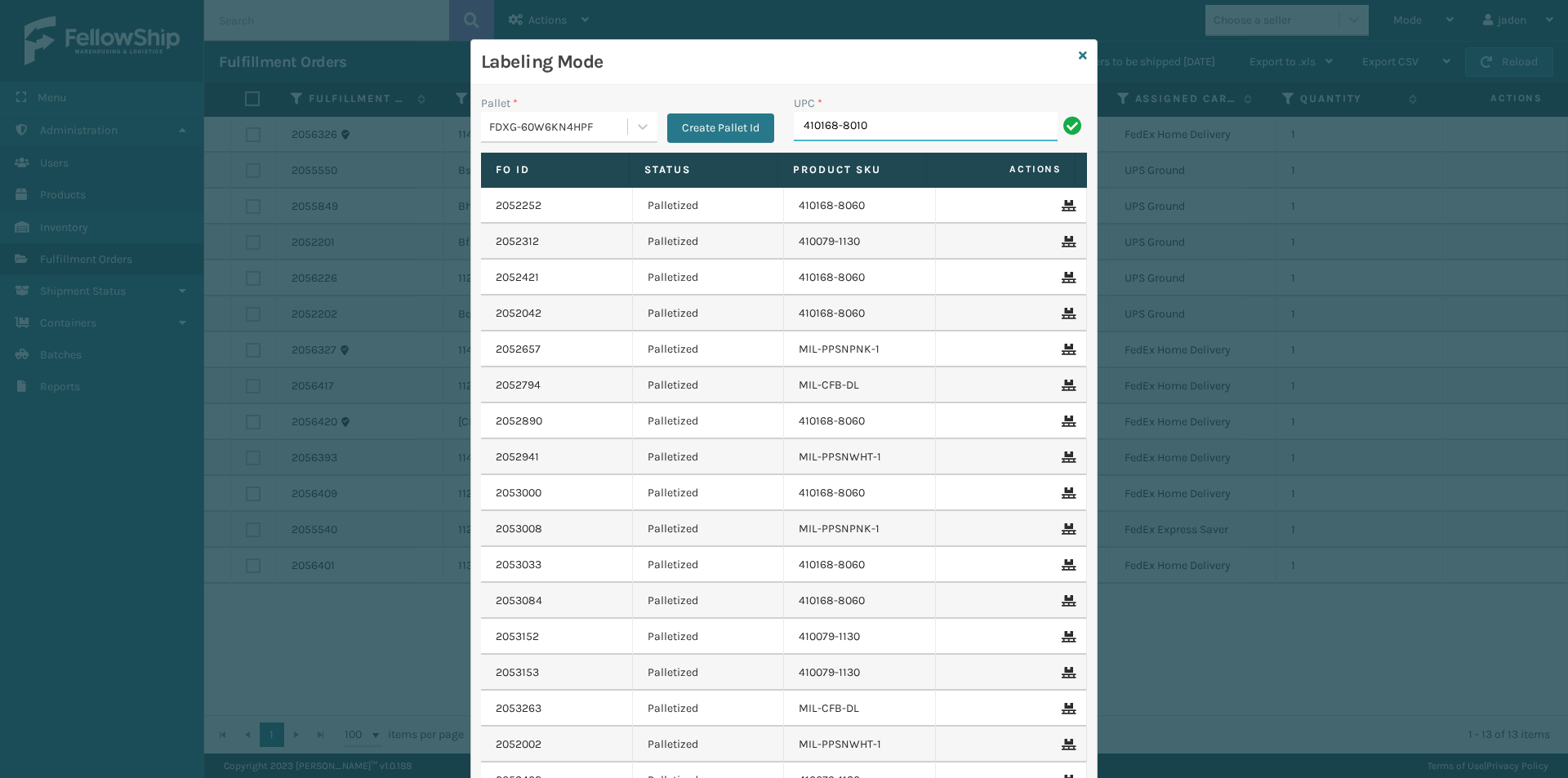
type input "410168-8010"
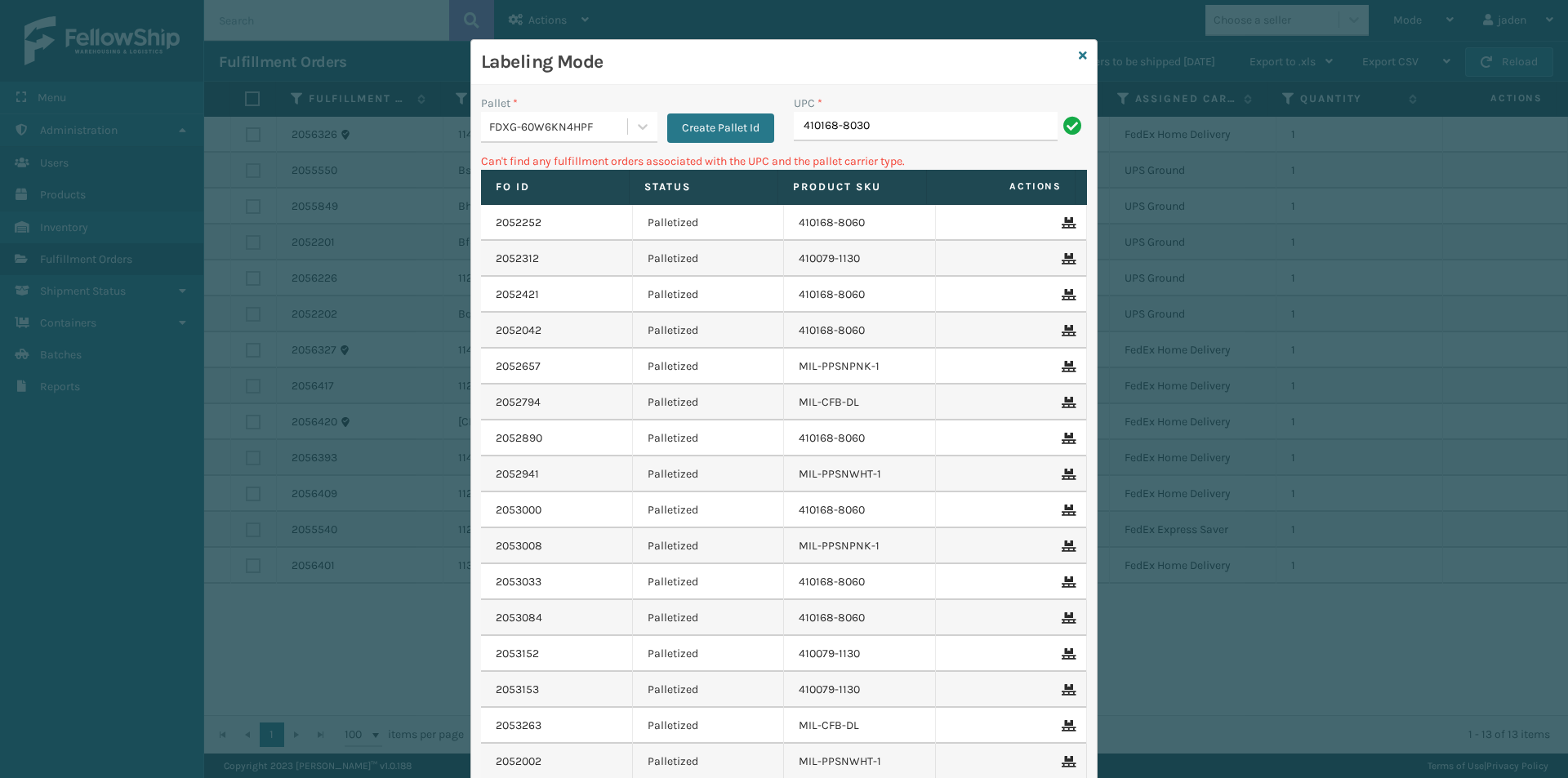
type input "410168-8030"
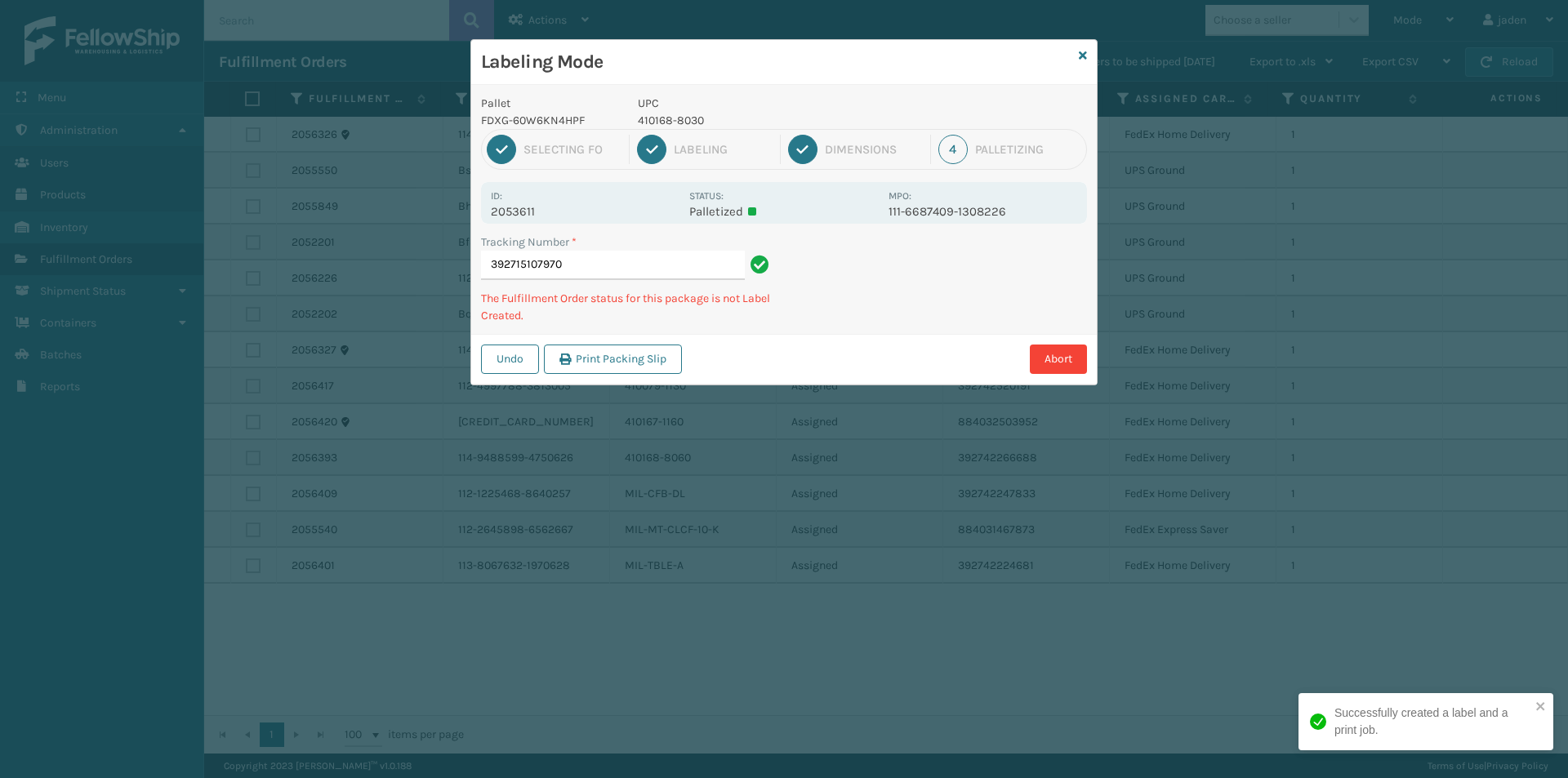
click at [687, 125] on p "410168-8030" at bounding box center [758, 121] width 241 height 18
click at [685, 124] on p "410168-8030" at bounding box center [758, 121] width 241 height 18
copy p "410168-8030"
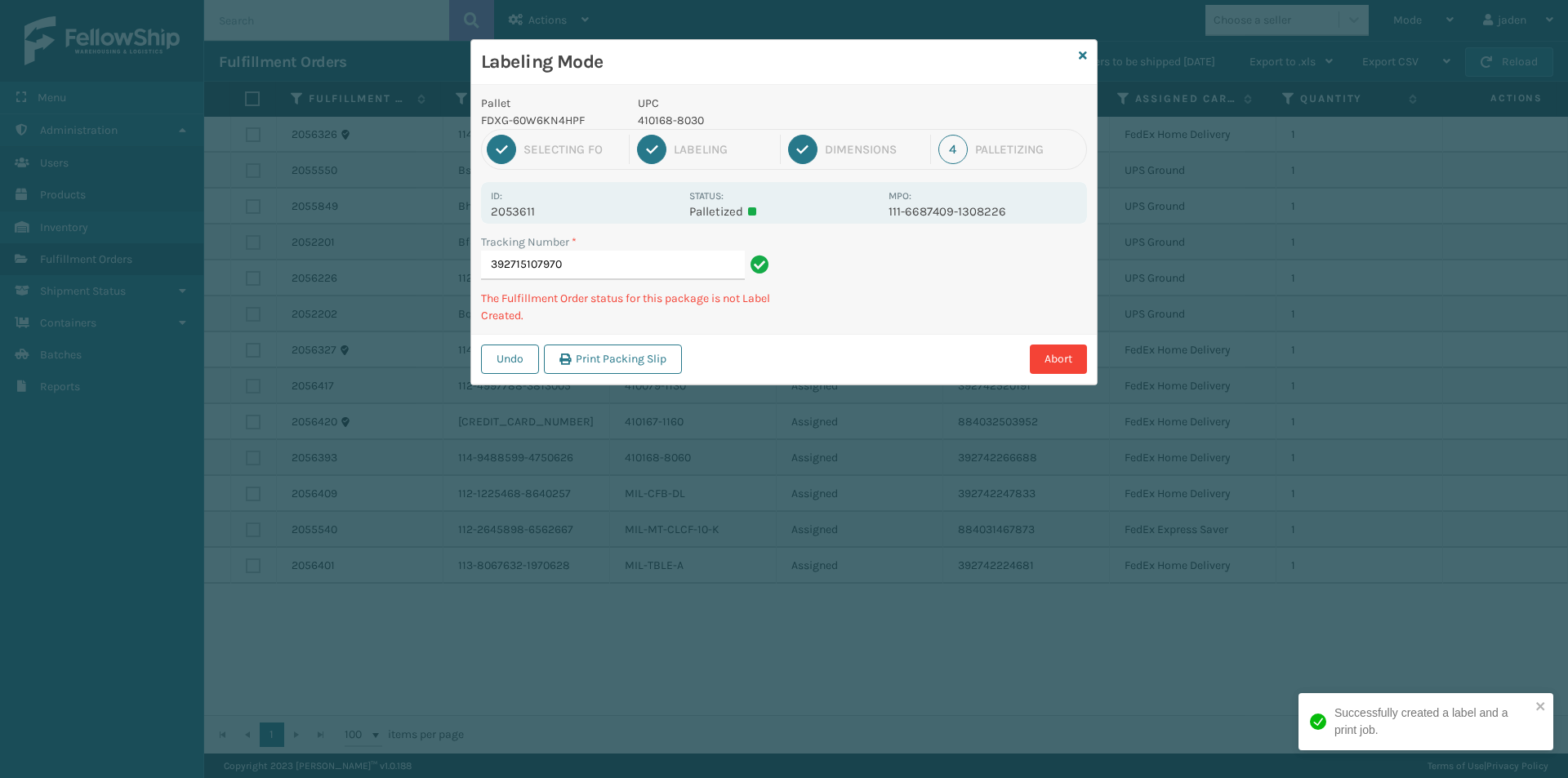
drag, startPoint x: 912, startPoint y: 283, endPoint x: 860, endPoint y: 307, distance: 57.3
click at [857, 311] on div "Tracking Number * 392715107970 The Fulfillment Order status for this package is…" at bounding box center [784, 284] width 625 height 101
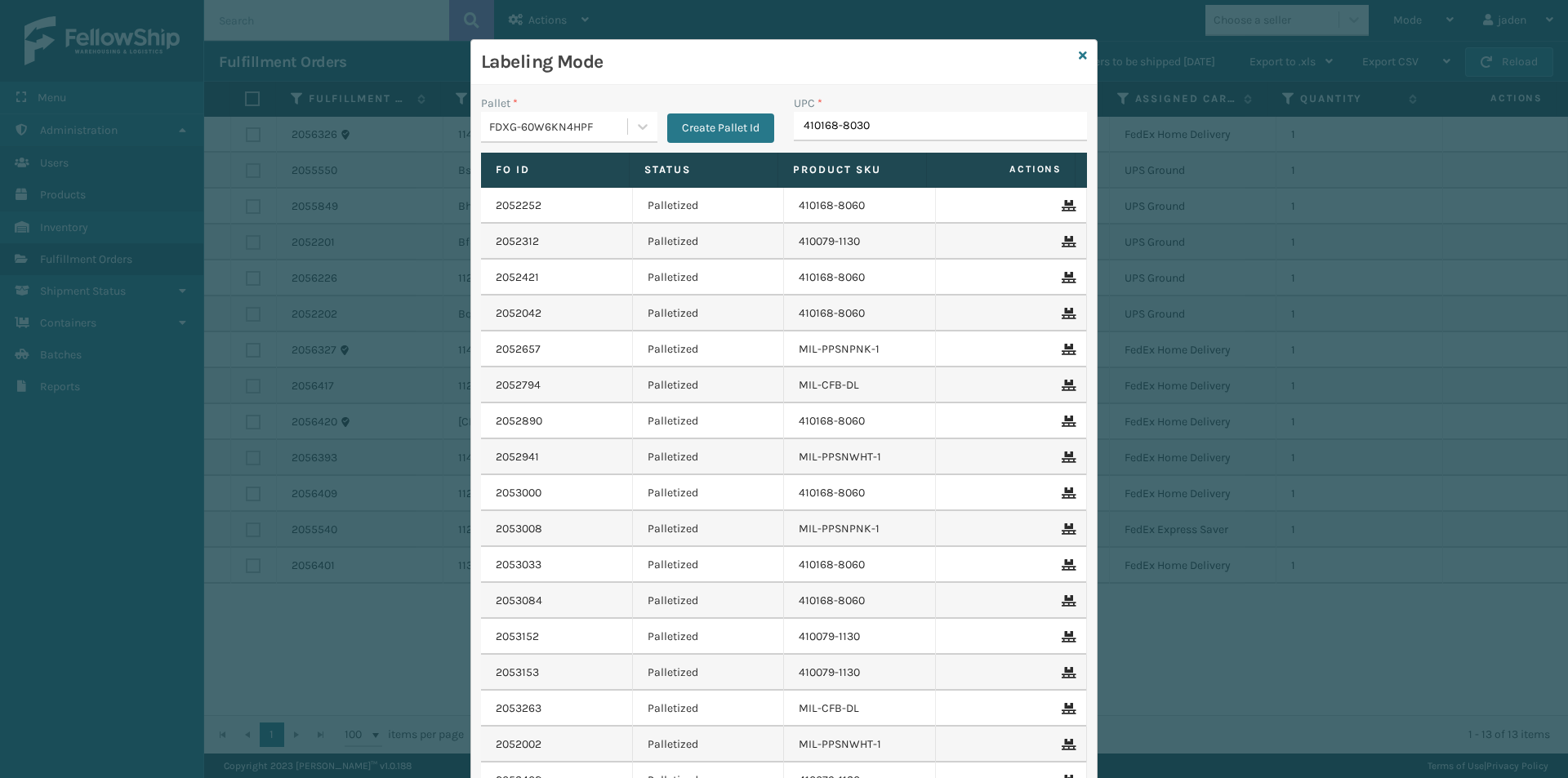
type input "410168-8030"
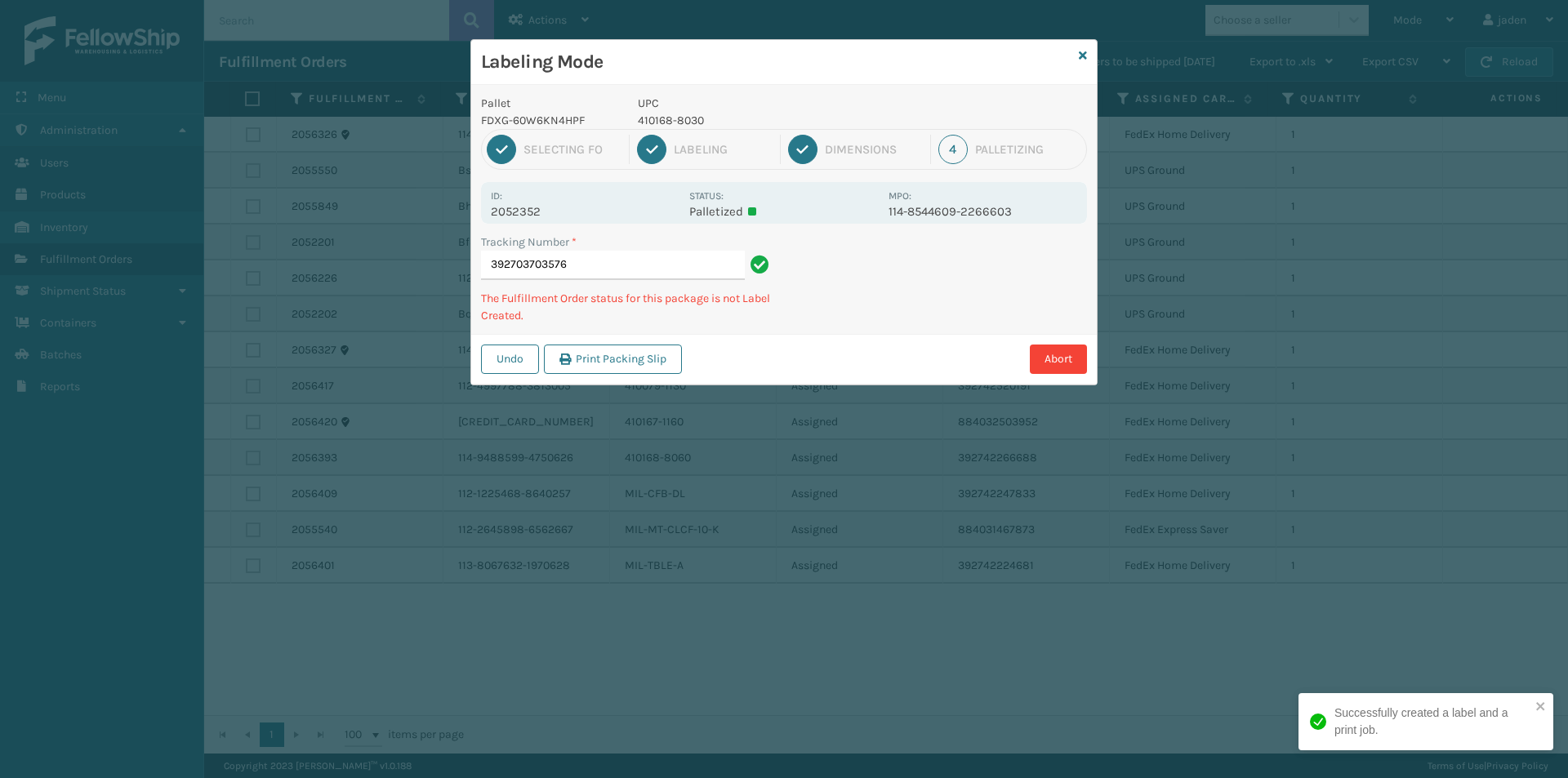
drag, startPoint x: 871, startPoint y: 96, endPoint x: 796, endPoint y: 98, distance: 75.0
click at [643, 81] on div "Labeling Mode" at bounding box center [784, 62] width 625 height 45
drag, startPoint x: 809, startPoint y: 100, endPoint x: 903, endPoint y: 97, distance: 94.0
click at [686, 81] on div "Labeling Mode" at bounding box center [784, 62] width 625 height 45
drag, startPoint x: 903, startPoint y: 97, endPoint x: 892, endPoint y: 95, distance: 11.2
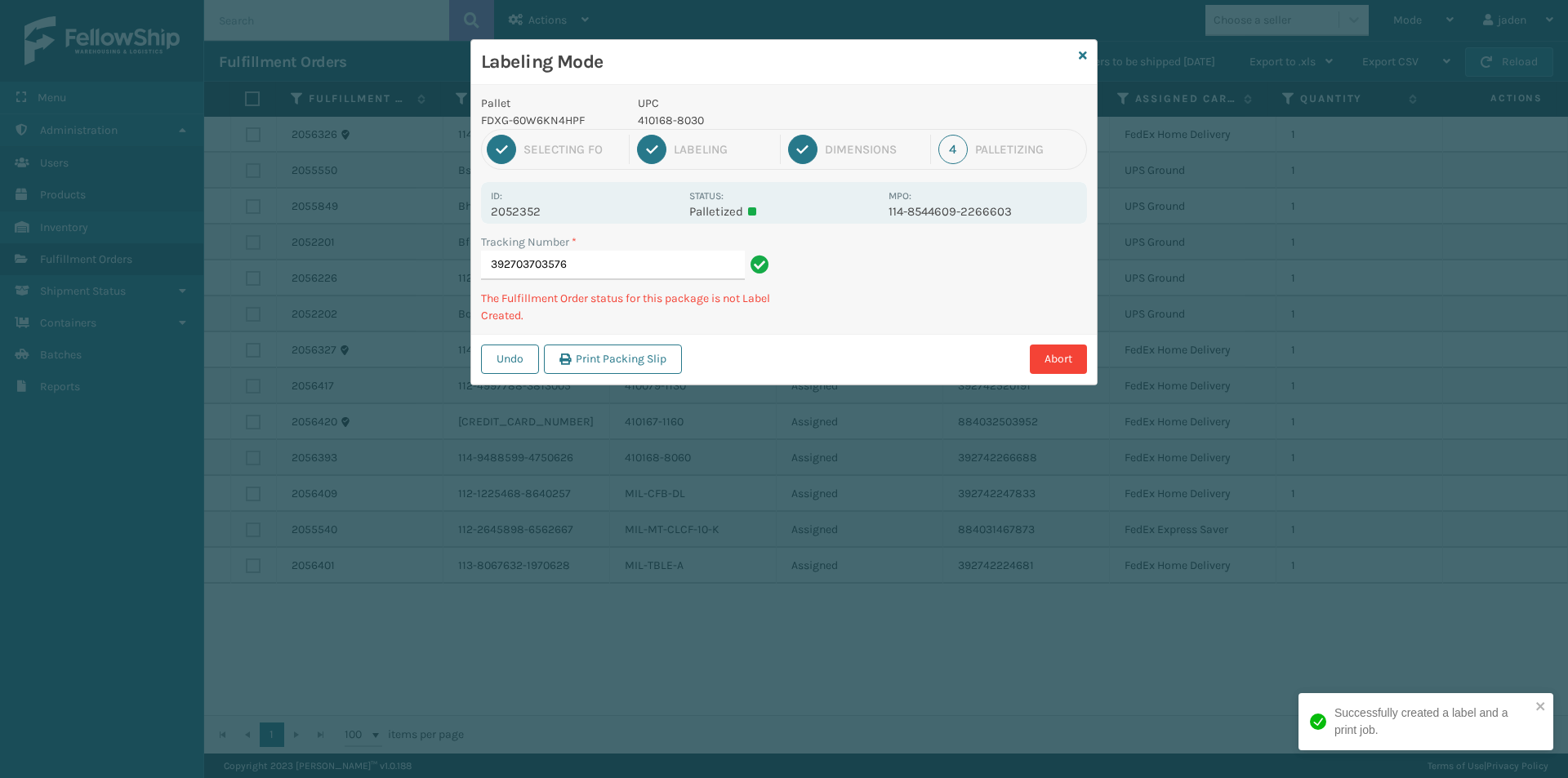
drag, startPoint x: 892, startPoint y: 95, endPoint x: 802, endPoint y: 103, distance: 90.4
click at [724, 95] on div "Pallet FDXG-60W6KN4HPF UPC 410168-8030 1 Selecting FO 2 Labeling 3 Dimensions 4…" at bounding box center [784, 235] width 625 height 300
drag, startPoint x: 865, startPoint y: 107, endPoint x: 842, endPoint y: 100, distance: 24.0
drag, startPoint x: 842, startPoint y: 100, endPoint x: 923, endPoint y: 109, distance: 81.5
click at [698, 83] on div "Labeling Mode" at bounding box center [784, 62] width 625 height 45
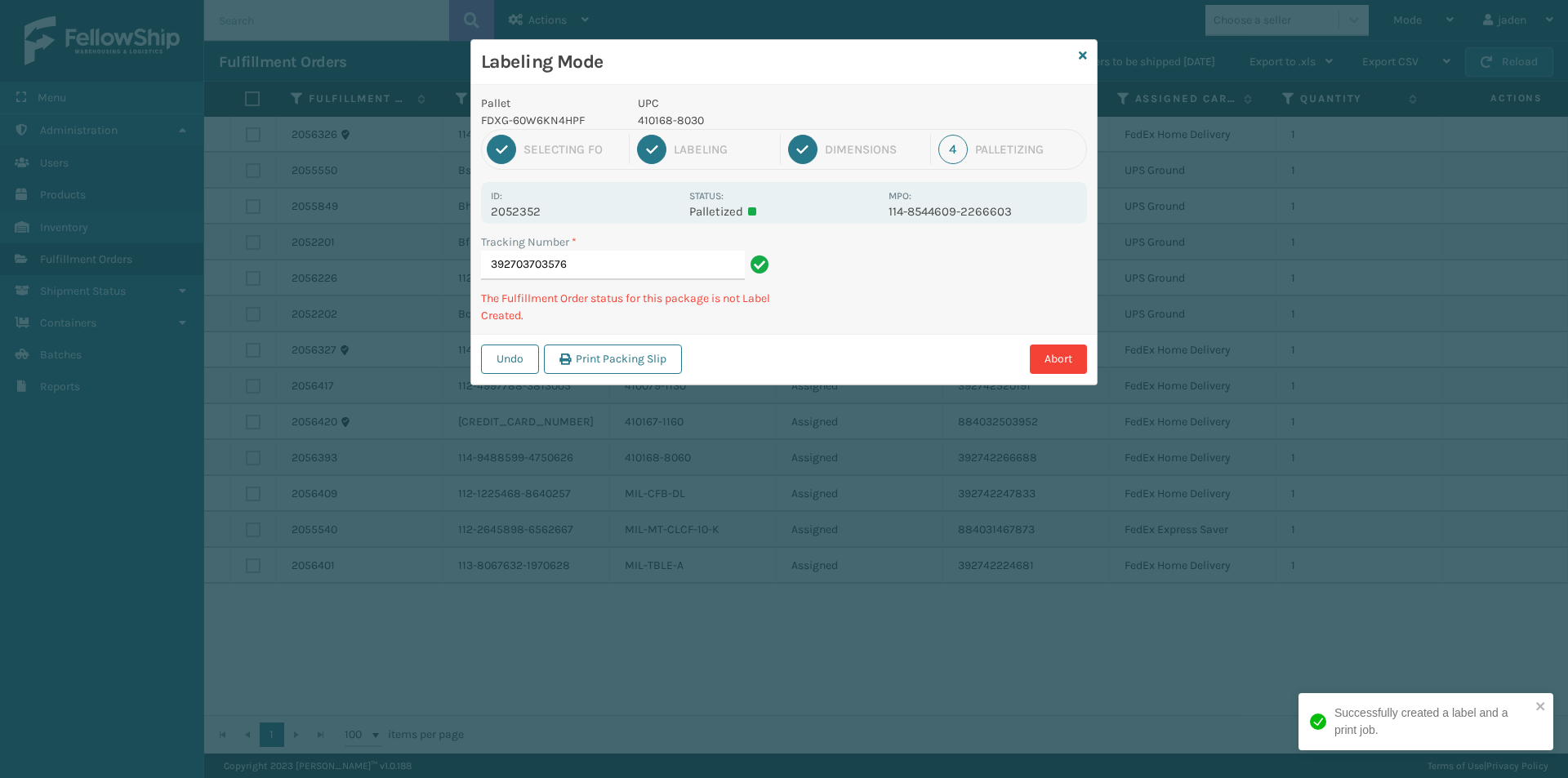
drag, startPoint x: 923, startPoint y: 109, endPoint x: 903, endPoint y: 106, distance: 20.2
drag, startPoint x: 903, startPoint y: 106, endPoint x: 800, endPoint y: 114, distance: 103.3
click at [772, 110] on p "UPC" at bounding box center [758, 103] width 241 height 18
drag, startPoint x: 957, startPoint y: 131, endPoint x: 921, endPoint y: 119, distance: 37.9
drag, startPoint x: 921, startPoint y: 119, endPoint x: 689, endPoint y: 138, distance: 232.8
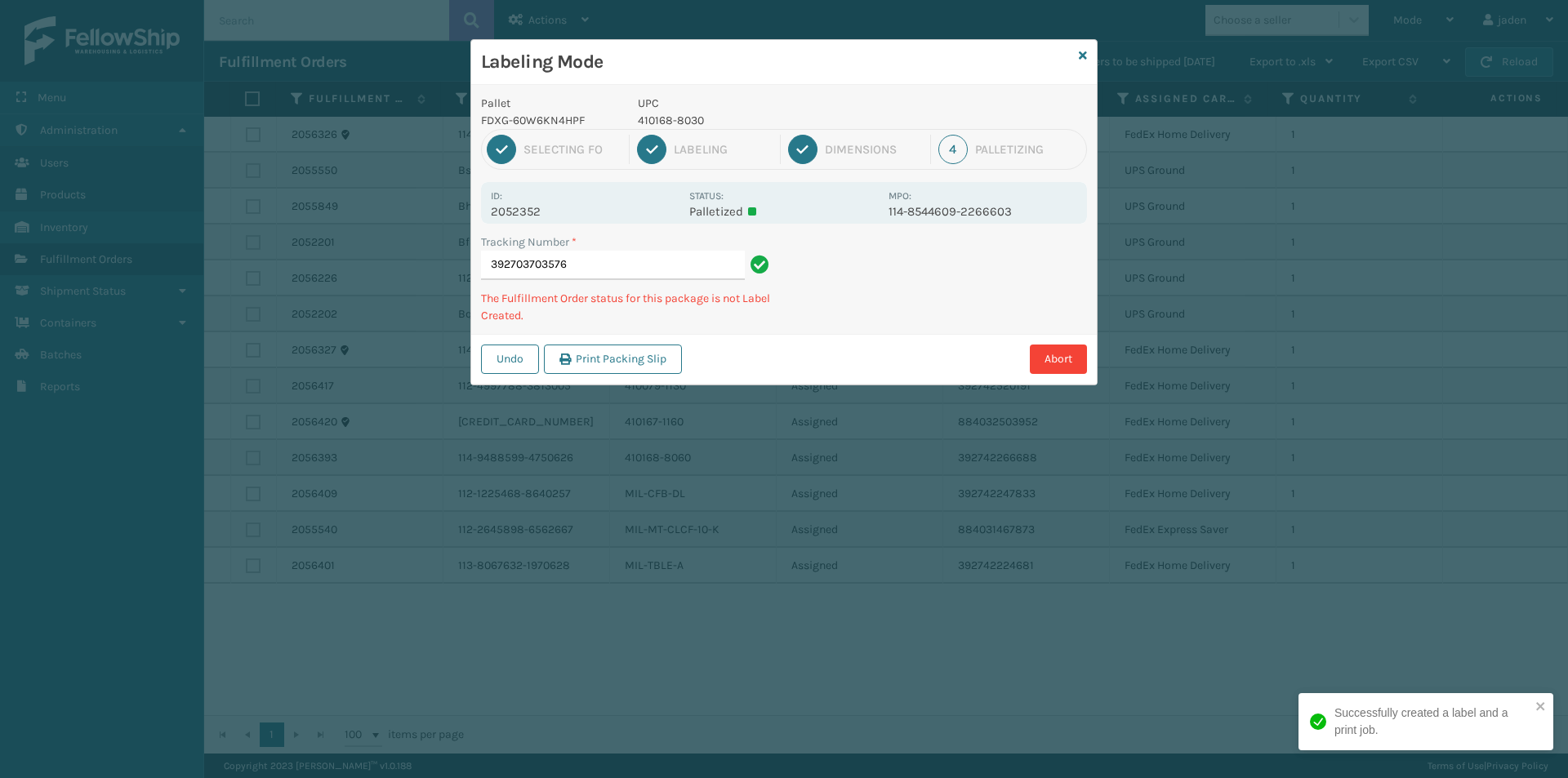
click at [752, 105] on p "UPC" at bounding box center [758, 103] width 241 height 18
click at [665, 117] on p "410168-8030" at bounding box center [758, 121] width 241 height 18
copy p "410168-8030"
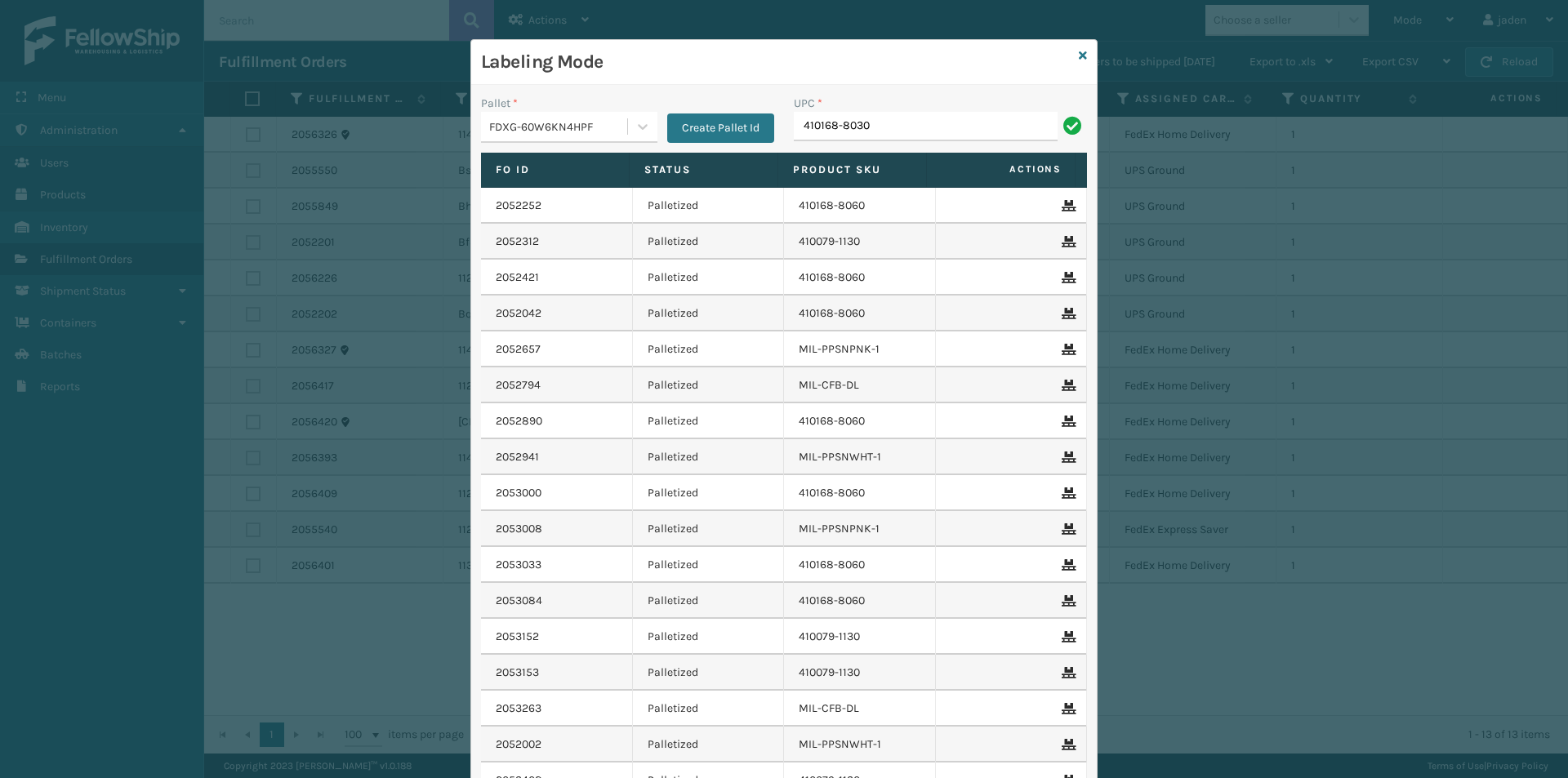
type input "410168-8030"
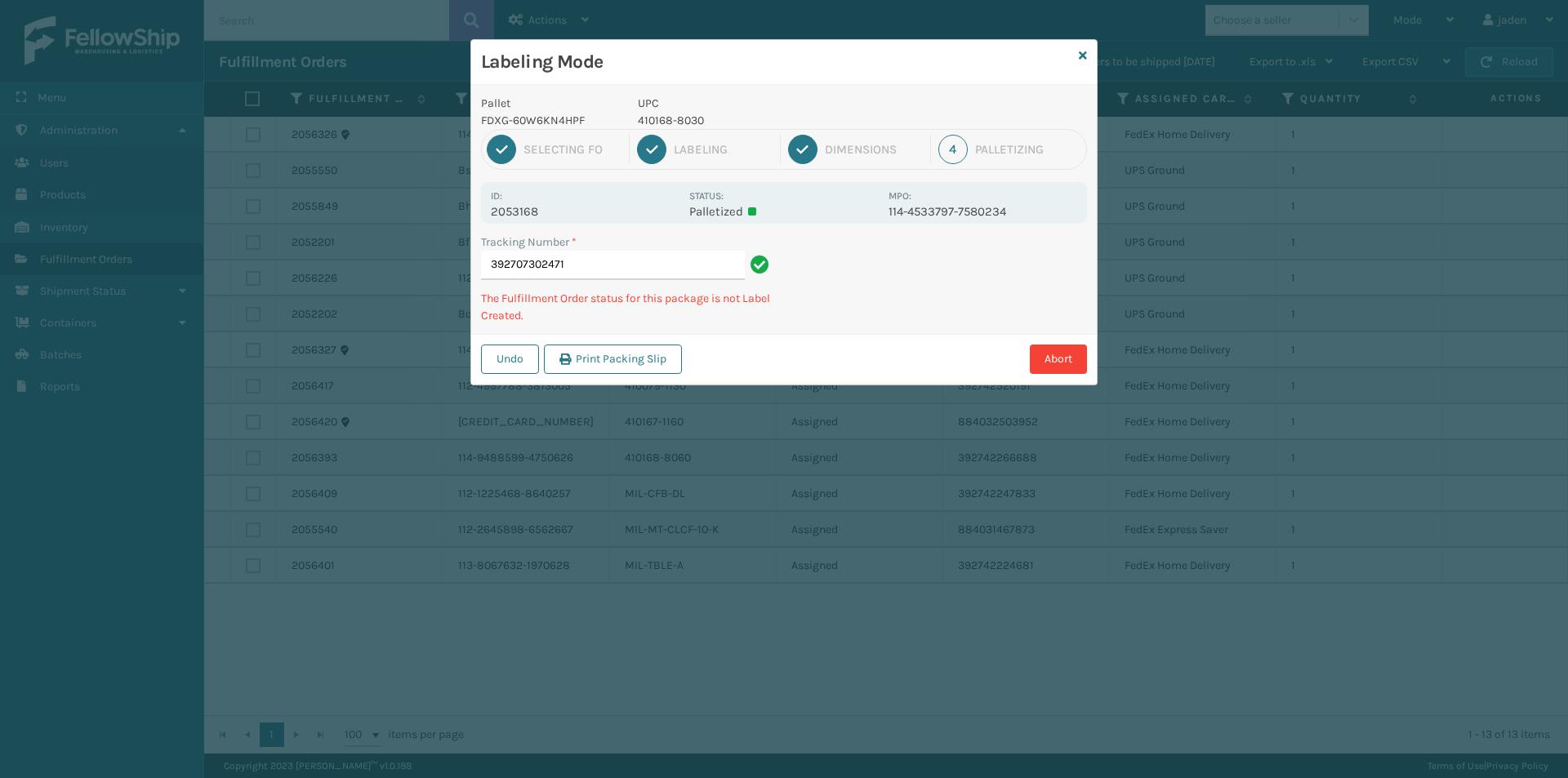
drag, startPoint x: 928, startPoint y: 297, endPoint x: 881, endPoint y: 199, distance: 108.7
click at [759, 362] on div "Abort" at bounding box center [886, 359] width 400 height 30
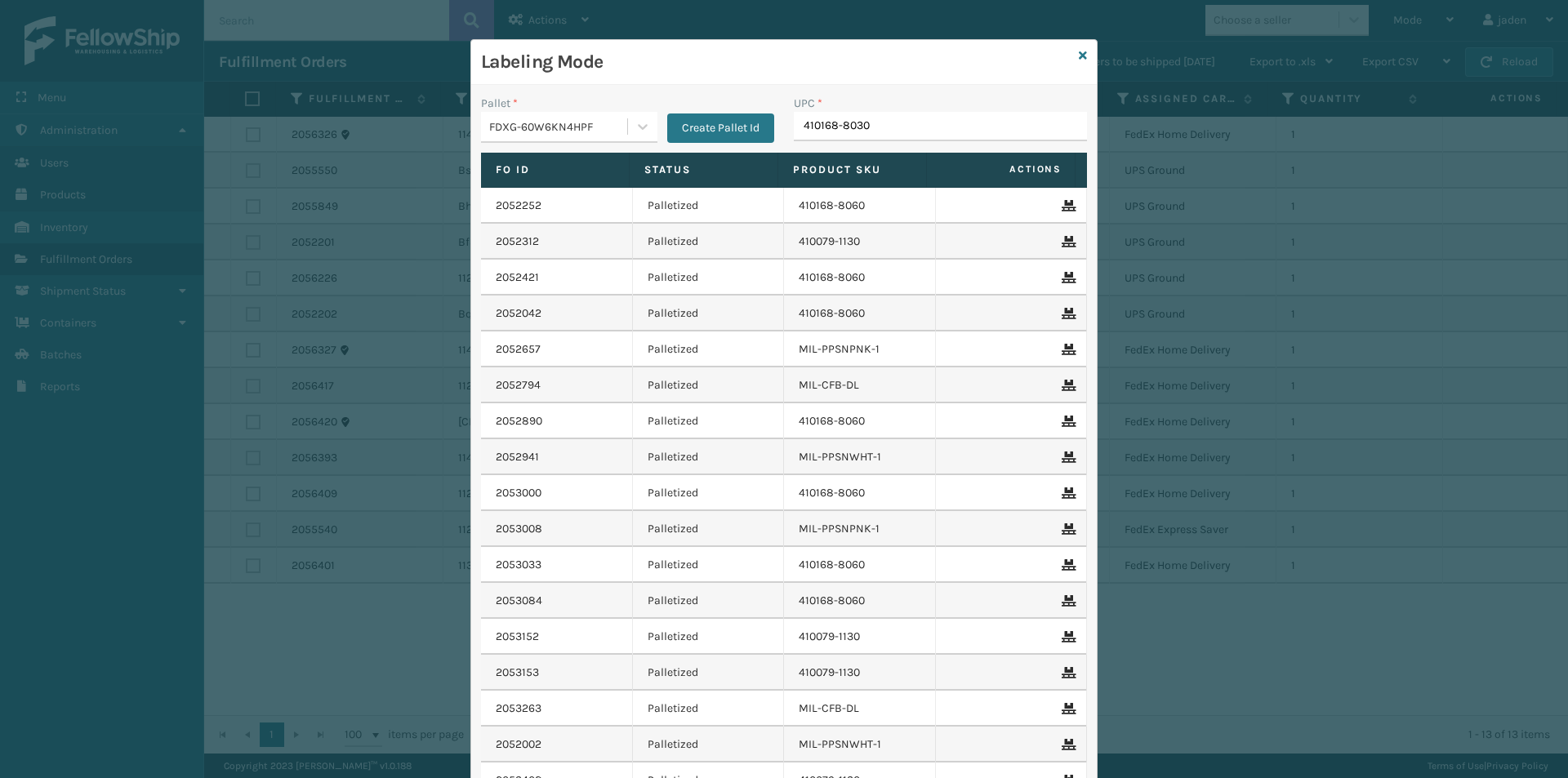
type input "410168-8030"
type input "410168-8060"
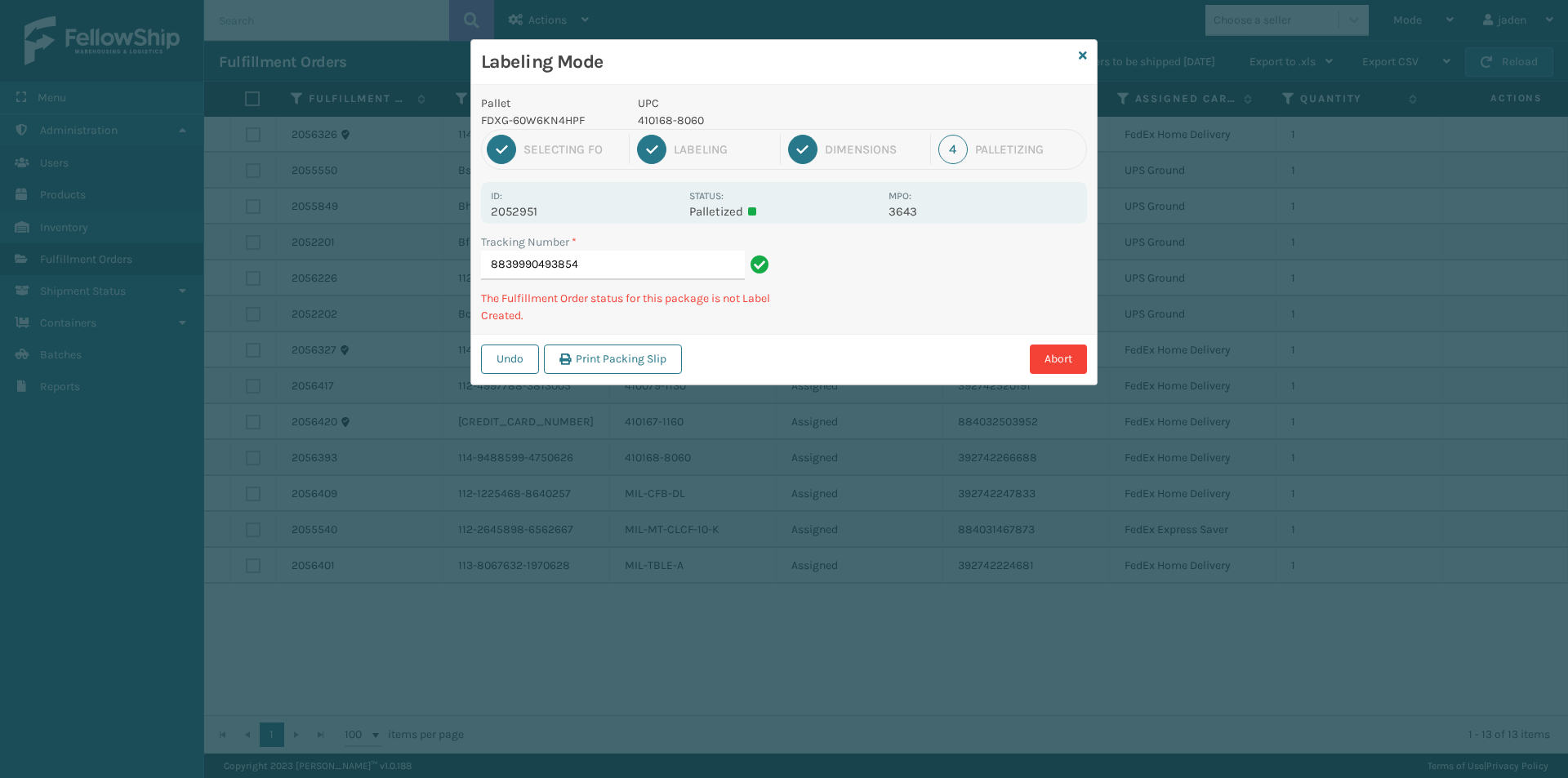
type input "88399904938544"
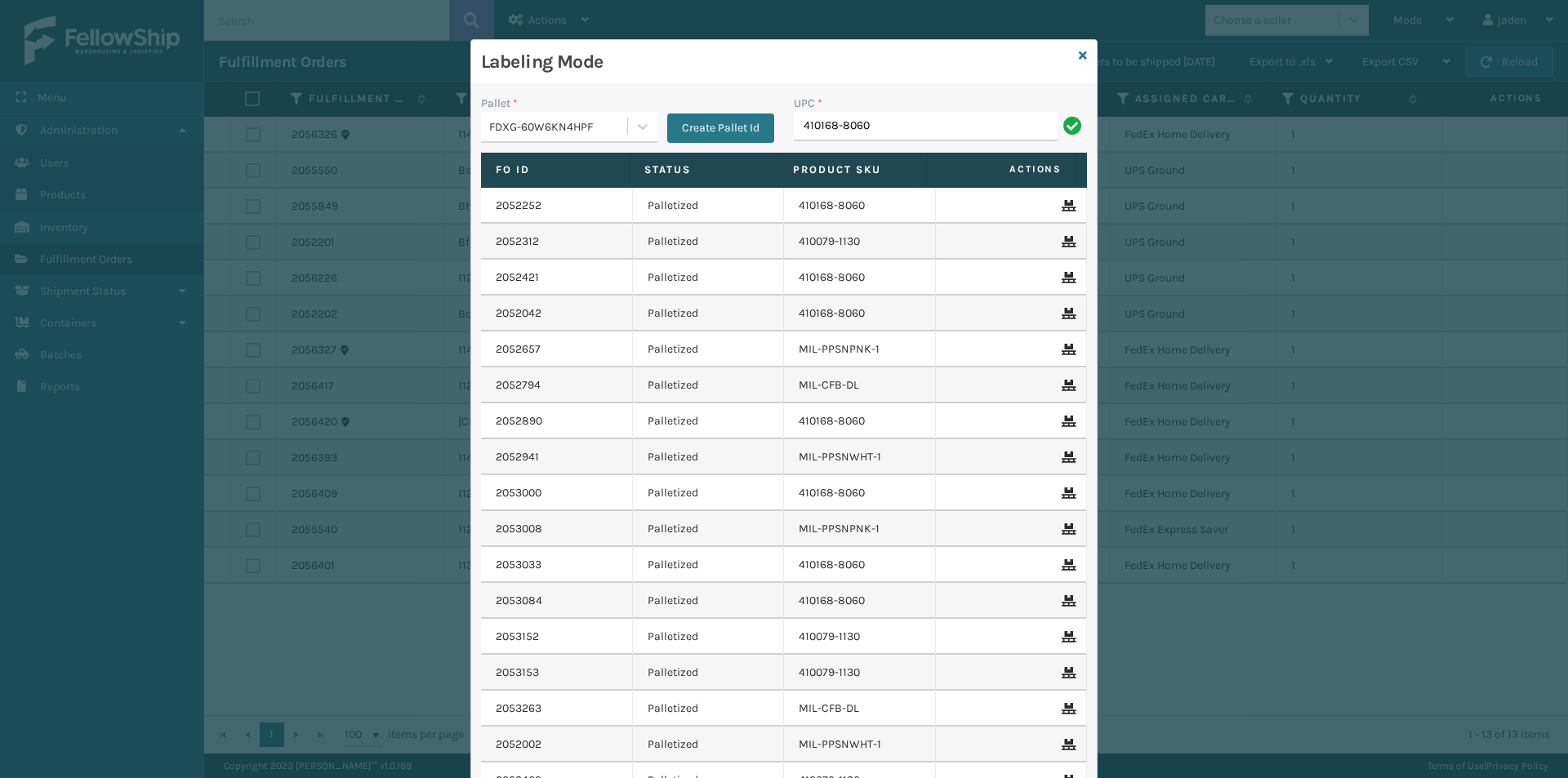
type input "410168-8060"
type input "410168-8070"
click at [1079, 53] on icon at bounding box center [1082, 55] width 8 height 11
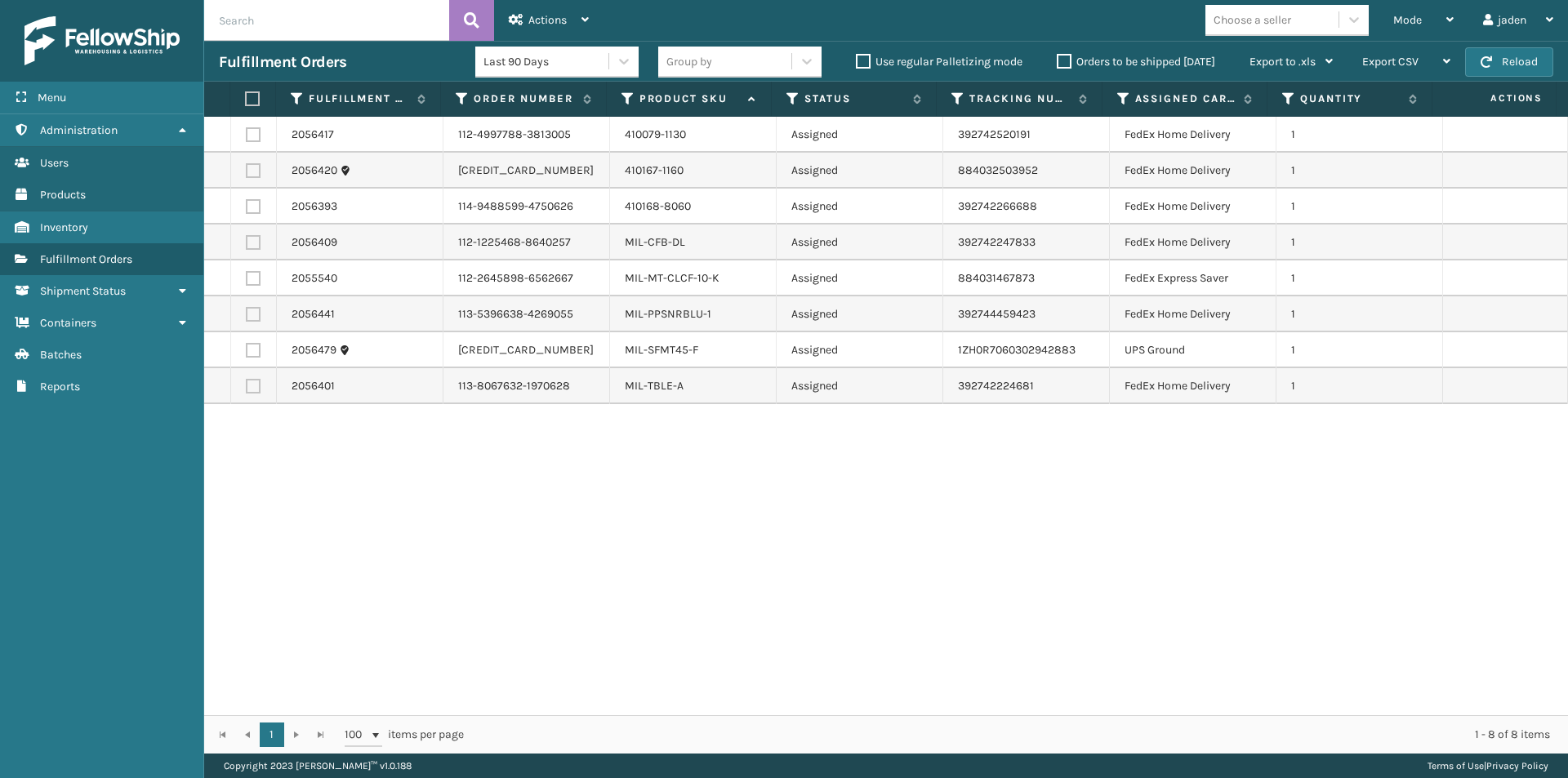
drag, startPoint x: 1344, startPoint y: 614, endPoint x: 932, endPoint y: 599, distance: 412.3
click at [932, 599] on div "2056417 112-4997788-3813005 410079-1130 Assigned 392742520191 FedEx Home Delive…" at bounding box center [886, 415] width 1364 height 598
drag, startPoint x: 1064, startPoint y: 529, endPoint x: 714, endPoint y: 546, distance: 350.4
click at [714, 546] on div "2056417 112-4997788-3813005 410079-1130 Assigned 392742520191 FedEx Home Delive…" at bounding box center [886, 415] width 1364 height 598
click at [257, 316] on label at bounding box center [253, 314] width 15 height 15
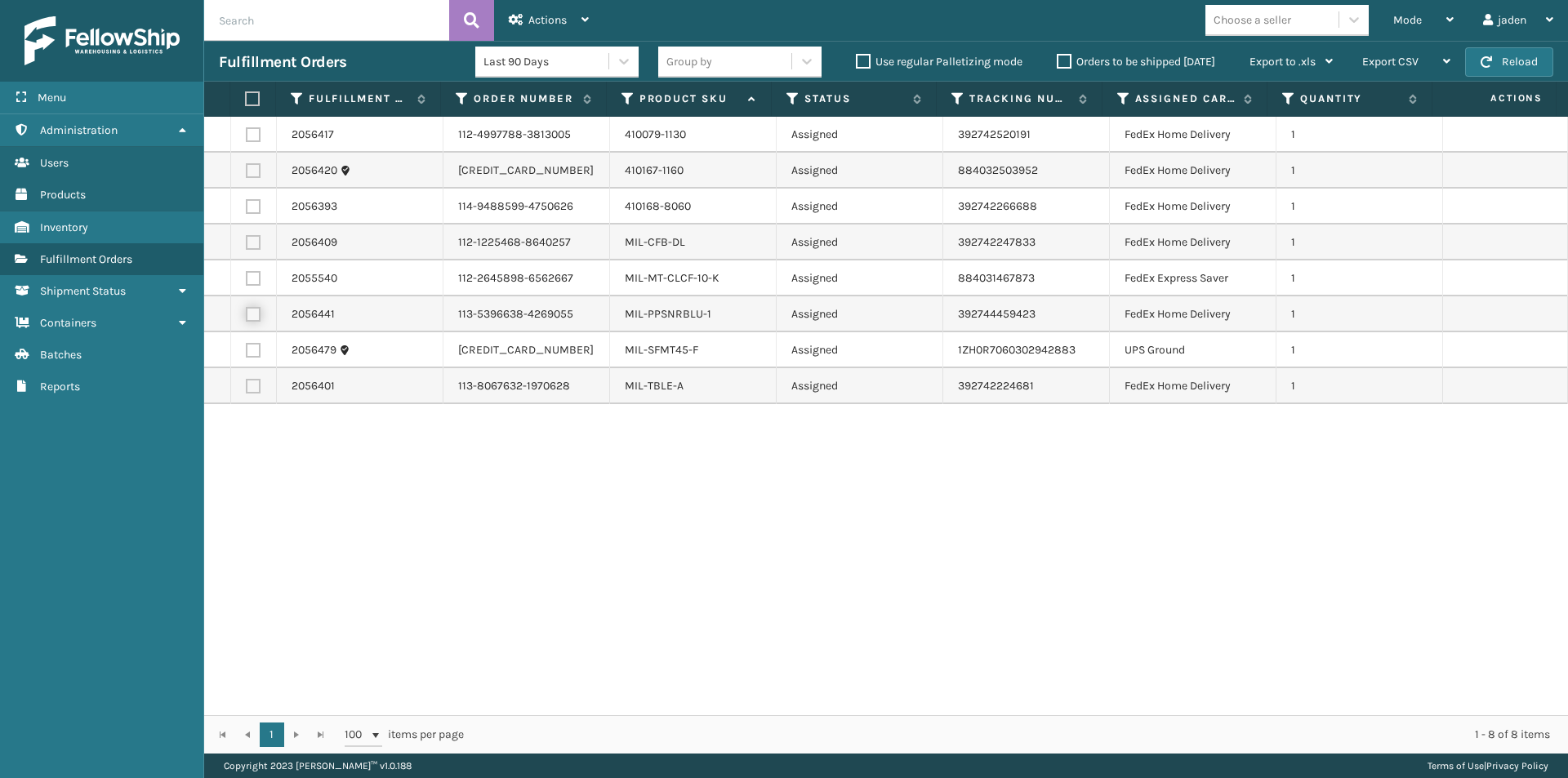
click at [247, 316] on input "checkbox" at bounding box center [246, 312] width 1 height 11
click at [538, 12] on div "Actions" at bounding box center [548, 20] width 80 height 41
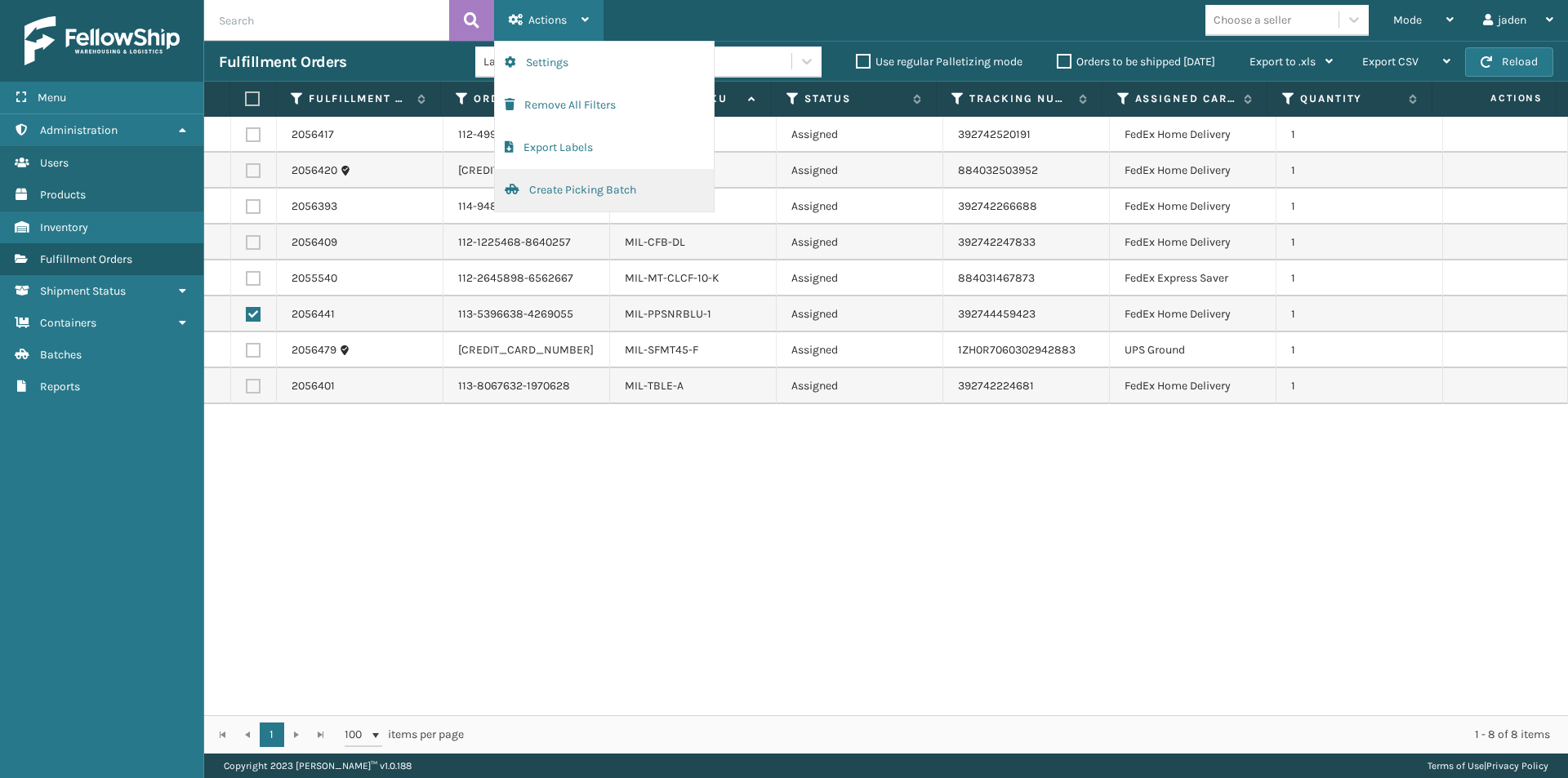
click at [575, 187] on button "Create Picking Batch" at bounding box center [604, 190] width 219 height 42
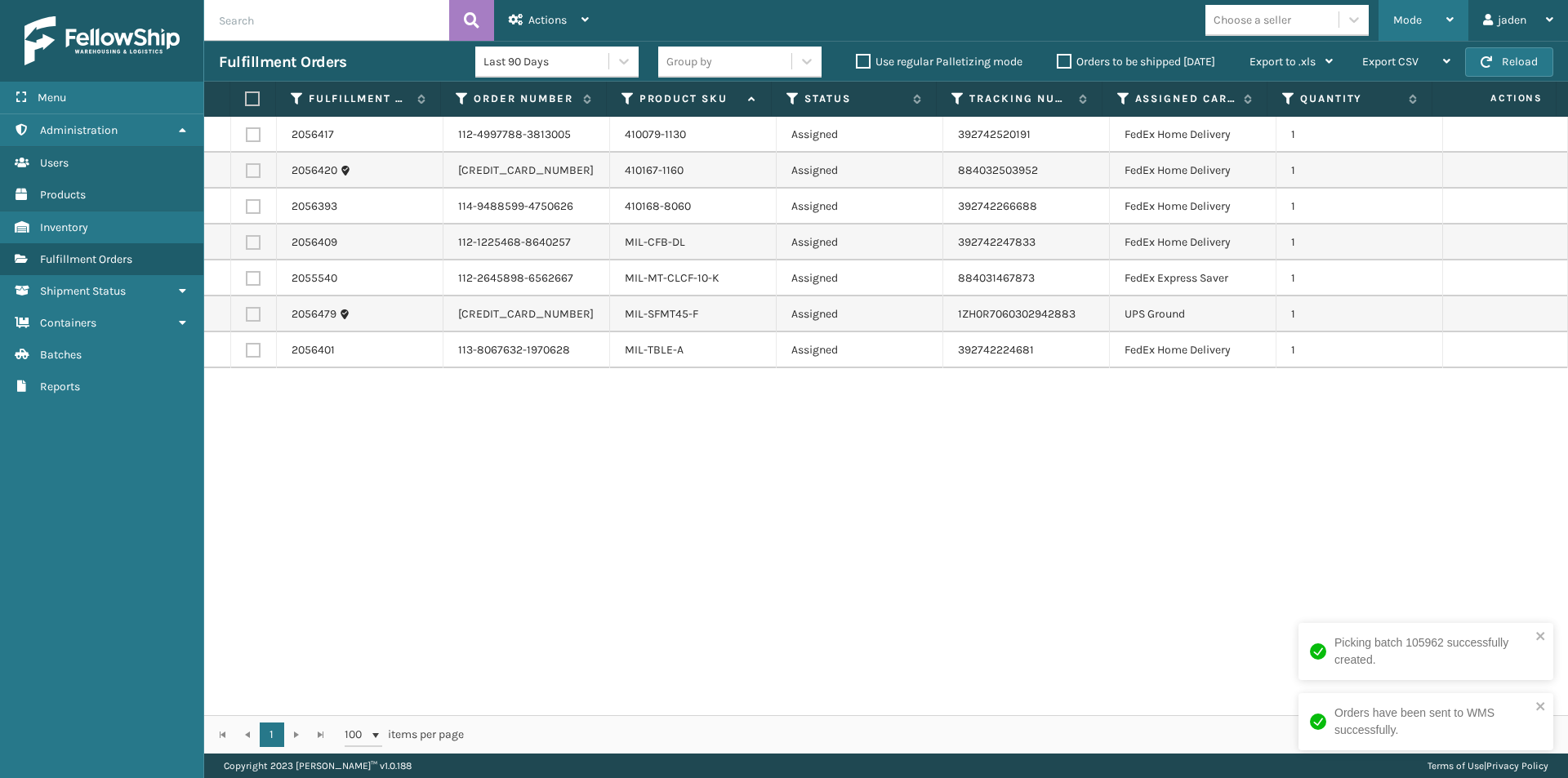
click at [1434, 14] on div "Mode" at bounding box center [1423, 20] width 60 height 41
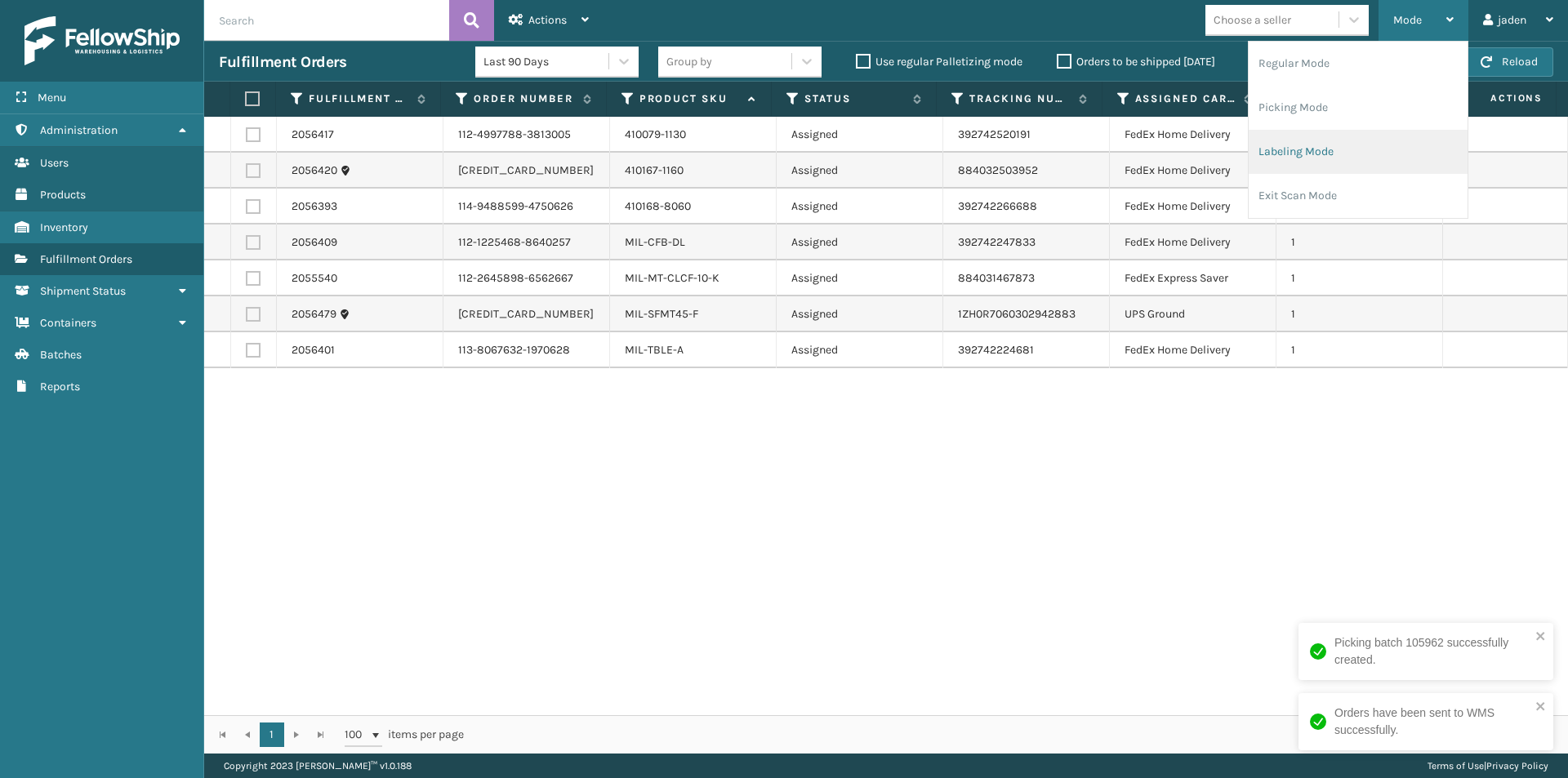
click at [1346, 161] on li "Labeling Mode" at bounding box center [1358, 152] width 219 height 44
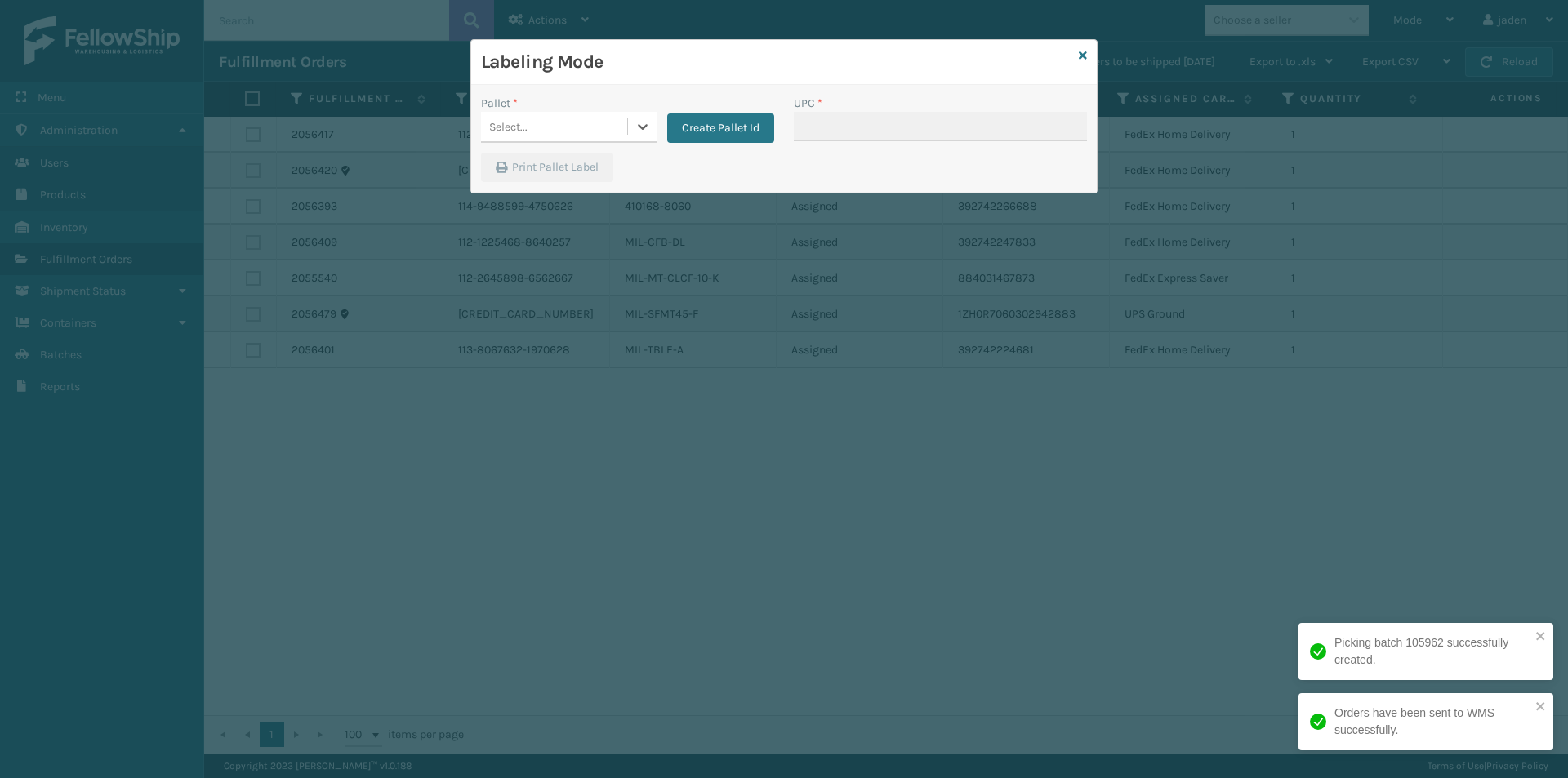
drag, startPoint x: 627, startPoint y: 132, endPoint x: 619, endPoint y: 143, distance: 13.6
click at [628, 133] on div at bounding box center [643, 127] width 30 height 30
click at [551, 177] on div "FDXG-60W6KN4HPF" at bounding box center [569, 167] width 176 height 30
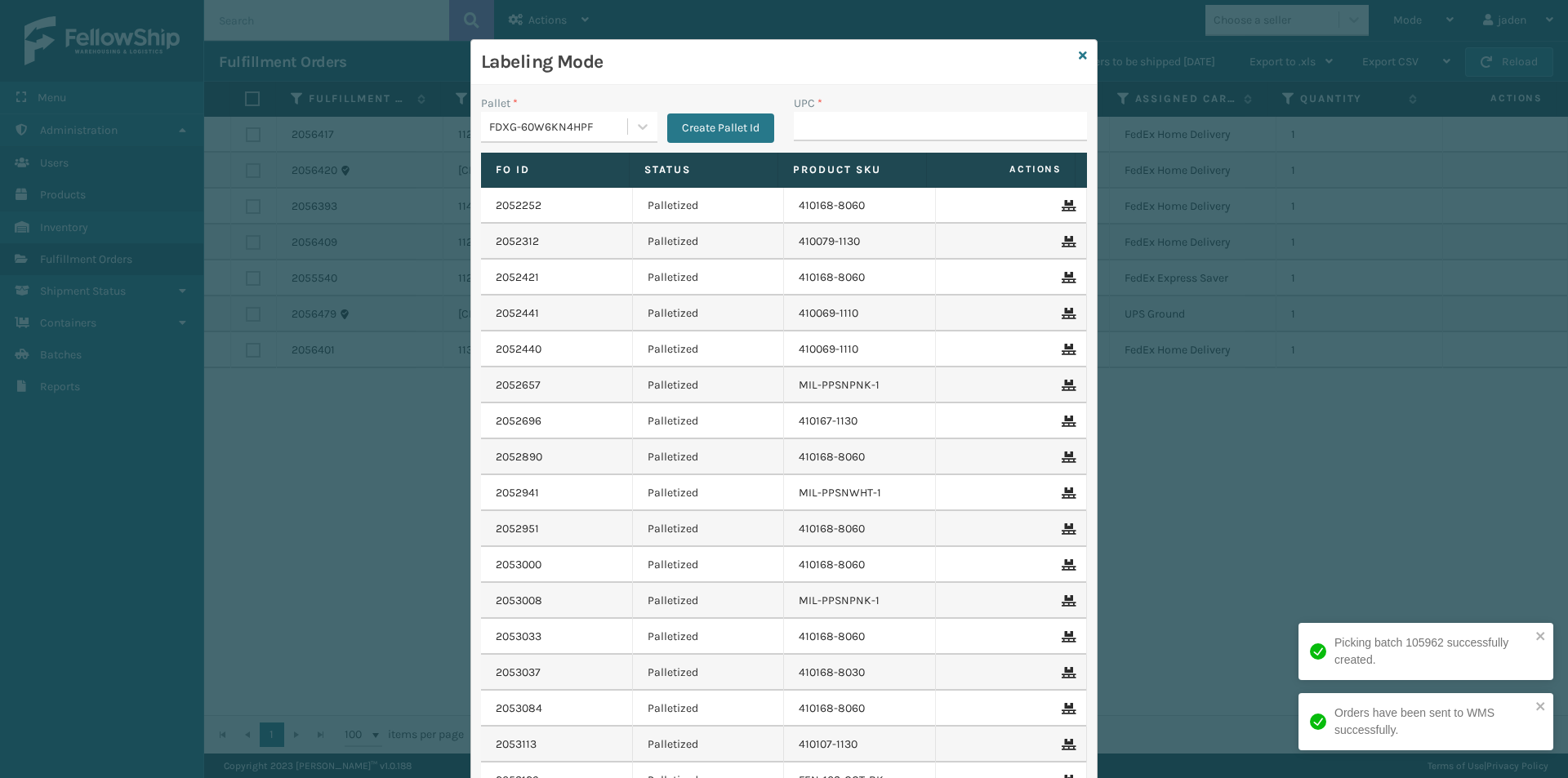
click at [950, 106] on div "UPC *" at bounding box center [940, 103] width 293 height 18
click at [950, 118] on input "UPC *" at bounding box center [940, 127] width 293 height 30
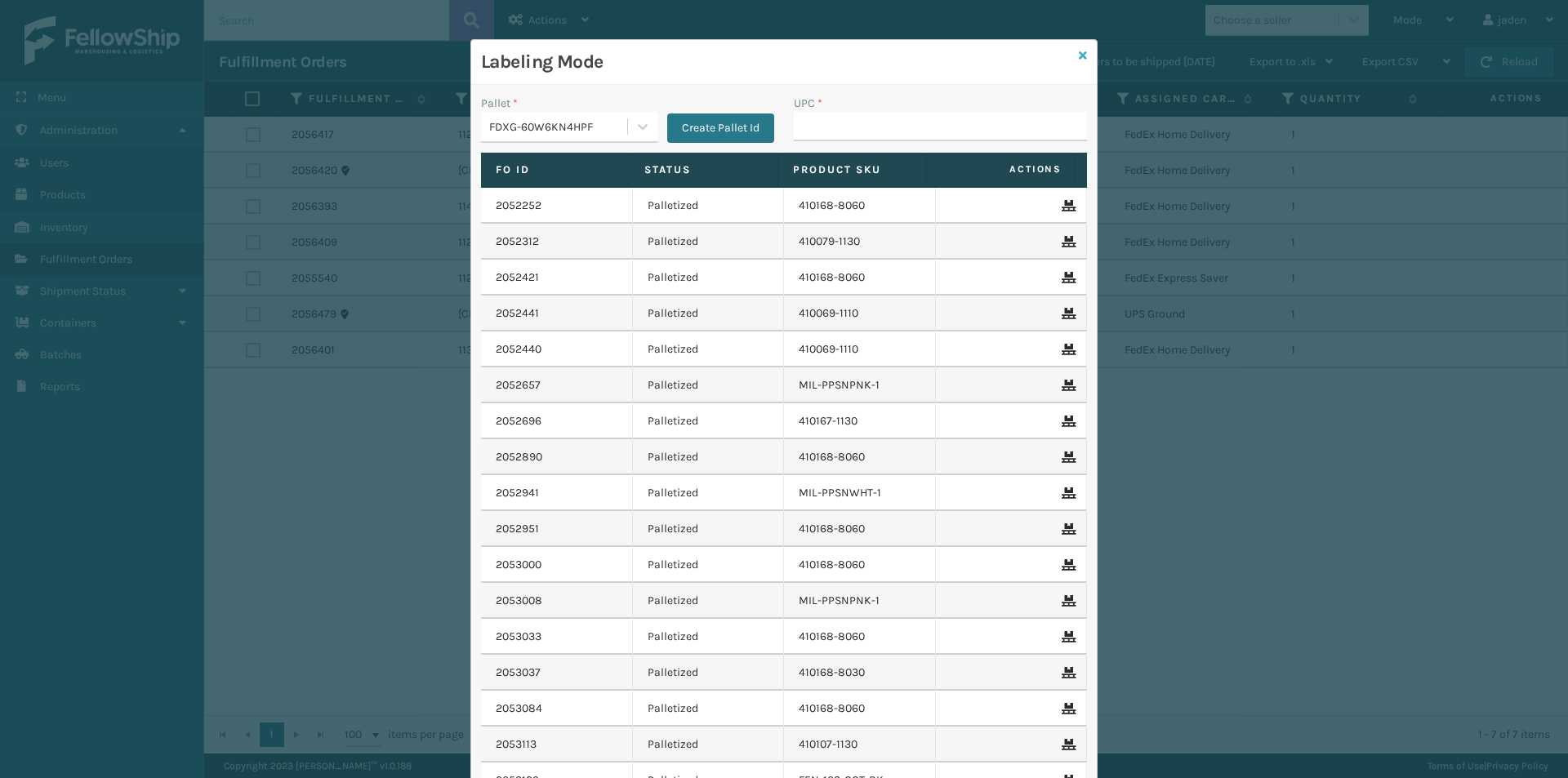
click at [1078, 60] on icon at bounding box center [1082, 55] width 8 height 11
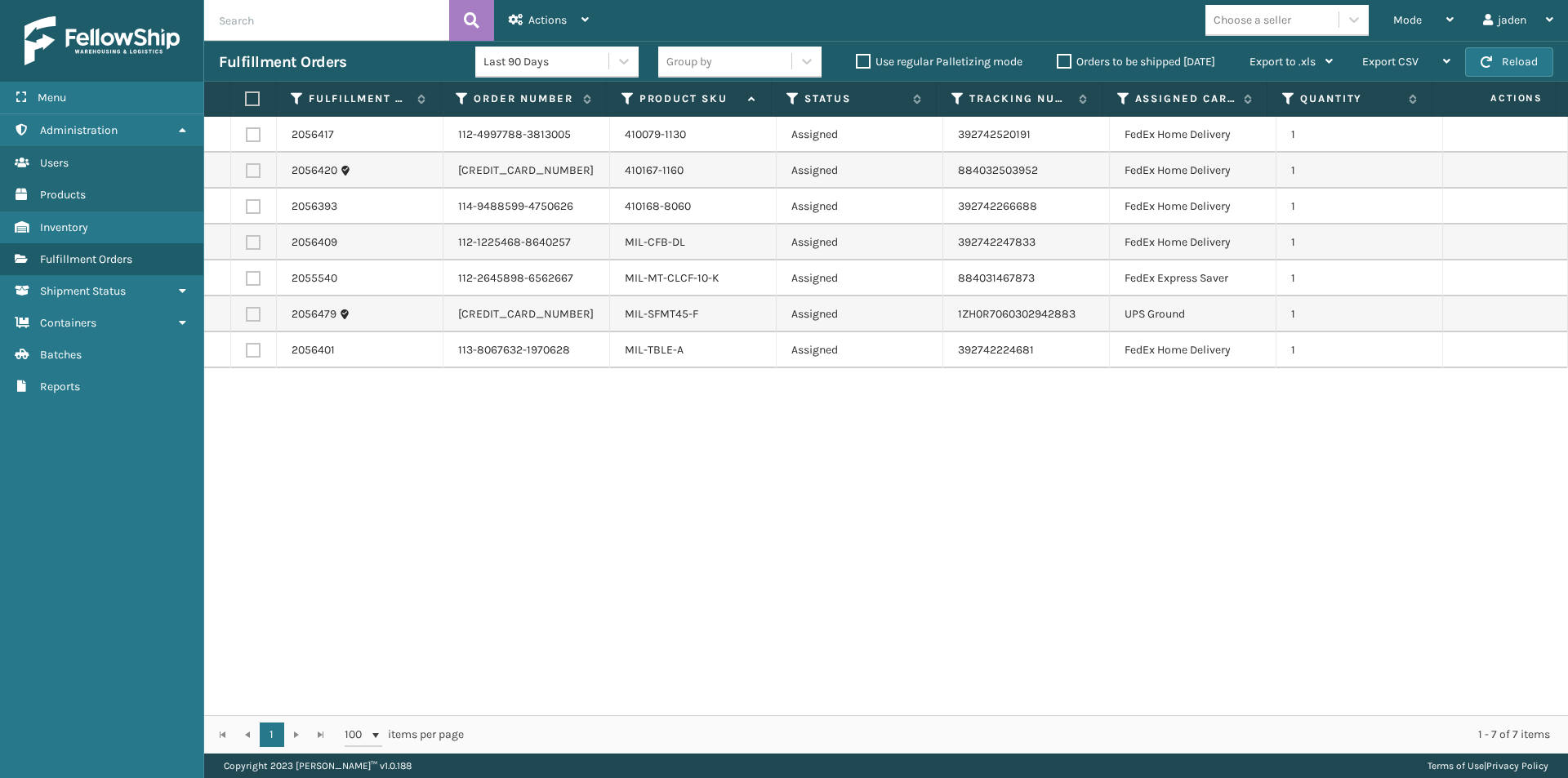
drag, startPoint x: 1026, startPoint y: 541, endPoint x: 1001, endPoint y: 72, distance: 469.7
click at [650, 483] on div "2056417 112-4997788-3813005 410079-1130 Assigned 392742520191 FedEx Home Delive…" at bounding box center [886, 415] width 1364 height 598
click at [1429, 22] on div "Mode" at bounding box center [1423, 20] width 60 height 41
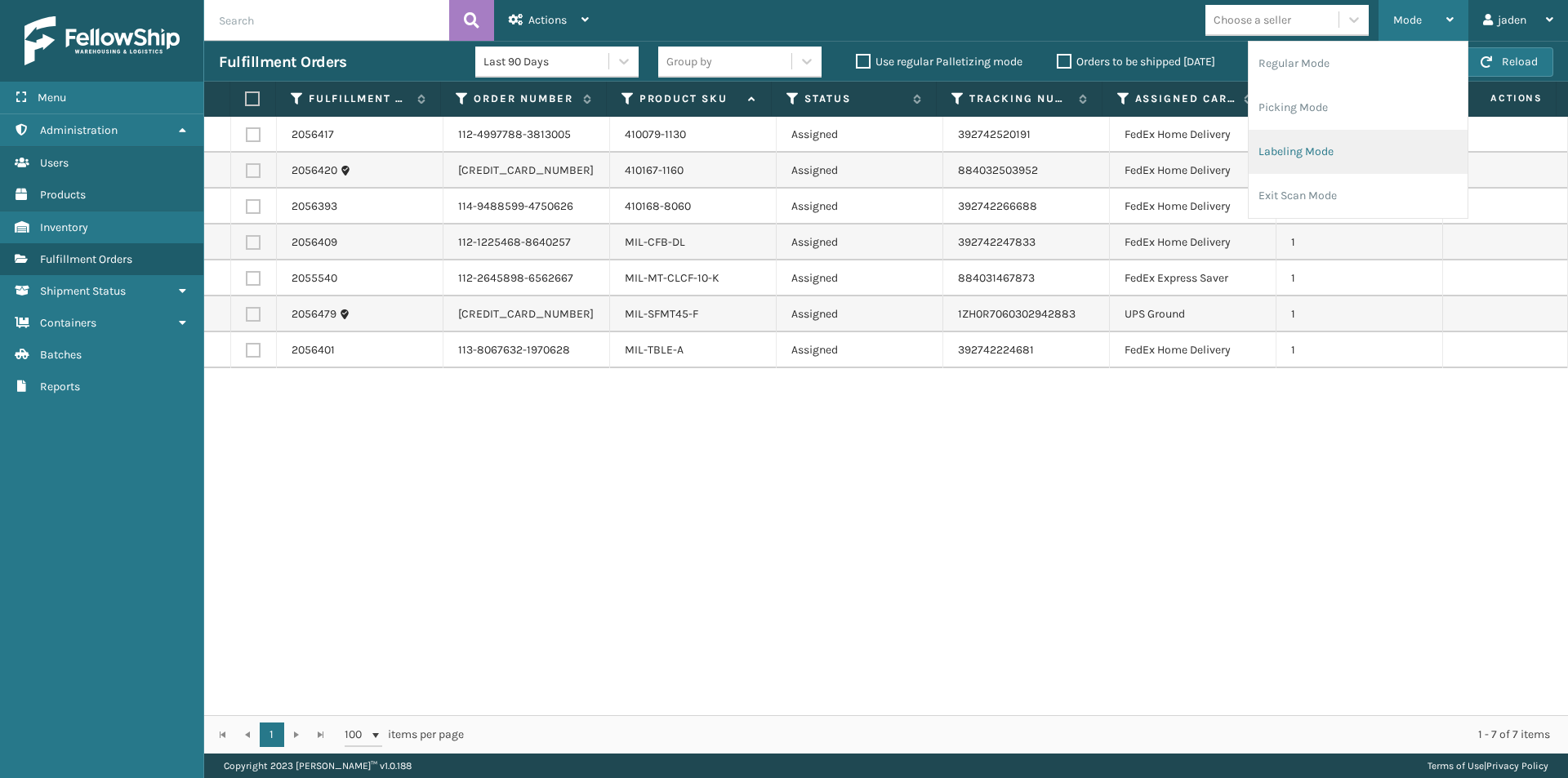
click at [1310, 151] on li "Labeling Mode" at bounding box center [1358, 152] width 219 height 44
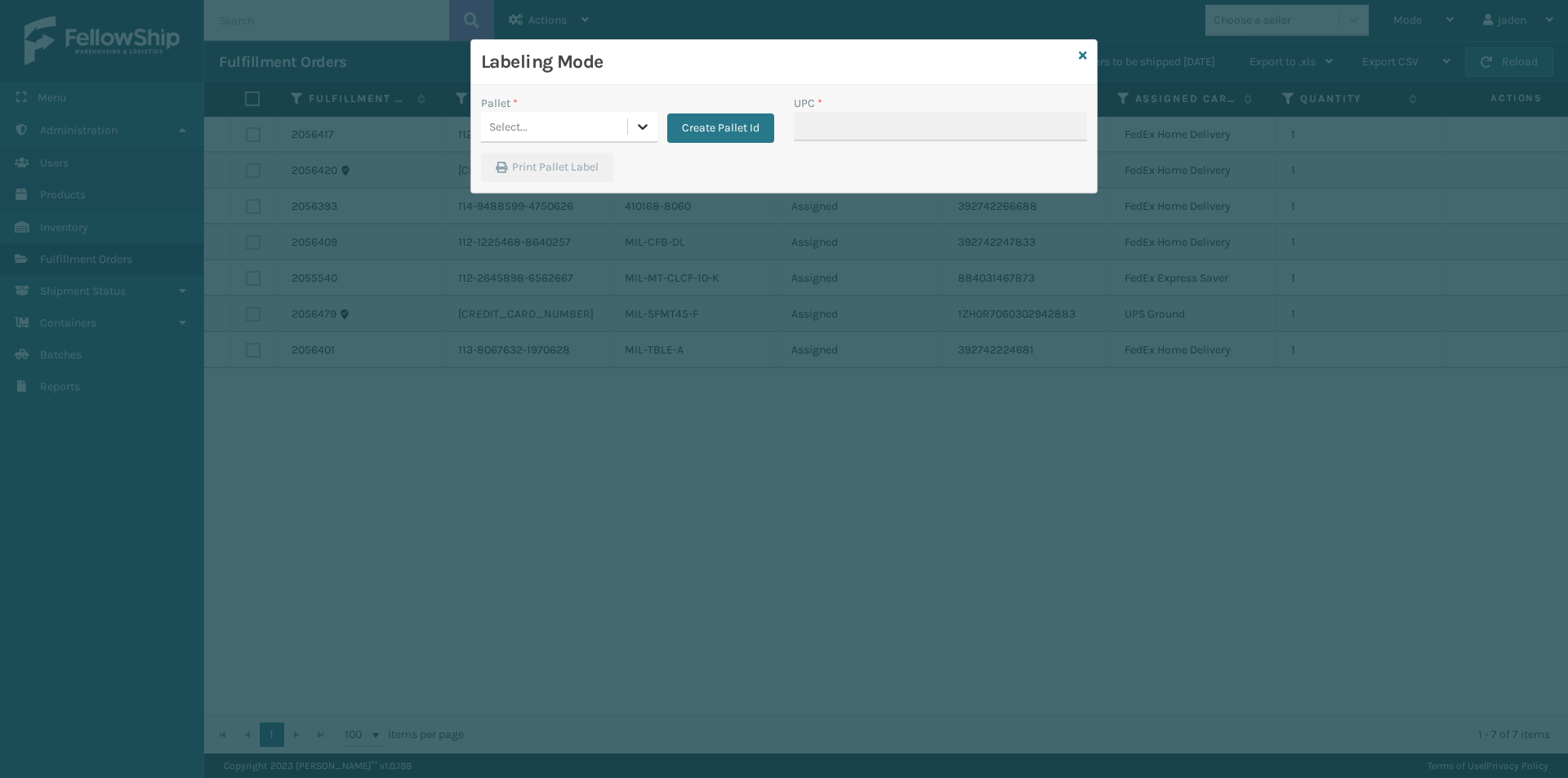
click at [634, 132] on icon at bounding box center [642, 126] width 17 height 17
click at [538, 172] on div "FDXG-60W6KN4HPF" at bounding box center [569, 167] width 176 height 30
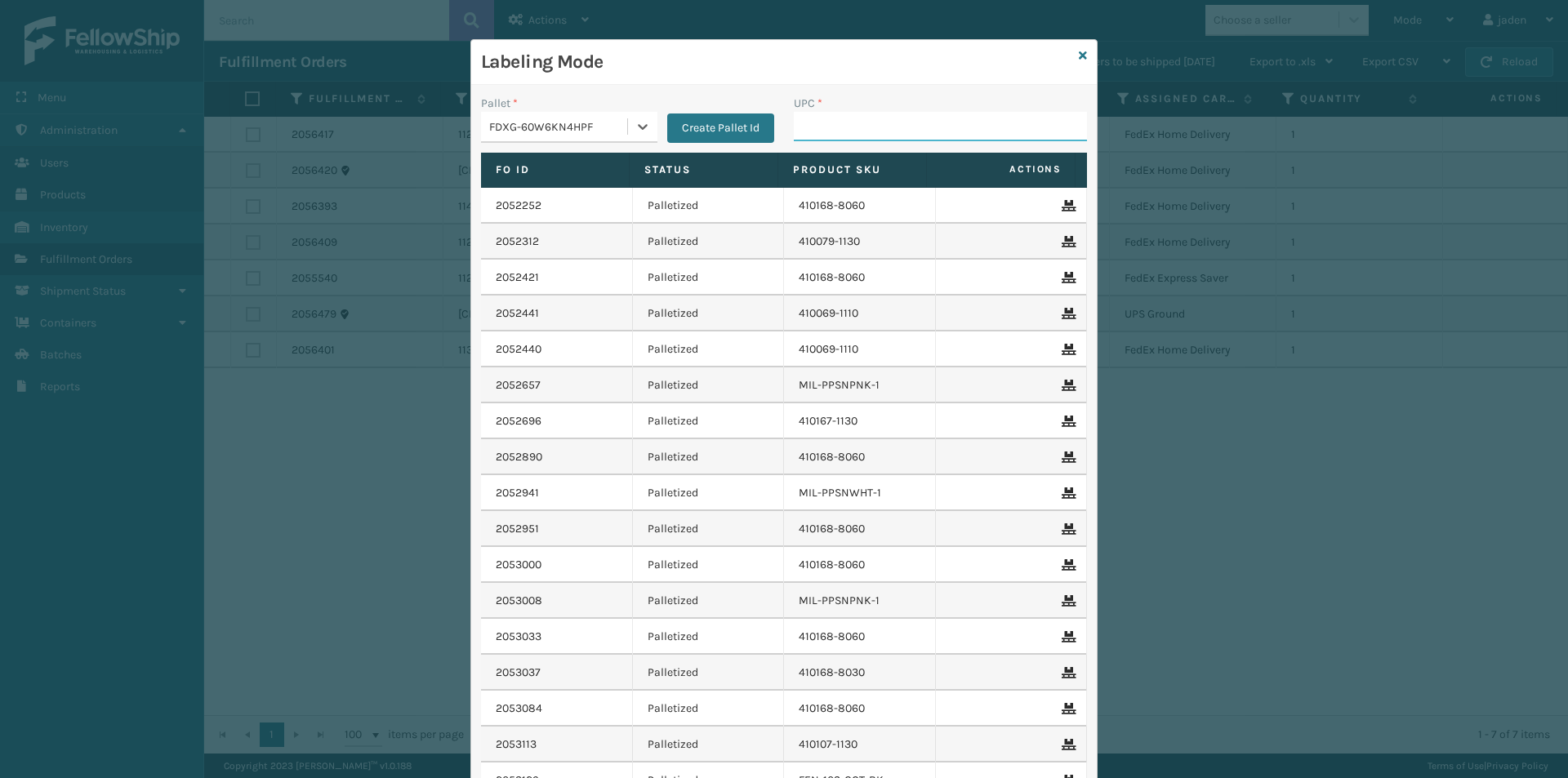
click at [985, 135] on input "UPC *" at bounding box center [940, 127] width 293 height 30
click at [984, 133] on input "UPC *" at bounding box center [940, 127] width 293 height 30
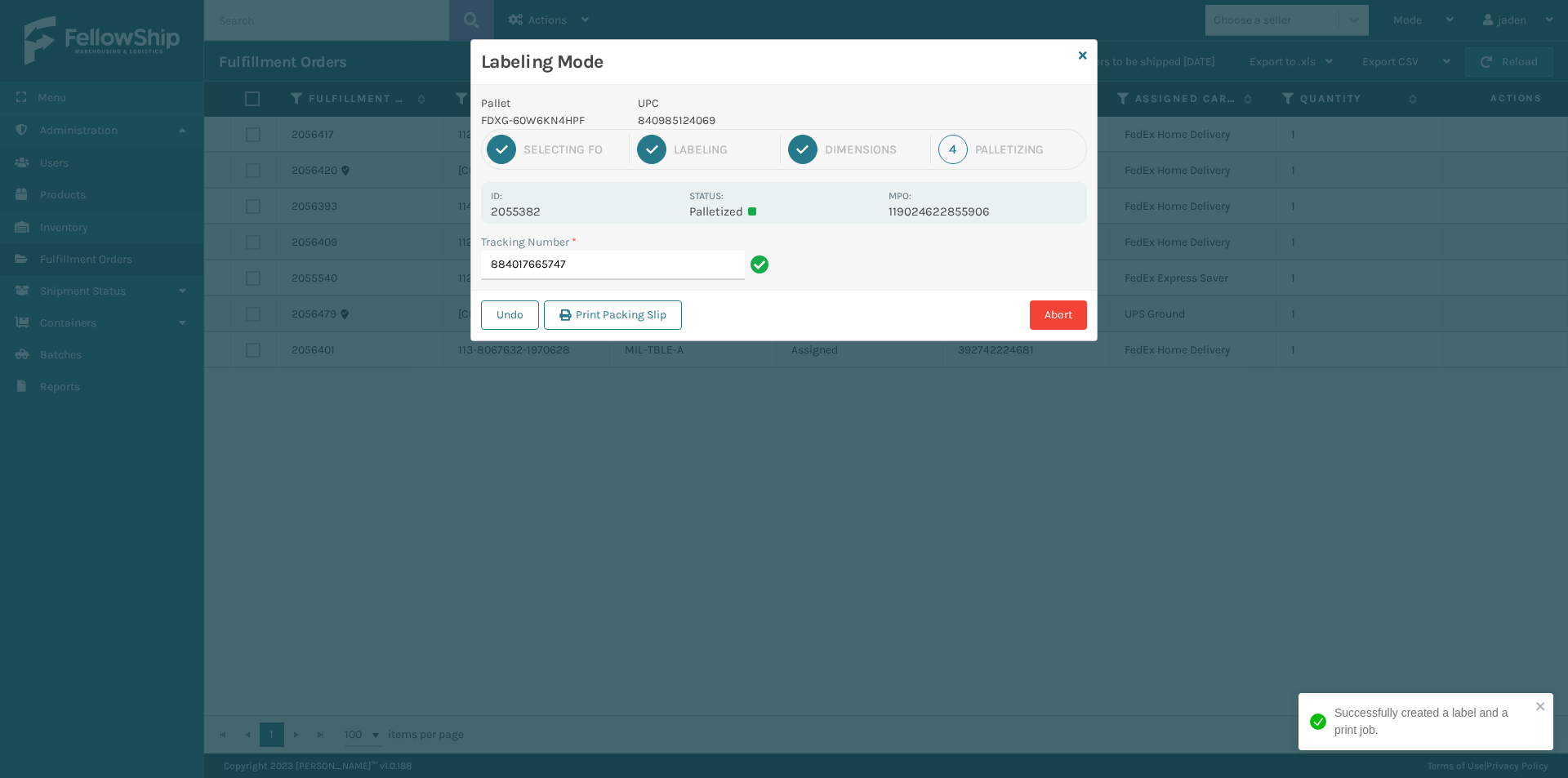
drag, startPoint x: 936, startPoint y: 269, endPoint x: 766, endPoint y: 96, distance: 242.5
click at [802, 332] on div "Undo Print Packing Slip Abort" at bounding box center [784, 315] width 625 height 50
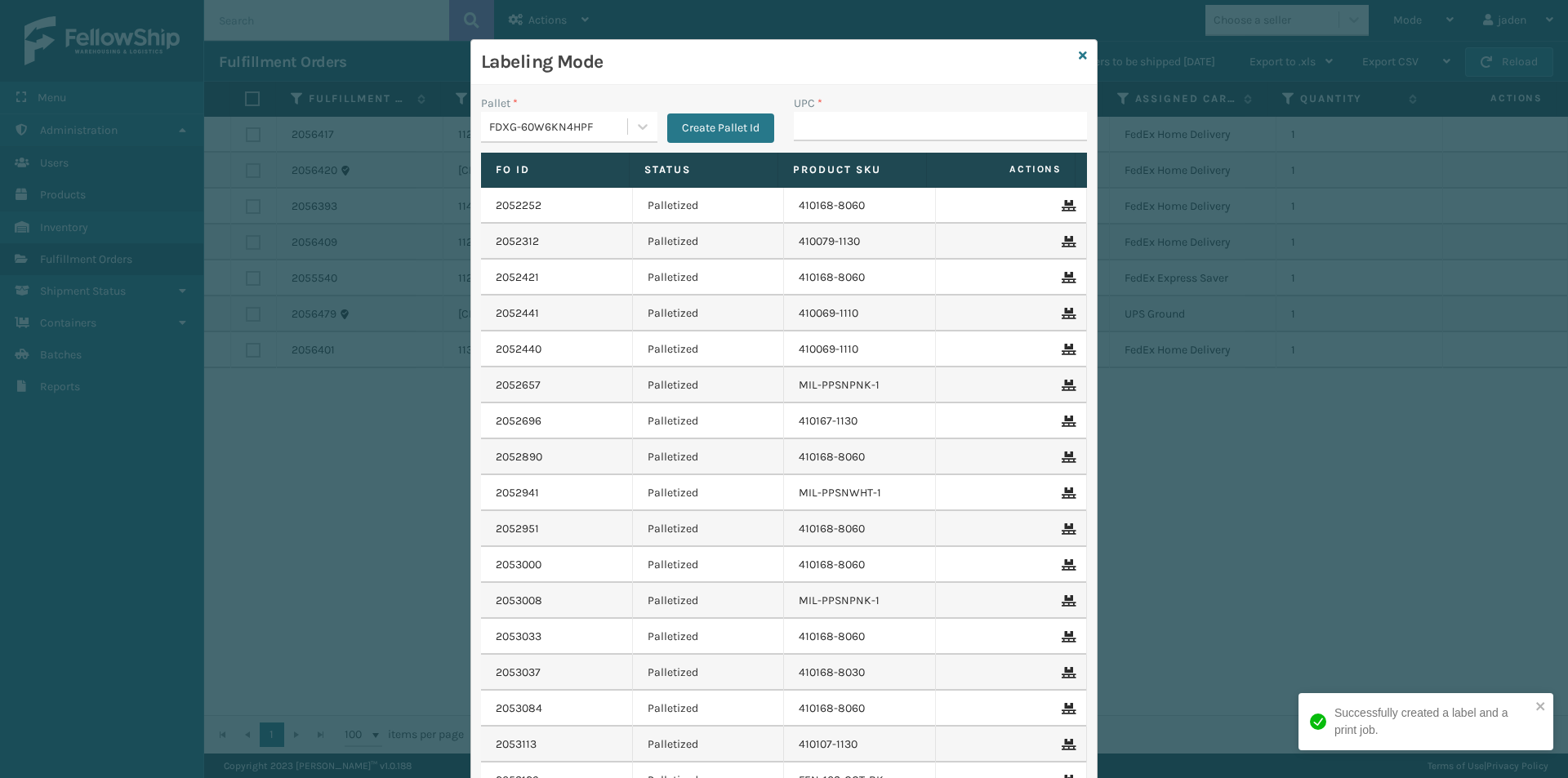
click at [794, 109] on label "UPC *" at bounding box center [808, 103] width 29 height 18
click at [794, 112] on input "UPC *" at bounding box center [940, 127] width 293 height 30
click at [838, 145] on div "UPC *" at bounding box center [940, 124] width 313 height 58
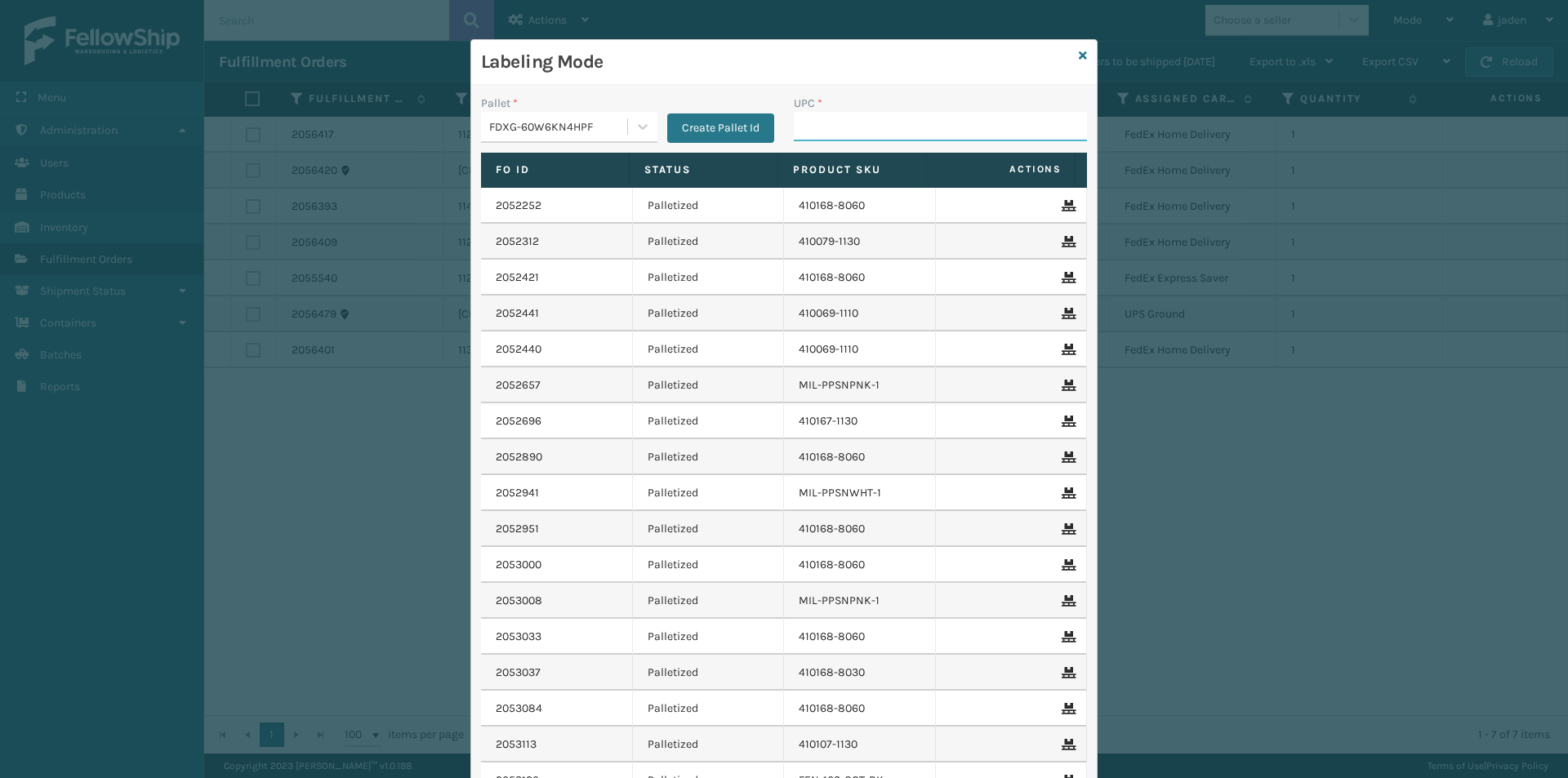
click at [872, 130] on input "UPC *" at bounding box center [940, 127] width 293 height 30
drag, startPoint x: 862, startPoint y: 71, endPoint x: 703, endPoint y: 59, distance: 159.5
click at [703, 59] on h3 "Labeling Mode" at bounding box center [776, 62] width 591 height 25
drag, startPoint x: 823, startPoint y: 90, endPoint x: 698, endPoint y: 68, distance: 126.9
click at [698, 68] on h3 "Labeling Mode" at bounding box center [776, 62] width 591 height 25
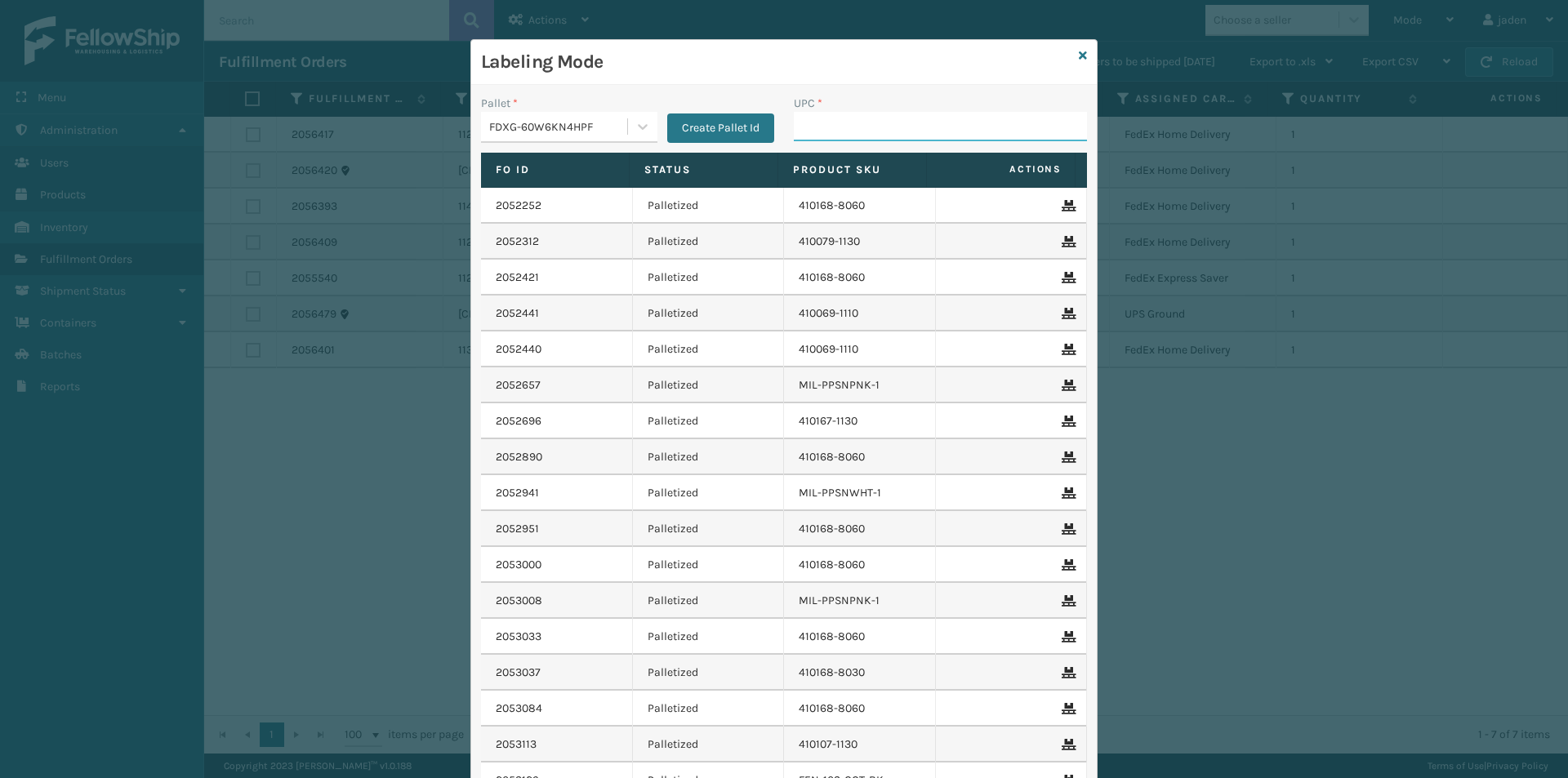
click at [885, 131] on input "UPC *" at bounding box center [940, 127] width 293 height 30
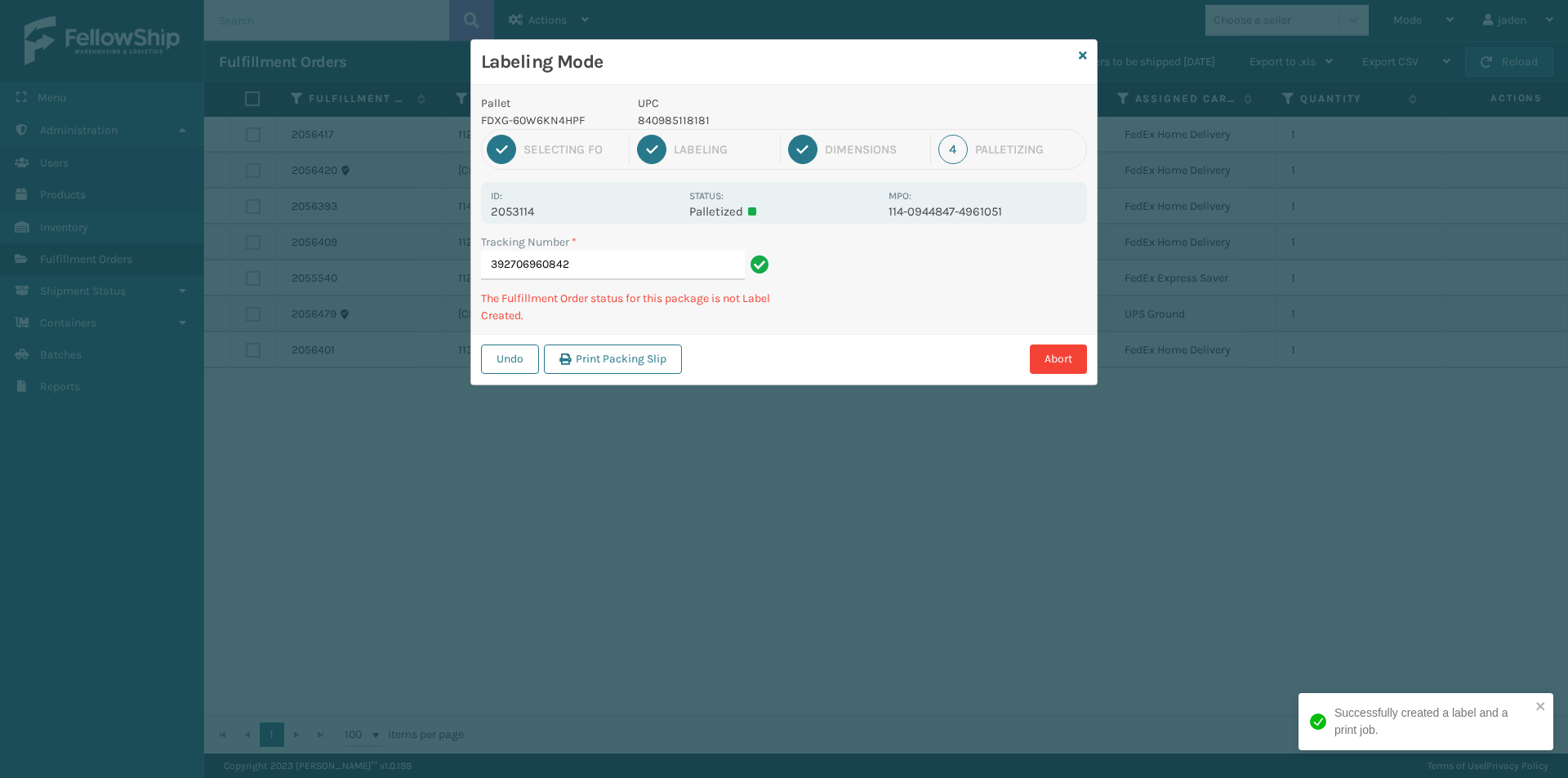
click at [674, 120] on p "840985118181" at bounding box center [758, 121] width 241 height 18
click at [673, 120] on p "840985118181" at bounding box center [758, 121] width 241 height 18
copy p "840985118181"
click at [676, 117] on p "840985118181" at bounding box center [758, 121] width 241 height 18
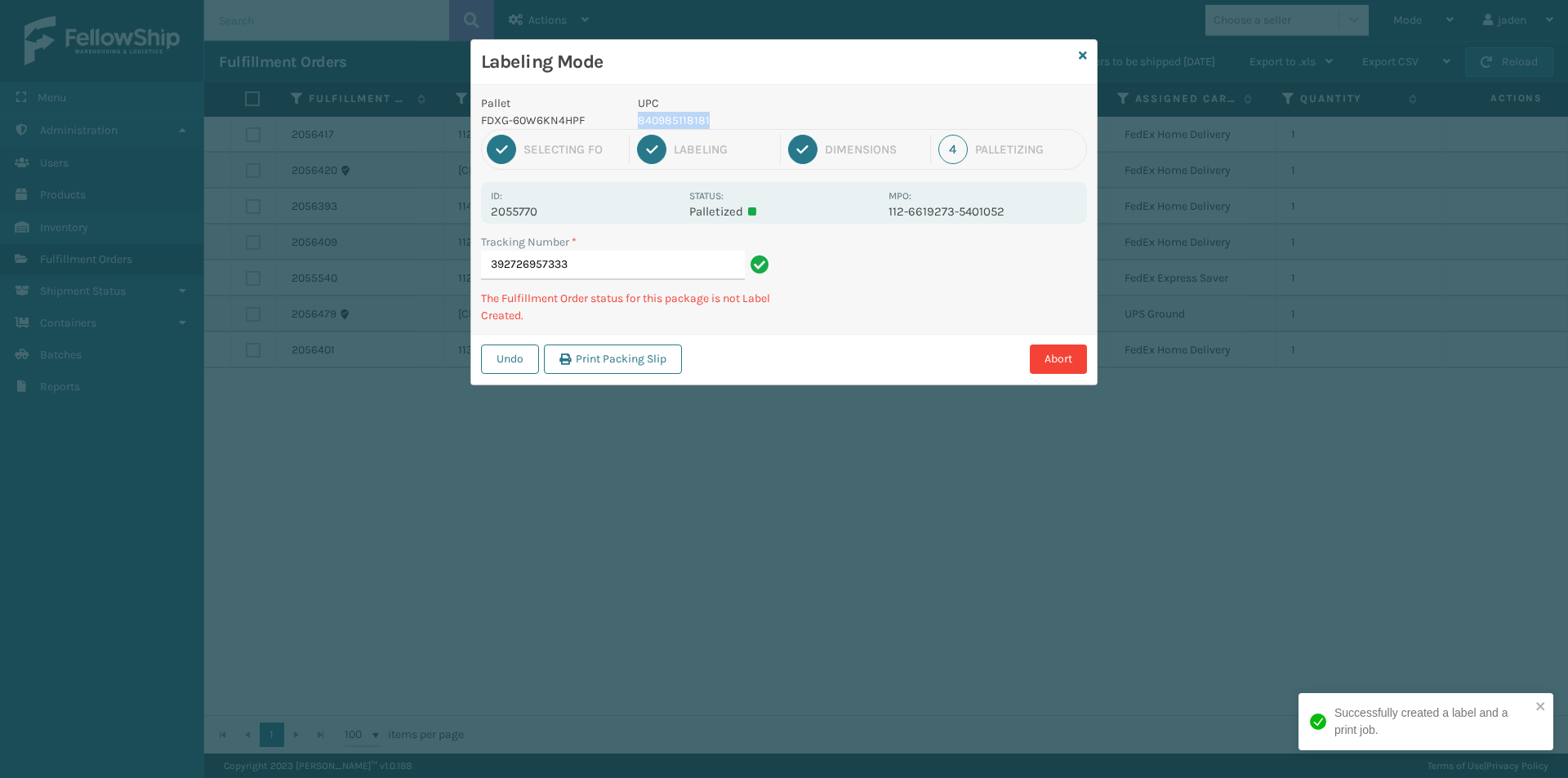
click at [676, 117] on p "840985118181" at bounding box center [758, 121] width 241 height 18
copy p "840985118181"
drag, startPoint x: 978, startPoint y: 295, endPoint x: 901, endPoint y: 324, distance: 82.3
click at [901, 324] on div "Tracking Number * 392726957333 The Fulfillment Order status for this package is…" at bounding box center [784, 284] width 625 height 101
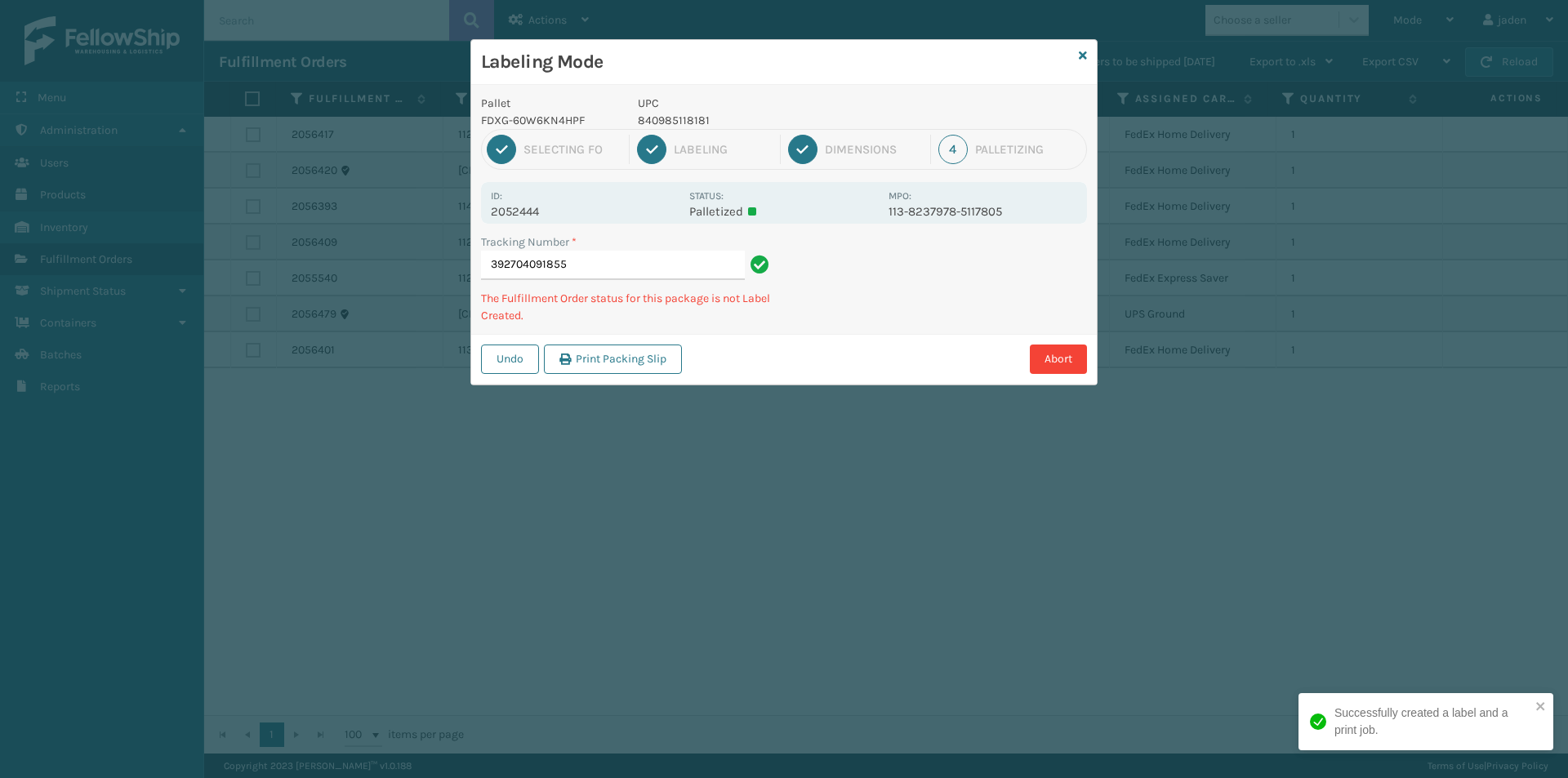
drag, startPoint x: 957, startPoint y: 281, endPoint x: 908, endPoint y: 314, distance: 59.1
click at [879, 328] on div "Tracking Number * 392704091855 The Fulfillment Order status for this package is…" at bounding box center [784, 284] width 625 height 101
drag, startPoint x: 962, startPoint y: 278, endPoint x: 933, endPoint y: 288, distance: 30.7
drag, startPoint x: 933, startPoint y: 288, endPoint x: 893, endPoint y: 187, distance: 108.6
click at [879, 310] on div "Tracking Number * 392704091855 The Fulfillment Order status for this package is…" at bounding box center [784, 284] width 625 height 101
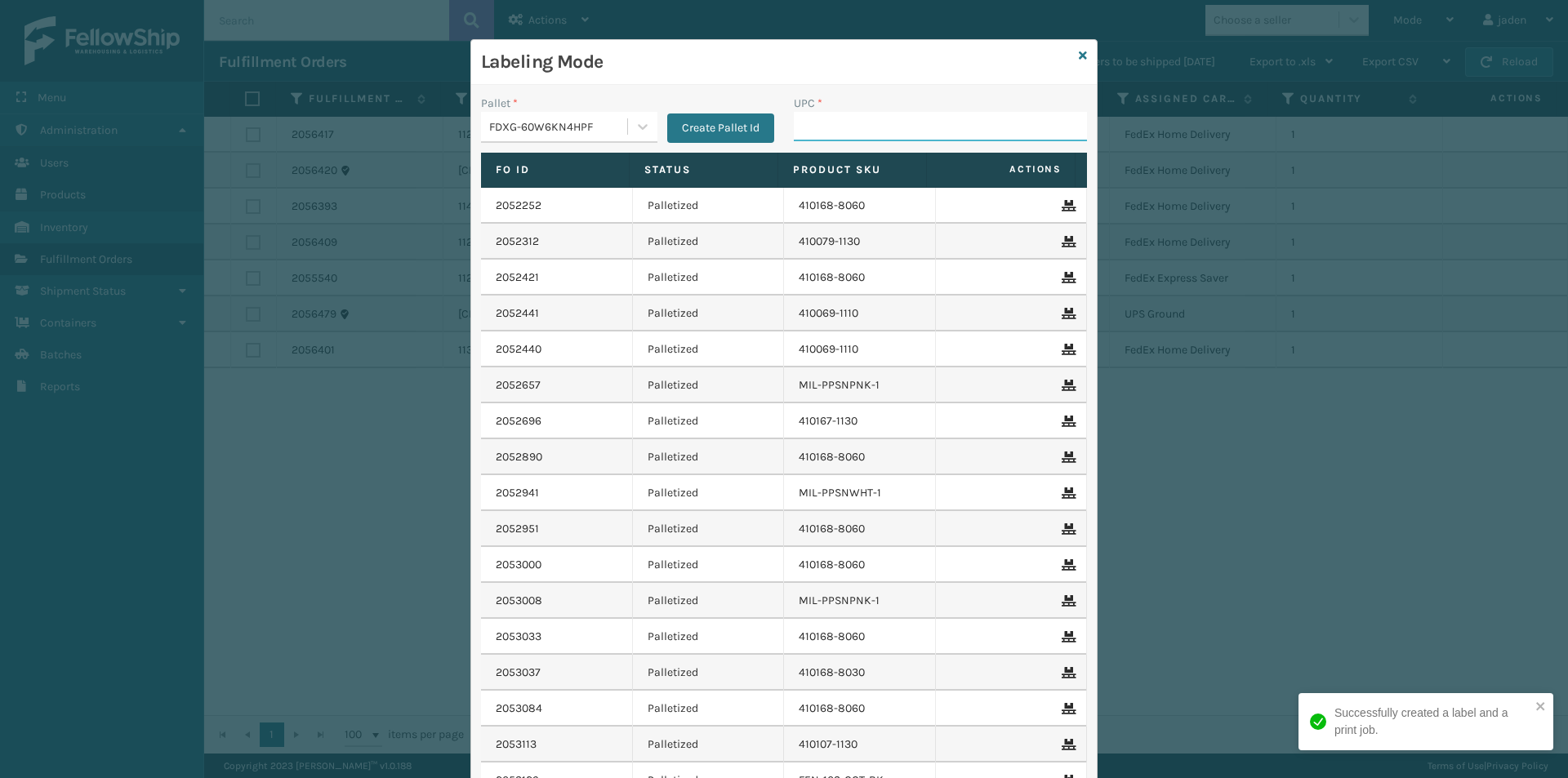
drag, startPoint x: 823, startPoint y: 125, endPoint x: 814, endPoint y: 132, distance: 11.4
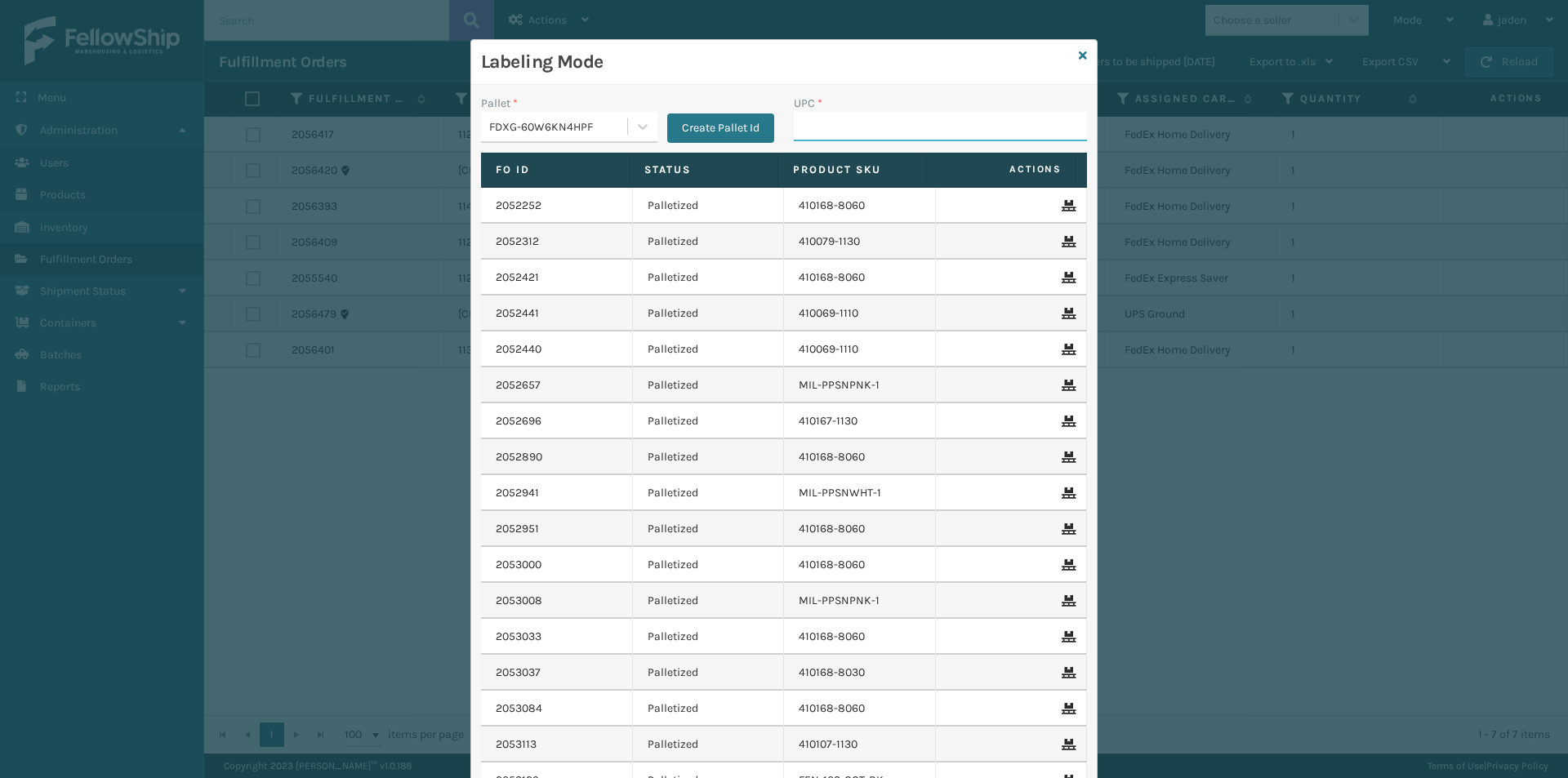
paste input "840985118181"
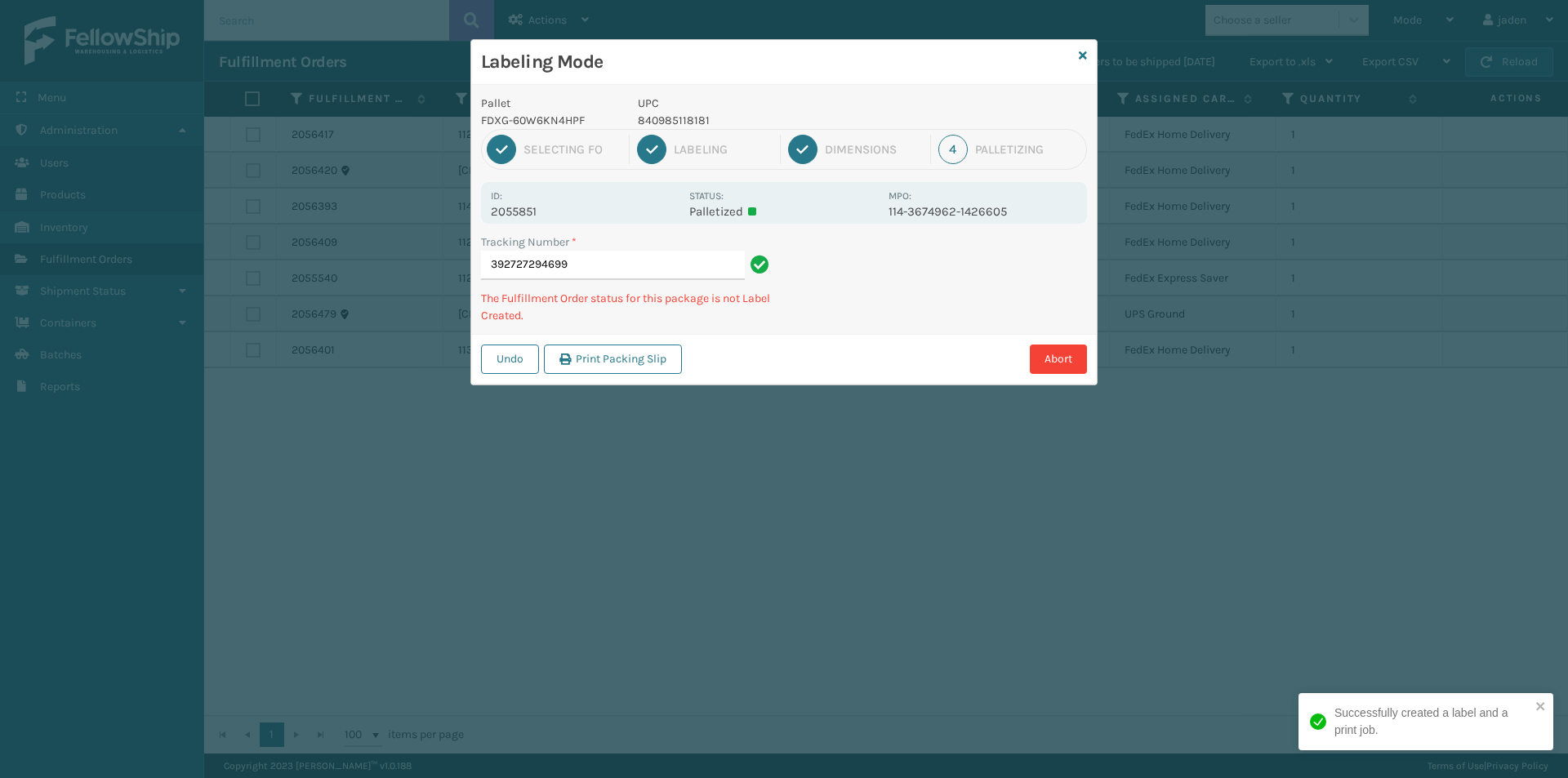
drag, startPoint x: 969, startPoint y: 294, endPoint x: 962, endPoint y: 307, distance: 14.8
click at [901, 342] on div "Undo Print Packing Slip Abort" at bounding box center [784, 358] width 625 height 50
drag, startPoint x: 963, startPoint y: 307, endPoint x: 915, endPoint y: 237, distance: 84.9
click at [855, 362] on div "Abort" at bounding box center [886, 359] width 400 height 30
drag, startPoint x: 927, startPoint y: 308, endPoint x: 832, endPoint y: 356, distance: 106.4
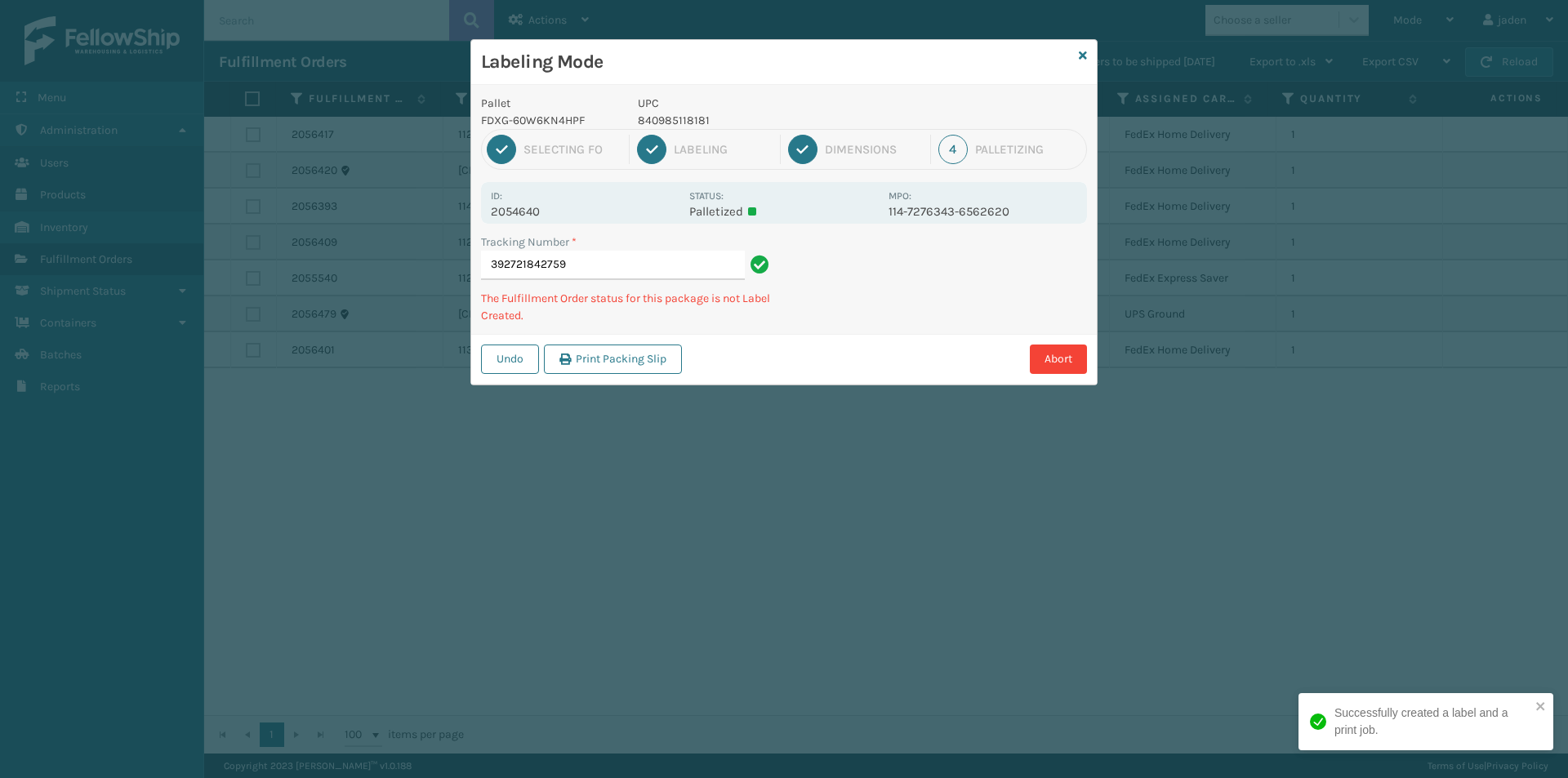
click at [832, 356] on div "Labeling Mode Pallet FDXG-60W6KN4HPF UPC 840985118181 1 Selecting FO 2 Labeling…" at bounding box center [784, 212] width 627 height 346
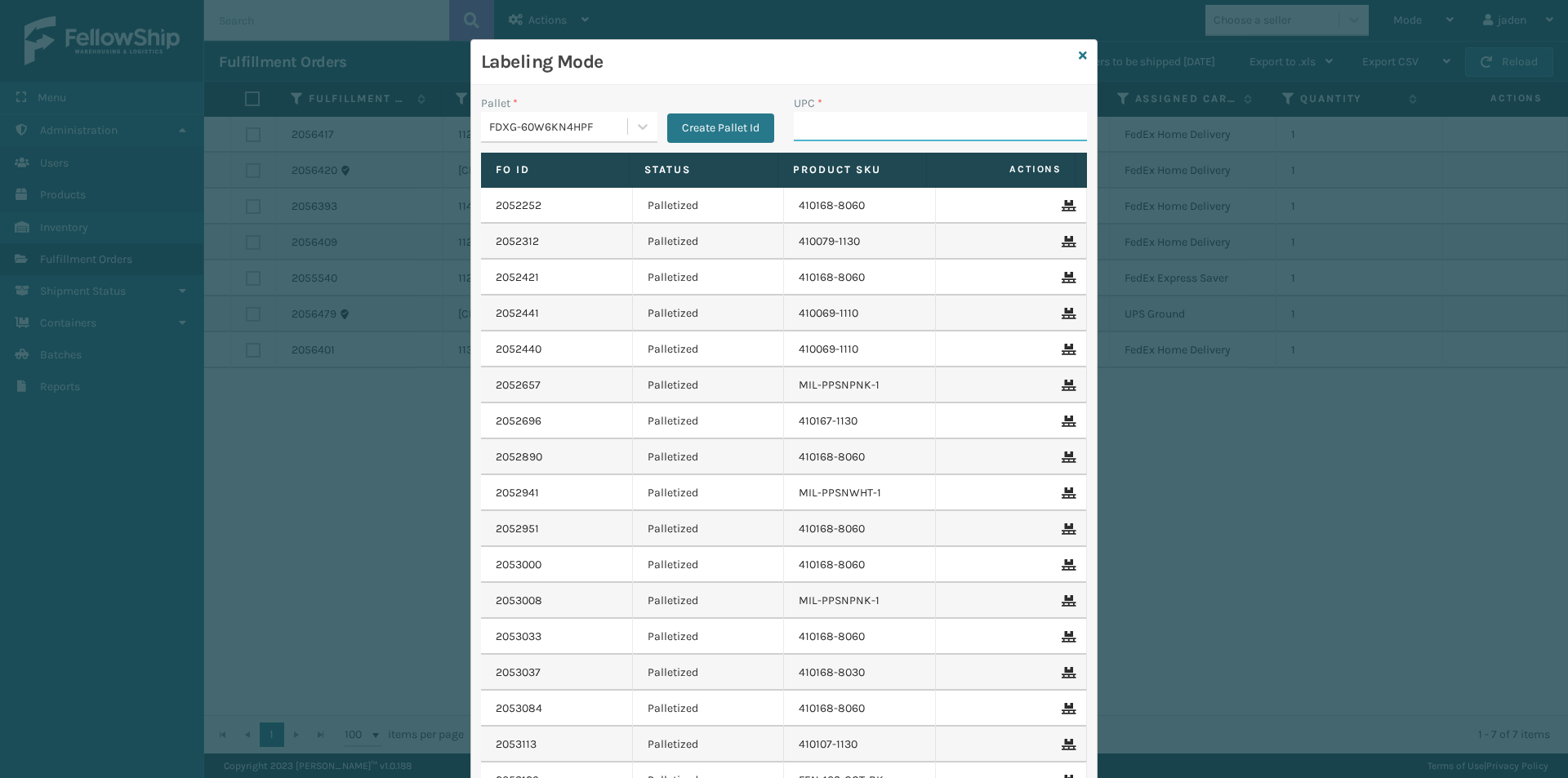
click at [933, 115] on input "UPC *" at bounding box center [940, 127] width 293 height 30
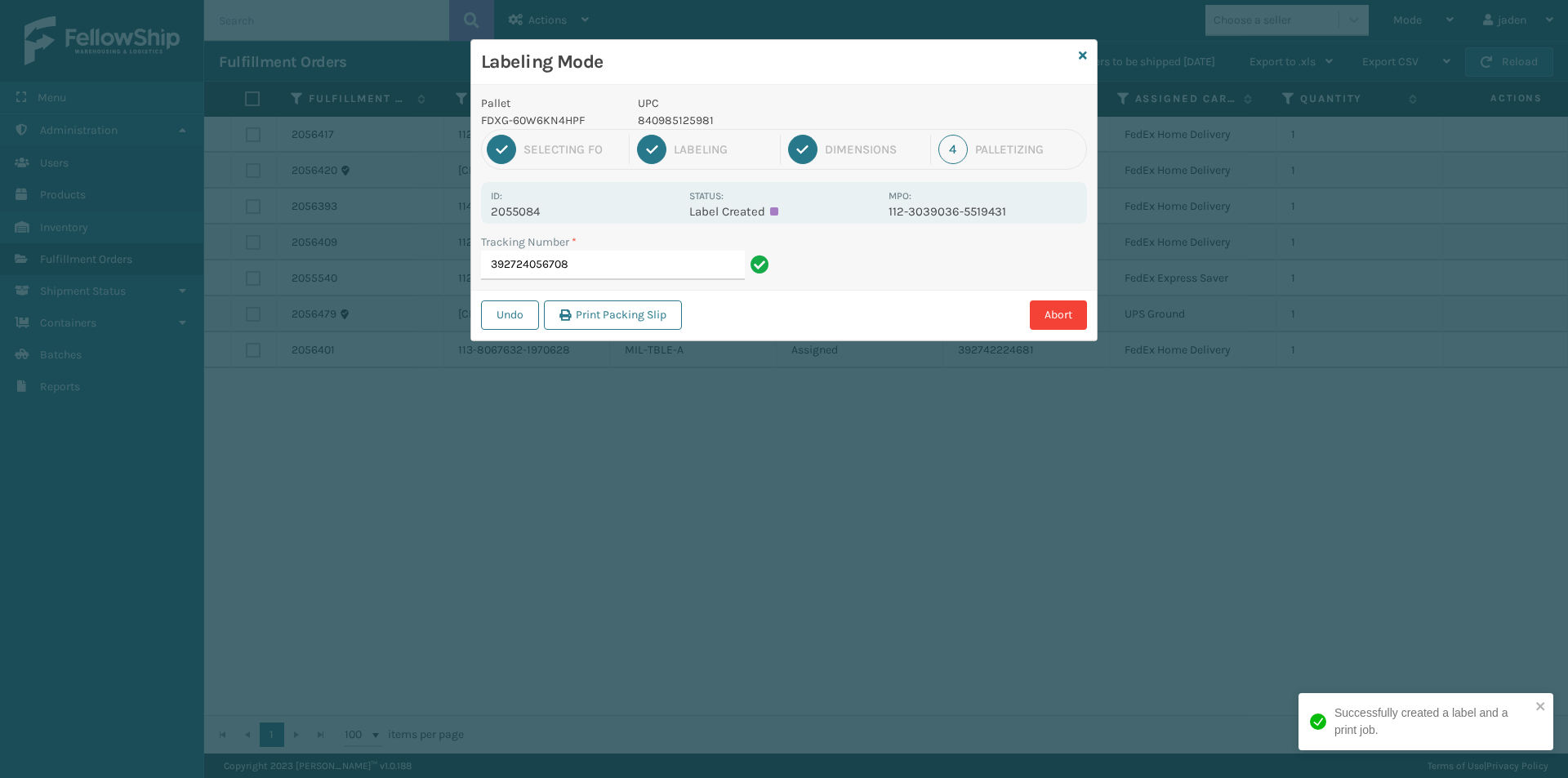
click at [676, 125] on p "840985125981" at bounding box center [758, 121] width 241 height 18
click at [675, 125] on p "840985125981" at bounding box center [758, 121] width 241 height 18
drag, startPoint x: 971, startPoint y: 292, endPoint x: 995, endPoint y: 258, distance: 41.6
click at [859, 350] on div "Labeling Mode Pallet FDXG-60W6KN4HPF UPC 840985125981 1 Selecting FO 2 Labeling…" at bounding box center [784, 389] width 1568 height 778
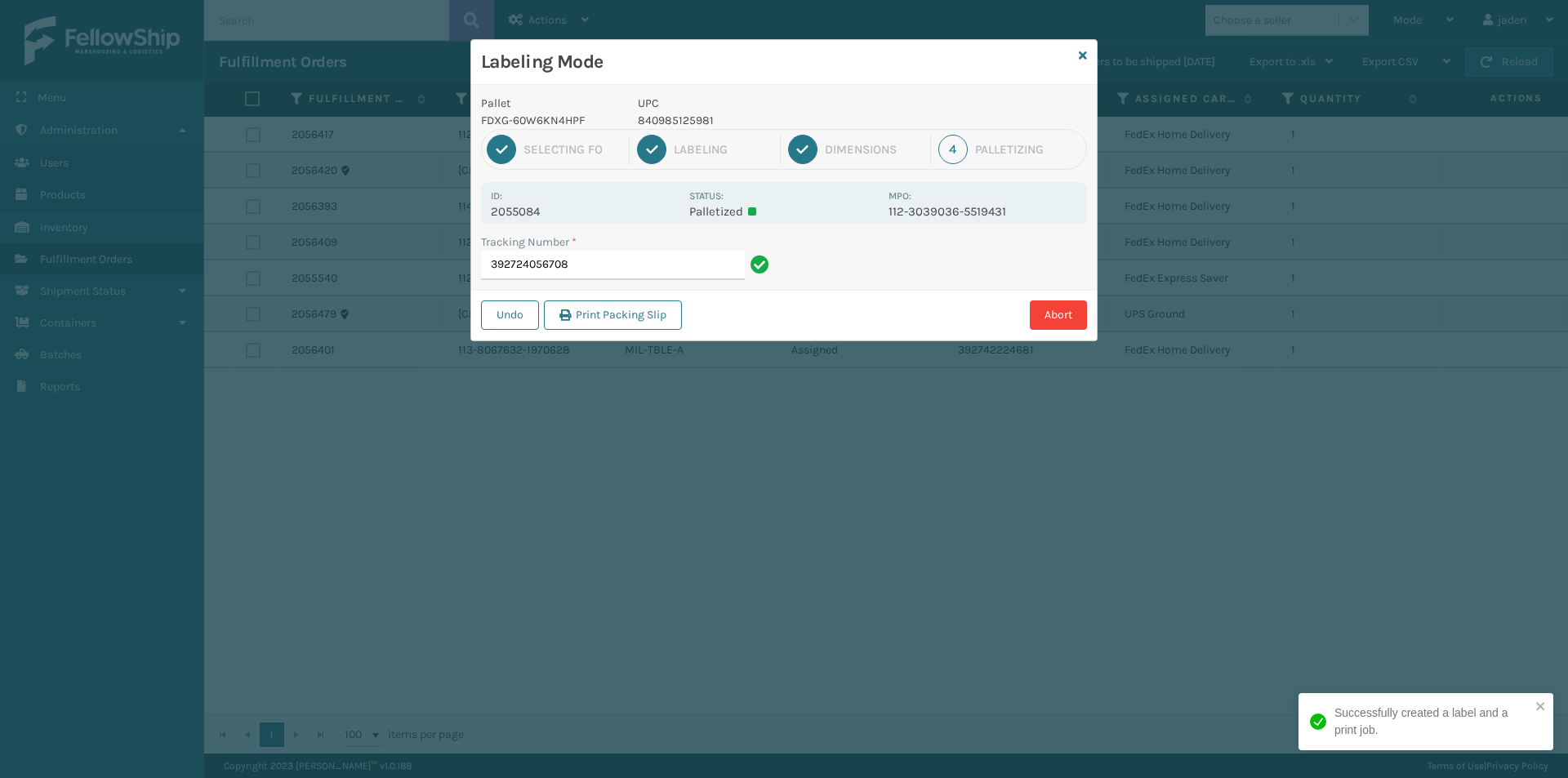
drag, startPoint x: 995, startPoint y: 258, endPoint x: 978, endPoint y: 262, distance: 17.5
drag, startPoint x: 978, startPoint y: 262, endPoint x: 921, endPoint y: 218, distance: 72.0
click at [875, 328] on div "Abort" at bounding box center [886, 315] width 400 height 30
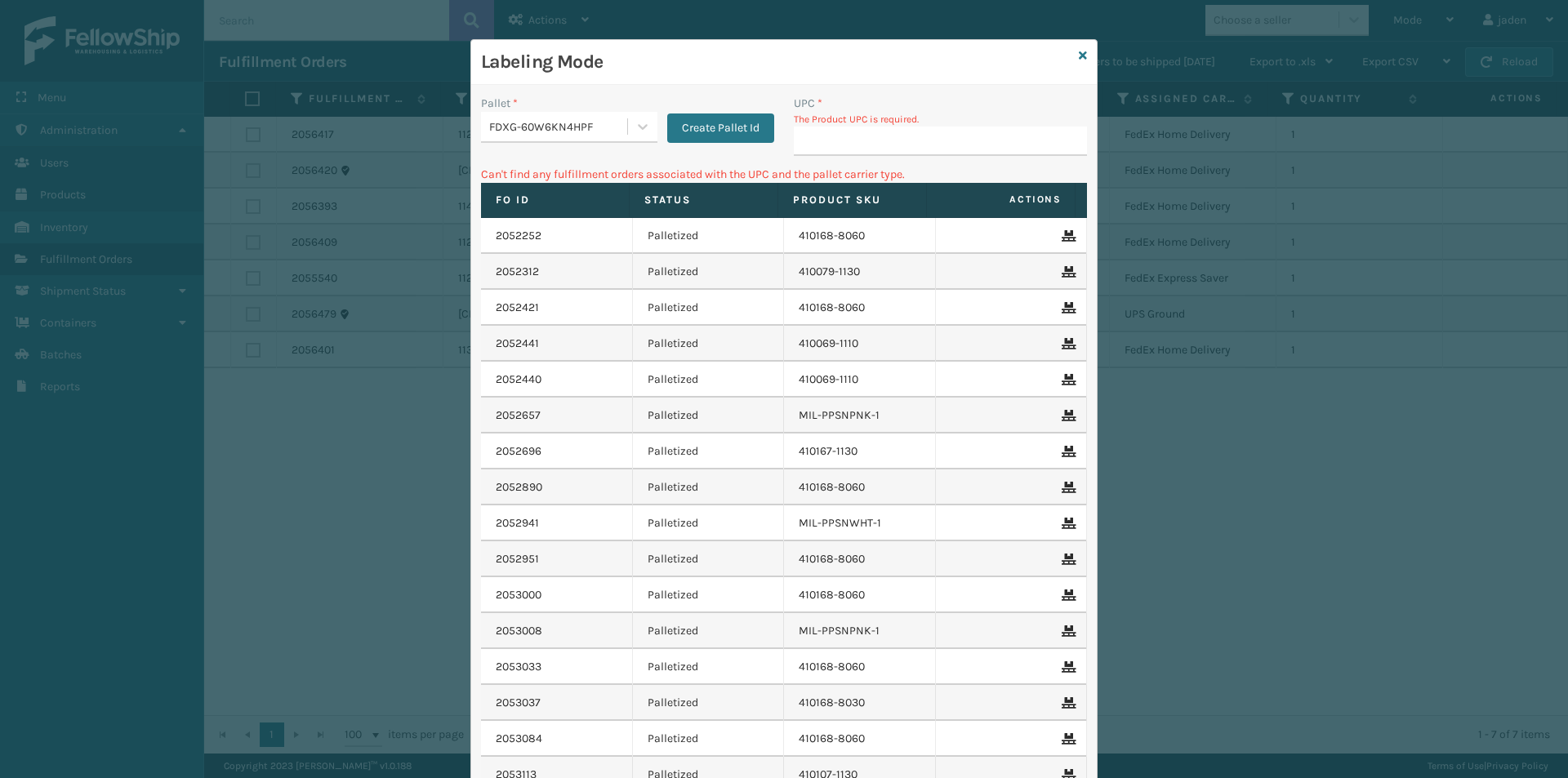
click at [1070, 55] on div "Labeling Mode" at bounding box center [784, 62] width 625 height 45
click at [1083, 54] on div "Labeling Mode" at bounding box center [784, 62] width 625 height 45
click at [1079, 55] on icon at bounding box center [1082, 55] width 8 height 11
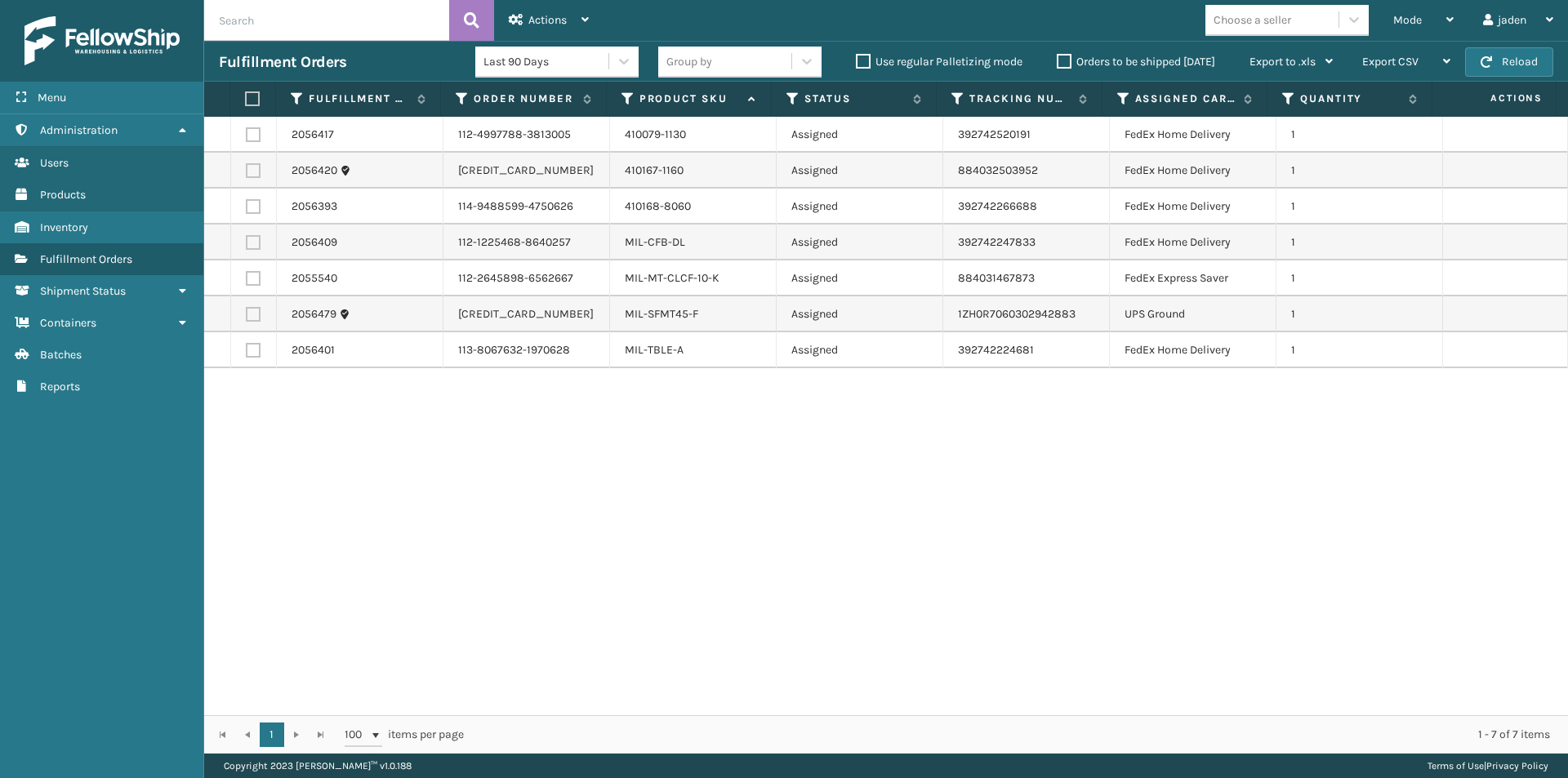
drag, startPoint x: 1148, startPoint y: 583, endPoint x: 645, endPoint y: 560, distance: 503.5
click at [647, 580] on div "2056417 112-4997788-3813005 410079-1130 Assigned 392742520191 FedEx Home Delive…" at bounding box center [886, 415] width 1364 height 598
click at [252, 319] on label at bounding box center [253, 314] width 15 height 15
click at [247, 318] on input "checkbox" at bounding box center [246, 312] width 1 height 11
click at [561, 25] on span "Actions" at bounding box center [547, 20] width 39 height 14
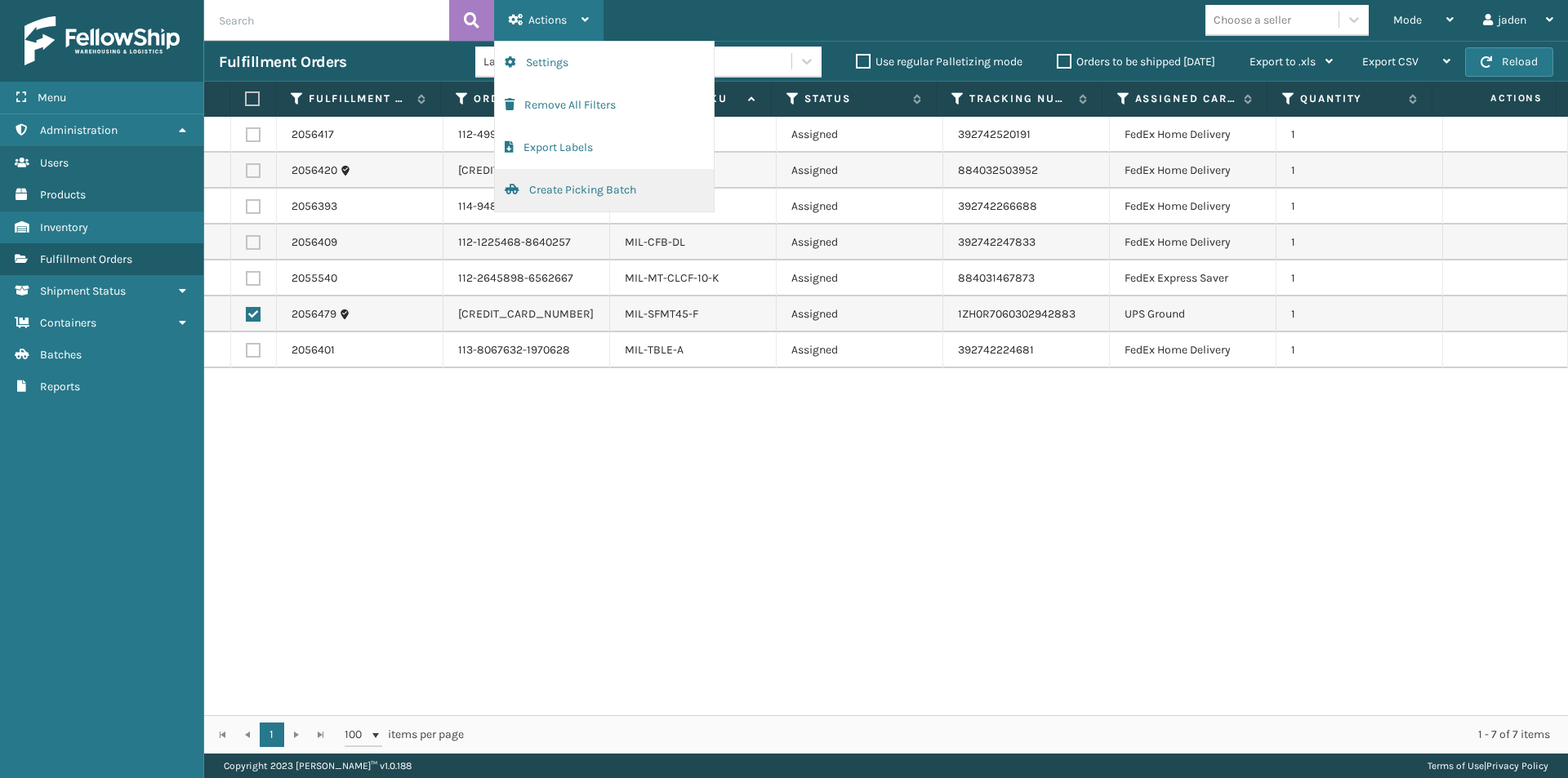
click at [562, 202] on button "Create Picking Batch" at bounding box center [604, 190] width 219 height 42
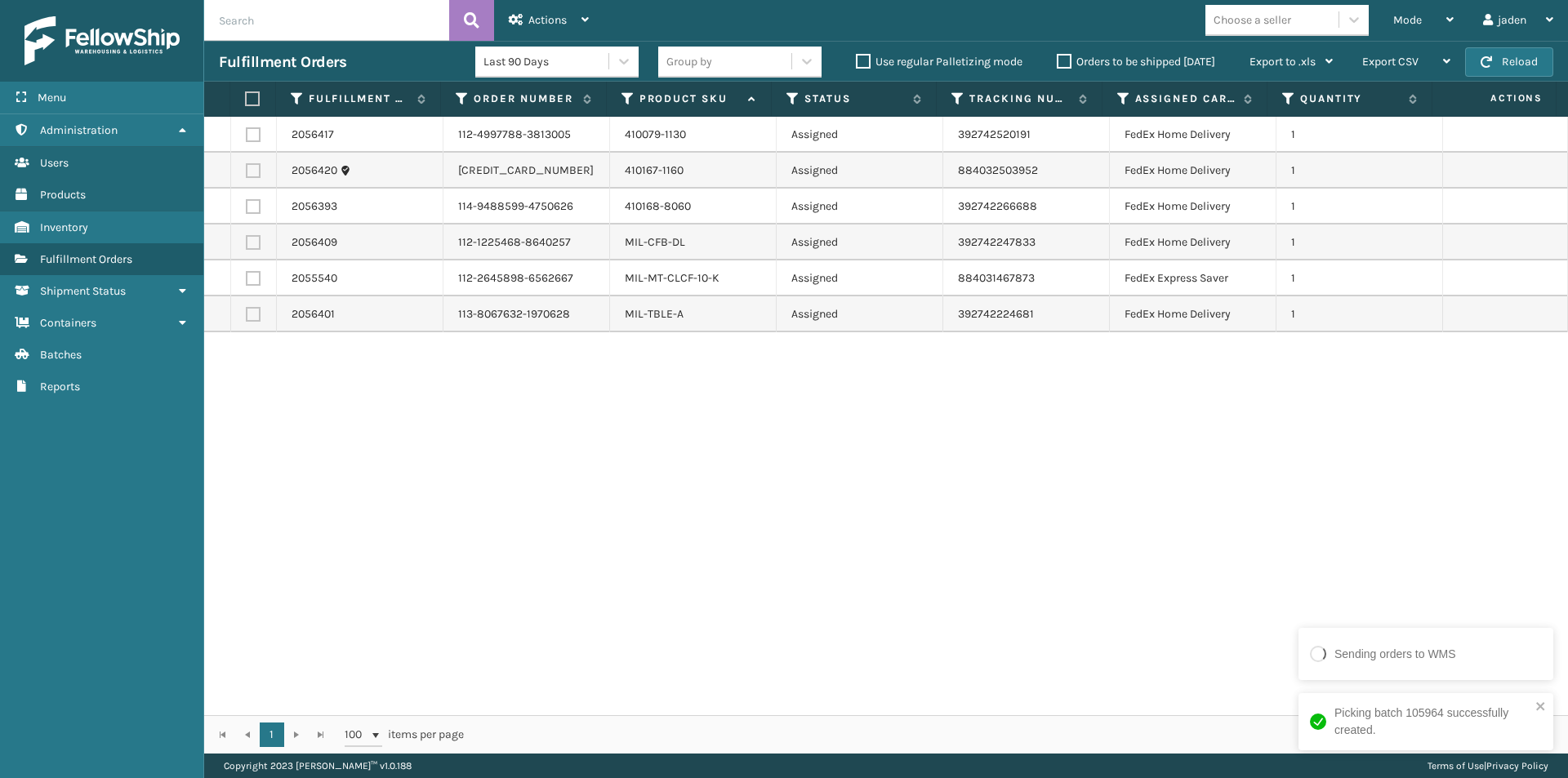
drag, startPoint x: 1154, startPoint y: 383, endPoint x: 1143, endPoint y: 381, distance: 11.2
drag, startPoint x: 1143, startPoint y: 381, endPoint x: 872, endPoint y: 256, distance: 298.4
click at [710, 394] on div "2056417 112-4997788-3813005 410079-1130 Assigned 392742520191 FedEx Home Delive…" at bounding box center [886, 415] width 1364 height 598
click at [1427, 17] on div "Mode" at bounding box center [1423, 20] width 60 height 41
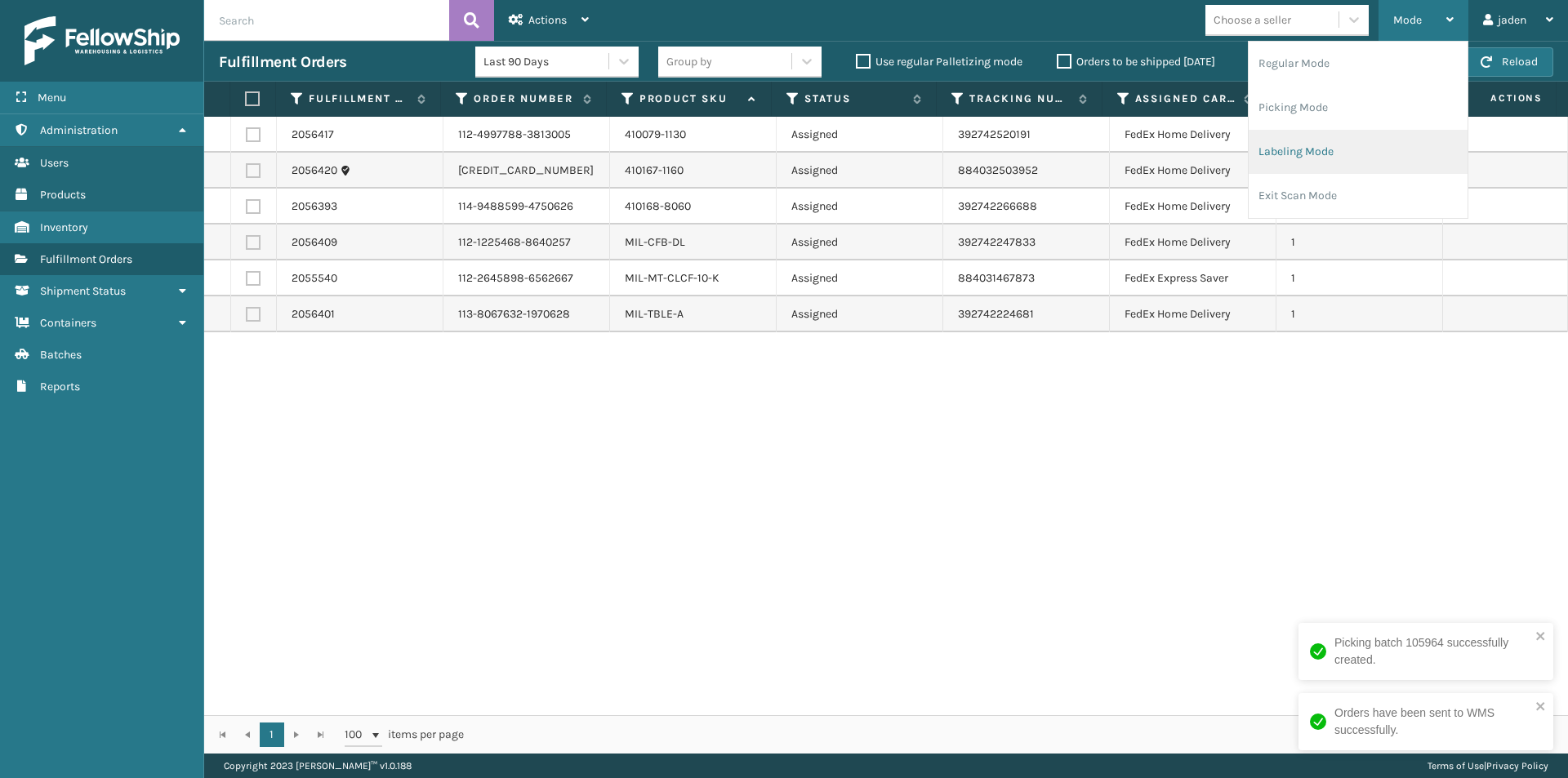
click at [1306, 146] on li "Labeling Mode" at bounding box center [1358, 152] width 219 height 44
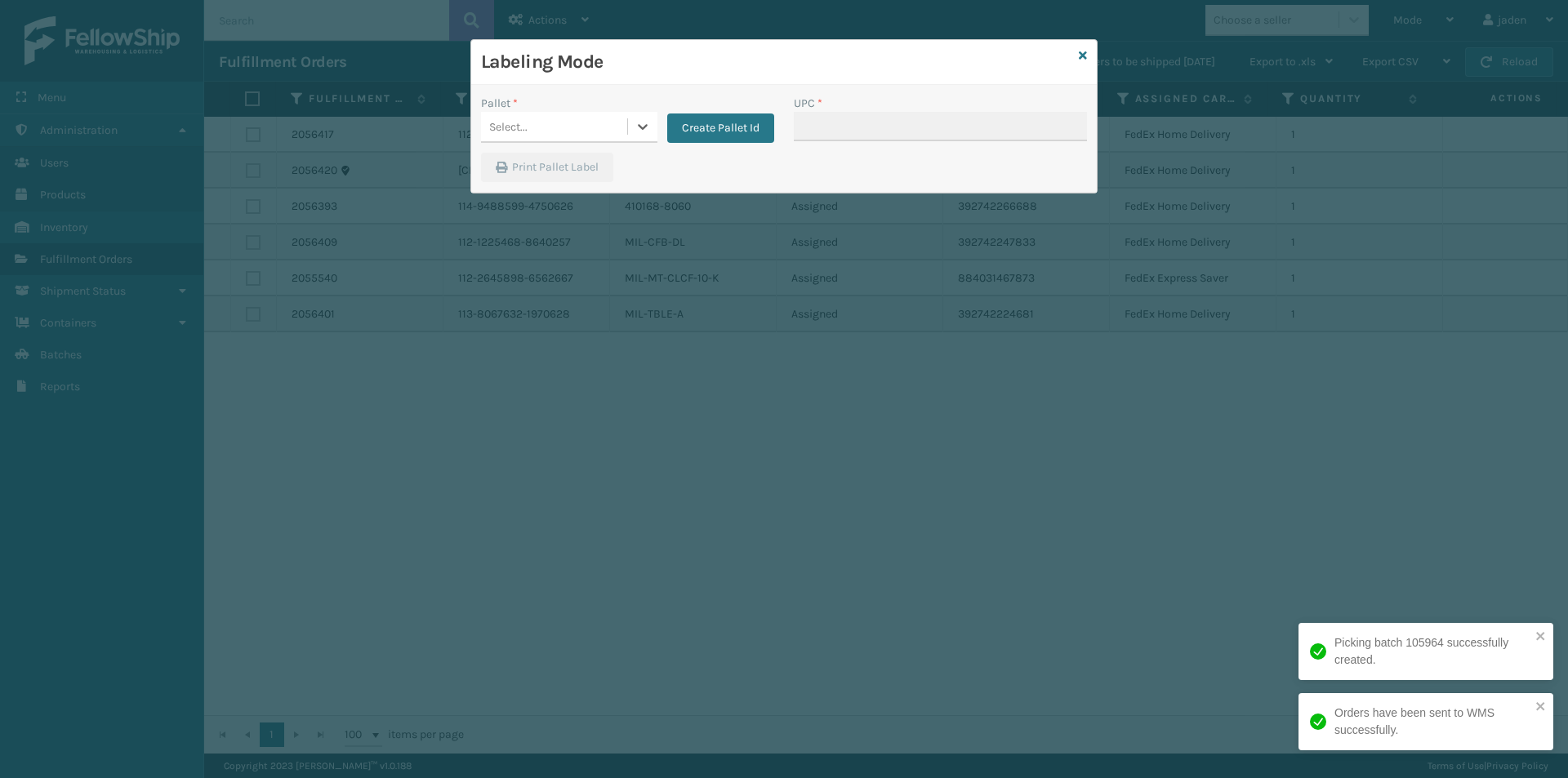
drag, startPoint x: 643, startPoint y: 124, endPoint x: 596, endPoint y: 140, distance: 49.6
click at [625, 128] on div "Select..." at bounding box center [569, 127] width 176 height 31
click at [542, 171] on div "FDXG-60W6KN4HPF" at bounding box center [569, 167] width 176 height 30
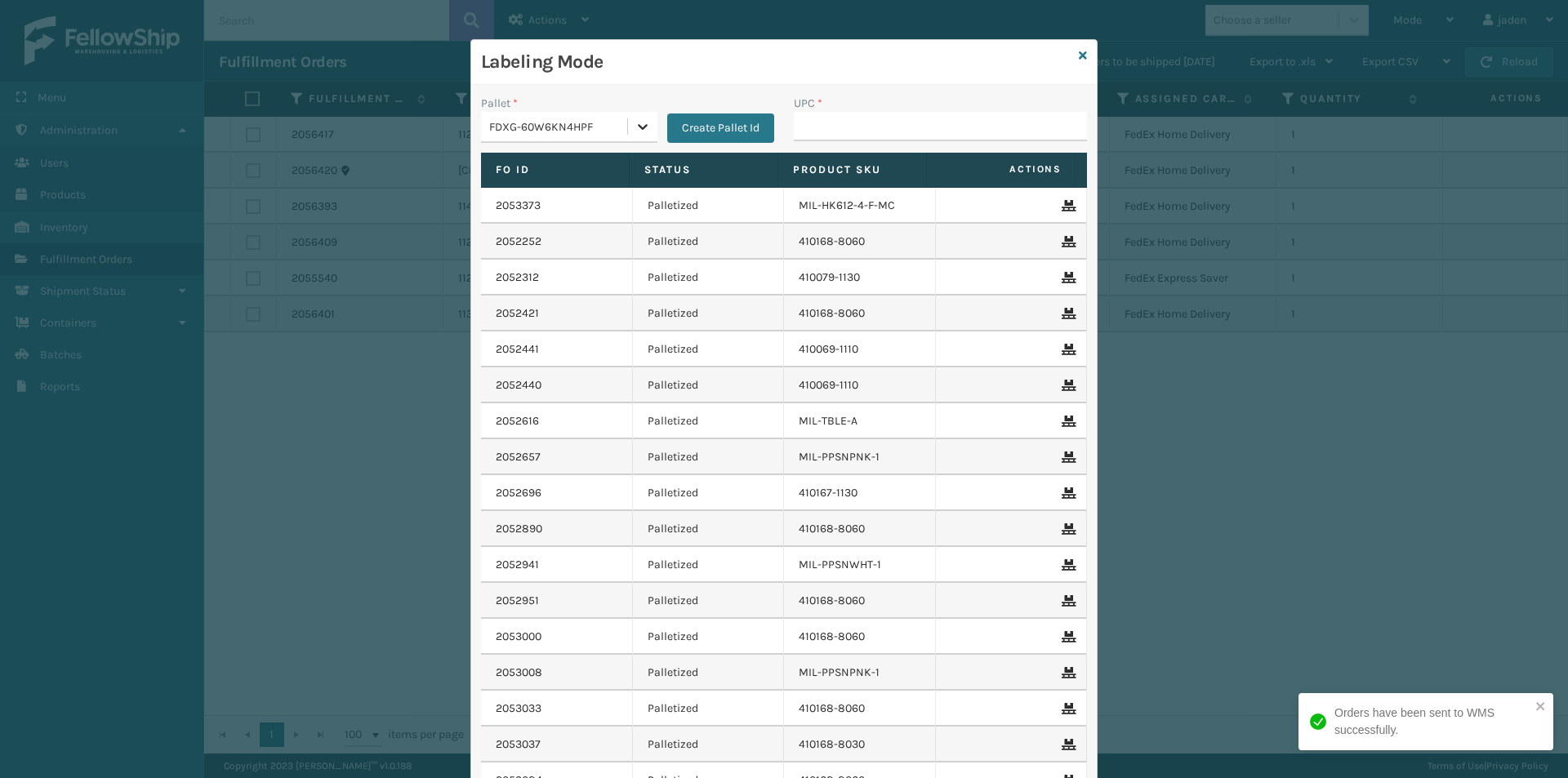
click at [634, 131] on icon at bounding box center [642, 126] width 17 height 17
click at [533, 211] on div "UPSG-S5YGICB99U" at bounding box center [569, 198] width 176 height 30
click at [828, 131] on input "UPC *" at bounding box center [940, 127] width 293 height 30
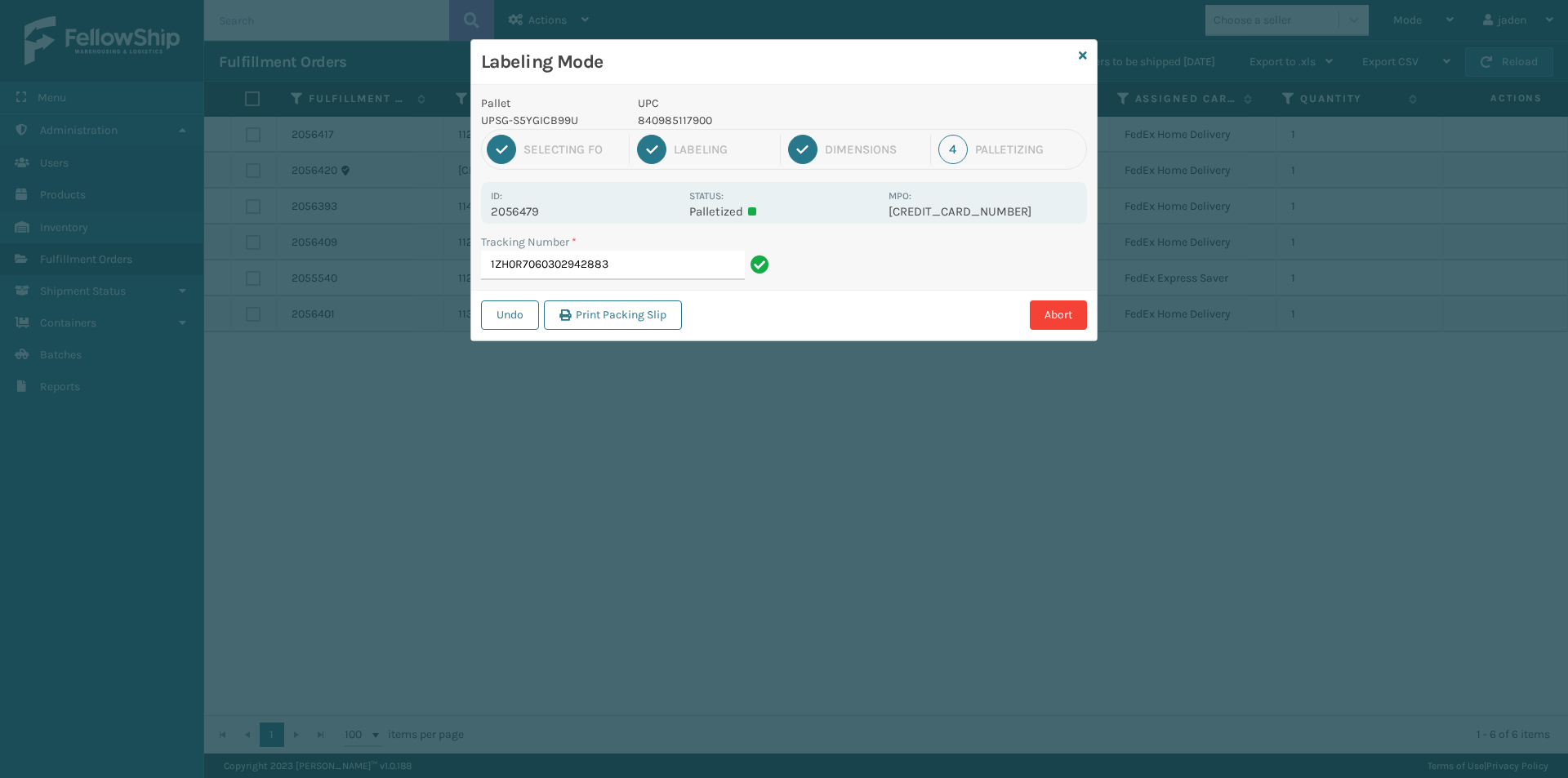
click at [1077, 58] on div "Labeling Mode" at bounding box center [784, 62] width 625 height 45
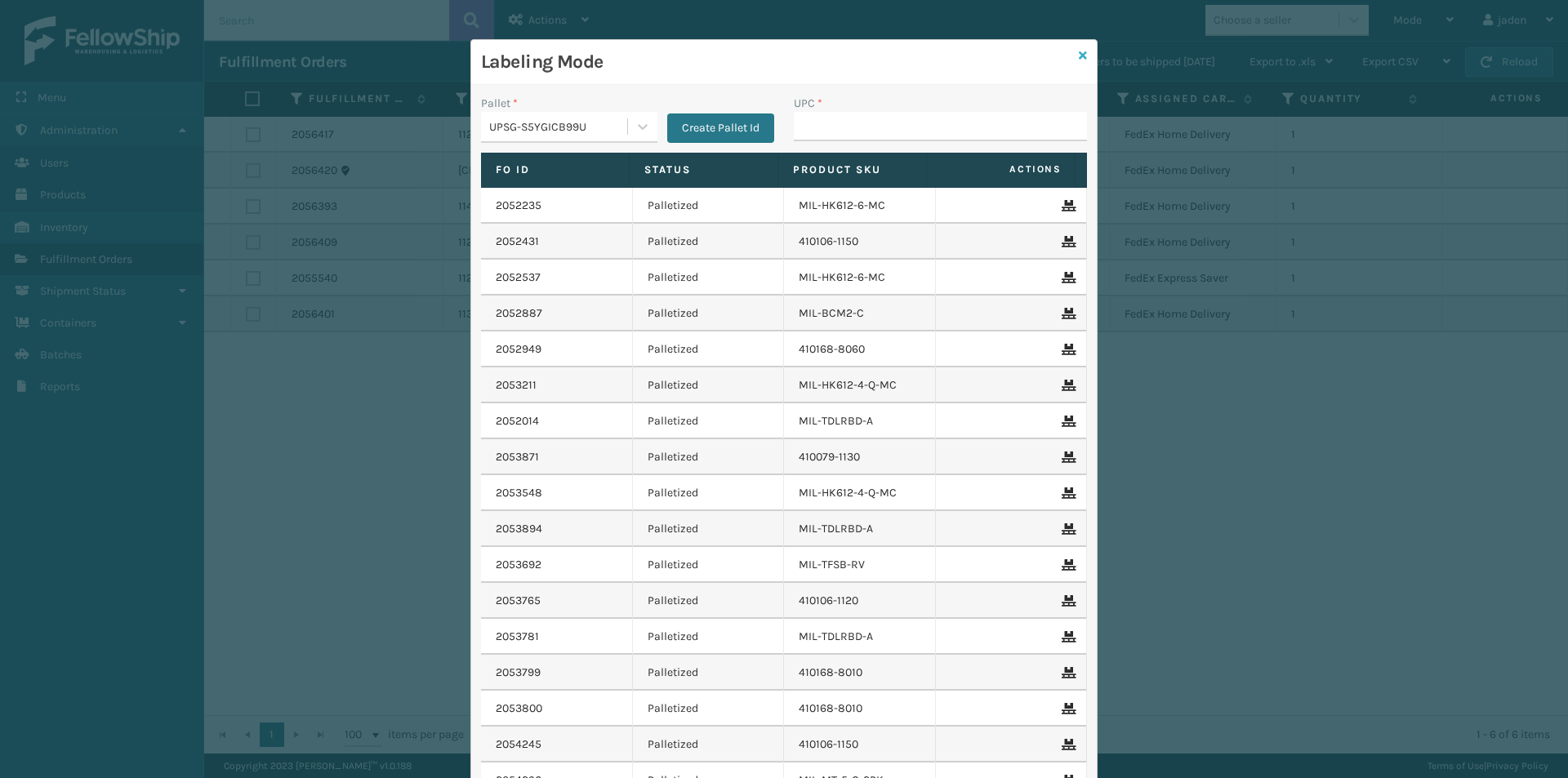
click at [1078, 57] on icon at bounding box center [1082, 55] width 8 height 11
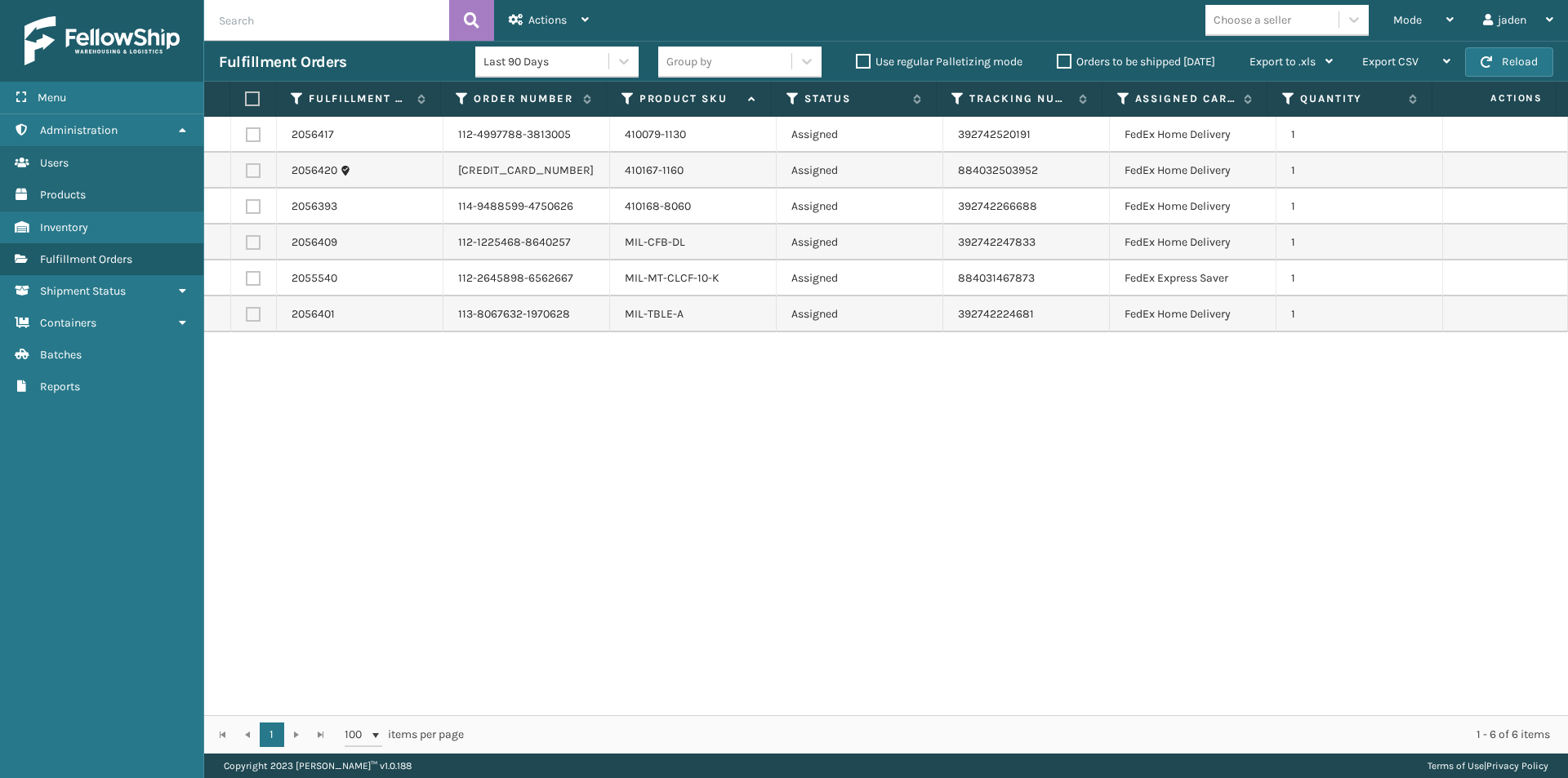
drag, startPoint x: 1023, startPoint y: 443, endPoint x: 604, endPoint y: 492, distance: 421.9
click at [604, 492] on div "2056417 112-4997788-3813005 410079-1130 Assigned 392742520191 FedEx Home Delive…" at bounding box center [886, 415] width 1364 height 598
click at [1511, 54] on button "Reload" at bounding box center [1508, 62] width 88 height 30
click at [1433, 18] on div "Mode" at bounding box center [1423, 20] width 60 height 41
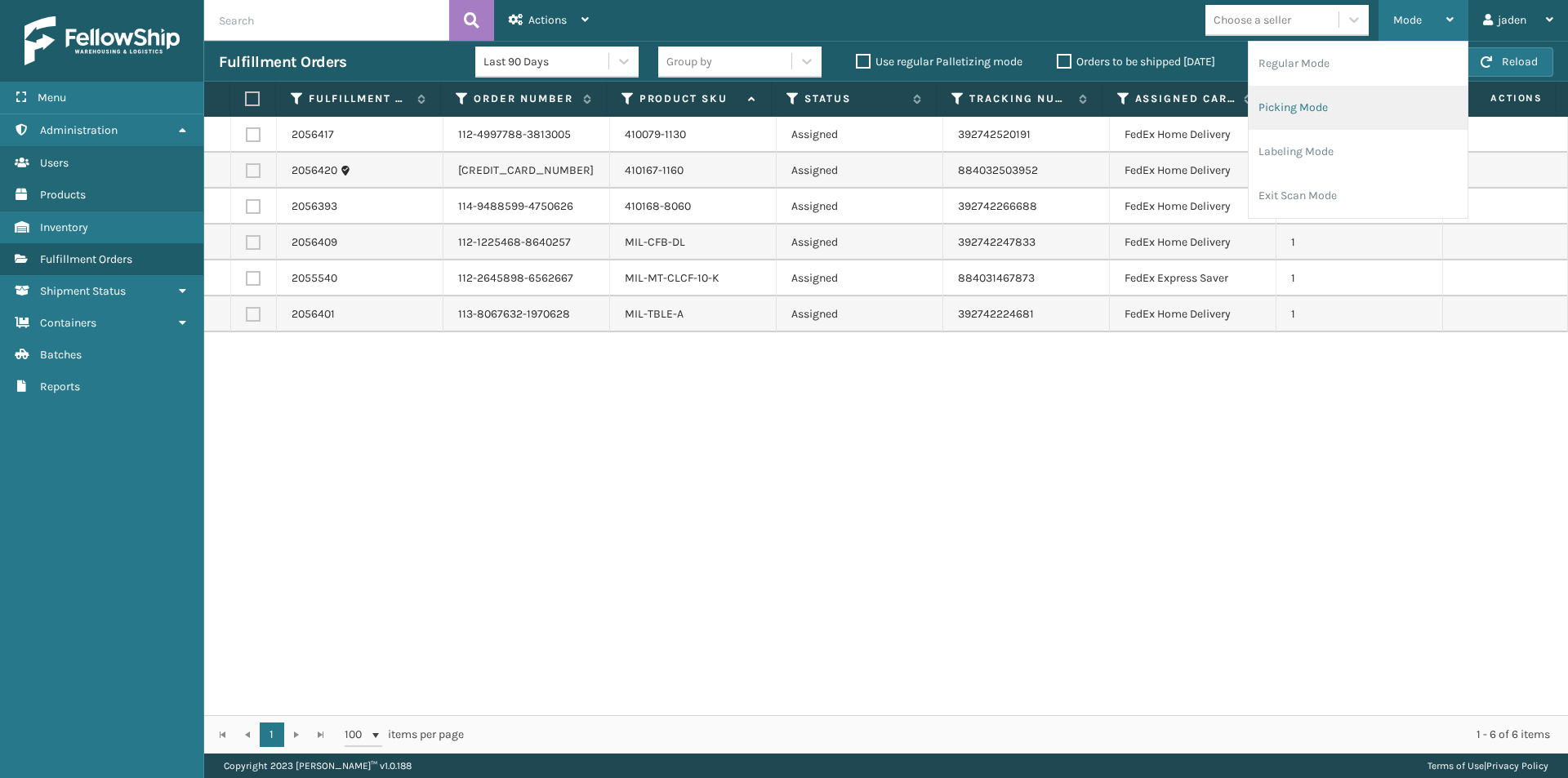
click at [1334, 124] on li "Picking Mode" at bounding box center [1358, 108] width 219 height 44
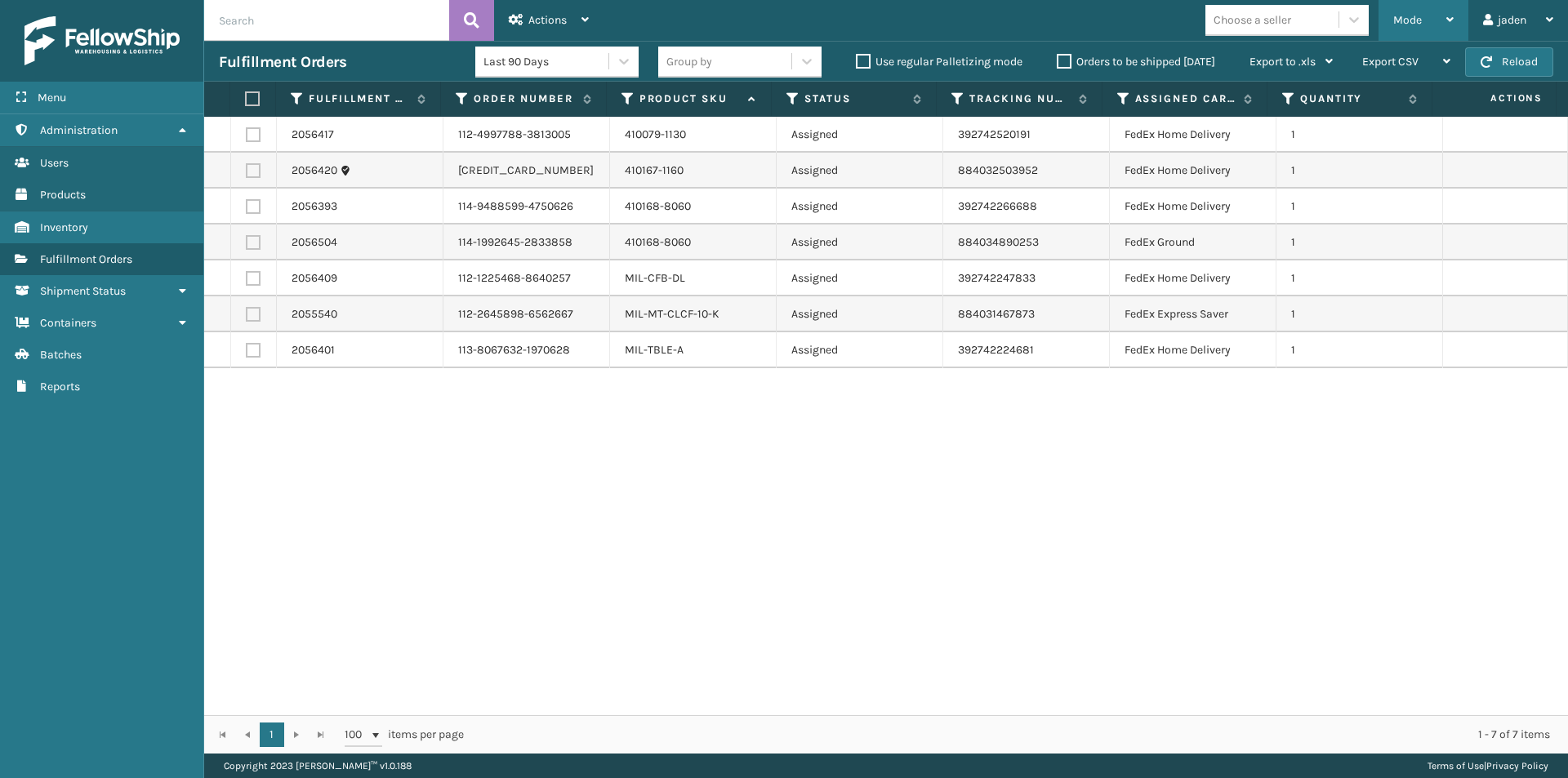
click at [1431, 31] on div "Mode" at bounding box center [1423, 20] width 60 height 41
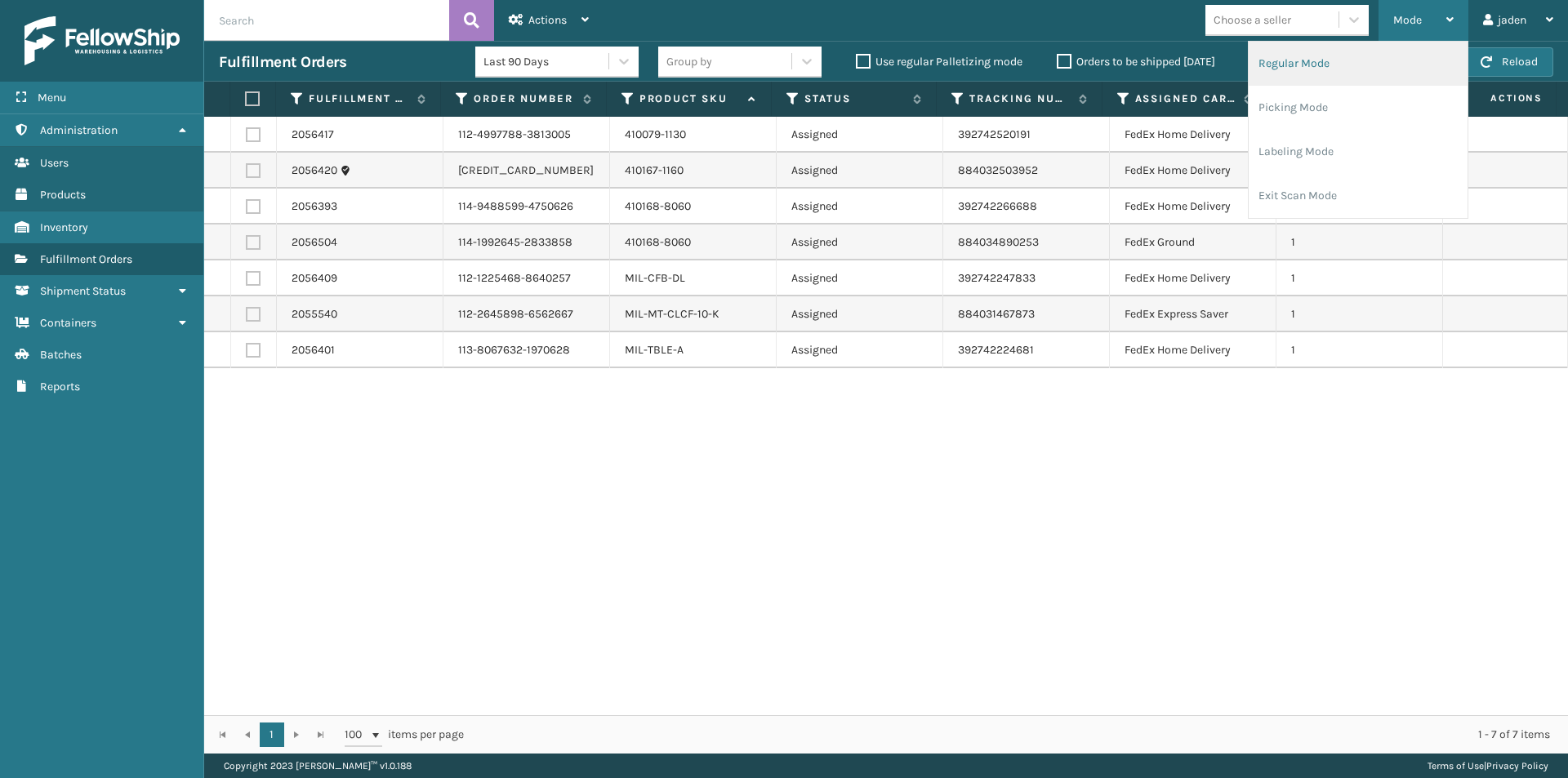
click at [1269, 67] on li "Regular Mode" at bounding box center [1358, 64] width 219 height 44
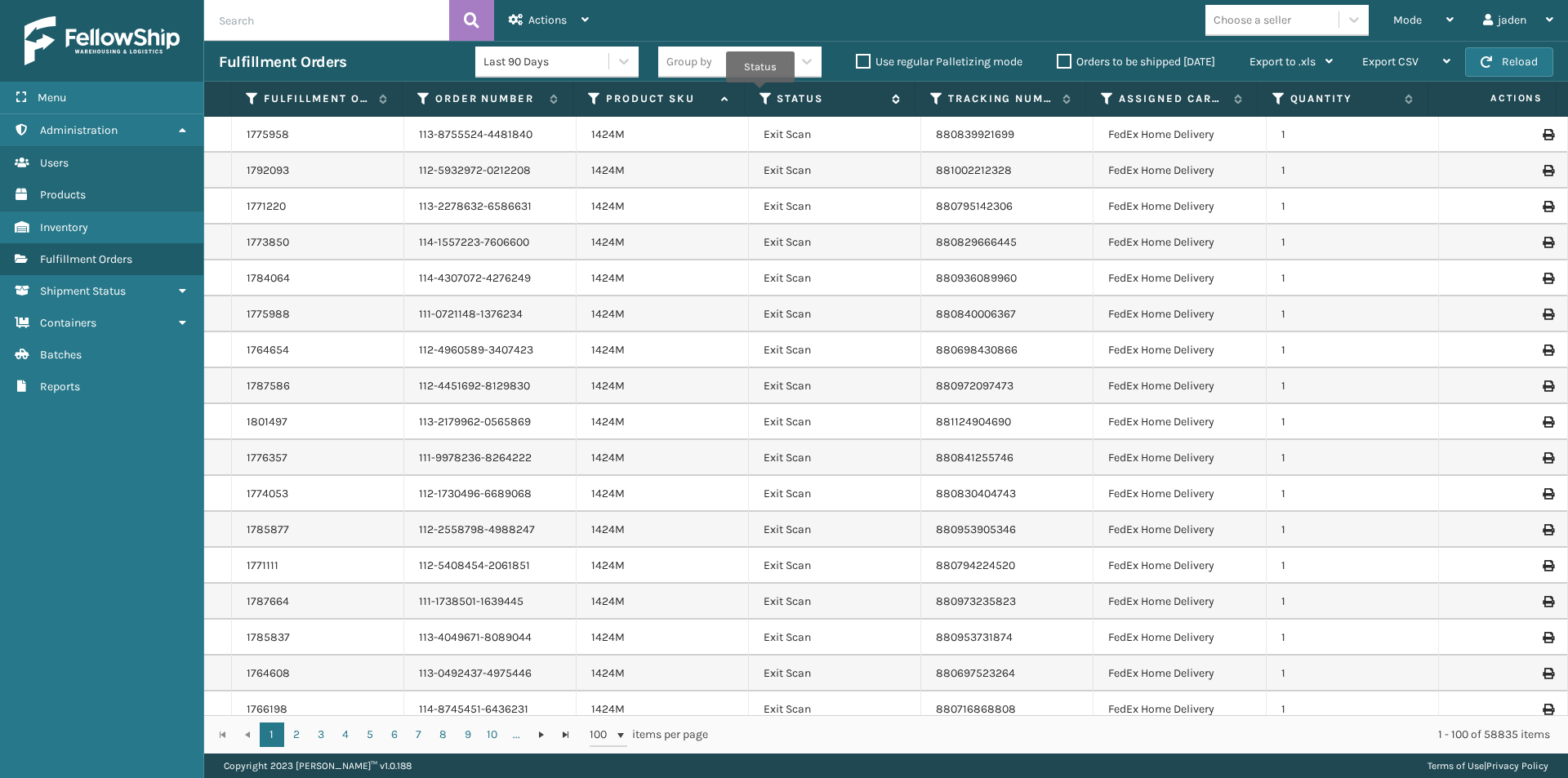
click at [764, 94] on icon at bounding box center [766, 98] width 13 height 15
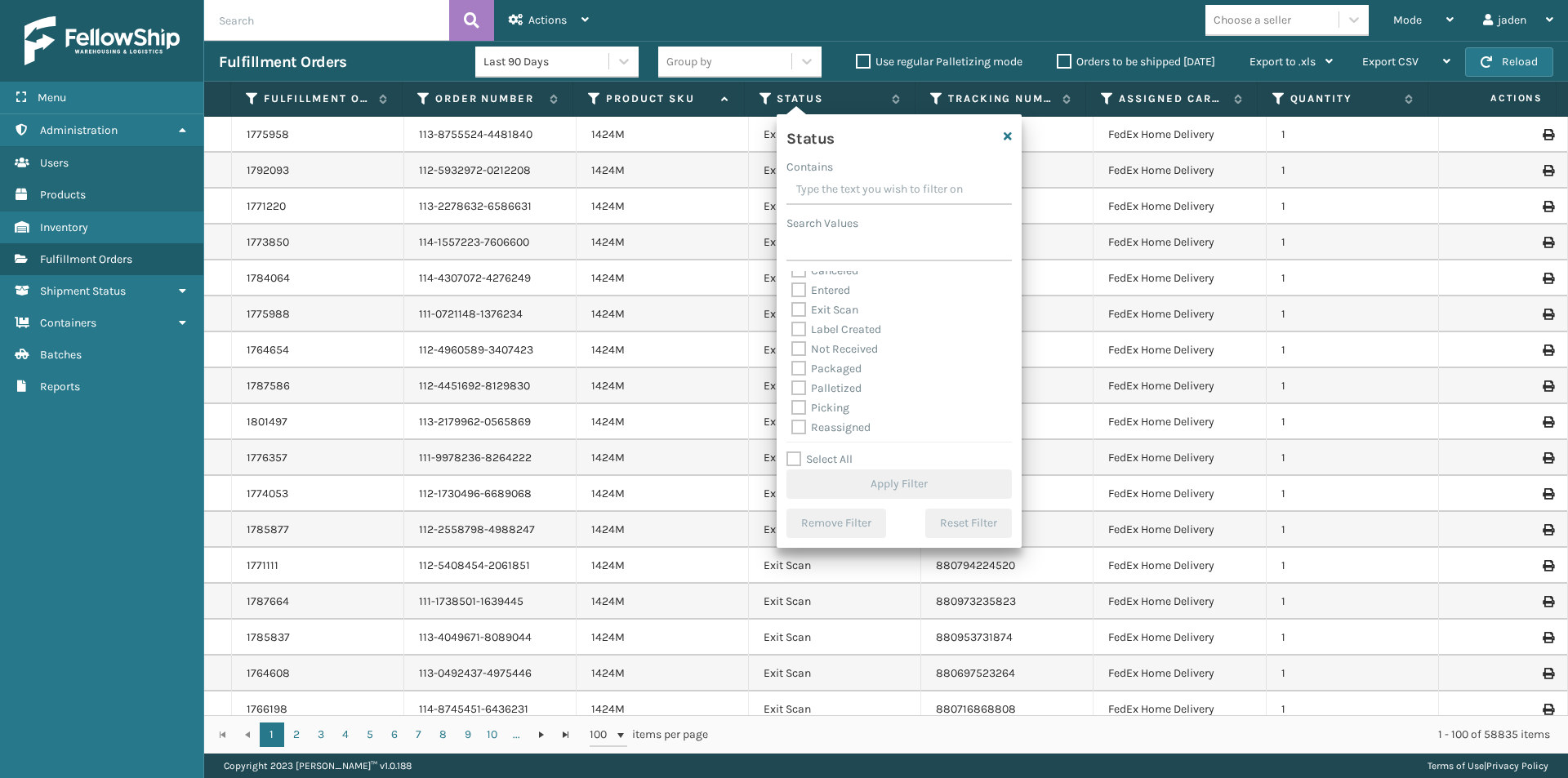
scroll to position [81, 0]
click at [797, 350] on label "Picking" at bounding box center [820, 356] width 58 height 14
click at [792, 350] on input "Picking" at bounding box center [791, 351] width 1 height 11
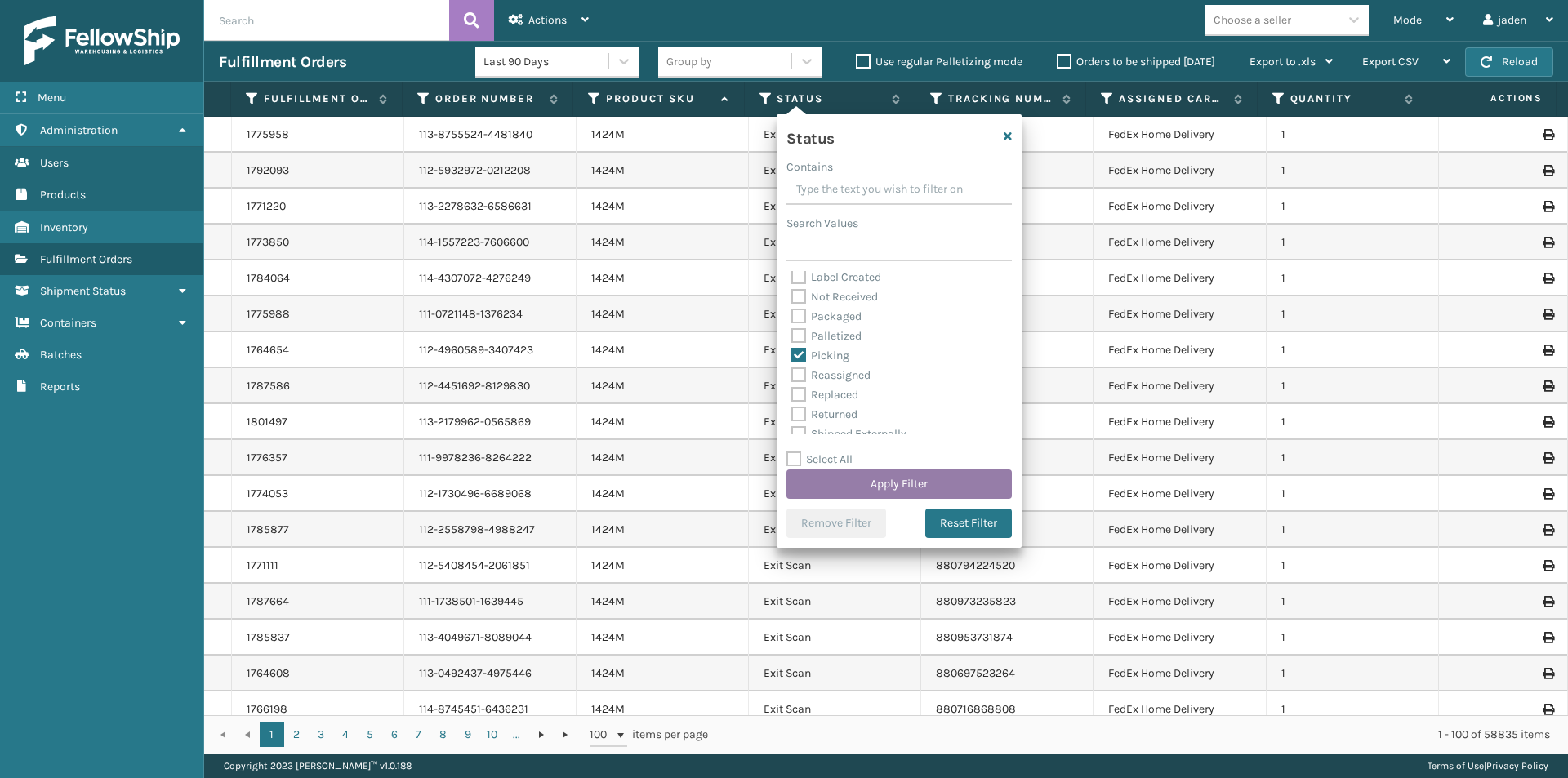
click at [911, 477] on button "Apply Filter" at bounding box center [899, 484] width 225 height 30
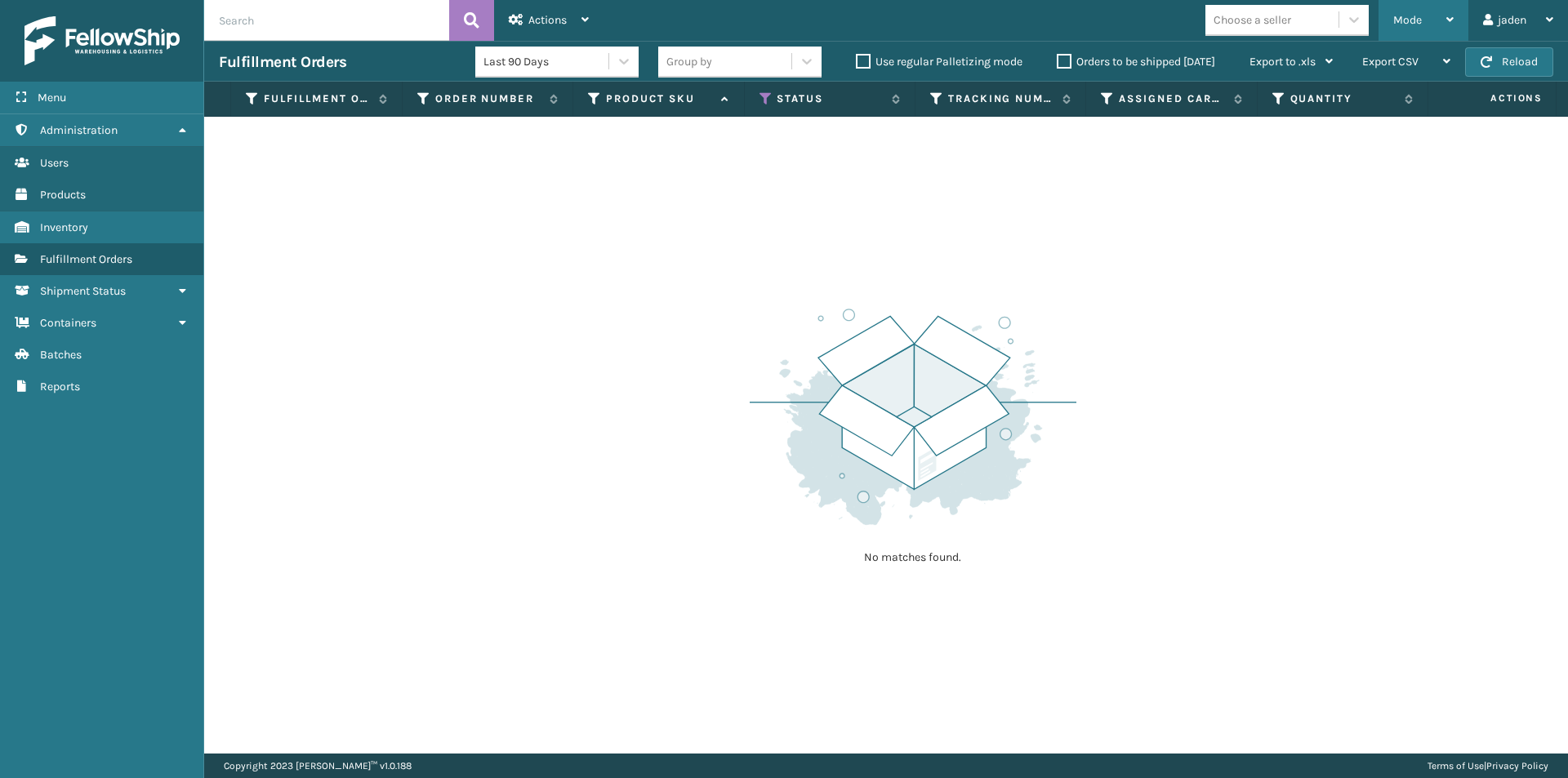
click at [1408, 11] on div "Mode" at bounding box center [1423, 20] width 60 height 41
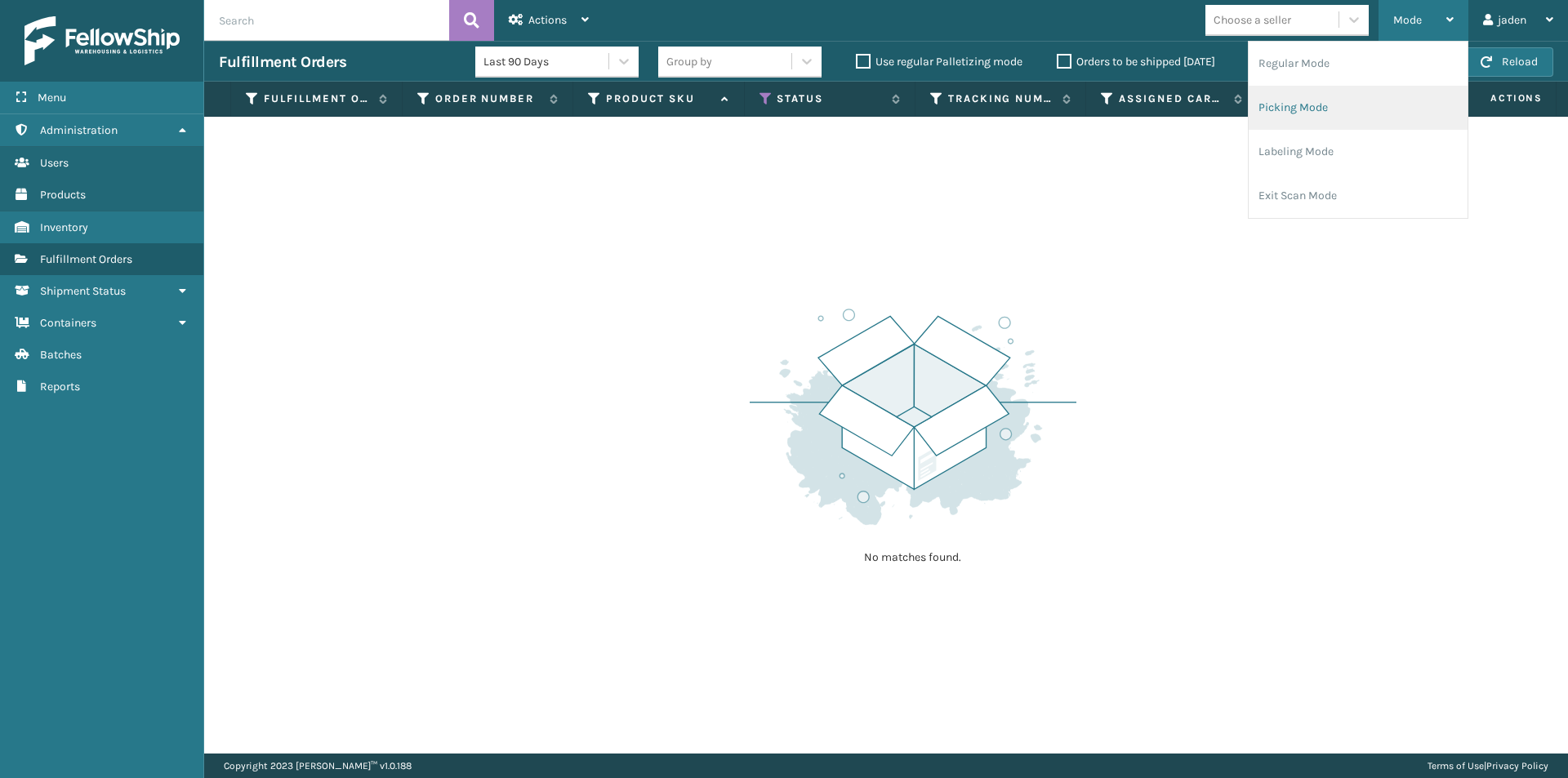
click at [1360, 115] on li "Picking Mode" at bounding box center [1358, 108] width 219 height 44
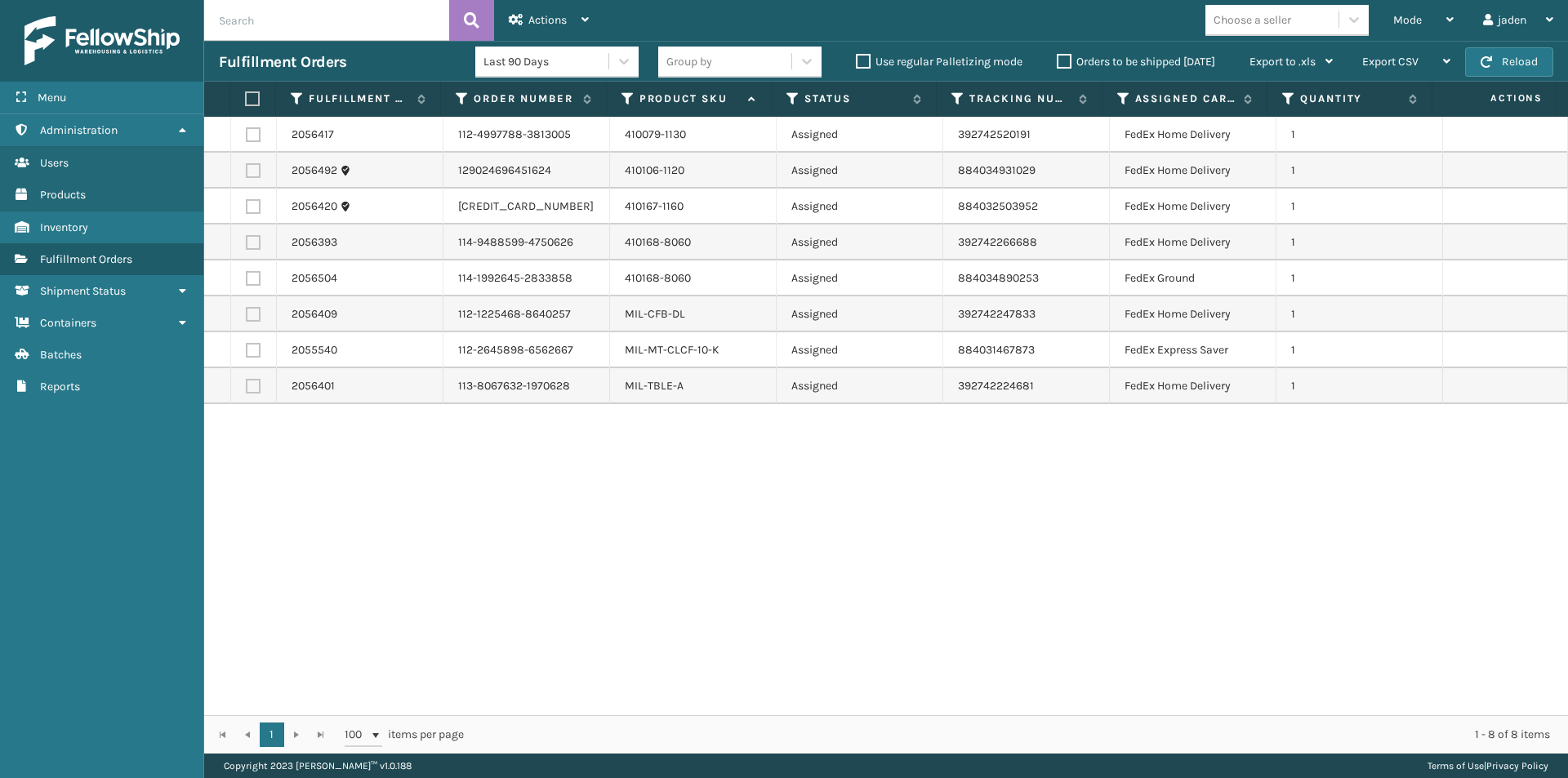
drag, startPoint x: 1097, startPoint y: 509, endPoint x: 851, endPoint y: 358, distance: 288.6
click at [668, 515] on div "2056417 112-4997788-3813005 410079-1130 Assigned 392742520191 FedEx Home Delive…" at bounding box center [886, 415] width 1364 height 598
click at [1499, 66] on button "Reload" at bounding box center [1508, 62] width 88 height 30
drag, startPoint x: 1101, startPoint y: 560, endPoint x: 1091, endPoint y: 558, distance: 10.2
drag, startPoint x: 1091, startPoint y: 558, endPoint x: 816, endPoint y: 518, distance: 277.9
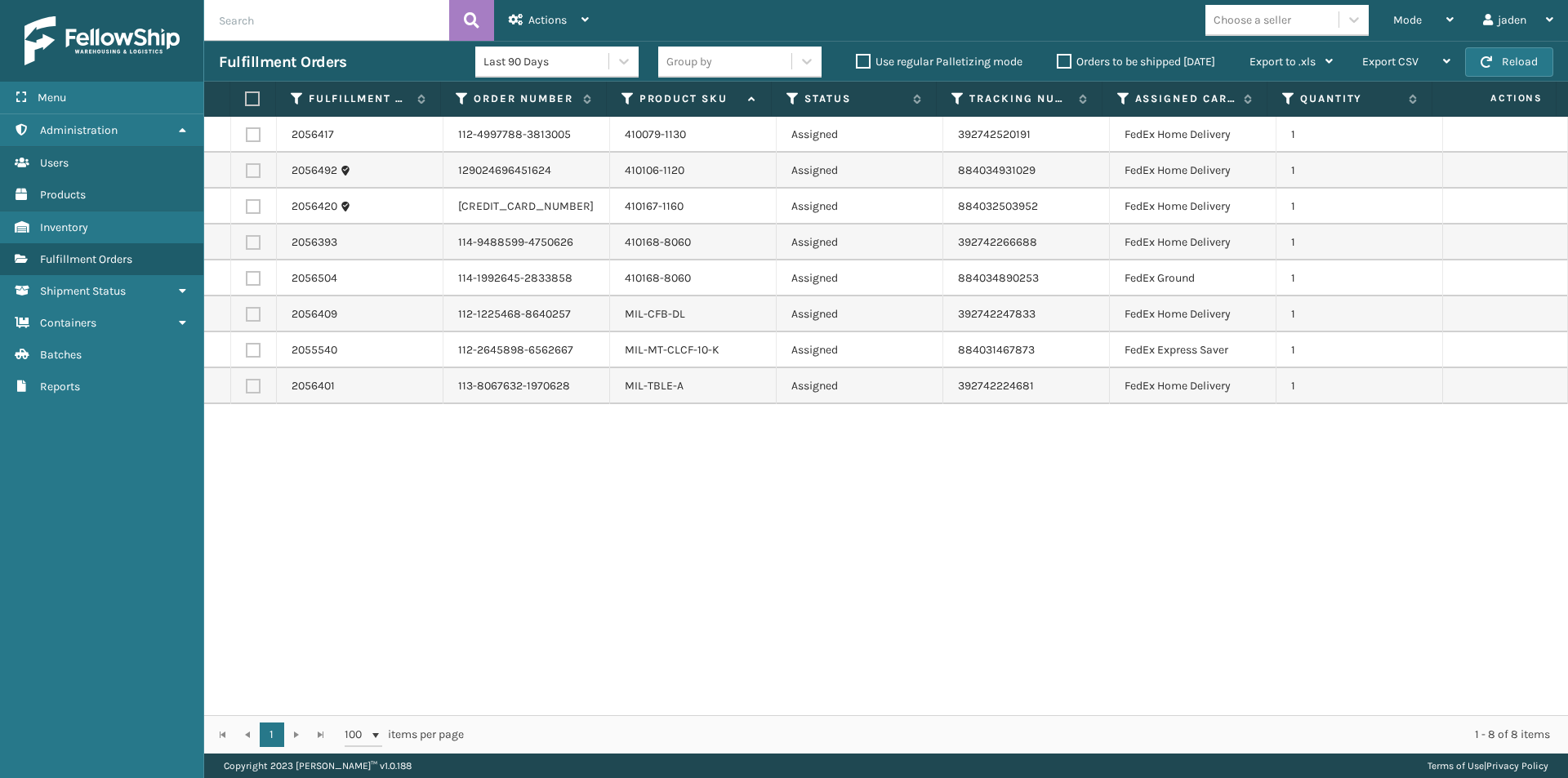
click at [795, 541] on div "2056417 112-4997788-3813005 410079-1130 Assigned 392742520191 FedEx Home Delive…" at bounding box center [886, 415] width 1364 height 598
click at [1429, 11] on div "Mode" at bounding box center [1423, 20] width 60 height 41
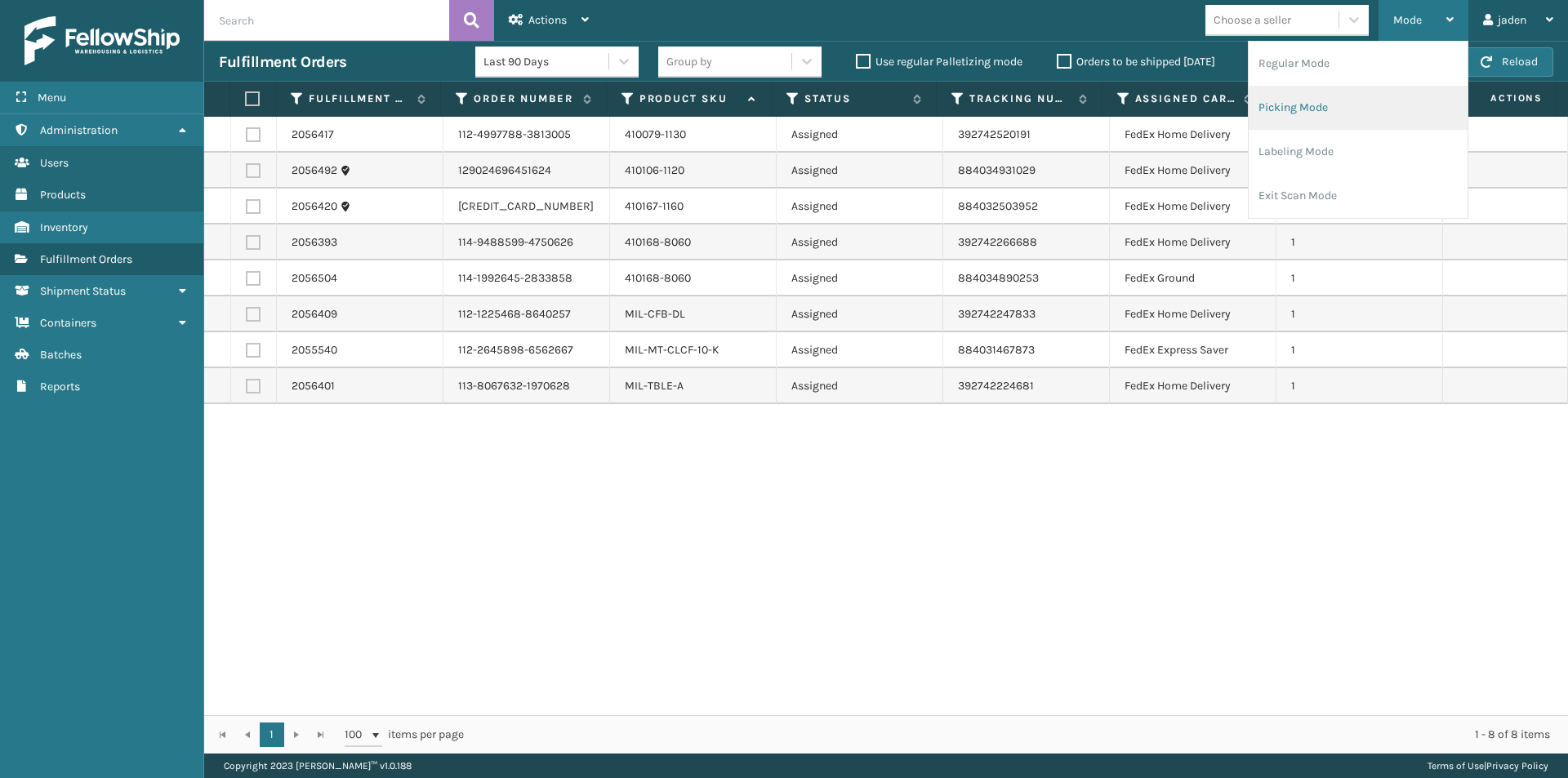
click at [1323, 123] on li "Picking Mode" at bounding box center [1358, 108] width 219 height 44
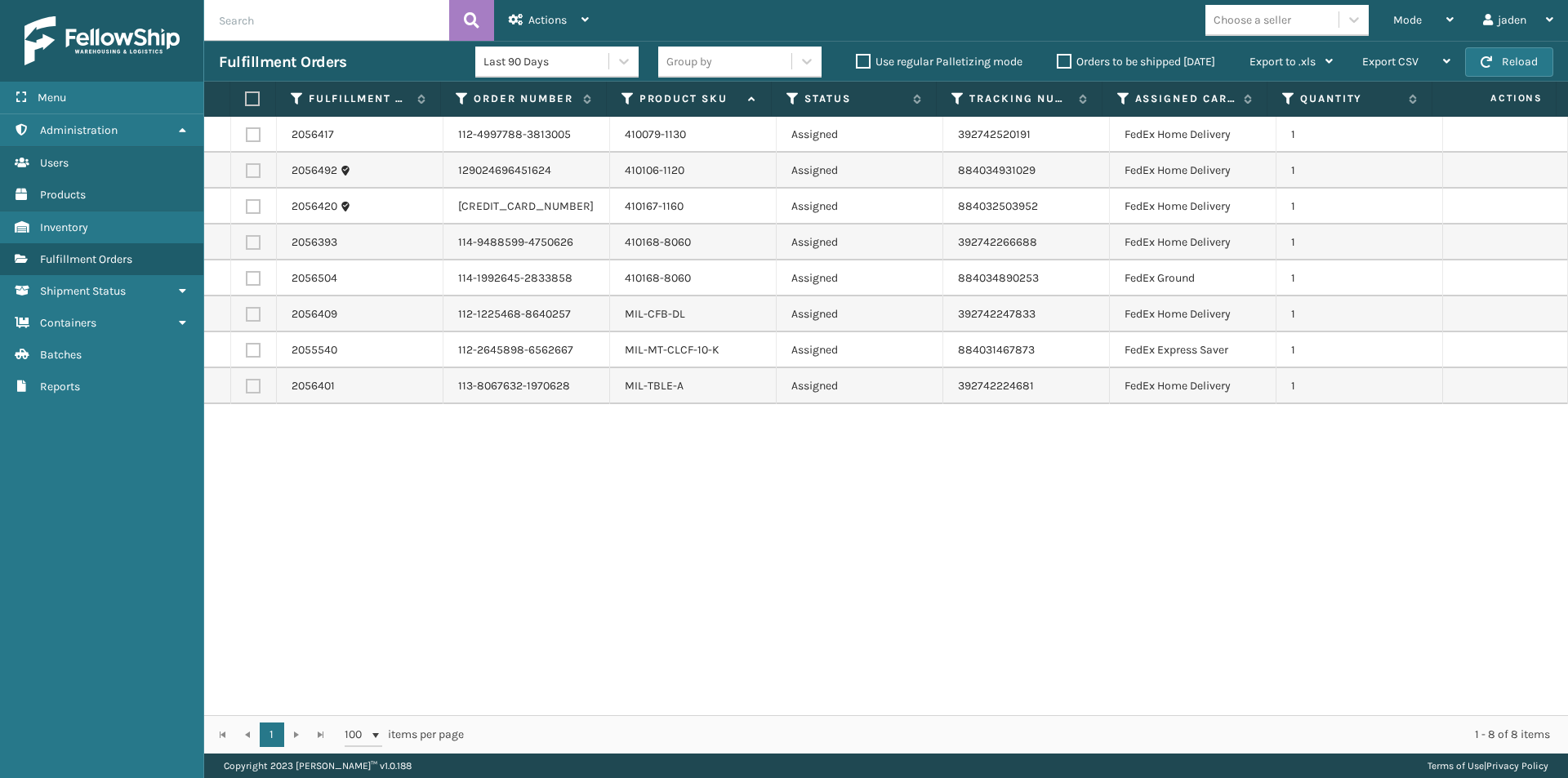
click at [1508, 78] on div "Fulfillment Orders Last 90 Days Group by Use regular Palletizing mode Orders to…" at bounding box center [886, 61] width 1364 height 41
click at [1503, 65] on button "Reload" at bounding box center [1508, 62] width 88 height 30
click at [1409, 24] on span "Mode" at bounding box center [1407, 20] width 29 height 14
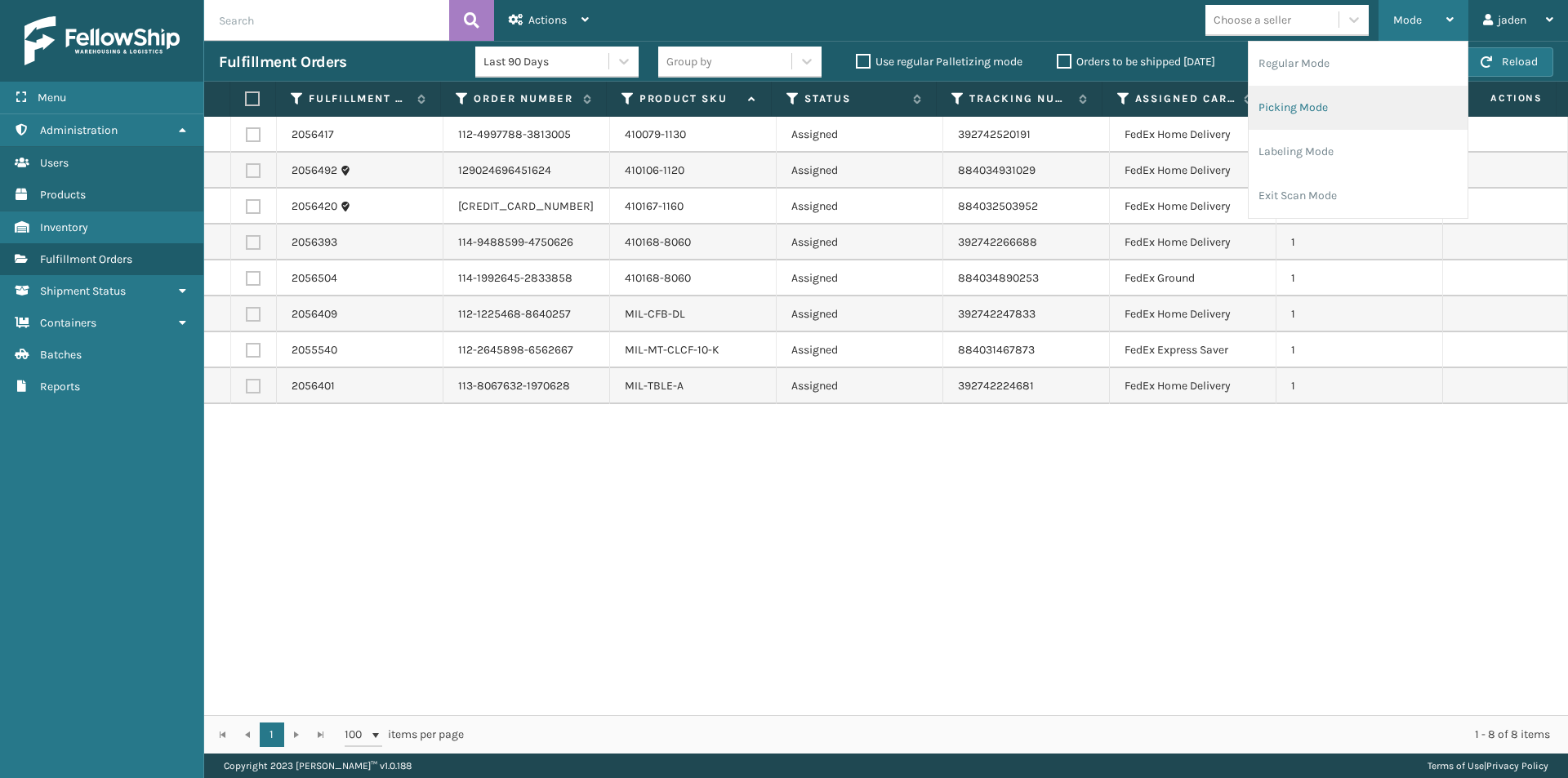
click at [1331, 126] on li "Picking Mode" at bounding box center [1358, 108] width 219 height 44
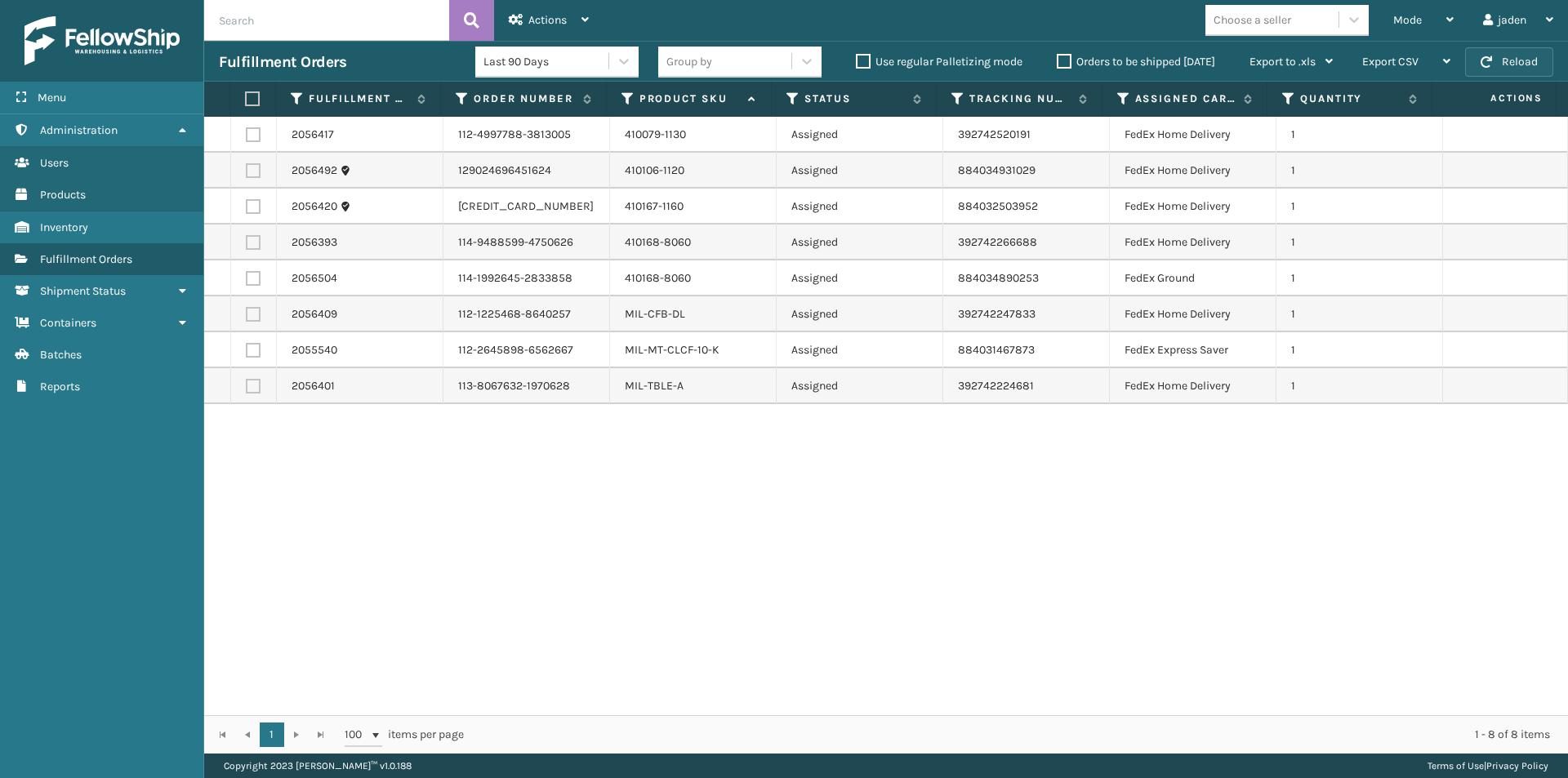
click at [1521, 48] on button "Reload" at bounding box center [1508, 62] width 88 height 30
click at [1405, 23] on span "Mode" at bounding box center [1407, 20] width 29 height 14
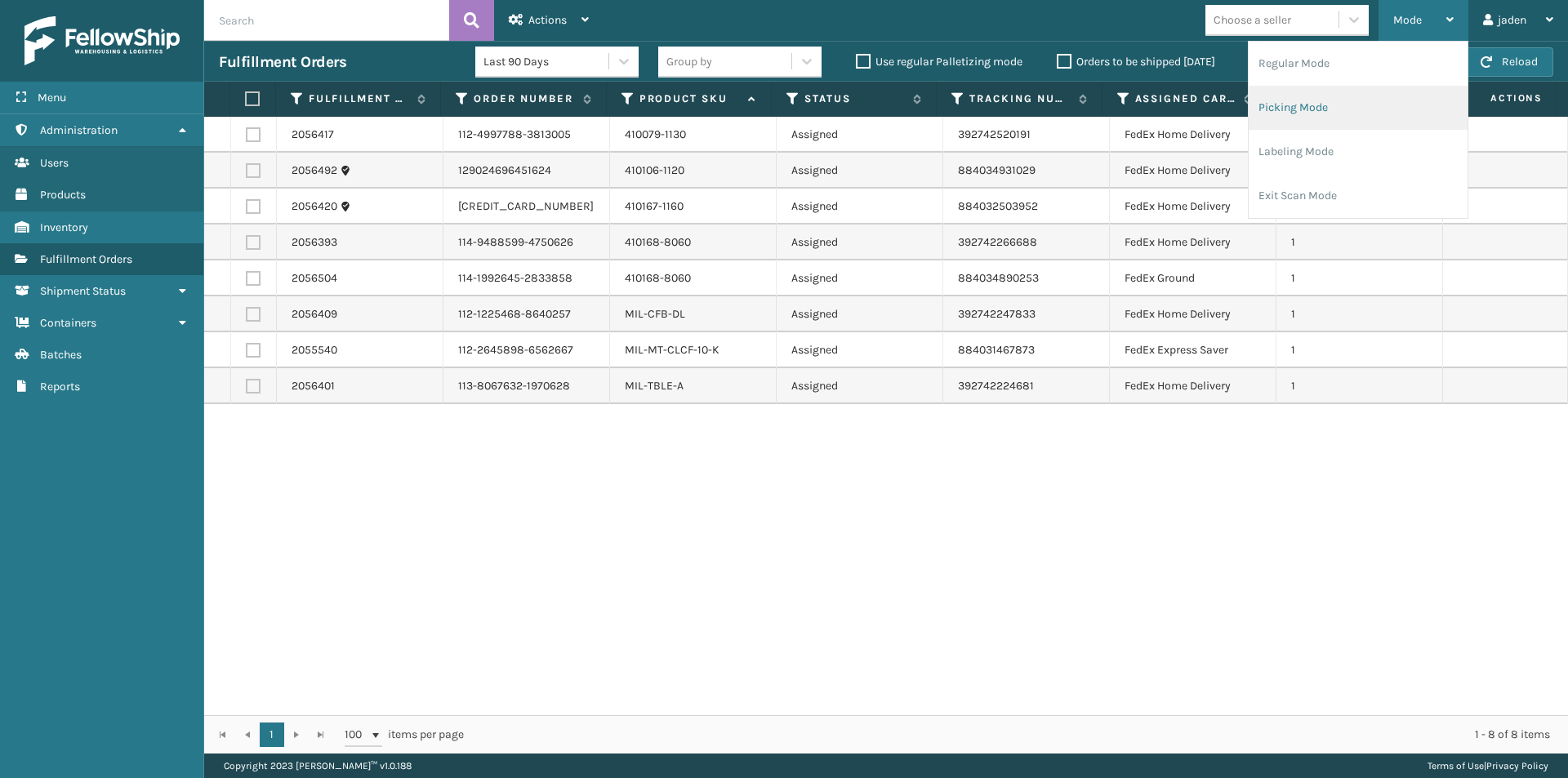
click at [1362, 100] on li "Picking Mode" at bounding box center [1358, 108] width 219 height 44
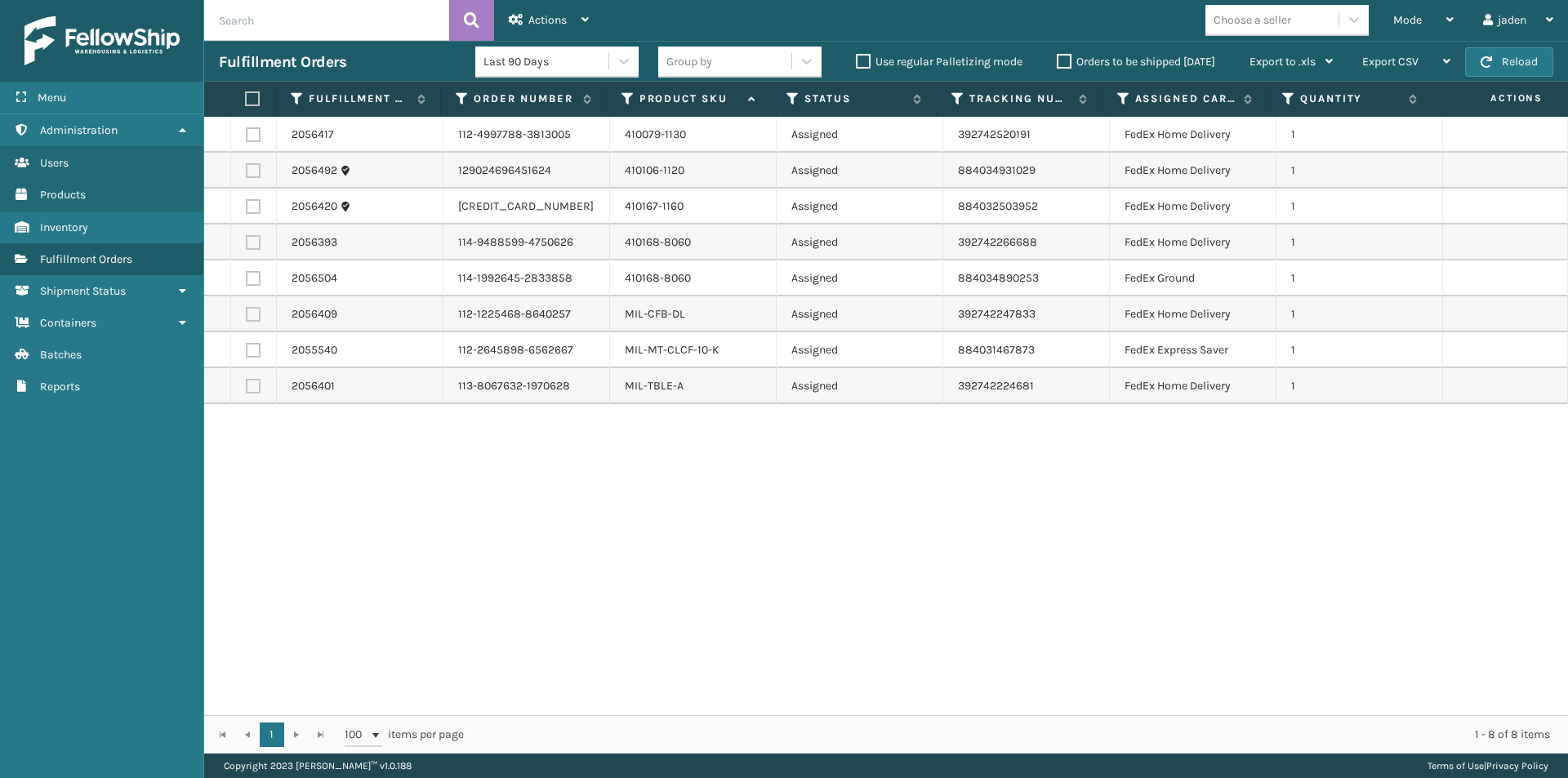
drag, startPoint x: 1143, startPoint y: 464, endPoint x: 873, endPoint y: 535, distance: 279.2
click at [873, 535] on div "2056417 112-4997788-3813005 410079-1130 Assigned 392742520191 FedEx Home Delive…" at bounding box center [886, 415] width 1364 height 598
click at [1516, 65] on button "Reload" at bounding box center [1508, 62] width 88 height 30
click at [255, 208] on label at bounding box center [253, 206] width 15 height 15
click at [247, 208] on input "checkbox" at bounding box center [246, 204] width 1 height 11
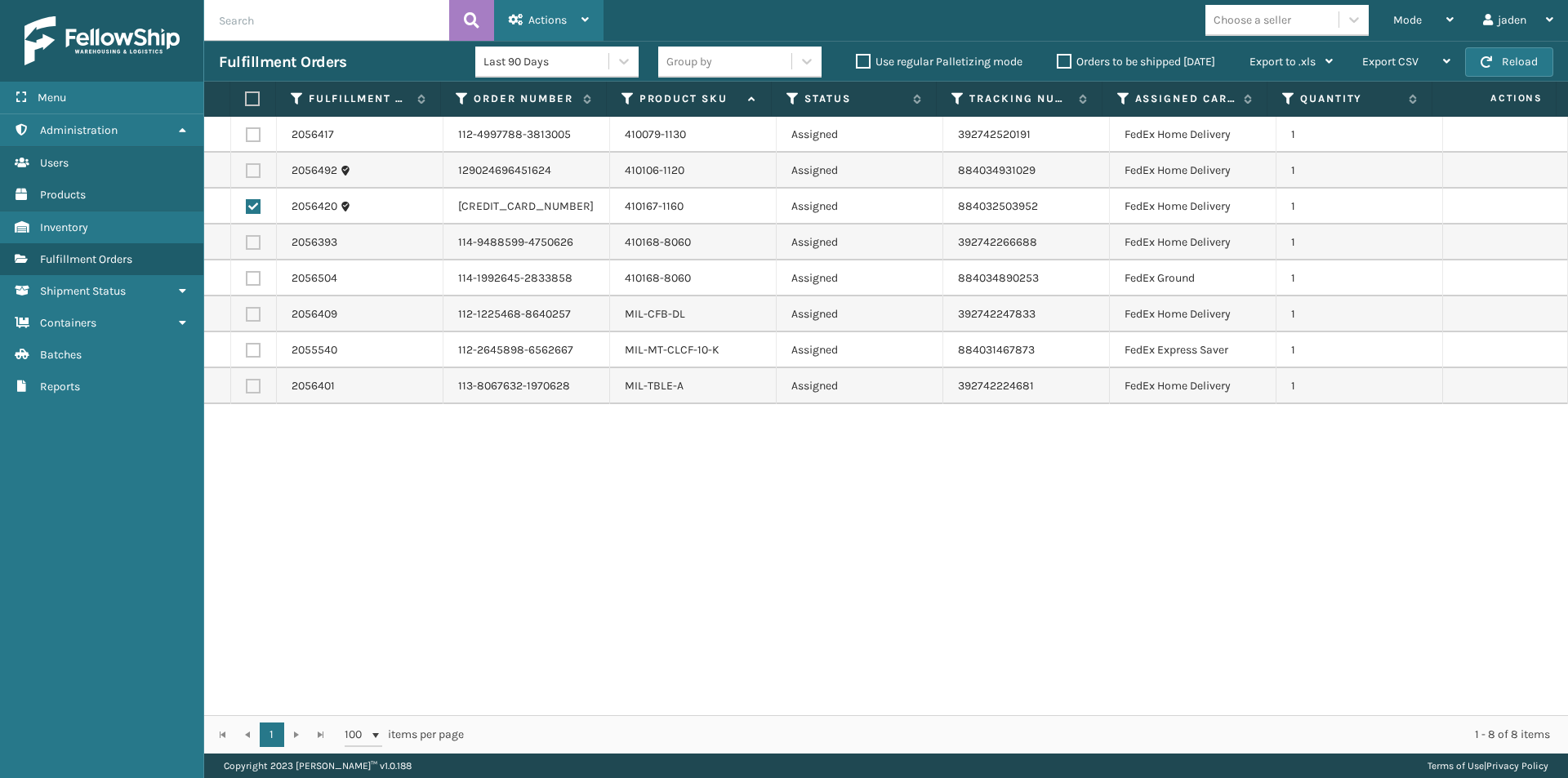
click at [540, 18] on span "Actions" at bounding box center [547, 20] width 39 height 14
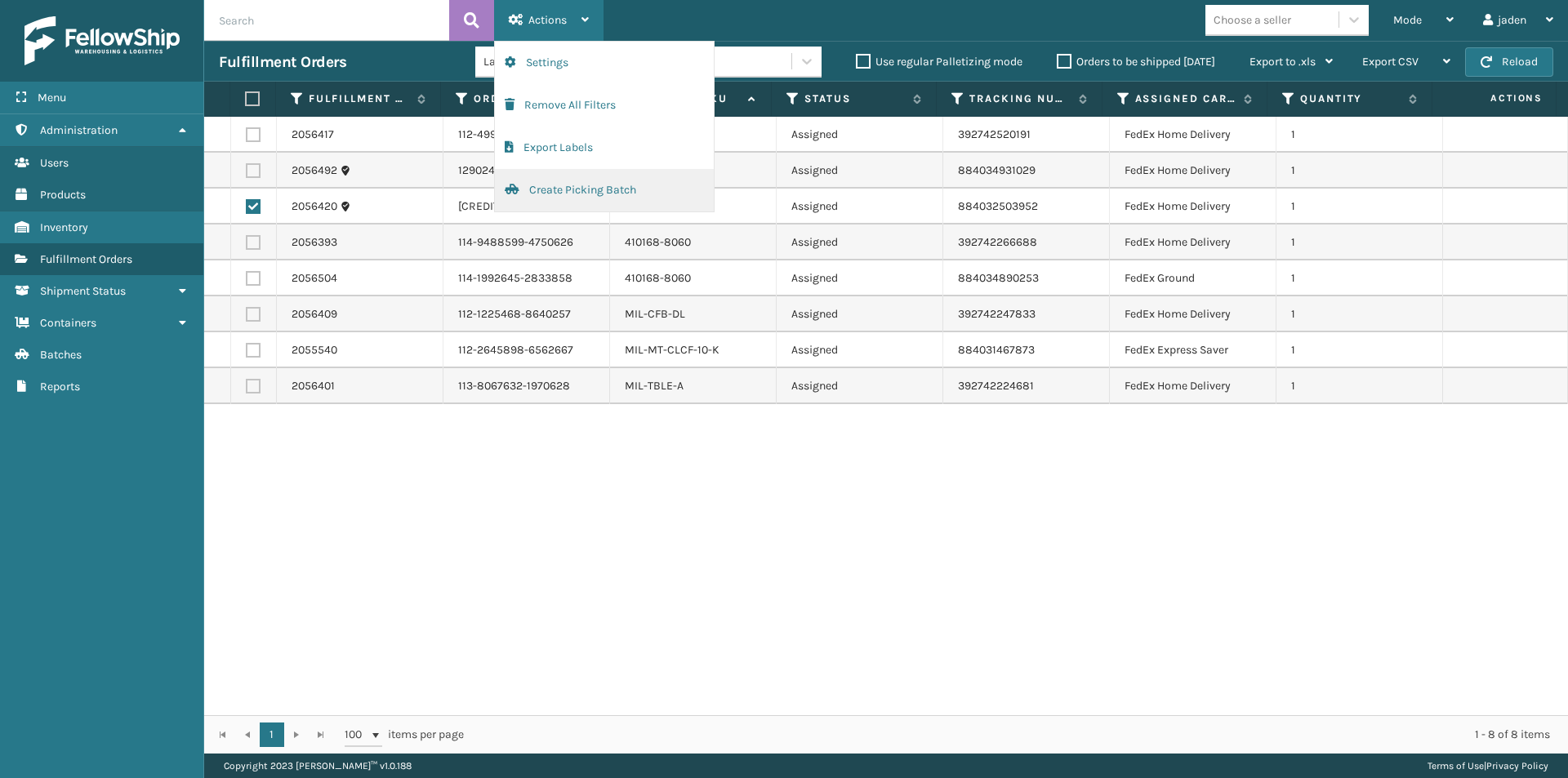
click at [562, 201] on button "Create Picking Batch" at bounding box center [604, 190] width 219 height 42
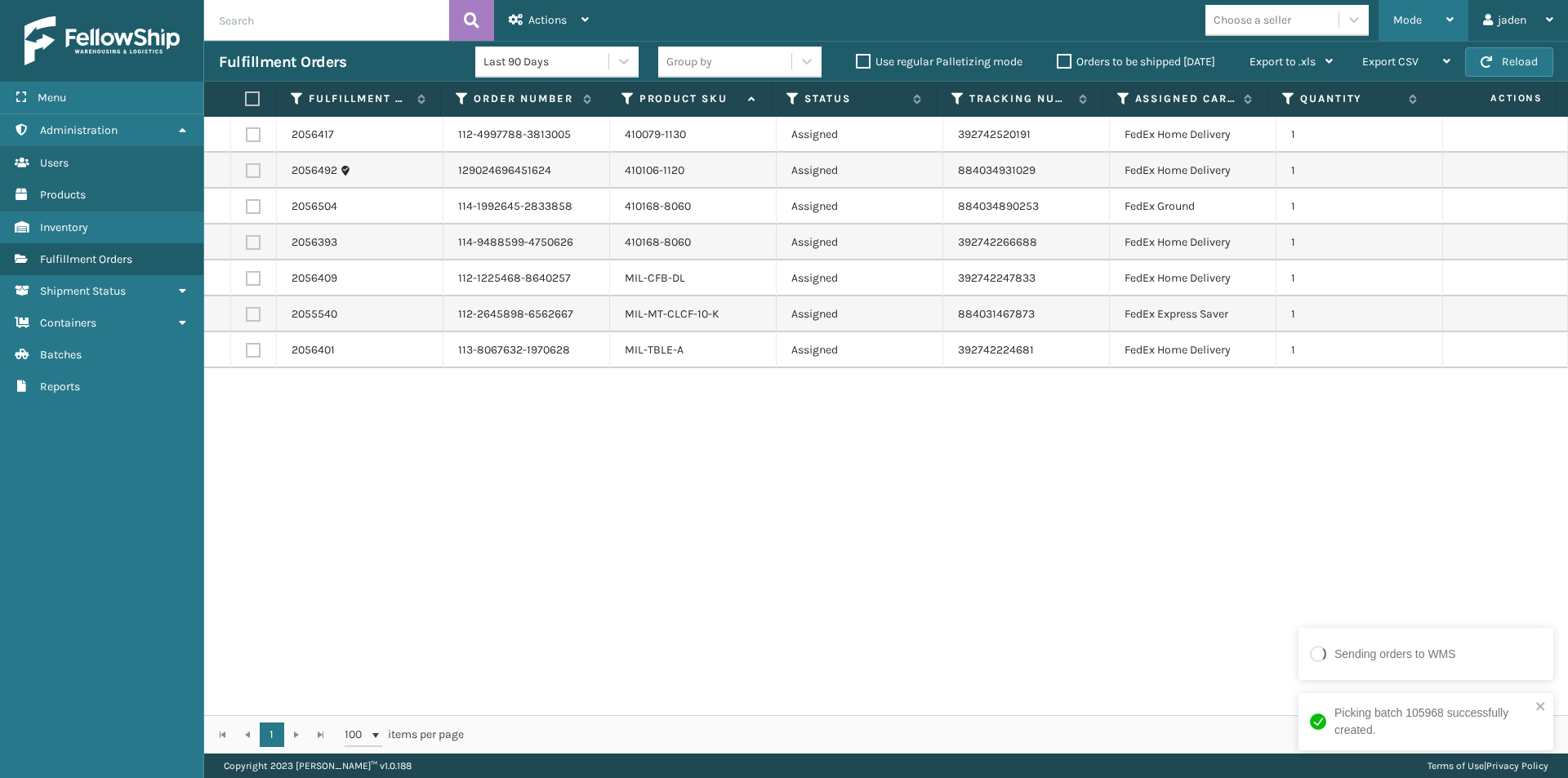
click at [1426, 13] on div "Mode" at bounding box center [1423, 20] width 60 height 41
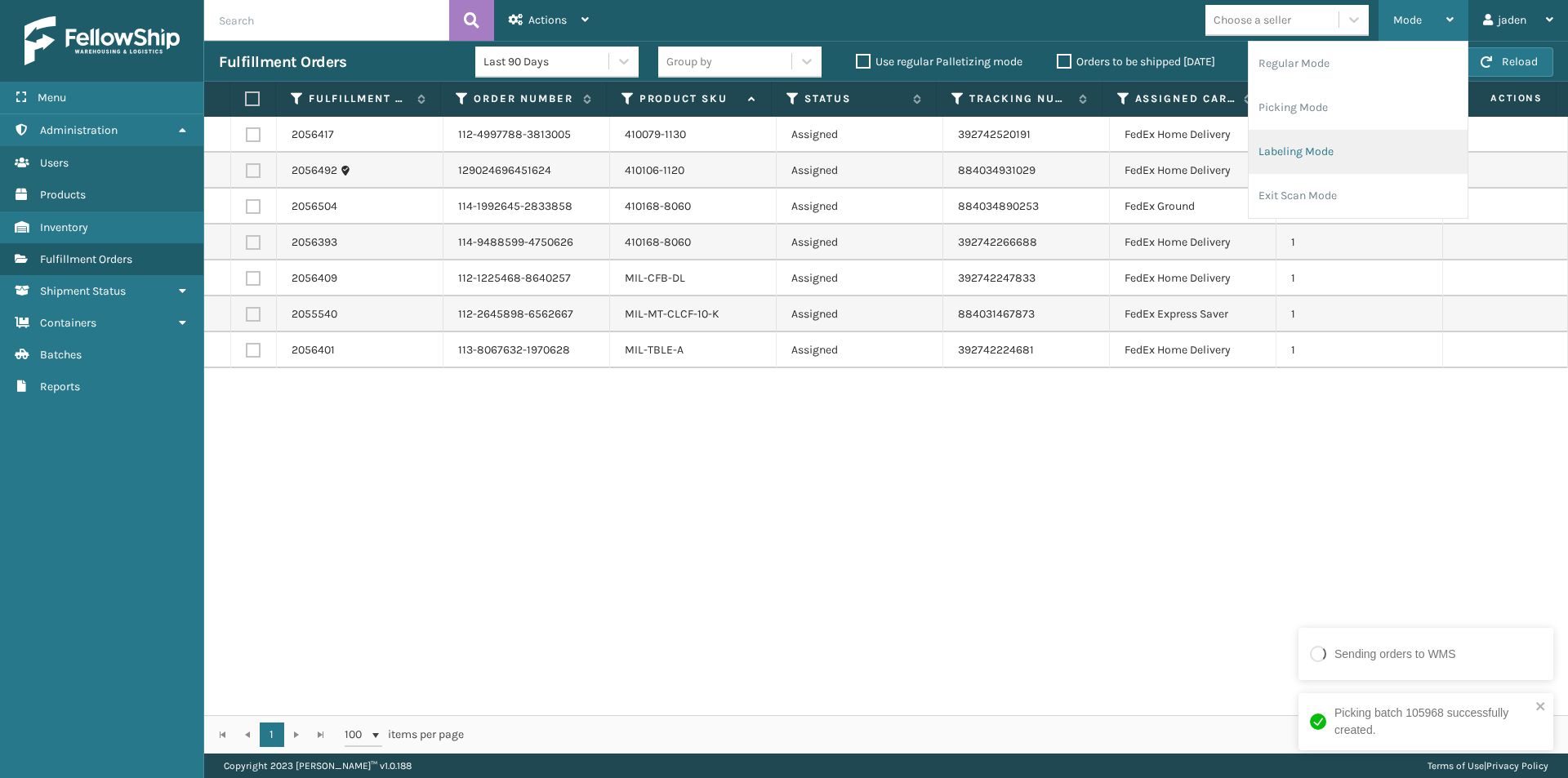
click at [1341, 142] on li "Labeling Mode" at bounding box center [1358, 152] width 219 height 44
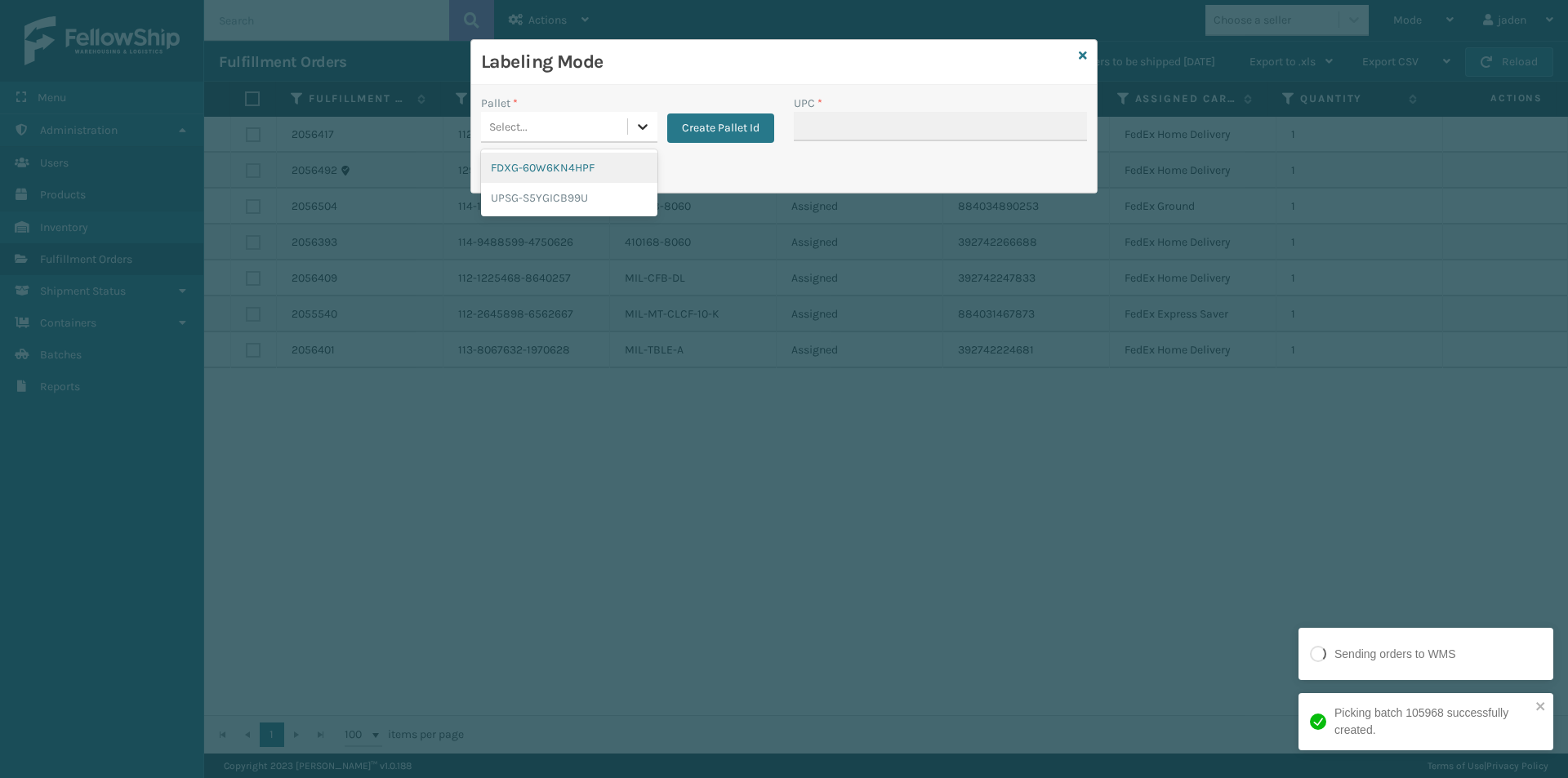
click at [629, 122] on div at bounding box center [643, 127] width 30 height 30
click at [571, 155] on div "FDXG-60W6KN4HPF" at bounding box center [569, 167] width 176 height 30
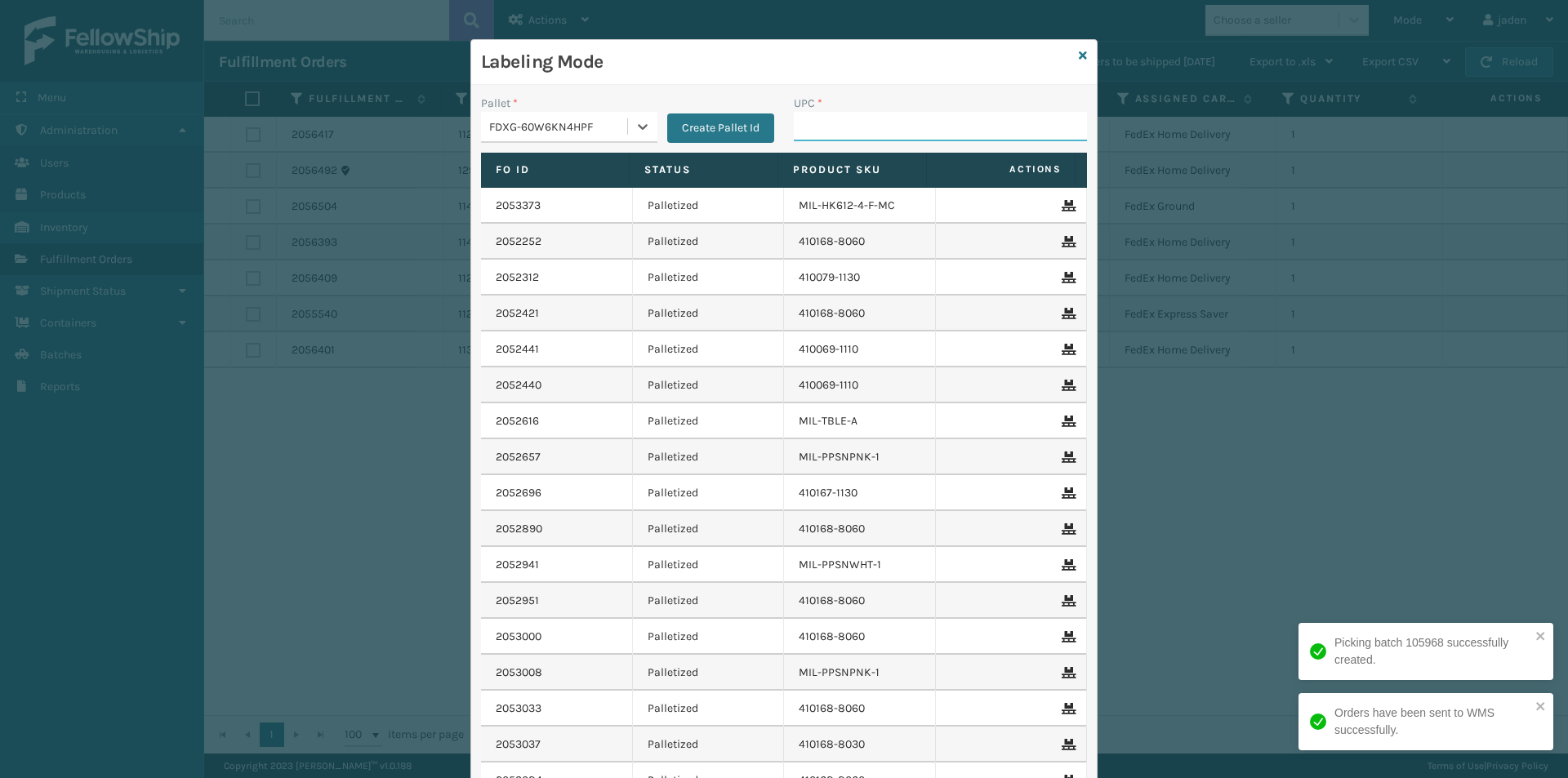
click at [809, 133] on input "UPC *" at bounding box center [940, 127] width 293 height 30
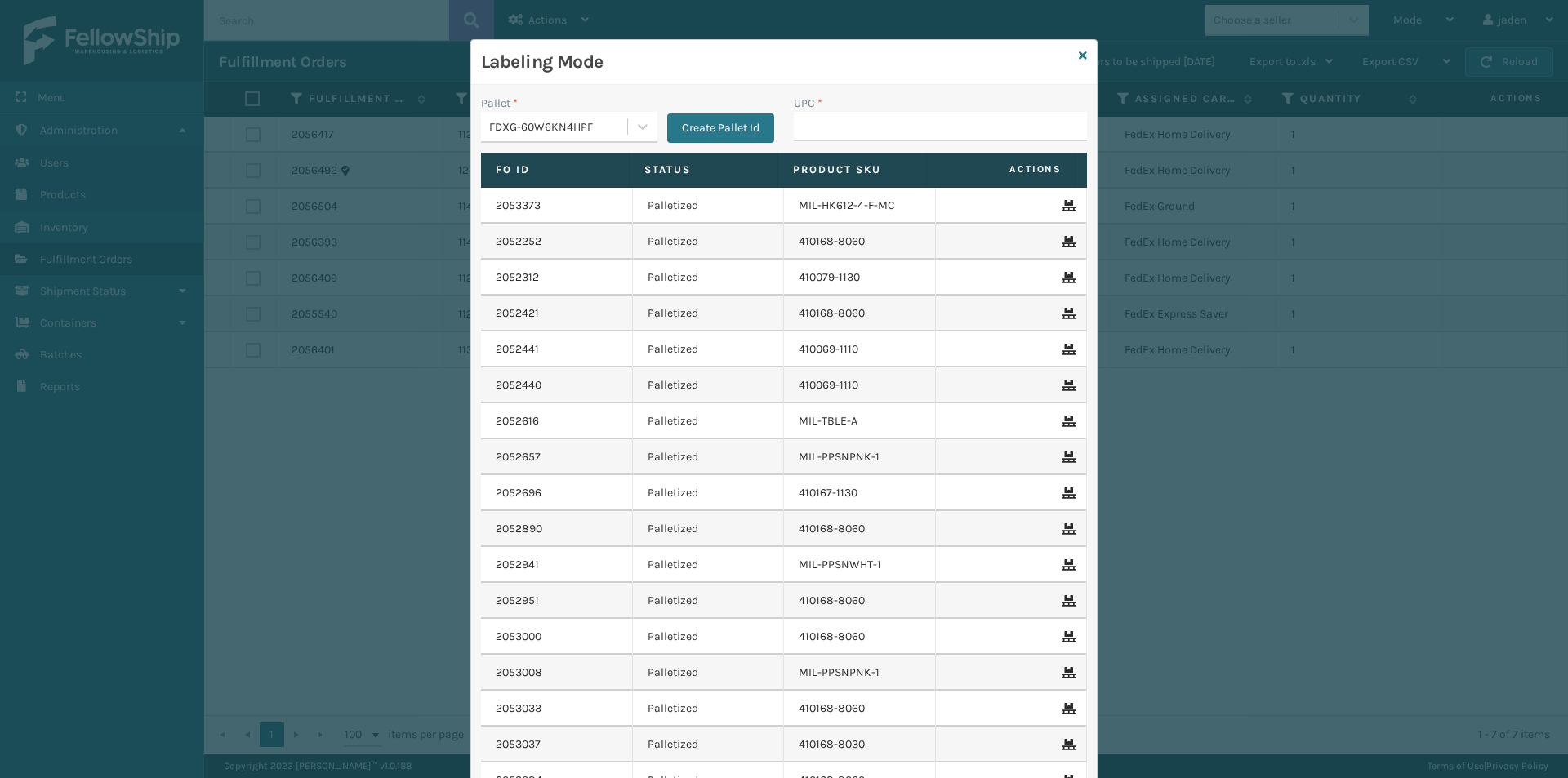
click at [1081, 58] on div "Labeling Mode" at bounding box center [784, 62] width 625 height 45
click at [1078, 48] on link at bounding box center [1082, 56] width 8 height 18
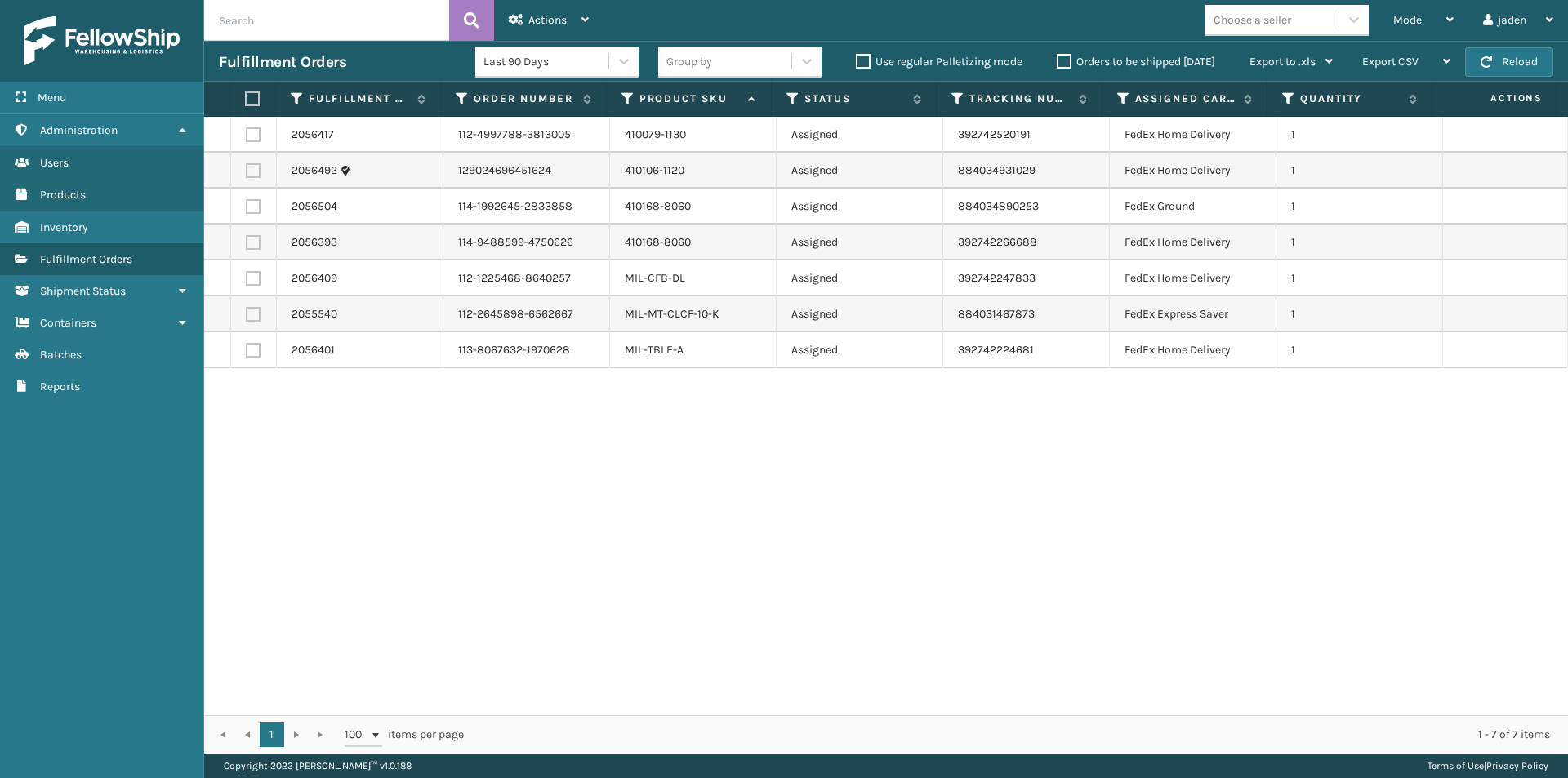
drag, startPoint x: 906, startPoint y: 500, endPoint x: 399, endPoint y: 284, distance: 551.1
click at [535, 546] on div "2056417 112-4997788-3813005 410079-1130 Assigned 392742520191 FedEx Home Delive…" at bounding box center [886, 415] width 1364 height 598
click at [256, 103] on label at bounding box center [251, 98] width 11 height 15
click at [246, 103] on input "checkbox" at bounding box center [245, 99] width 1 height 11
click at [531, 19] on span "Actions" at bounding box center [547, 20] width 39 height 14
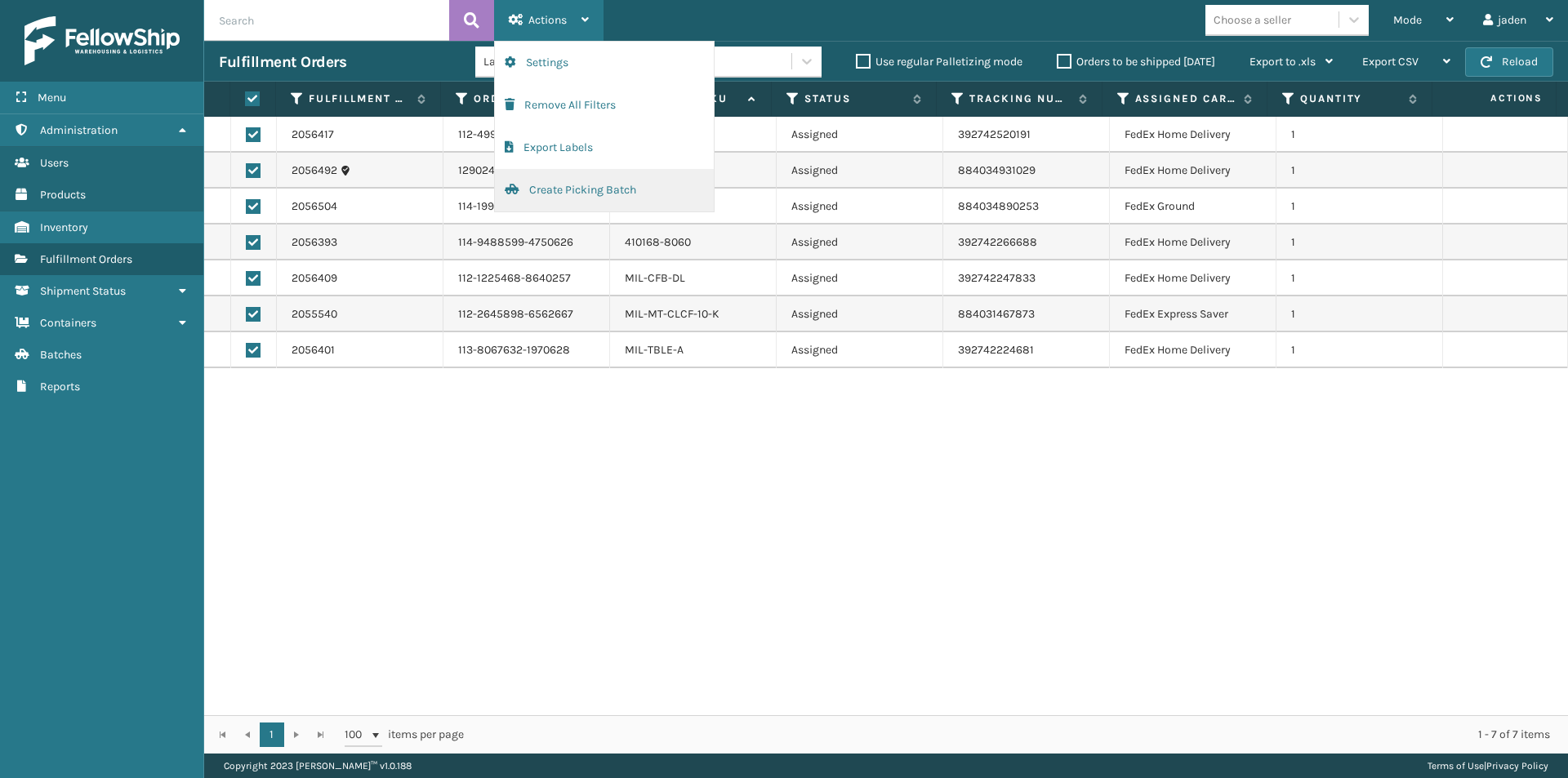
click at [545, 190] on button "Create Picking Batch" at bounding box center [604, 190] width 219 height 42
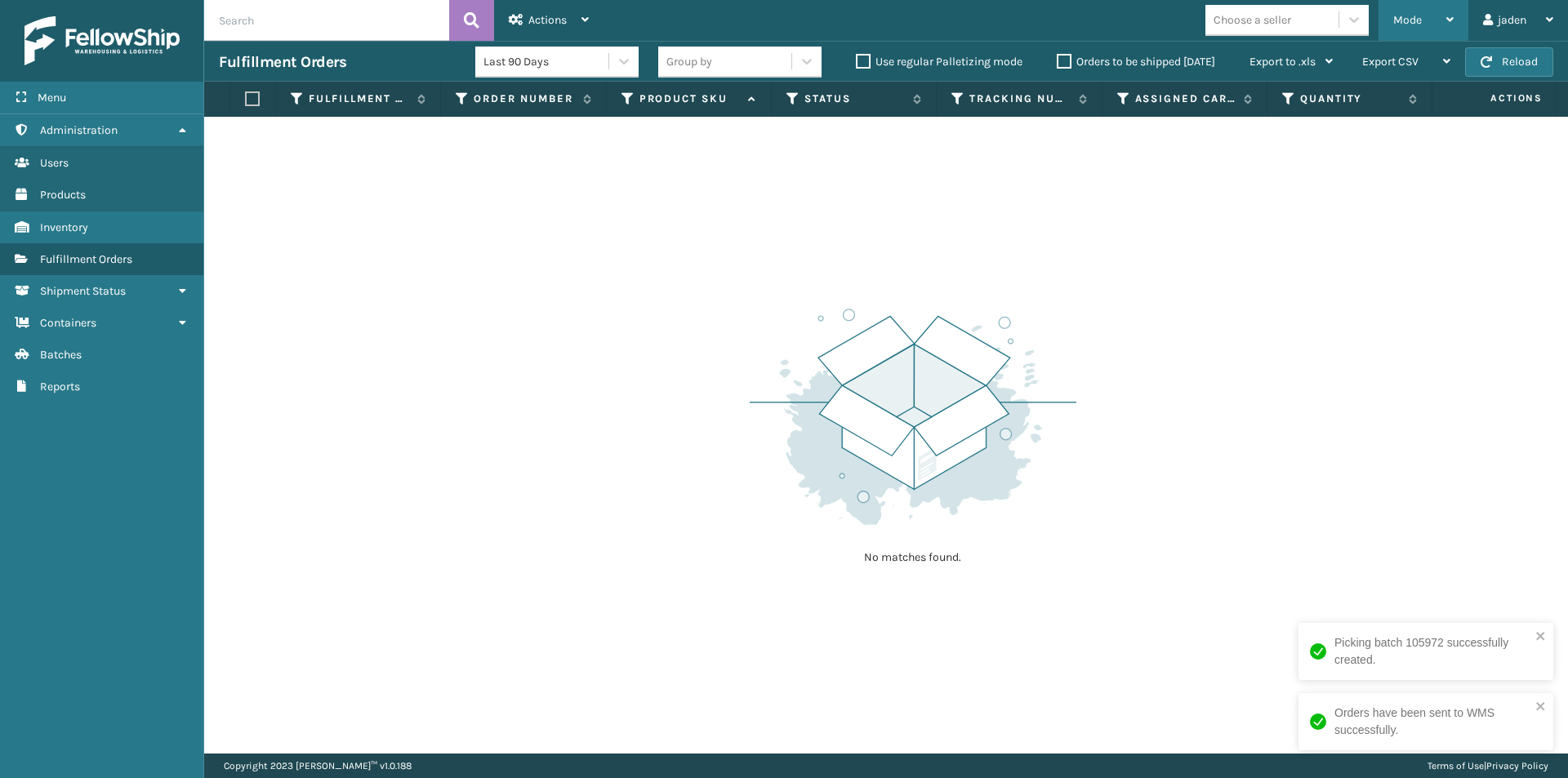
click at [1423, 39] on div "Mode" at bounding box center [1423, 20] width 60 height 41
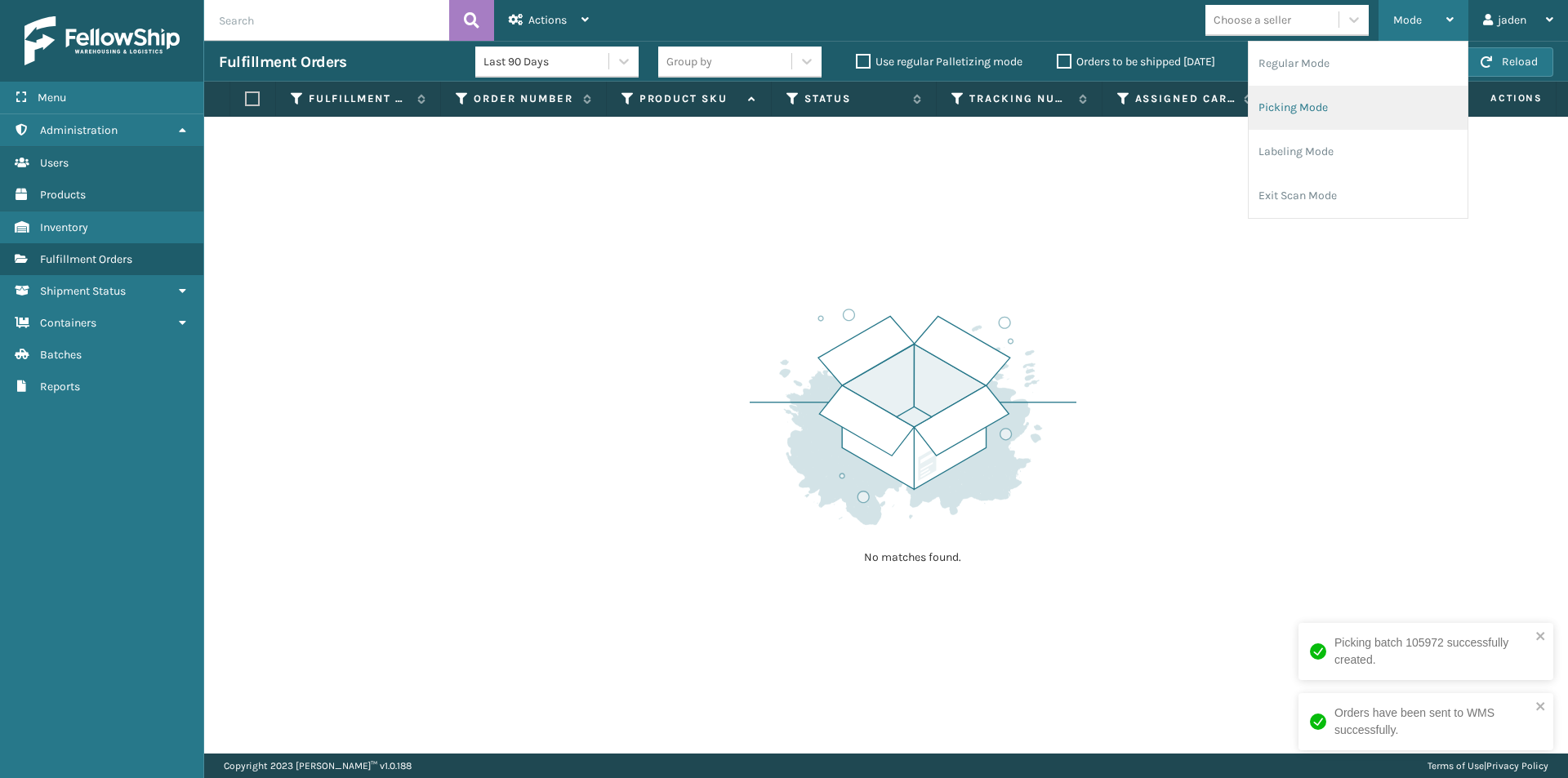
click at [1338, 116] on li "Picking Mode" at bounding box center [1358, 108] width 219 height 44
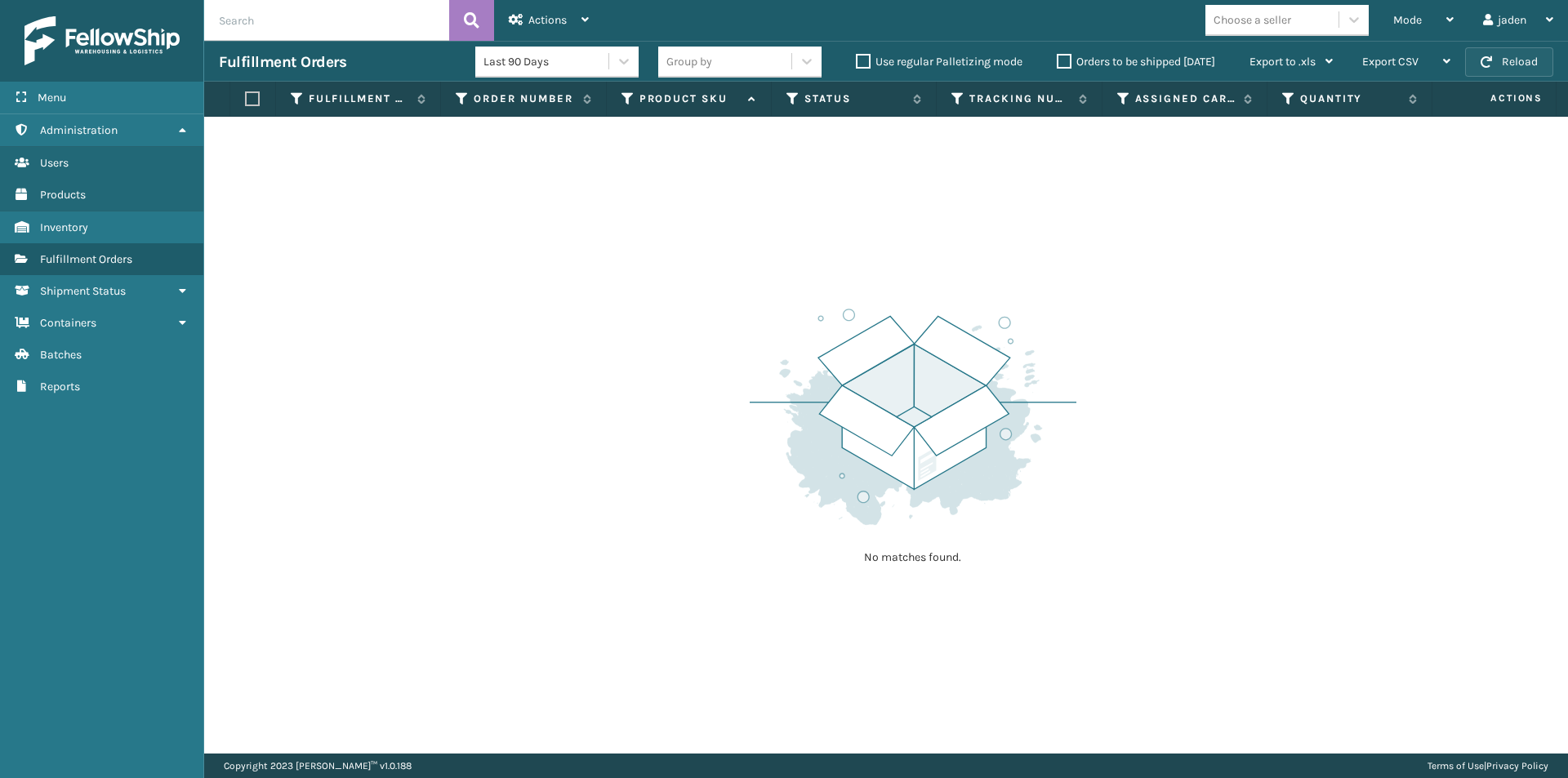
click at [1518, 60] on button "Reload" at bounding box center [1508, 62] width 88 height 30
click at [1418, 14] on span "Mode" at bounding box center [1407, 20] width 29 height 14
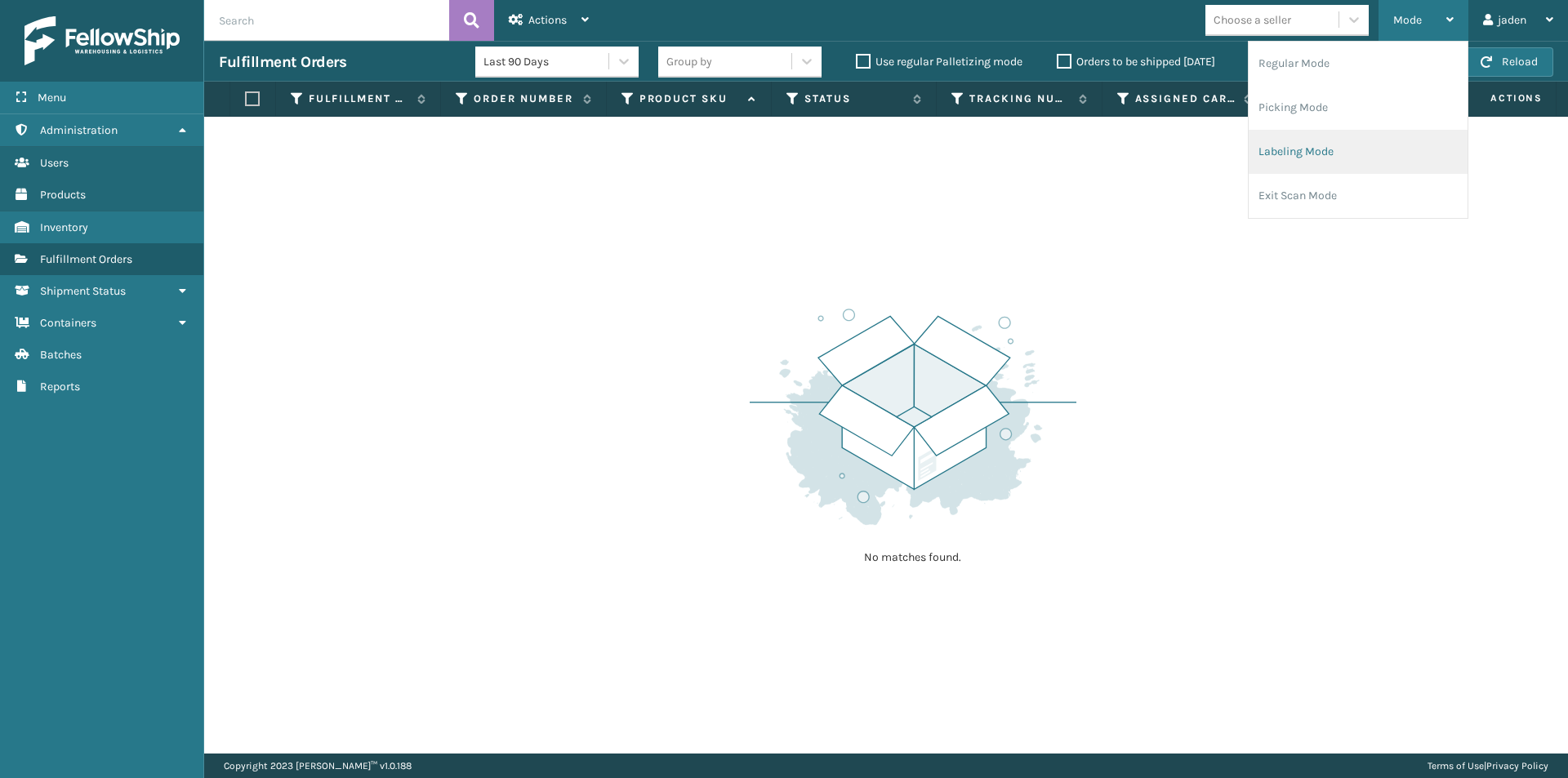
click at [1349, 151] on li "Labeling Mode" at bounding box center [1358, 152] width 219 height 44
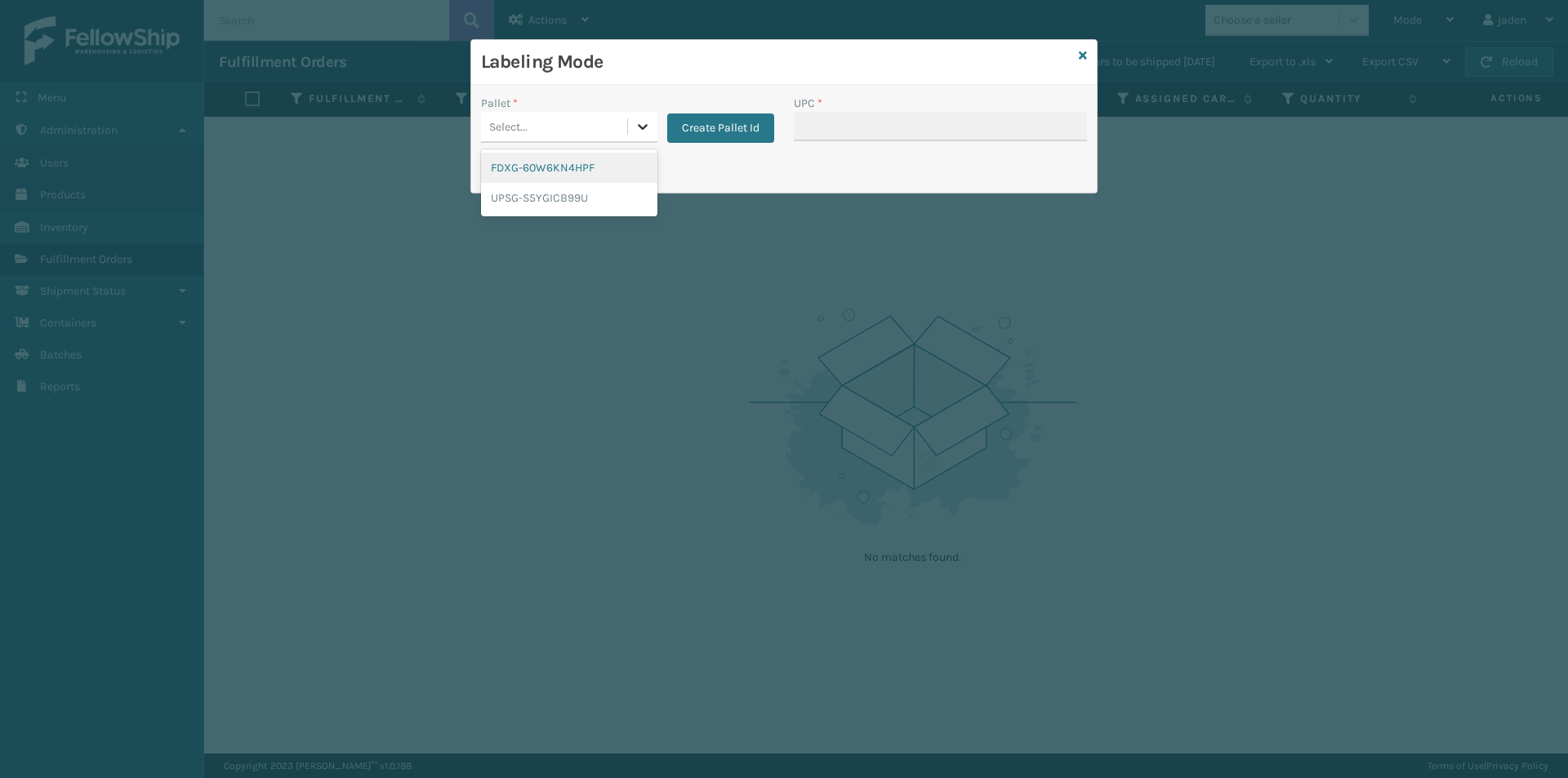
click at [639, 135] on div at bounding box center [643, 127] width 30 height 30
click at [506, 186] on div "UPSG-S5YGICB99U" at bounding box center [569, 198] width 176 height 30
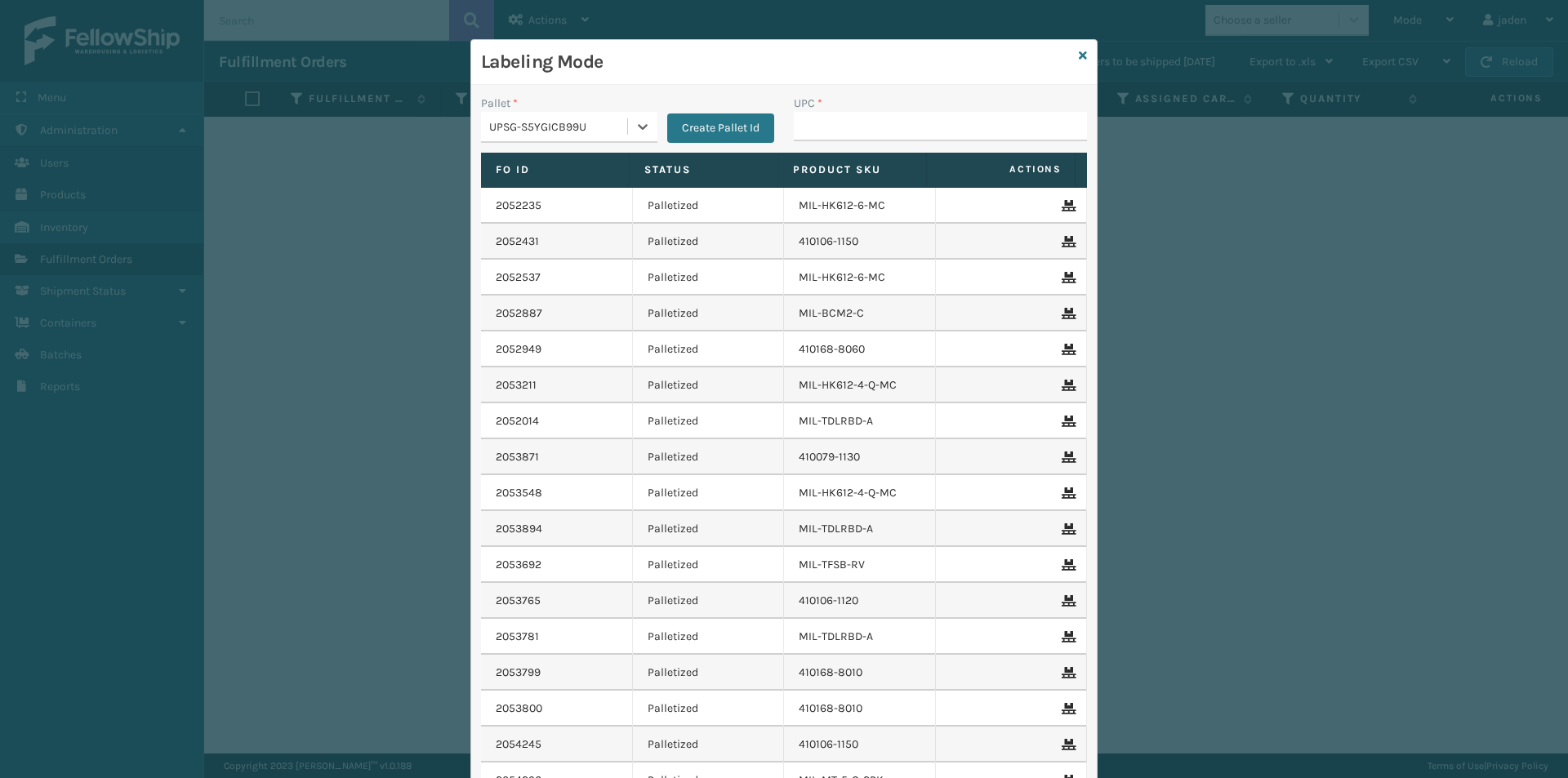
click at [619, 123] on div "UPSG-S5YGICB99U" at bounding box center [558, 127] width 139 height 18
drag, startPoint x: 538, startPoint y: 176, endPoint x: 820, endPoint y: 131, distance: 285.6
click at [537, 177] on div "FDXG-60W6KN4HPF" at bounding box center [569, 167] width 176 height 30
click at [872, 123] on input "UPC *" at bounding box center [940, 127] width 293 height 30
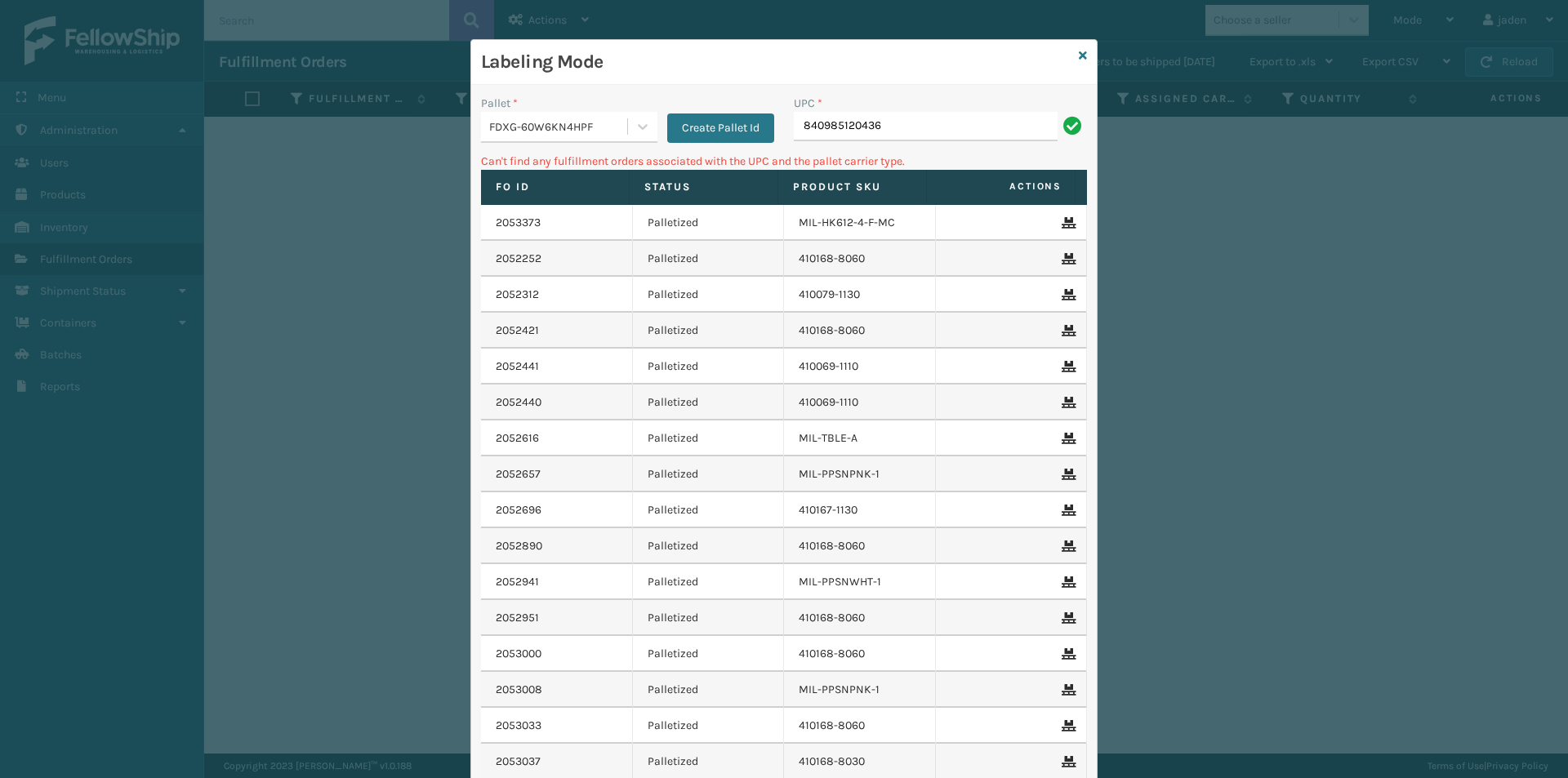
click at [906, 131] on input "840985120436" at bounding box center [925, 127] width 264 height 30
click at [1078, 57] on icon at bounding box center [1082, 55] width 8 height 11
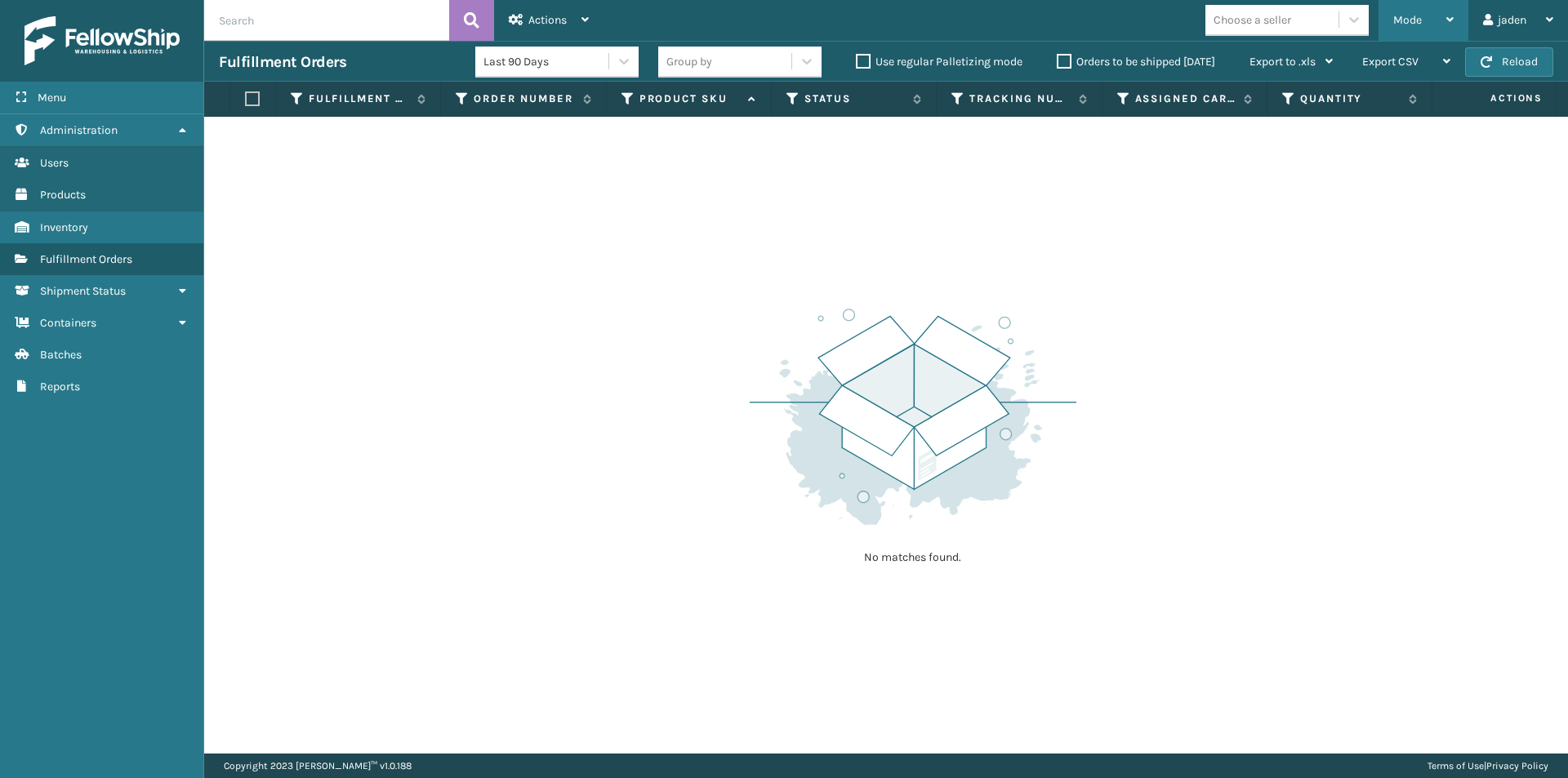
click at [1433, 20] on div "Mode" at bounding box center [1423, 20] width 60 height 41
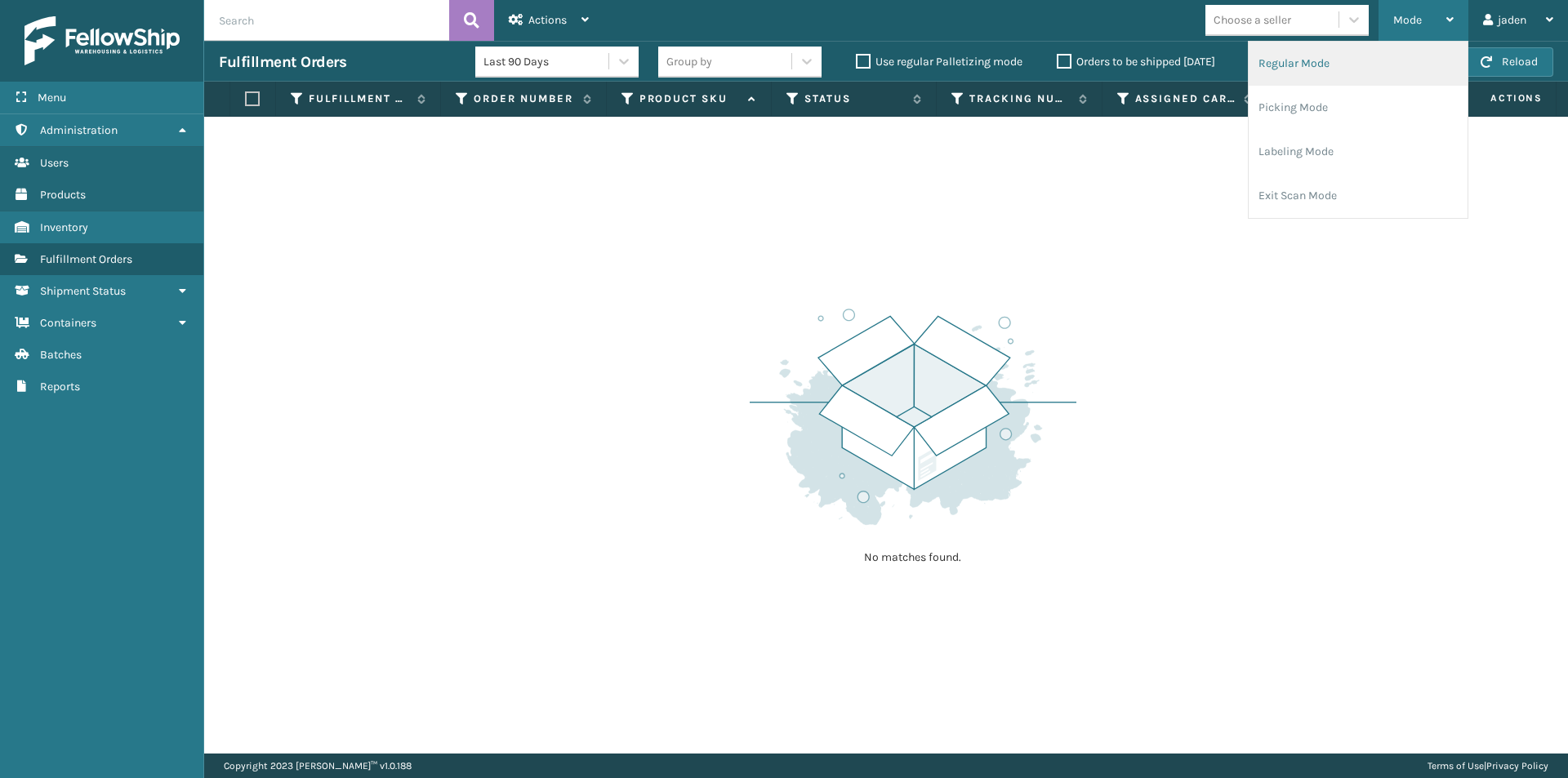
click at [1356, 54] on li "Regular Mode" at bounding box center [1358, 64] width 219 height 44
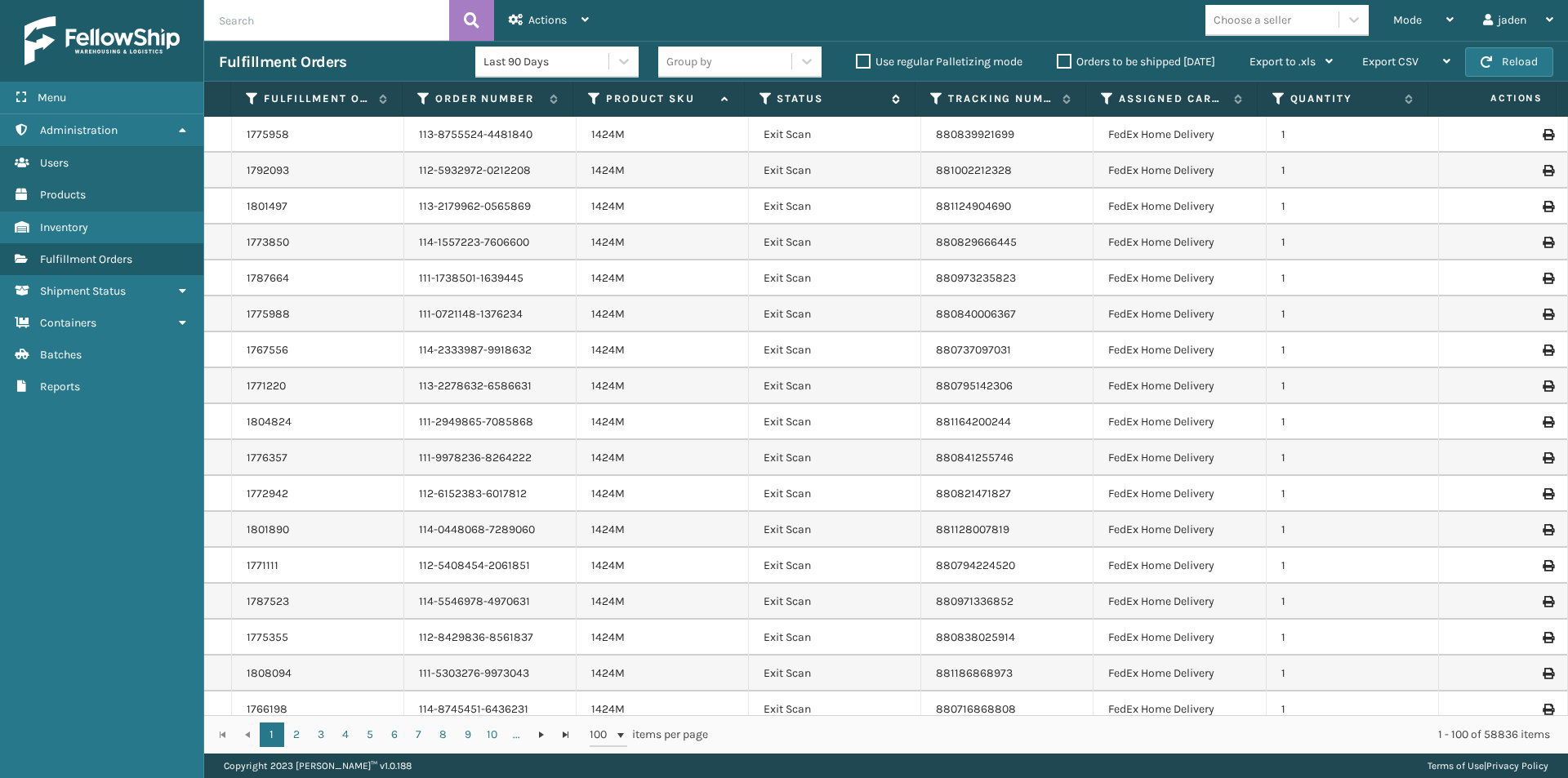
click at [766, 90] on th "Status" at bounding box center [830, 99] width 171 height 35
click at [767, 93] on icon at bounding box center [766, 98] width 13 height 15
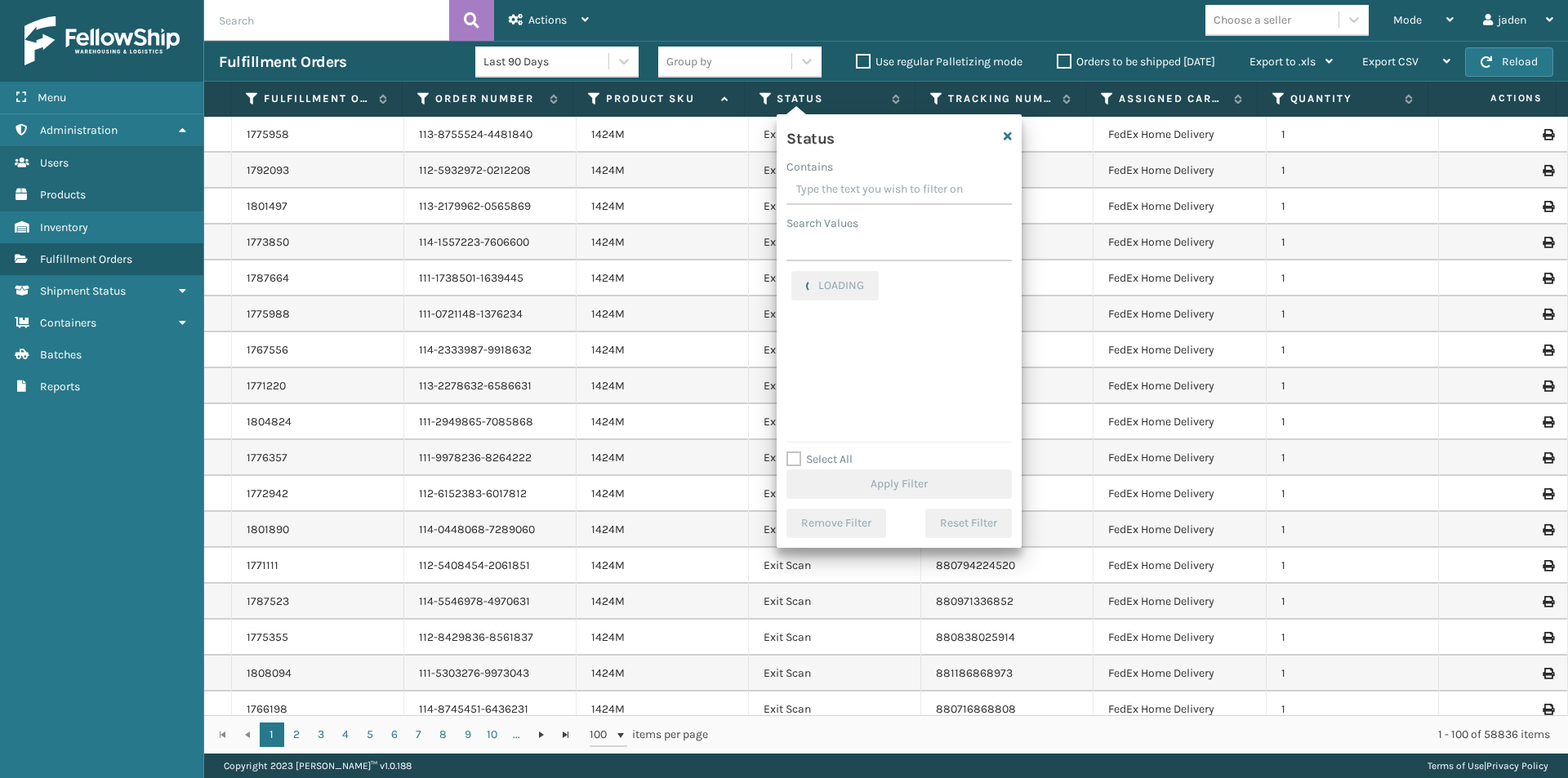
drag, startPoint x: 931, startPoint y: 177, endPoint x: 868, endPoint y: 187, distance: 63.8
click at [868, 187] on input "Contains" at bounding box center [899, 190] width 225 height 30
click at [812, 364] on div "Picking" at bounding box center [899, 356] width 215 height 19
click at [798, 358] on label "Picking" at bounding box center [820, 356] width 58 height 14
click at [792, 357] on input "Picking" at bounding box center [791, 351] width 1 height 11
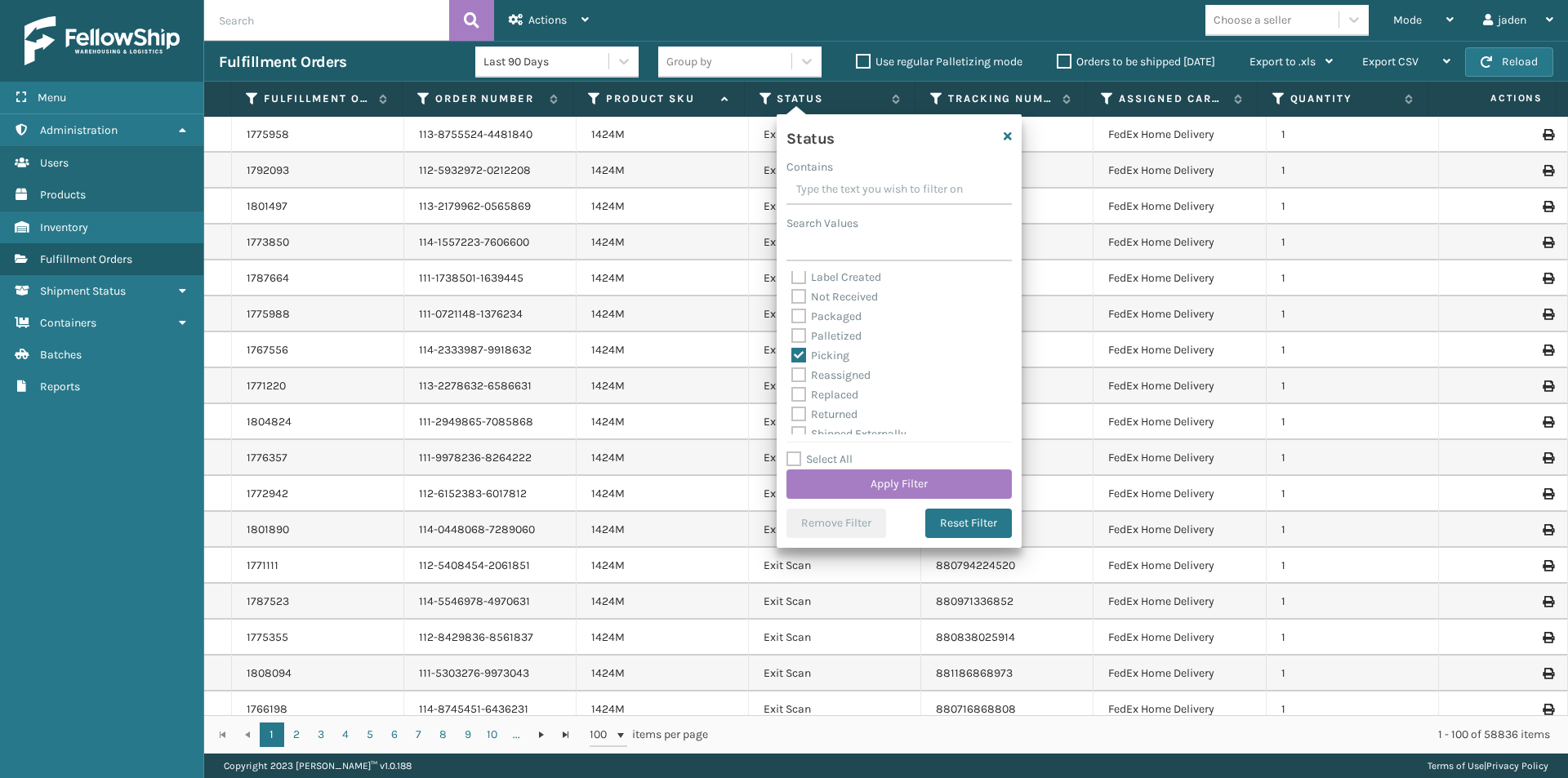
click at [867, 503] on div "Status Contains Search Values Assigned Canceled Entered Exit Scan Label Created…" at bounding box center [899, 331] width 245 height 434
click at [871, 482] on button "Apply Filter" at bounding box center [899, 484] width 225 height 30
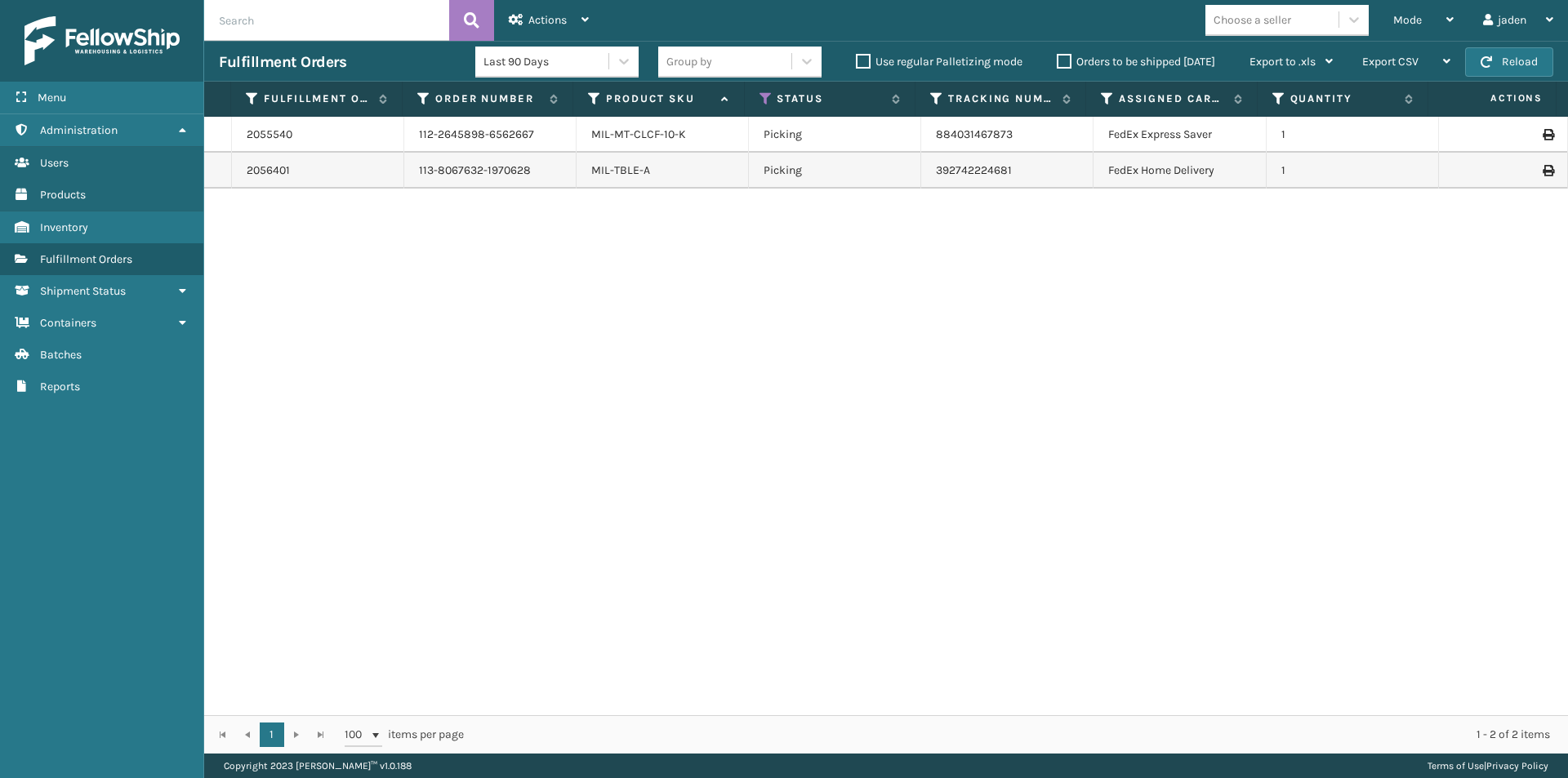
drag, startPoint x: 1020, startPoint y: 343, endPoint x: 683, endPoint y: 321, distance: 337.7
click at [683, 321] on div "2055540 112-2645898-6562667 MIL-MT-CLCF-10-K Picking 884031467873 FedEx Express…" at bounding box center [886, 415] width 1364 height 598
click at [1420, 25] on span "Mode" at bounding box center [1407, 20] width 29 height 14
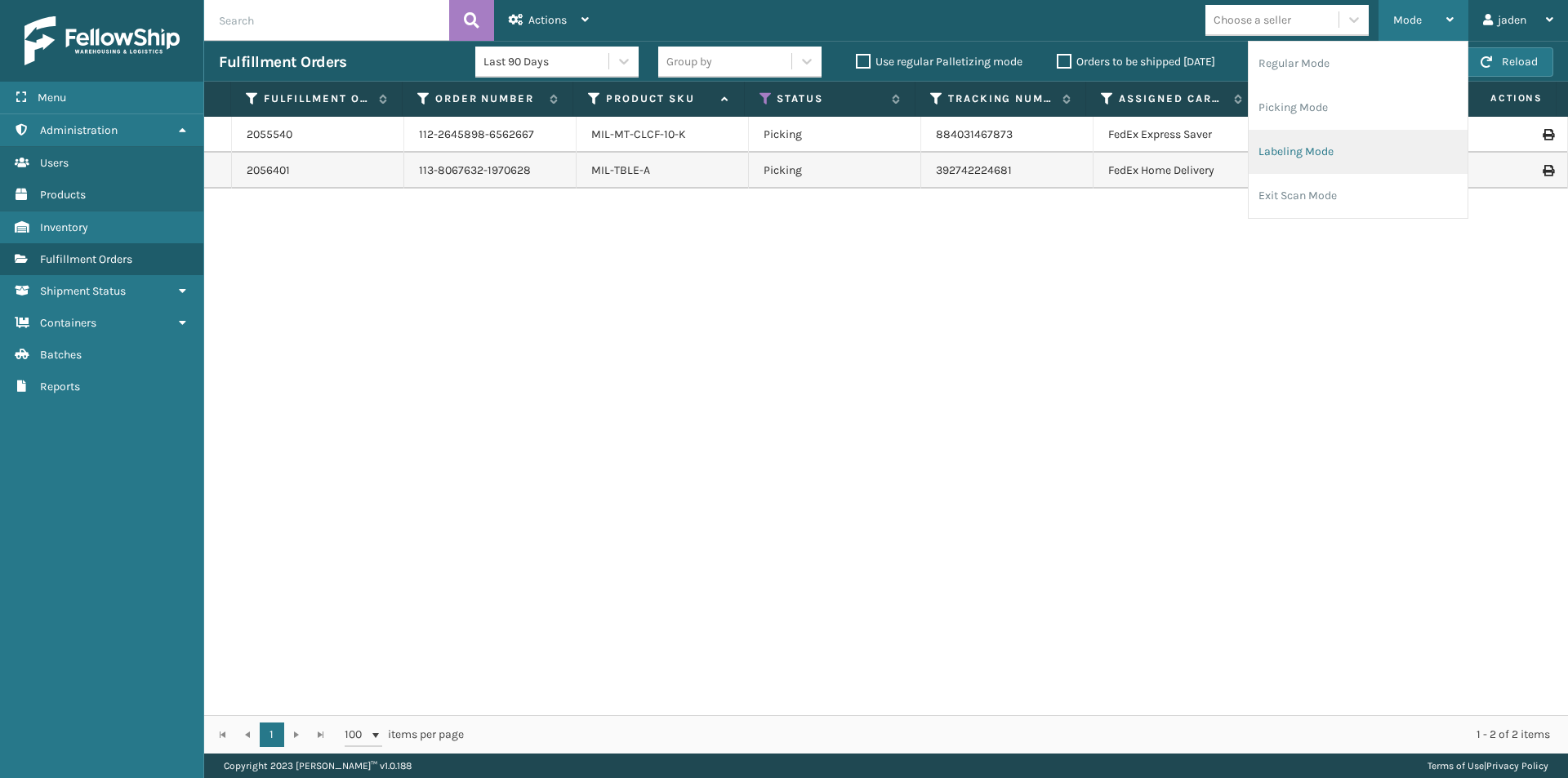
click at [1330, 153] on li "Labeling Mode" at bounding box center [1358, 152] width 219 height 44
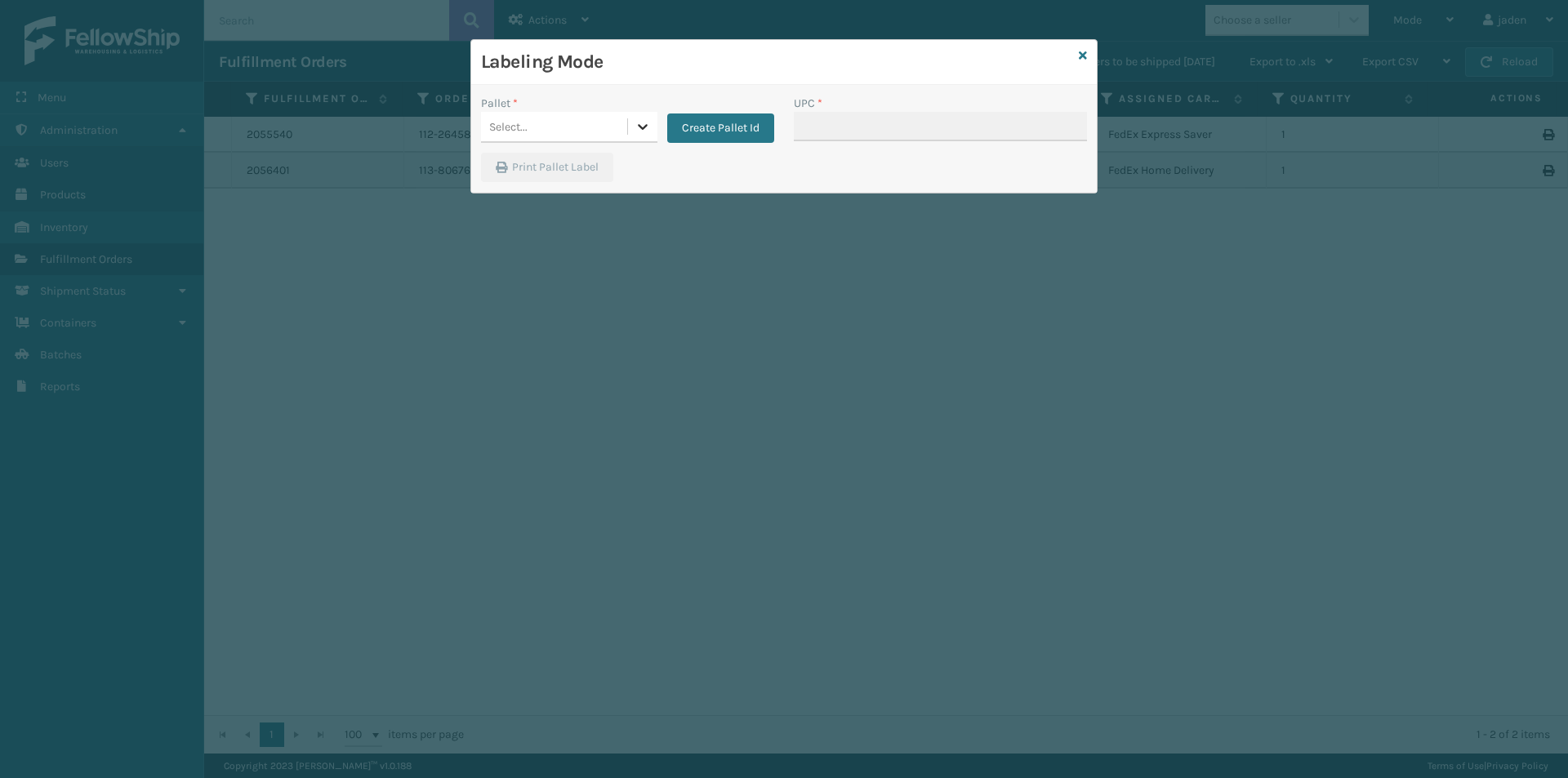
click at [646, 124] on icon at bounding box center [642, 126] width 17 height 17
click at [547, 173] on div "FDXG-60W6KN4HPF" at bounding box center [569, 167] width 176 height 30
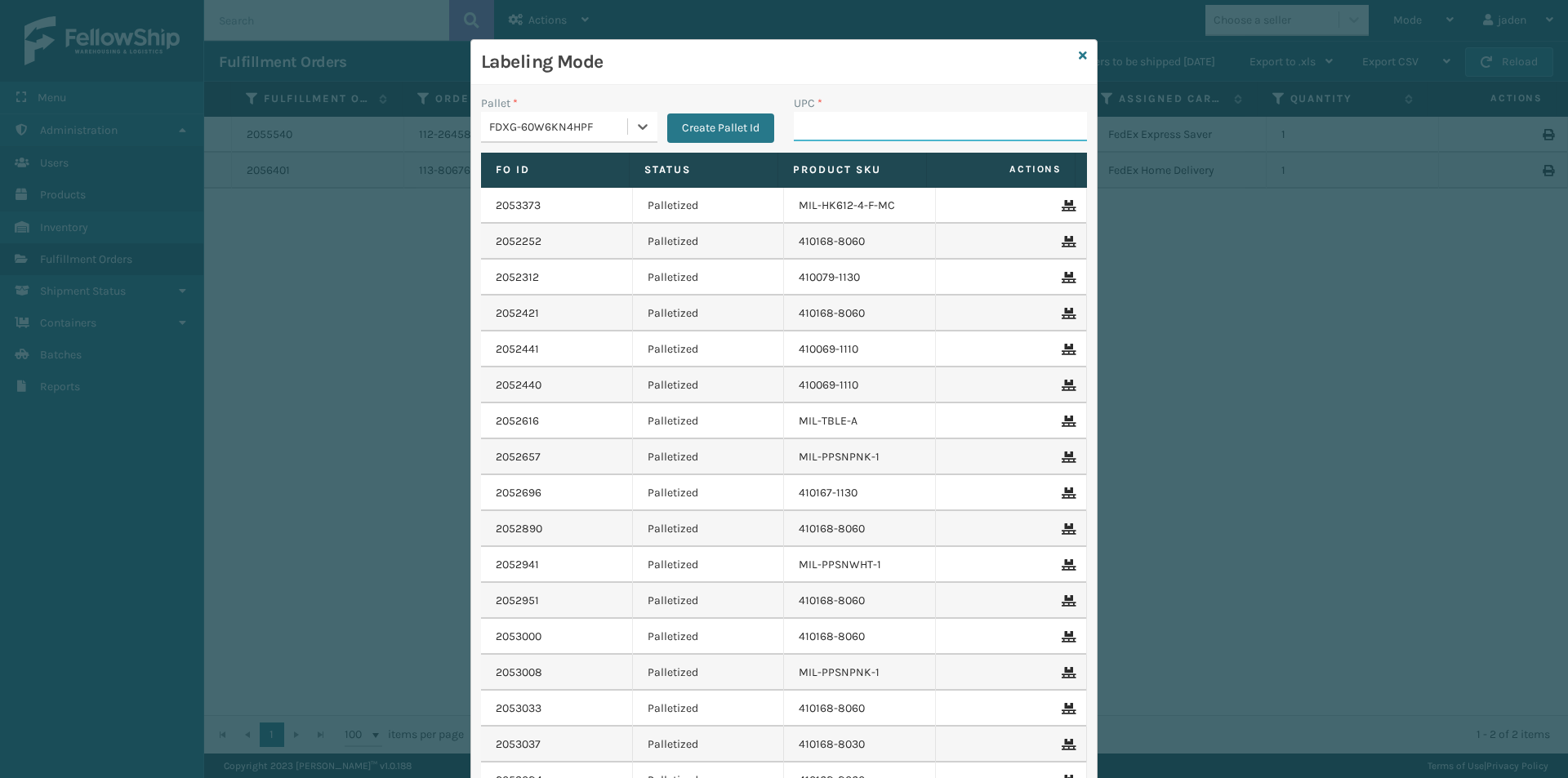
drag, startPoint x: 846, startPoint y: 136, endPoint x: 861, endPoint y: 131, distance: 15.8
click at [846, 136] on input "UPC *" at bounding box center [940, 127] width 293 height 30
click at [644, 131] on icon at bounding box center [642, 126] width 17 height 17
click at [824, 129] on input "UPC *" at bounding box center [940, 127] width 293 height 30
drag, startPoint x: 833, startPoint y: 78, endPoint x: 731, endPoint y: 78, distance: 102.0
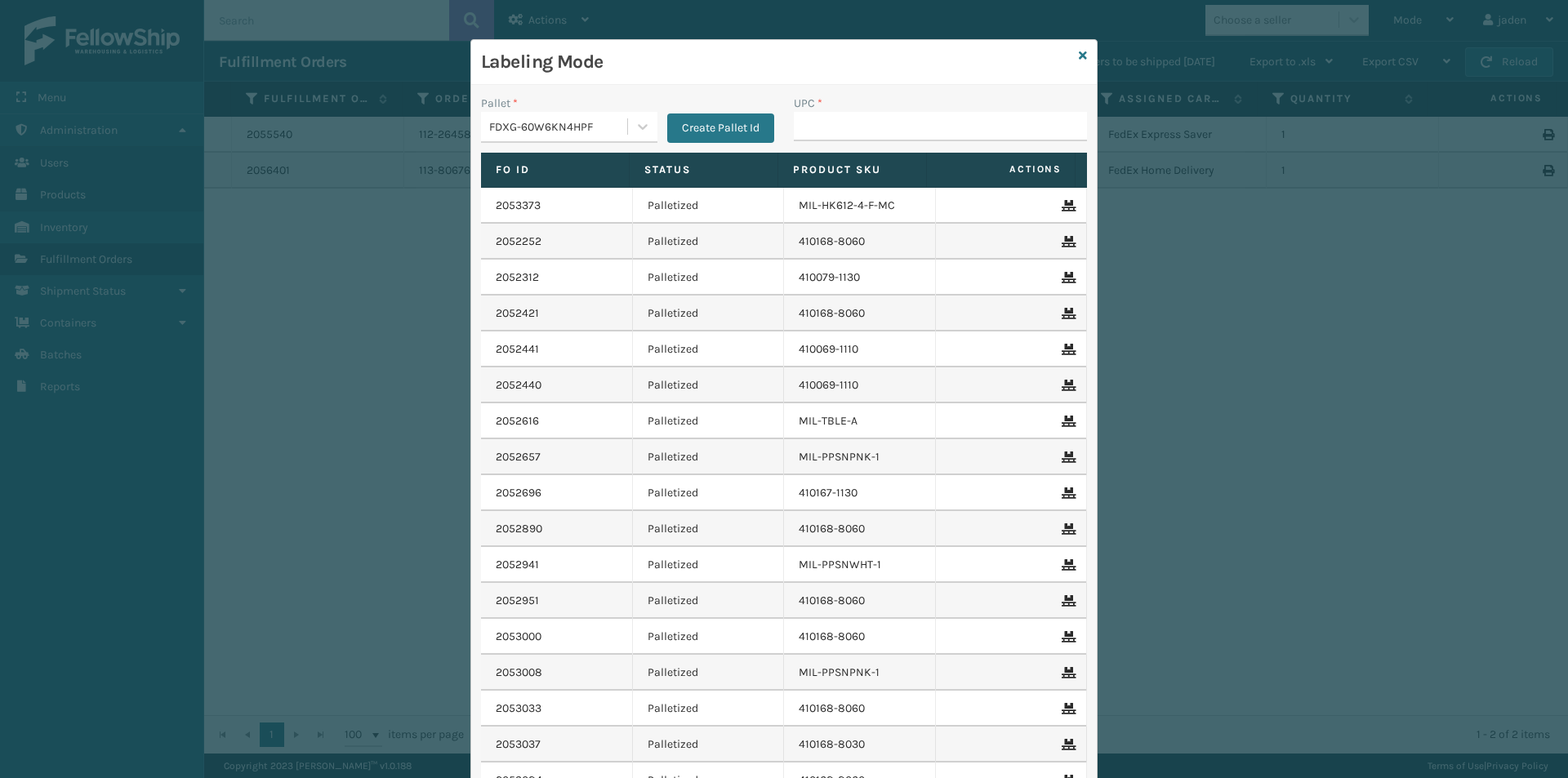
click at [731, 78] on div "Labeling Mode" at bounding box center [784, 62] width 625 height 45
drag, startPoint x: 812, startPoint y: 69, endPoint x: 704, endPoint y: 69, distance: 108.0
click at [704, 69] on h3 "Labeling Mode" at bounding box center [776, 62] width 591 height 25
drag, startPoint x: 869, startPoint y: 75, endPoint x: 631, endPoint y: 60, distance: 238.5
click at [631, 60] on h3 "Labeling Mode" at bounding box center [776, 62] width 591 height 25
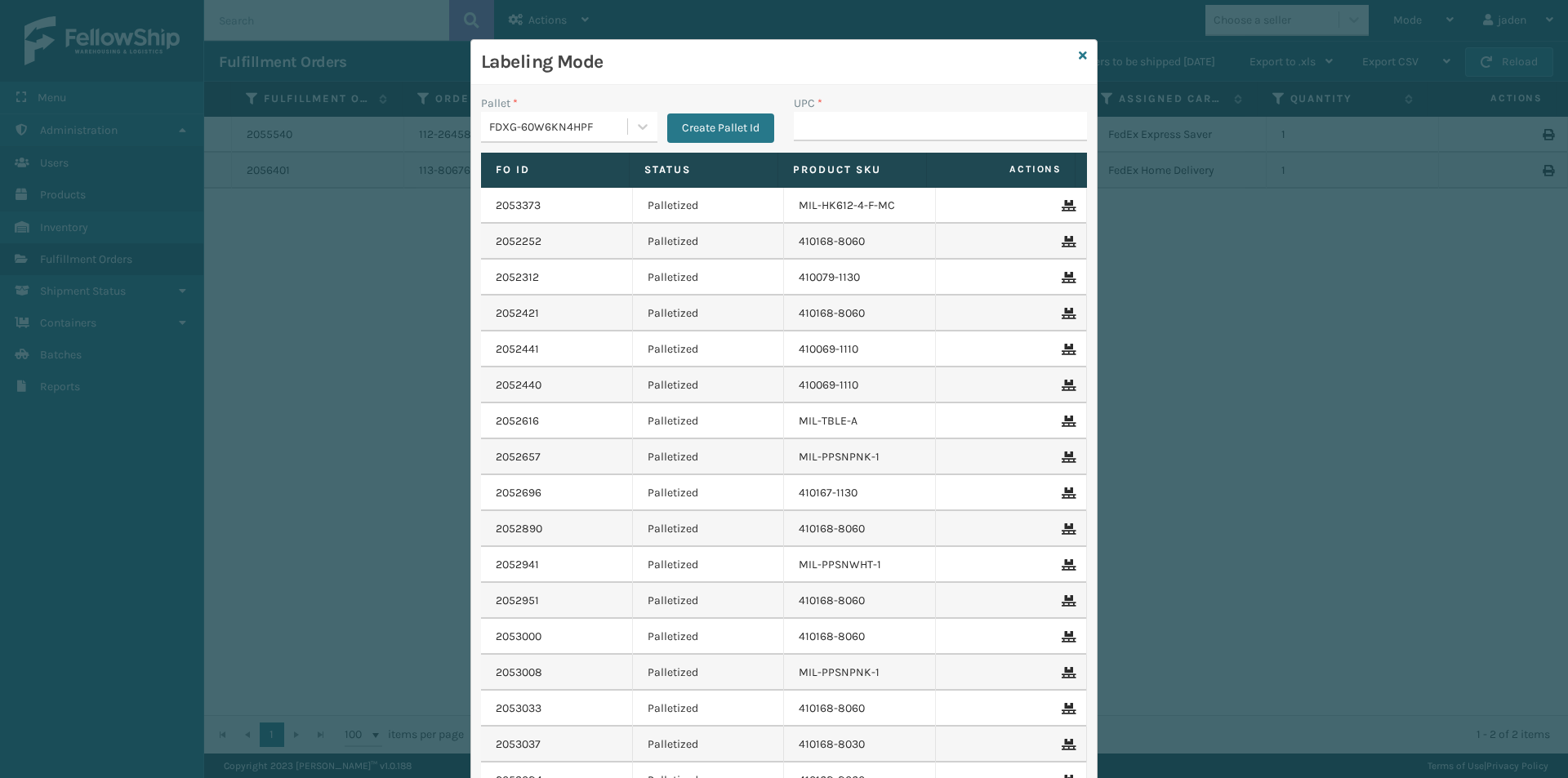
drag, startPoint x: 813, startPoint y: 67, endPoint x: 751, endPoint y: 70, distance: 62.1
click at [751, 70] on h3 "Labeling Mode" at bounding box center [776, 62] width 591 height 25
click at [821, 135] on input "UPC *" at bounding box center [940, 127] width 293 height 30
click at [717, 135] on button "Create Pallet Id" at bounding box center [721, 129] width 107 height 30
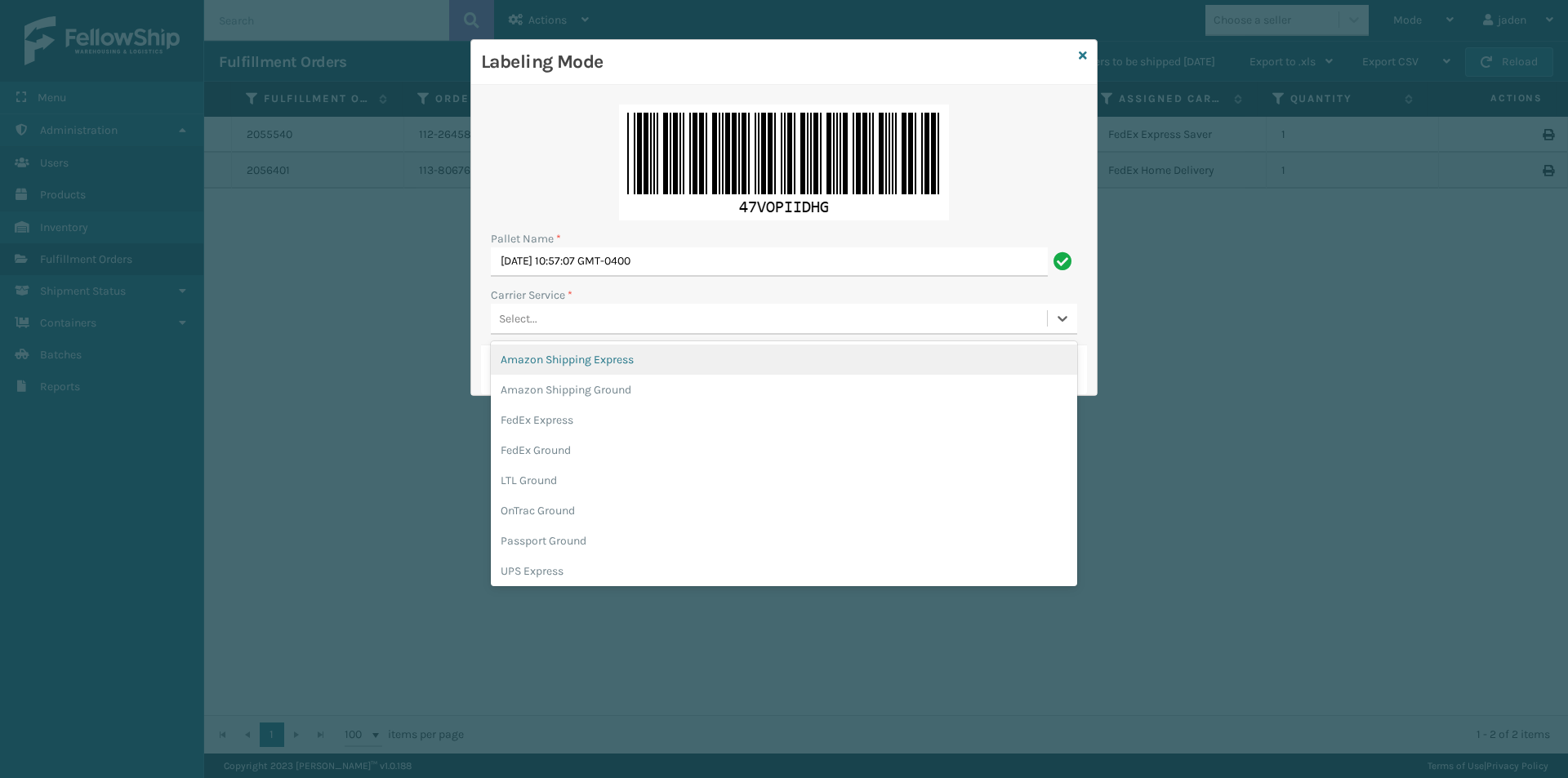
click at [618, 319] on div "Select..." at bounding box center [768, 319] width 556 height 27
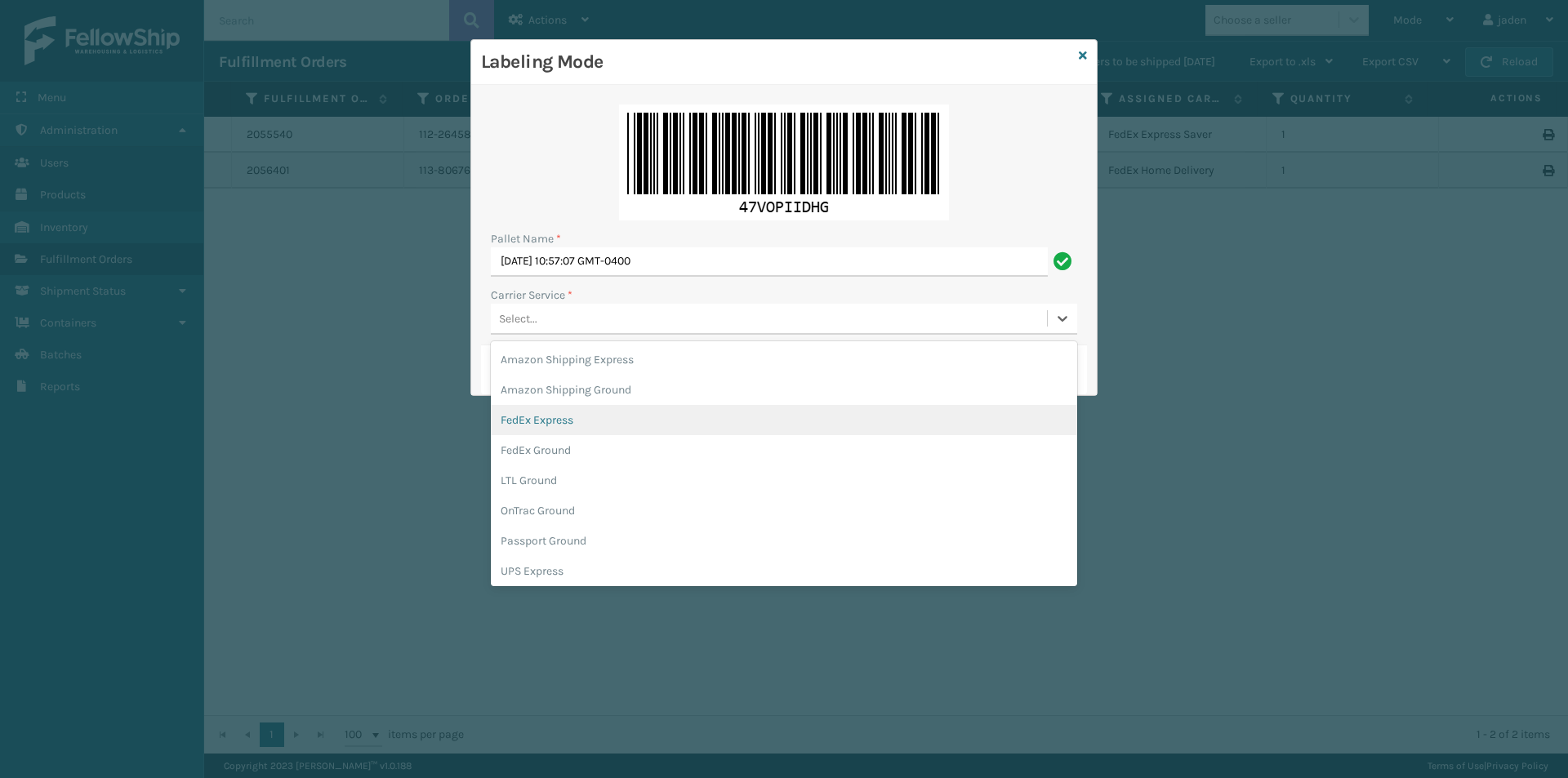
click at [599, 415] on div "FedEx Express" at bounding box center [783, 420] width 586 height 30
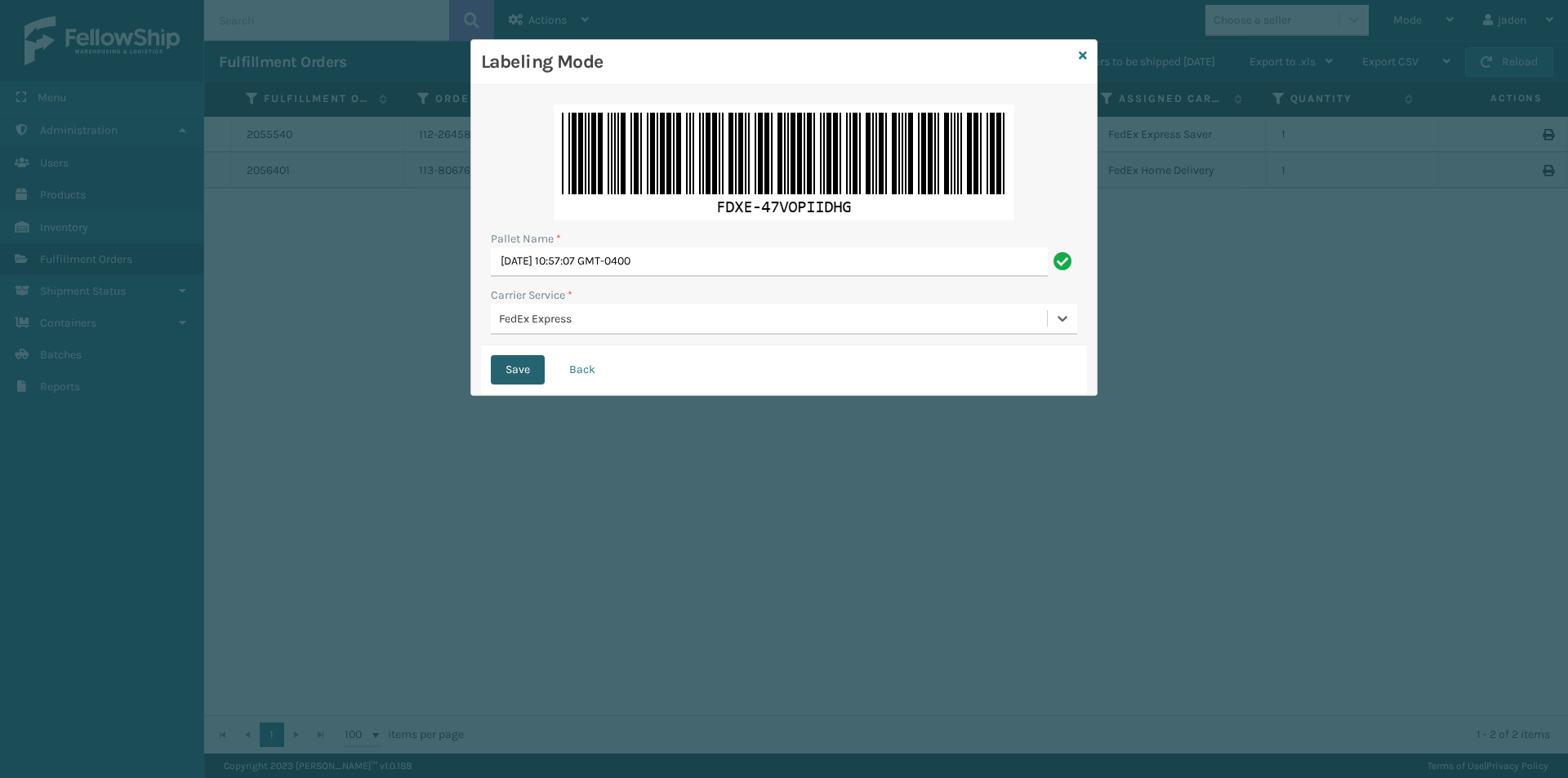
click at [512, 367] on button "Save" at bounding box center [518, 370] width 54 height 30
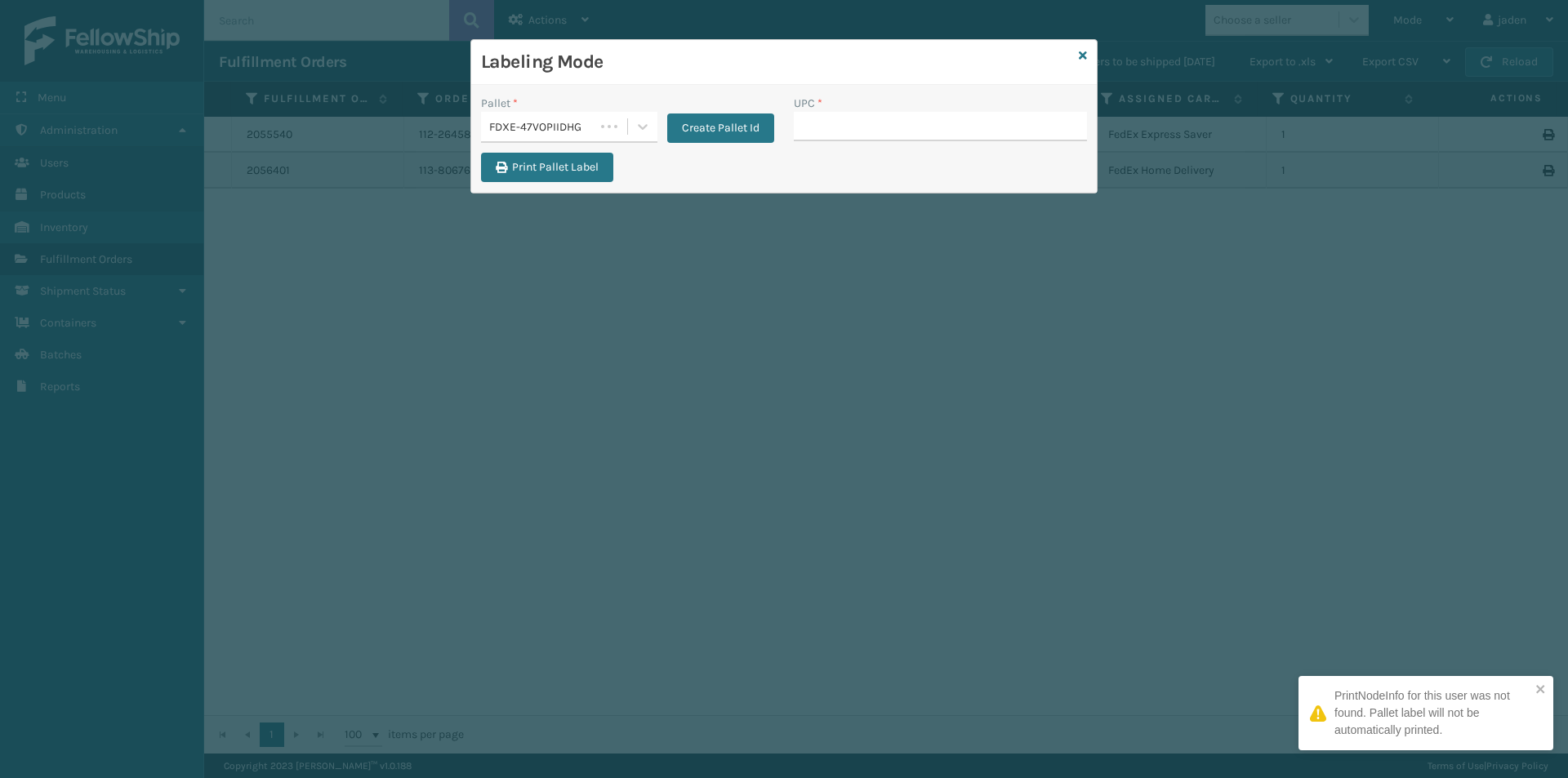
click at [860, 106] on div "UPC *" at bounding box center [940, 103] width 293 height 18
click at [865, 125] on input "UPC *" at bounding box center [940, 127] width 293 height 30
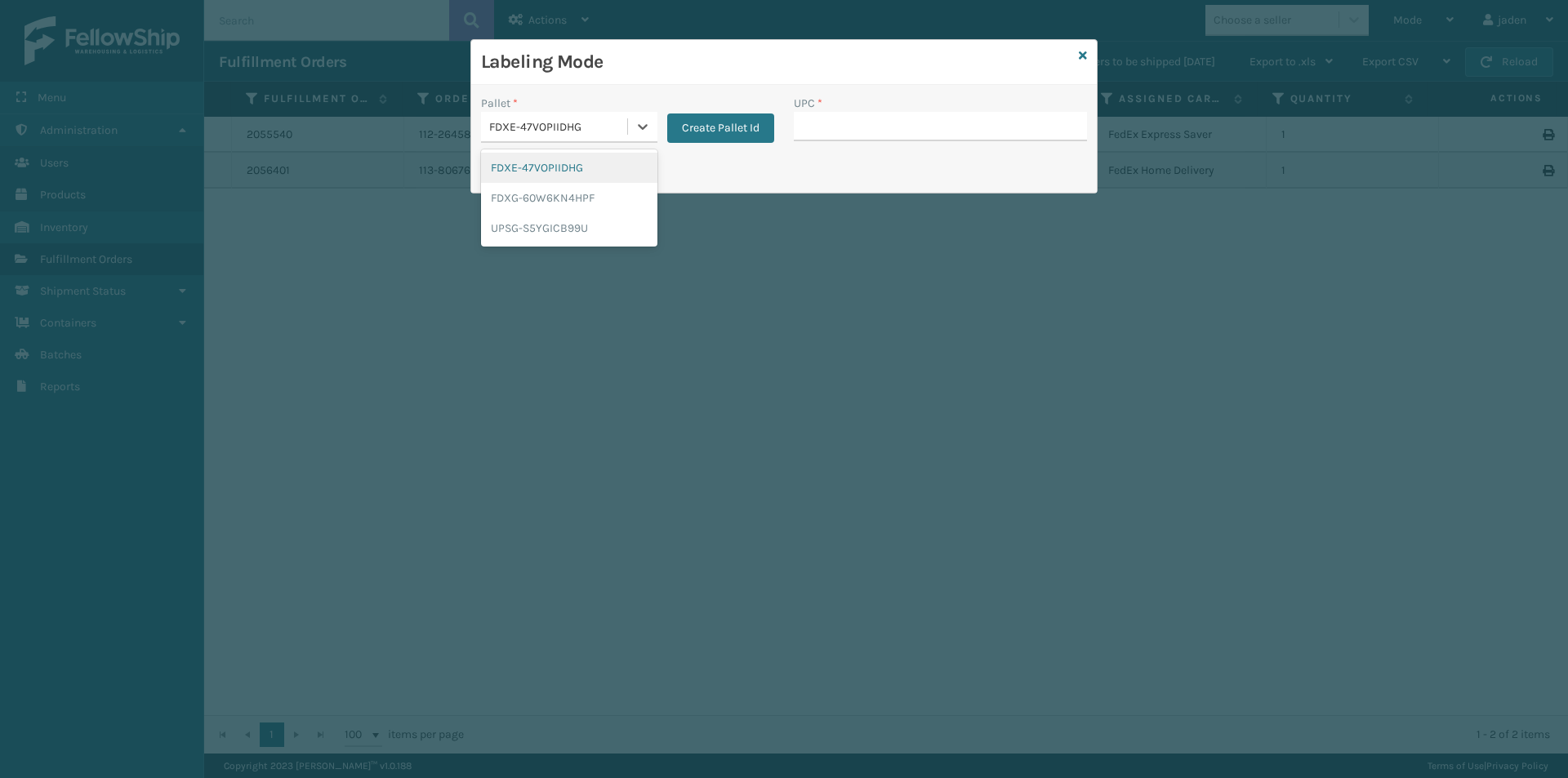
drag, startPoint x: 652, startPoint y: 126, endPoint x: 603, endPoint y: 160, distance: 59.6
click at [641, 134] on div at bounding box center [643, 127] width 30 height 30
click at [600, 161] on div "FDXE-47VOPIIDHG" at bounding box center [569, 167] width 176 height 30
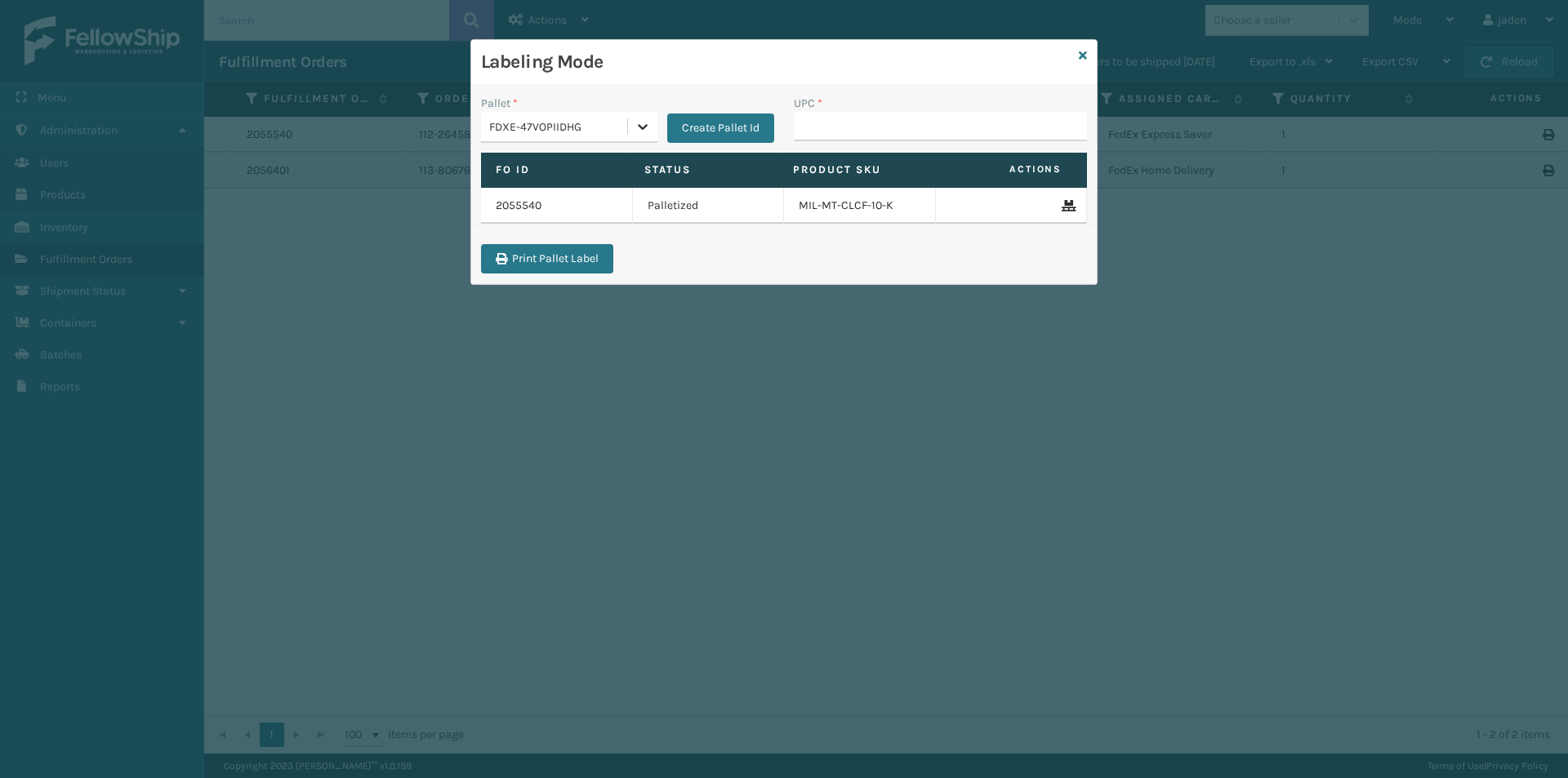
click at [652, 126] on div at bounding box center [643, 127] width 30 height 30
drag, startPoint x: 594, startPoint y: 195, endPoint x: 799, endPoint y: 138, distance: 212.8
click at [601, 195] on div "FDXG-60W6KN4HPF" at bounding box center [569, 198] width 176 height 30
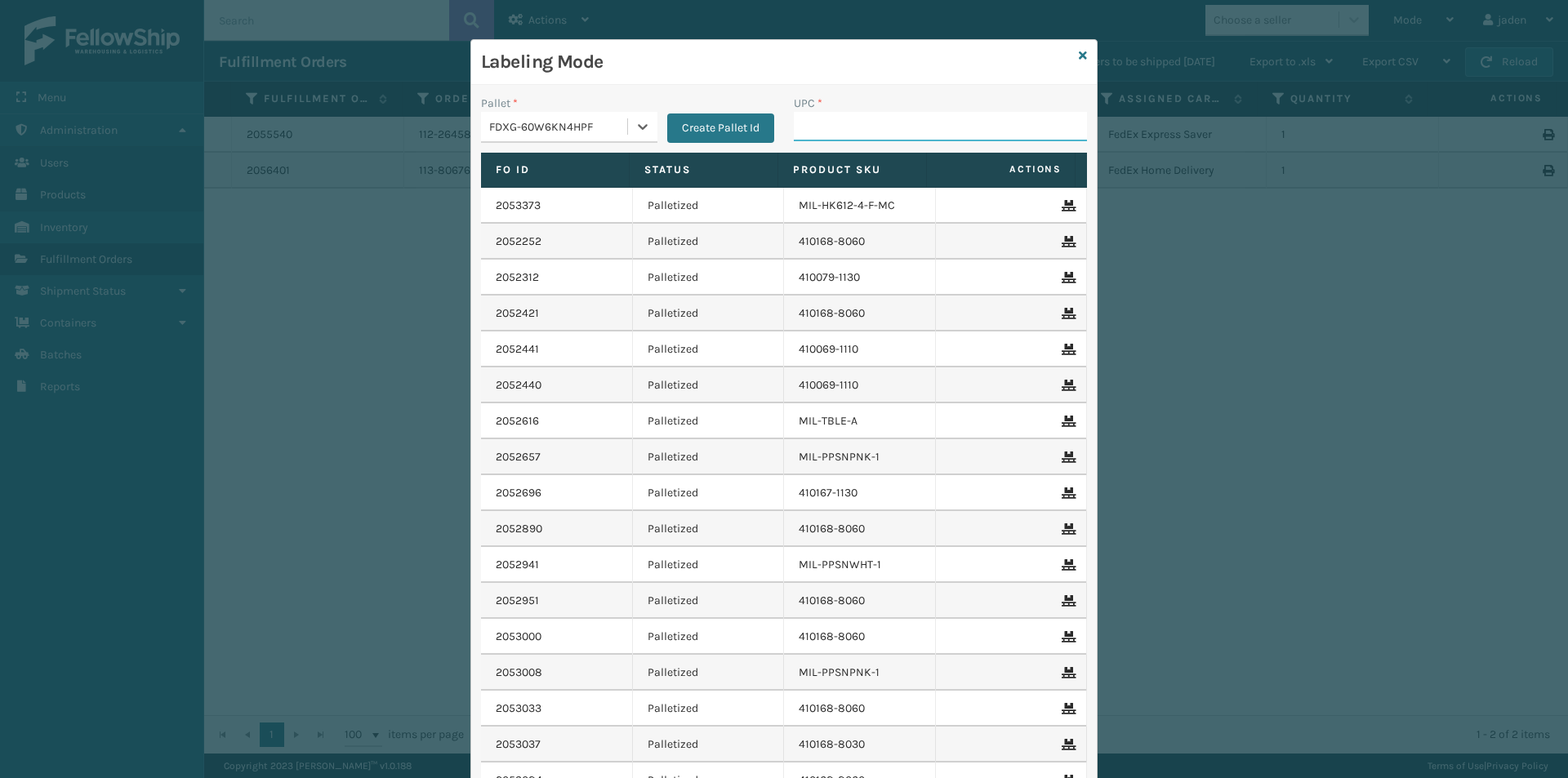
click at [802, 138] on input "UPC *" at bounding box center [940, 127] width 293 height 30
click at [1078, 58] on icon at bounding box center [1082, 55] width 8 height 11
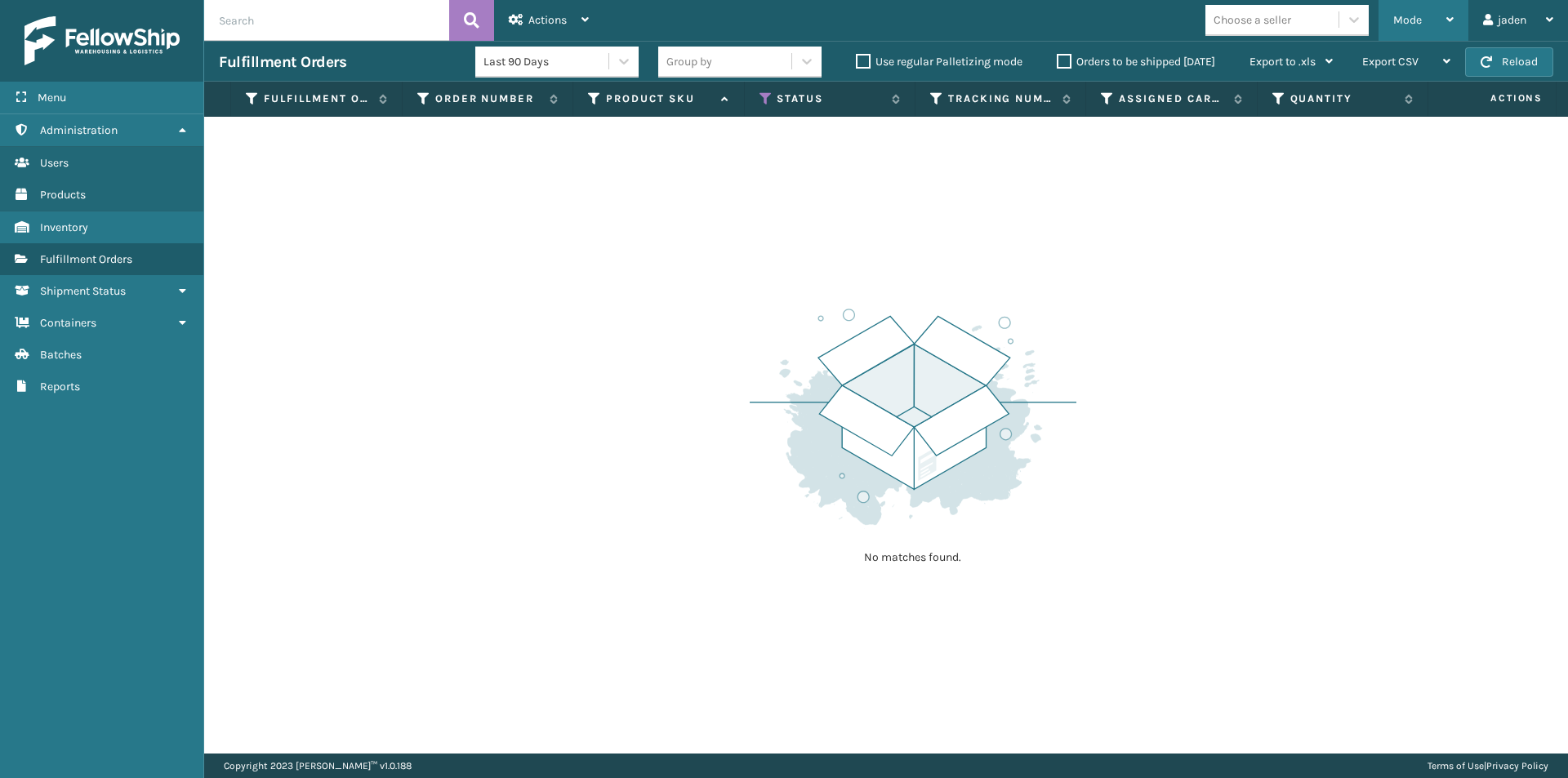
click at [1431, 22] on div "Mode" at bounding box center [1423, 20] width 60 height 41
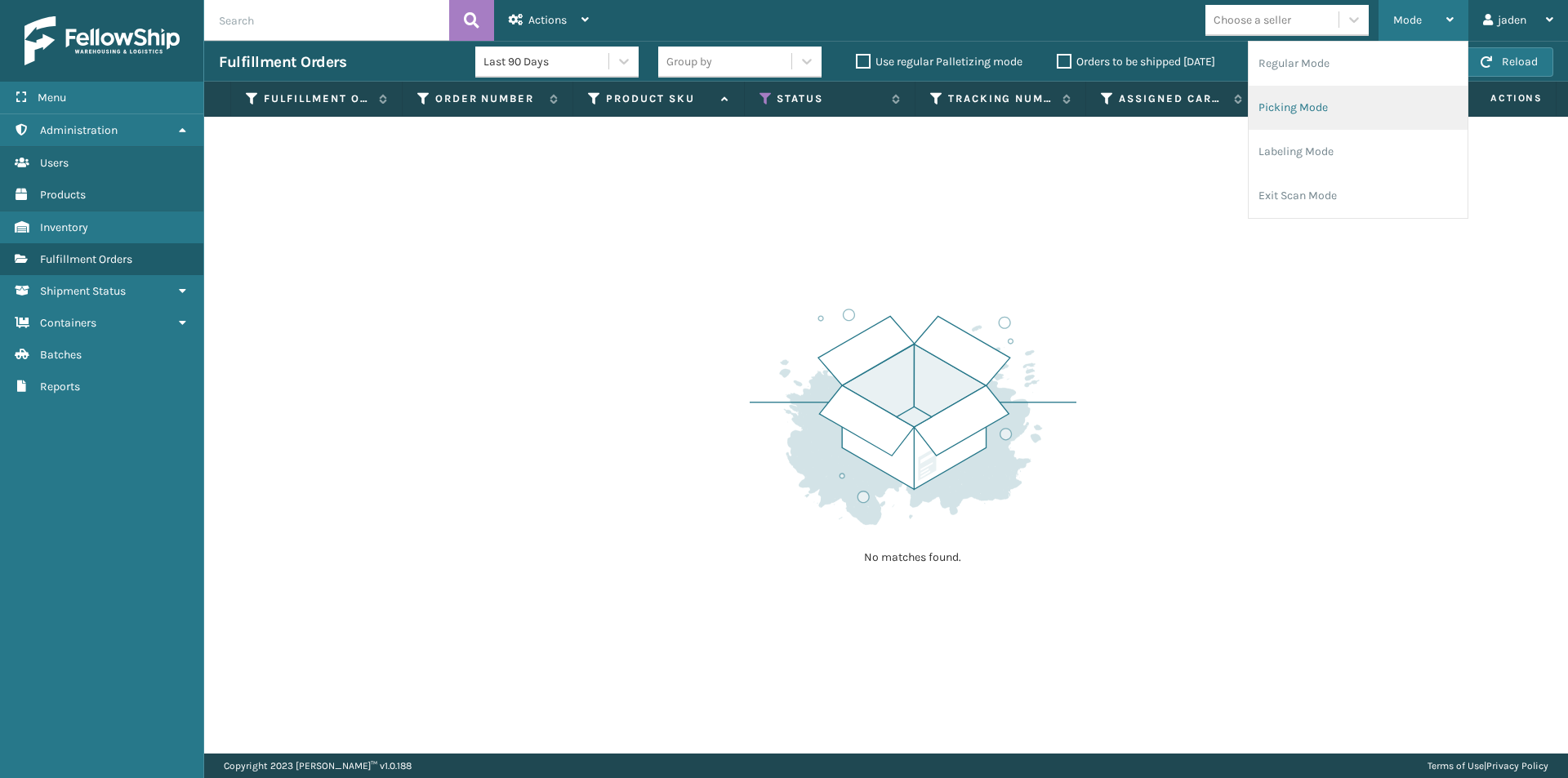
click at [1342, 112] on li "Picking Mode" at bounding box center [1358, 108] width 219 height 44
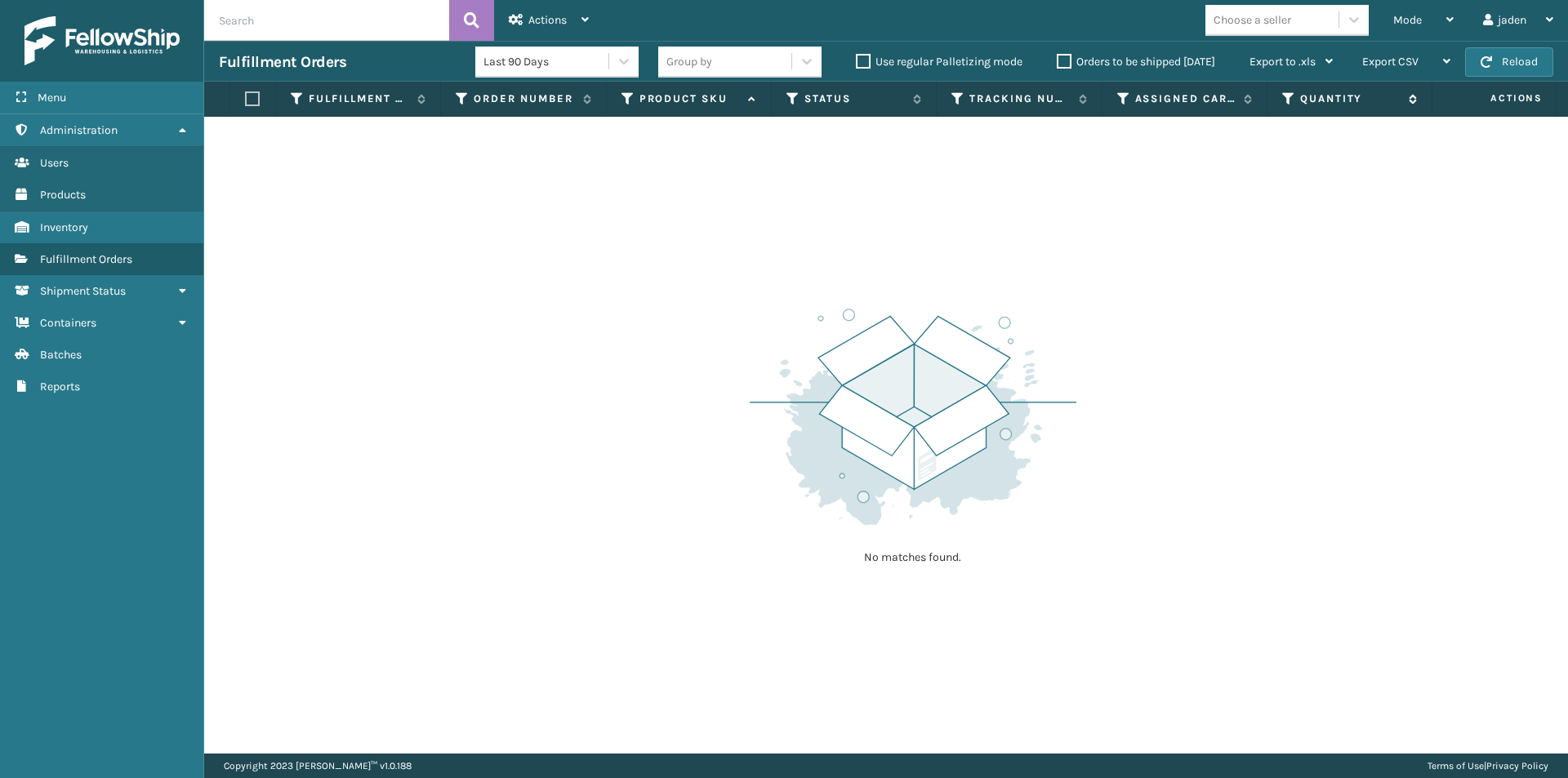
drag, startPoint x: 1135, startPoint y: 318, endPoint x: 1282, endPoint y: 91, distance: 270.4
click at [776, 273] on div "No matches found." at bounding box center [886, 435] width 1364 height 637
click at [1482, 62] on span "button" at bounding box center [1486, 61] width 11 height 11
click at [1482, 44] on div "Fulfillment Orders Last 90 Days Group by Use regular Palletizing mode Orders to…" at bounding box center [886, 61] width 1364 height 41
click at [1487, 64] on span "button" at bounding box center [1486, 61] width 11 height 11
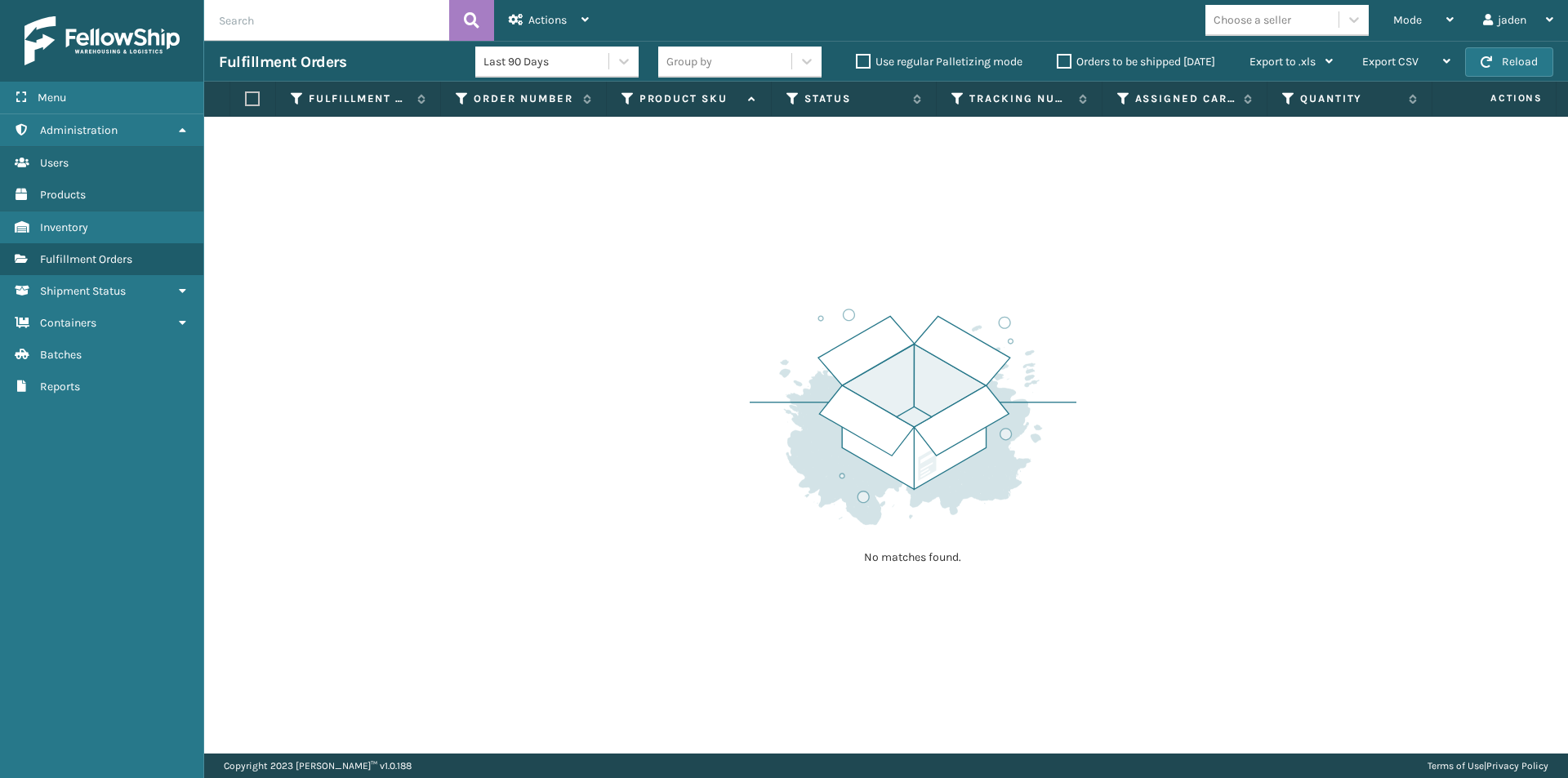
drag, startPoint x: 1145, startPoint y: 335, endPoint x: 1206, endPoint y: 27, distance: 314.0
click at [675, 218] on div "No matches found." at bounding box center [886, 435] width 1364 height 637
click at [1402, 10] on div "Mode" at bounding box center [1423, 20] width 60 height 41
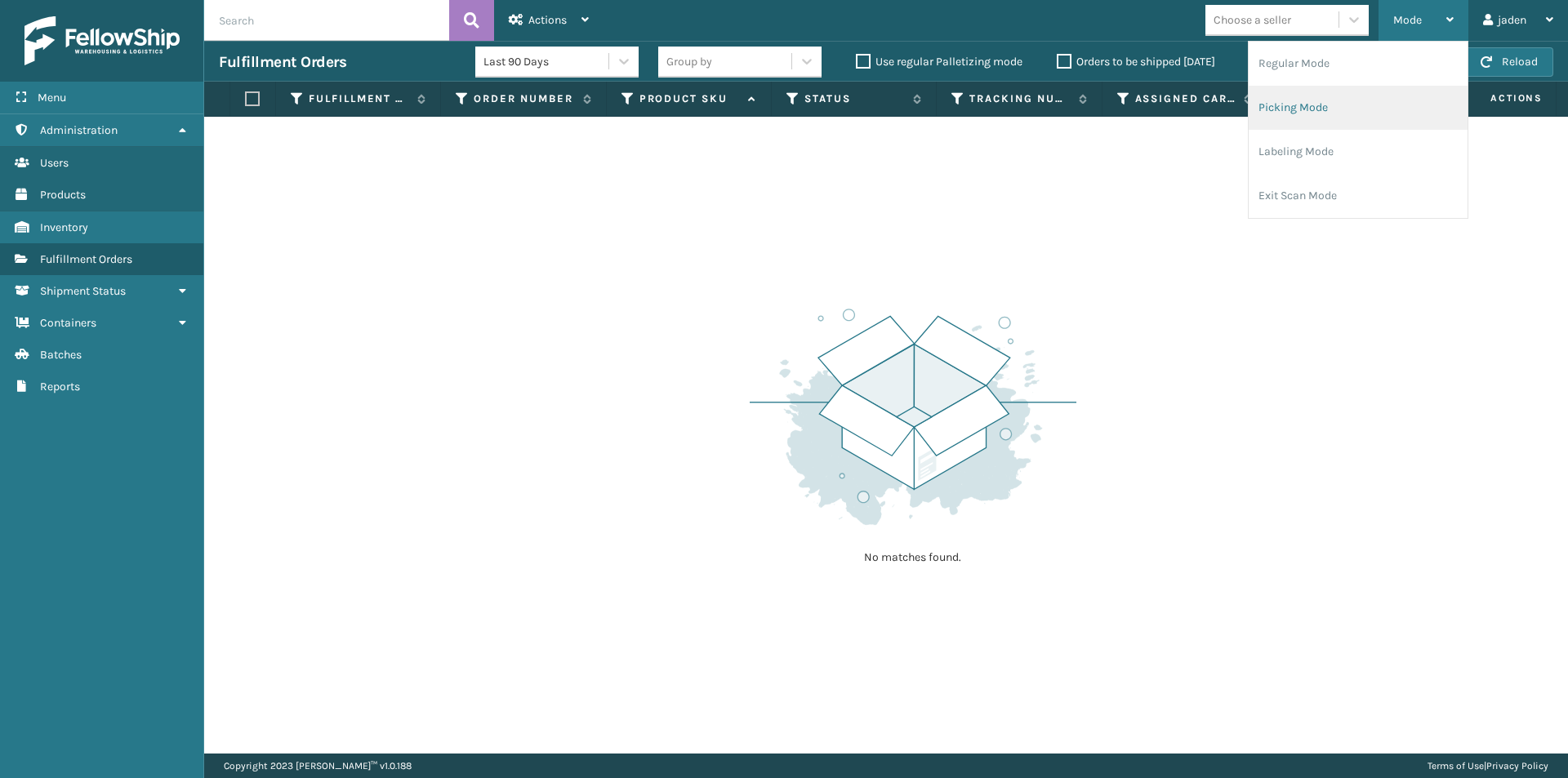
click at [1337, 113] on li "Picking Mode" at bounding box center [1358, 108] width 219 height 44
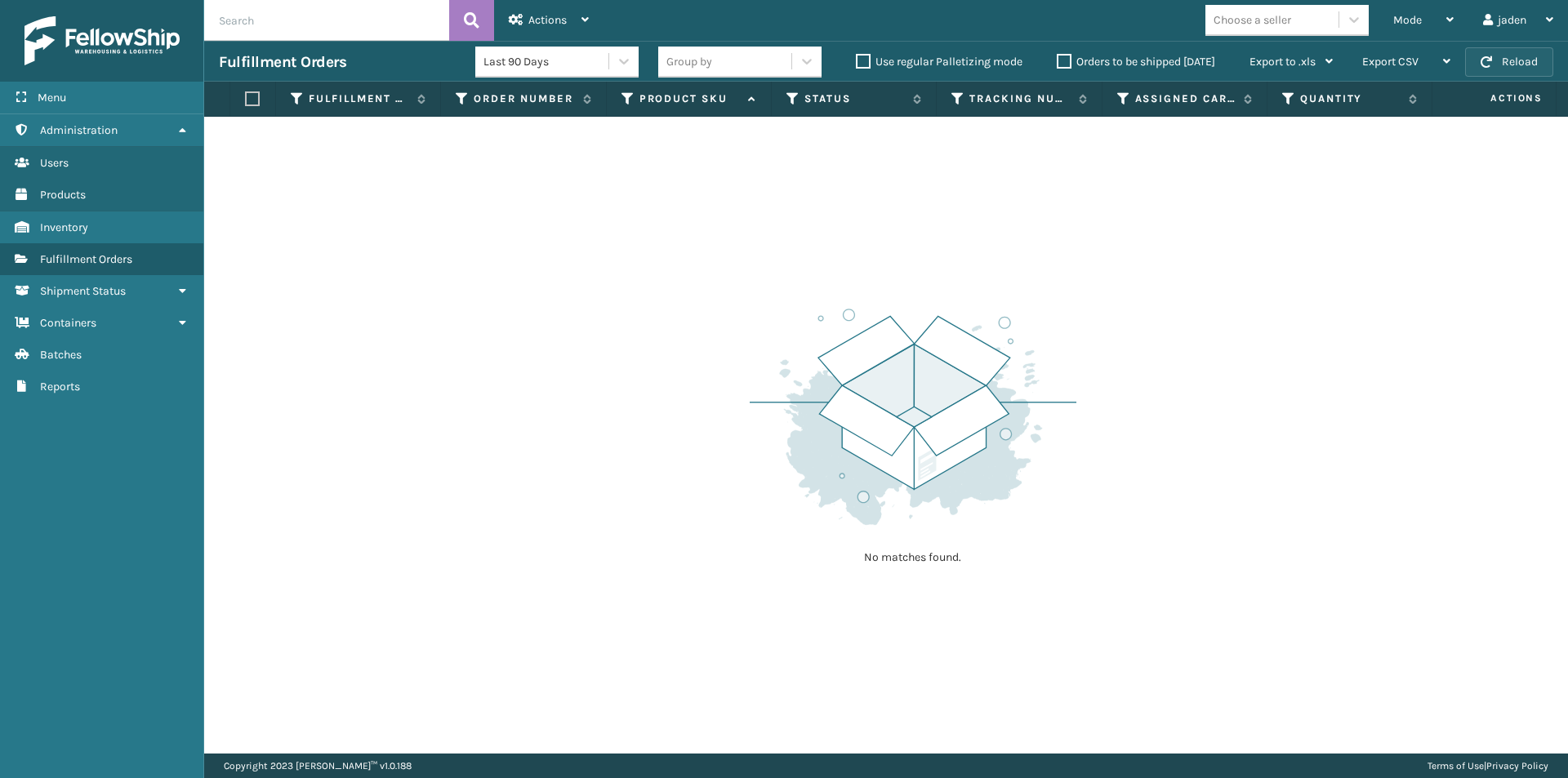
click at [1473, 62] on button "Reload" at bounding box center [1508, 62] width 88 height 30
click at [1470, 61] on button "Reload" at bounding box center [1508, 62] width 88 height 30
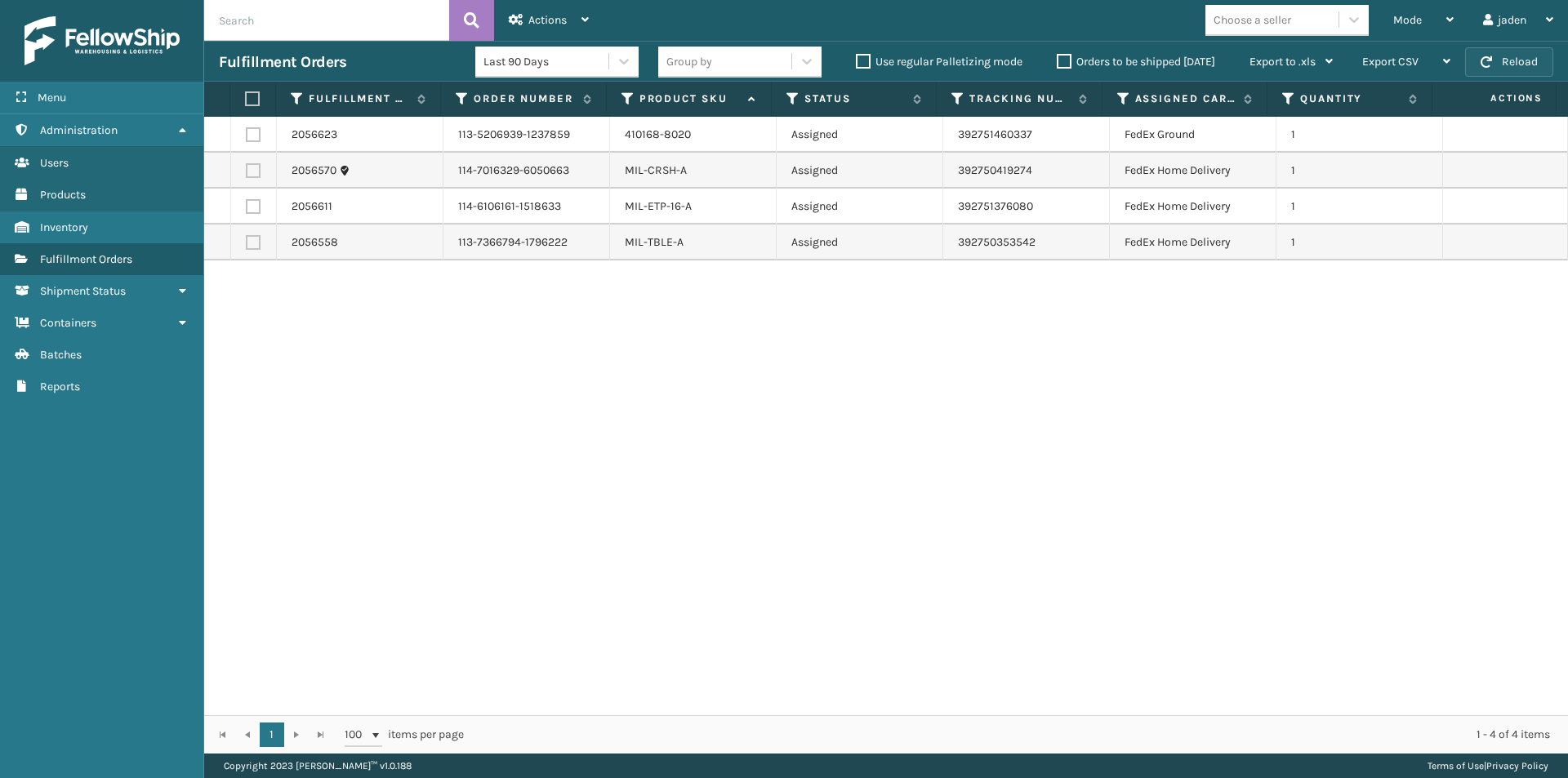
click at [1494, 65] on button "Reload" at bounding box center [1508, 62] width 88 height 30
drag, startPoint x: 1247, startPoint y: 424, endPoint x: 717, endPoint y: 422, distance: 530.0
click at [717, 422] on div "2056623 113-5206939-1237859 410168-8020 Assigned 392751460337 FedEx Ground 1 20…" at bounding box center [886, 415] width 1364 height 598
drag, startPoint x: 1040, startPoint y: 422, endPoint x: 625, endPoint y: 483, distance: 419.5
click at [625, 483] on div "2056623 113-5206939-1237859 410168-8020 Assigned 392751460337 FedEx Ground 1 20…" at bounding box center [886, 415] width 1364 height 598
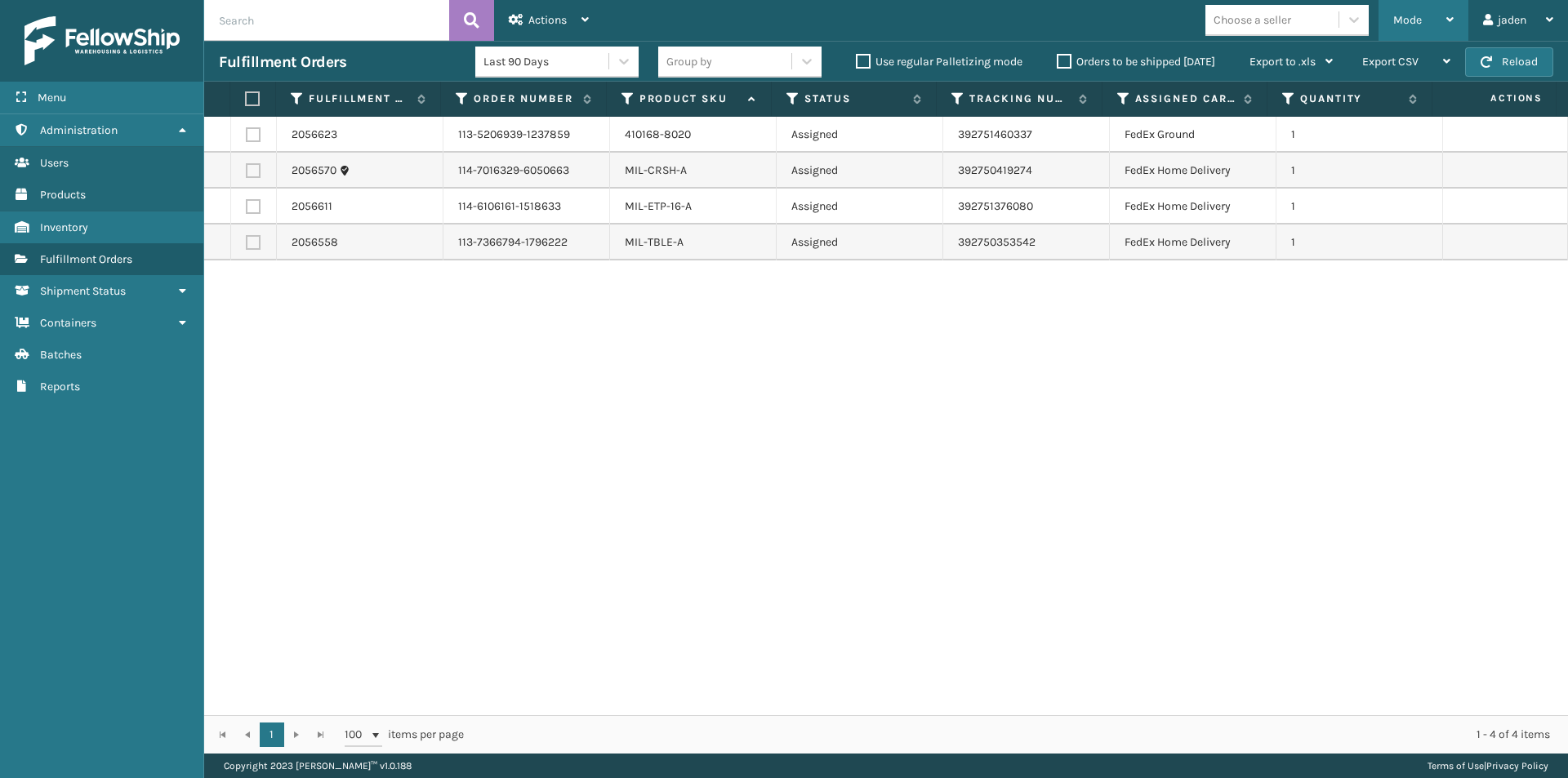
click at [1438, 0] on div "Mode" at bounding box center [1423, 20] width 60 height 41
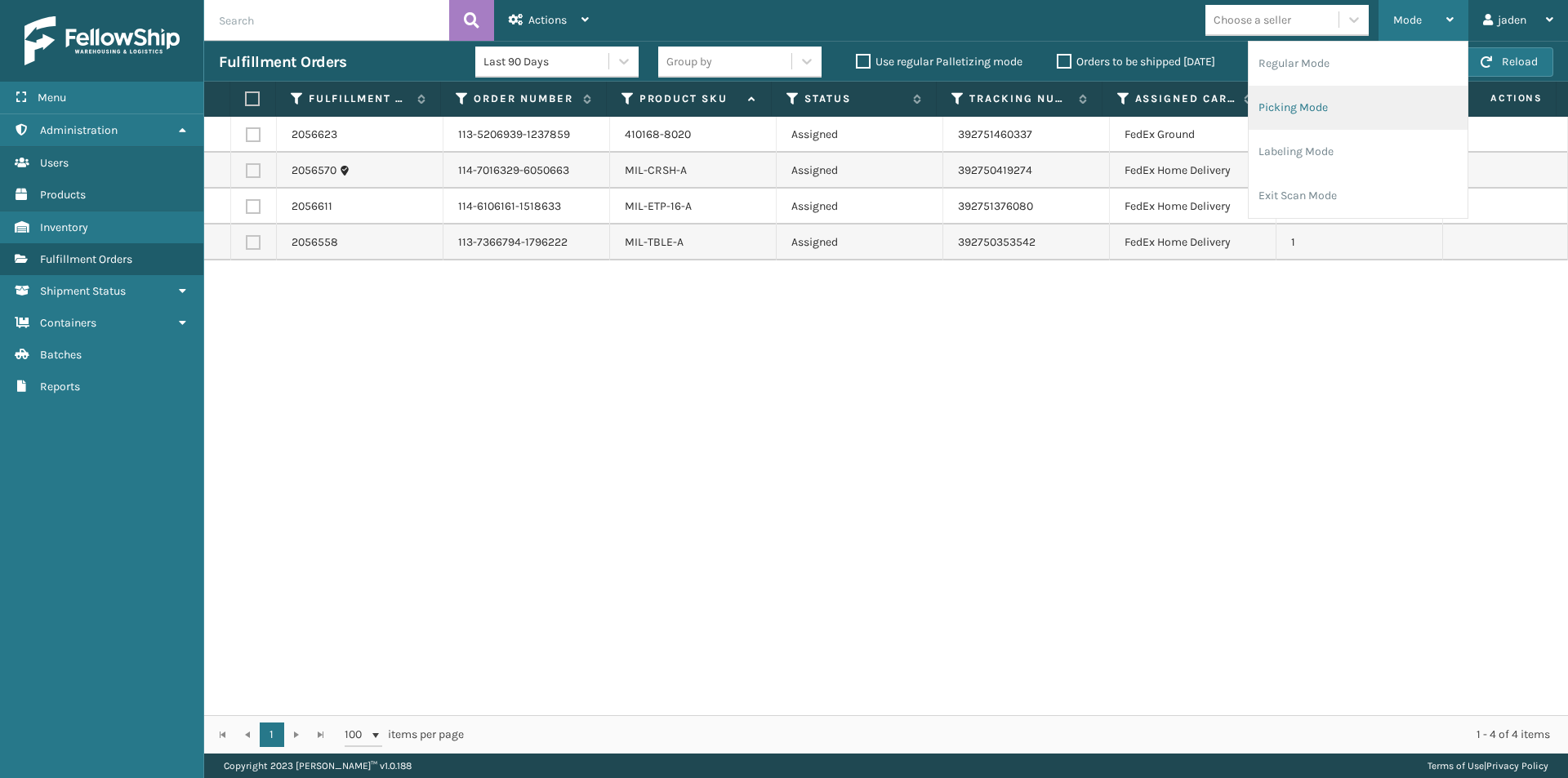
click at [1291, 114] on li "Picking Mode" at bounding box center [1358, 108] width 219 height 44
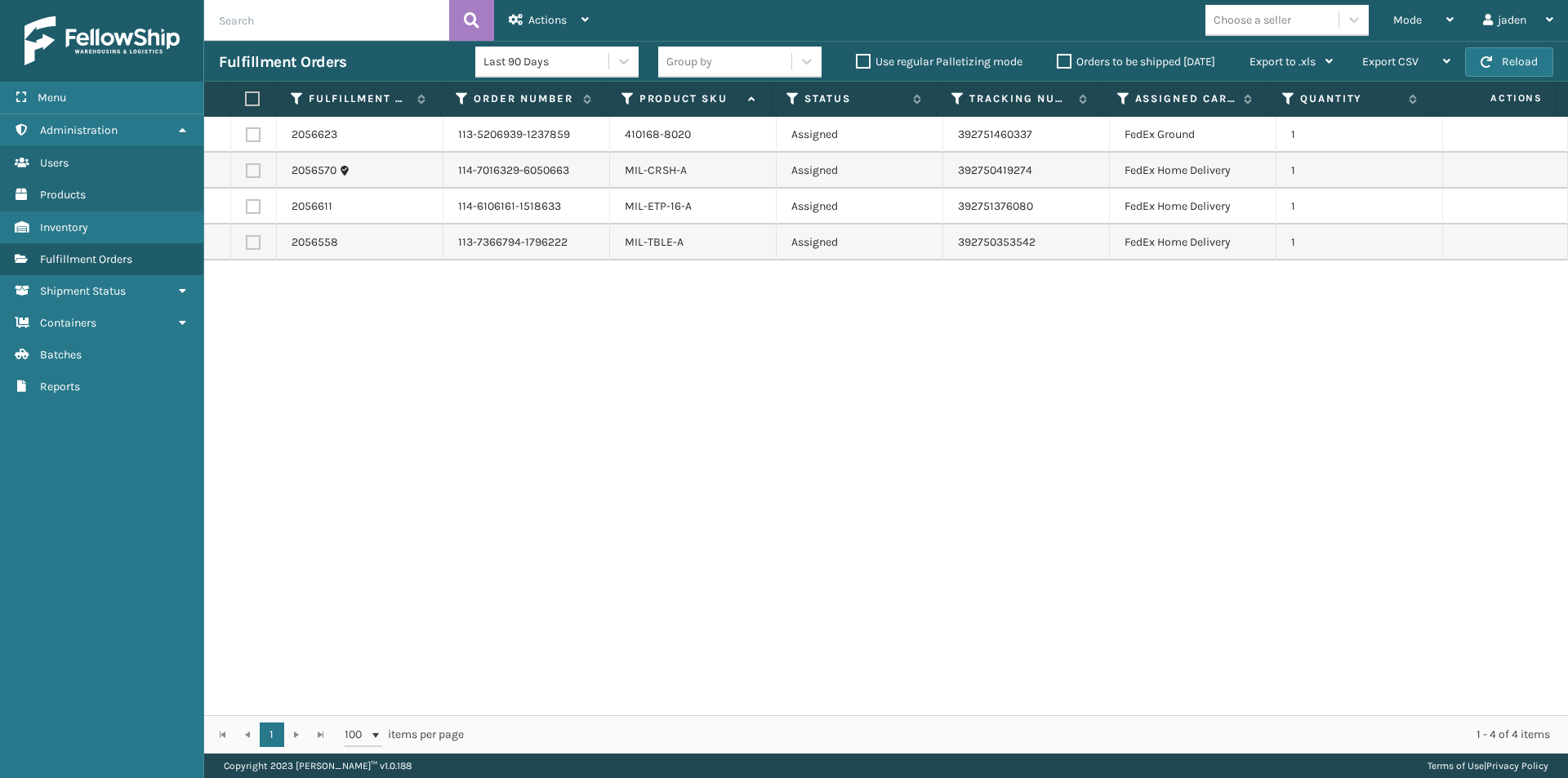
drag, startPoint x: 963, startPoint y: 387, endPoint x: 499, endPoint y: 25, distance: 588.5
click at [588, 385] on div "2056623 113-5206939-1237859 410168-8020 Assigned 392751460337 FedEx Ground 1 20…" at bounding box center [886, 415] width 1364 height 598
click at [1390, 26] on div "Mode Regular Mode Picking Mode Labeling Mode Exit Scan Mode" at bounding box center [1423, 20] width 90 height 41
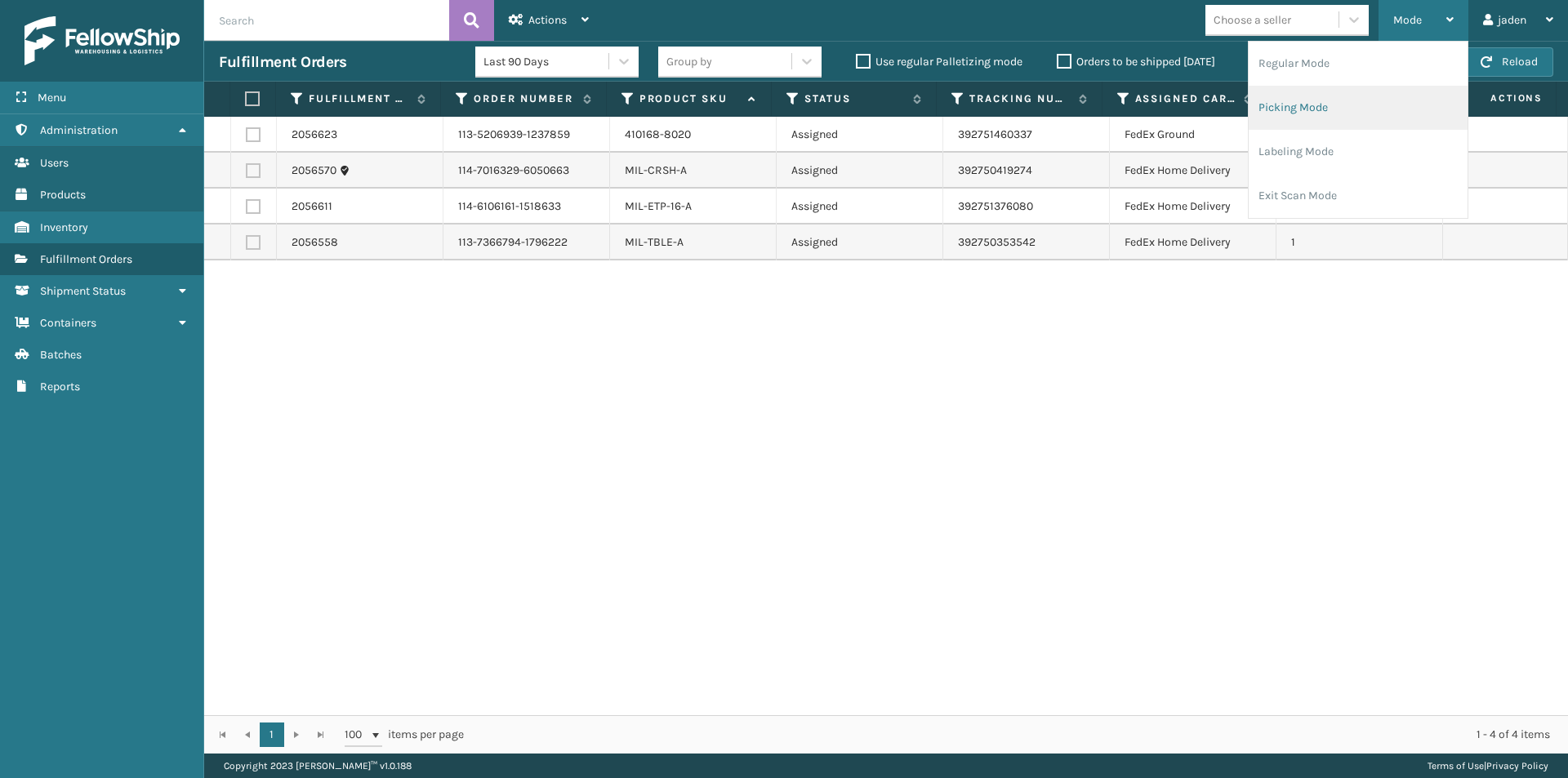
click at [1294, 103] on li "Picking Mode" at bounding box center [1358, 108] width 219 height 44
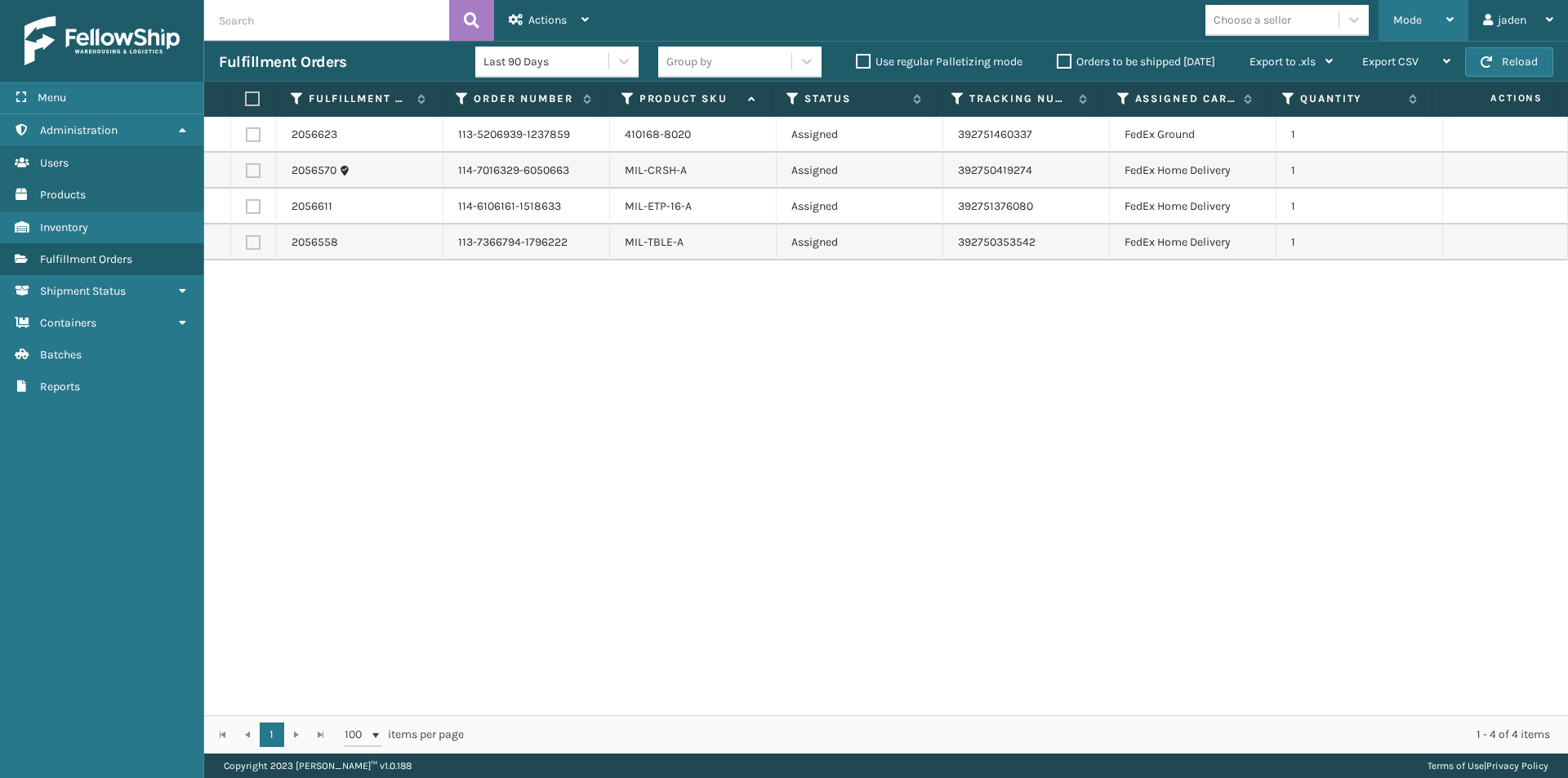
click at [1426, 18] on div "Mode" at bounding box center [1423, 20] width 60 height 41
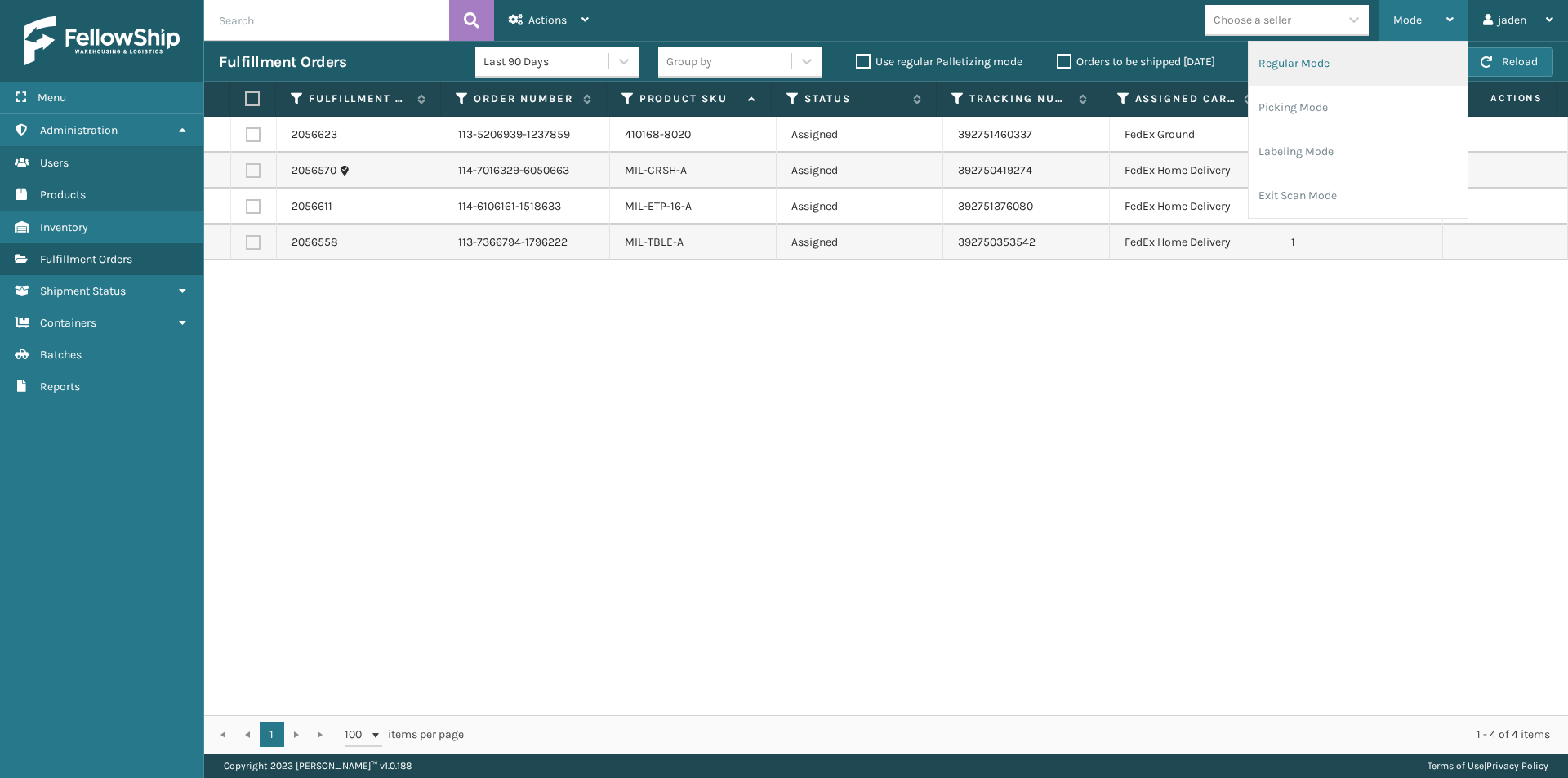
click at [1343, 67] on li "Regular Mode" at bounding box center [1358, 64] width 219 height 44
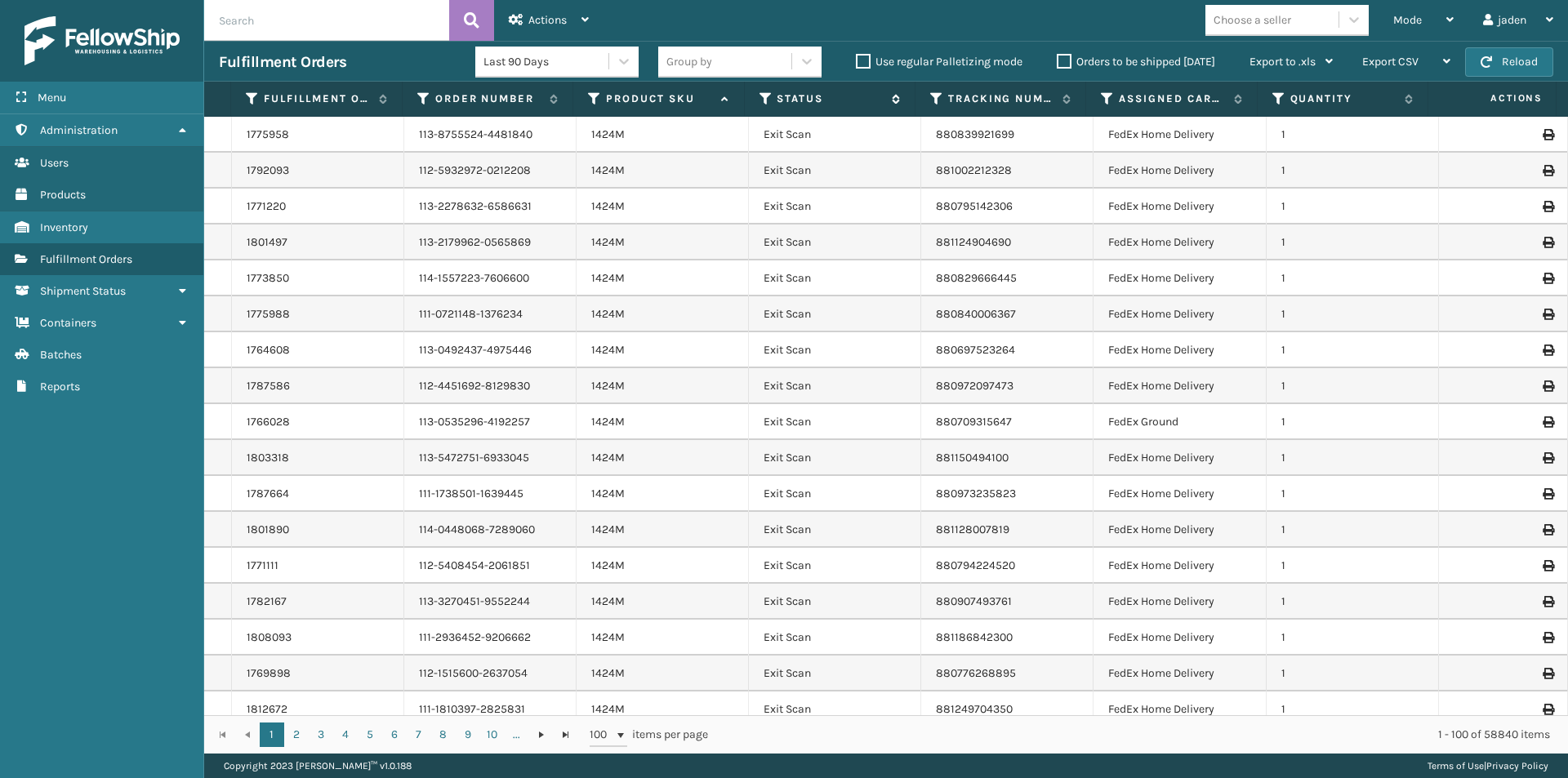
click at [765, 94] on icon at bounding box center [766, 98] width 13 height 15
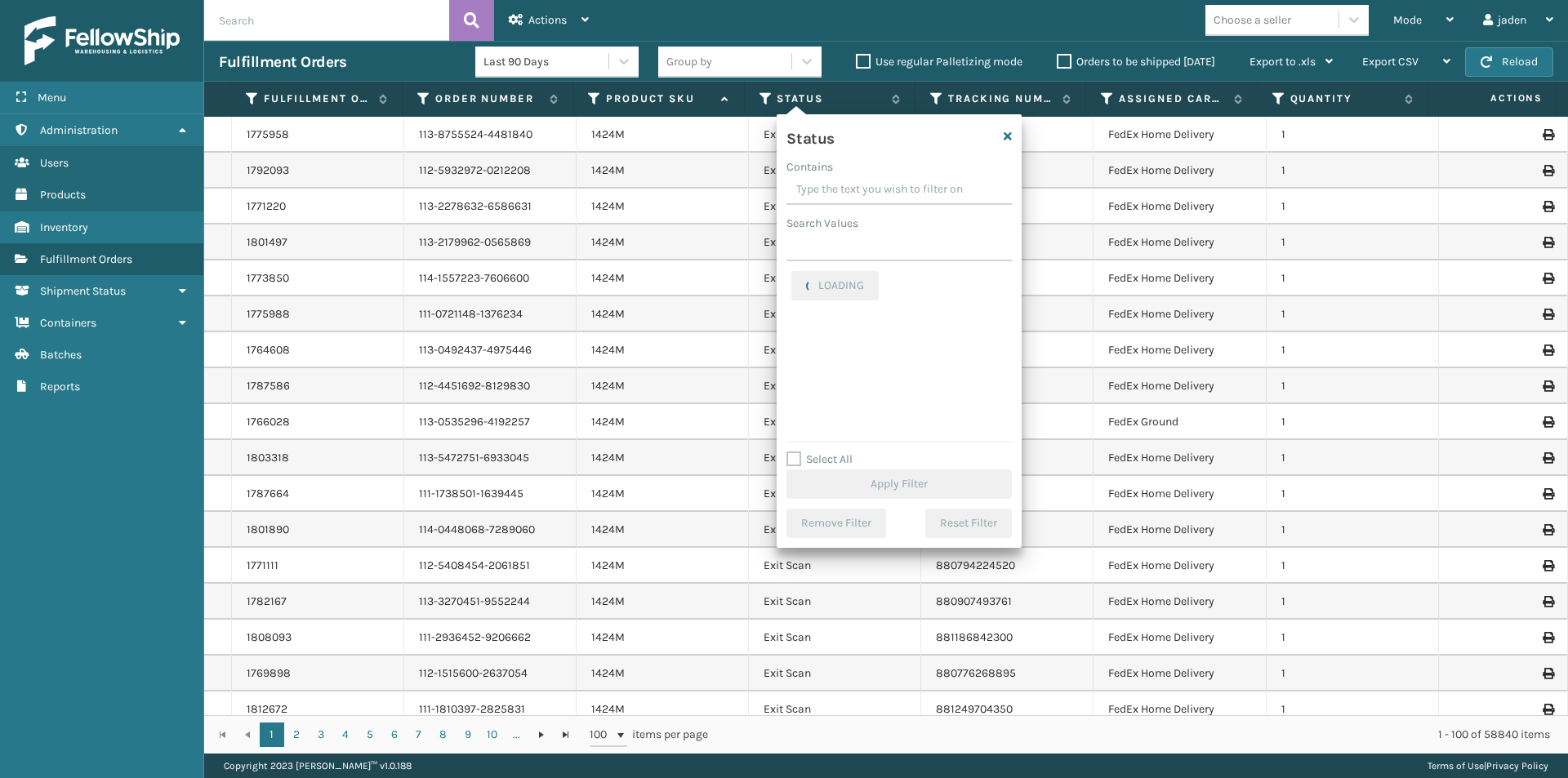
drag, startPoint x: 893, startPoint y: 187, endPoint x: 869, endPoint y: 181, distance: 24.7
click at [869, 181] on input "Contains" at bounding box center [899, 190] width 225 height 30
click at [797, 345] on label "Picking" at bounding box center [820, 346] width 58 height 14
click at [792, 345] on input "Picking" at bounding box center [791, 342] width 1 height 11
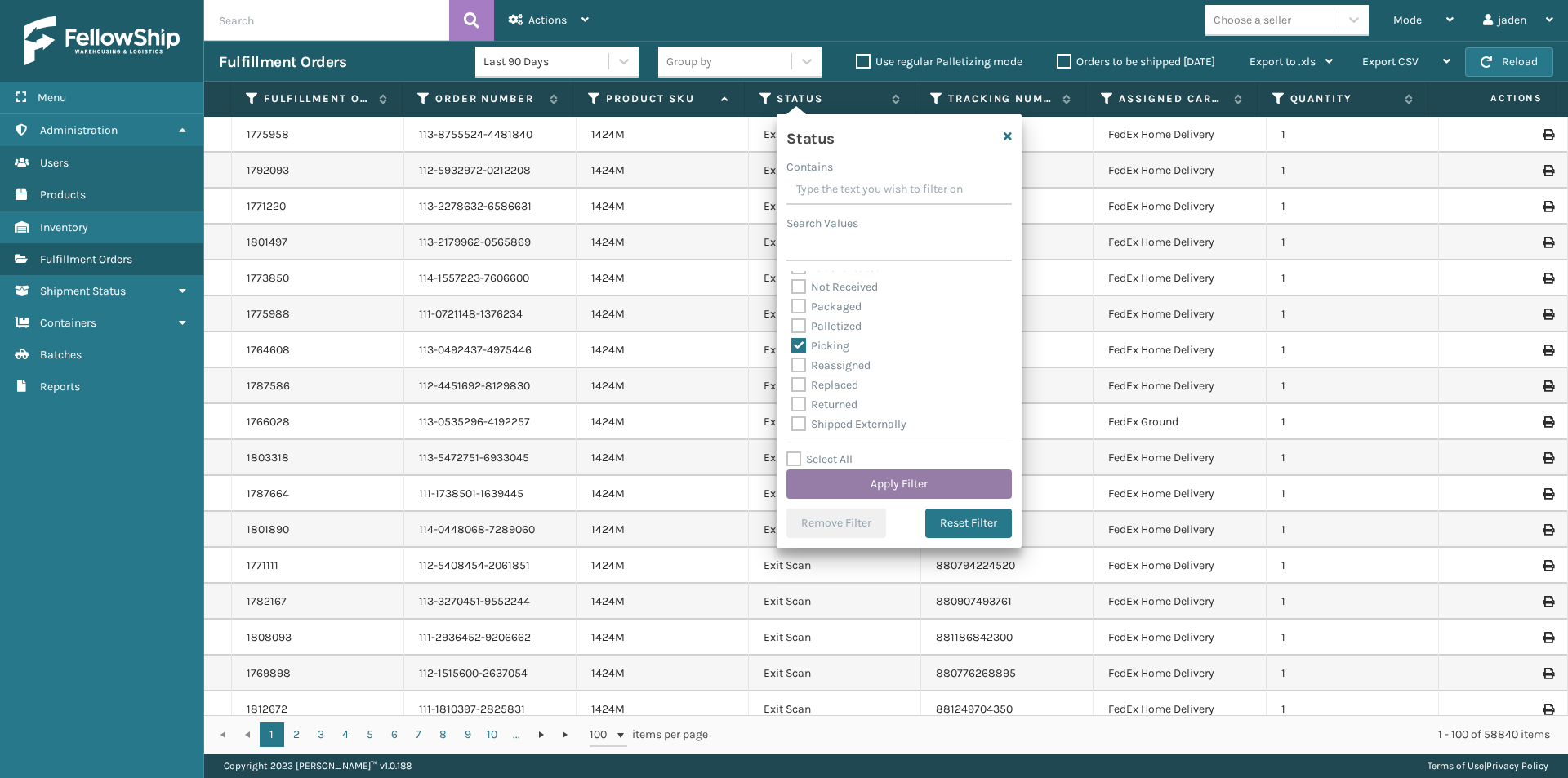
click at [860, 490] on button "Apply Filter" at bounding box center [899, 484] width 225 height 30
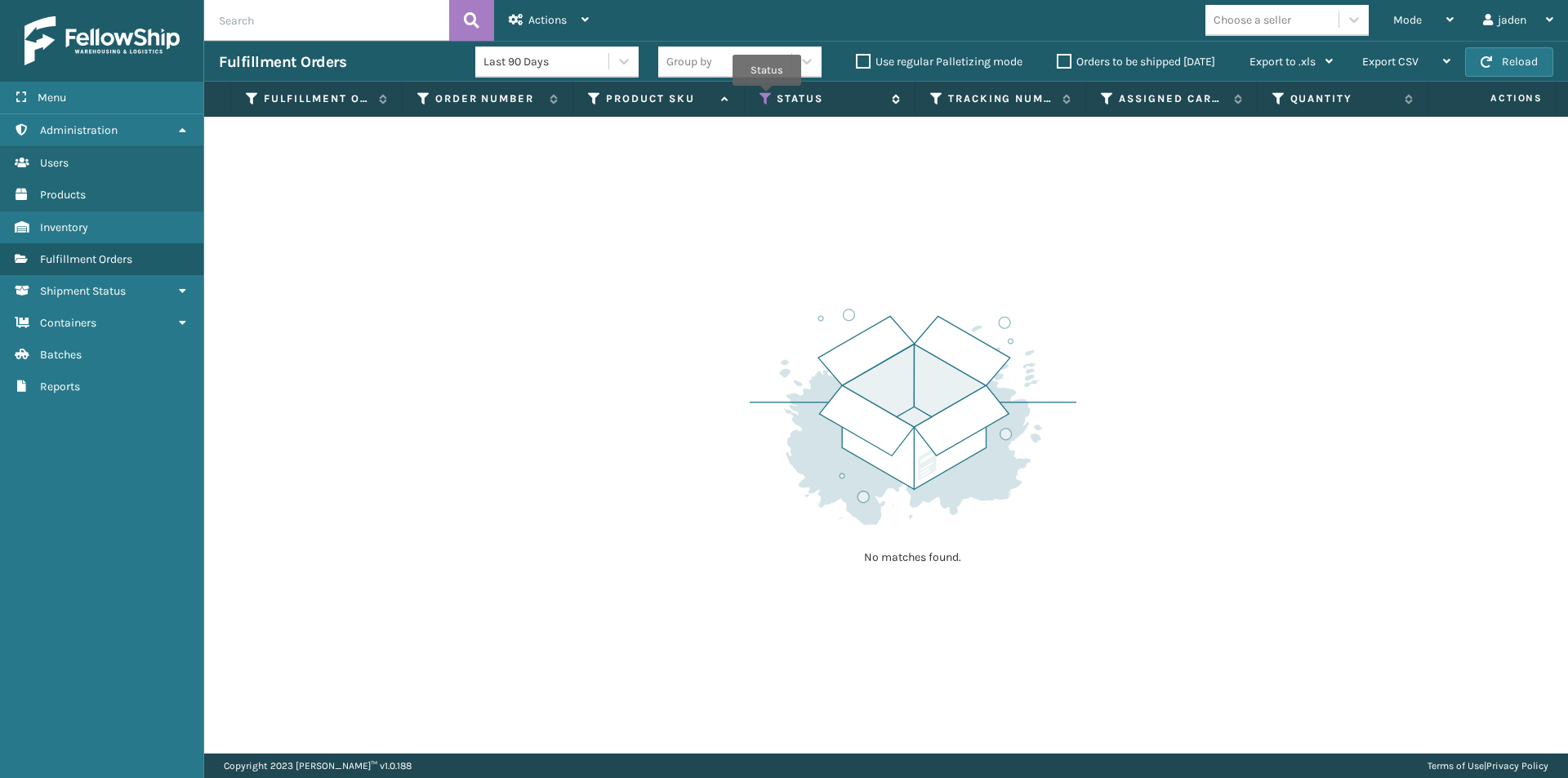
click at [767, 98] on icon at bounding box center [766, 98] width 13 height 15
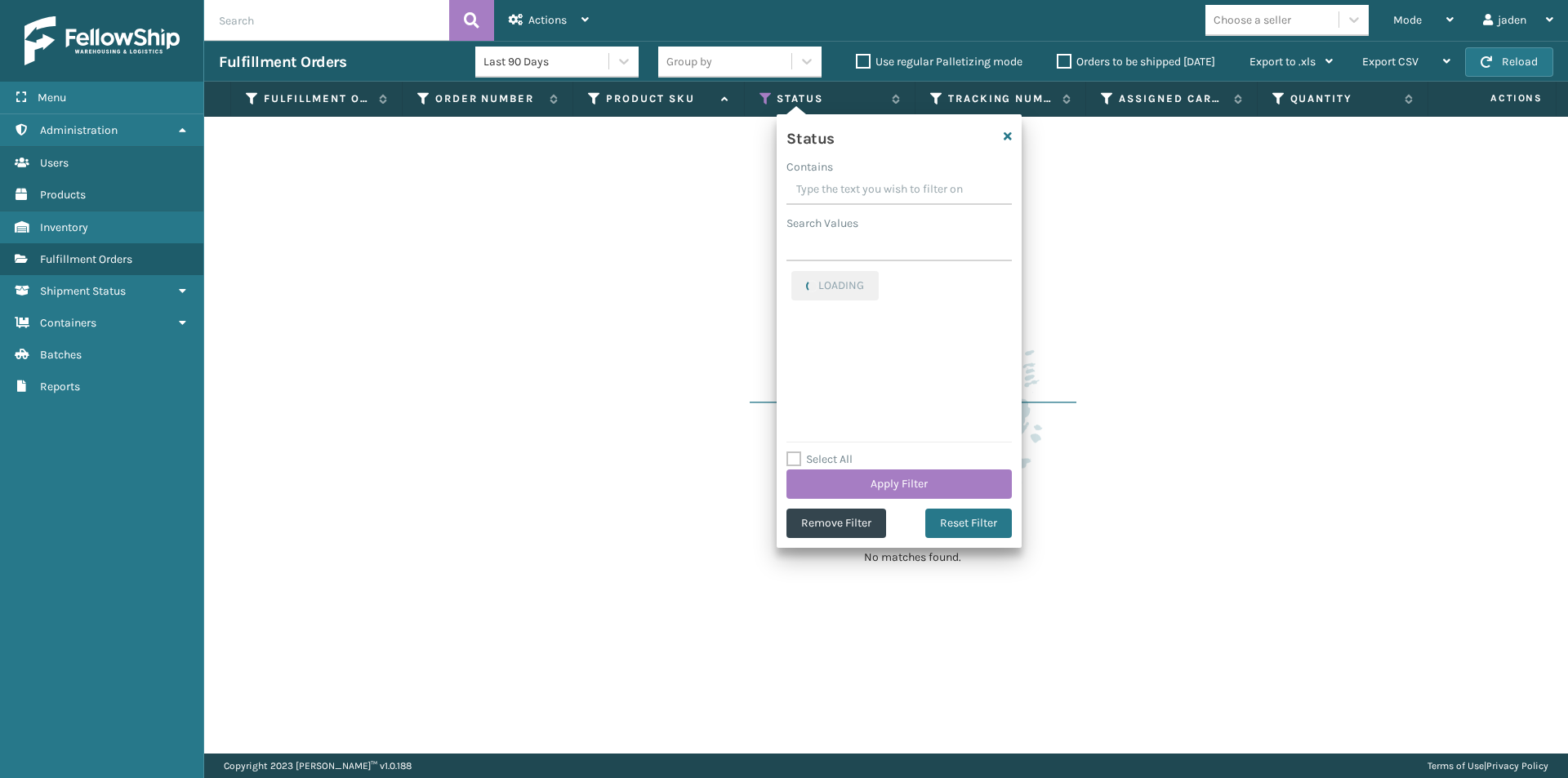
drag, startPoint x: 922, startPoint y: 187, endPoint x: 872, endPoint y: 177, distance: 51.0
click at [872, 177] on input "Contains" at bounding box center [899, 190] width 225 height 30
drag, startPoint x: 918, startPoint y: 185, endPoint x: 847, endPoint y: 183, distance: 71.0
click at [847, 183] on input "Contains" at bounding box center [899, 190] width 225 height 30
click at [799, 276] on label "Picking" at bounding box center [820, 280] width 58 height 14
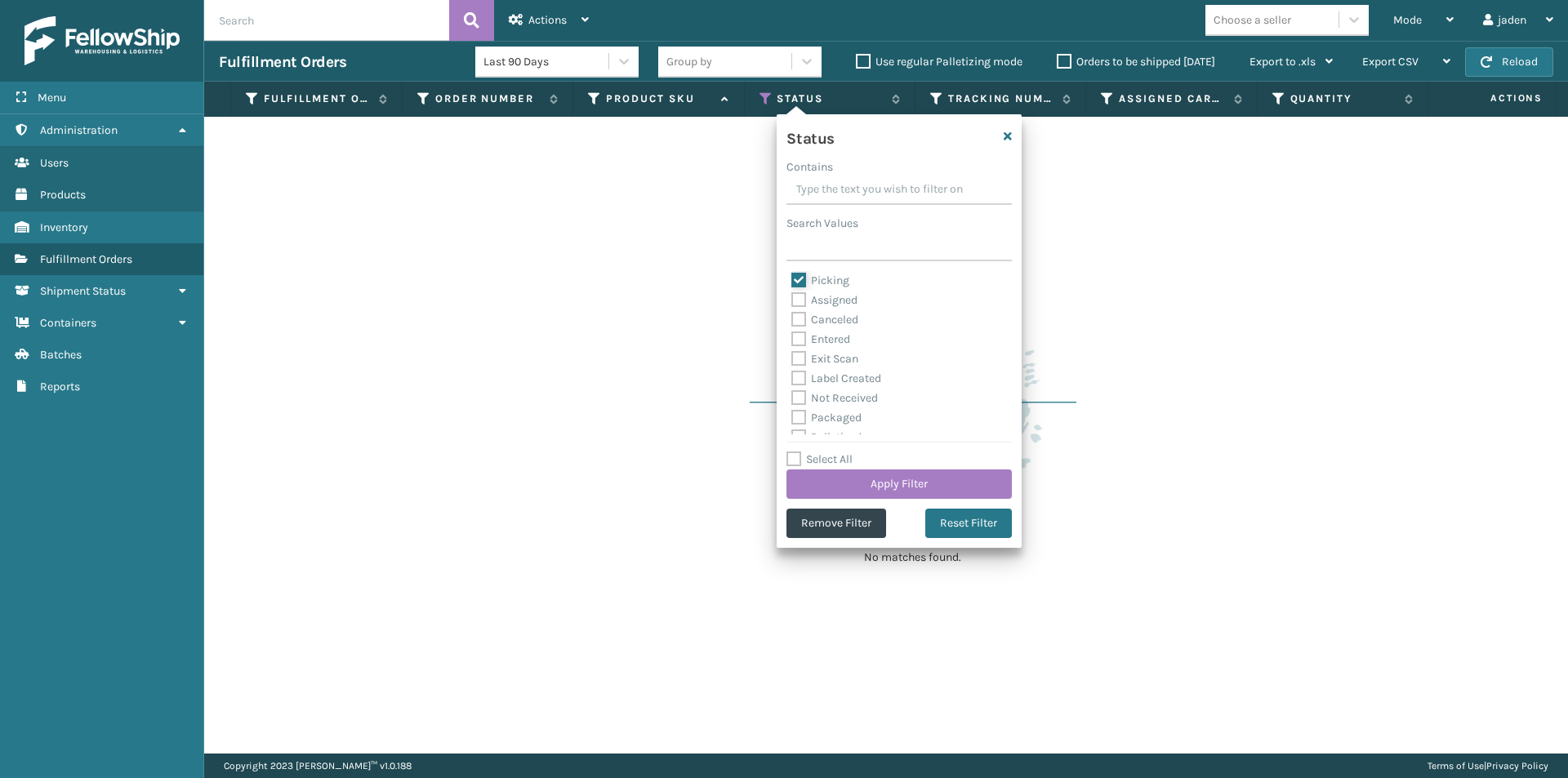
click at [792, 276] on input "Picking" at bounding box center [791, 276] width 1 height 11
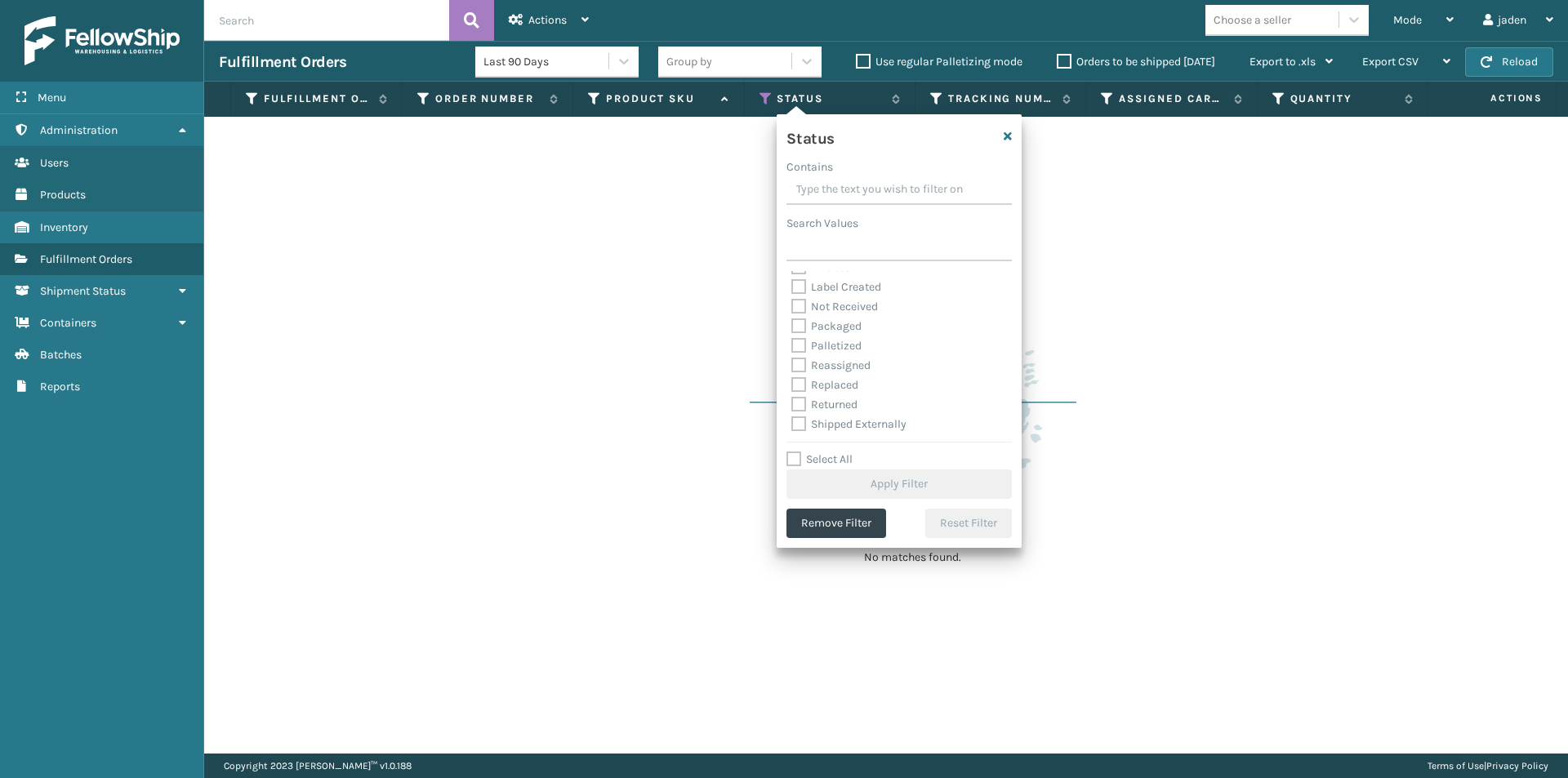
click at [793, 349] on label "Palletized" at bounding box center [826, 346] width 70 height 14
click at [792, 347] on input "Palletized" at bounding box center [791, 342] width 1 height 11
click at [869, 487] on button "Apply Filter" at bounding box center [899, 484] width 225 height 30
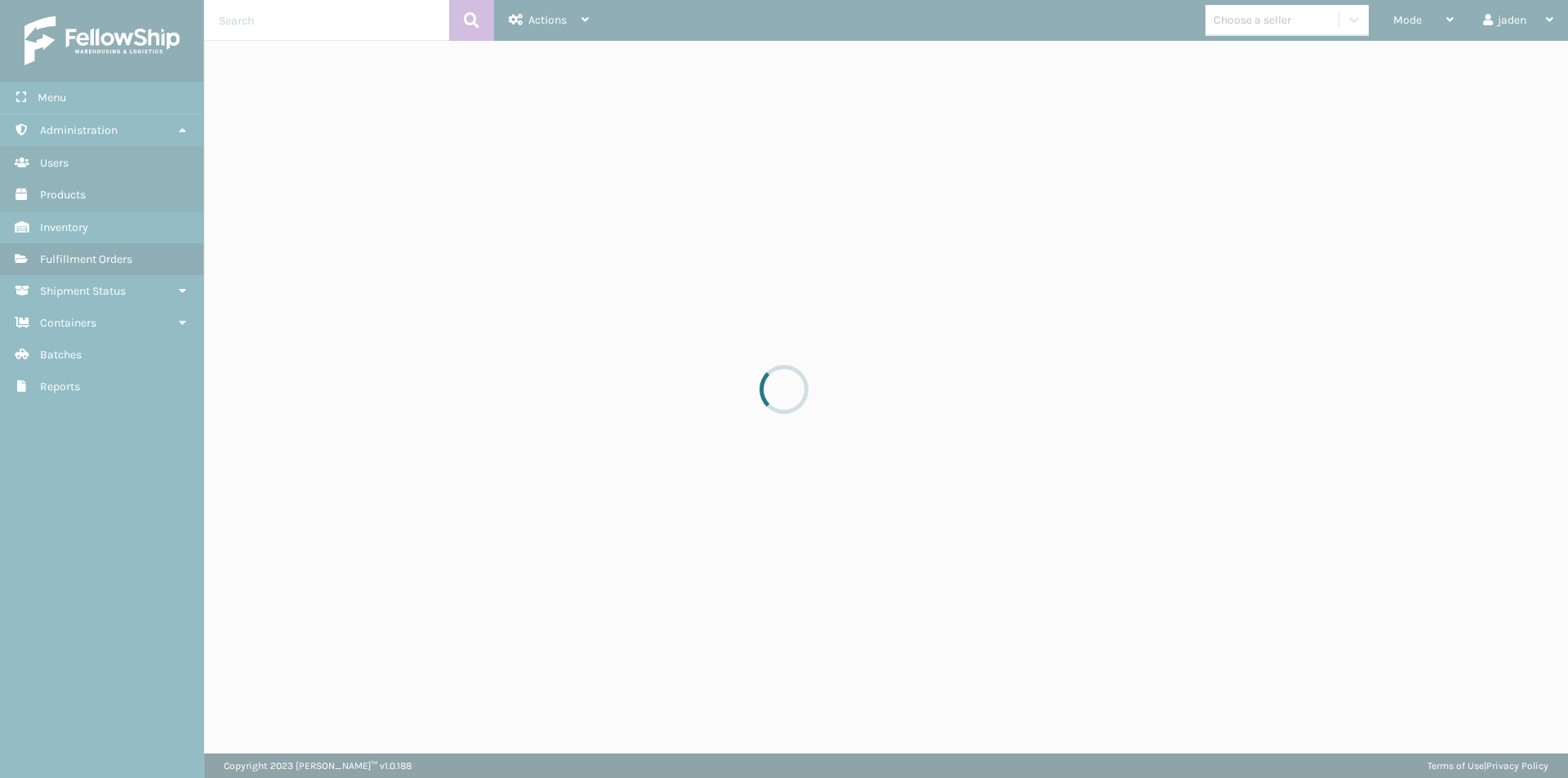
click at [336, 29] on input "text" at bounding box center [327, 20] width 245 height 41
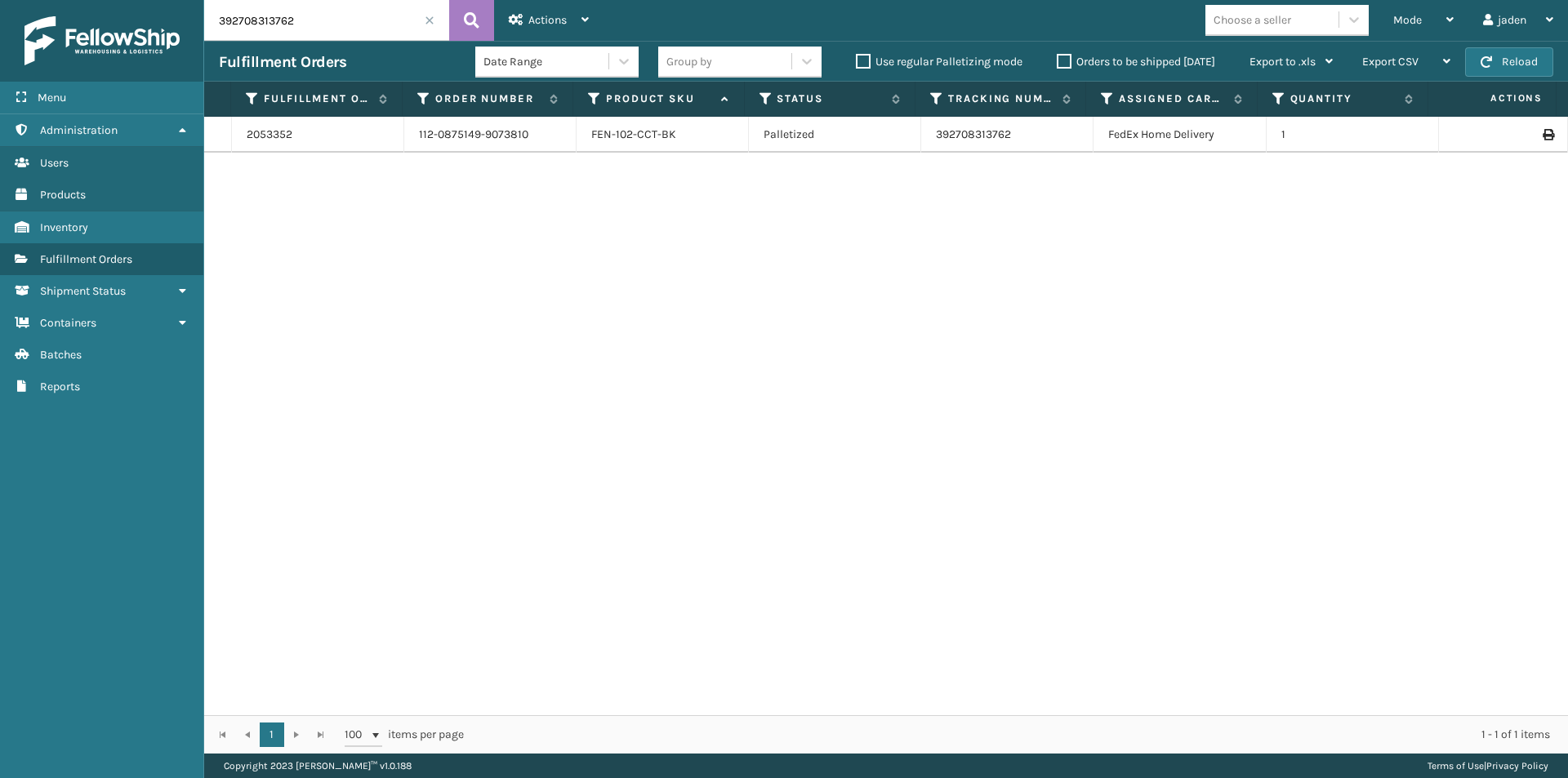
click at [350, 28] on input "392708313762" at bounding box center [327, 20] width 245 height 41
click at [426, 22] on span at bounding box center [429, 20] width 10 height 10
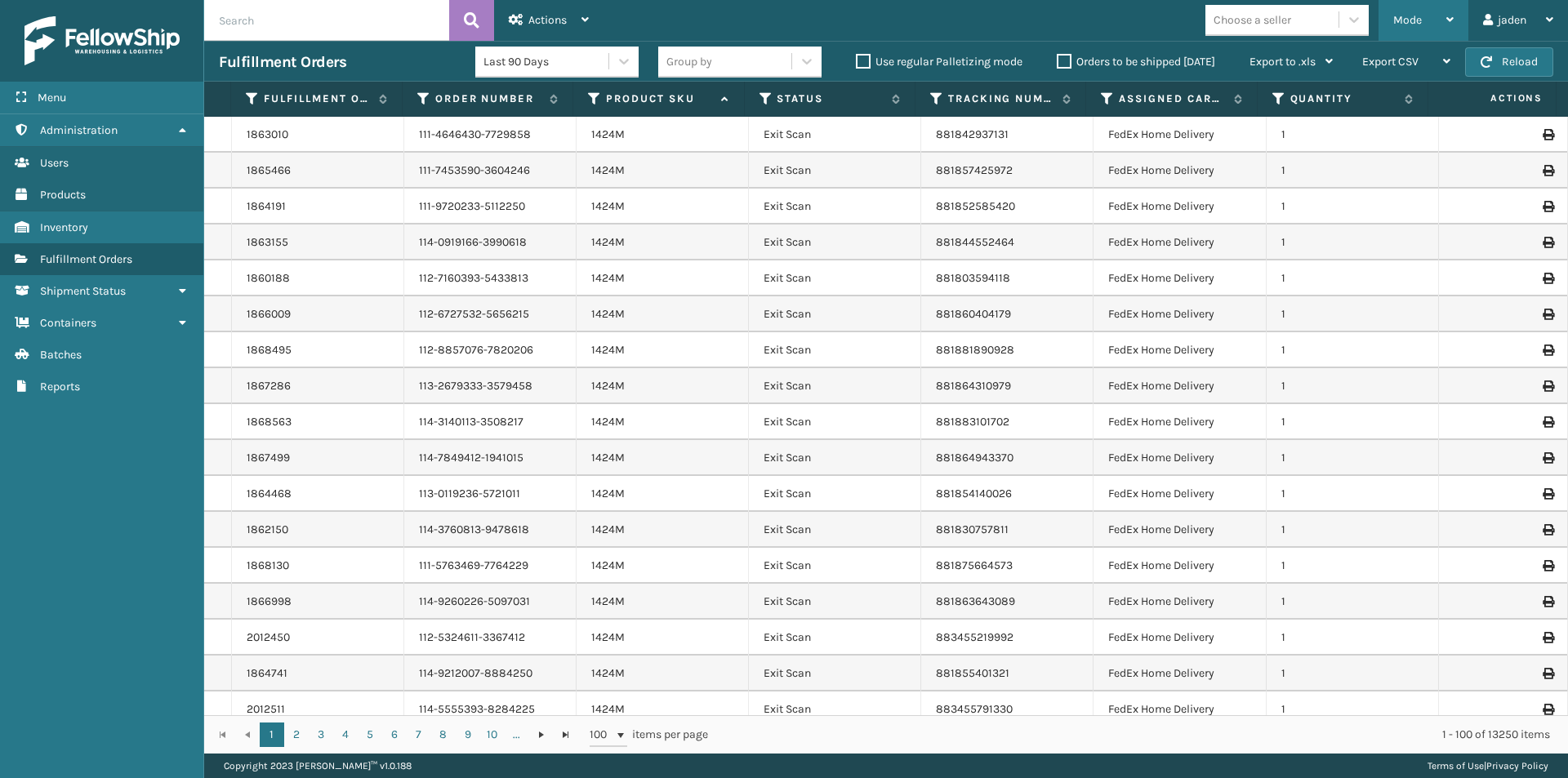
click at [1438, 18] on div "Mode" at bounding box center [1423, 20] width 60 height 41
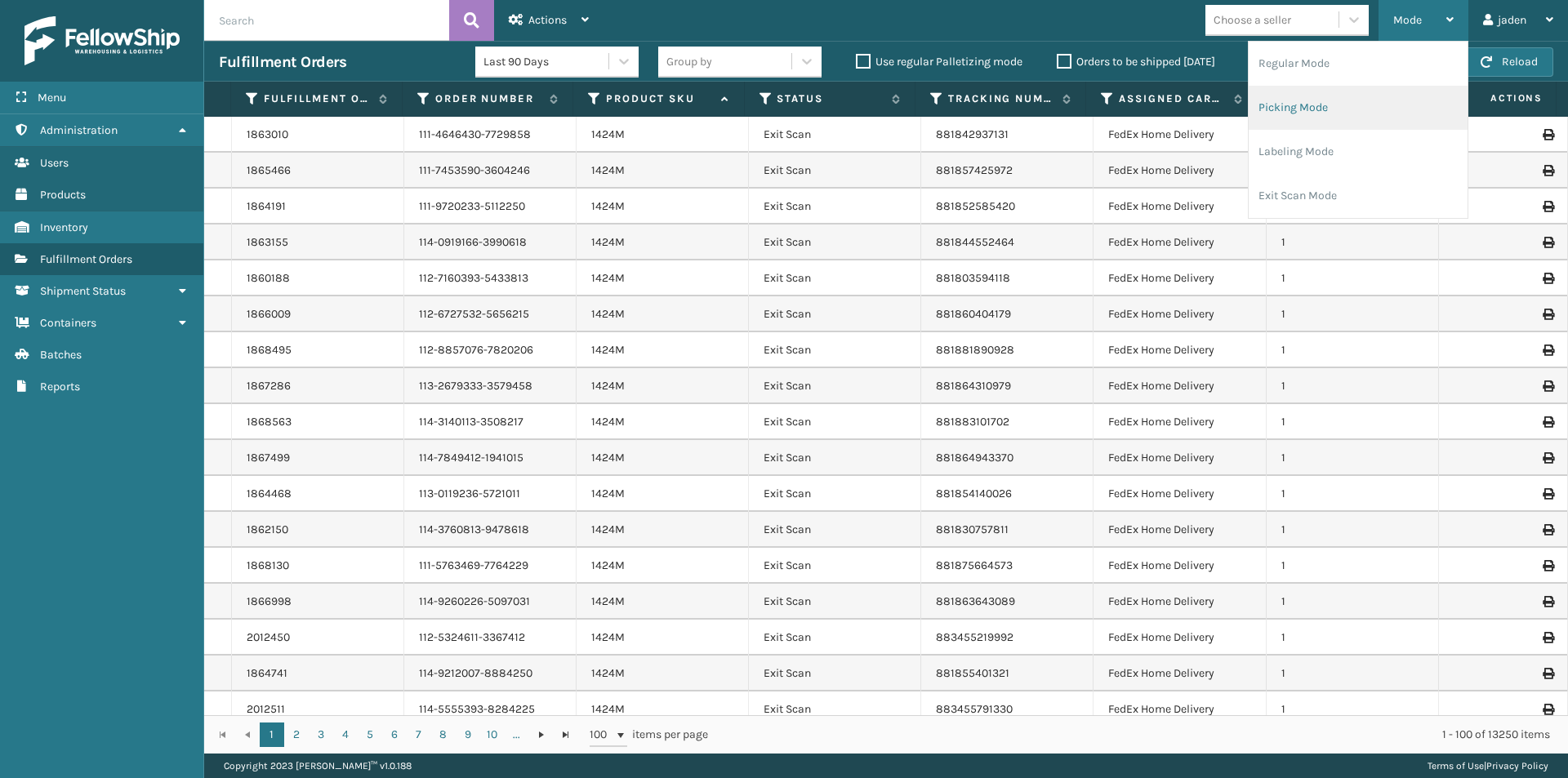
click at [1331, 97] on li "Picking Mode" at bounding box center [1358, 108] width 219 height 44
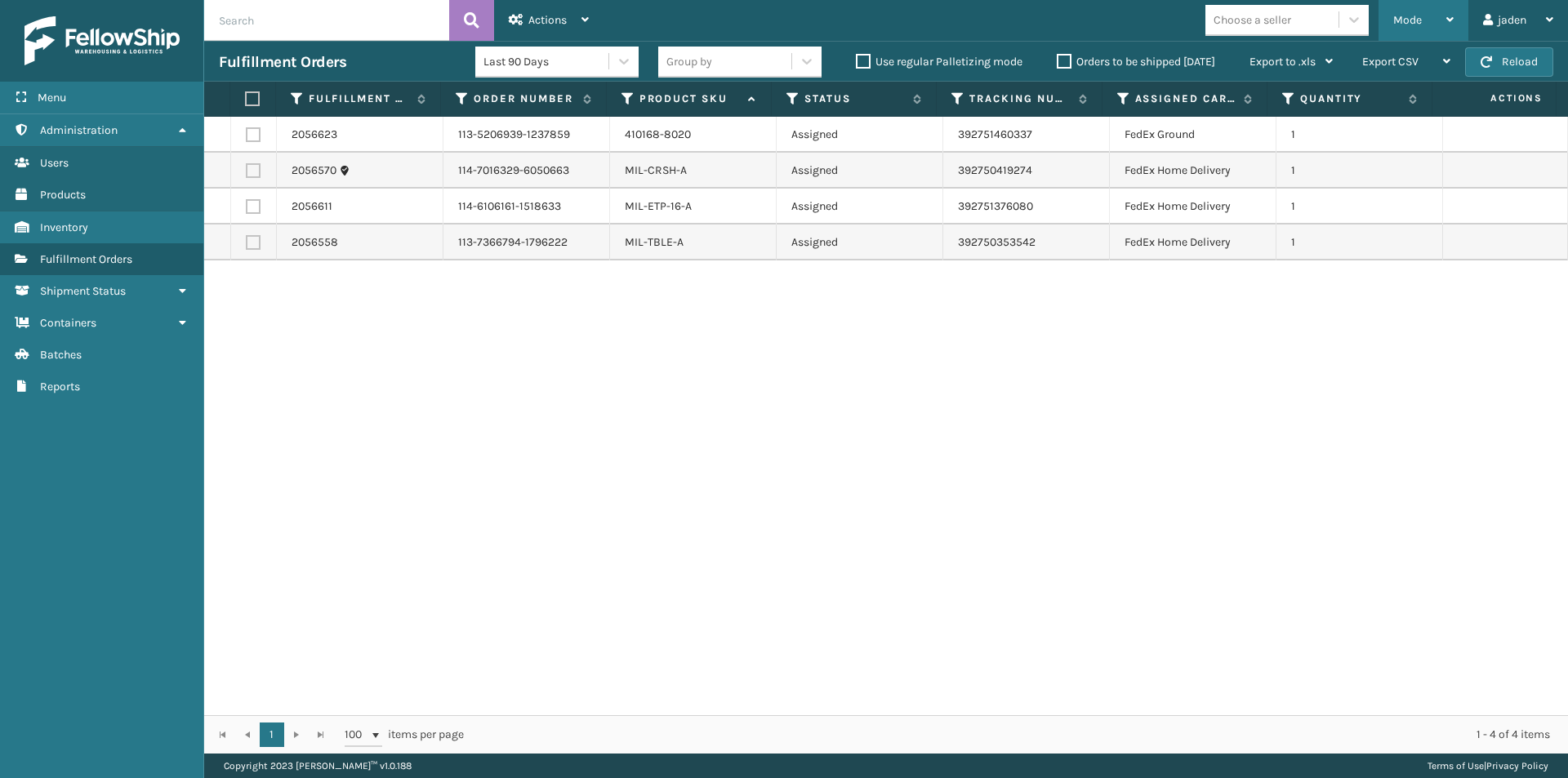
click at [1418, 28] on div "Mode" at bounding box center [1423, 20] width 60 height 41
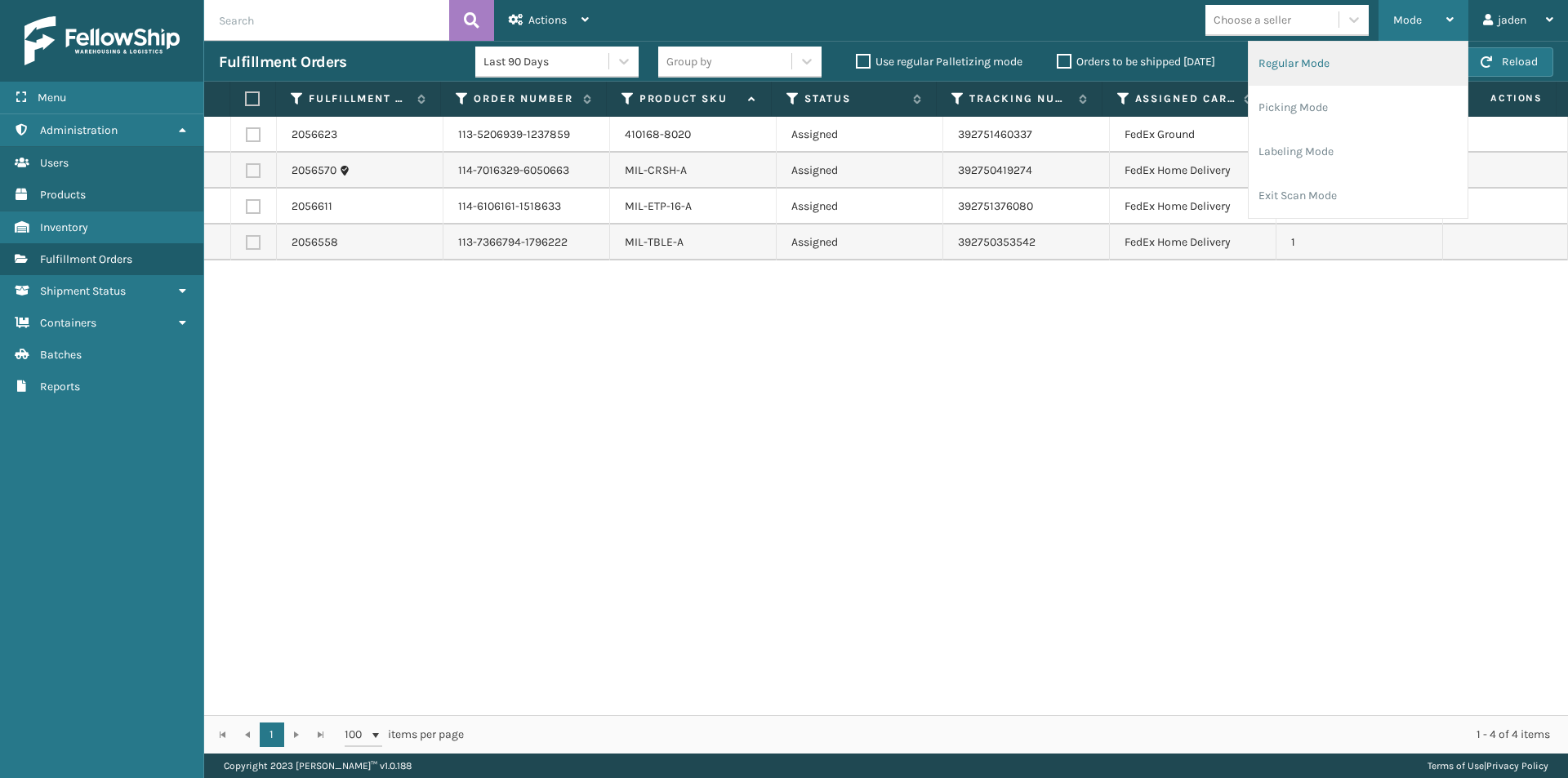
click at [1303, 67] on li "Regular Mode" at bounding box center [1358, 64] width 219 height 44
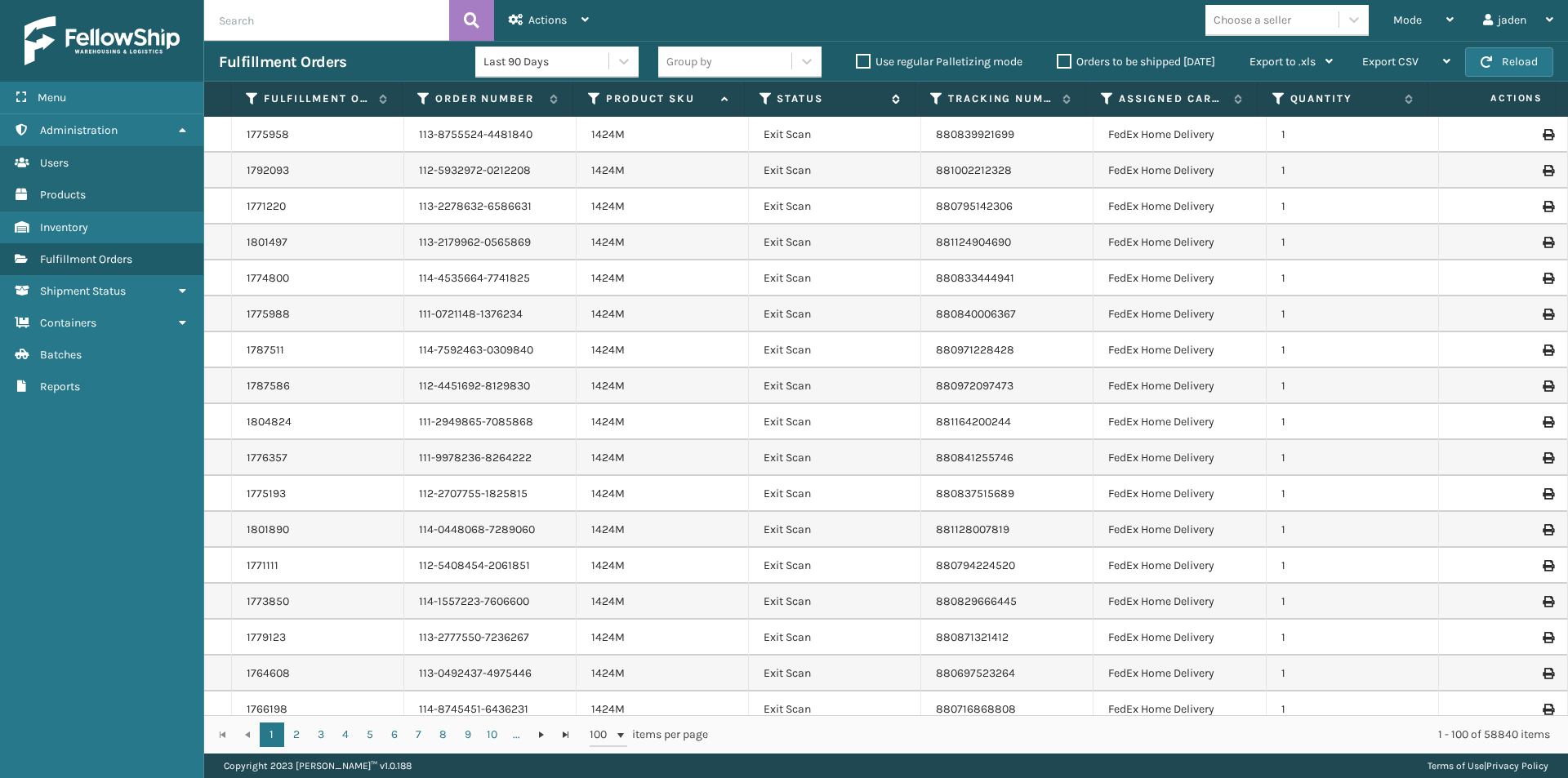
click at [759, 103] on icon at bounding box center [766, 98] width 13 height 15
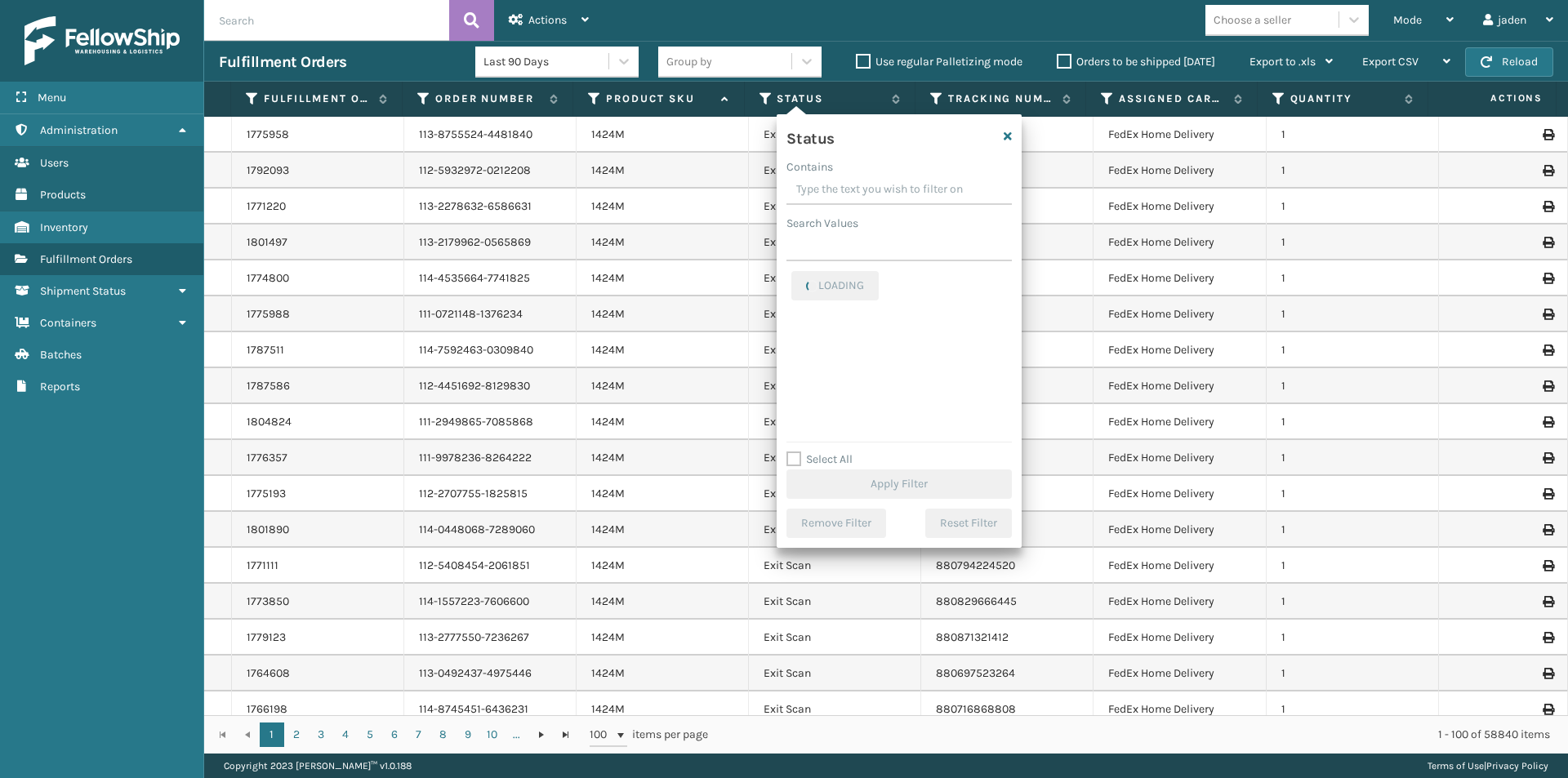
drag, startPoint x: 931, startPoint y: 187, endPoint x: 858, endPoint y: 188, distance: 73.0
click at [858, 188] on input "Contains" at bounding box center [899, 190] width 225 height 30
